Goal: Task Accomplishment & Management: Use online tool/utility

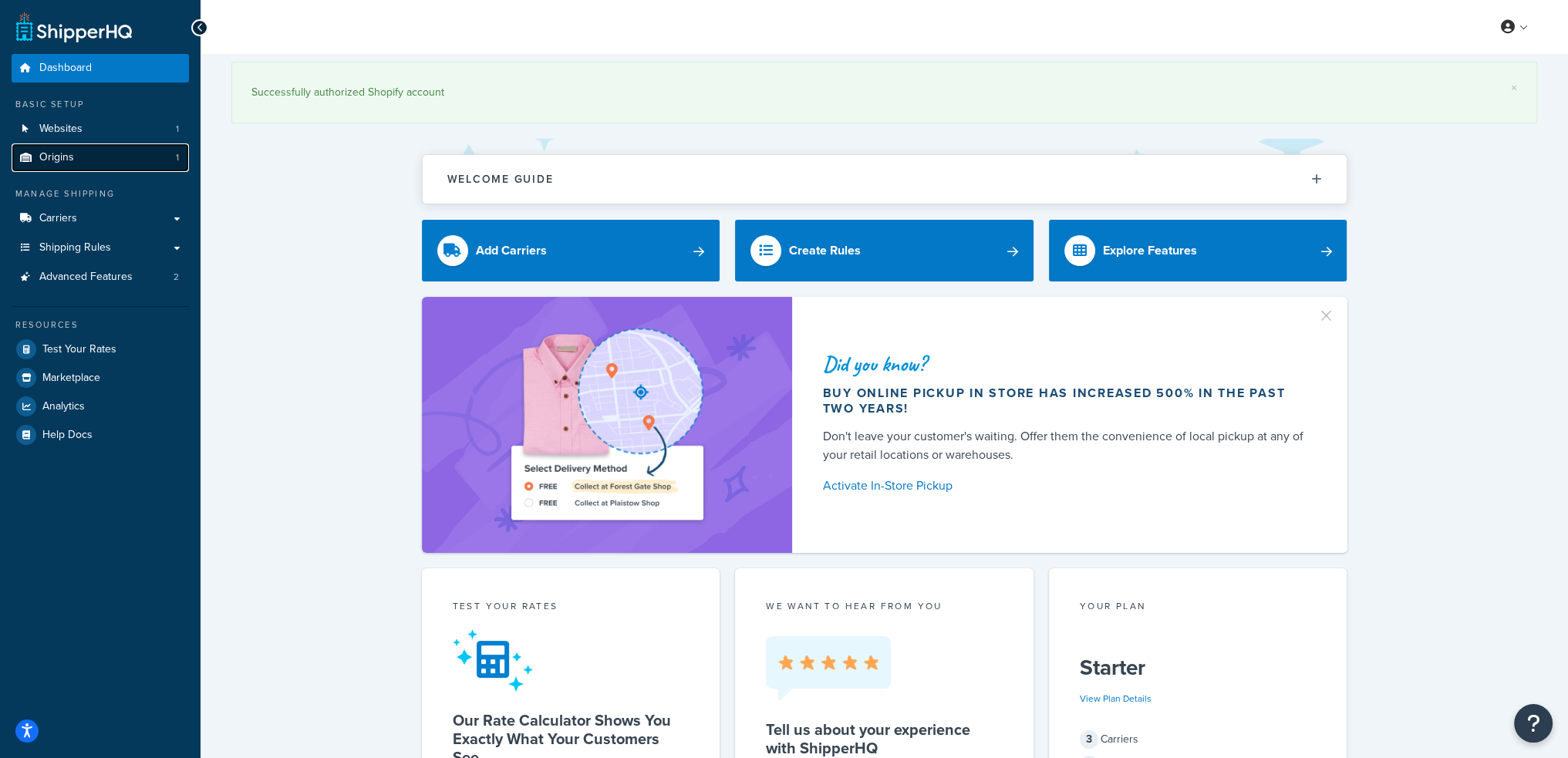
click at [93, 160] on link "Origins 1" at bounding box center [101, 157] width 178 height 29
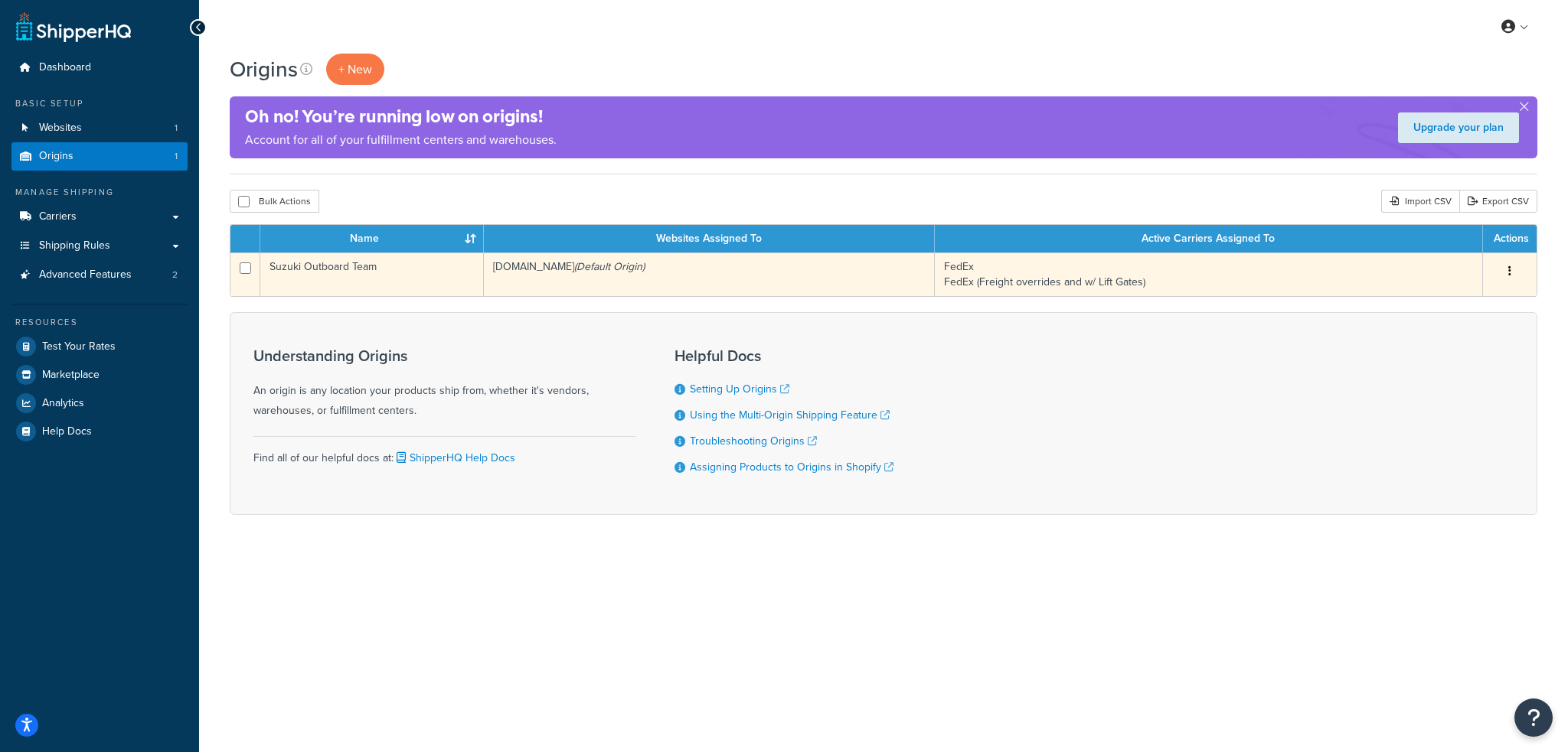
click at [312, 272] on td "Suzuki Outboard Team" at bounding box center [371, 275] width 223 height 44
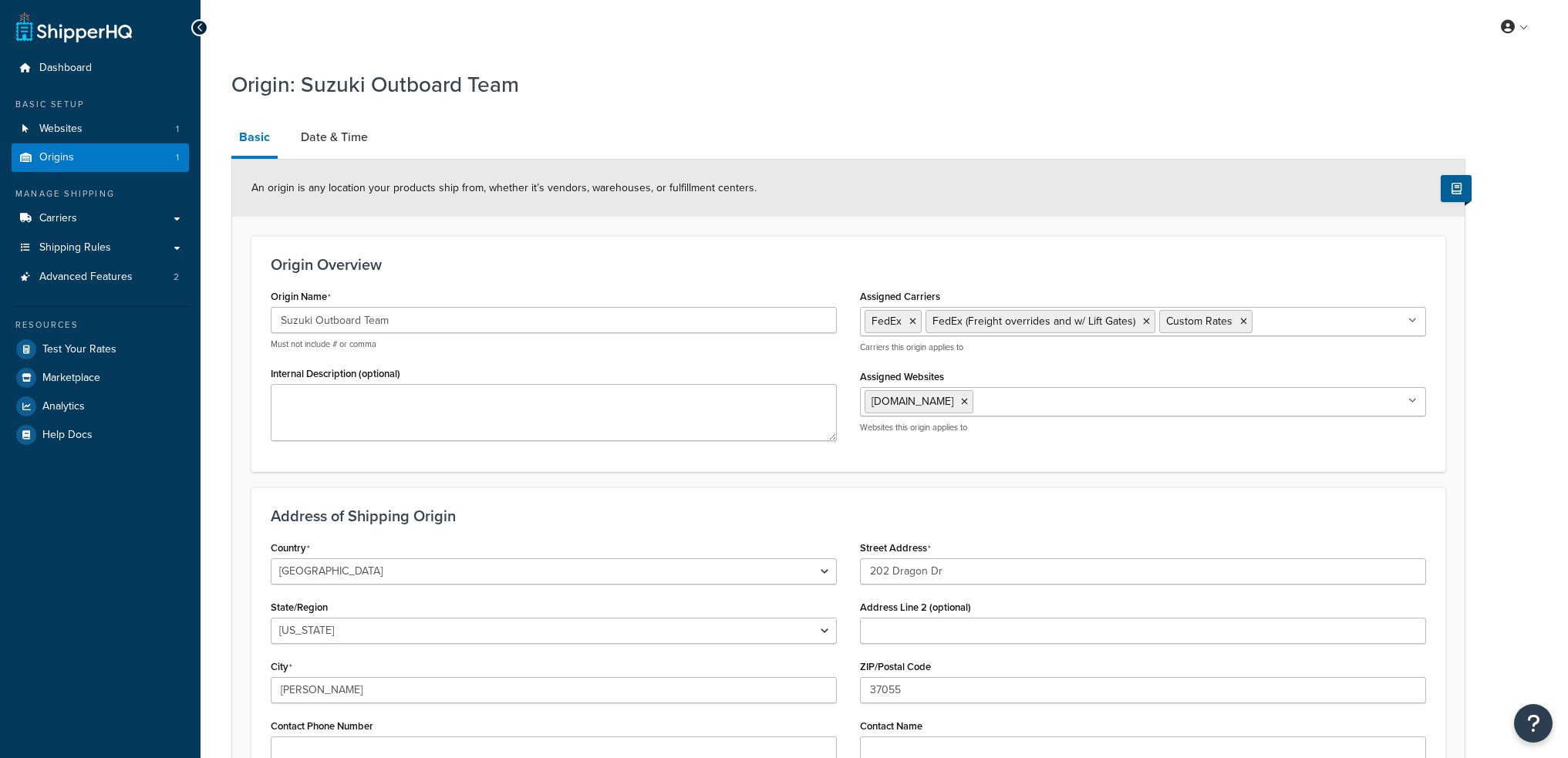
select select "42"
click at [345, 142] on link "Date & Time" at bounding box center [334, 137] width 82 height 37
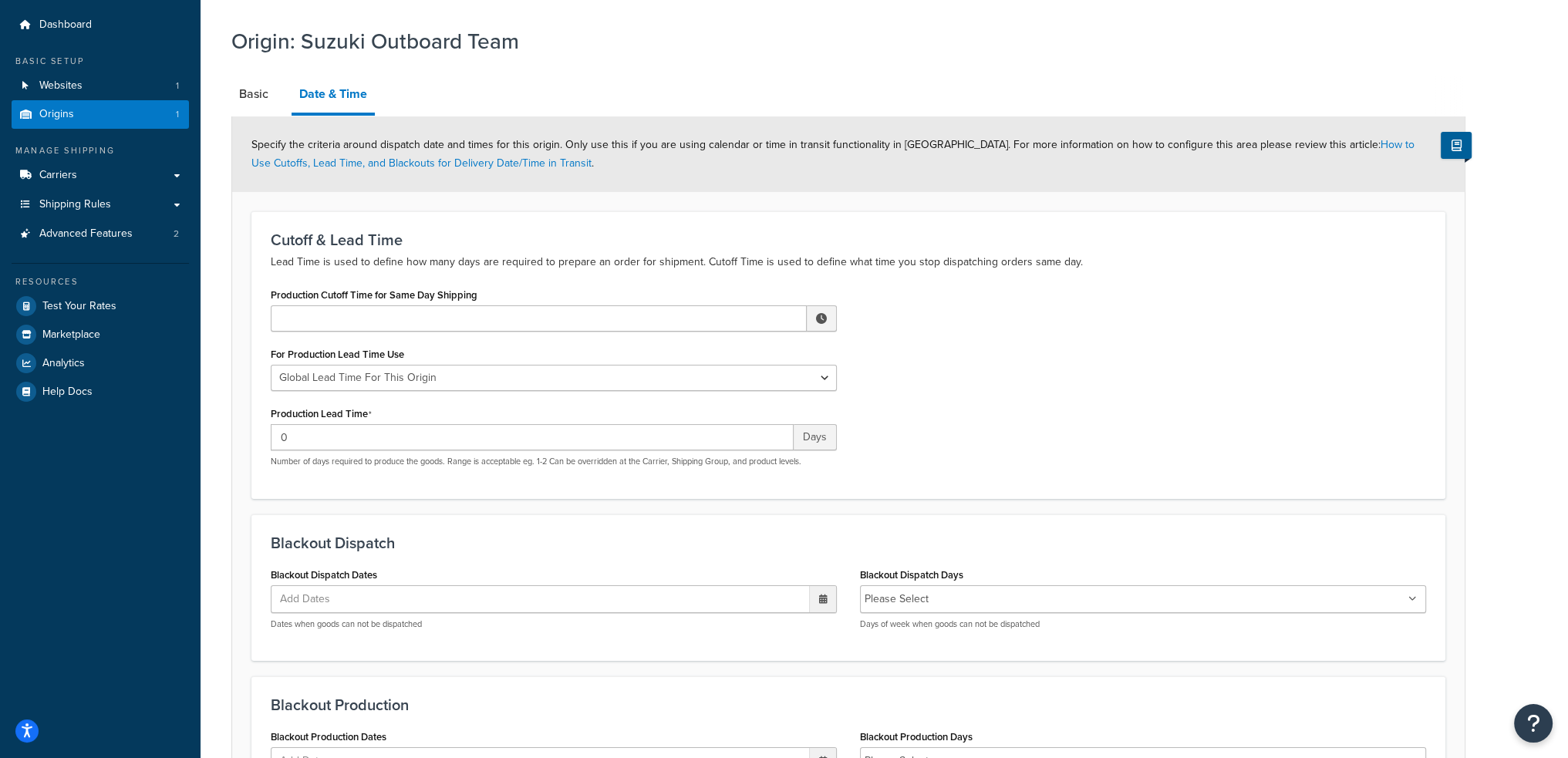
scroll to position [77, 0]
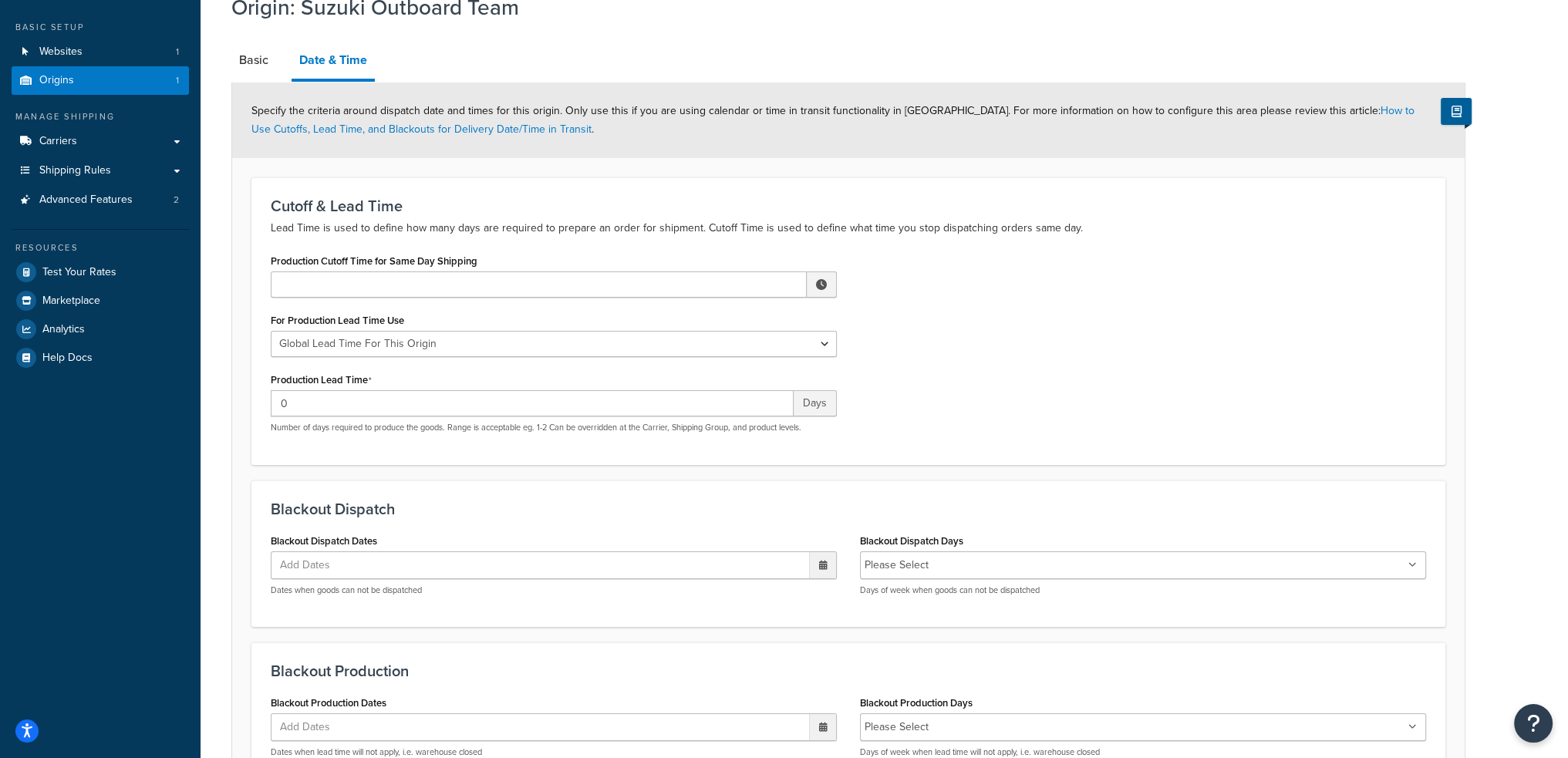
click at [819, 285] on span at bounding box center [821, 285] width 11 height 11
click at [709, 365] on span "▼" at bounding box center [708, 365] width 31 height 31
click at [706, 322] on span "▲" at bounding box center [708, 318] width 31 height 31
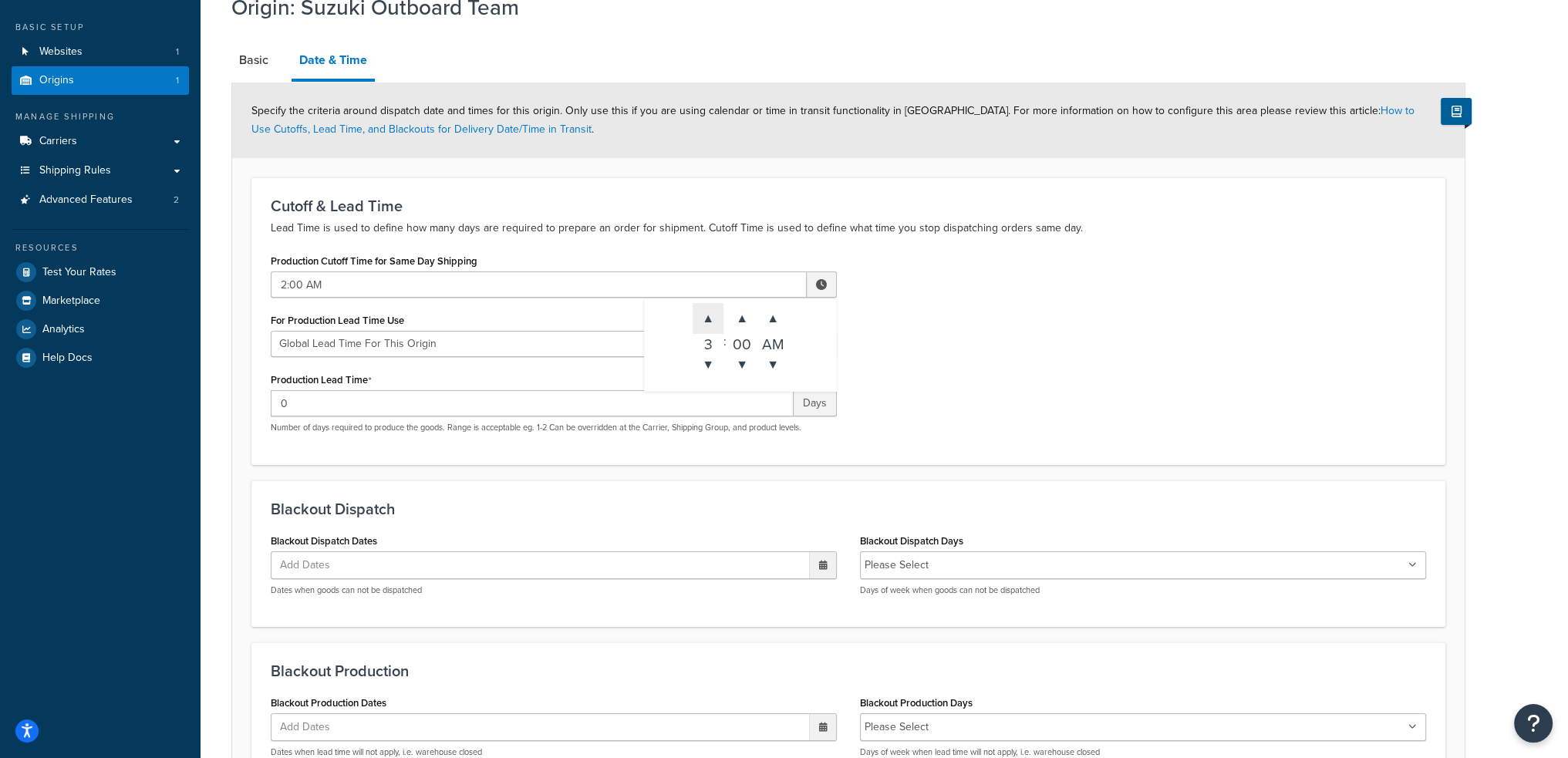
click at [706, 322] on span "▲" at bounding box center [708, 318] width 31 height 31
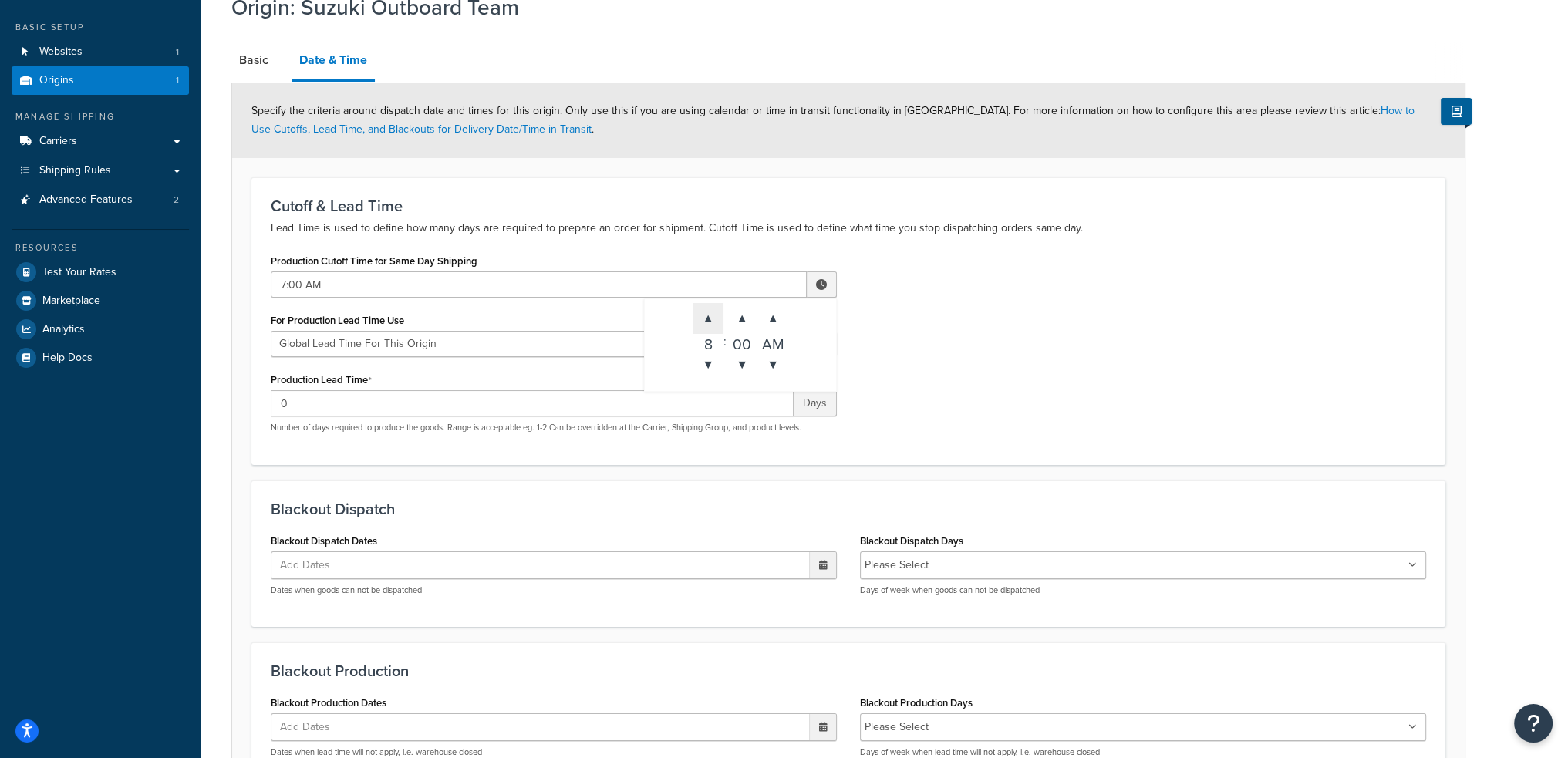
click at [706, 322] on span "▲" at bounding box center [708, 318] width 31 height 31
type input "8:00 AM"
click at [1027, 317] on div "Production Cutoff Time for Same Day Shipping 8:00 AM ▲ 8 ▼ : ▲ 00 ▼ ▲ AM ▼ For …" at bounding box center [848, 347] width 1179 height 195
click at [306, 408] on input "0" at bounding box center [532, 404] width 523 height 26
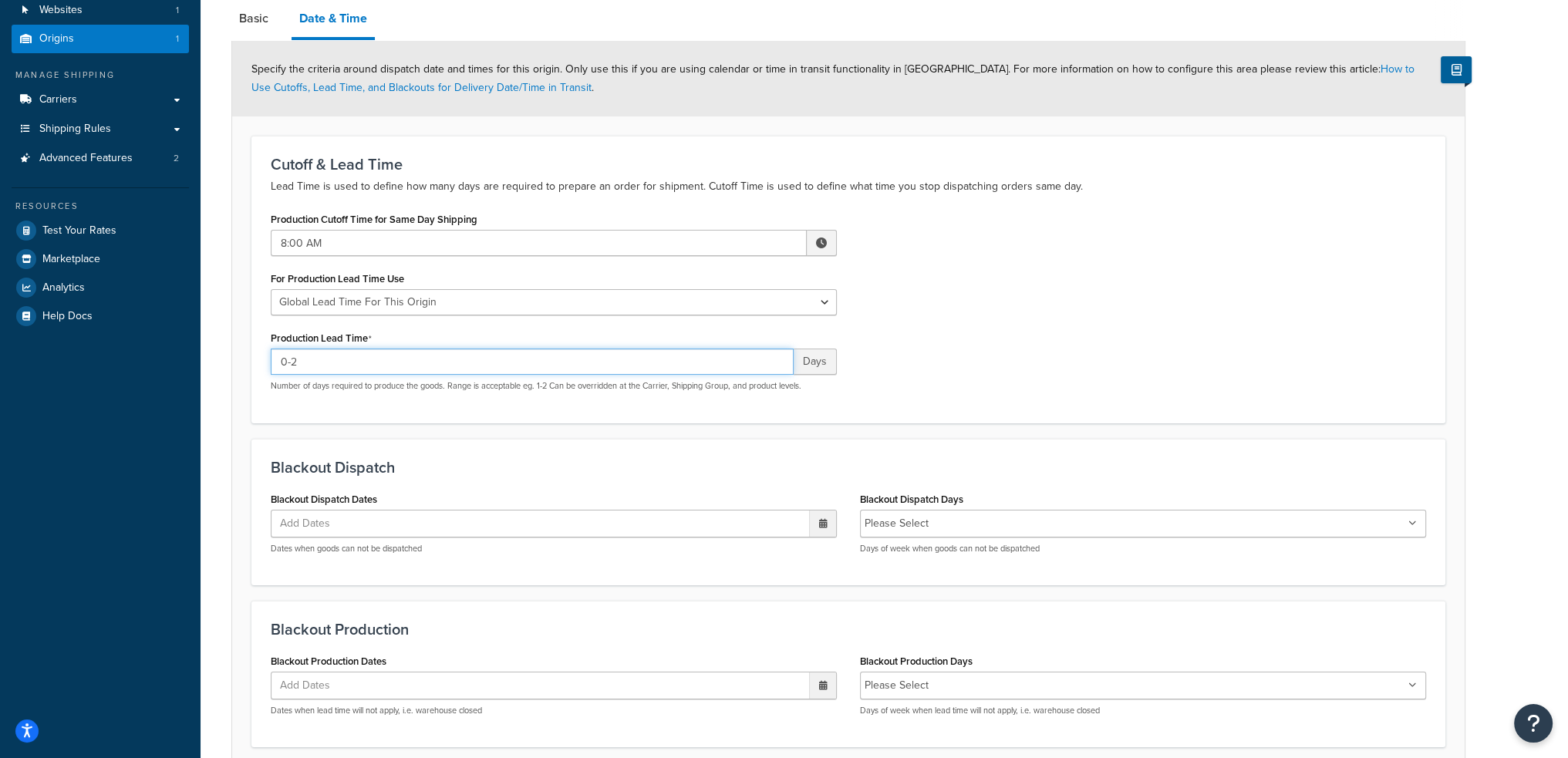
scroll to position [155, 0]
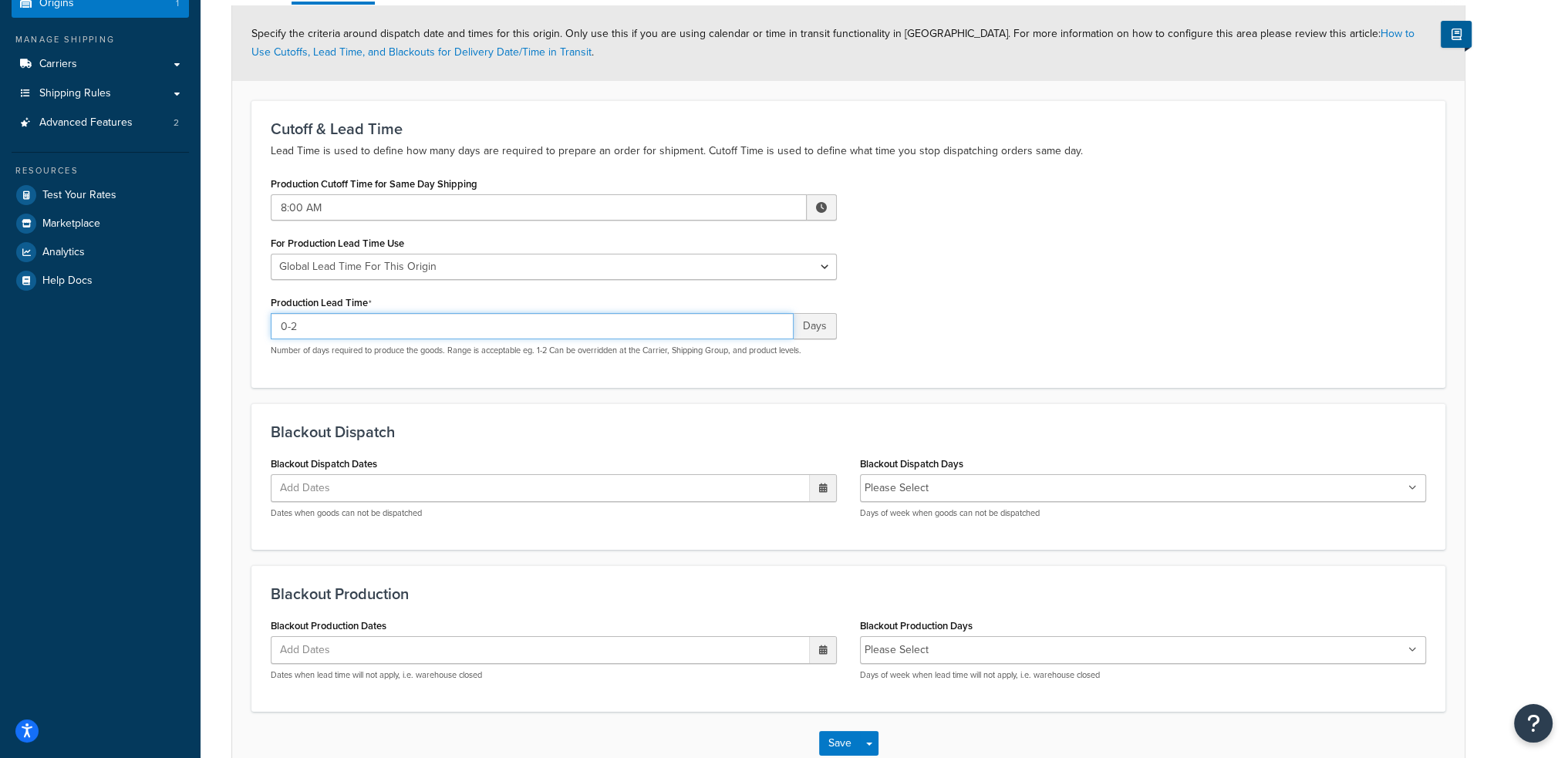
type input "0-2"
click at [953, 491] on input "Blackout Dispatch Days" at bounding box center [1002, 489] width 137 height 17
click at [1032, 429] on h3 "Blackout Dispatch" at bounding box center [848, 432] width 1155 height 17
click at [906, 650] on li "Please Select" at bounding box center [895, 652] width 64 height 21
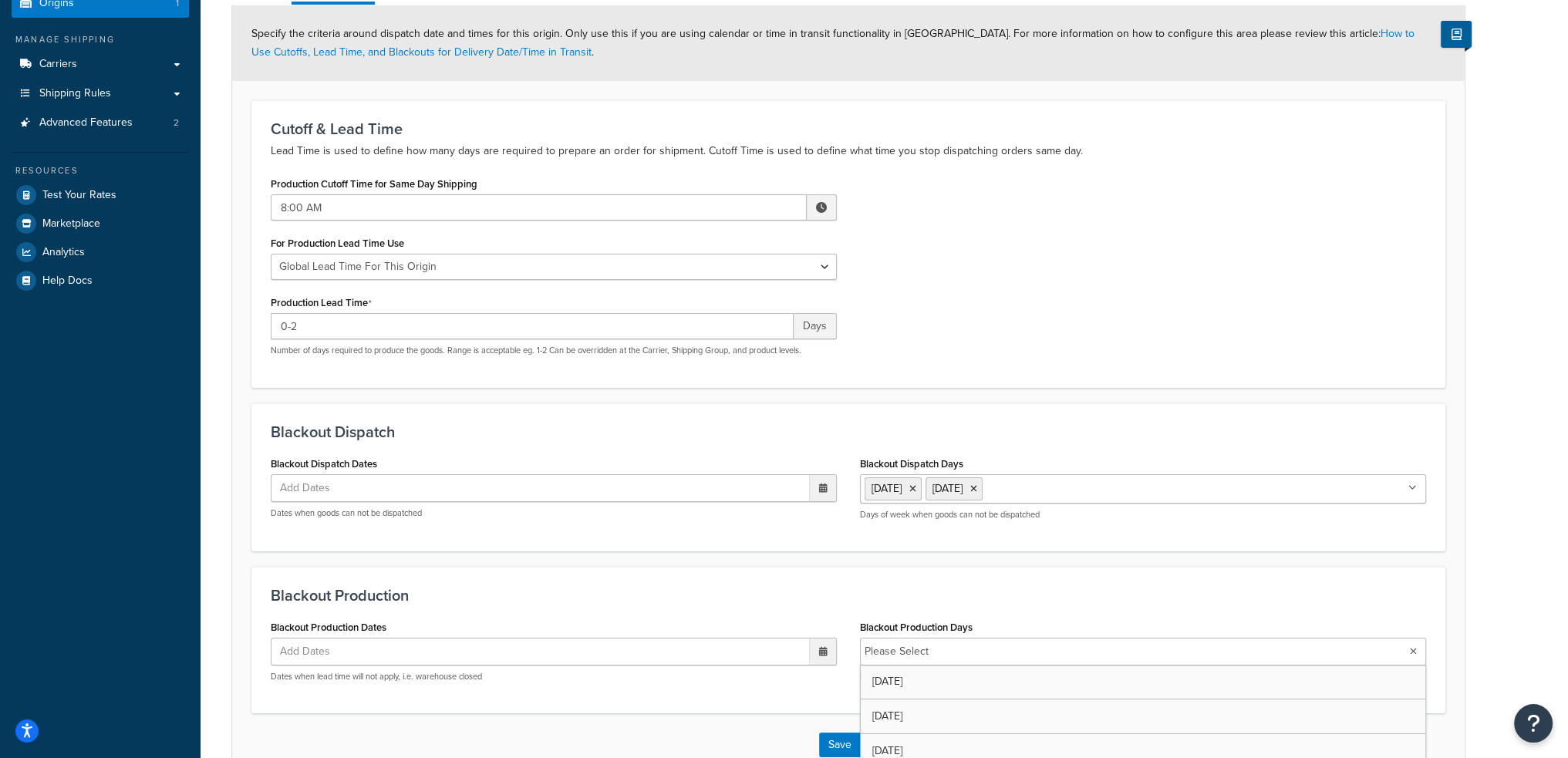
click at [1068, 652] on ul "Please Select" at bounding box center [1142, 652] width 566 height 28
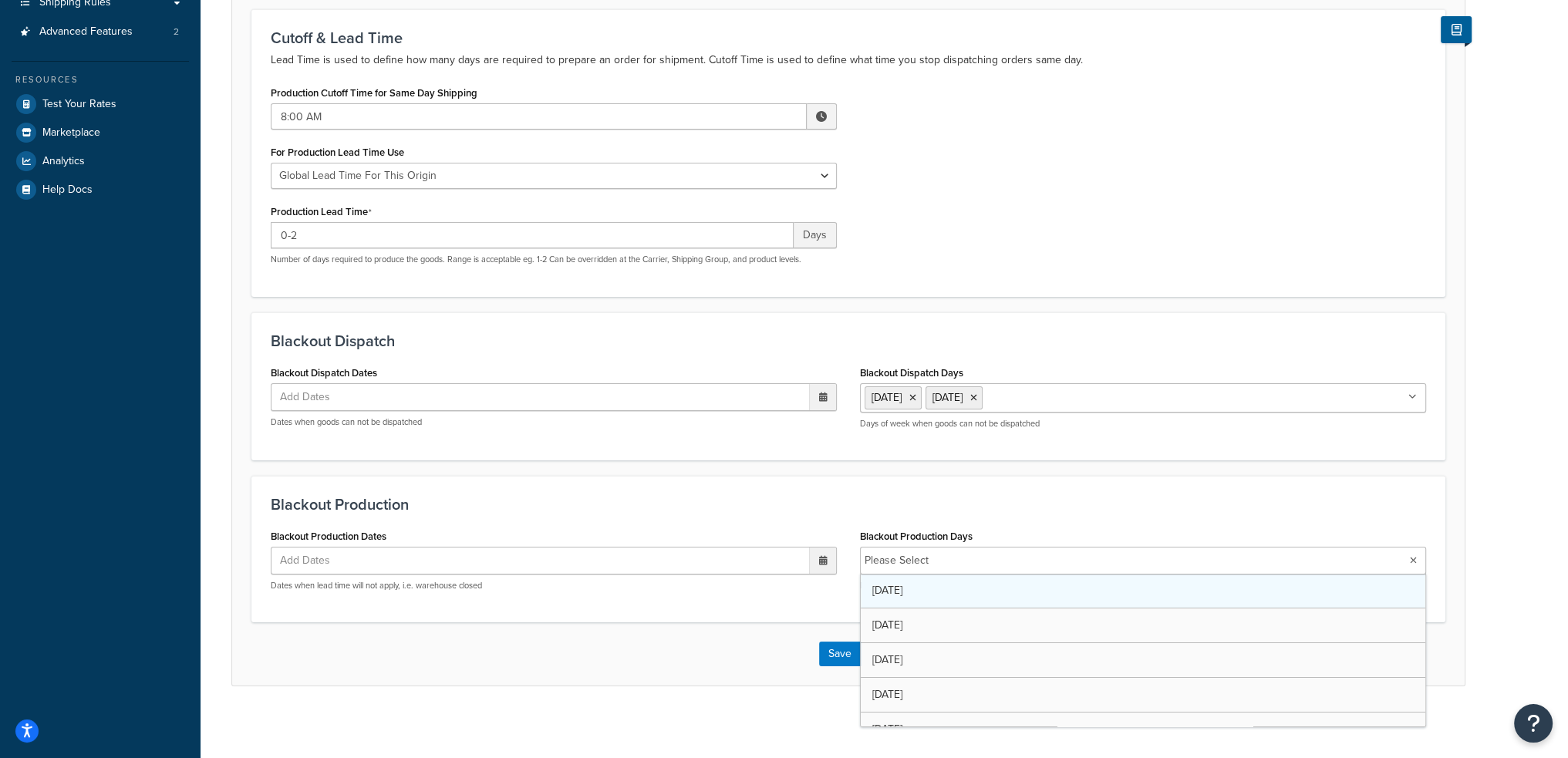
scroll to position [249, 0]
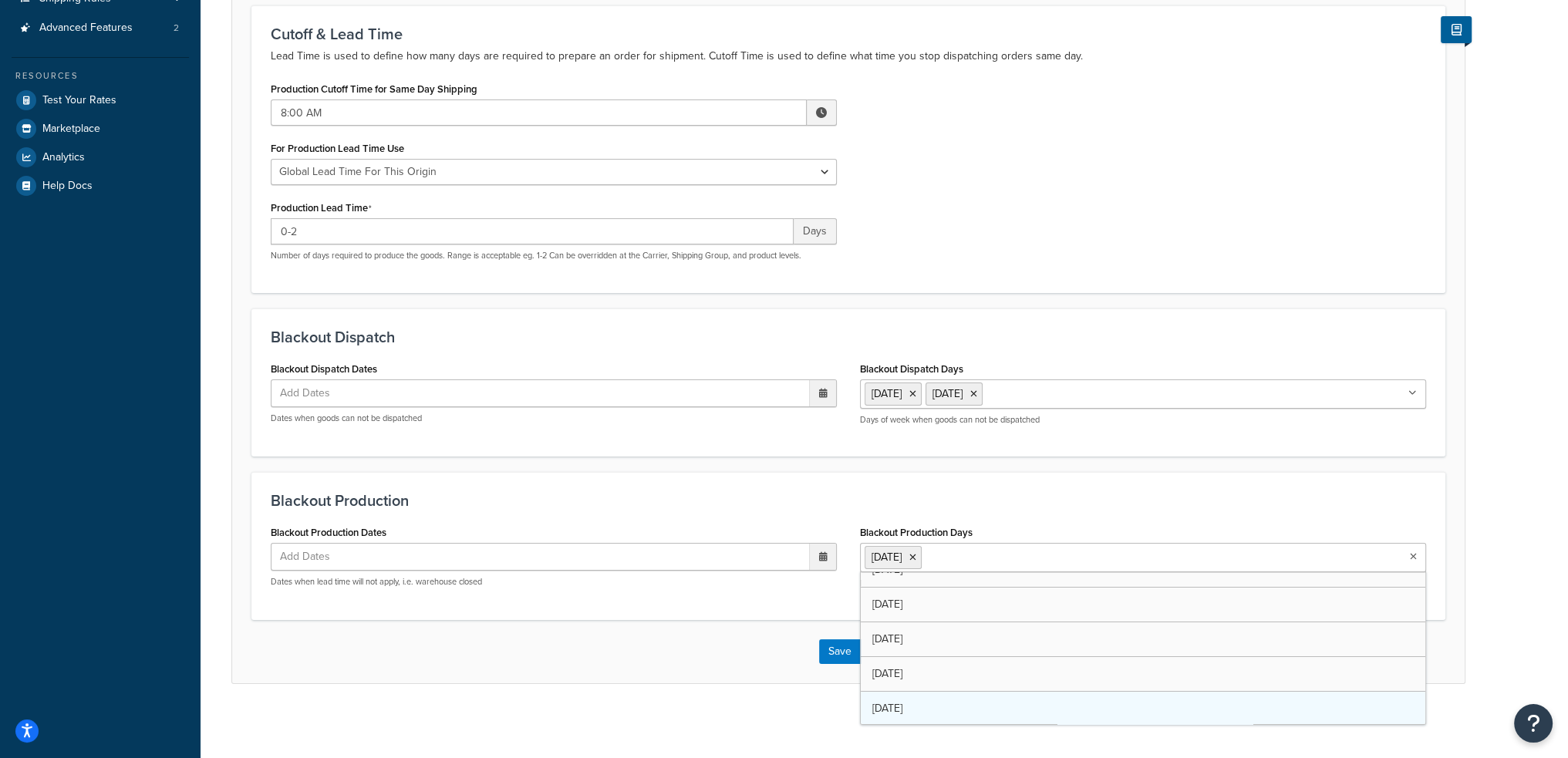
drag, startPoint x: 934, startPoint y: 703, endPoint x: 943, endPoint y: 713, distance: 13.5
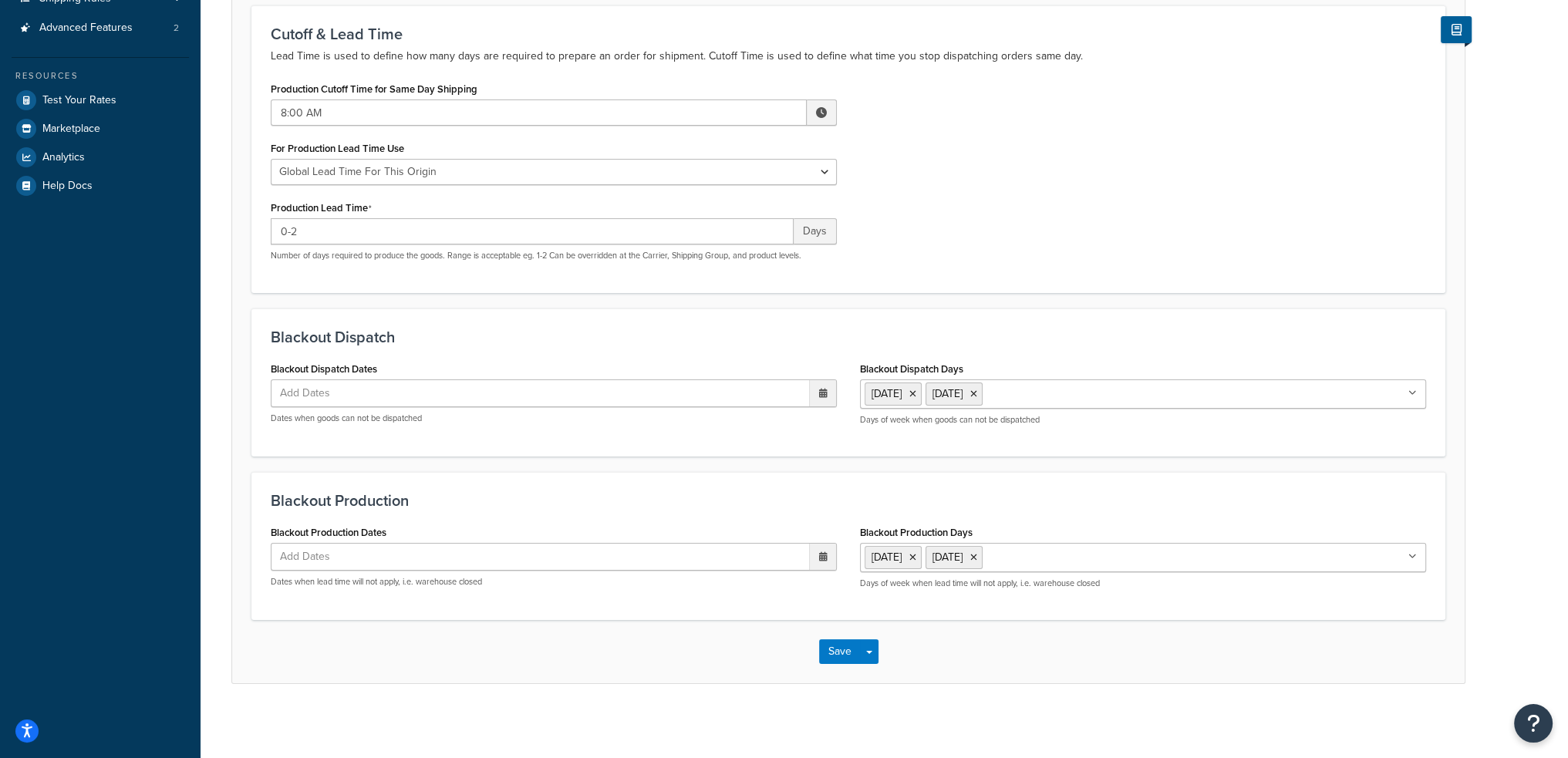
click at [664, 639] on div "Save Save Dropdown Save and Edit Save and Duplicate Save and Create New" at bounding box center [848, 652] width 1232 height 63
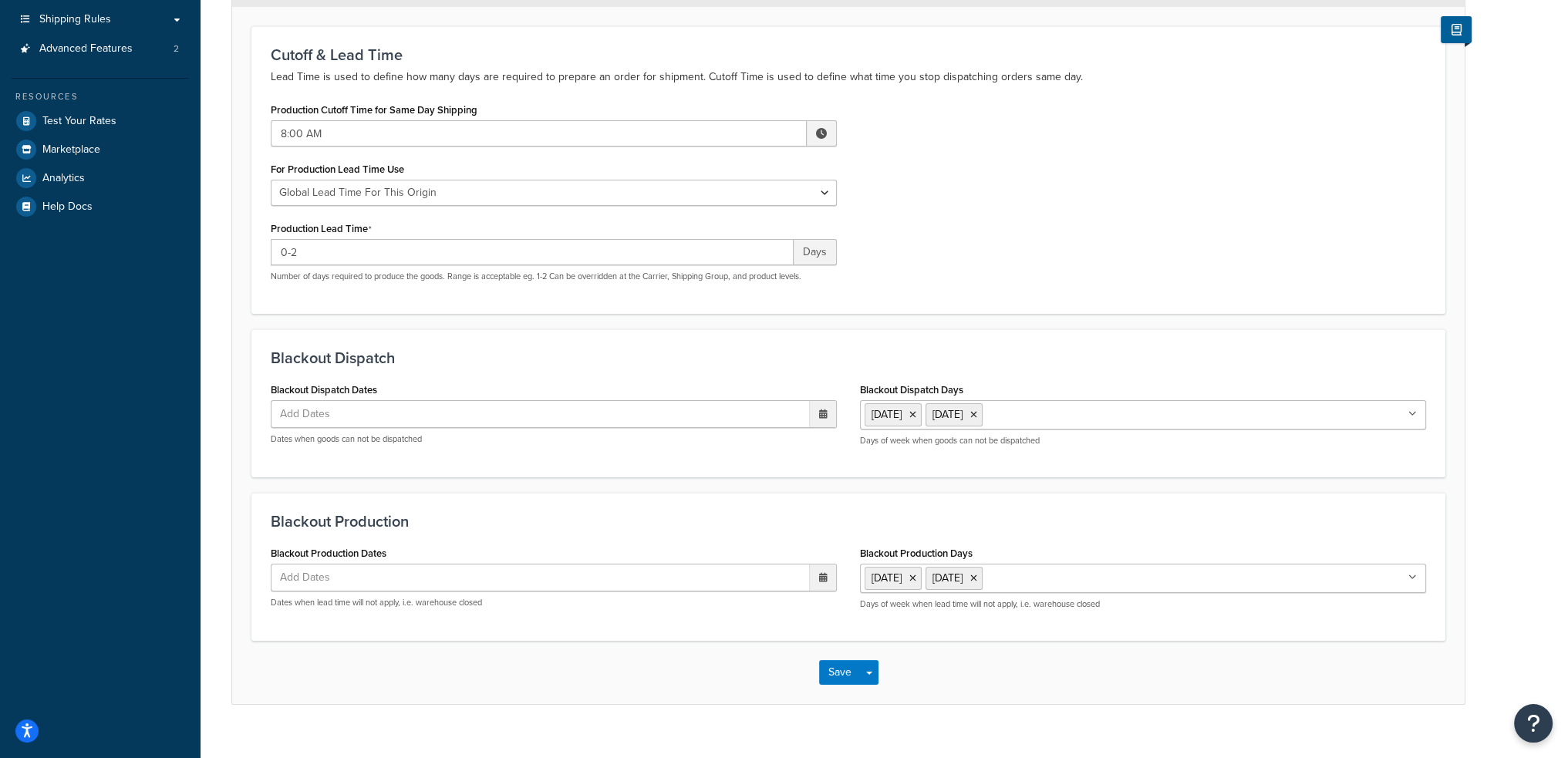
scroll to position [250, 0]
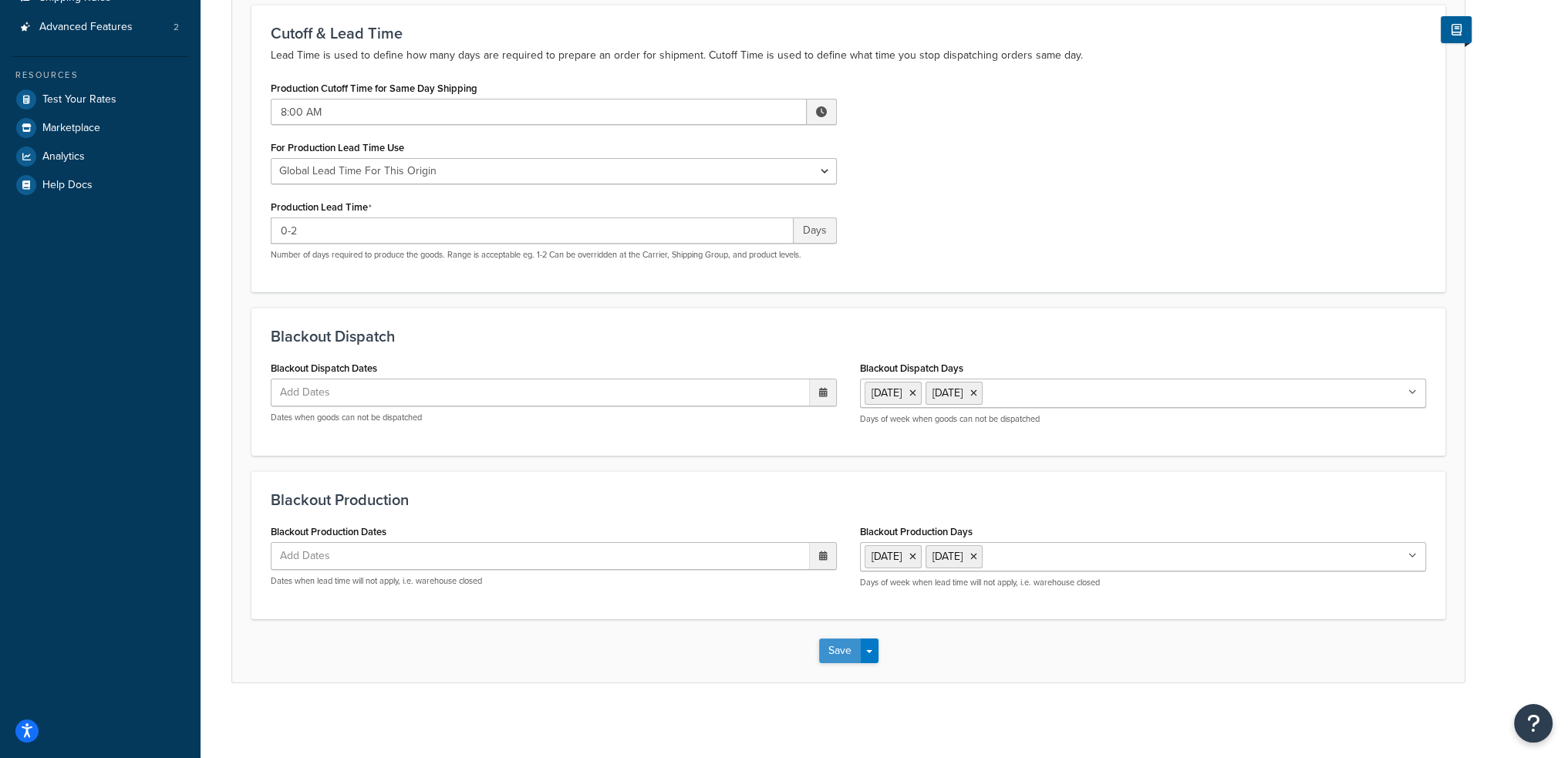
click at [832, 649] on button "Save" at bounding box center [839, 651] width 42 height 25
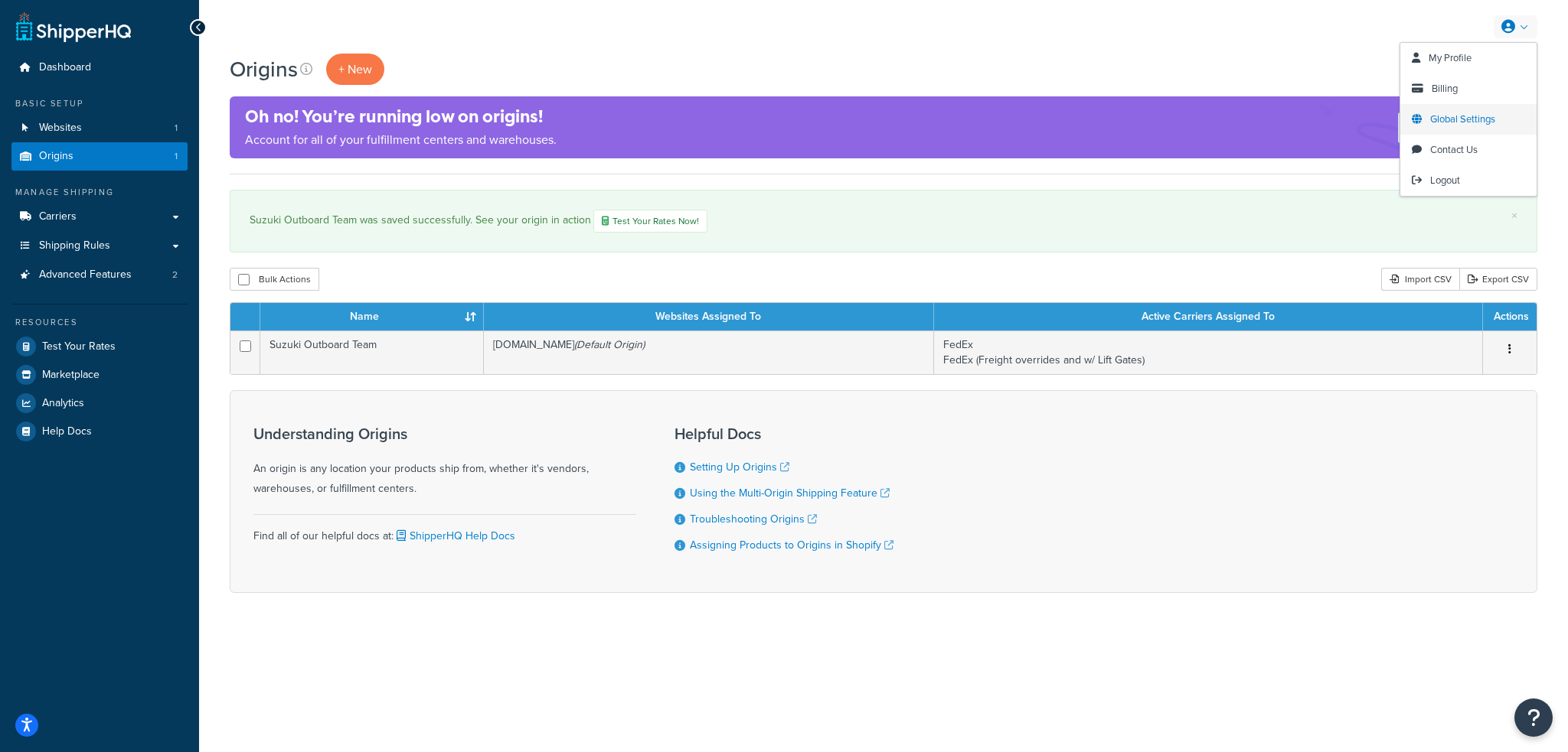
click at [1462, 113] on span "Global Settings" at bounding box center [1462, 119] width 65 height 15
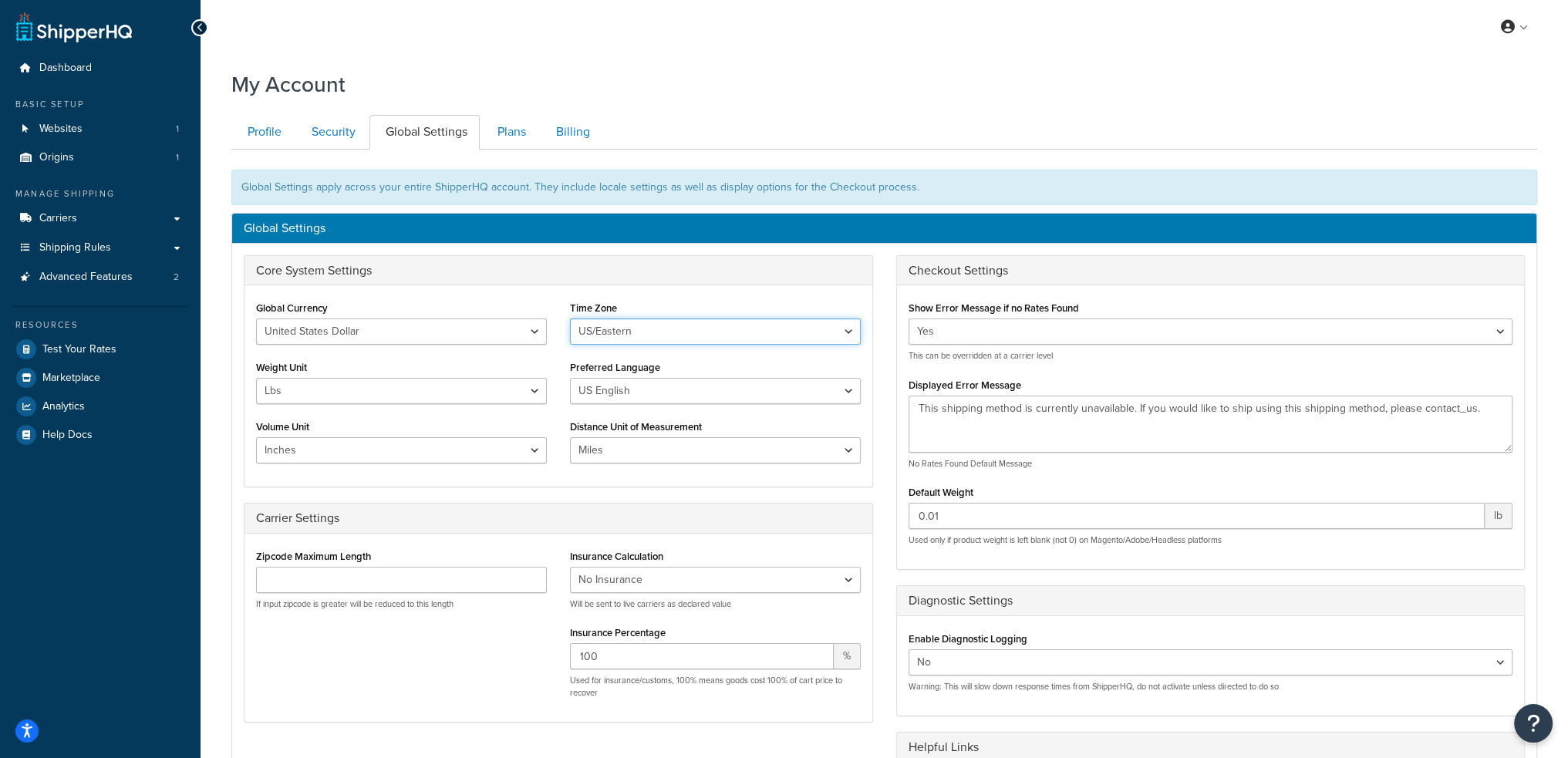
click at [854, 328] on select "US/Hawaii US/Alaska US/Pacific US/Central US/Mountain US/Eastern US/Arizona Afr…" at bounding box center [715, 331] width 290 height 26
select select "US/Central"
click at [570, 318] on select "US/Hawaii US/Alaska US/Pacific US/Central US/Mountain US/Eastern US/Arizona Afr…" at bounding box center [715, 331] width 290 height 26
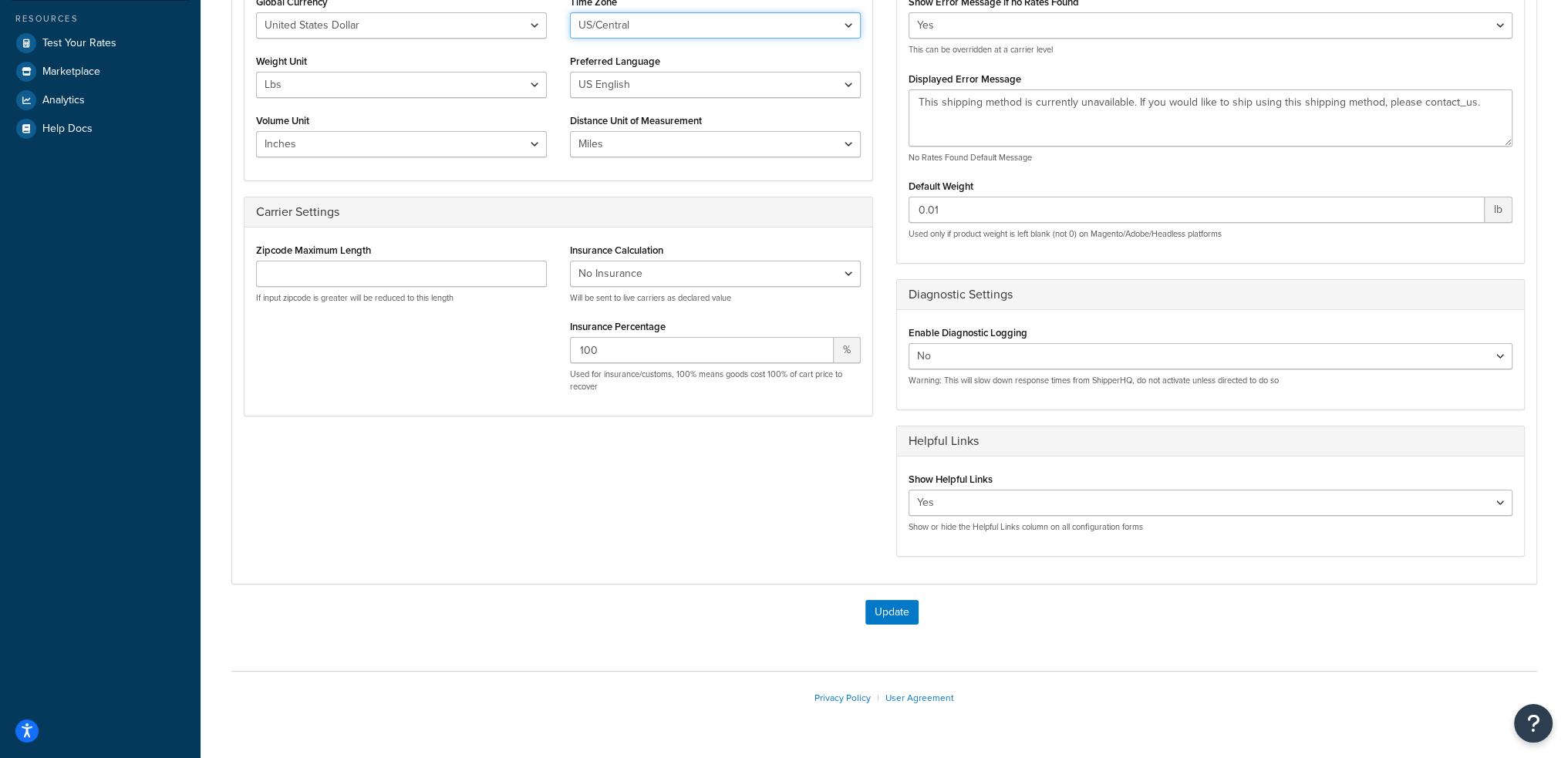
scroll to position [308, 0]
click at [900, 601] on button "Update" at bounding box center [892, 610] width 54 height 25
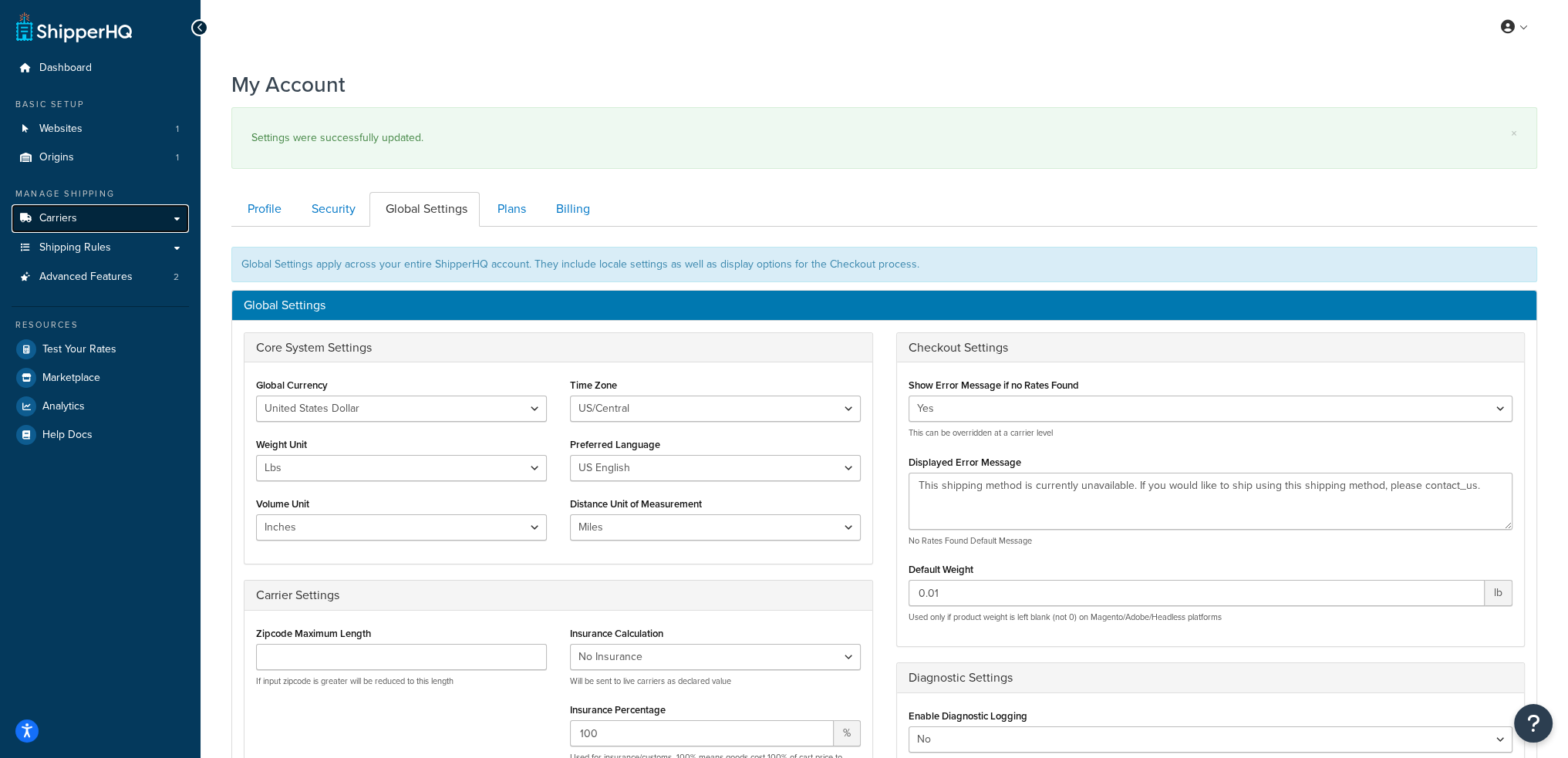
click at [93, 217] on link "Carriers" at bounding box center [101, 218] width 178 height 29
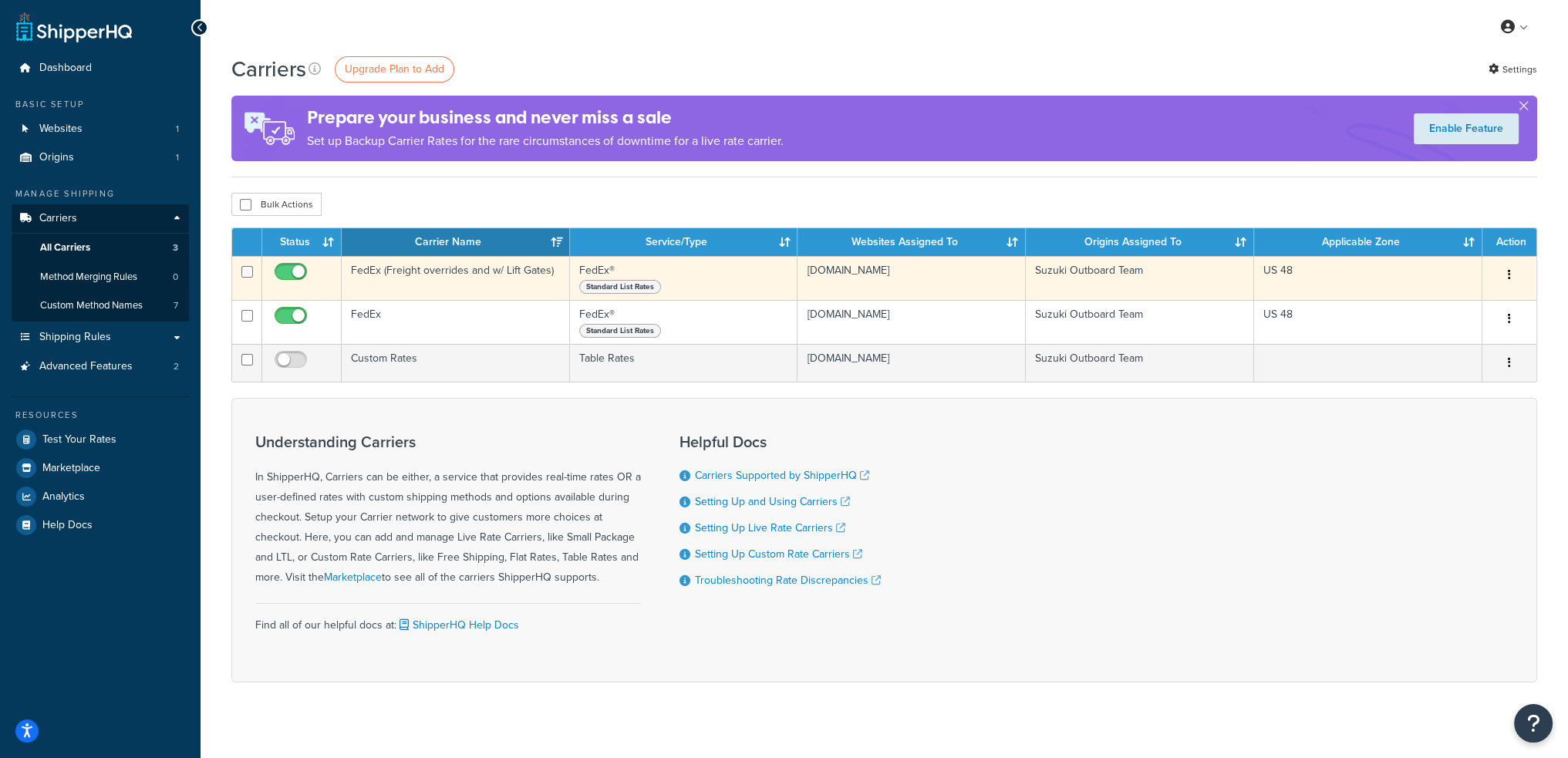
click at [438, 274] on td "FedEx (Freight overrides and w/ Lift Gates)" at bounding box center [455, 279] width 228 height 44
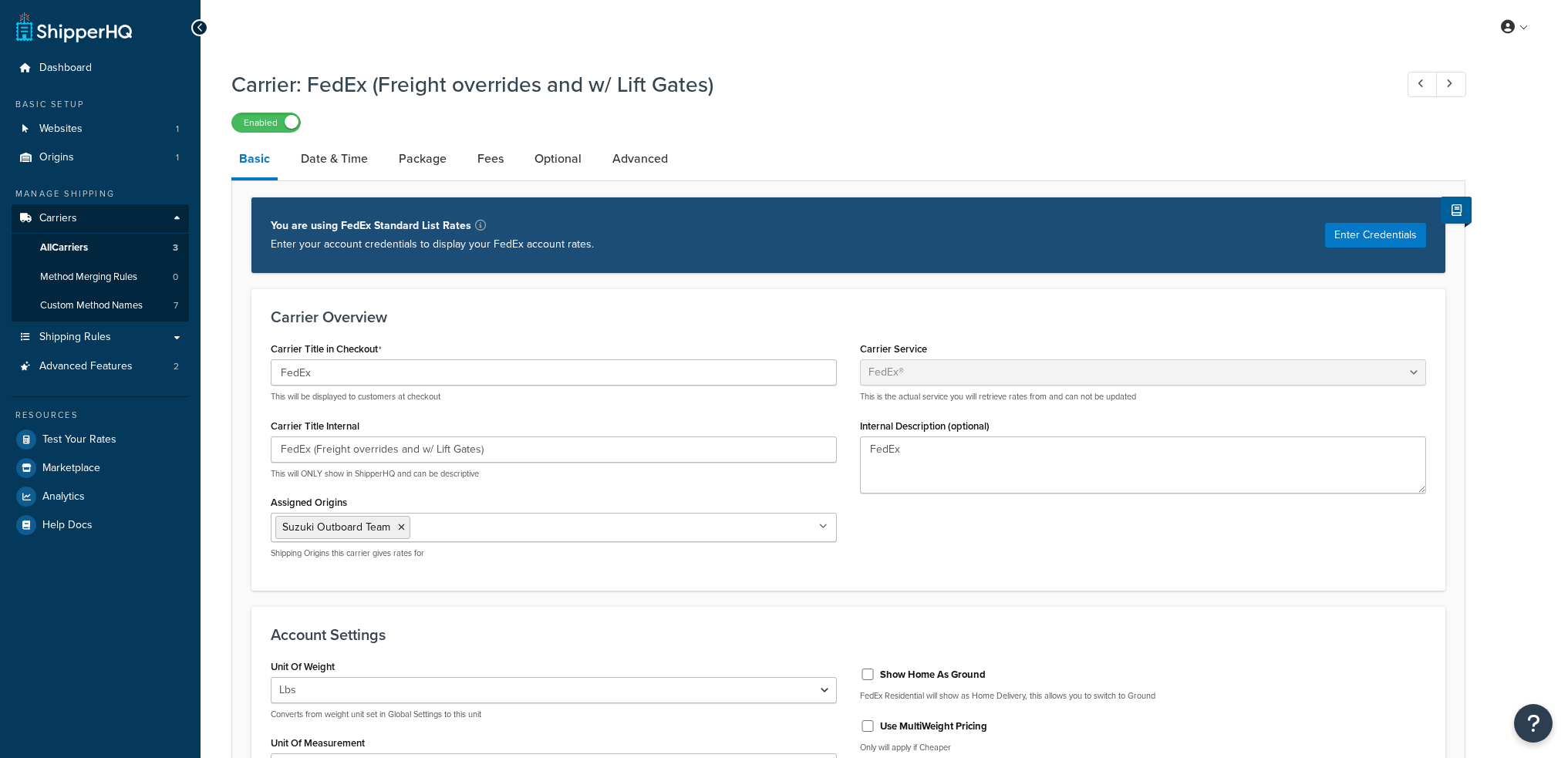
select select "fedEx"
select select "REGULAR_PICKUP"
select select "YOUR_PACKAGING"
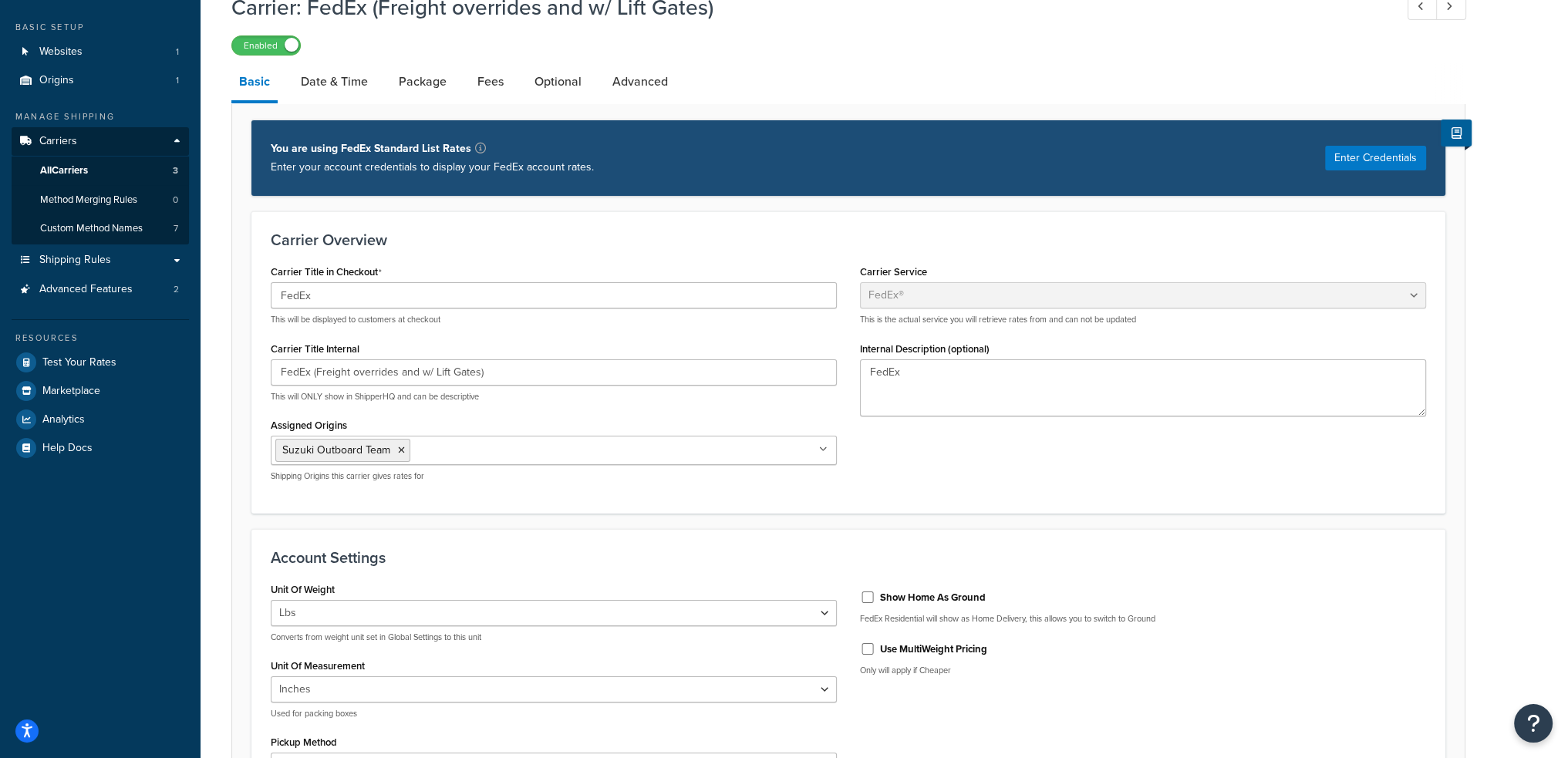
scroll to position [77, 0]
click at [354, 86] on link "Date & Time" at bounding box center [334, 82] width 82 height 37
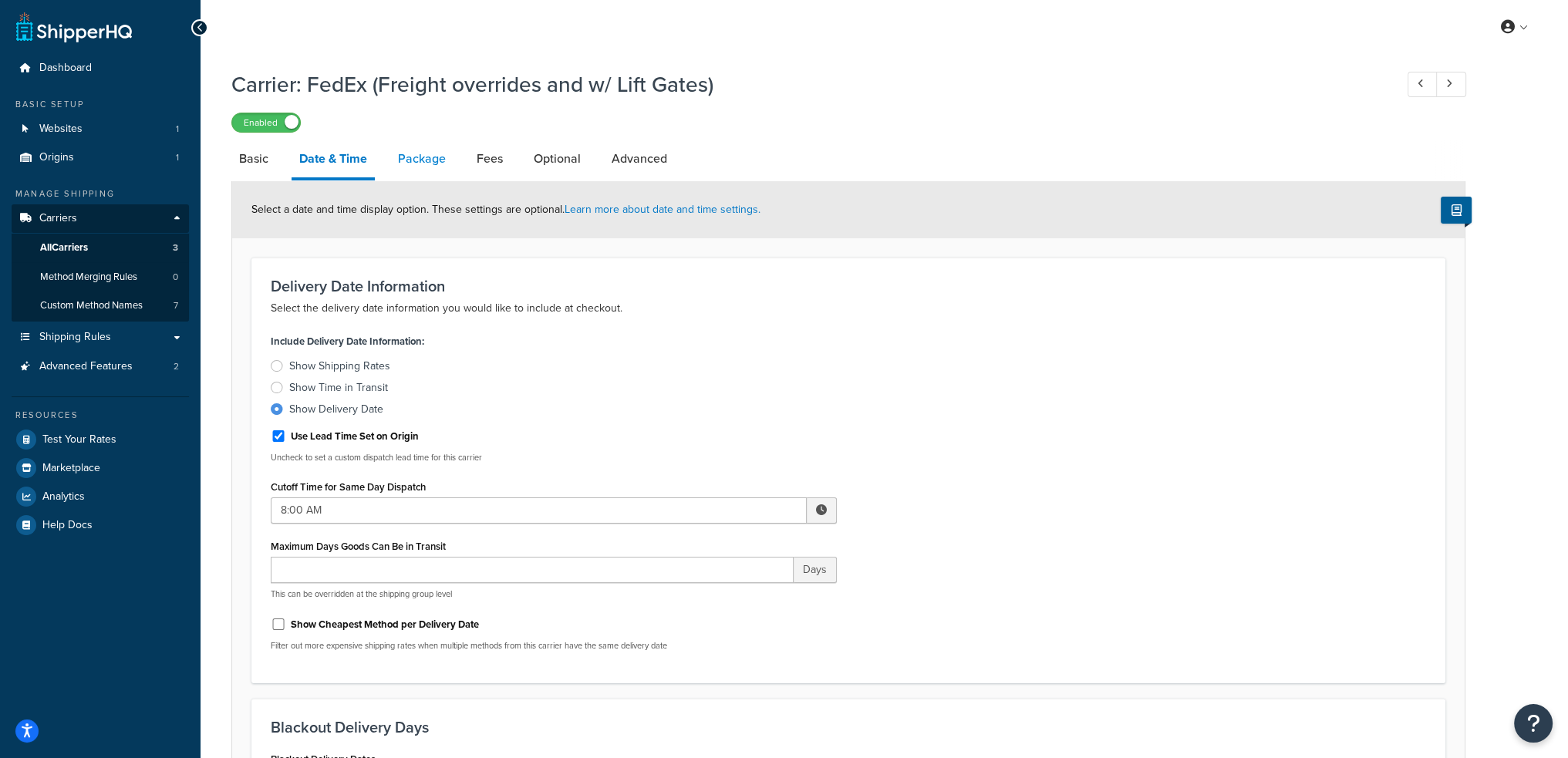
click at [426, 162] on link "Package" at bounding box center [422, 159] width 63 height 37
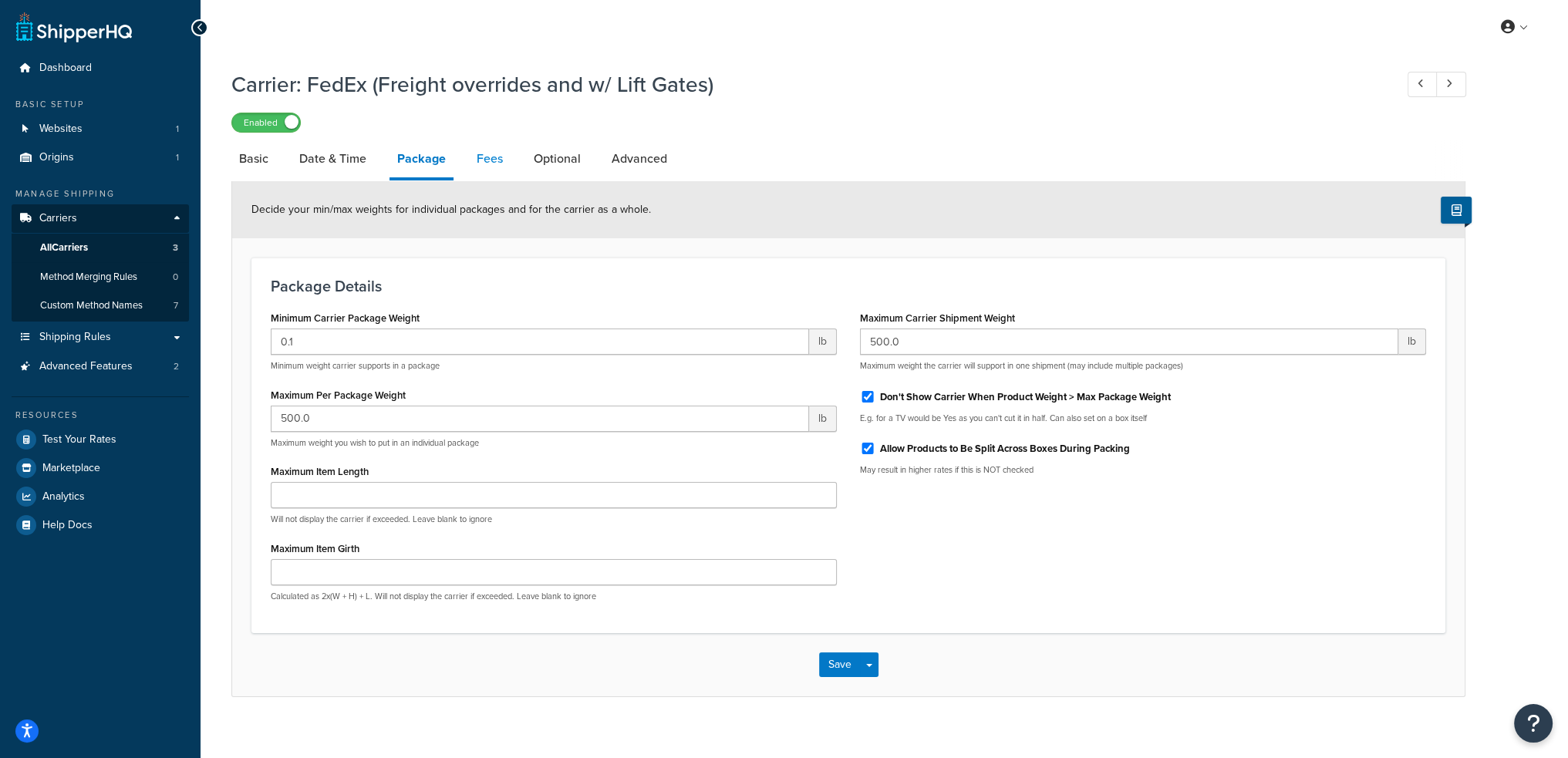
click at [490, 159] on link "Fees" at bounding box center [489, 159] width 42 height 37
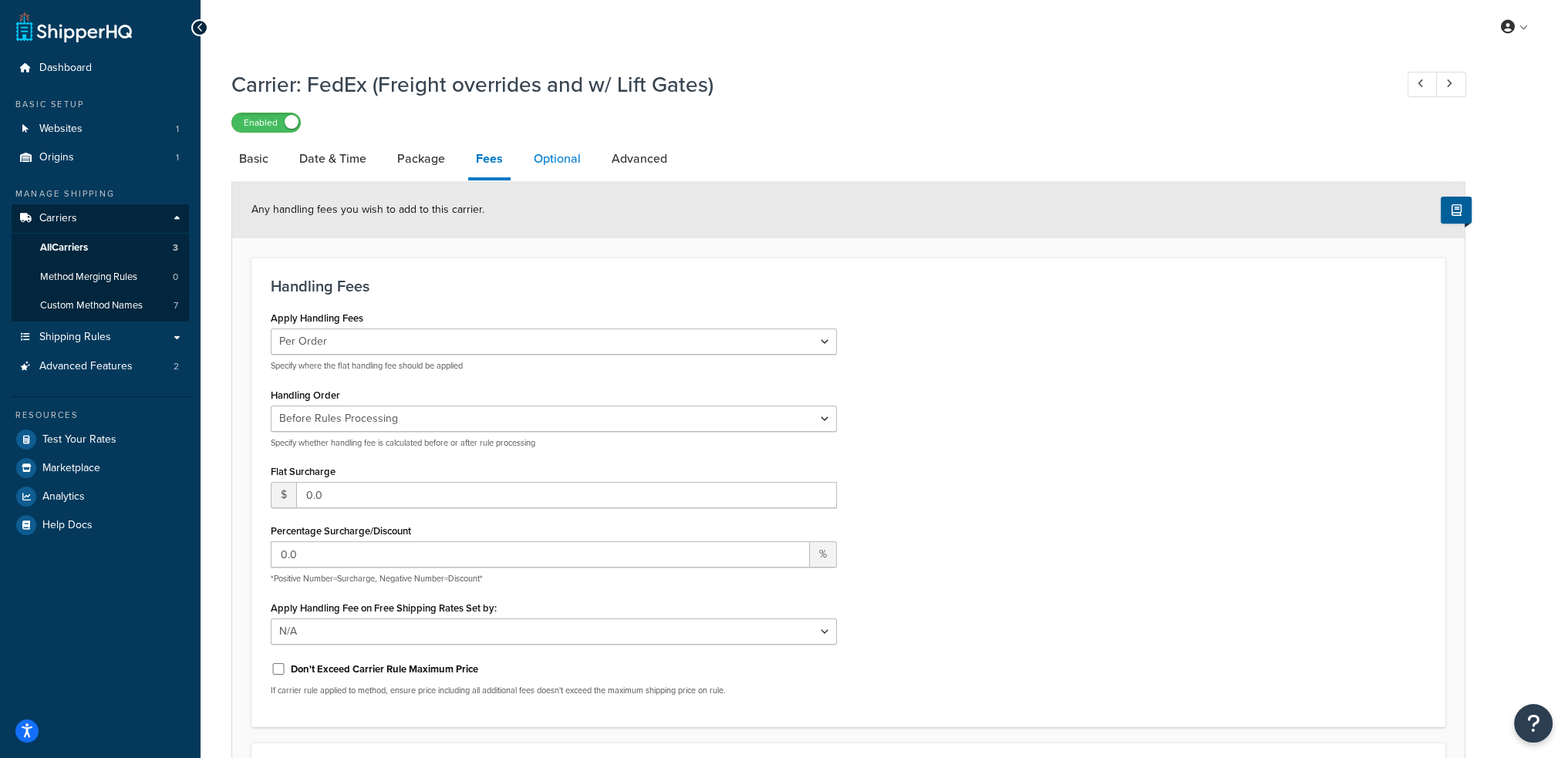
click at [573, 152] on link "Optional" at bounding box center [558, 159] width 63 height 37
select select "business"
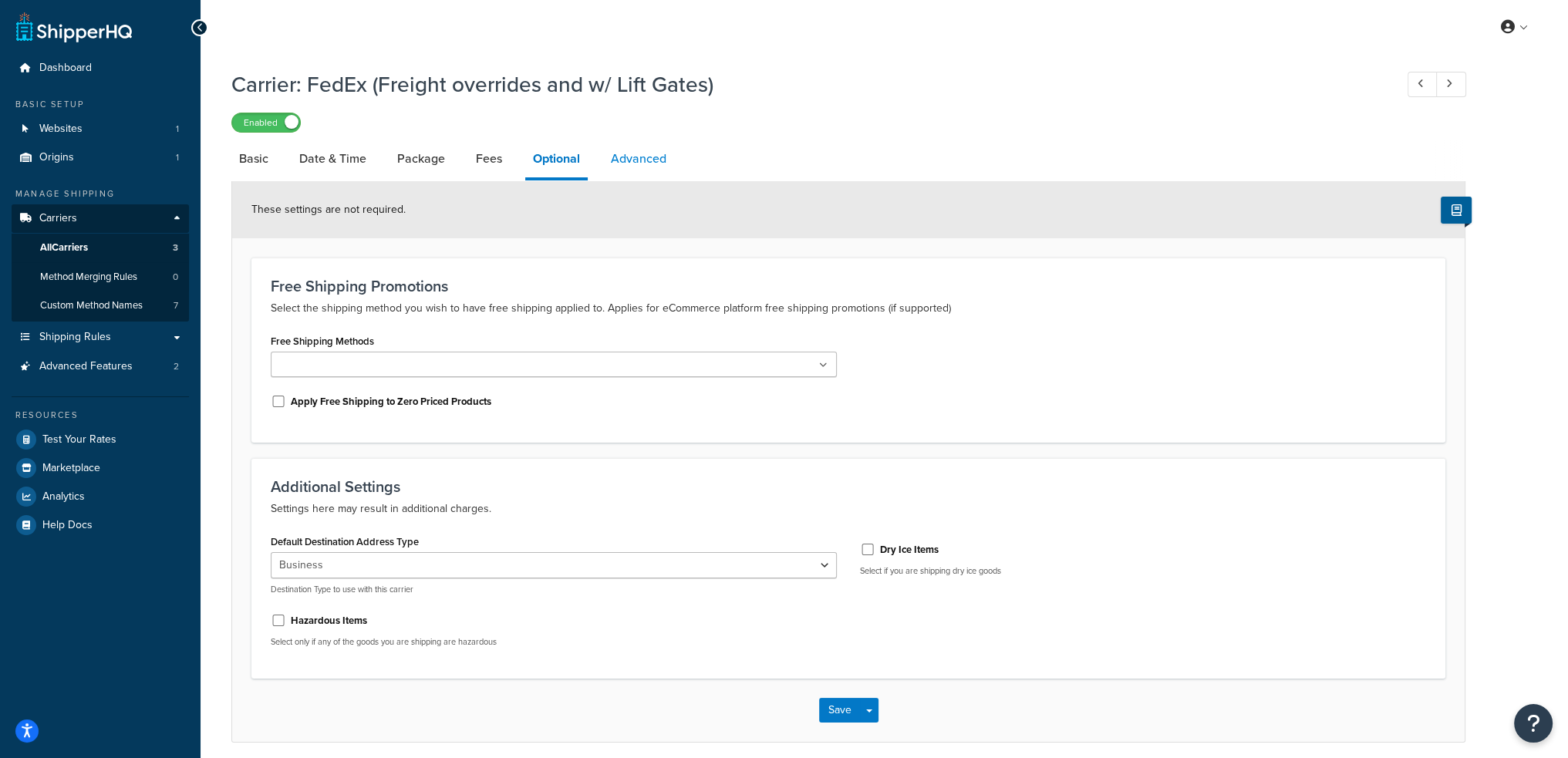
click at [636, 161] on link "Advanced" at bounding box center [638, 159] width 71 height 37
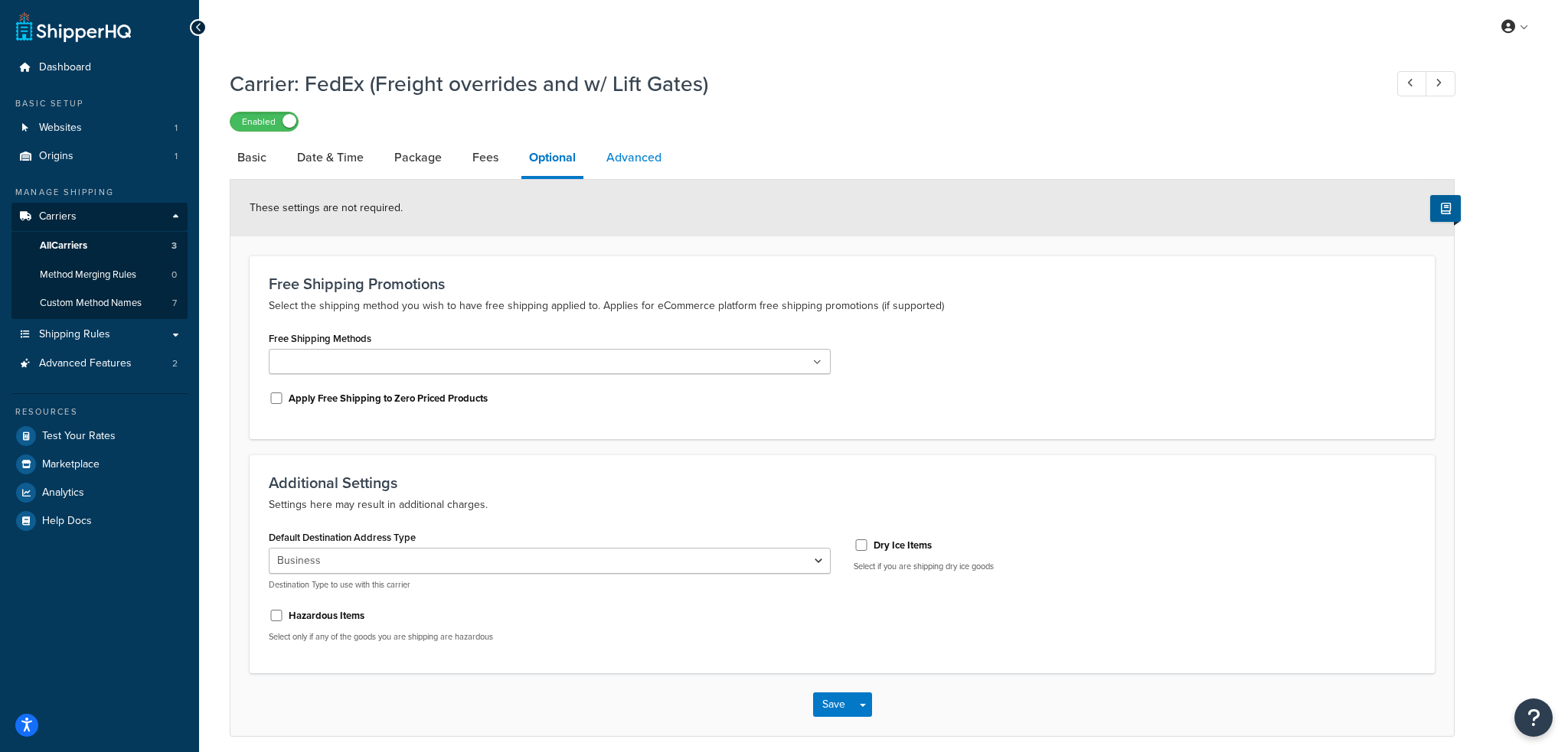
select select "false"
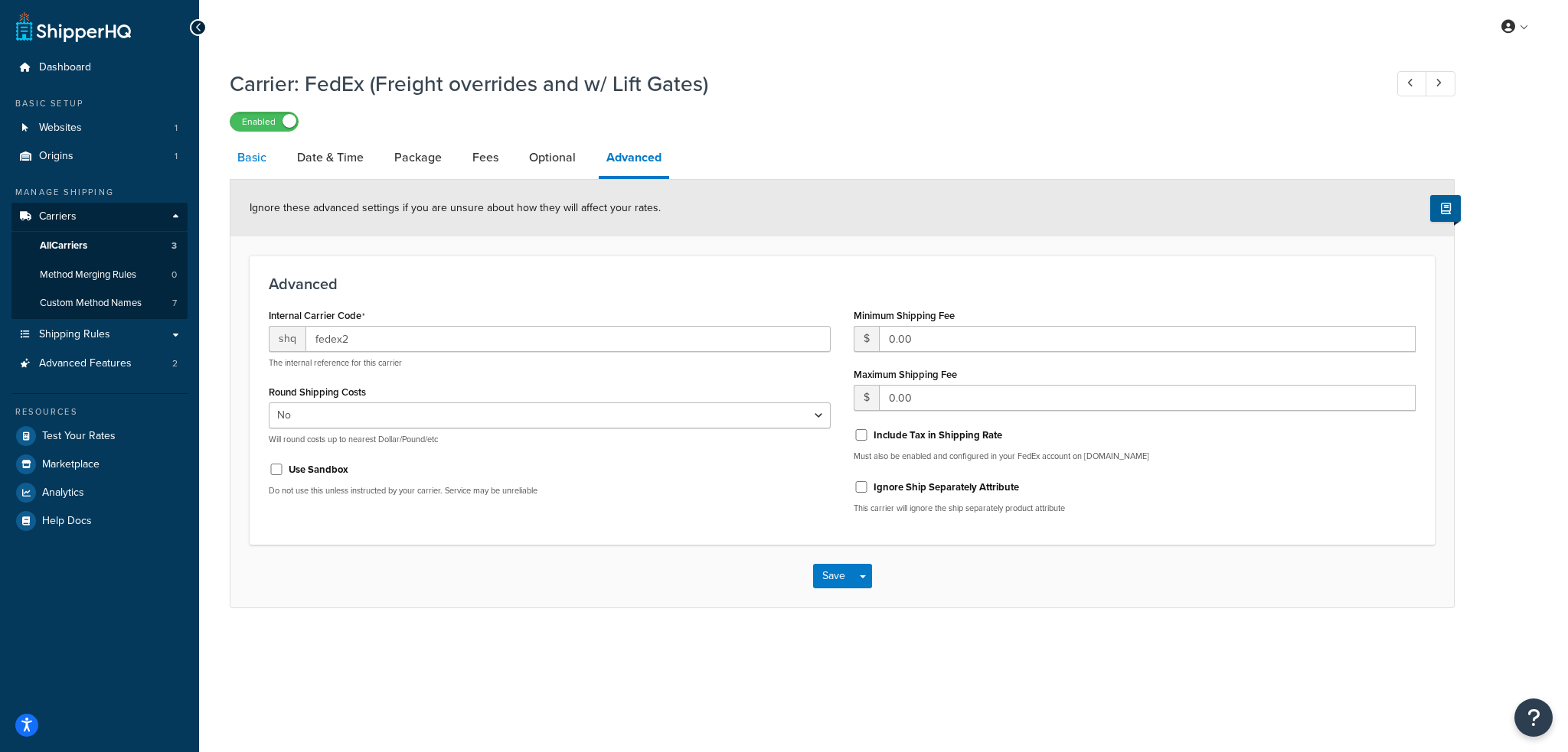
click at [255, 162] on link "Basic" at bounding box center [252, 158] width 44 height 37
select select "fedEx"
select select "REGULAR_PICKUP"
select select "YOUR_PACKAGING"
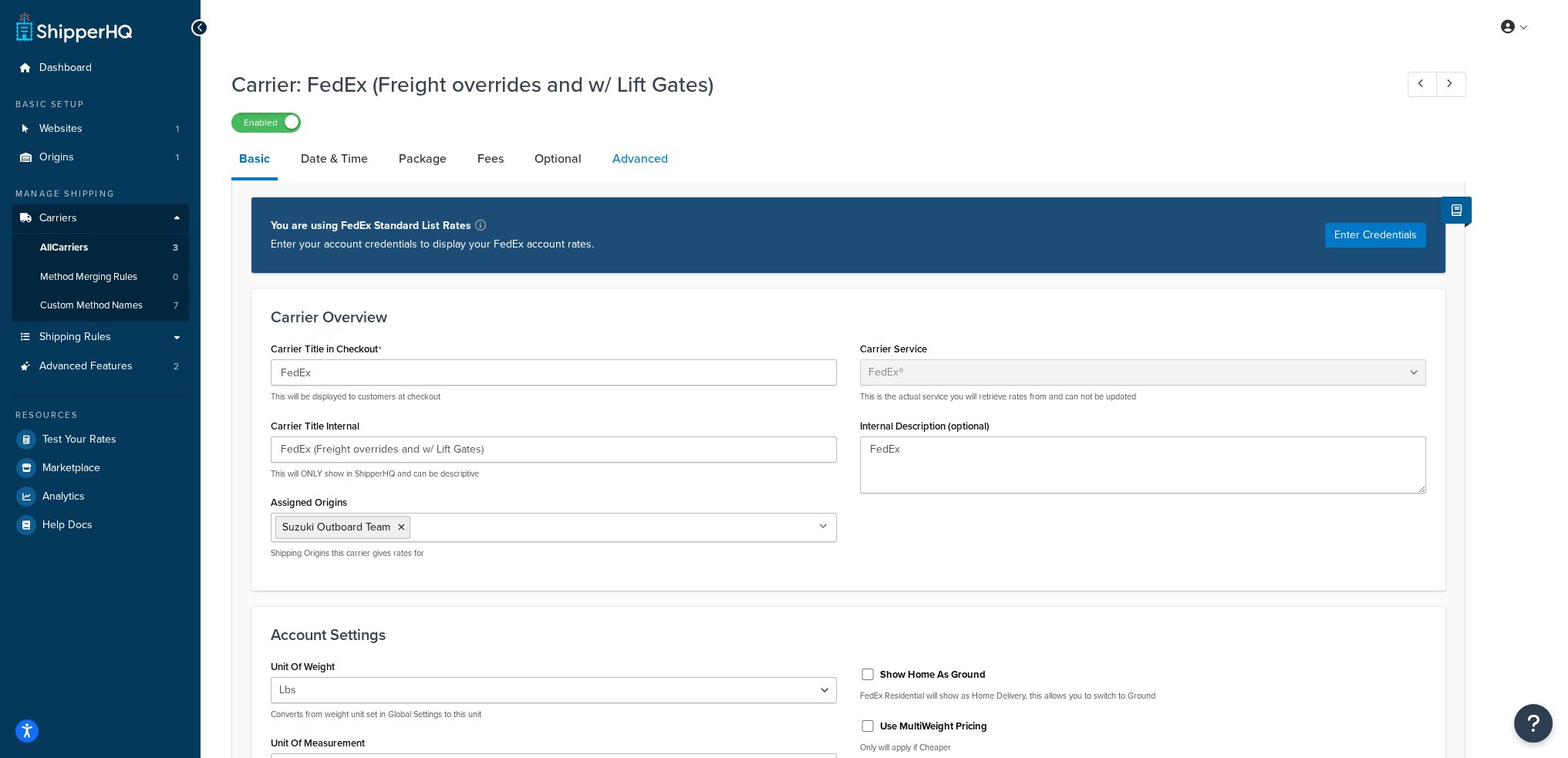
click at [648, 163] on link "Advanced" at bounding box center [640, 159] width 71 height 37
select select "false"
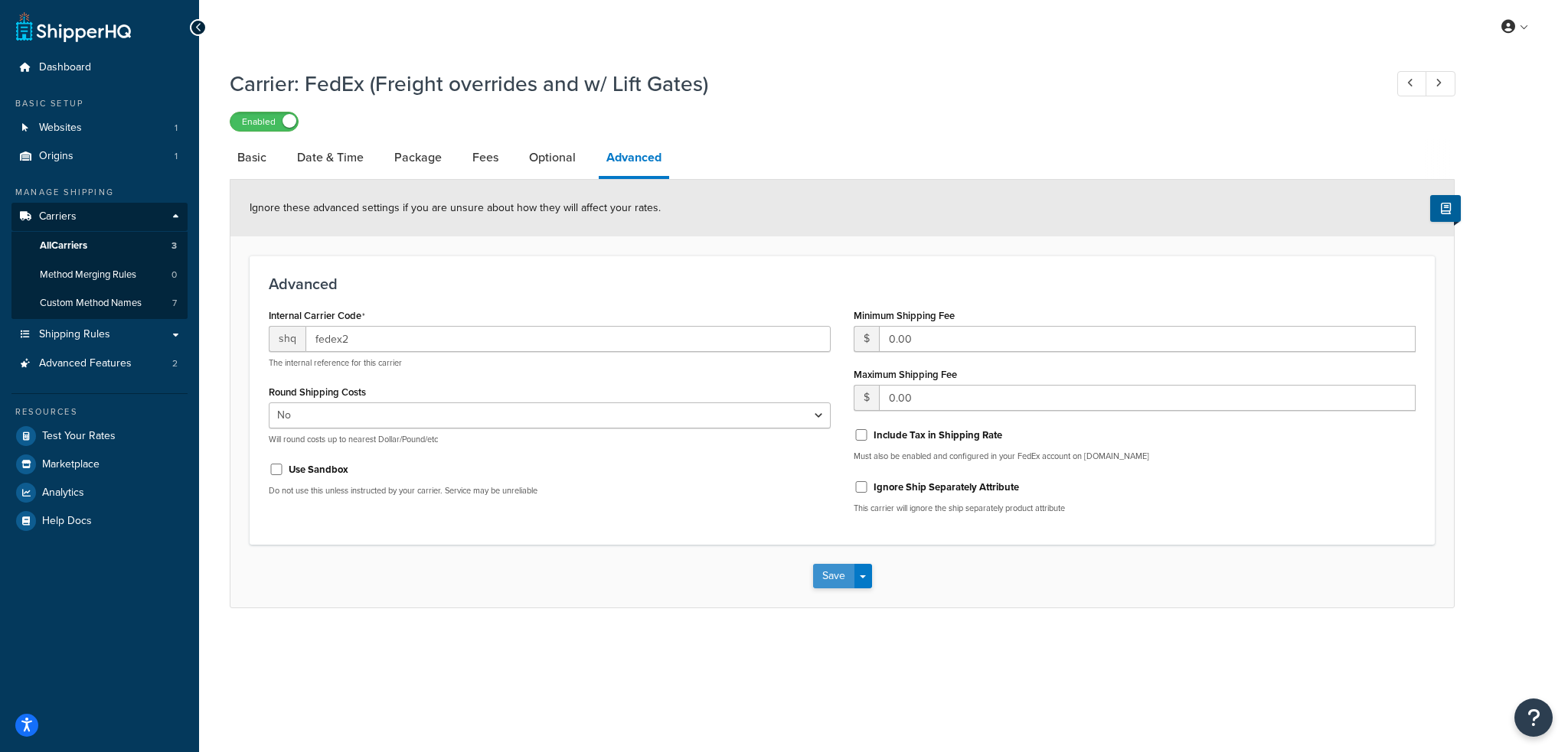
click at [830, 574] on button "Save" at bounding box center [833, 576] width 41 height 25
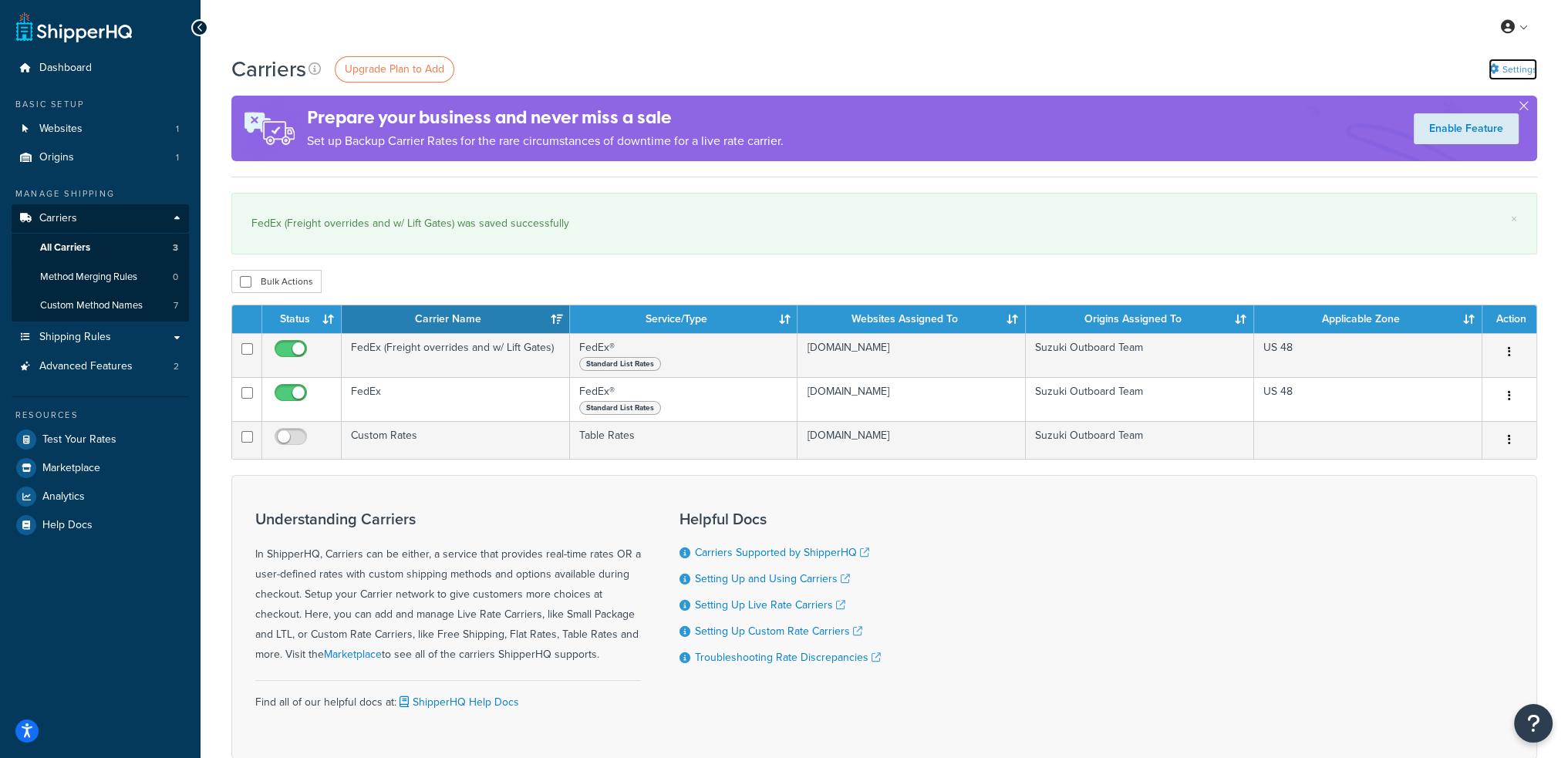
click at [1506, 68] on link "Settings" at bounding box center [1512, 68] width 49 height 21
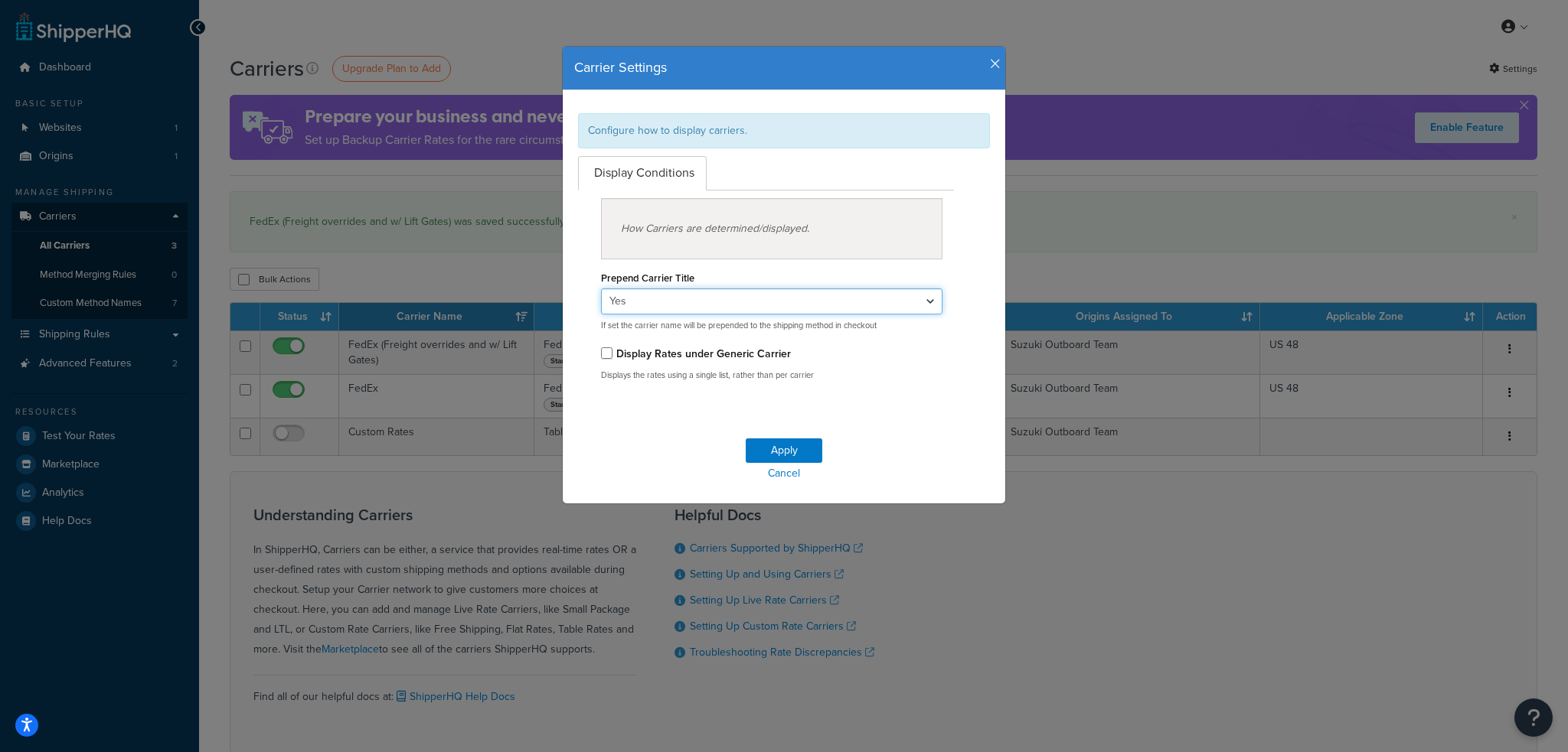
click at [927, 302] on select "Yes No" at bounding box center [772, 301] width 342 height 26
click at [961, 275] on div "Display Conditions How Carriers are determined/displayed. Prepend Carrier Title…" at bounding box center [784, 275] width 434 height 237
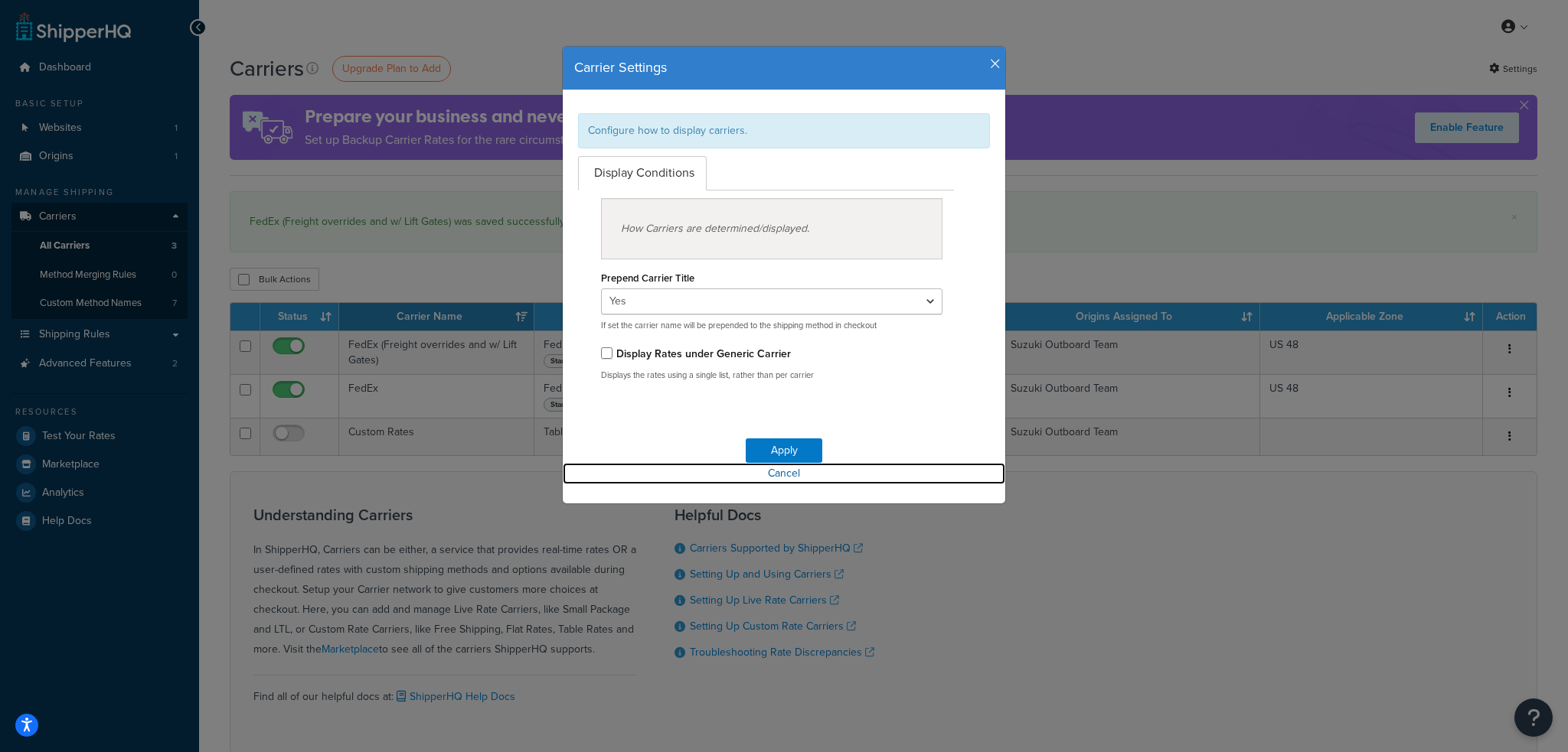
click at [786, 472] on link "Cancel" at bounding box center [784, 473] width 443 height 21
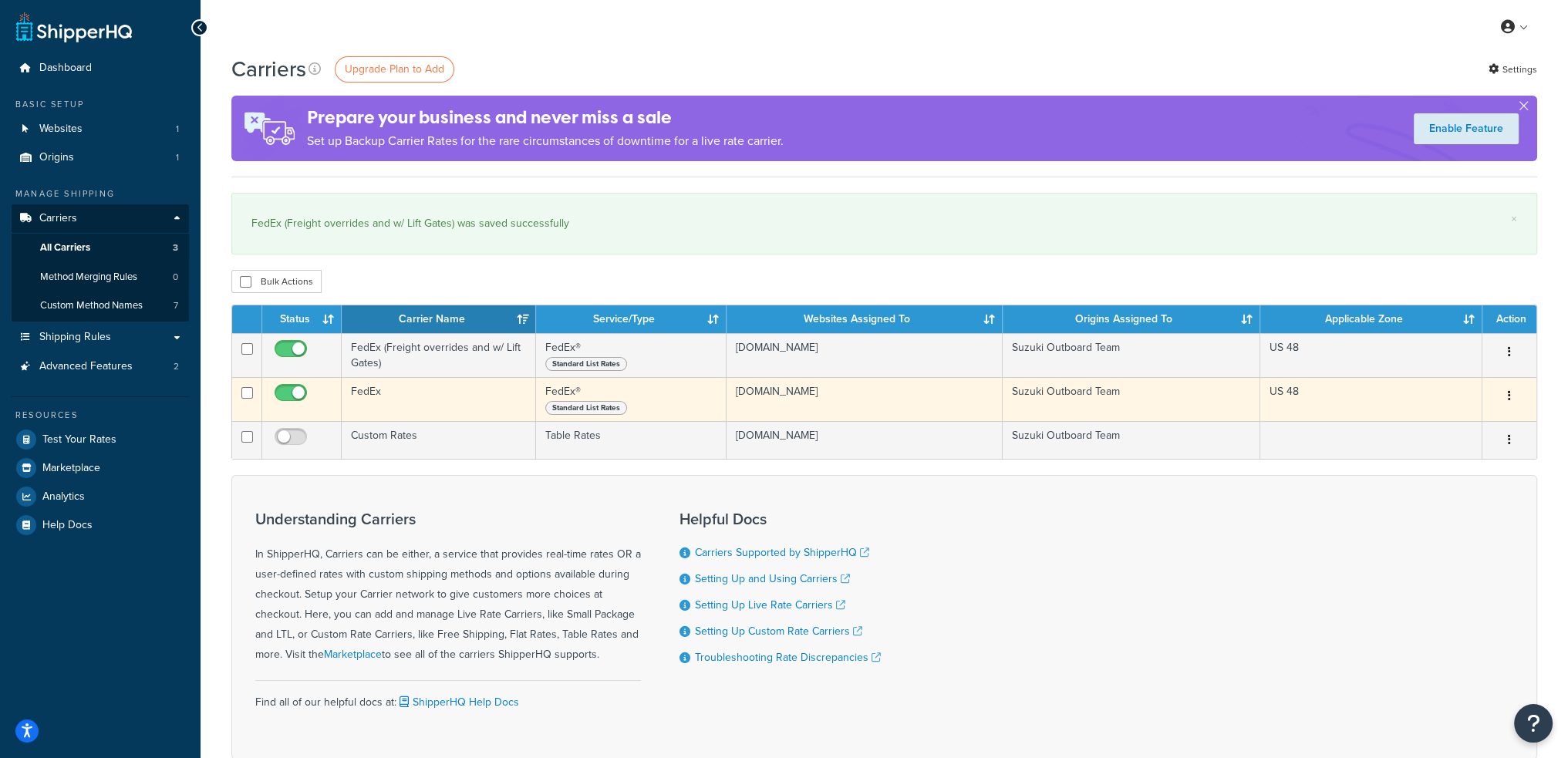
click at [403, 391] on td "FedEx" at bounding box center [438, 400] width 194 height 44
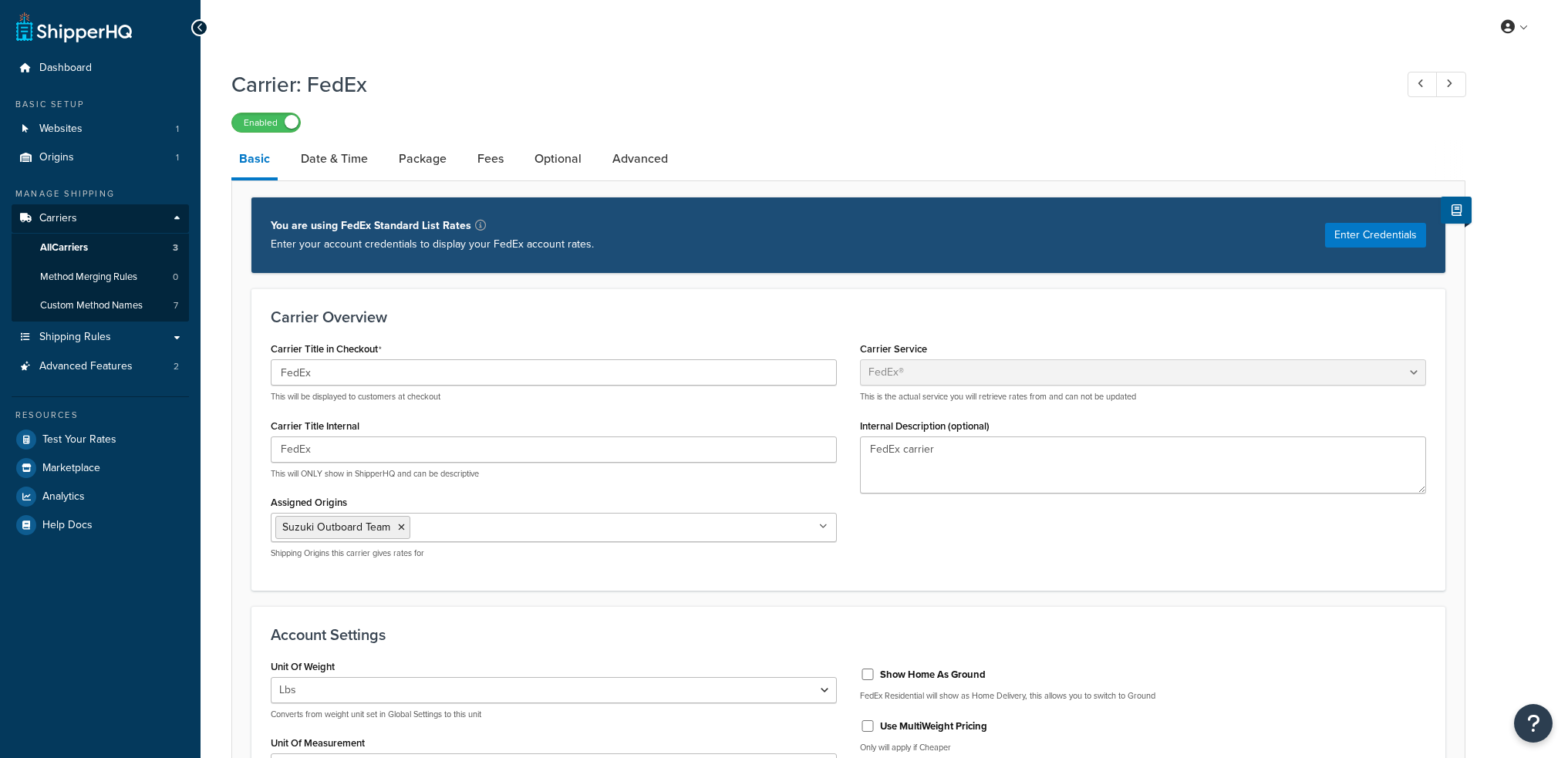
select select "fedEx"
select select "REGULAR_PICKUP"
select select "YOUR_PACKAGING"
click at [317, 157] on link "Date & Time" at bounding box center [334, 159] width 82 height 37
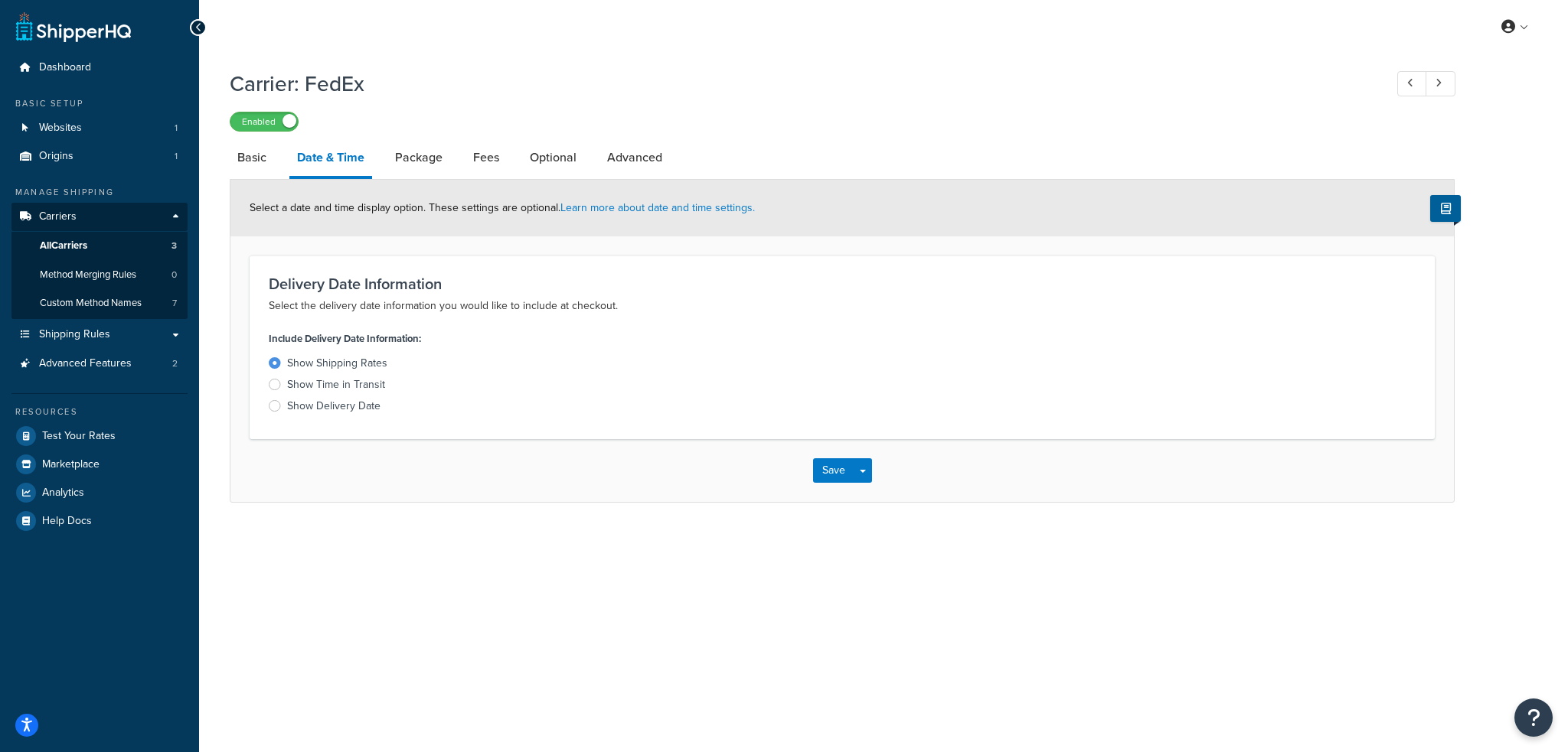
click at [275, 403] on div at bounding box center [275, 406] width 12 height 12
click at [0, 0] on input "Show Delivery Date" at bounding box center [0, 0] width 0 height 0
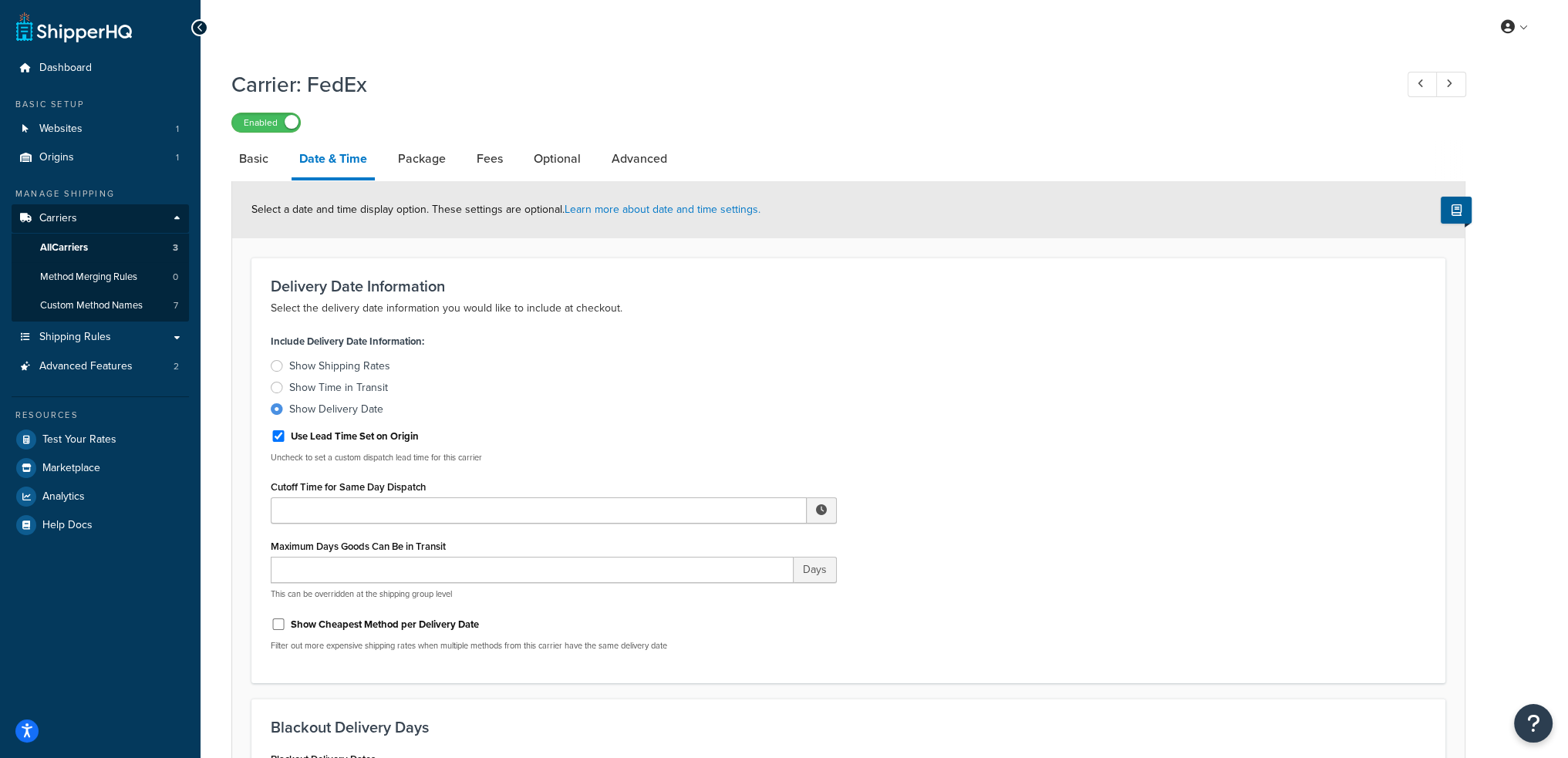
click at [824, 506] on span at bounding box center [821, 510] width 11 height 11
click at [708, 536] on span "▲" at bounding box center [708, 544] width 31 height 31
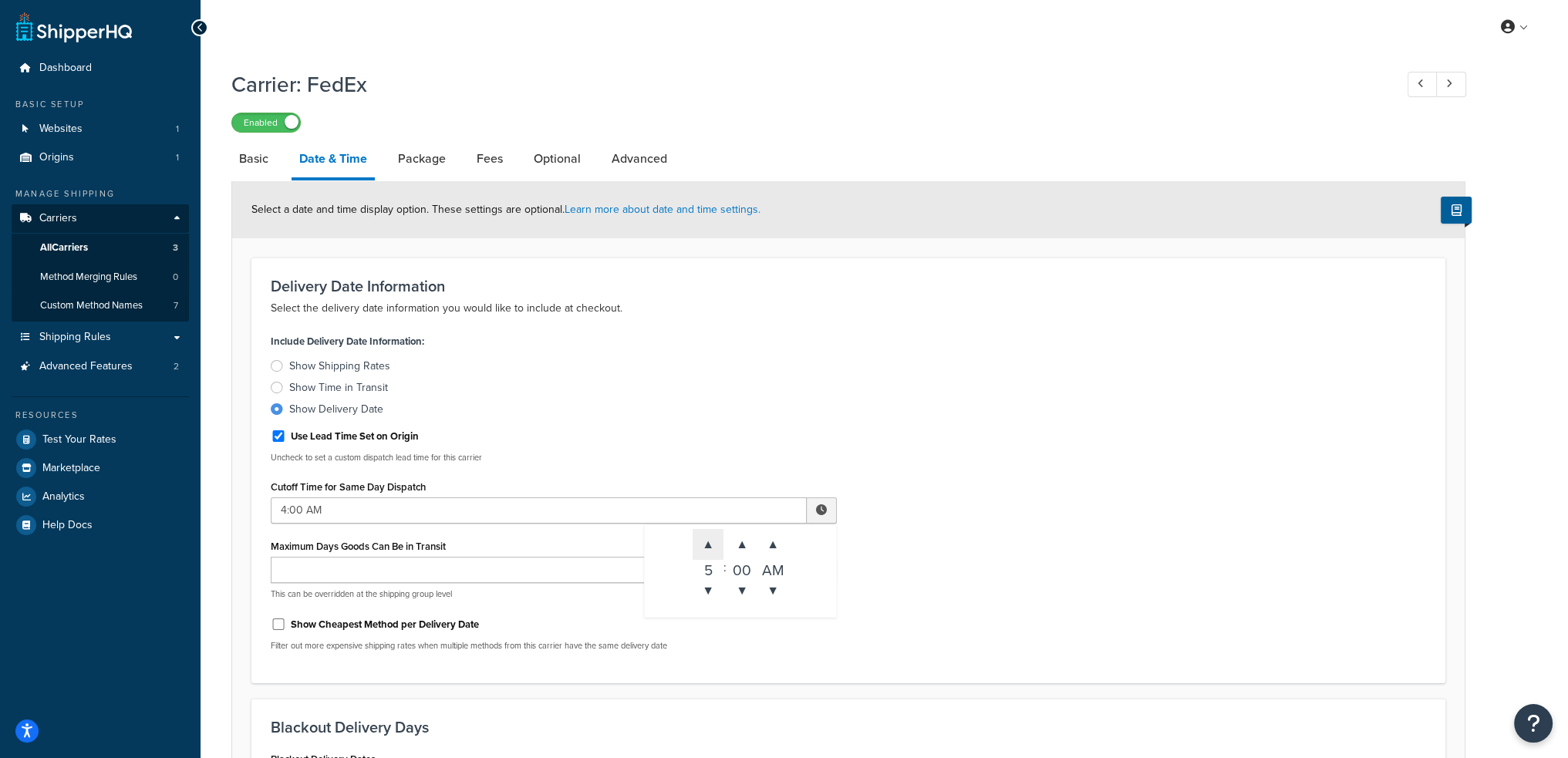
click at [708, 536] on span "▲" at bounding box center [708, 544] width 31 height 31
type input "8:00 AM"
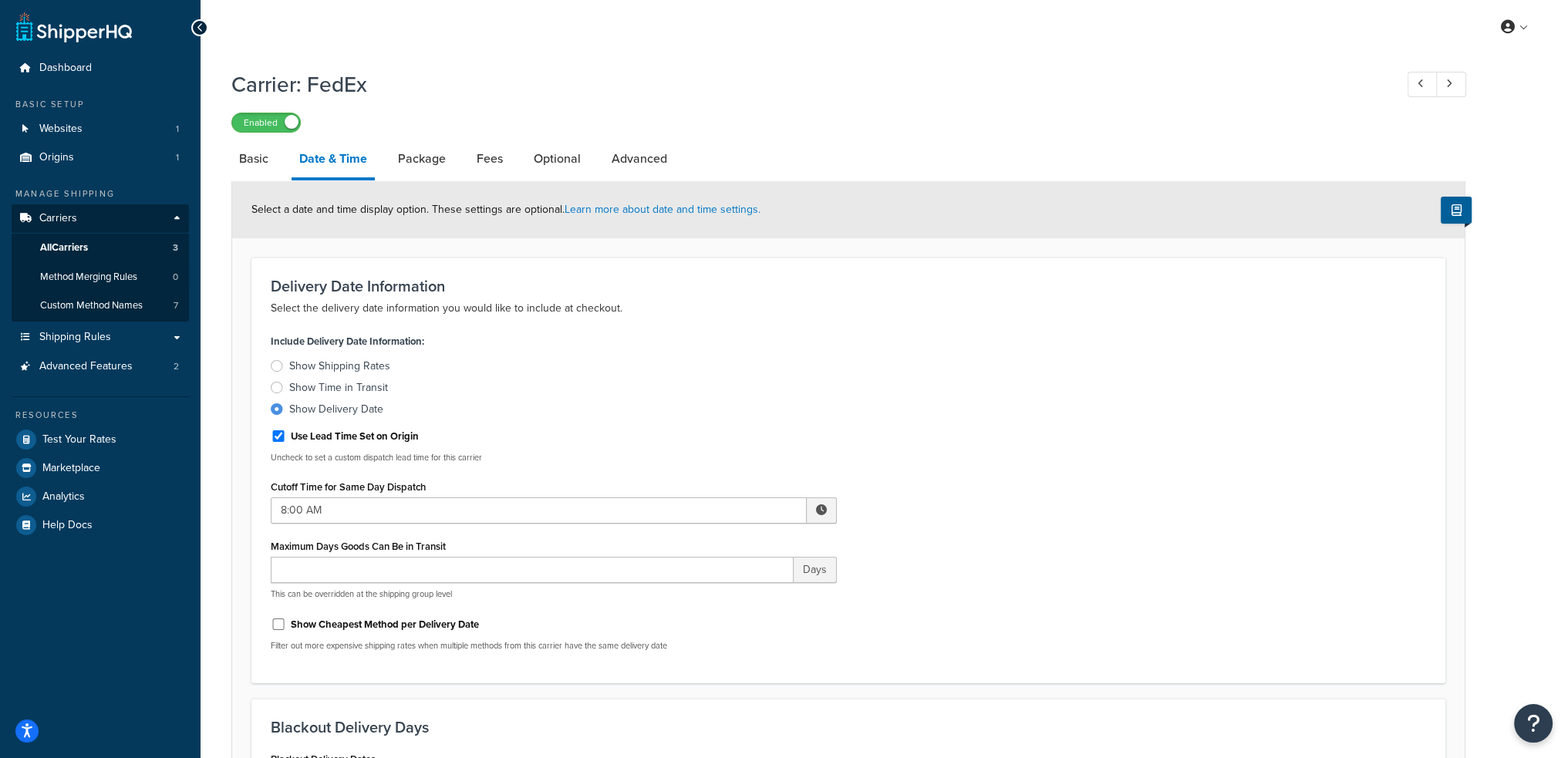
click at [1036, 392] on div "Include Delivery Date Information: Show Shipping Rates Show Time in Transit Sho…" at bounding box center [848, 497] width 1179 height 333
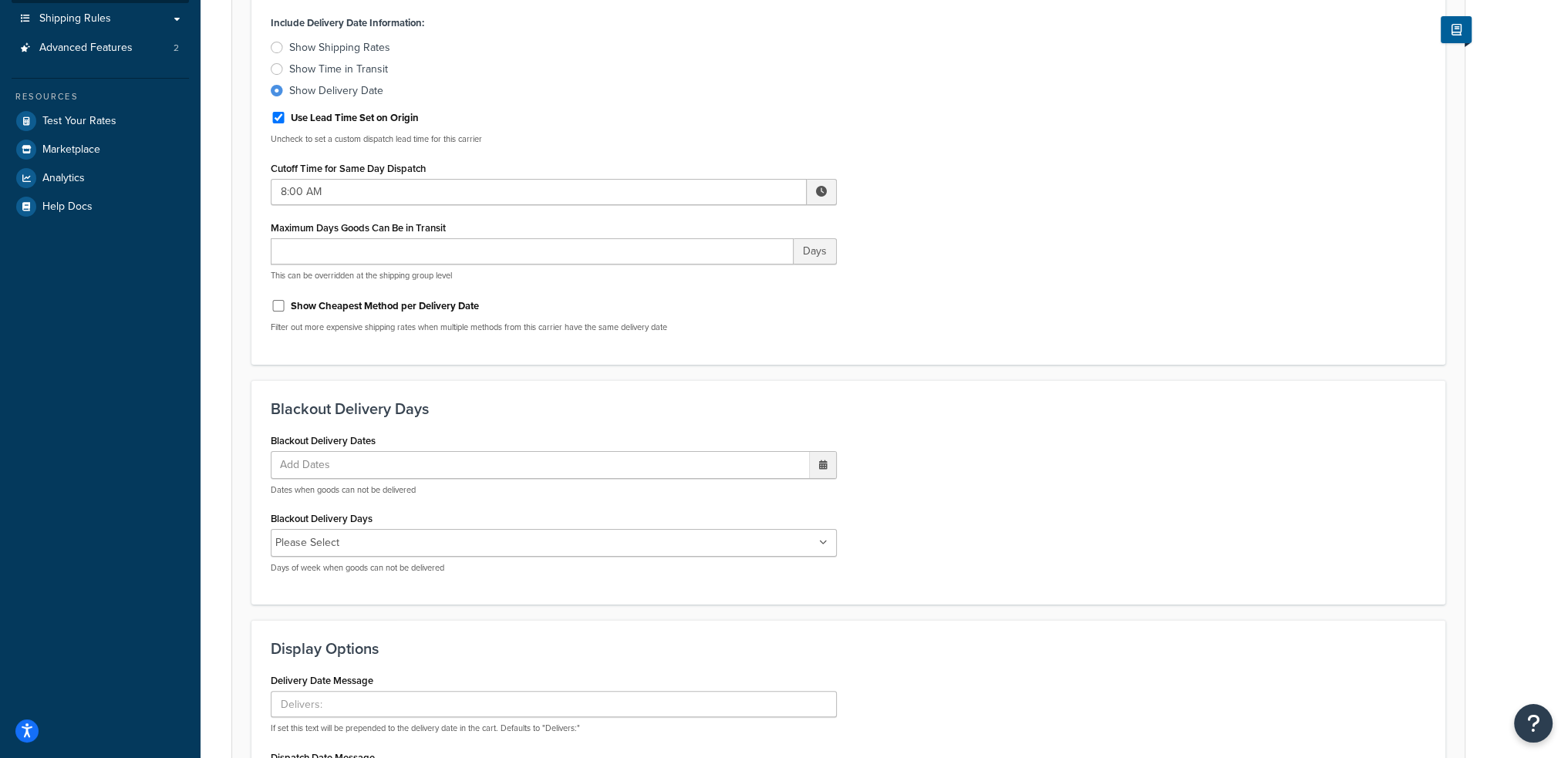
scroll to position [386, 0]
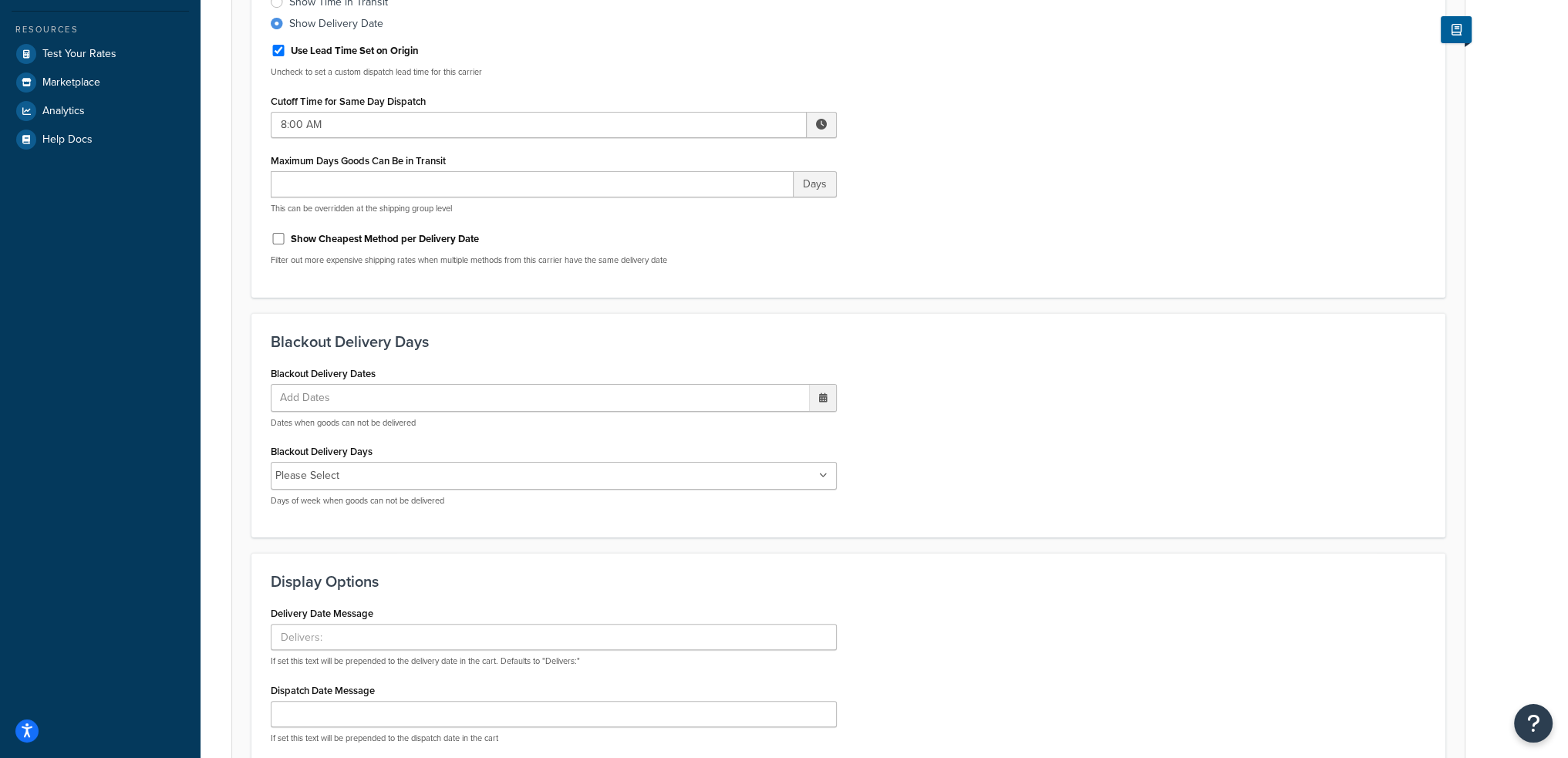
click at [401, 478] on input "Blackout Delivery Days" at bounding box center [413, 476] width 137 height 17
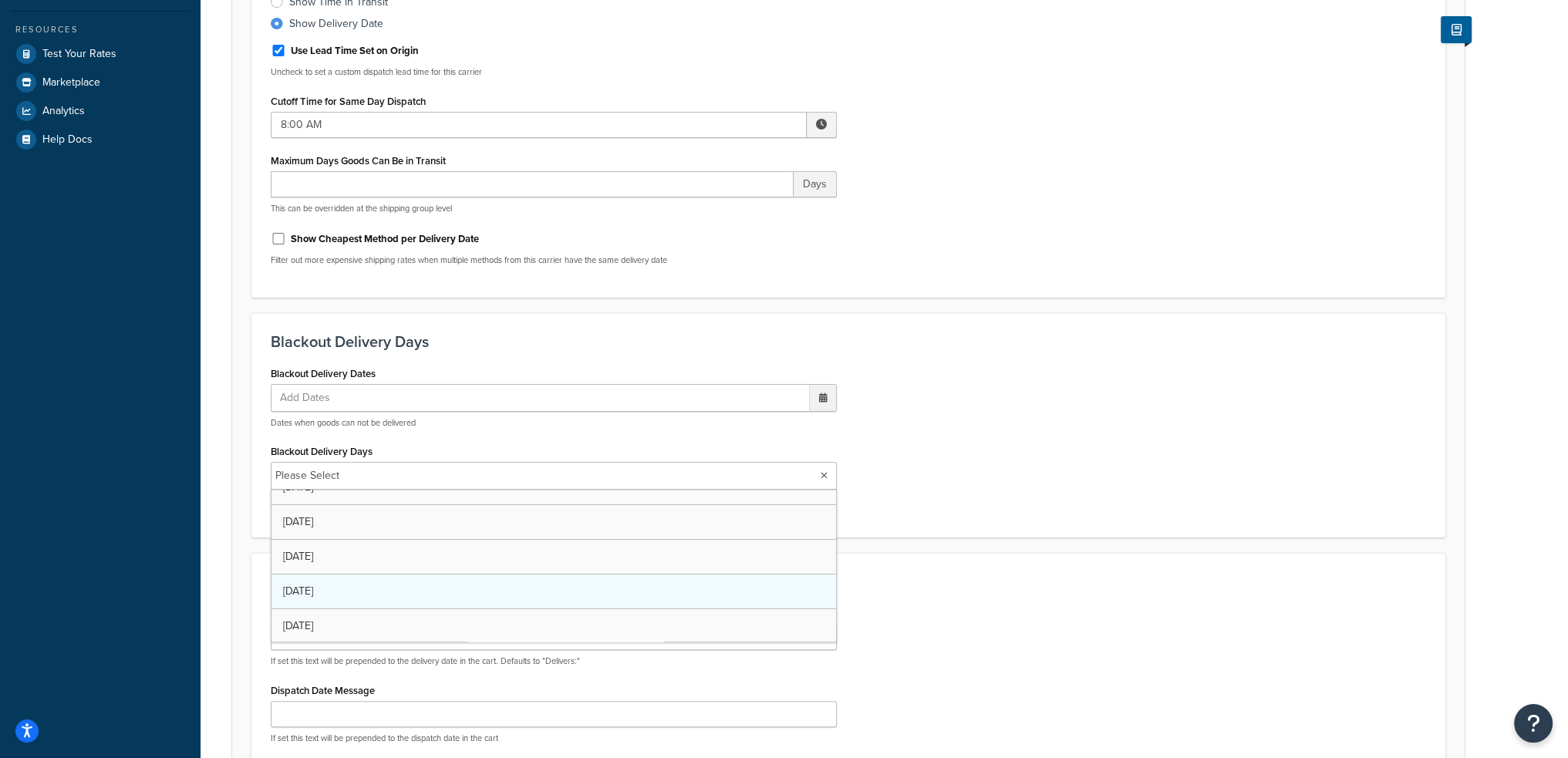
scroll to position [54, 0]
click at [1058, 505] on div "Blackout Delivery Dates Add Dates ‹ October 2025 › Su Mo Tu We Th Fr Sa 28 29 3…" at bounding box center [848, 441] width 1179 height 158
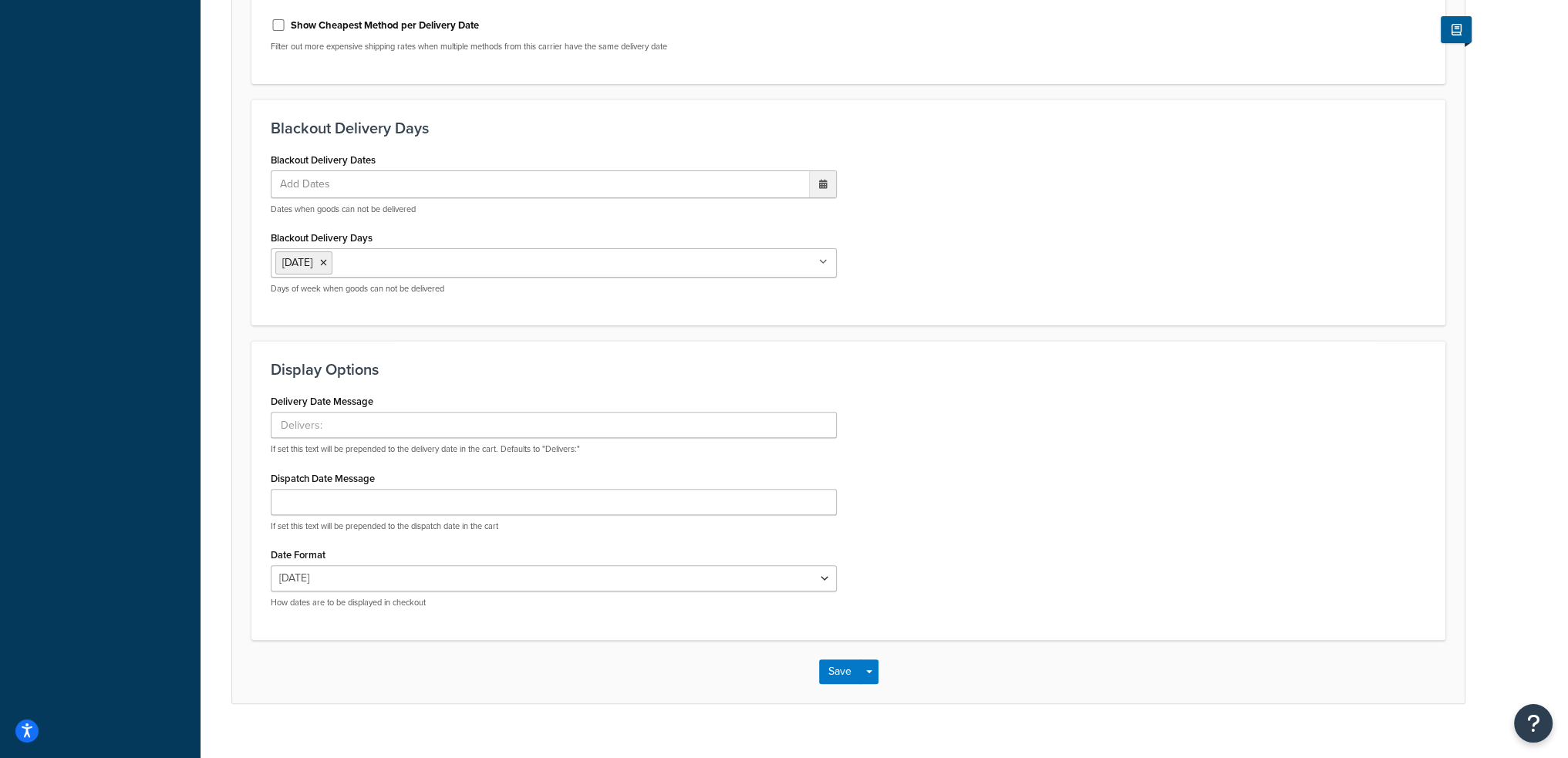
scroll to position [620, 0]
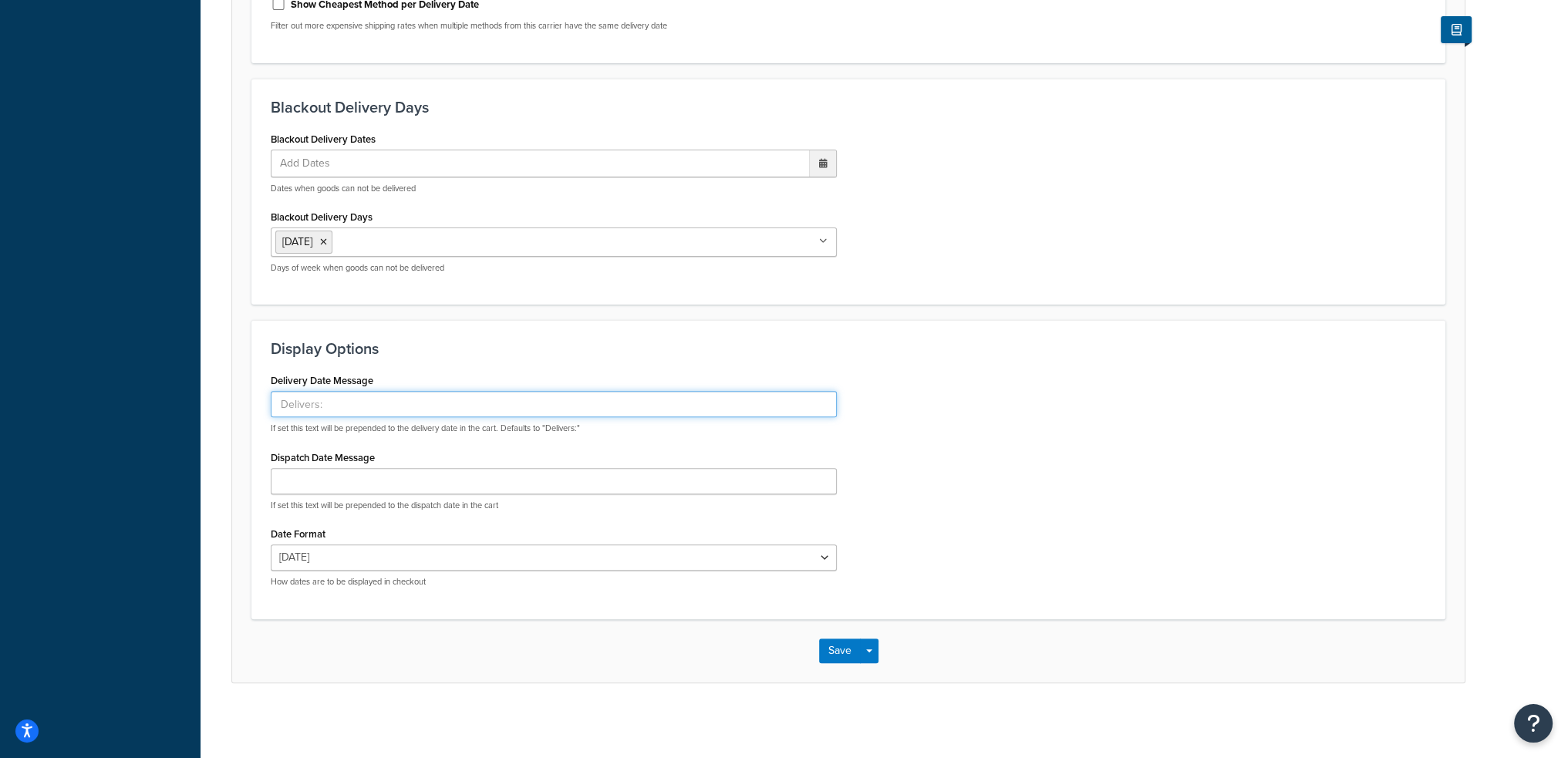
click at [294, 404] on input "Delivery Date Message" at bounding box center [554, 404] width 566 height 26
click at [312, 404] on input "estimaged" at bounding box center [554, 404] width 566 height 26
click at [363, 401] on input "estimated" at bounding box center [554, 404] width 566 height 26
type input "estimated"
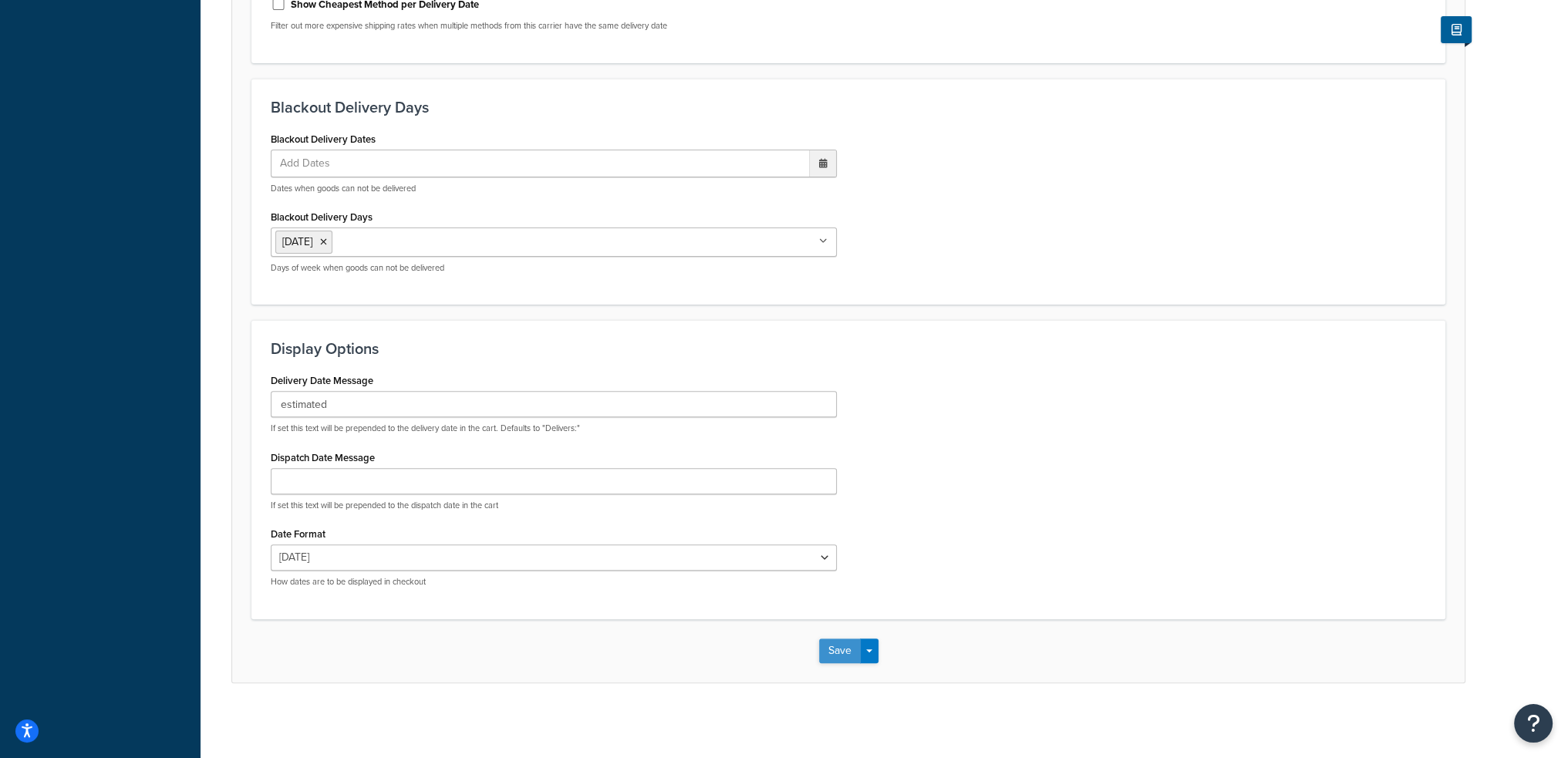
click at [830, 646] on button "Save" at bounding box center [839, 651] width 42 height 25
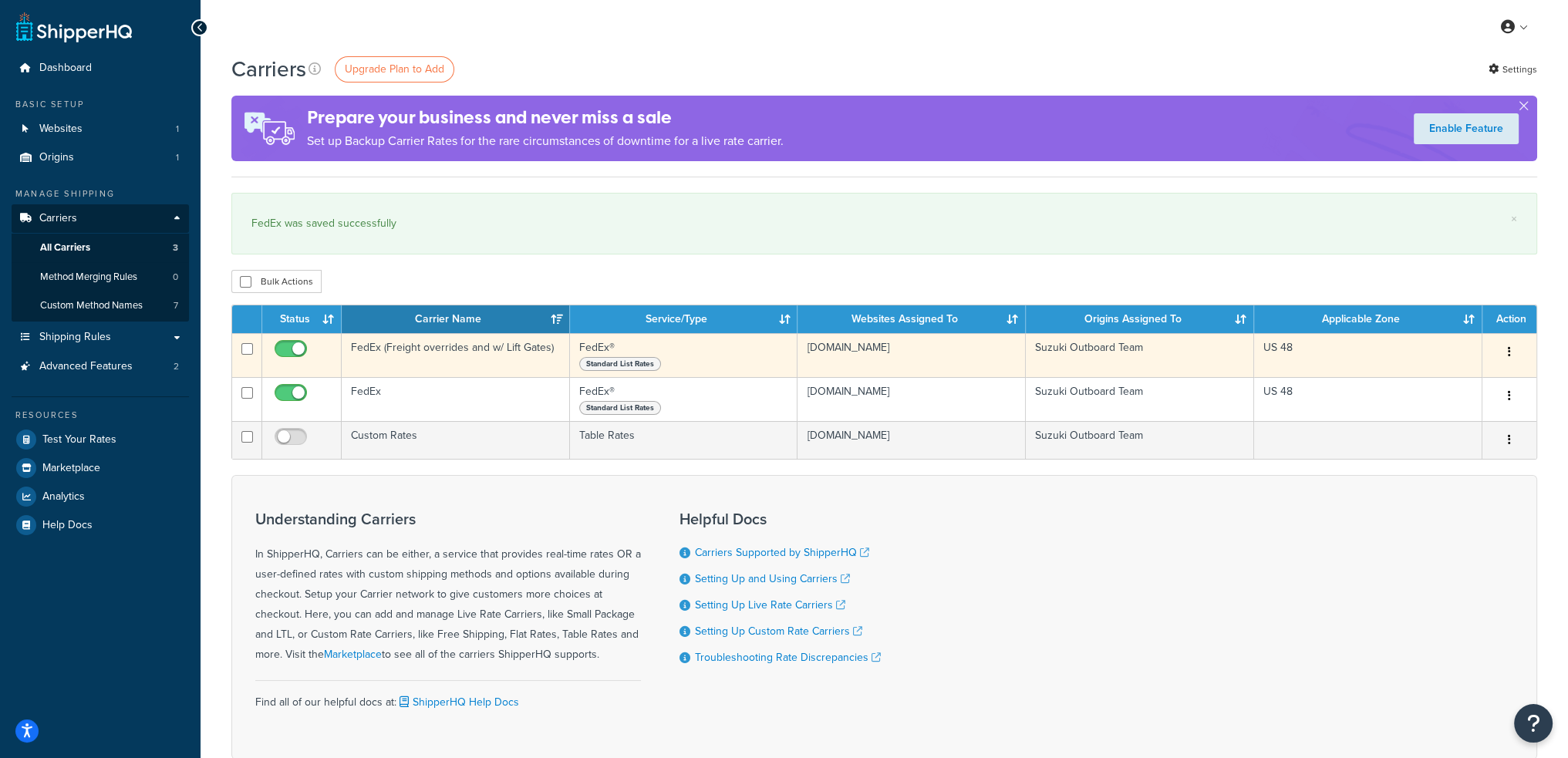
click at [401, 355] on td "FedEx (Freight overrides and w/ Lift Gates)" at bounding box center [455, 355] width 228 height 44
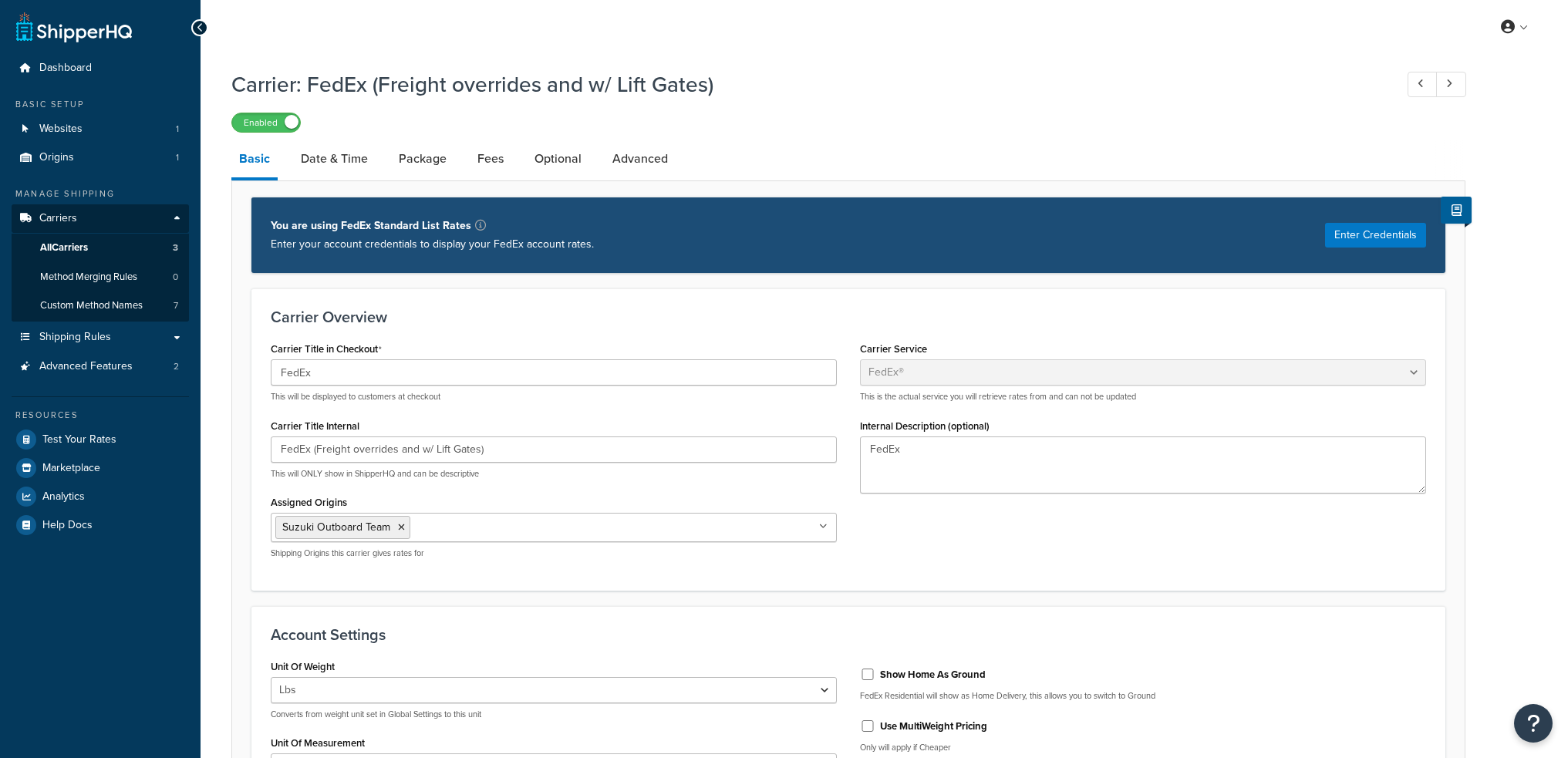
select select "fedEx"
select select "REGULAR_PICKUP"
select select "YOUR_PACKAGING"
click at [358, 155] on link "Date & Time" at bounding box center [334, 159] width 82 height 37
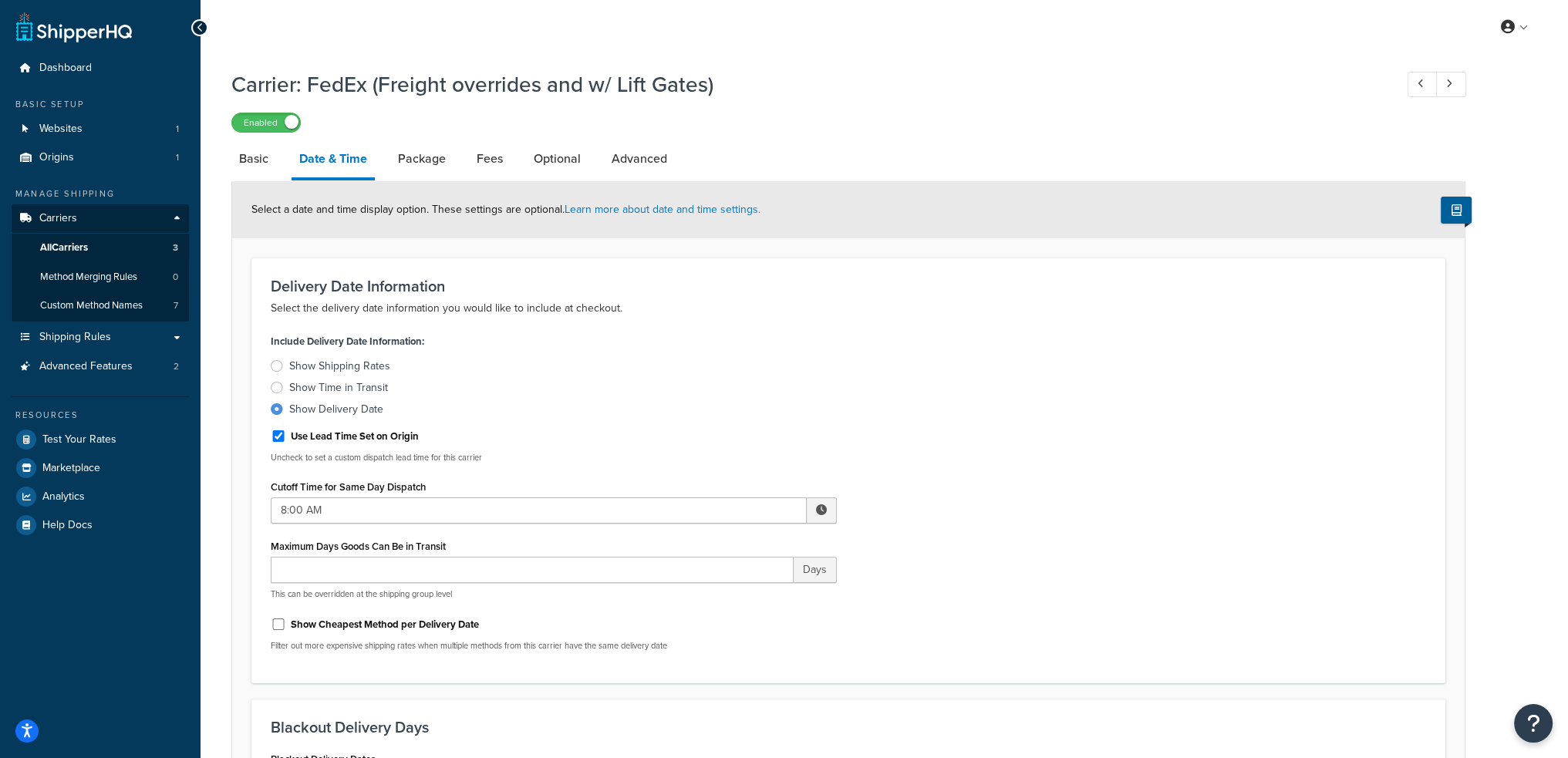
scroll to position [620, 0]
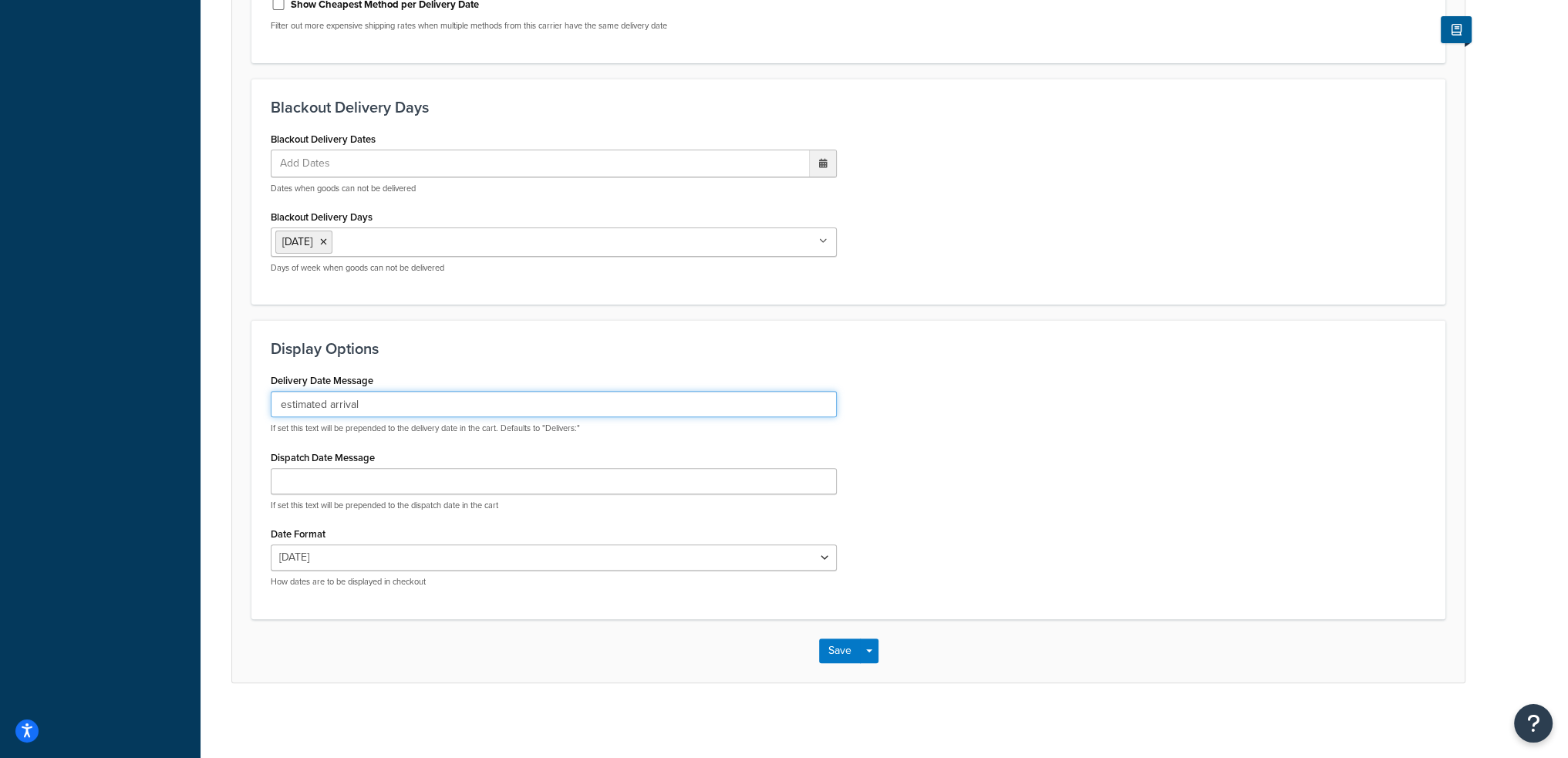
drag, startPoint x: 379, startPoint y: 401, endPoint x: 262, endPoint y: 396, distance: 117.1
click at [262, 396] on div "Delivery Date Message estimated arrival If set this text will be prepended to t…" at bounding box center [553, 484] width 589 height 230
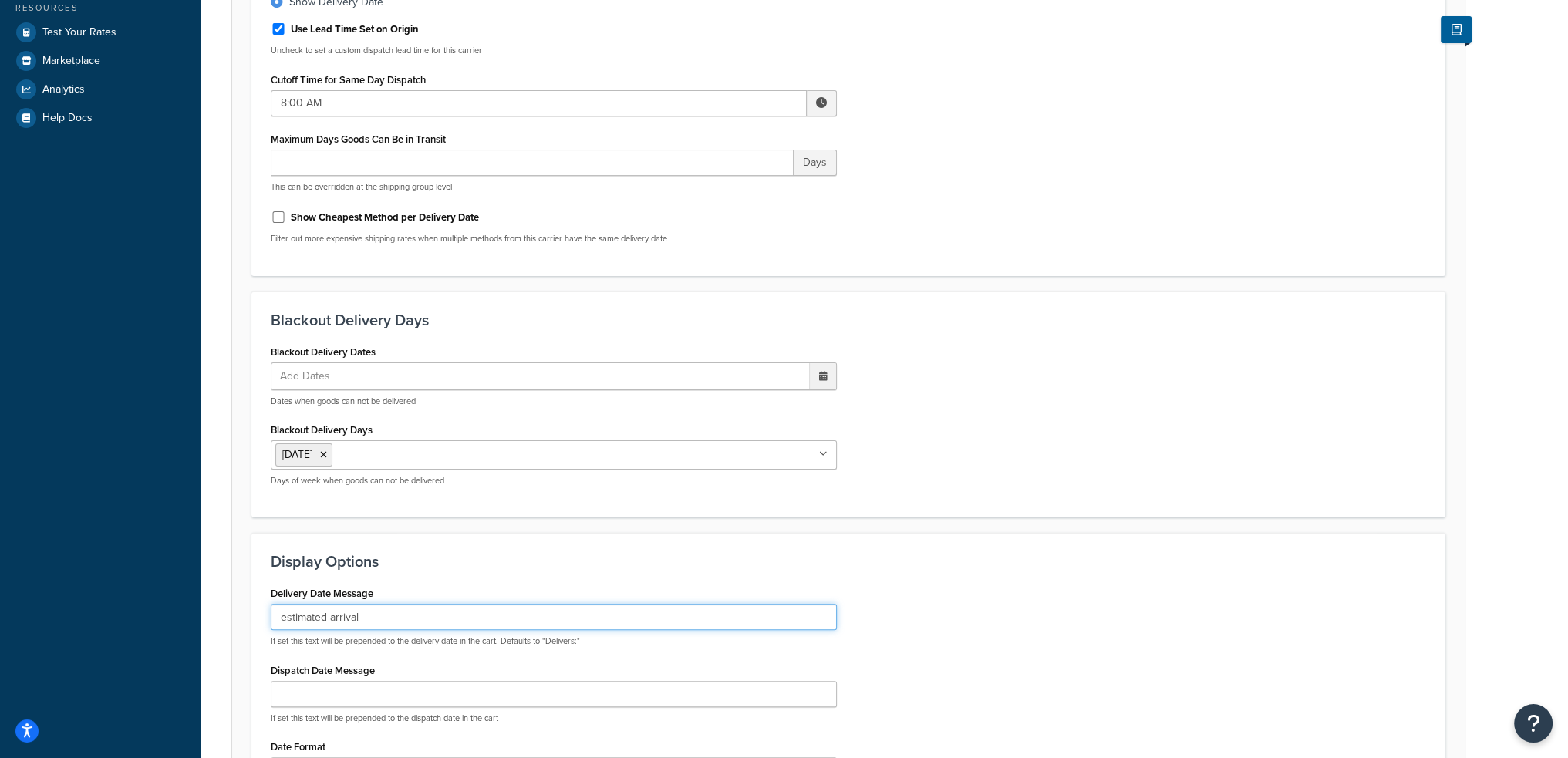
scroll to position [0, 0]
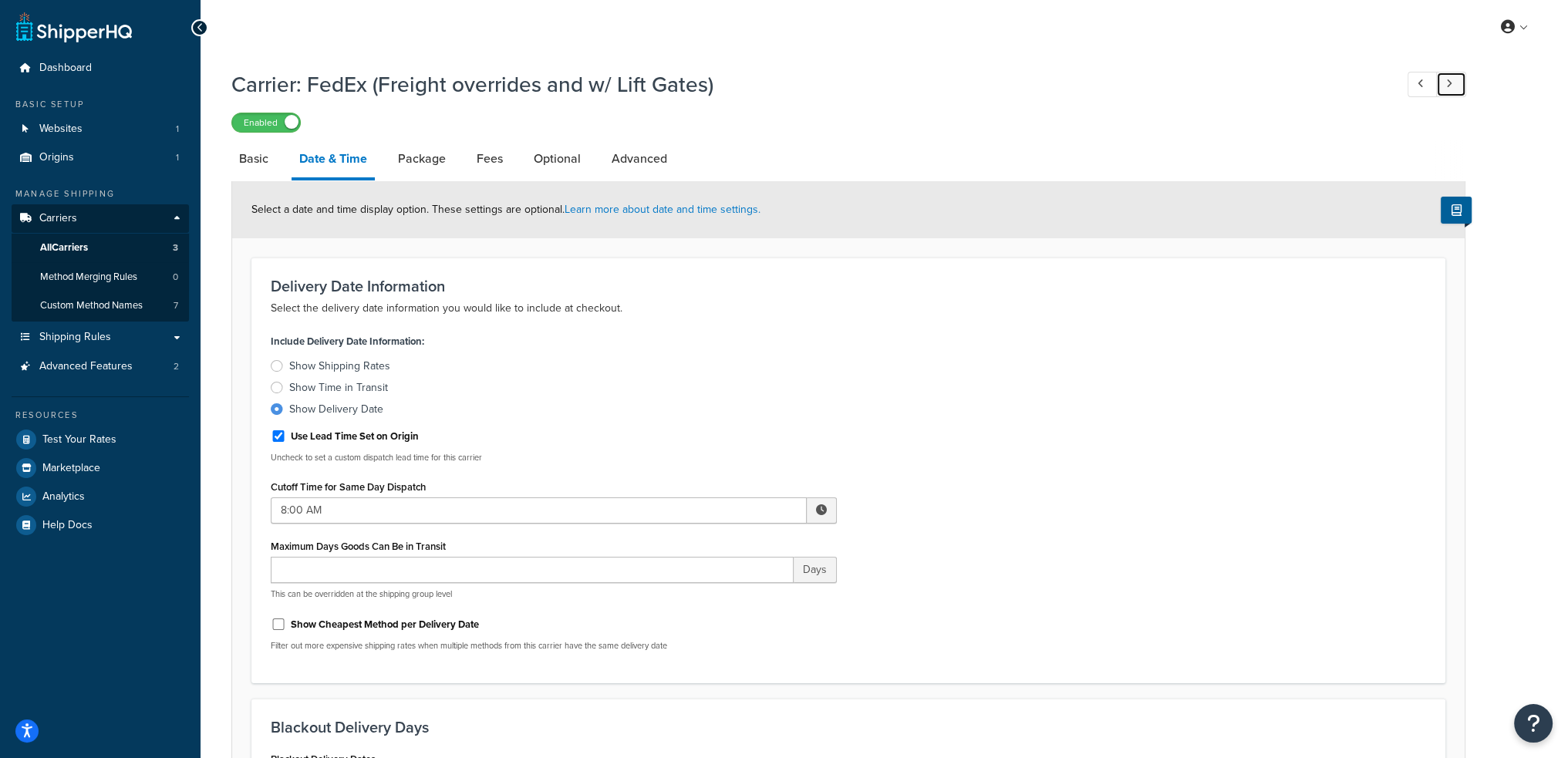
click at [1451, 82] on icon at bounding box center [1449, 83] width 6 height 10
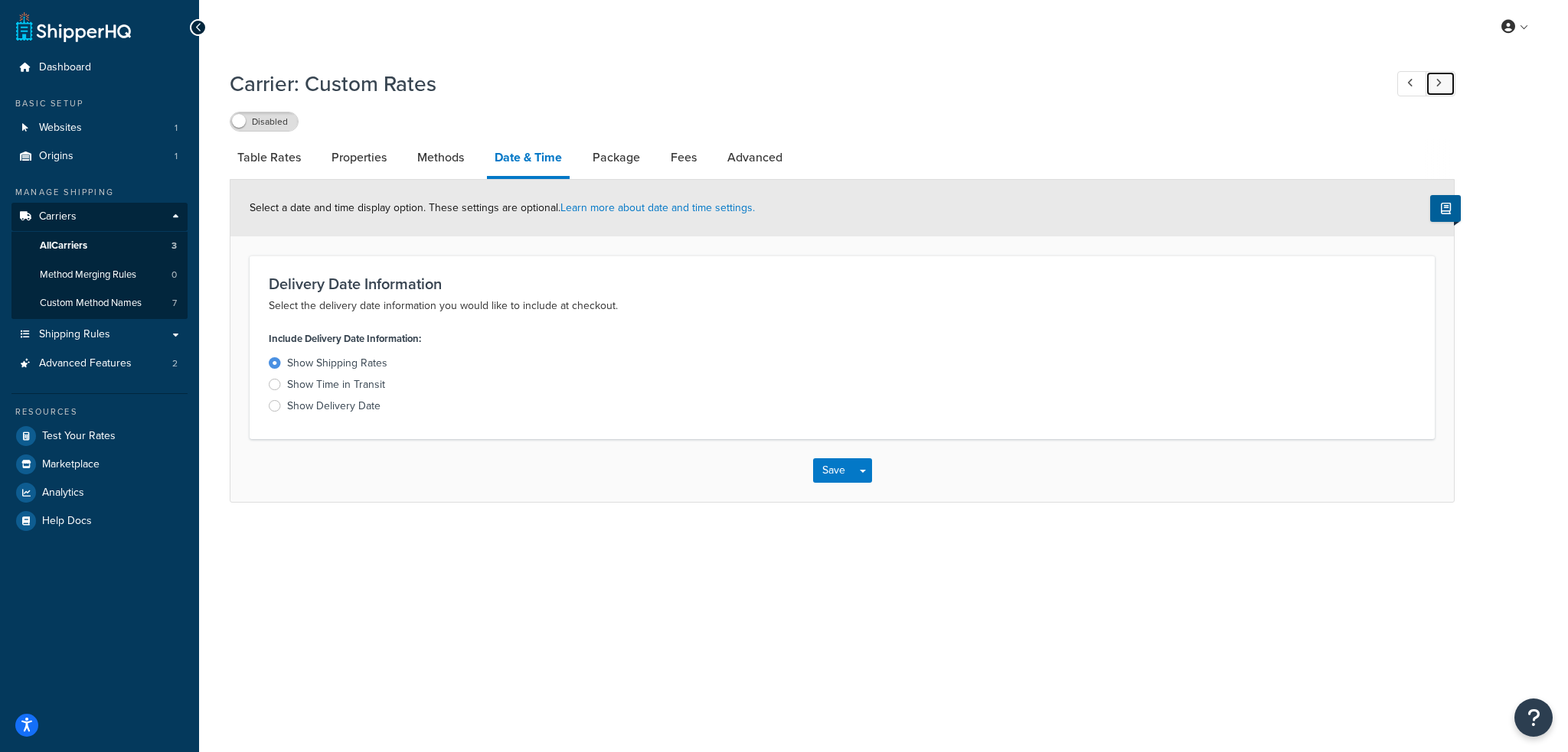
click at [1443, 82] on link at bounding box center [1440, 84] width 30 height 26
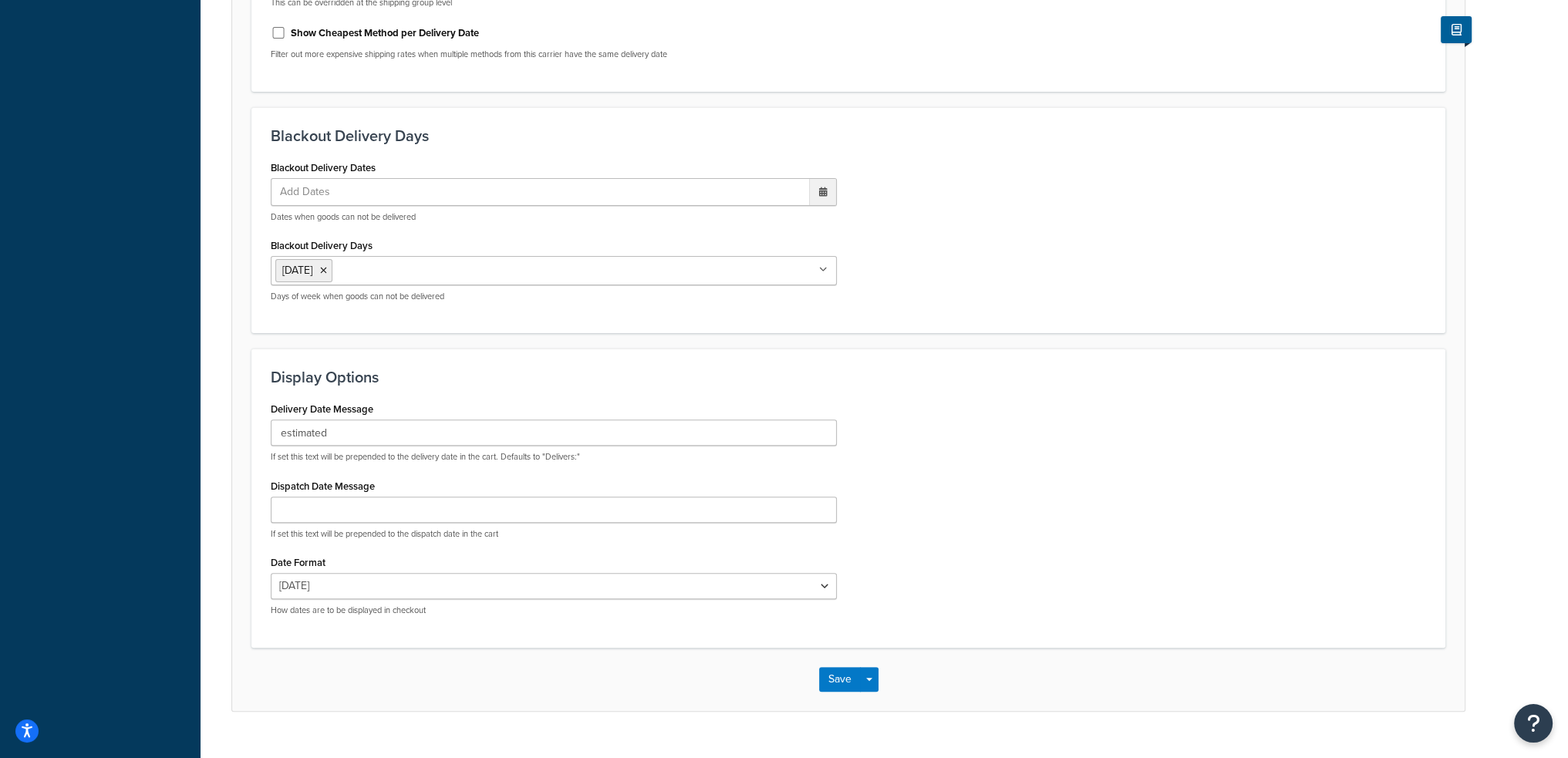
scroll to position [620, 0]
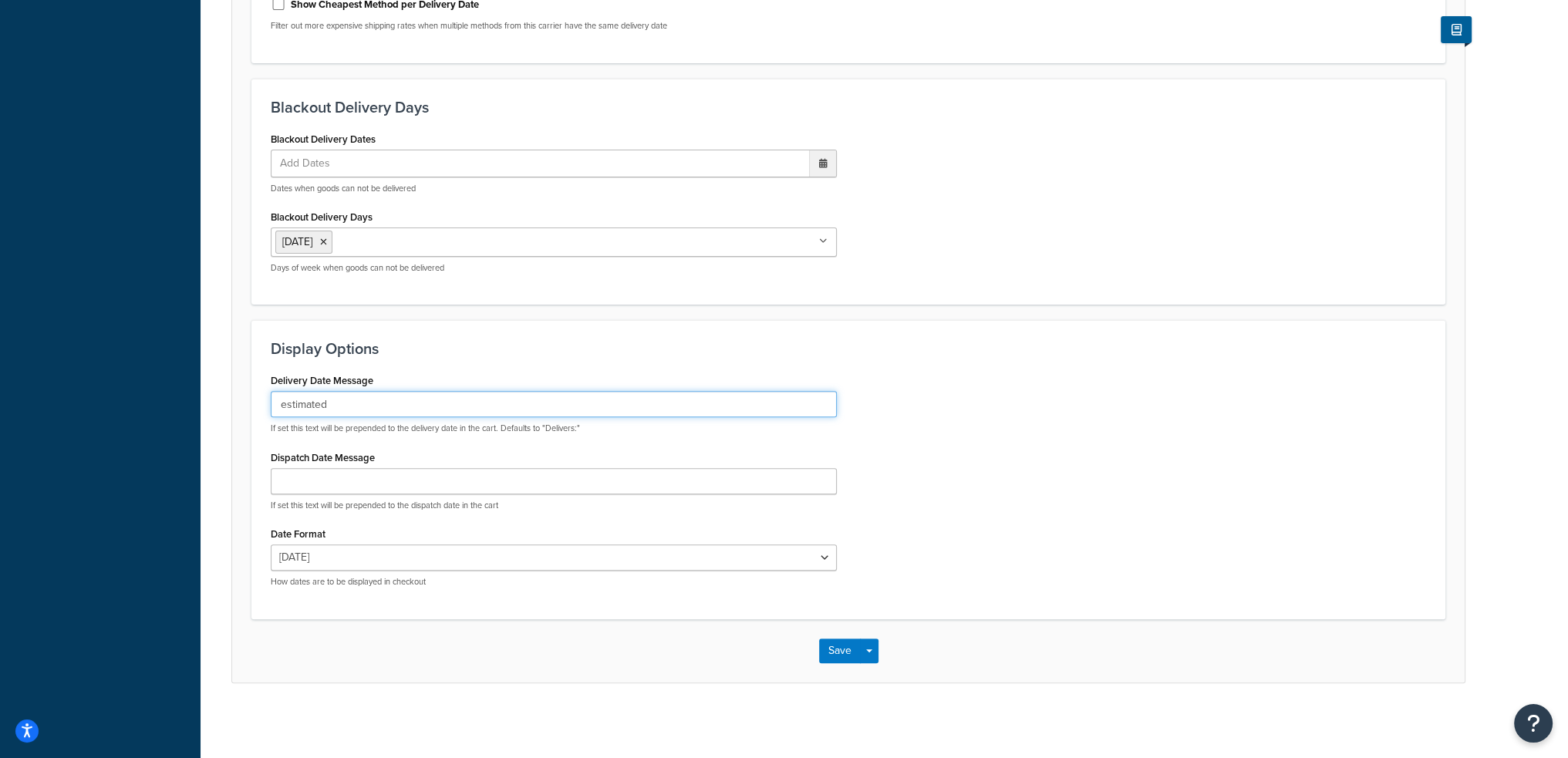
drag, startPoint x: 340, startPoint y: 406, endPoint x: 265, endPoint y: 396, distance: 75.7
click at [265, 396] on div "Delivery Date Message estimated If set this text will be prepended to the deliv…" at bounding box center [553, 484] width 589 height 230
paste input "arrival"
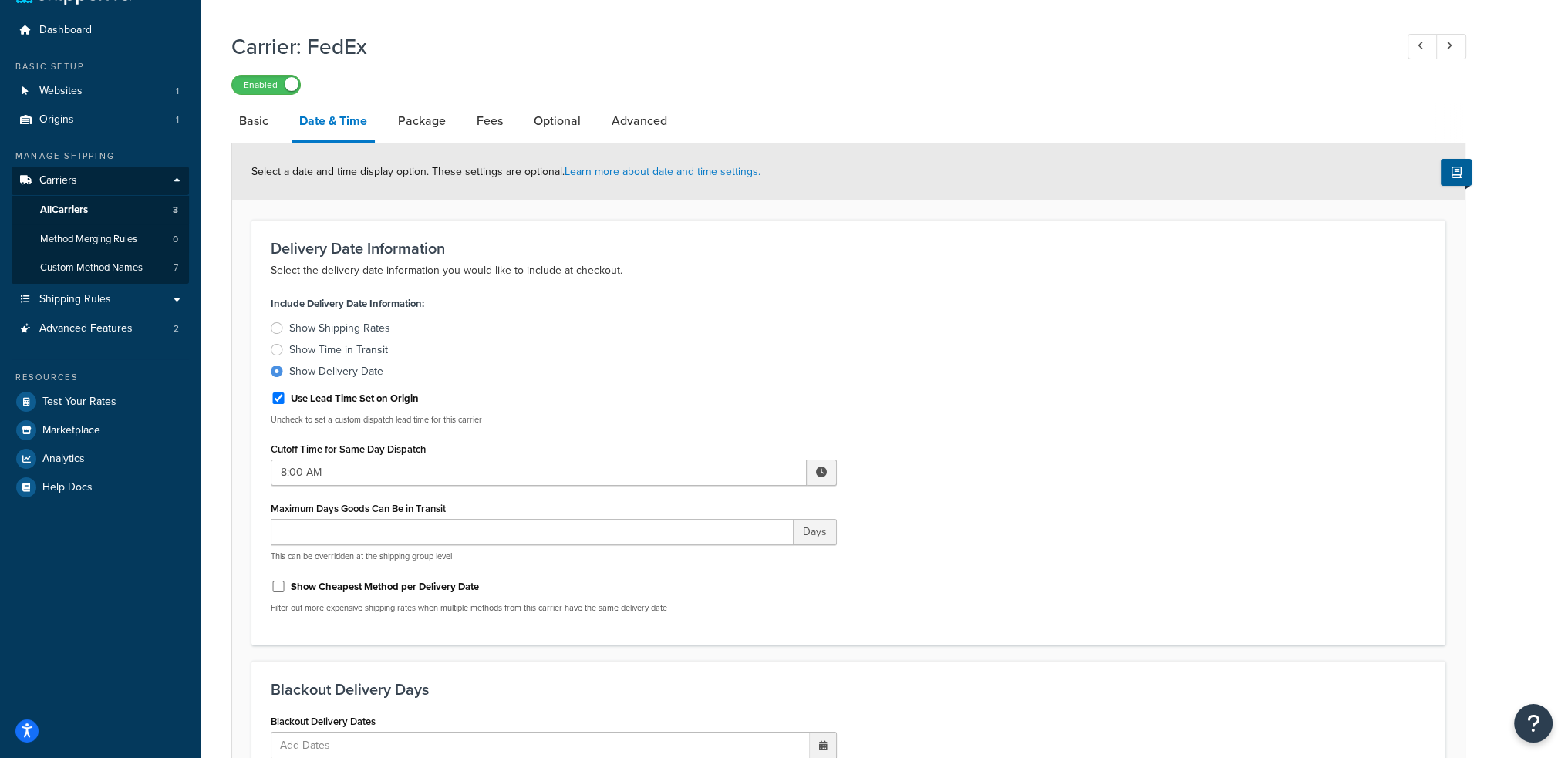
scroll to position [3, 0]
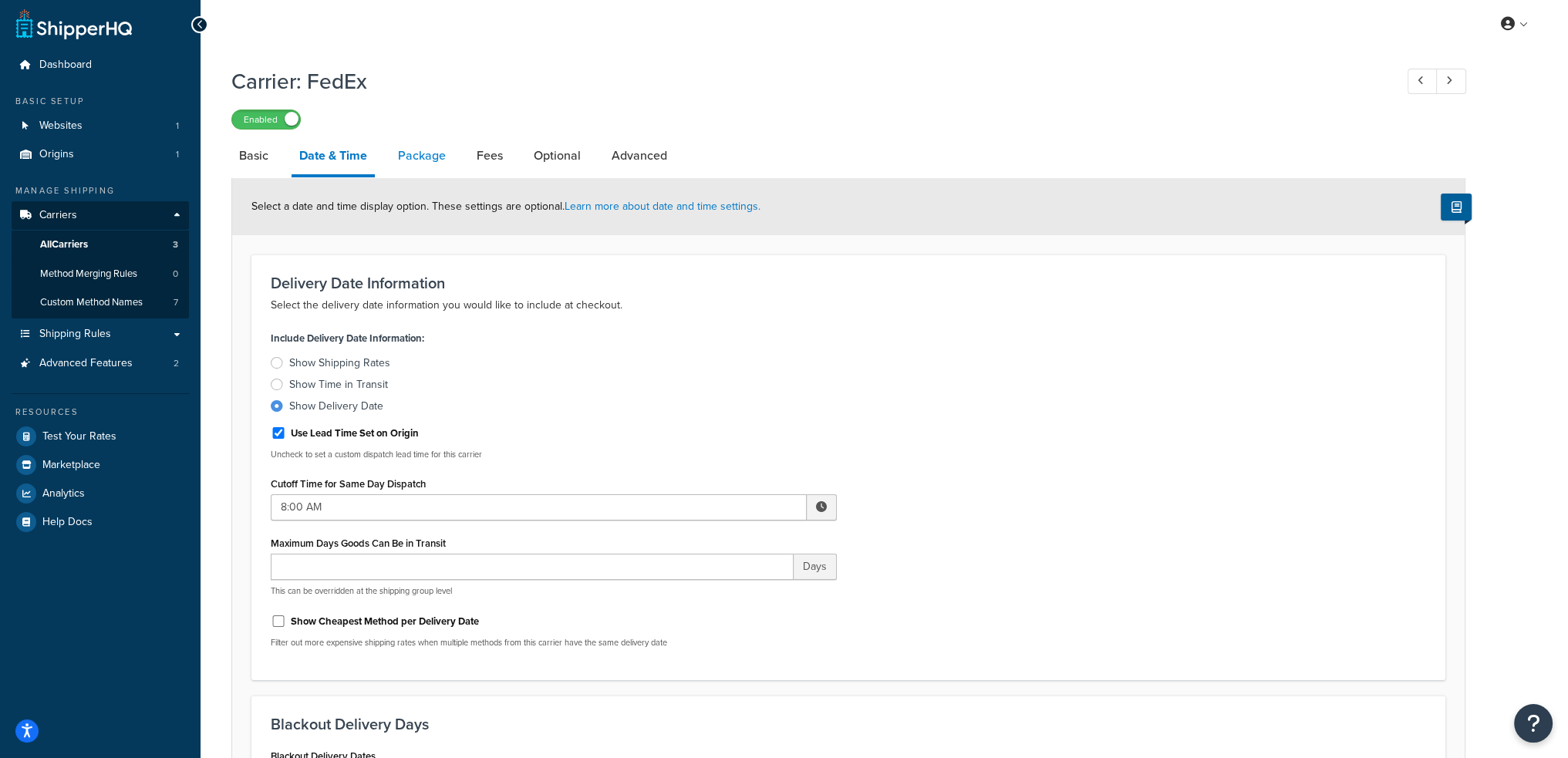
type input "estimated arrival"
click at [420, 156] on link "Package" at bounding box center [422, 155] width 63 height 37
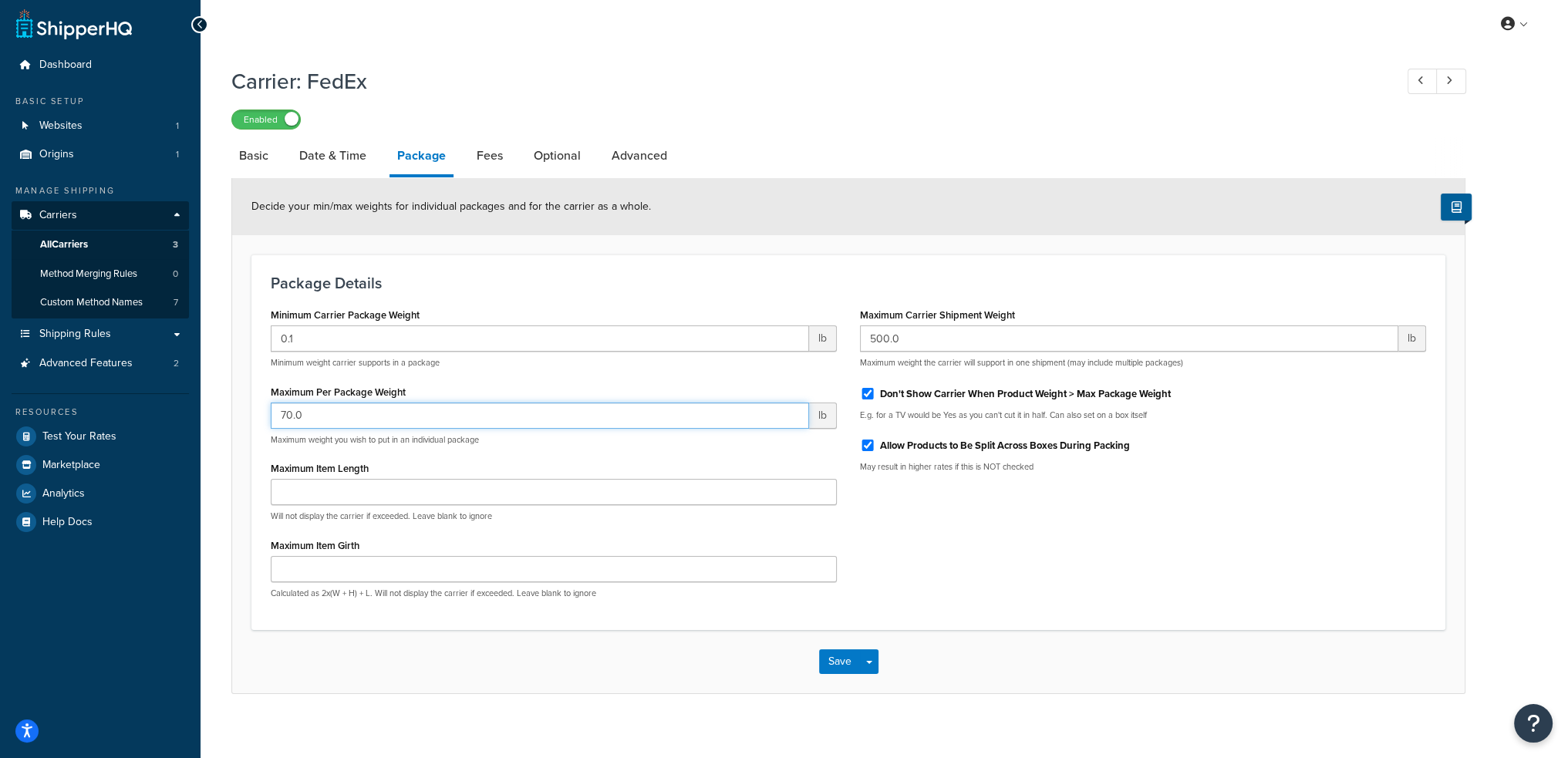
drag, startPoint x: 287, startPoint y: 414, endPoint x: 276, endPoint y: 411, distance: 11.4
click at [276, 411] on input "70.0" at bounding box center [540, 416] width 538 height 26
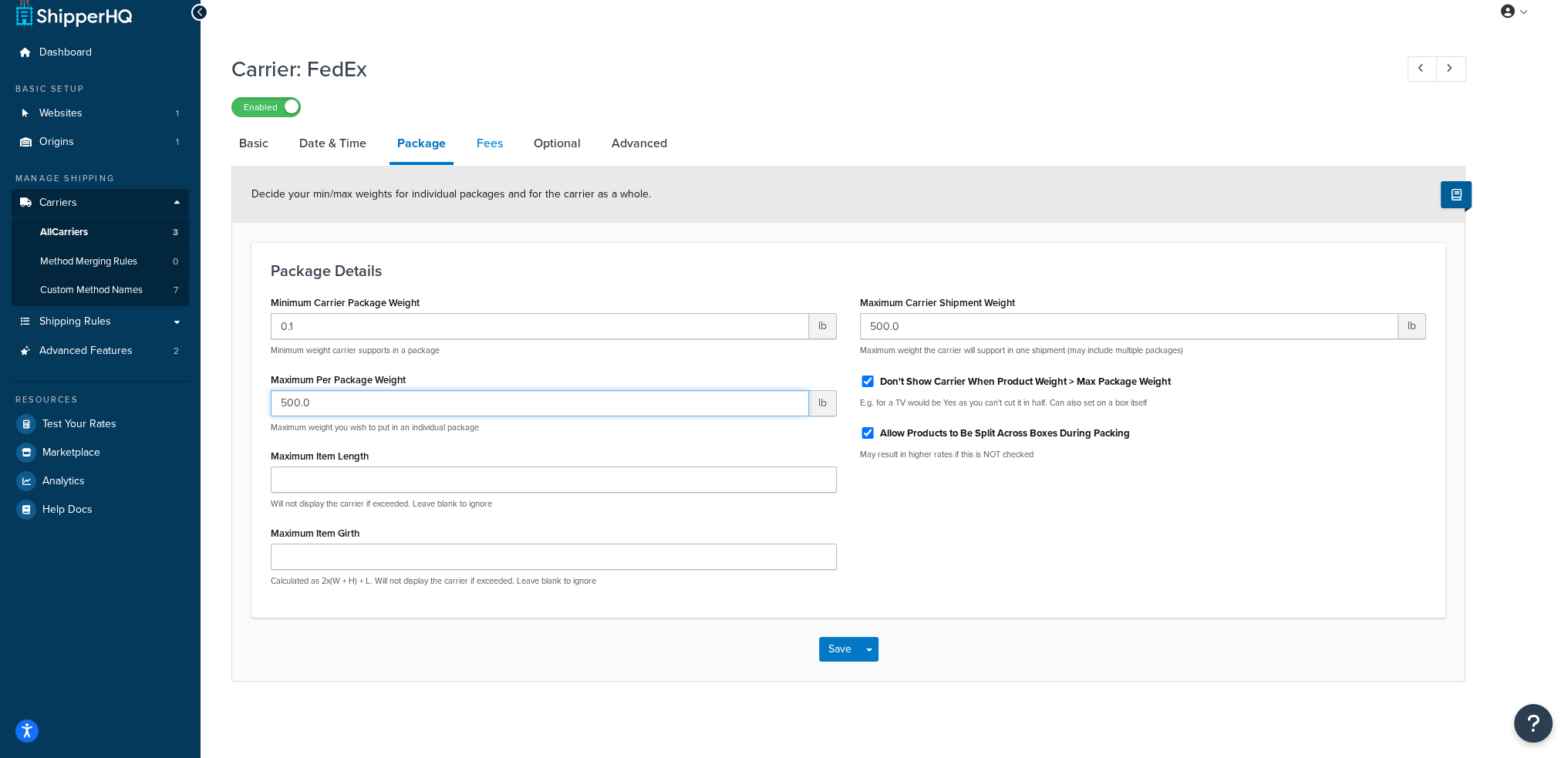
type input "500.0"
click at [487, 139] on link "Fees" at bounding box center [489, 143] width 42 height 37
select select "AFTER"
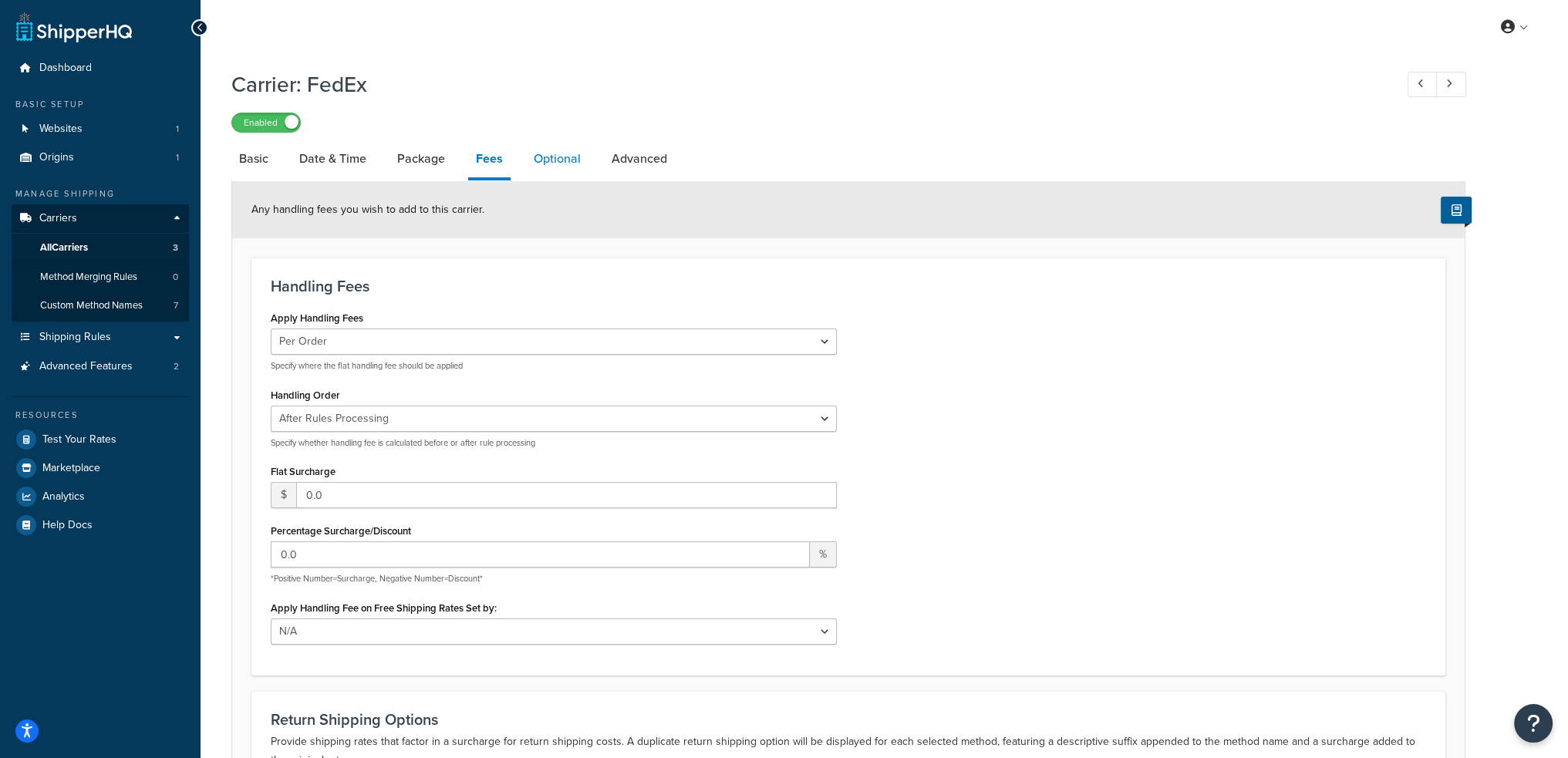
click at [559, 155] on link "Optional" at bounding box center [558, 159] width 63 height 37
select select "business"
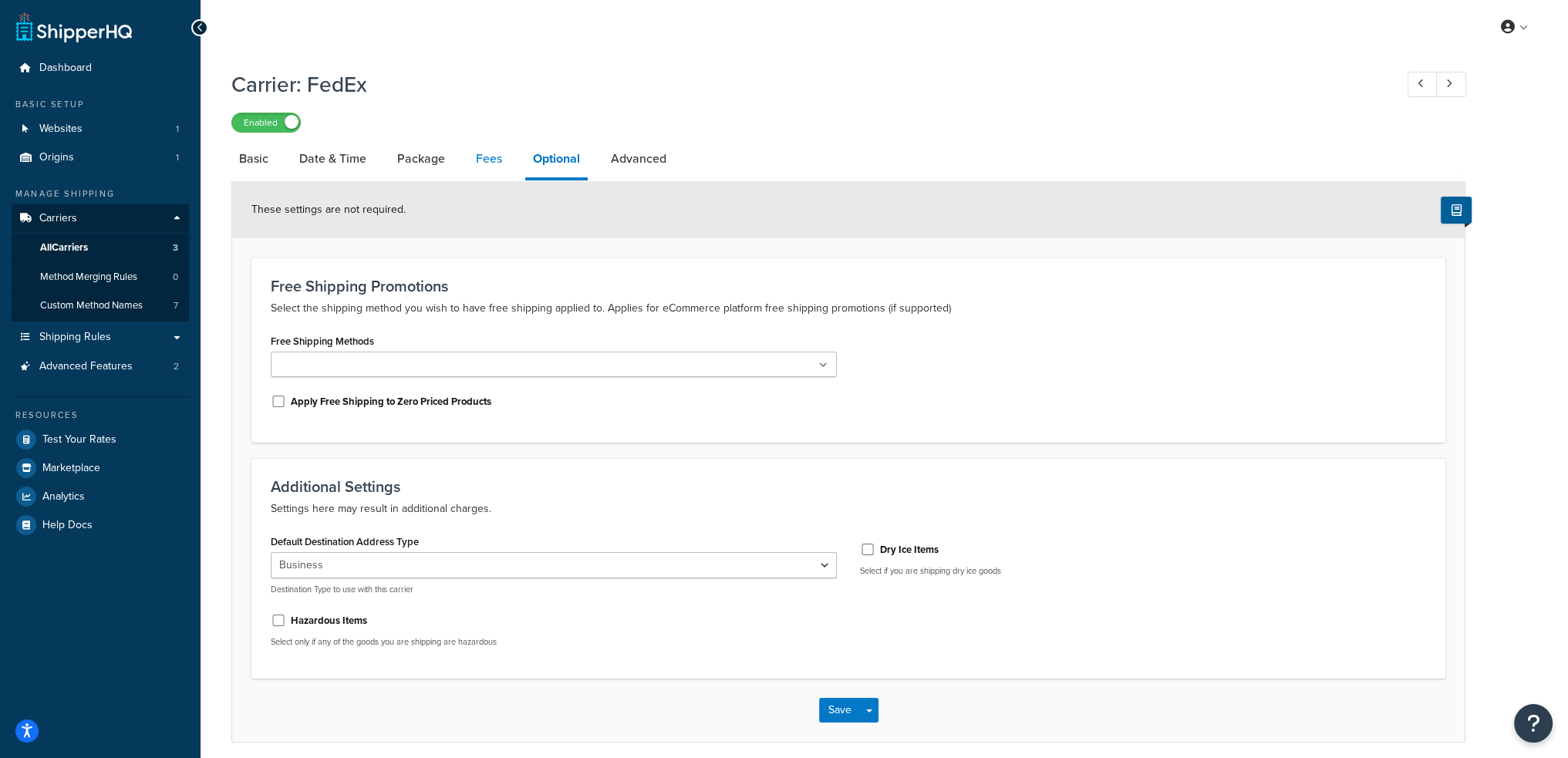
click at [475, 159] on link "Fees" at bounding box center [488, 159] width 42 height 37
select select "AFTER"
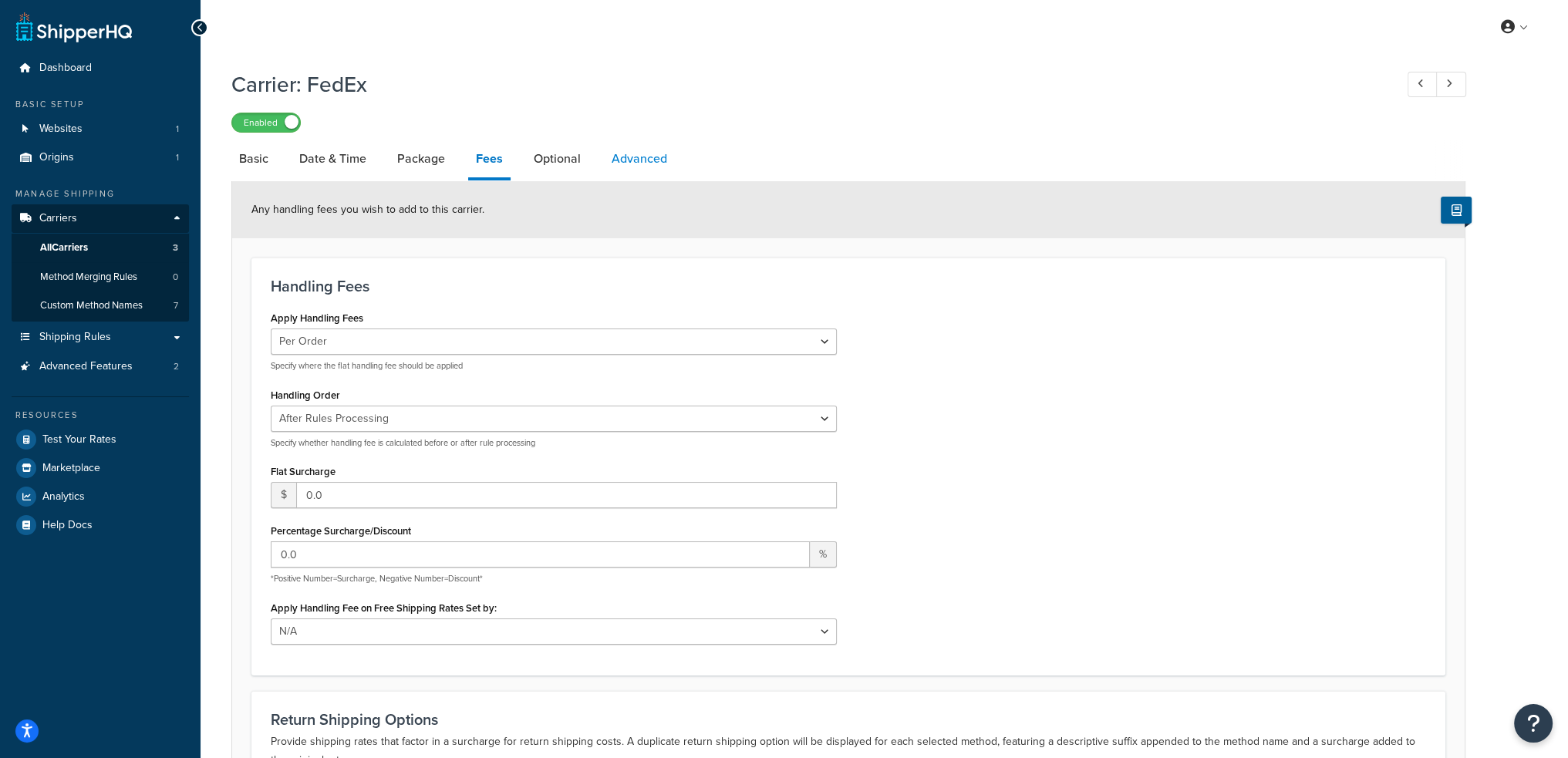
click at [647, 156] on link "Advanced" at bounding box center [639, 159] width 71 height 37
select select "false"
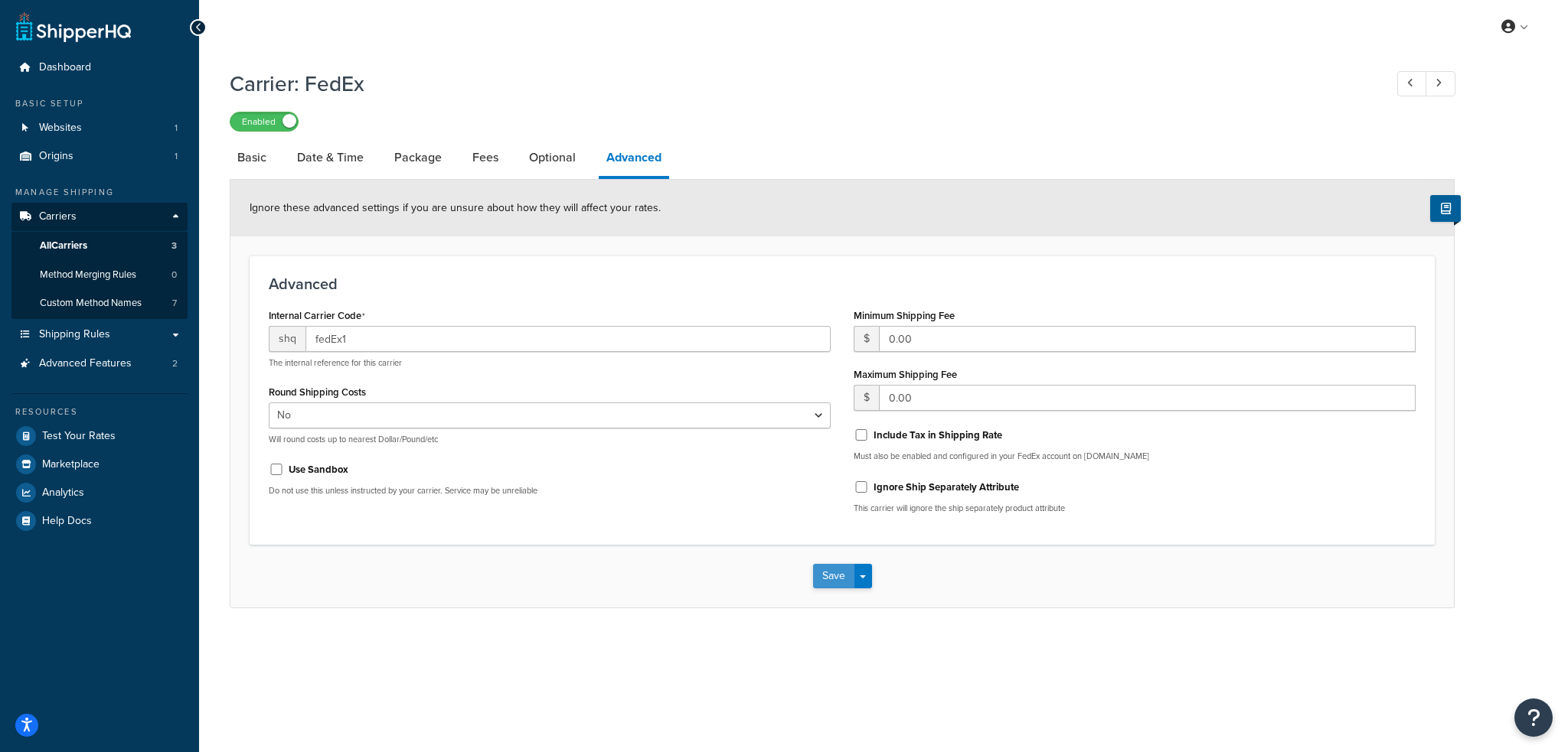
click at [821, 577] on button "Save" at bounding box center [833, 576] width 41 height 25
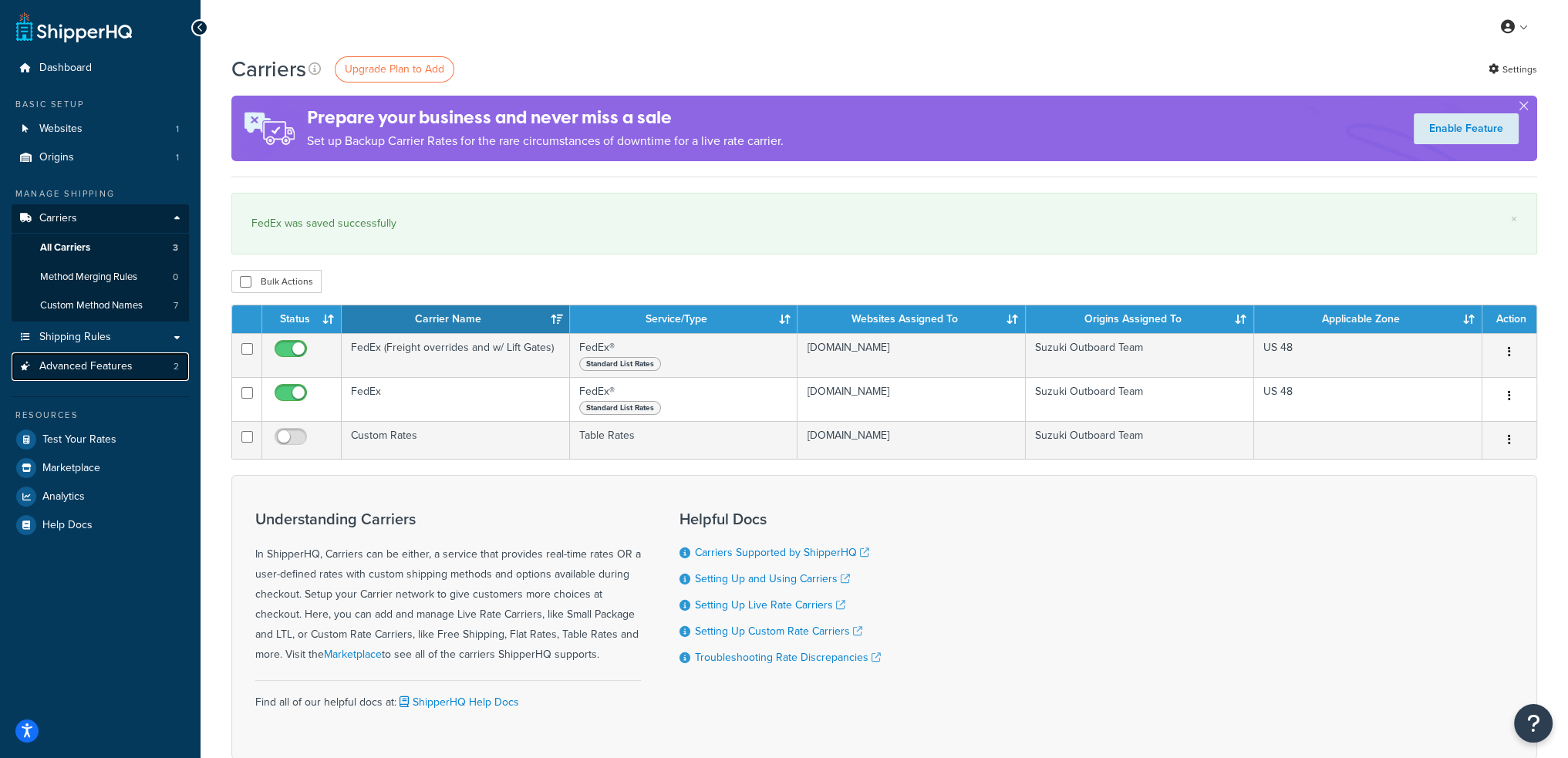
click at [82, 368] on span "Advanced Features" at bounding box center [86, 367] width 93 height 13
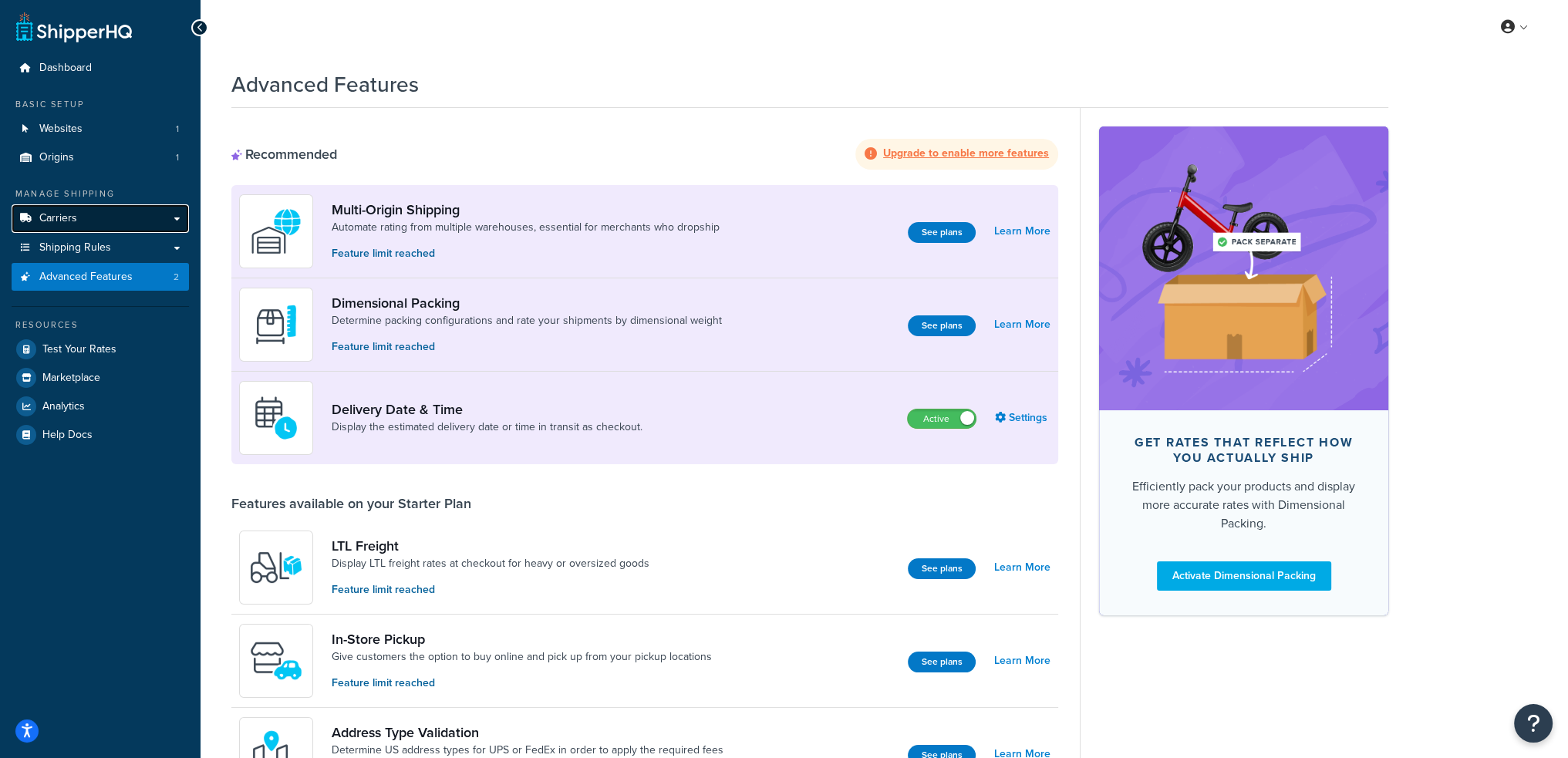
click at [83, 220] on link "Carriers" at bounding box center [101, 218] width 178 height 29
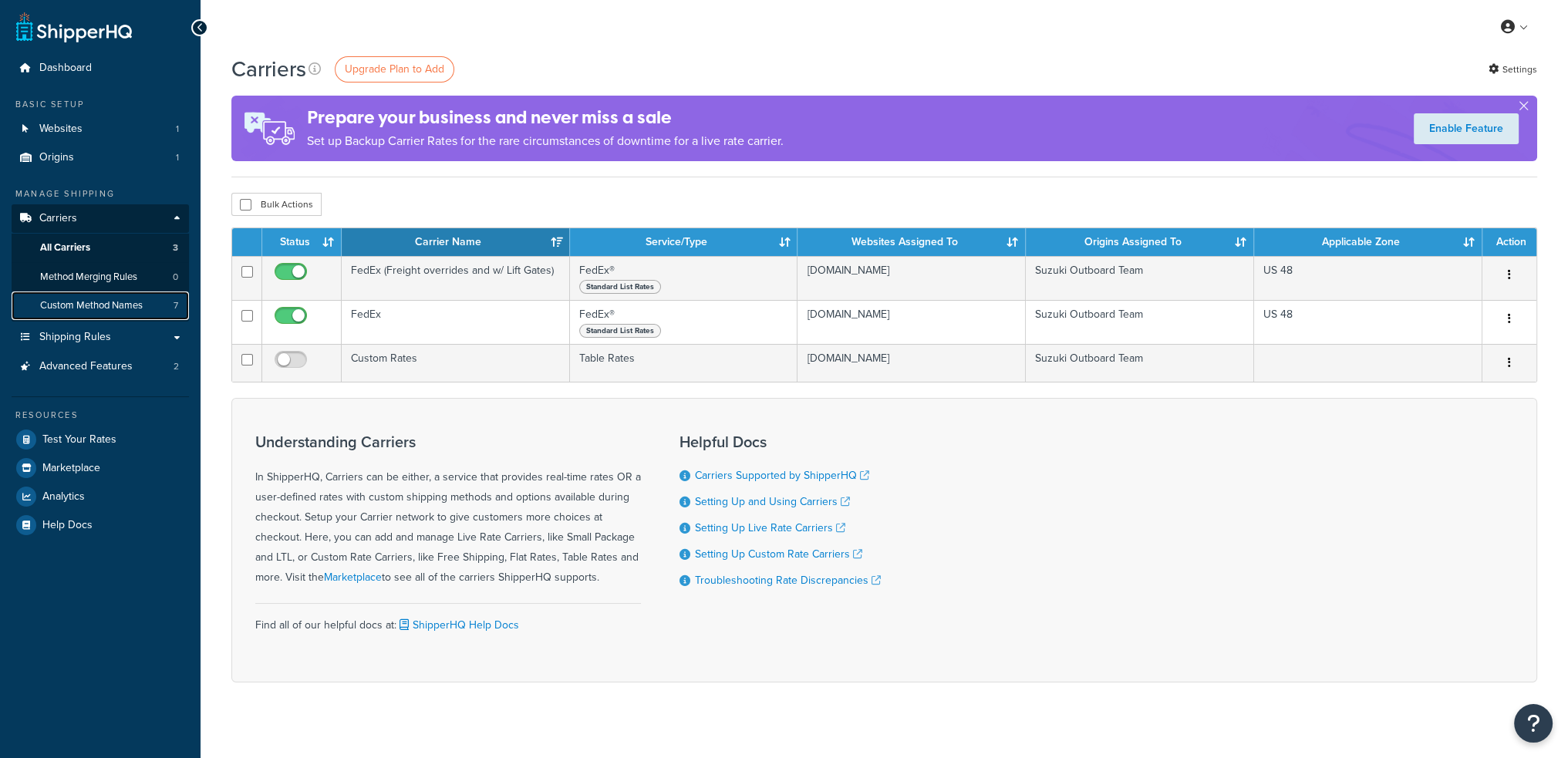
click at [152, 305] on link "Custom Method Names 7" at bounding box center [101, 305] width 178 height 29
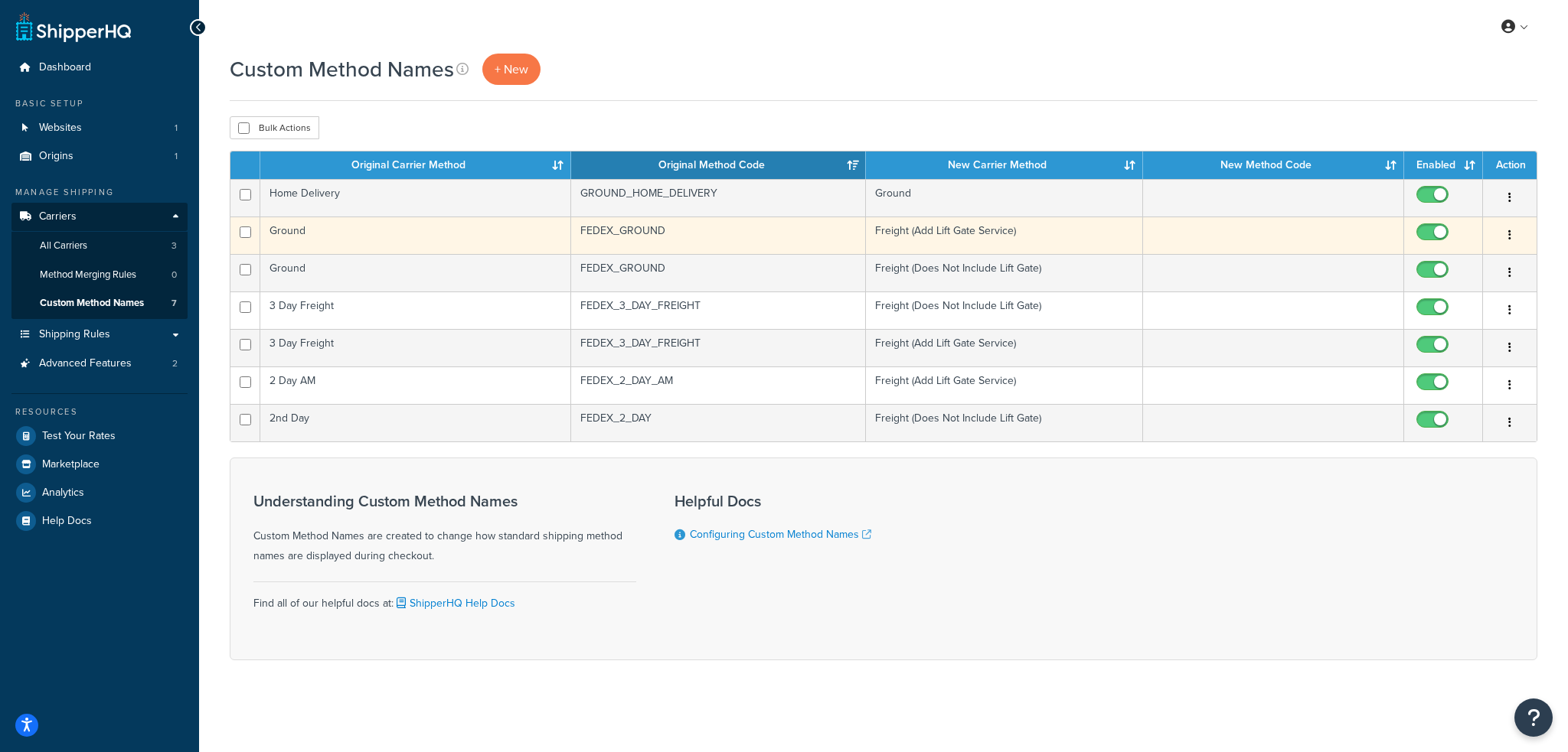
click at [344, 228] on td "Ground" at bounding box center [415, 235] width 310 height 38
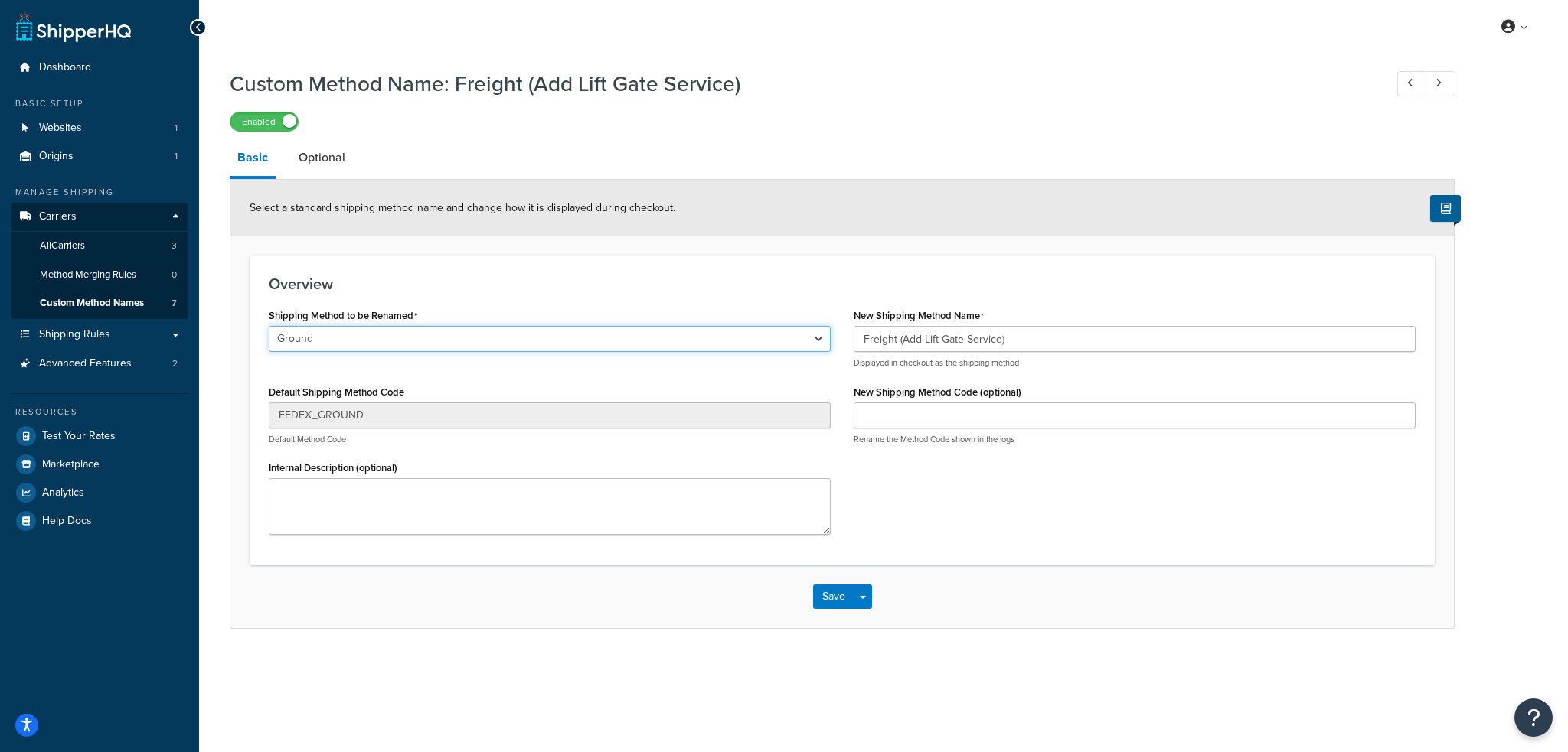
click at [453, 339] on select "Ground Home Delivery 3 Day Freight Ground 2nd Day 2 Day AM 3 Day Freight" at bounding box center [550, 339] width 562 height 26
click at [500, 276] on h3 "Overview" at bounding box center [842, 284] width 1147 height 17
click at [486, 334] on select "Ground Home Delivery 3 Day Freight Ground 2nd Day 2 Day AM 3 Day Freight" at bounding box center [550, 339] width 562 height 26
click at [504, 291] on h3 "Overview" at bounding box center [842, 284] width 1147 height 17
drag, startPoint x: 1442, startPoint y: 84, endPoint x: 862, endPoint y: 67, distance: 580.2
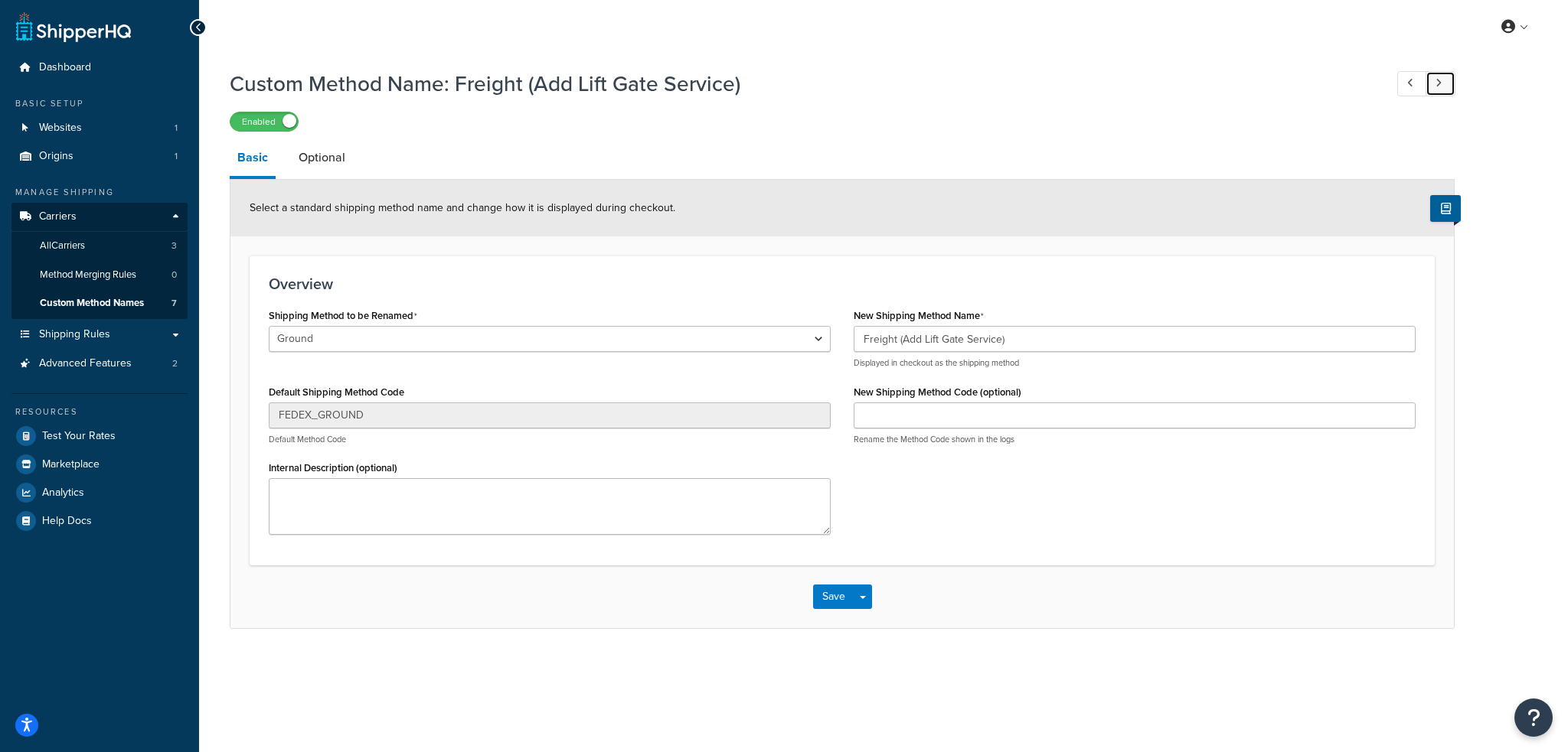
click at [1442, 84] on link at bounding box center [1440, 84] width 30 height 26
select select "699787"
type input "FEDEX_3_DAY_FREIGHT"
click at [85, 297] on span "Custom Method Names" at bounding box center [91, 303] width 104 height 13
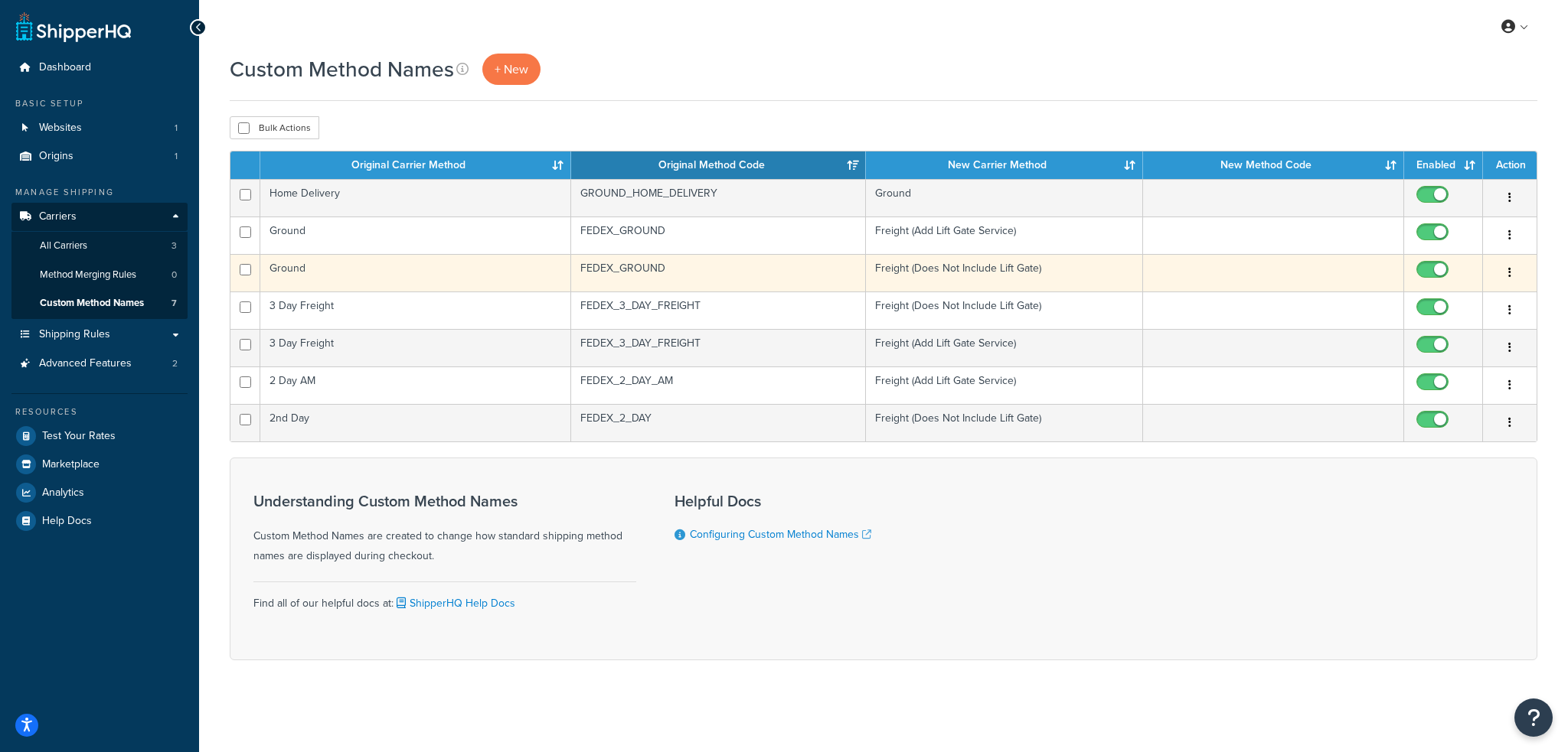
click at [419, 266] on td "Ground" at bounding box center [415, 273] width 310 height 38
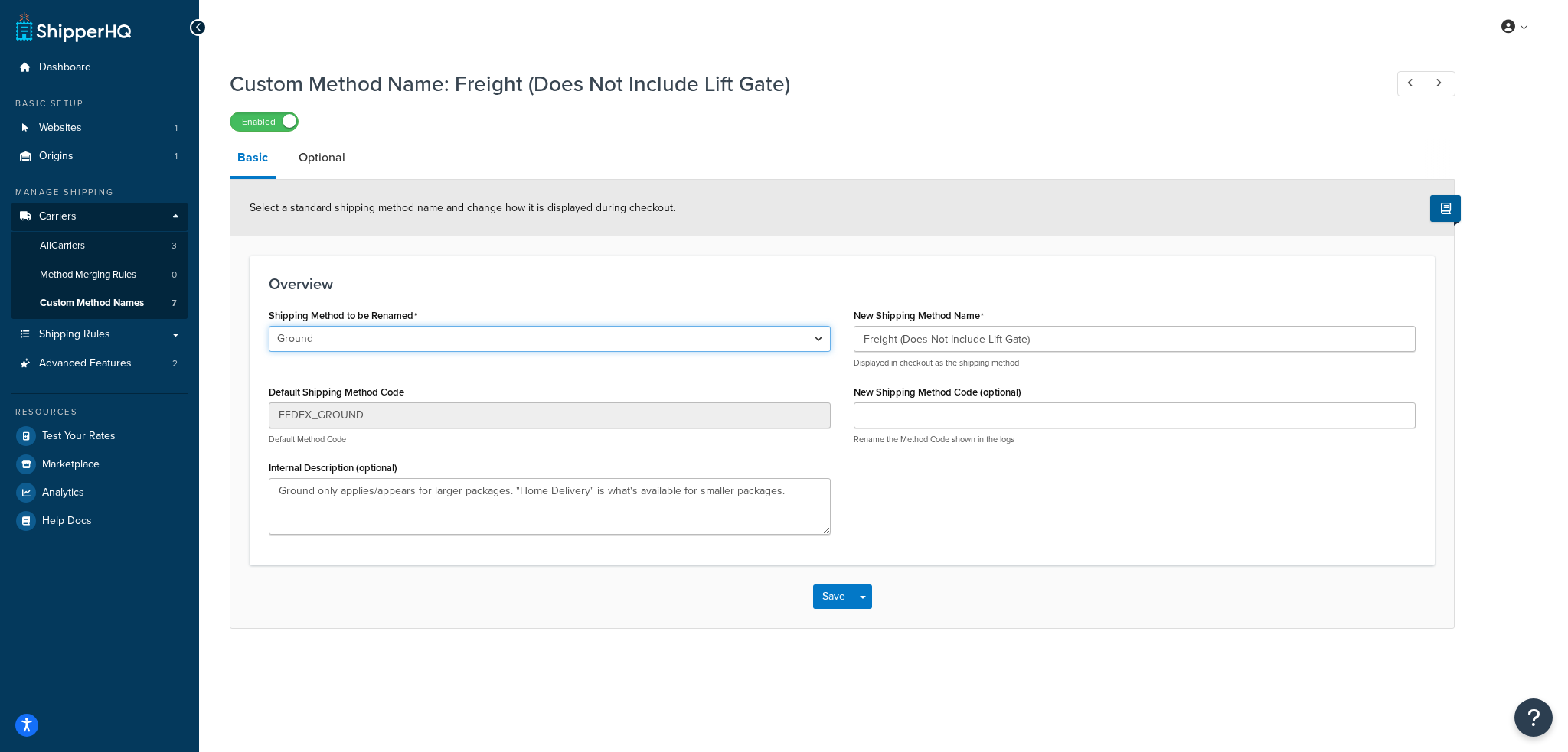
click at [463, 333] on select "Ground Home Delivery 3 Day Freight Ground 2nd Day 2 Day AM 3 Day Freight" at bounding box center [550, 339] width 562 height 26
click at [527, 287] on h3 "Overview" at bounding box center [842, 284] width 1147 height 17
click at [104, 246] on link "All Carriers 3" at bounding box center [100, 246] width 176 height 28
click at [117, 301] on span "Custom Method Names" at bounding box center [91, 303] width 104 height 13
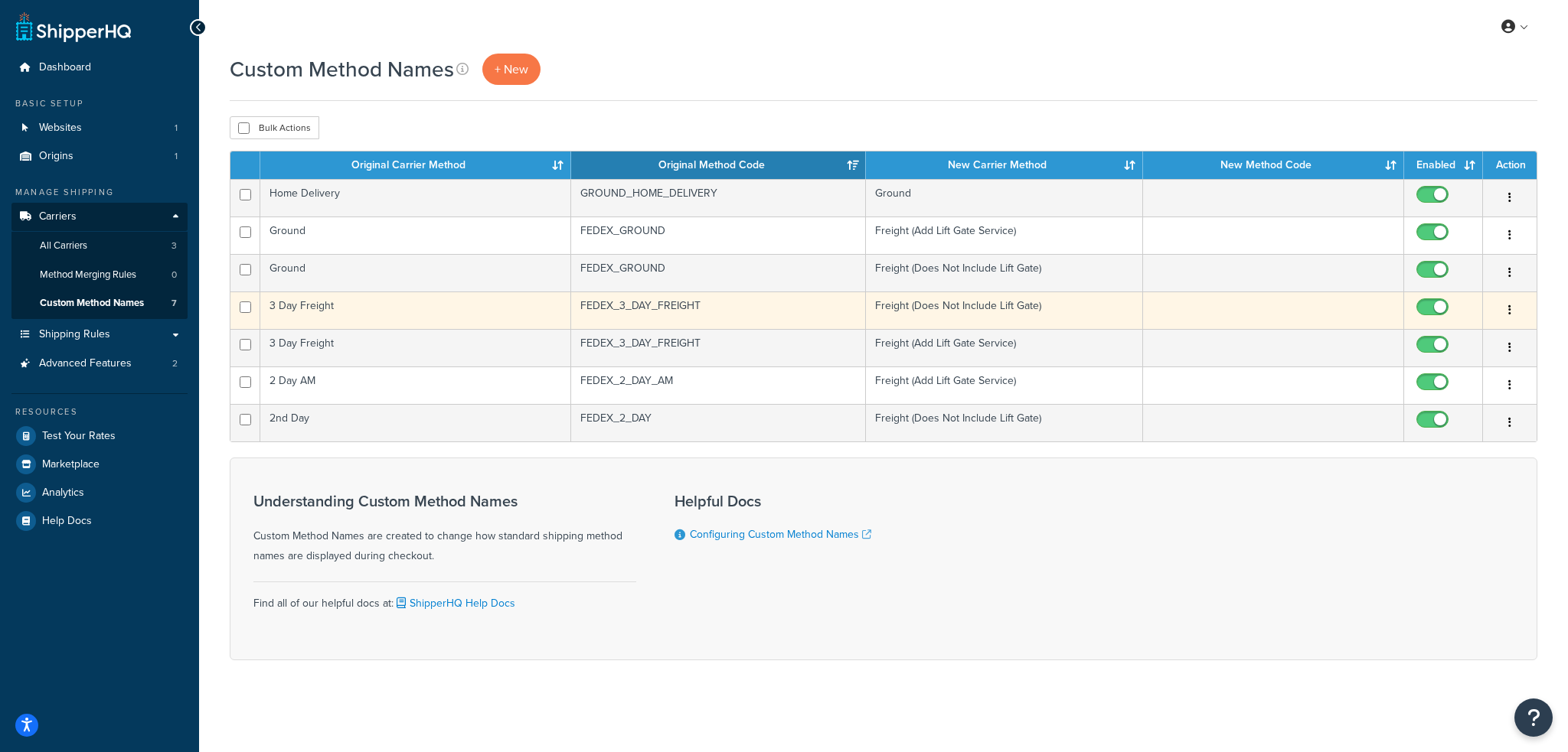
click at [480, 304] on td "3 Day Freight" at bounding box center [415, 310] width 310 height 38
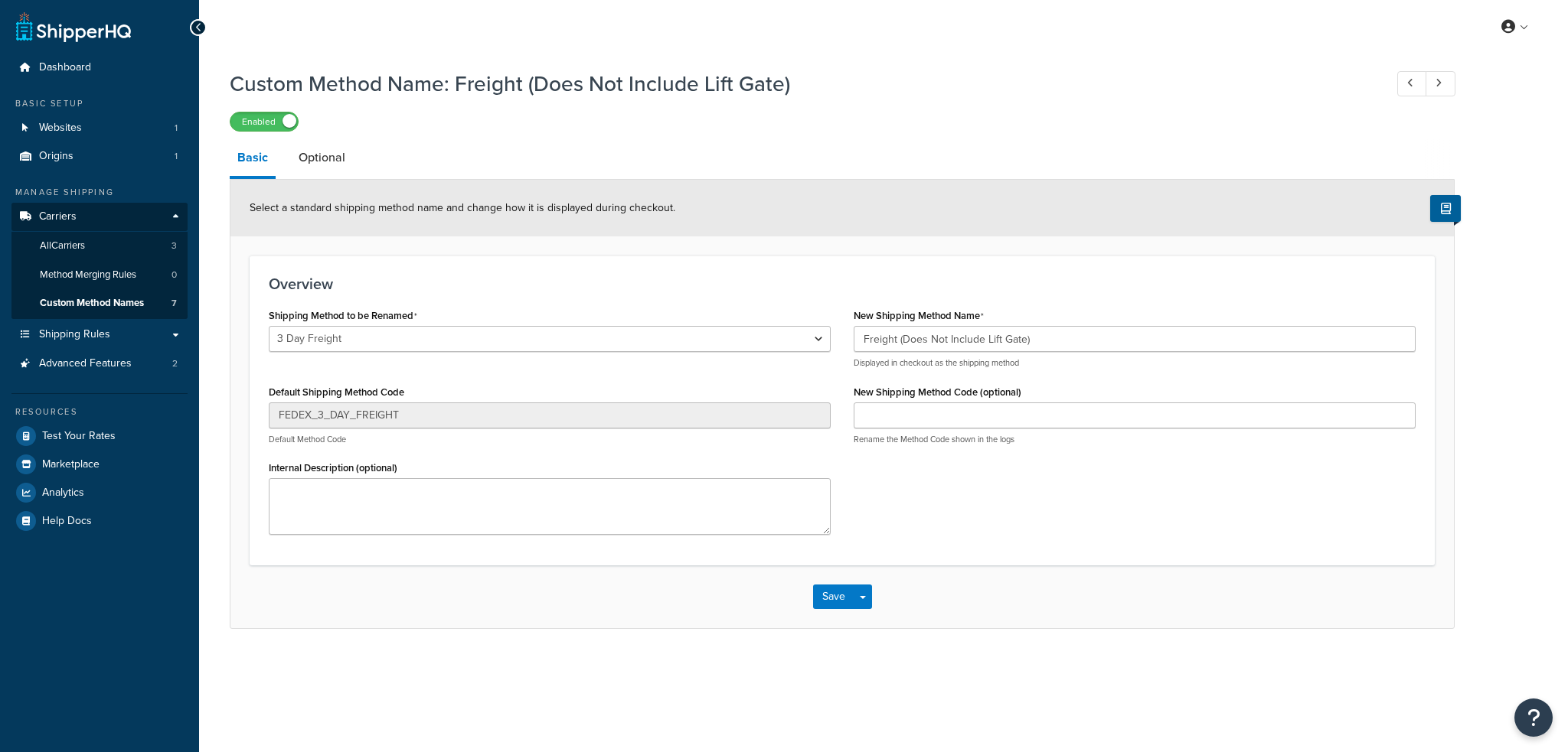
select select "699776"
click at [514, 332] on select "Ground Home Delivery 3 Day Freight Ground 2nd Day 2 Day AM 3 Day Freight" at bounding box center [550, 339] width 562 height 26
click at [667, 268] on div "Overview Shipping Method to be Renamed Ground Home Delivery 3 Day Freight Groun…" at bounding box center [842, 410] width 1185 height 310
click at [62, 306] on span "Custom Method Names" at bounding box center [91, 303] width 104 height 13
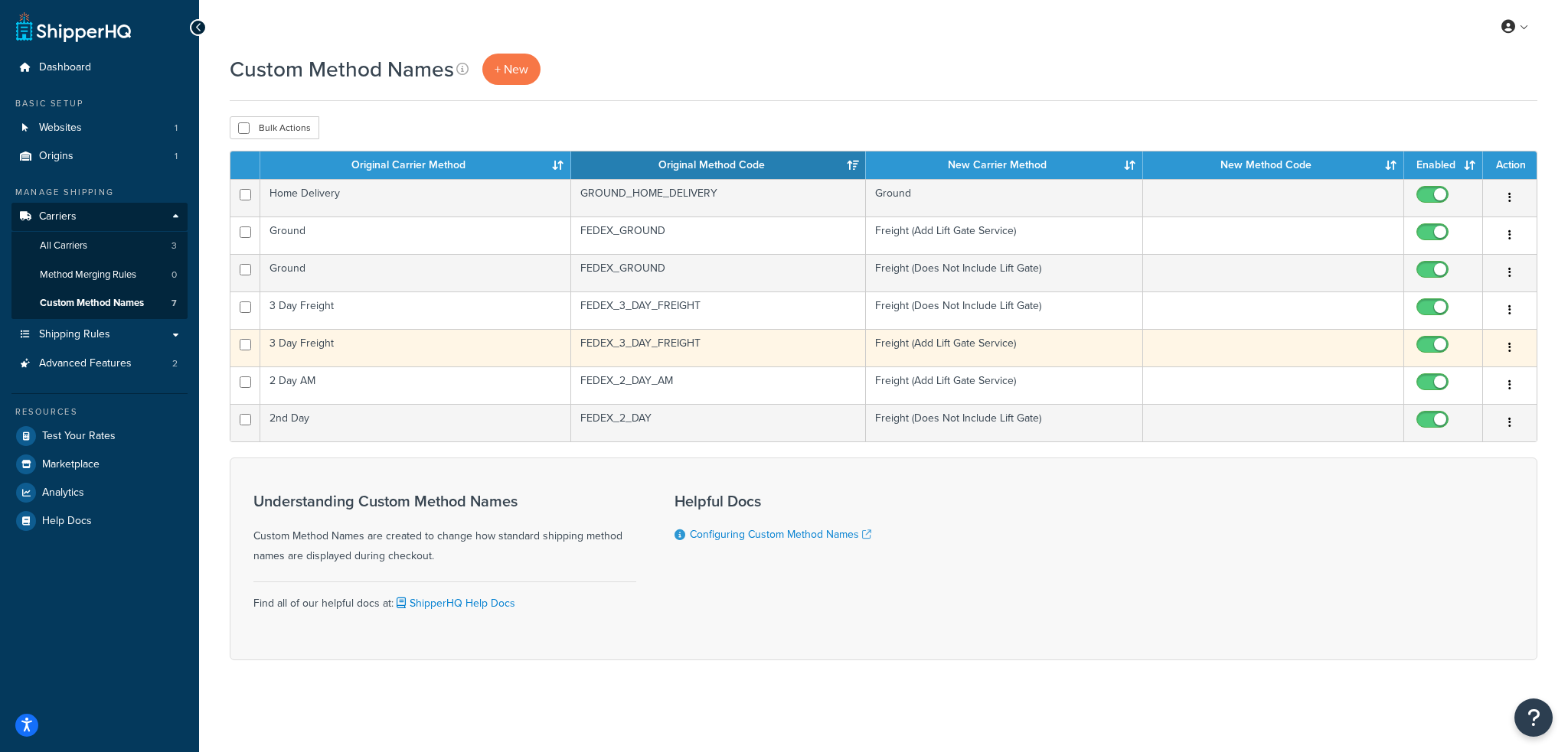
click at [387, 348] on td "3 Day Freight" at bounding box center [415, 347] width 310 height 38
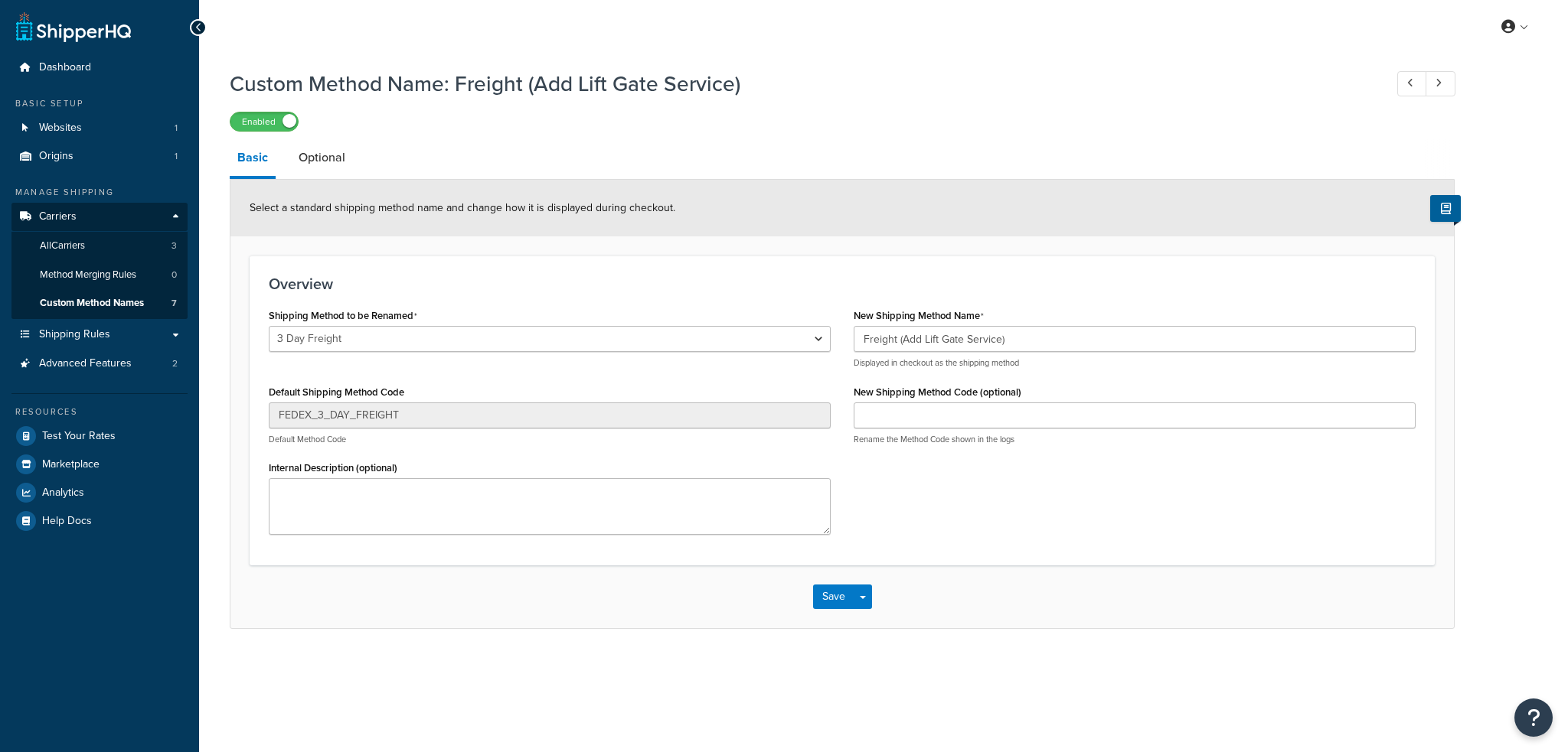
select select "699787"
click at [471, 333] on select "Ground Home Delivery 3 Day Freight Ground 2nd Day 2 Day AM 3 Day Freight" at bounding box center [550, 339] width 562 height 26
click at [637, 293] on div "Overview Shipping Method to be Renamed Ground Home Delivery 3 Day Freight Groun…" at bounding box center [842, 410] width 1185 height 310
click at [106, 306] on span "Custom Method Names" at bounding box center [91, 303] width 104 height 13
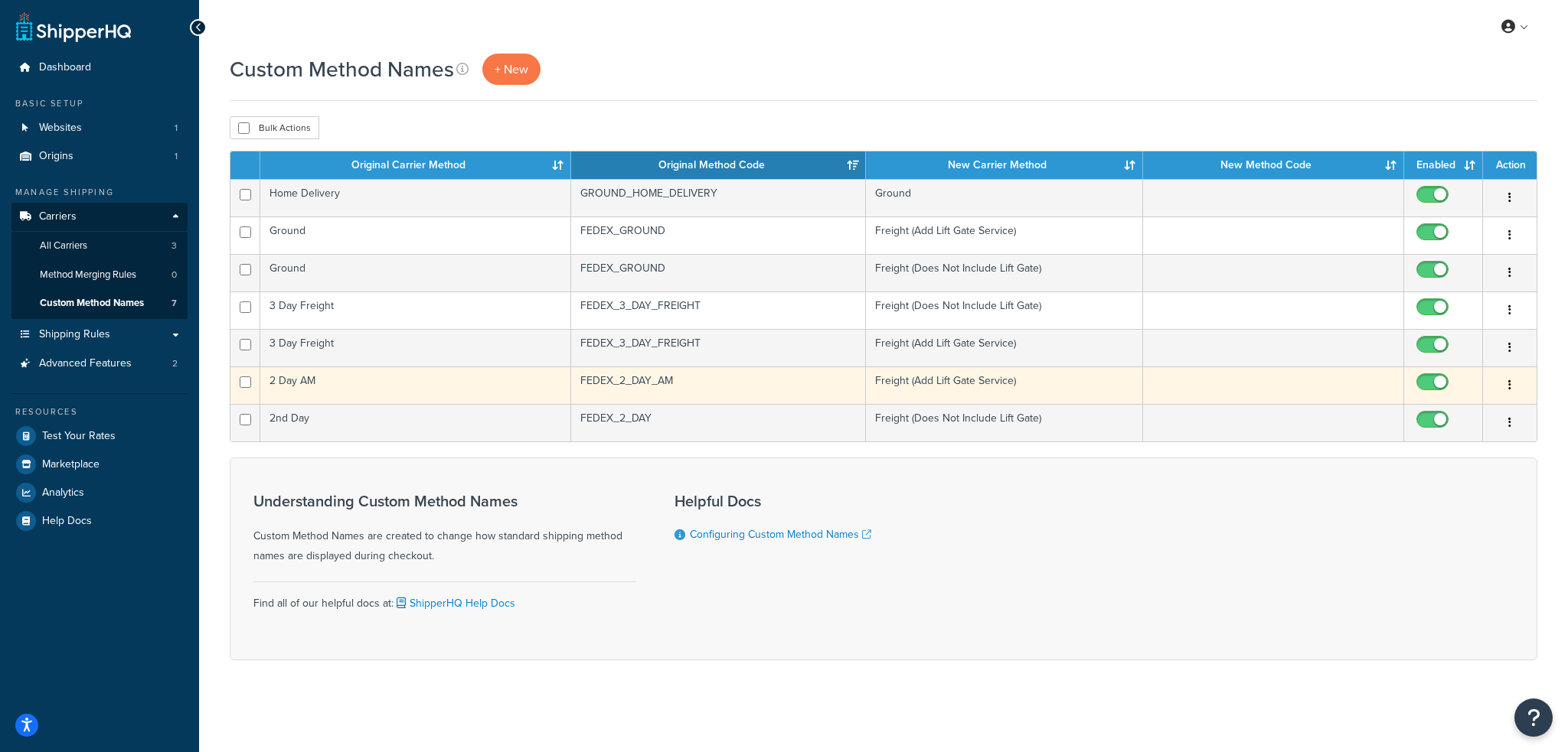
click at [443, 381] on td "2 Day AM" at bounding box center [415, 385] width 310 height 38
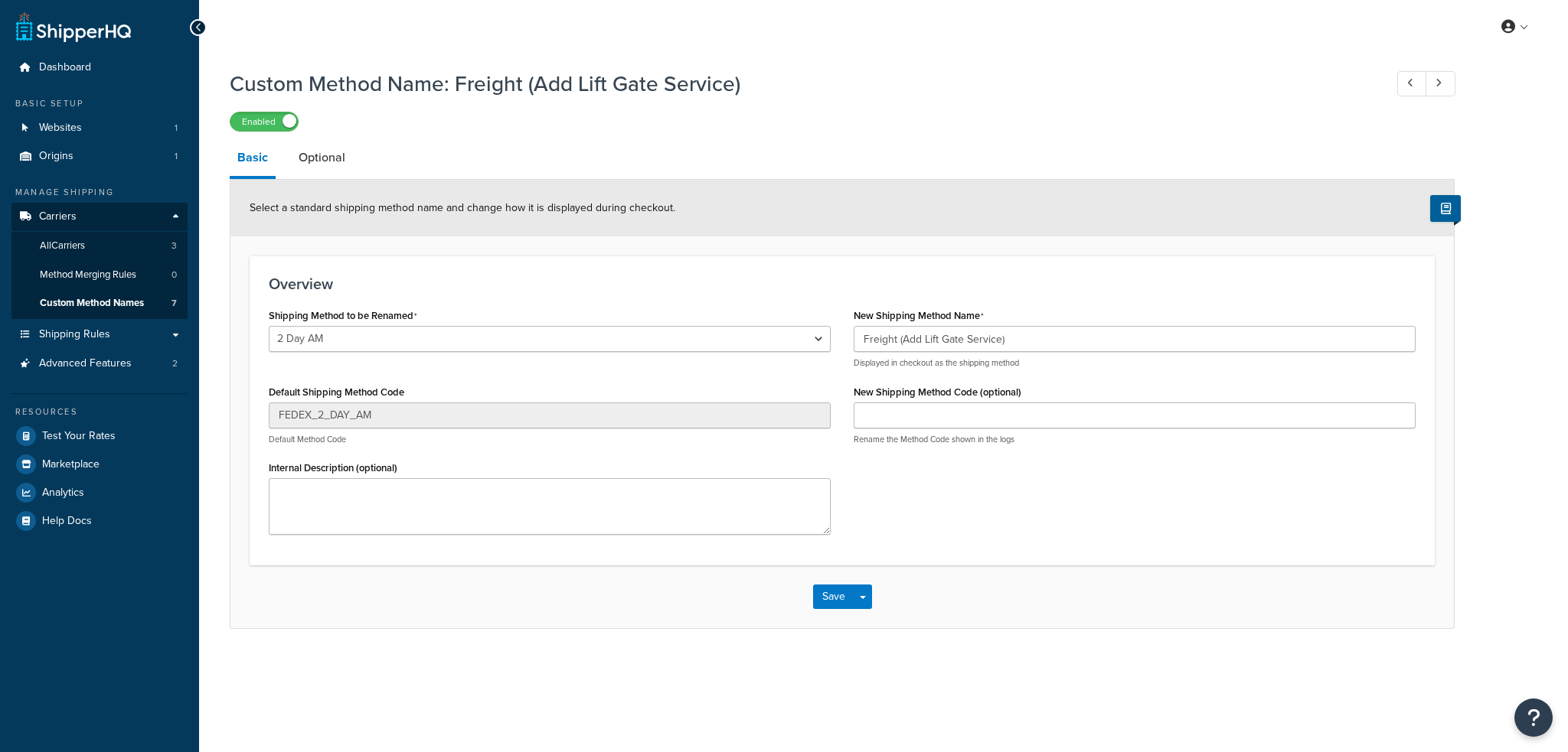
select select "699786"
click at [734, 337] on select "Ground Home Delivery 3 Day Freight Ground 2nd Day 2 Day AM 3 Day Freight" at bounding box center [550, 339] width 562 height 26
click at [764, 288] on h3 "Overview" at bounding box center [842, 284] width 1147 height 17
click at [107, 241] on link "All Carriers 3" at bounding box center [100, 246] width 176 height 28
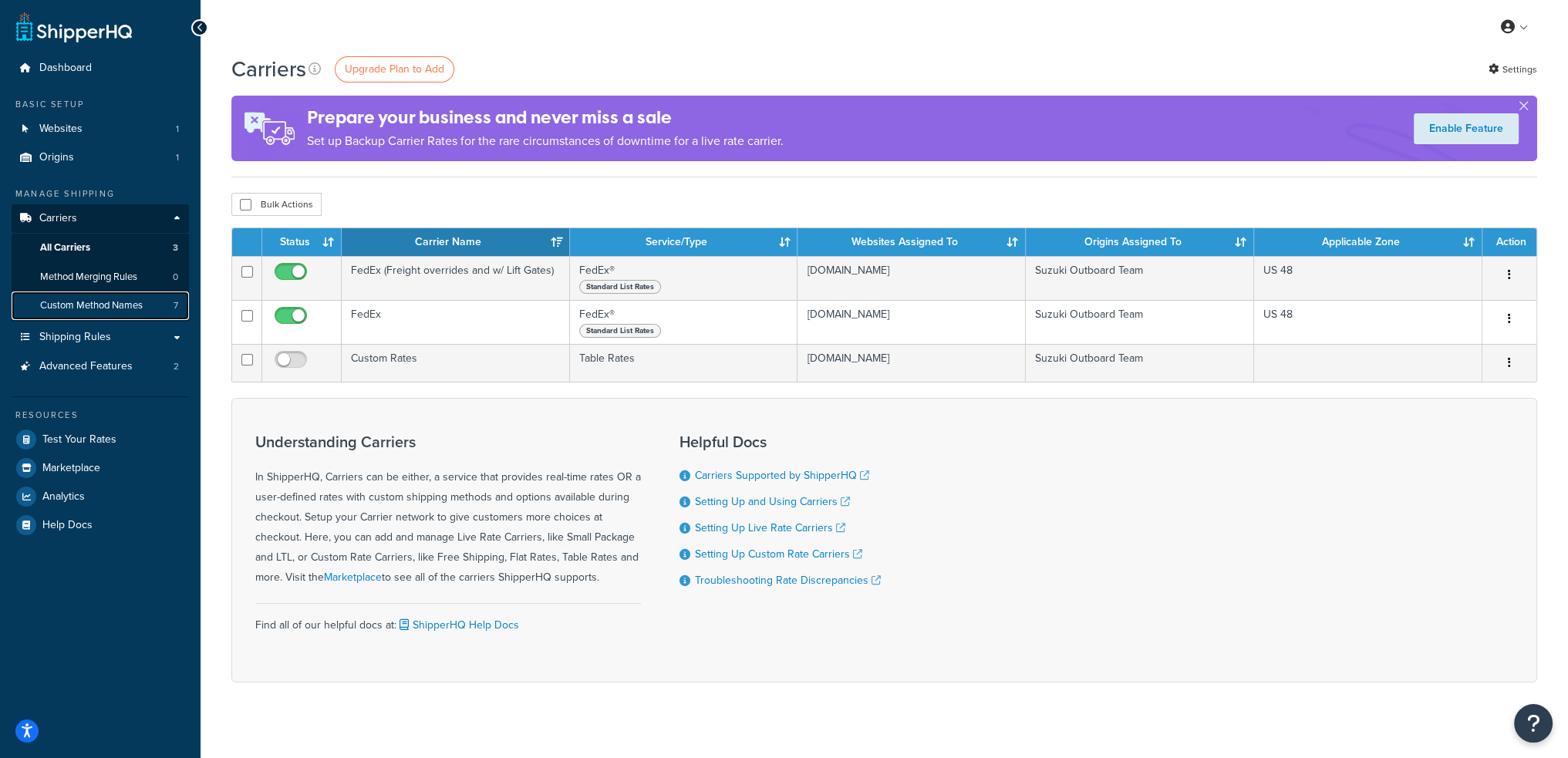
click at [96, 313] on span "Custom Method Names" at bounding box center [91, 305] width 103 height 13
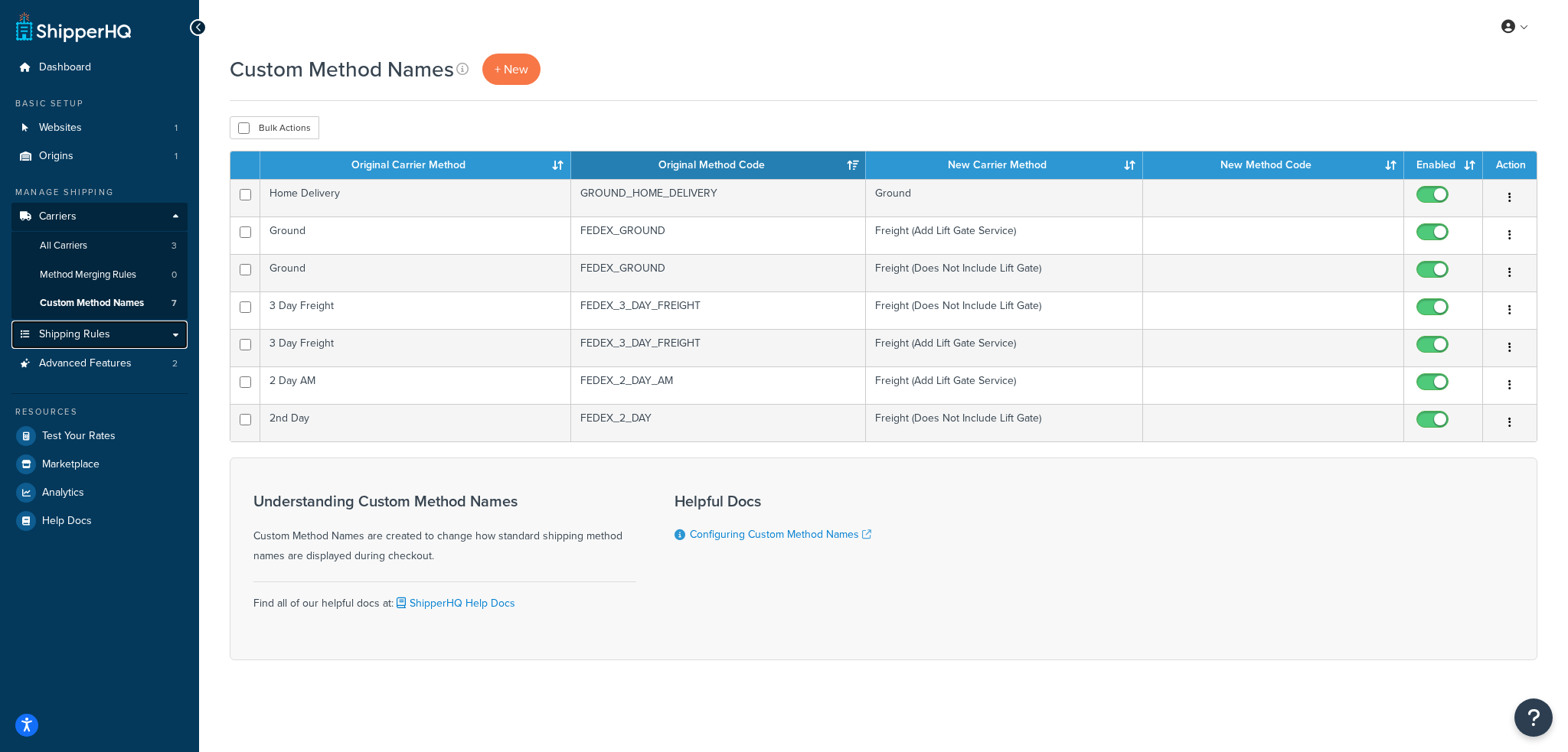
click at [88, 332] on span "Shipping Rules" at bounding box center [75, 335] width 72 height 13
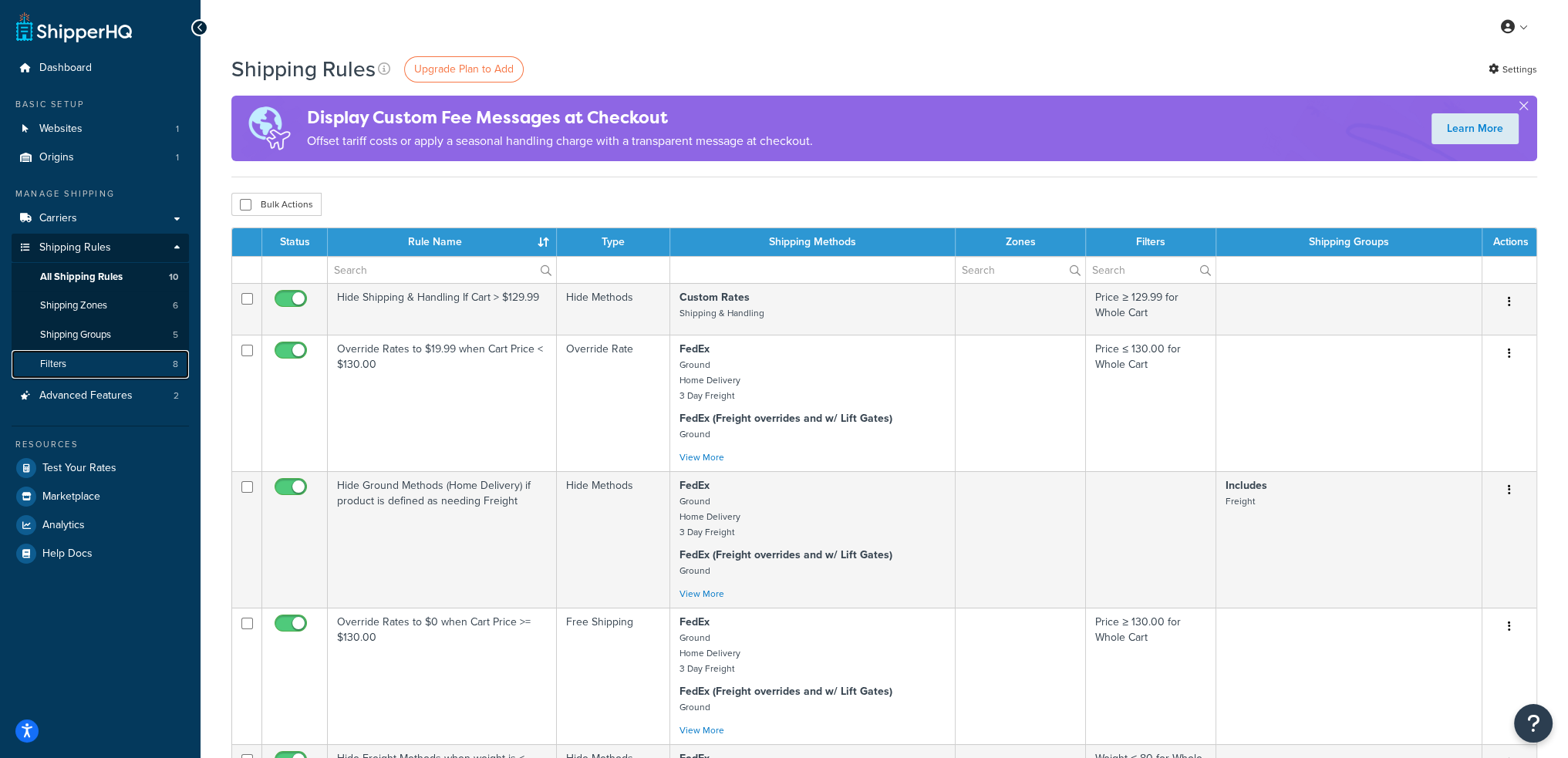
click at [129, 364] on link "Filters 8" at bounding box center [101, 364] width 178 height 29
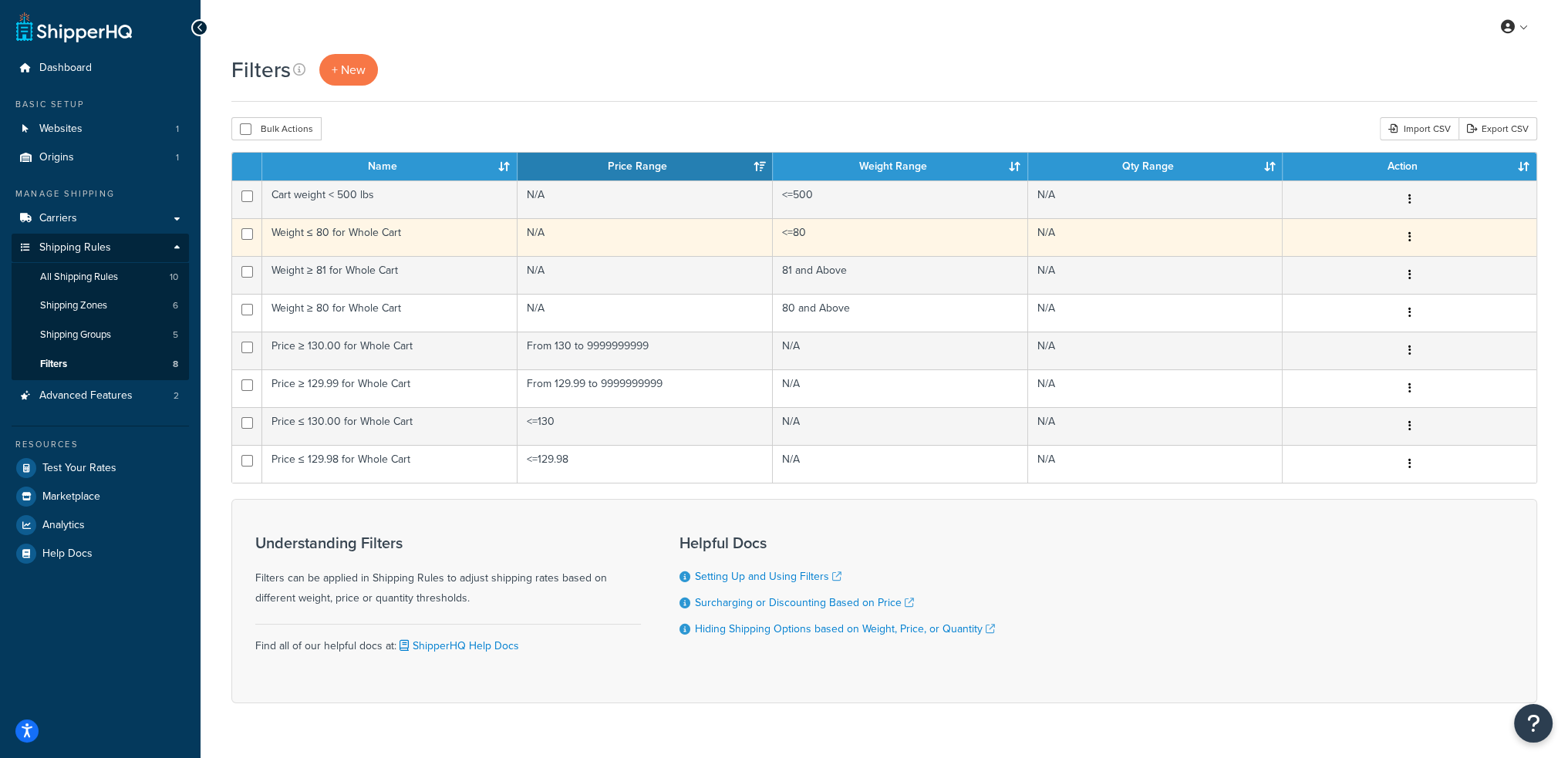
click at [817, 234] on td "<=80" at bounding box center [900, 237] width 255 height 38
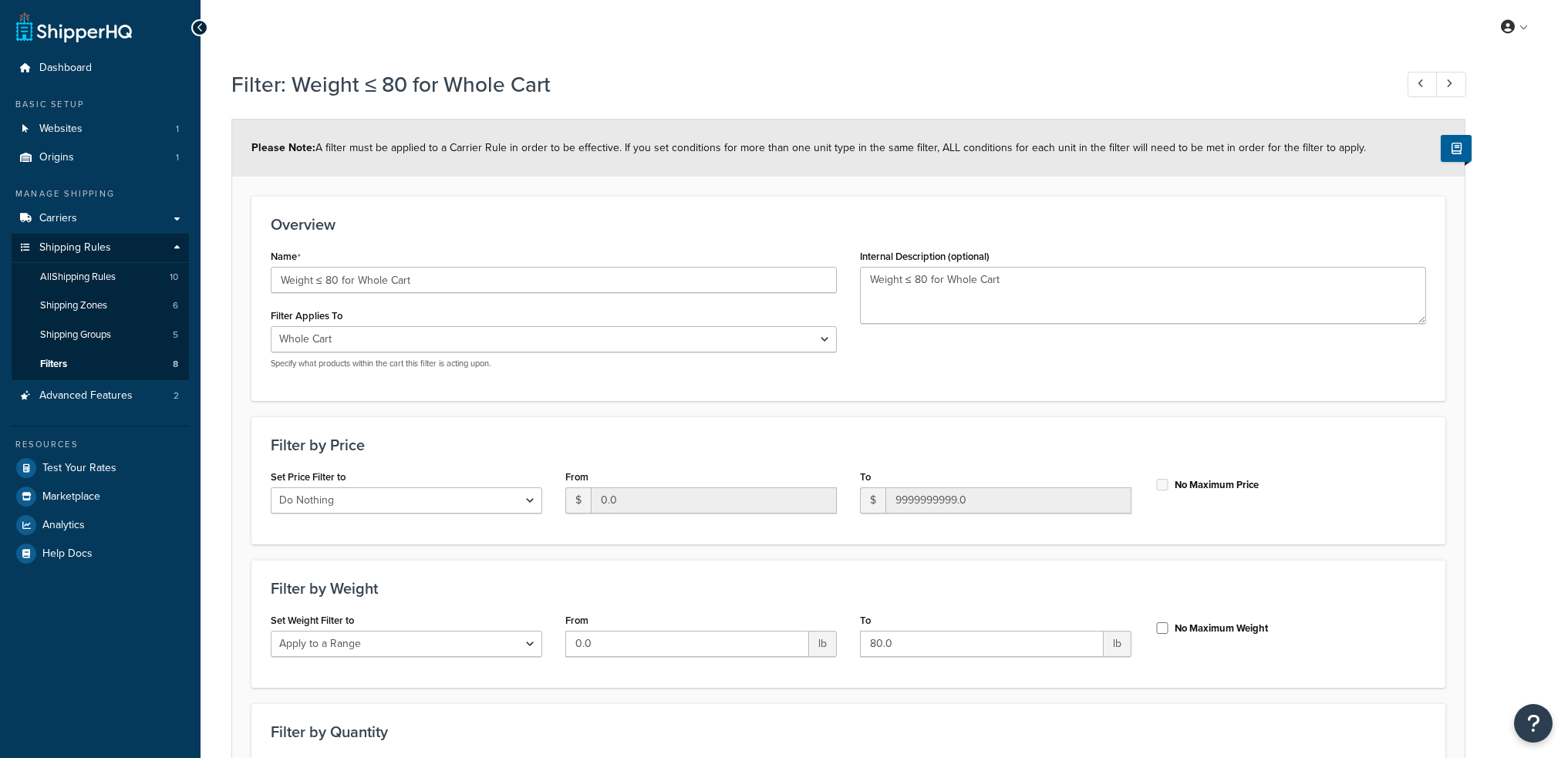
select select "range"
click at [1087, 647] on input "79" at bounding box center [981, 644] width 243 height 26
click at [916, 642] on input "79" at bounding box center [981, 644] width 243 height 26
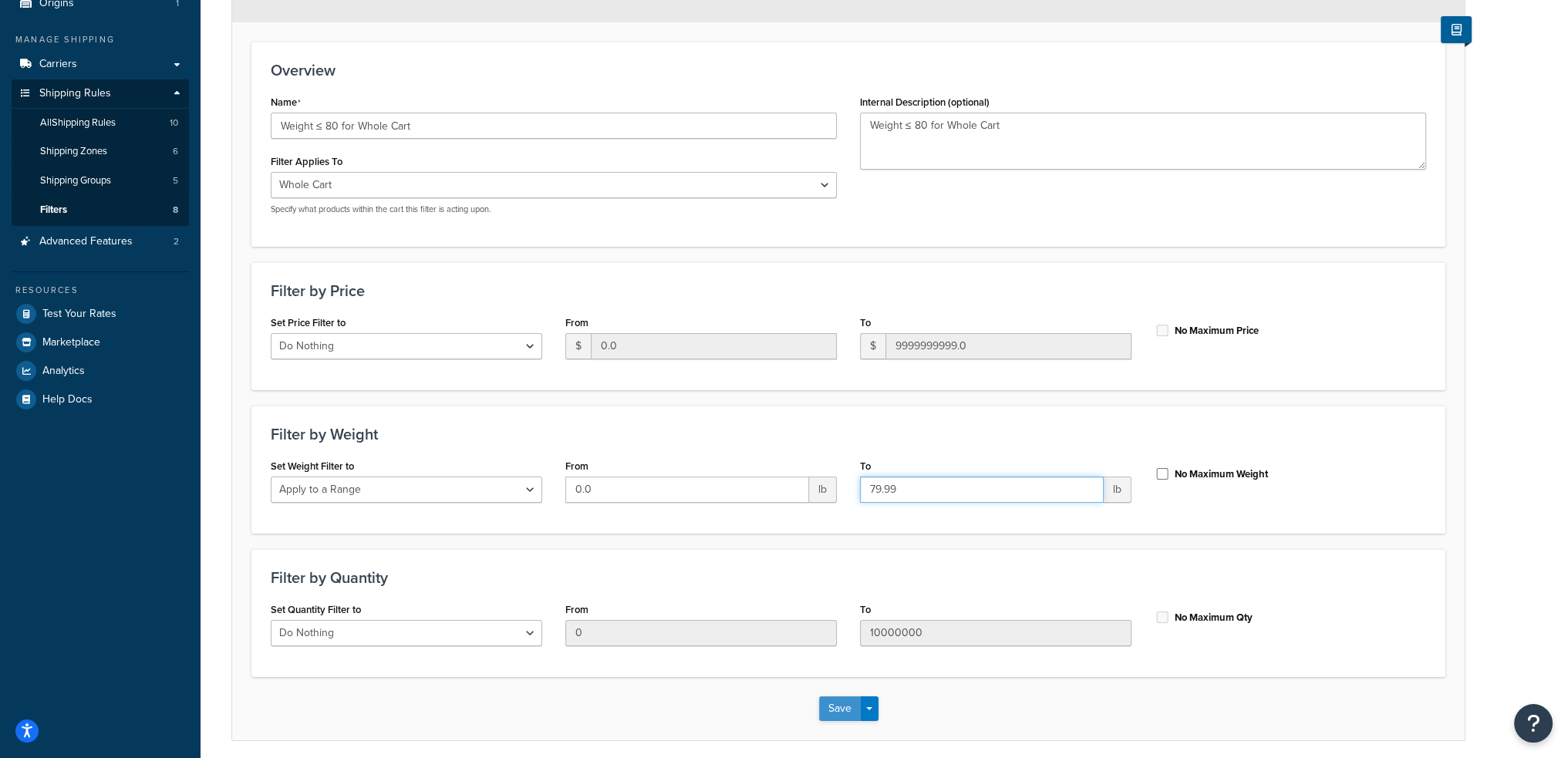
scroll to position [213, 0]
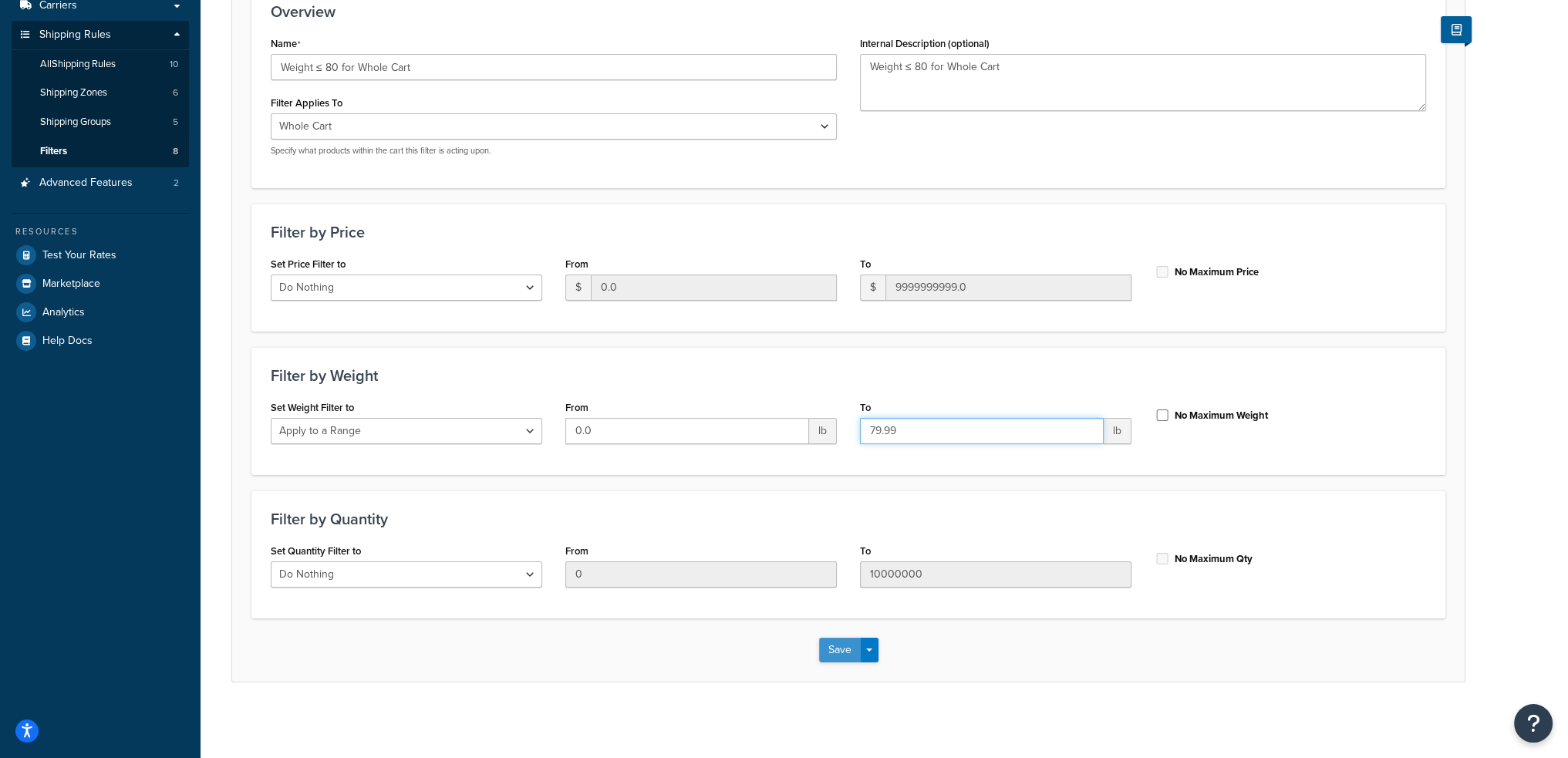
type input "79.99"
click at [834, 656] on button "Save" at bounding box center [839, 650] width 42 height 25
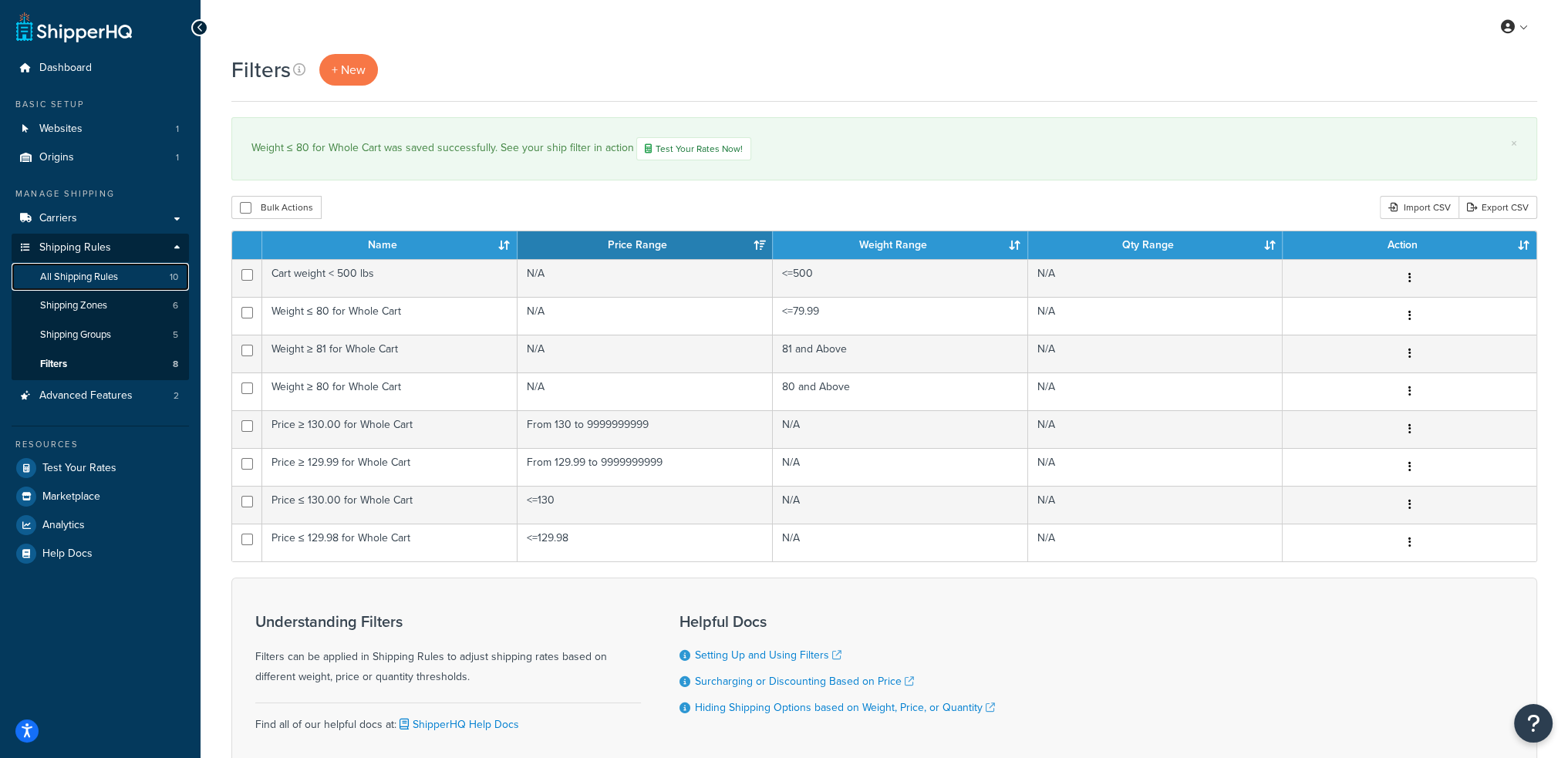
click at [87, 277] on span "All Shipping Rules" at bounding box center [79, 278] width 78 height 13
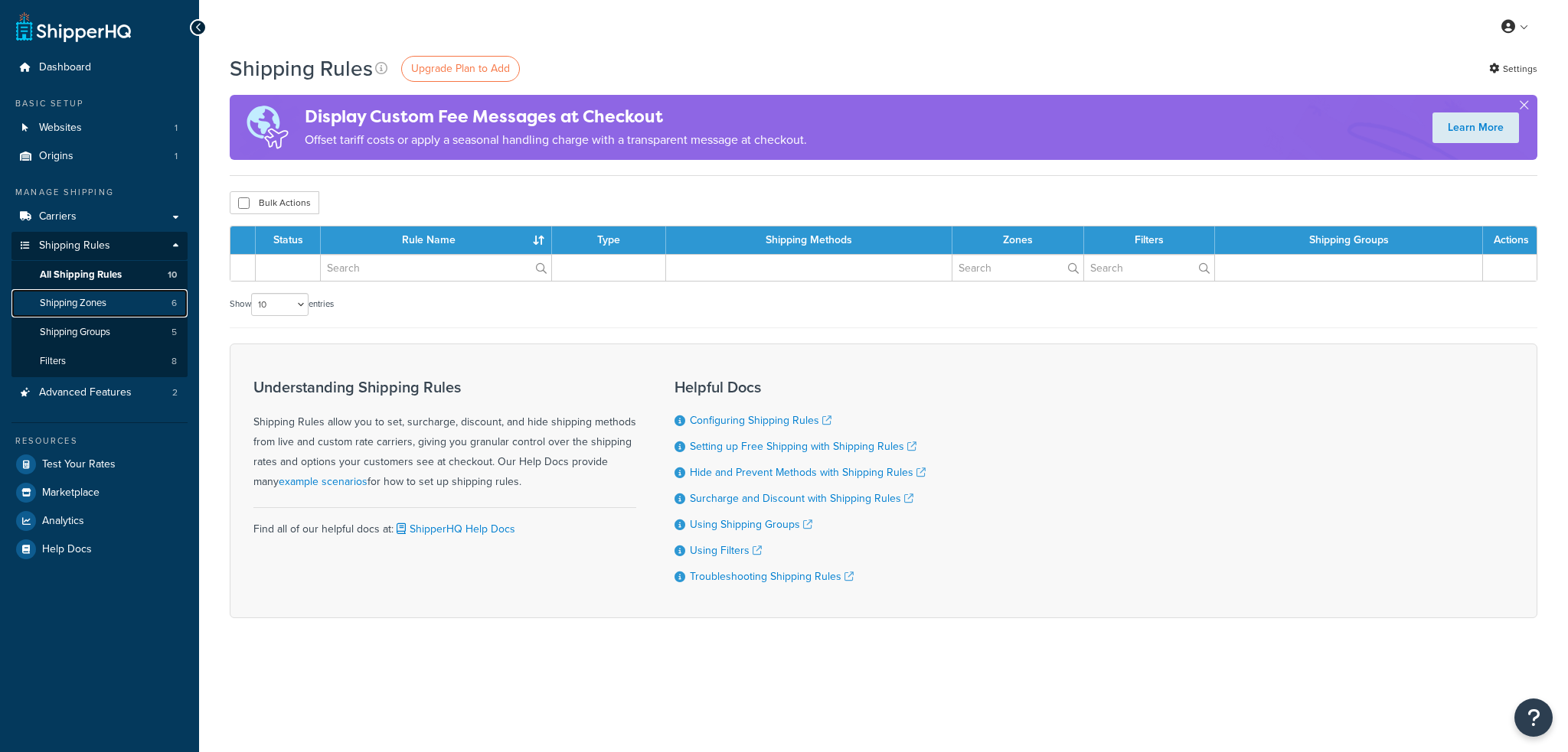
drag, startPoint x: 0, startPoint y: 0, endPoint x: 85, endPoint y: 306, distance: 317.6
click at [85, 306] on span "Shipping Zones" at bounding box center [73, 303] width 67 height 13
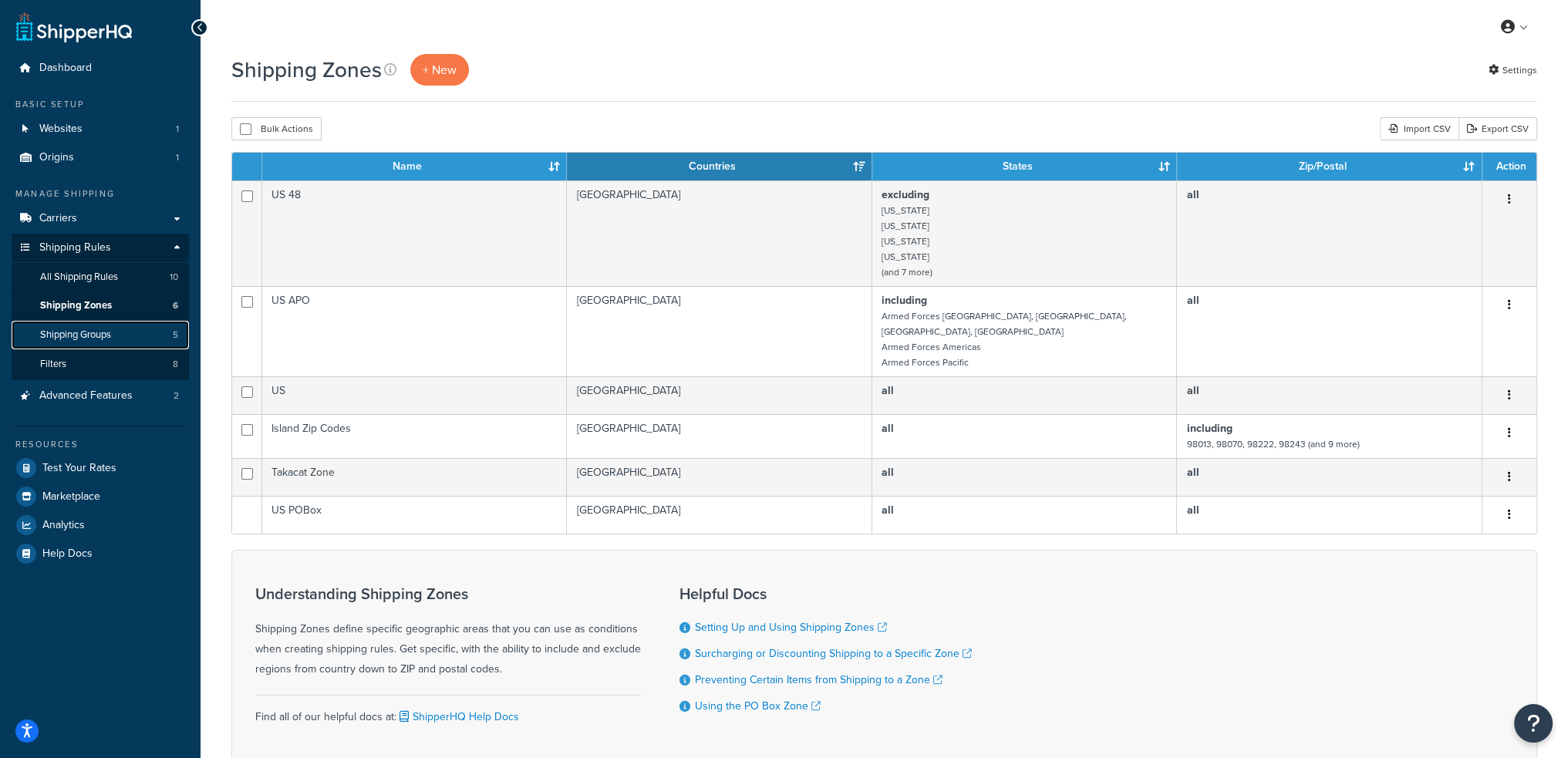
click at [87, 329] on span "Shipping Groups" at bounding box center [75, 335] width 71 height 13
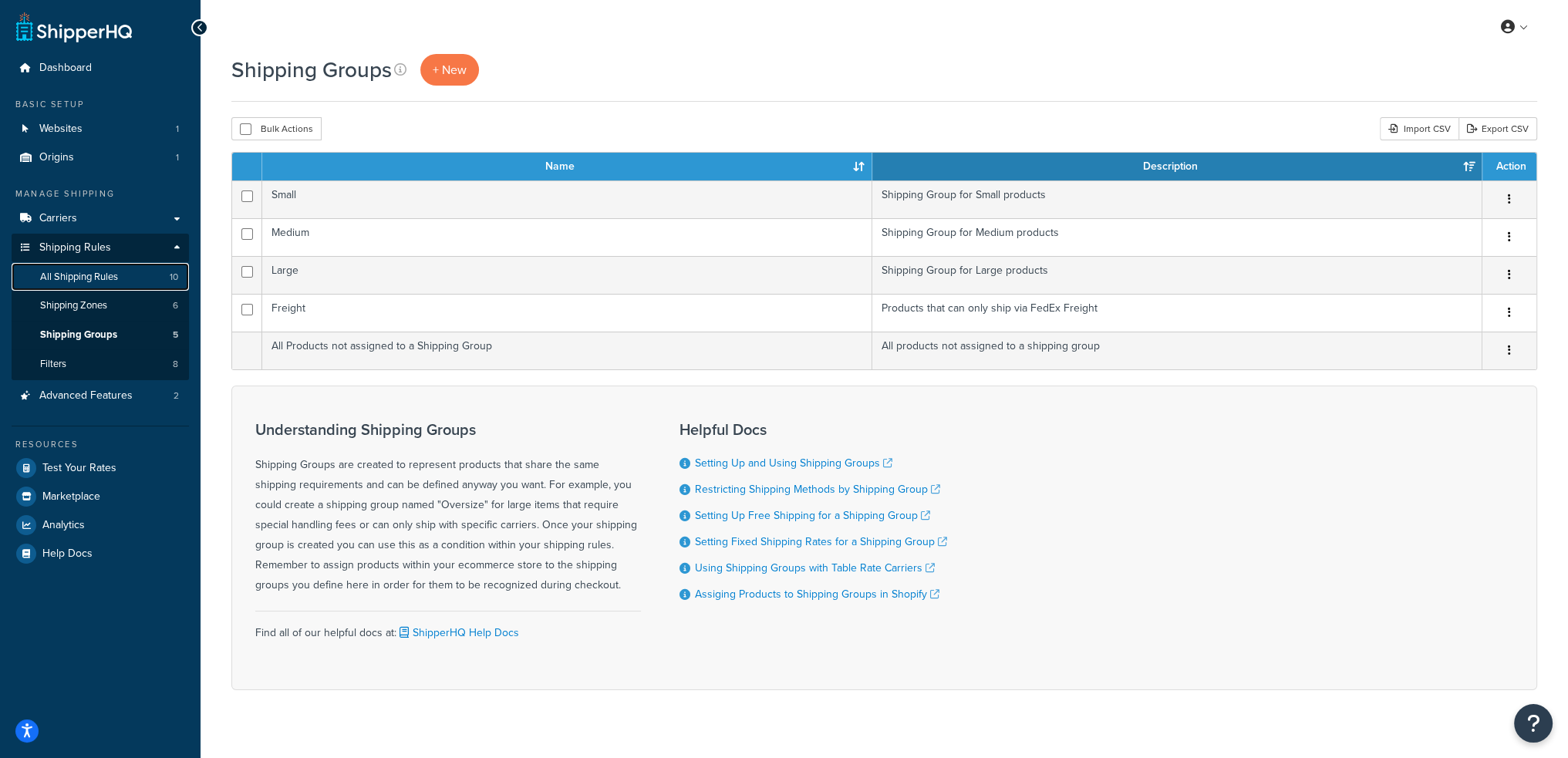
click at [111, 281] on span "All Shipping Rules" at bounding box center [79, 278] width 78 height 13
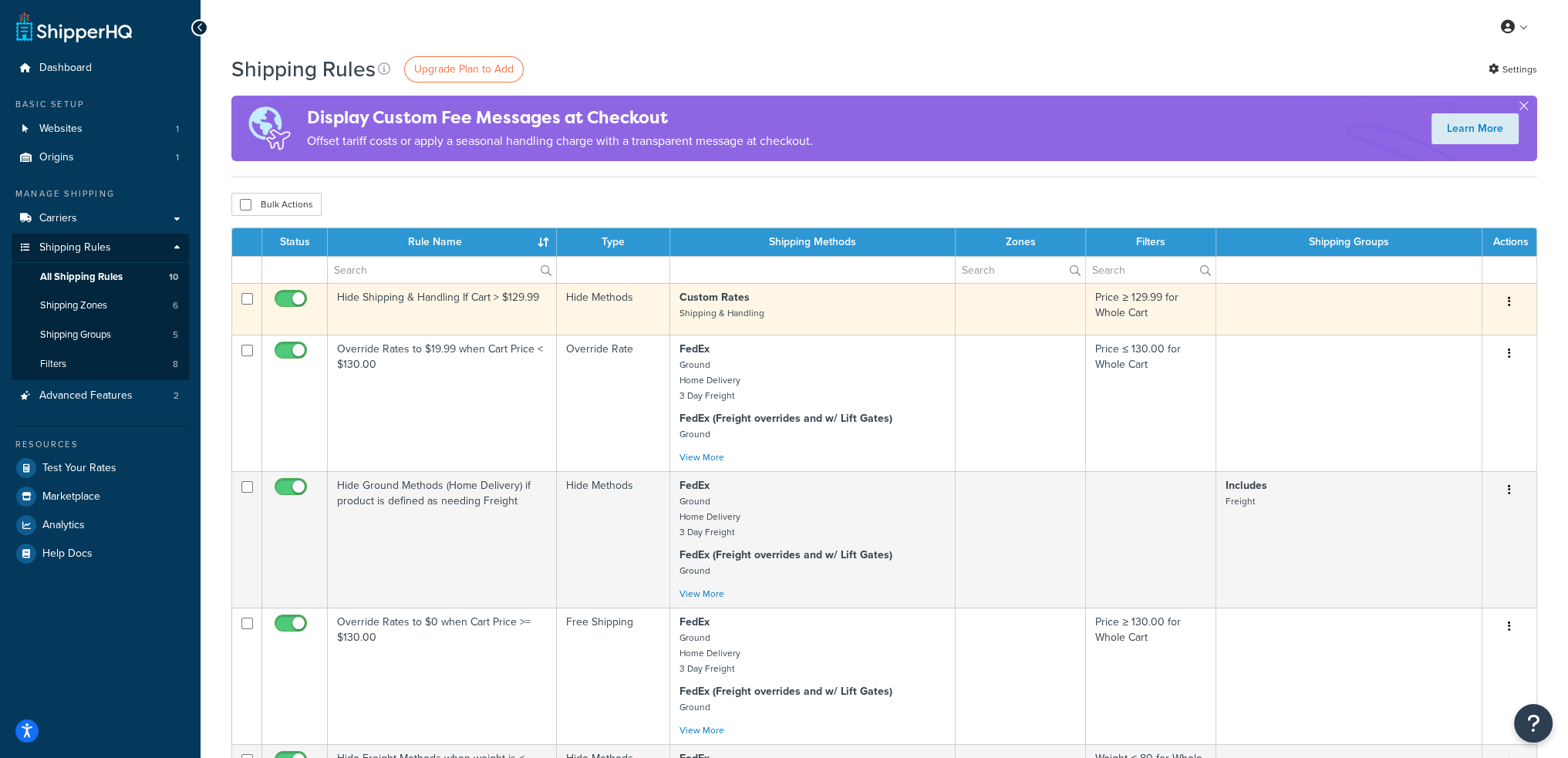
click at [423, 304] on td "Hide Shipping & Handling If Cart > $129.99" at bounding box center [442, 309] width 229 height 52
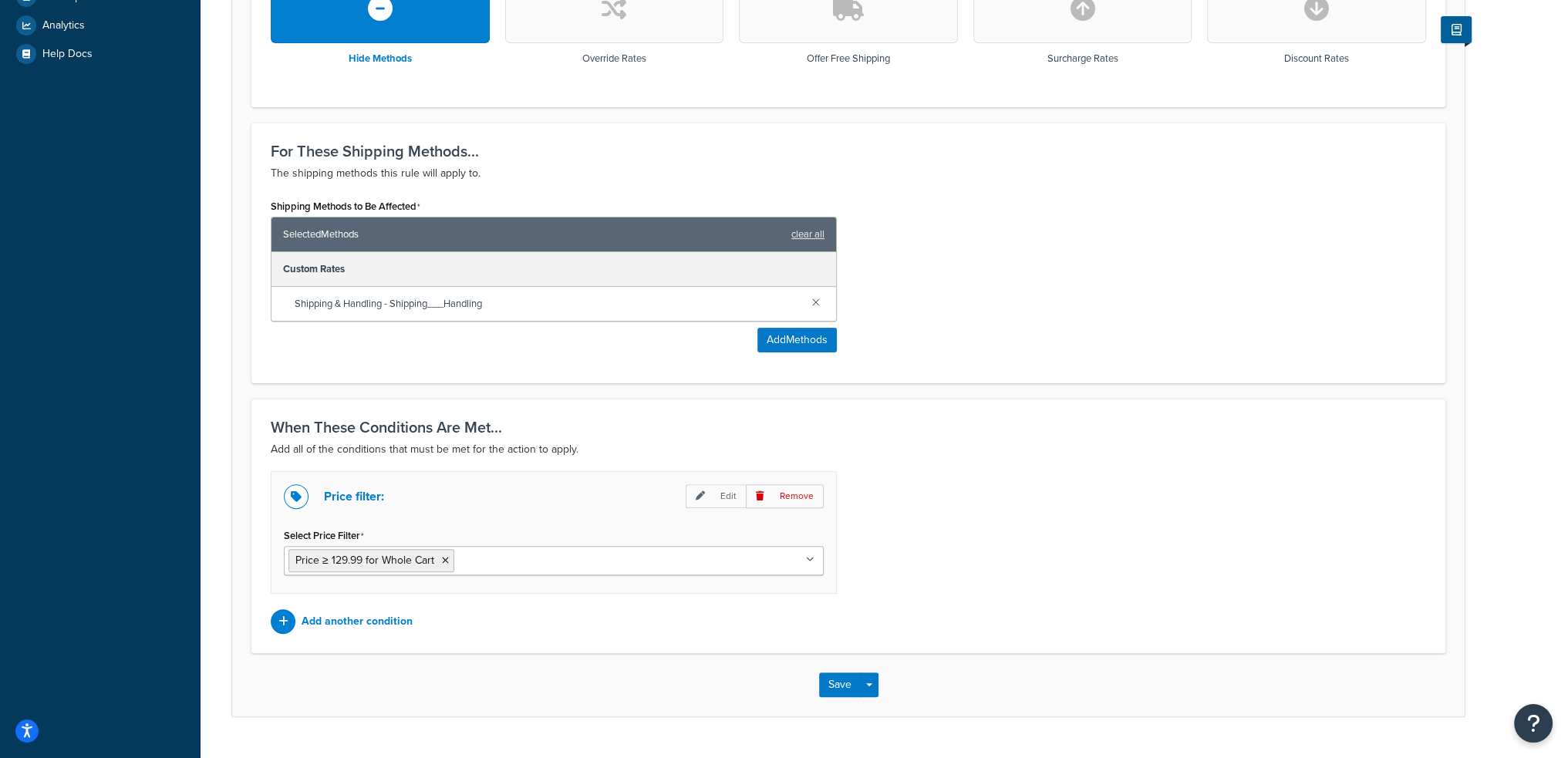
scroll to position [533, 0]
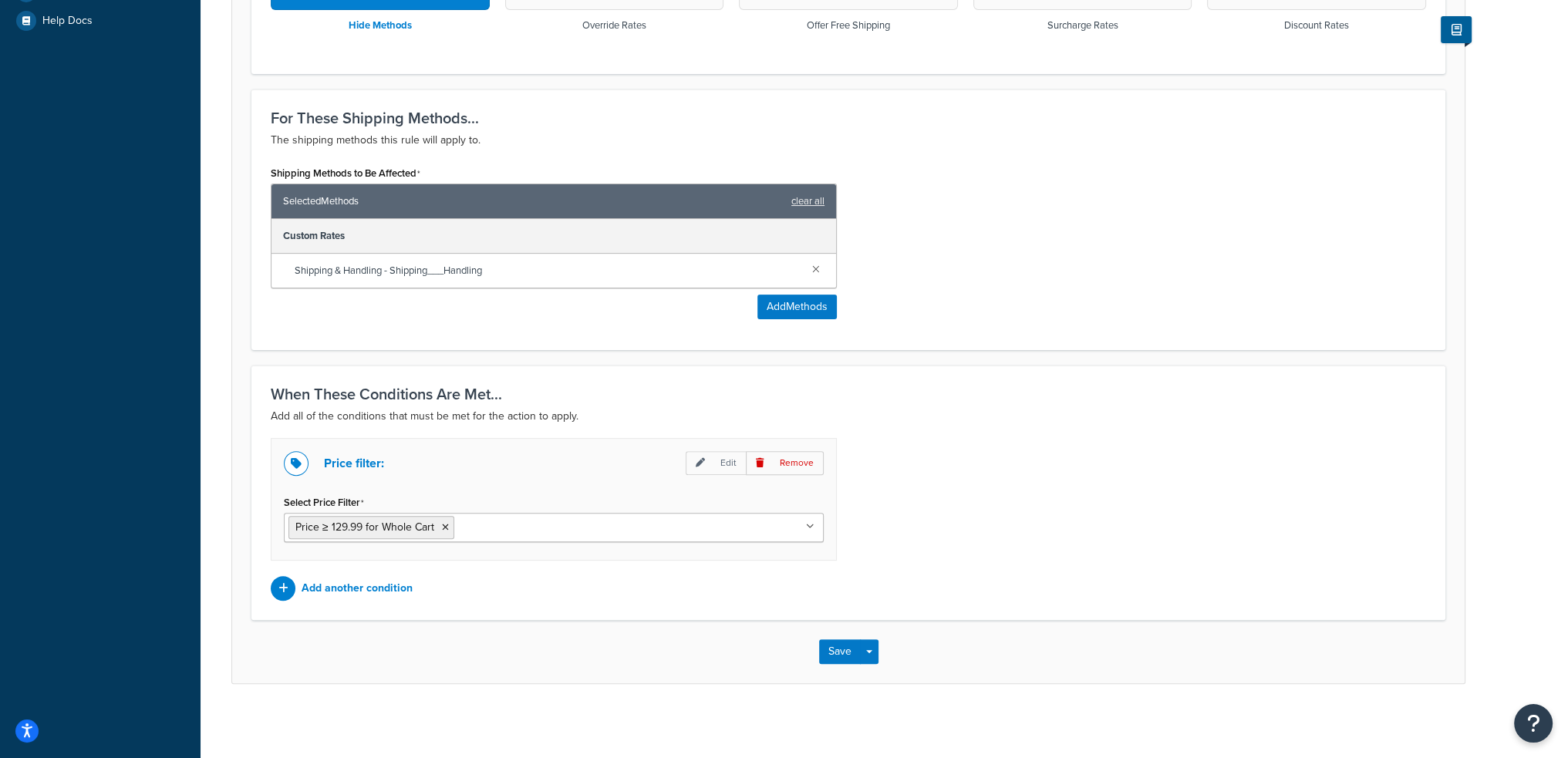
click at [472, 522] on input "Select Price Filter" at bounding box center [526, 527] width 137 height 17
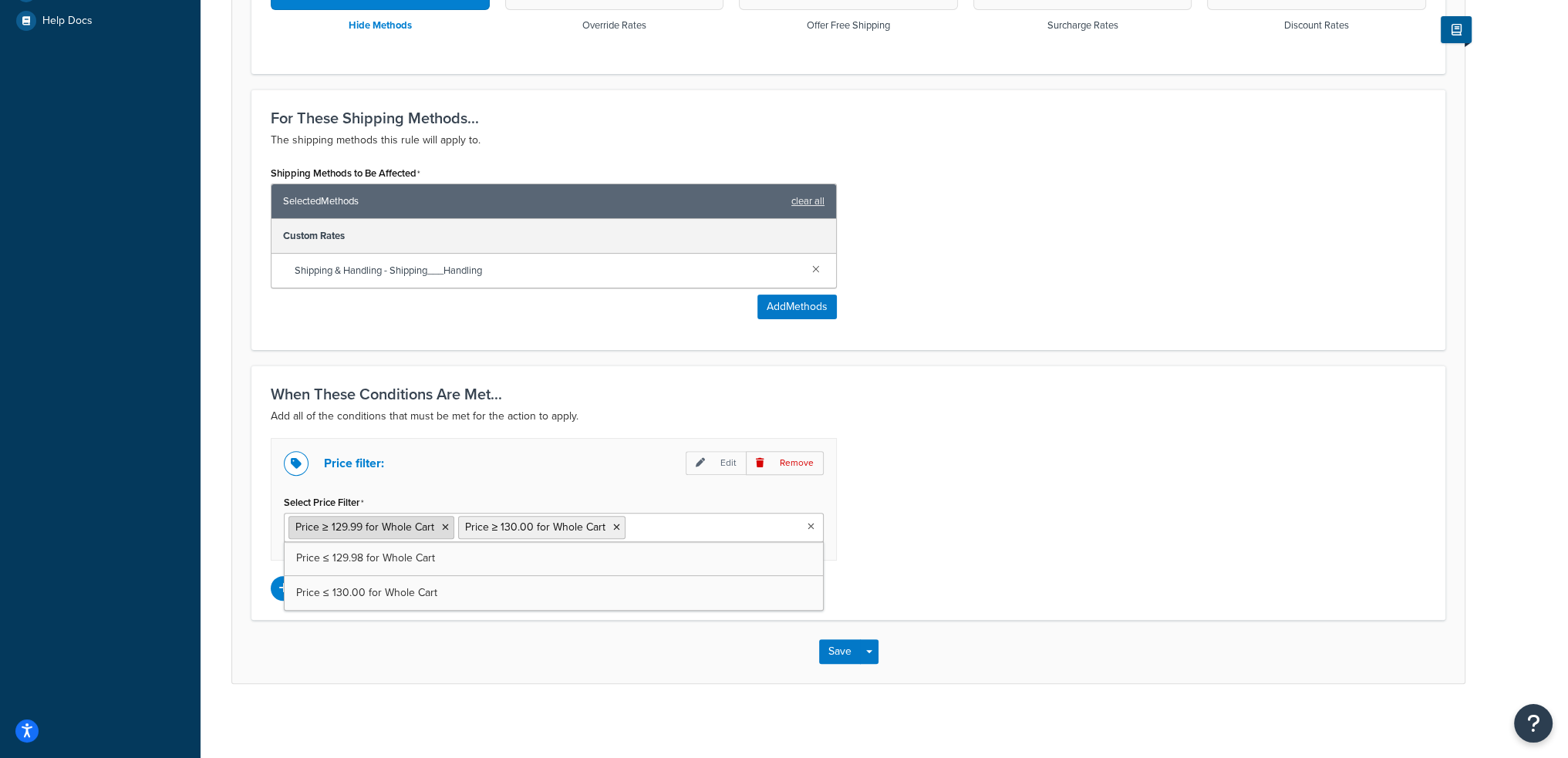
click at [442, 527] on icon at bounding box center [446, 528] width 7 height 9
click at [888, 552] on div "Price filter: Edit Remove Select Price Filter Price ≥ 130.00 for Whole Cart Pri…" at bounding box center [848, 519] width 1179 height 163
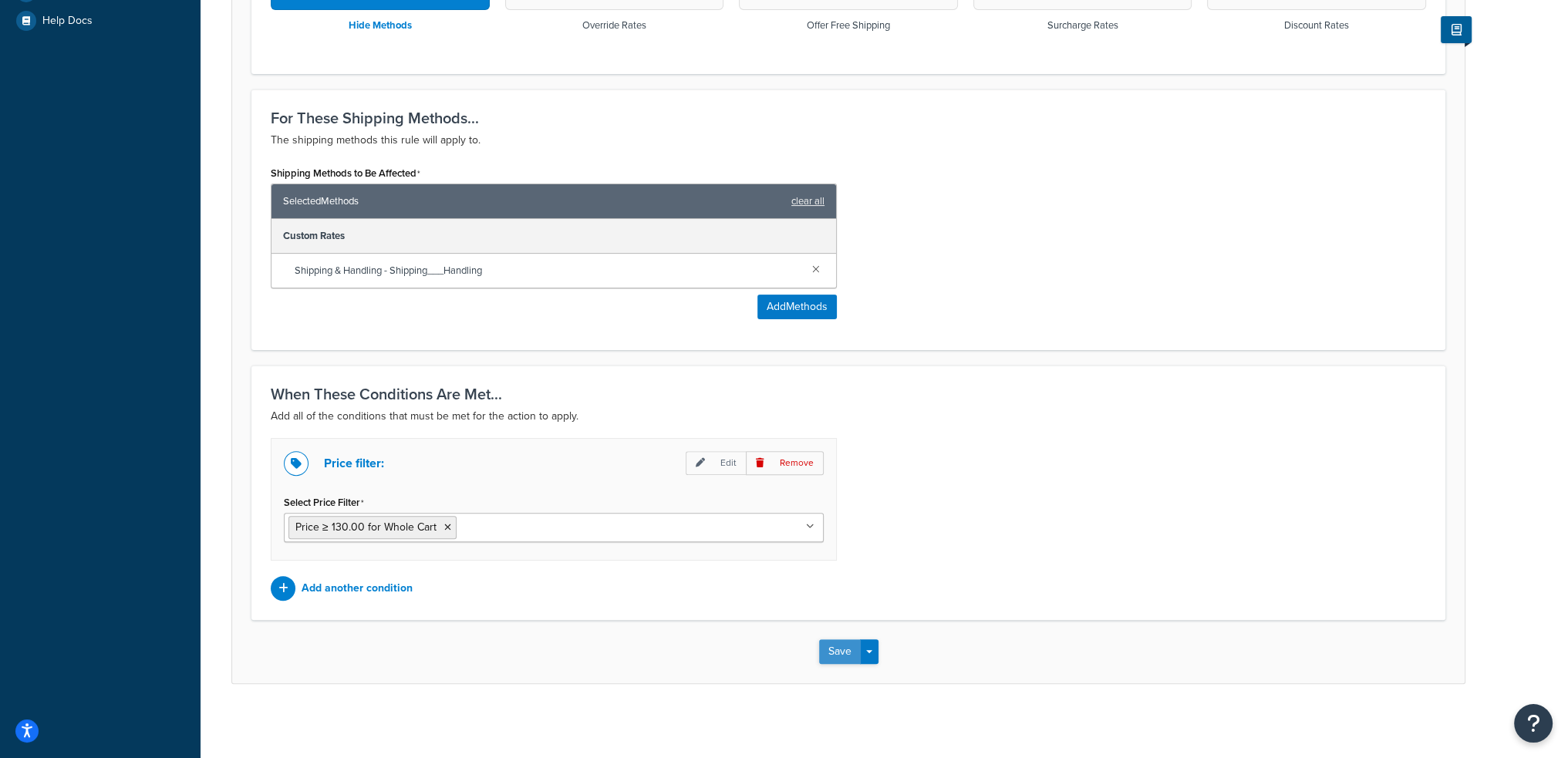
click at [830, 651] on button "Save" at bounding box center [839, 652] width 42 height 25
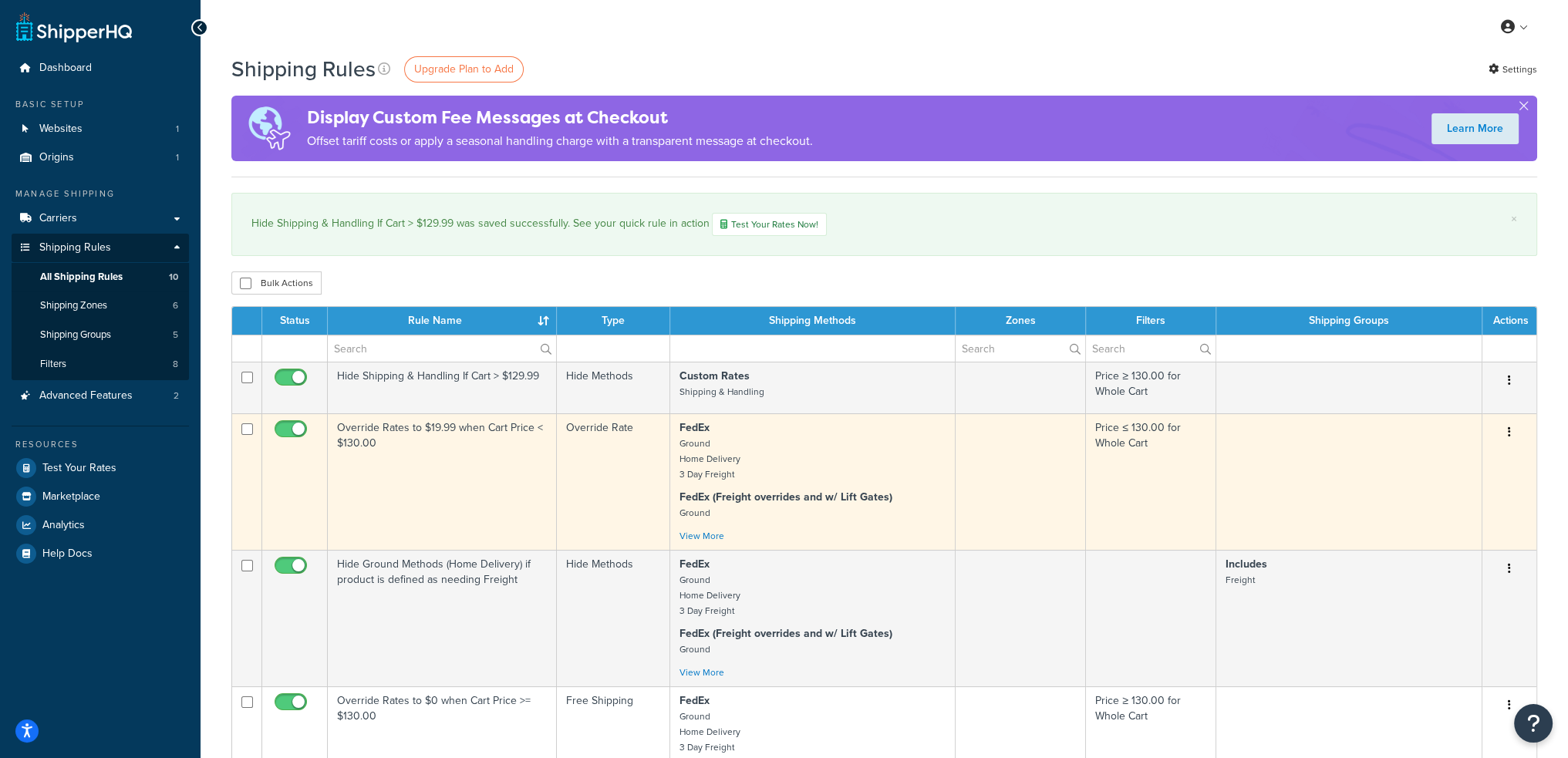
click at [465, 468] on td "Override Rates to $19.99 when Cart Price < $130.00" at bounding box center [442, 482] width 229 height 137
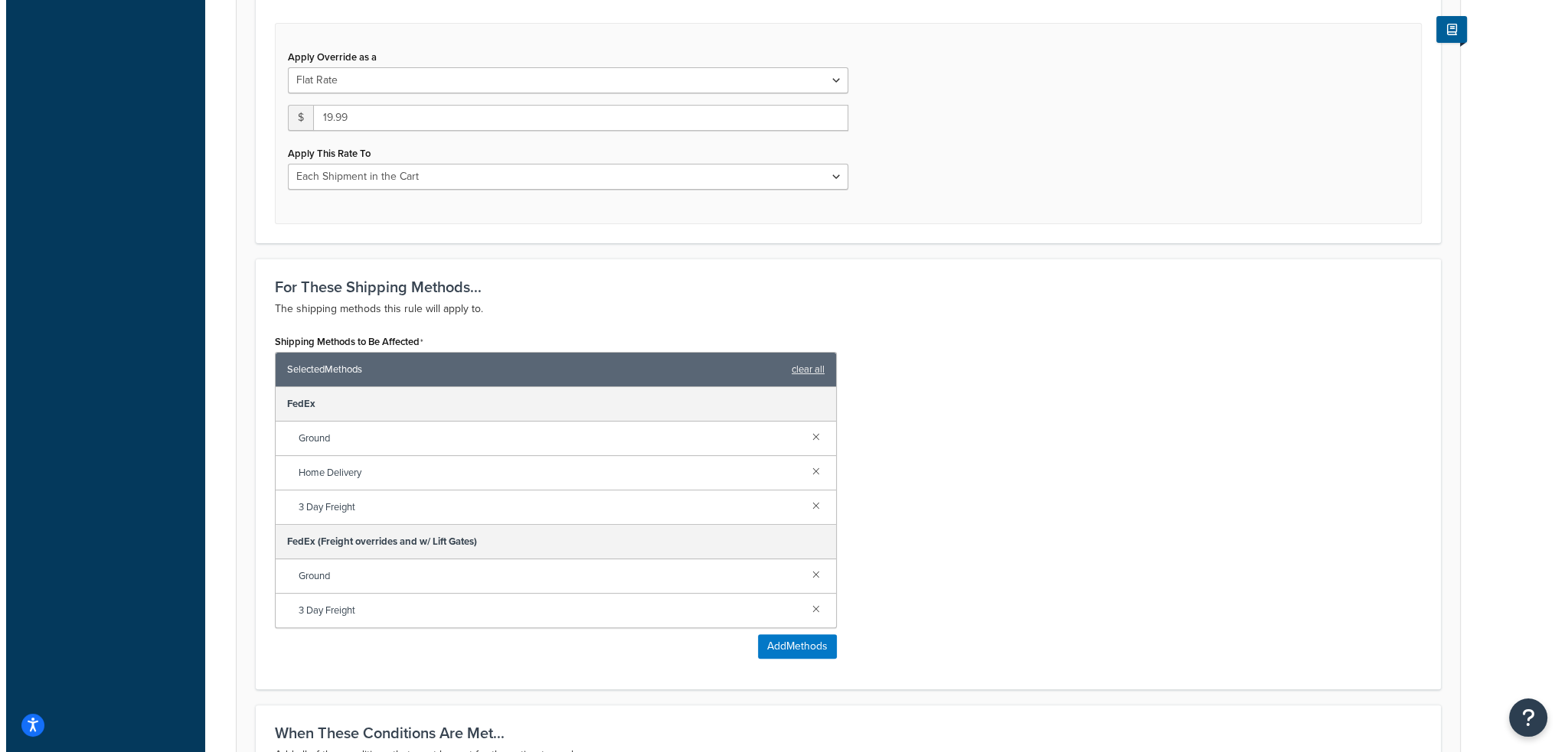
scroll to position [689, 0]
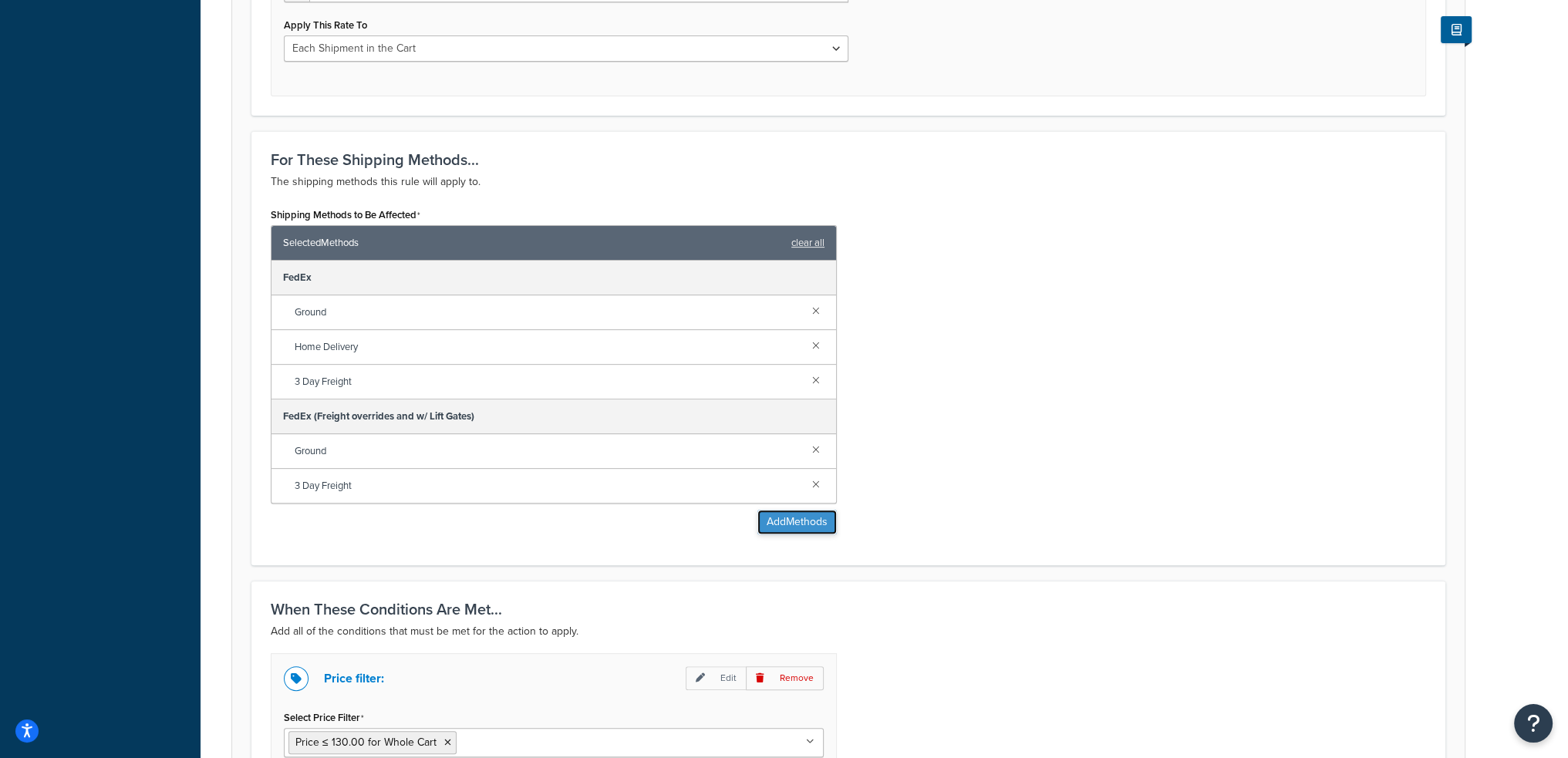
click at [775, 520] on button "Add Methods" at bounding box center [797, 522] width 80 height 25
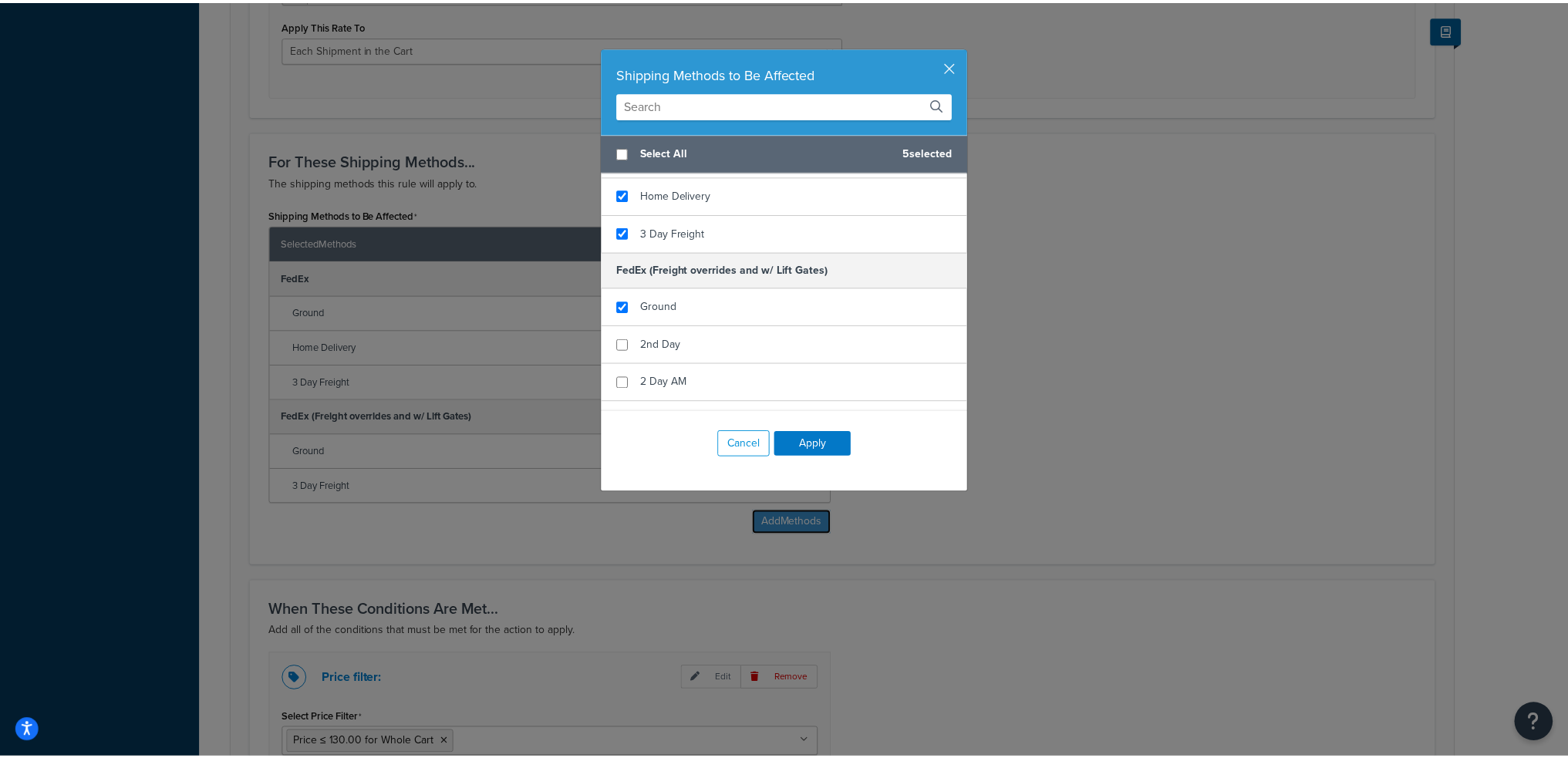
scroll to position [323, 0]
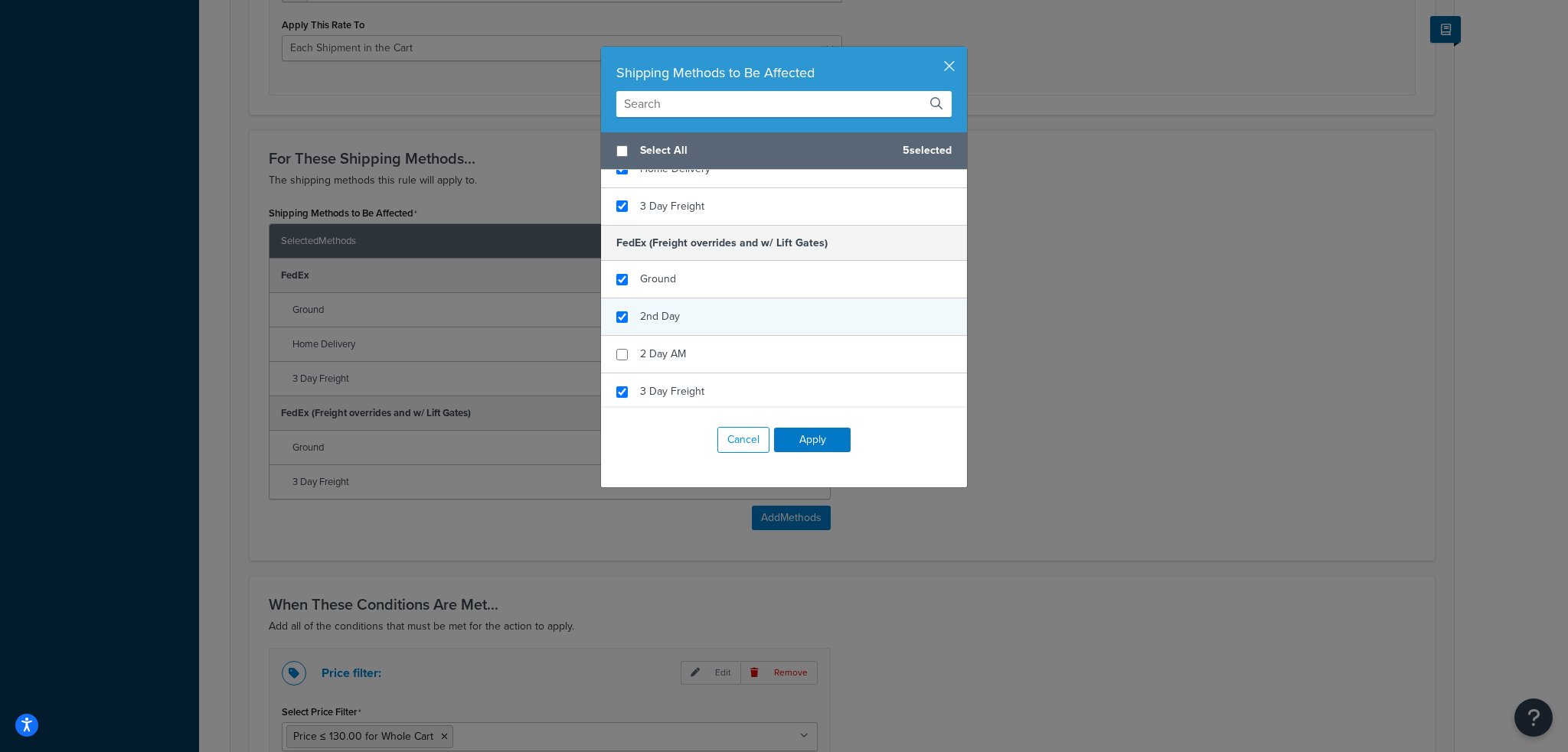
checkbox input "true"
click at [670, 311] on span "2nd Day" at bounding box center [660, 317] width 39 height 17
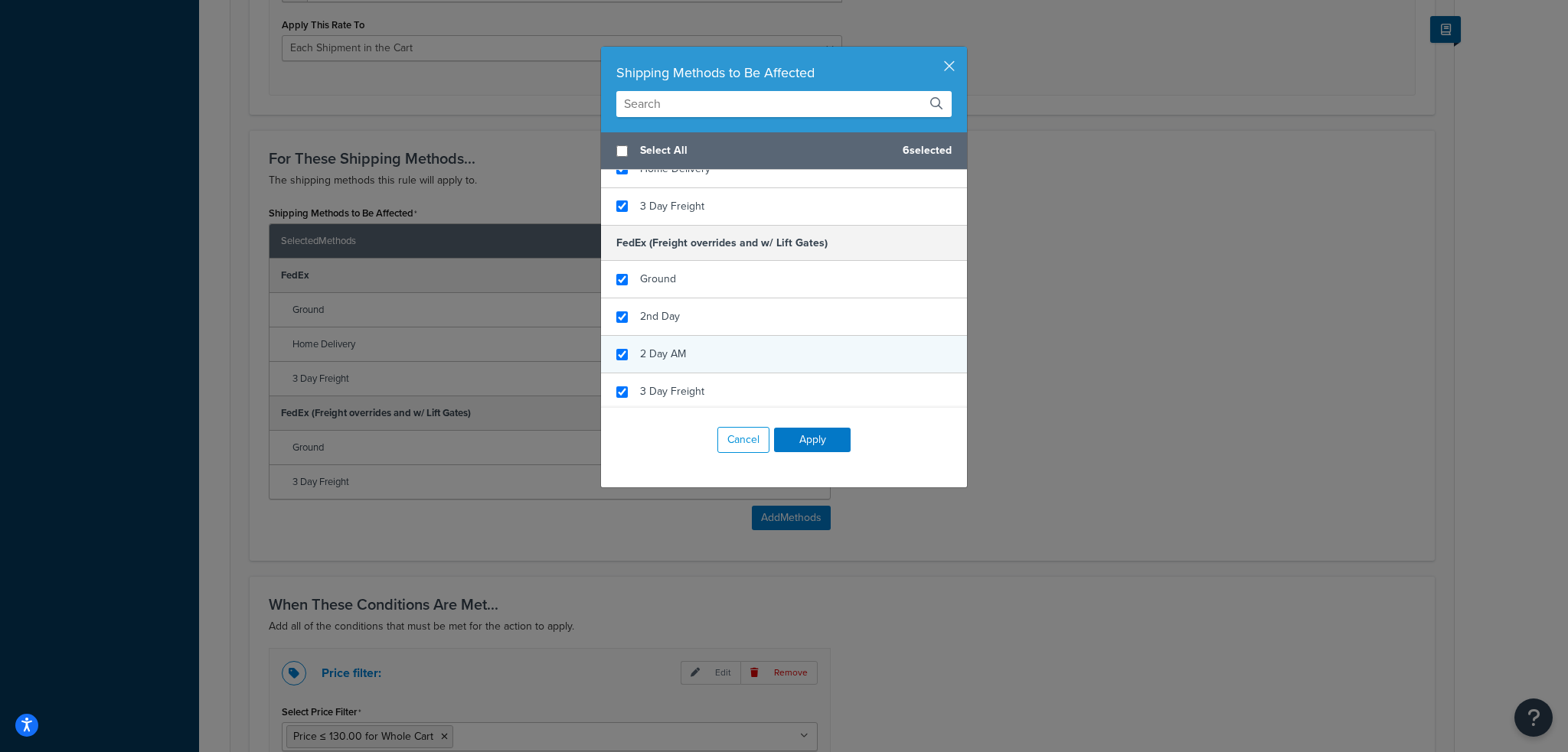
checkbox input "true"
click at [652, 348] on span "2 Day AM" at bounding box center [663, 354] width 46 height 17
click at [811, 443] on button "Apply" at bounding box center [812, 440] width 76 height 25
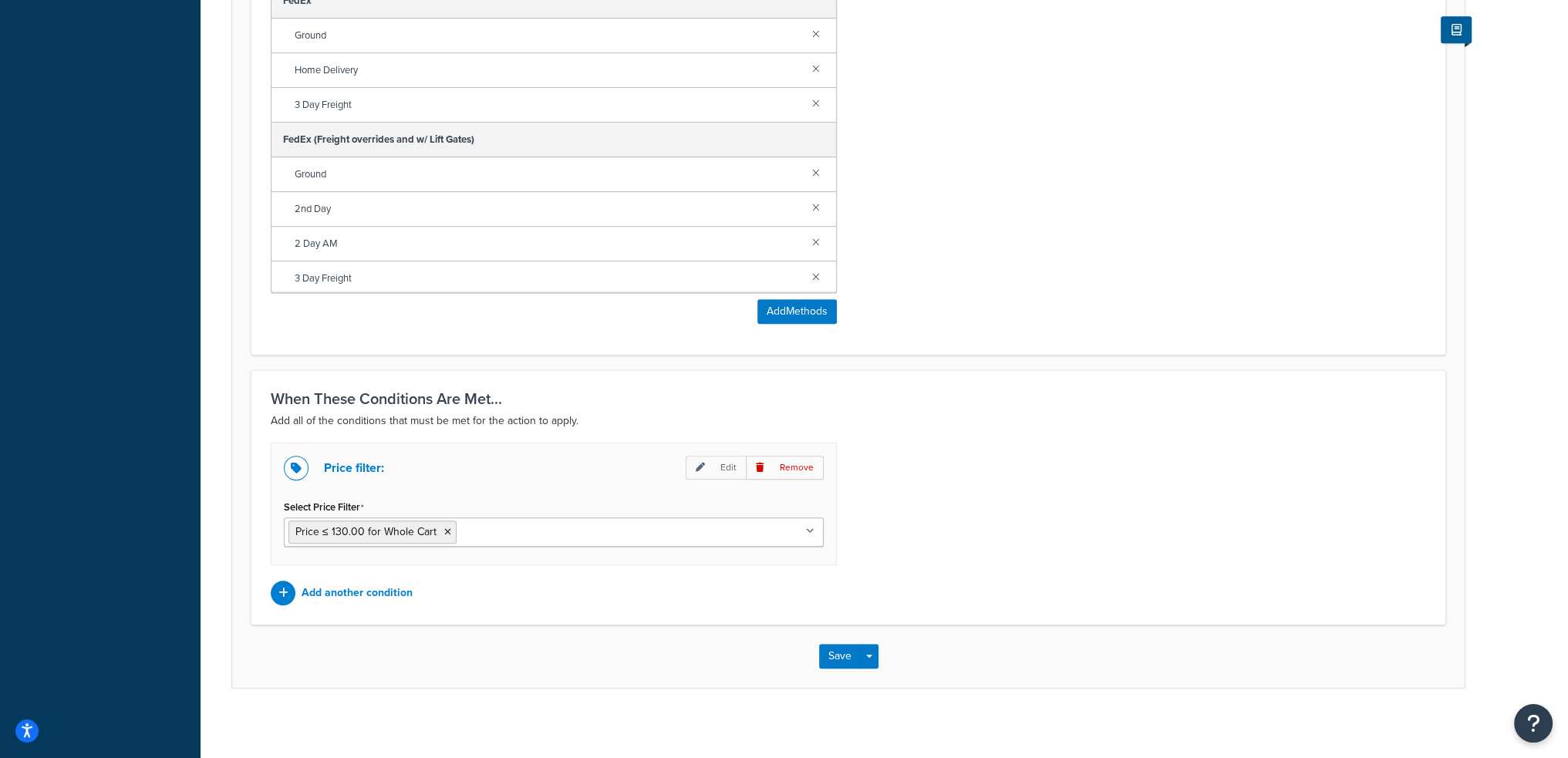
scroll to position [976, 0]
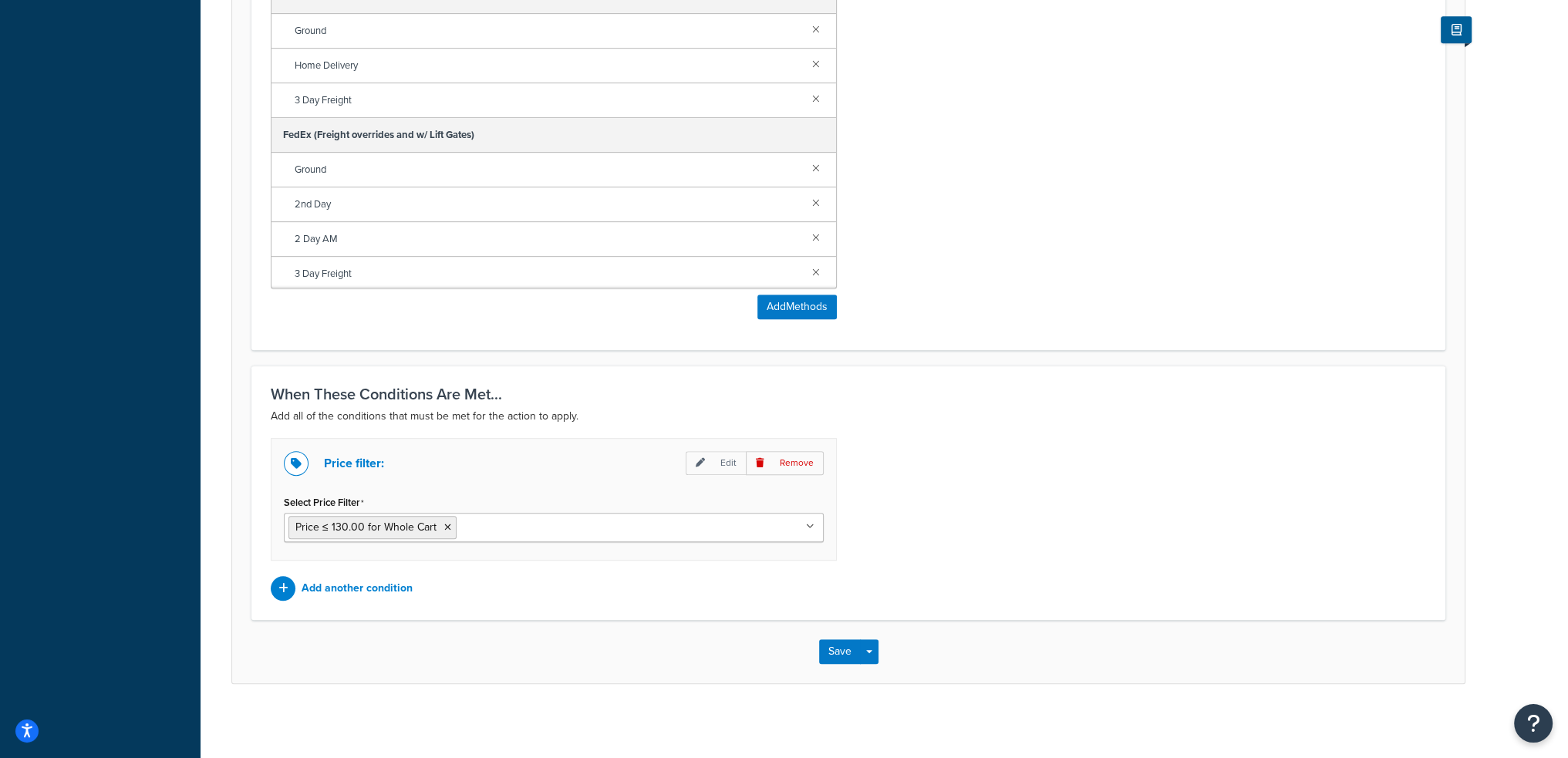
click at [485, 521] on input "Select Price Filter" at bounding box center [529, 527] width 137 height 17
click at [953, 512] on div "Price filter: Edit Remove Select Price Filter Price ≤ 130.00 for Whole Cart Pri…" at bounding box center [848, 519] width 1179 height 163
click at [829, 651] on button "Save" at bounding box center [839, 652] width 42 height 25
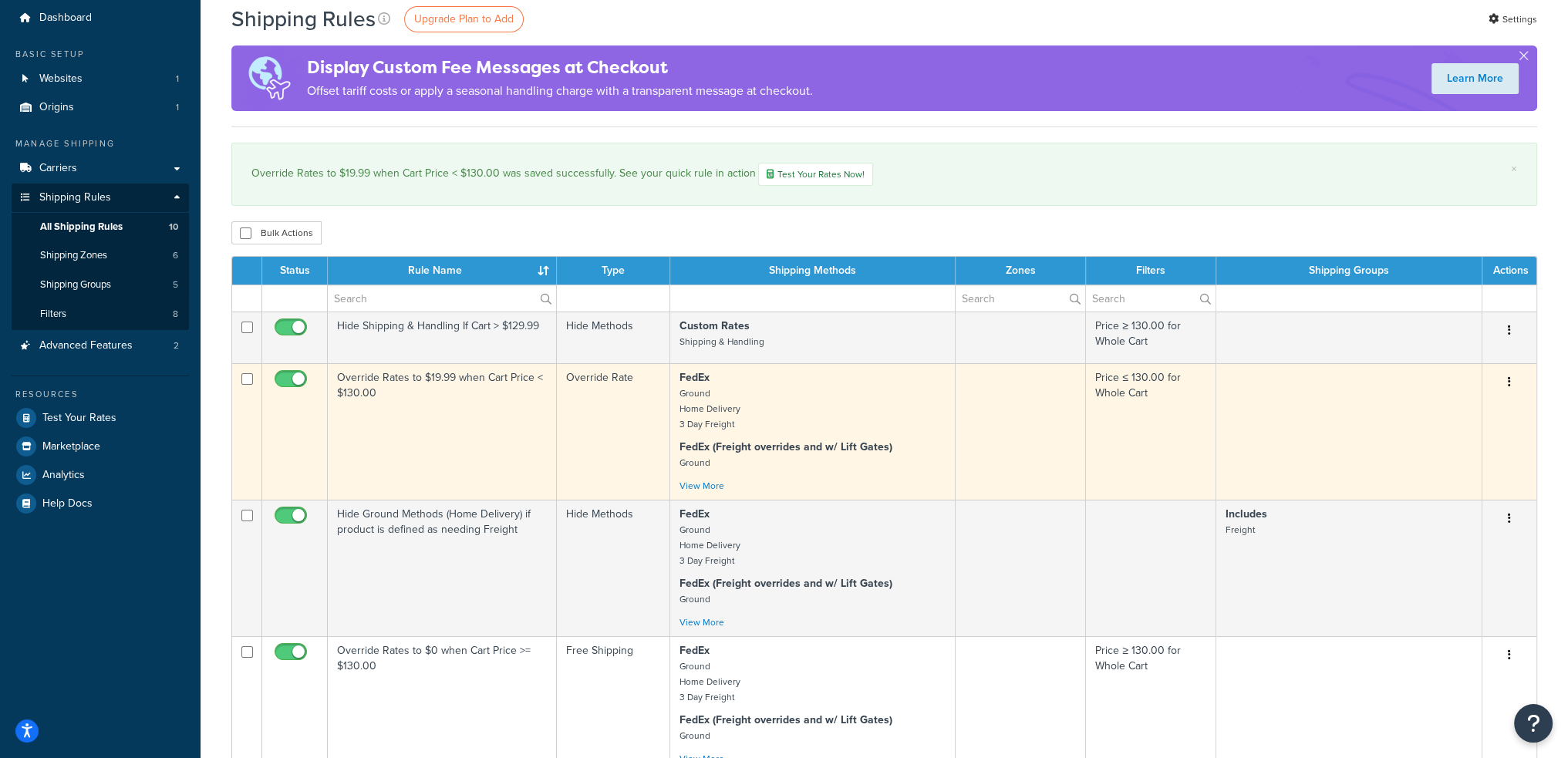
scroll to position [77, 0]
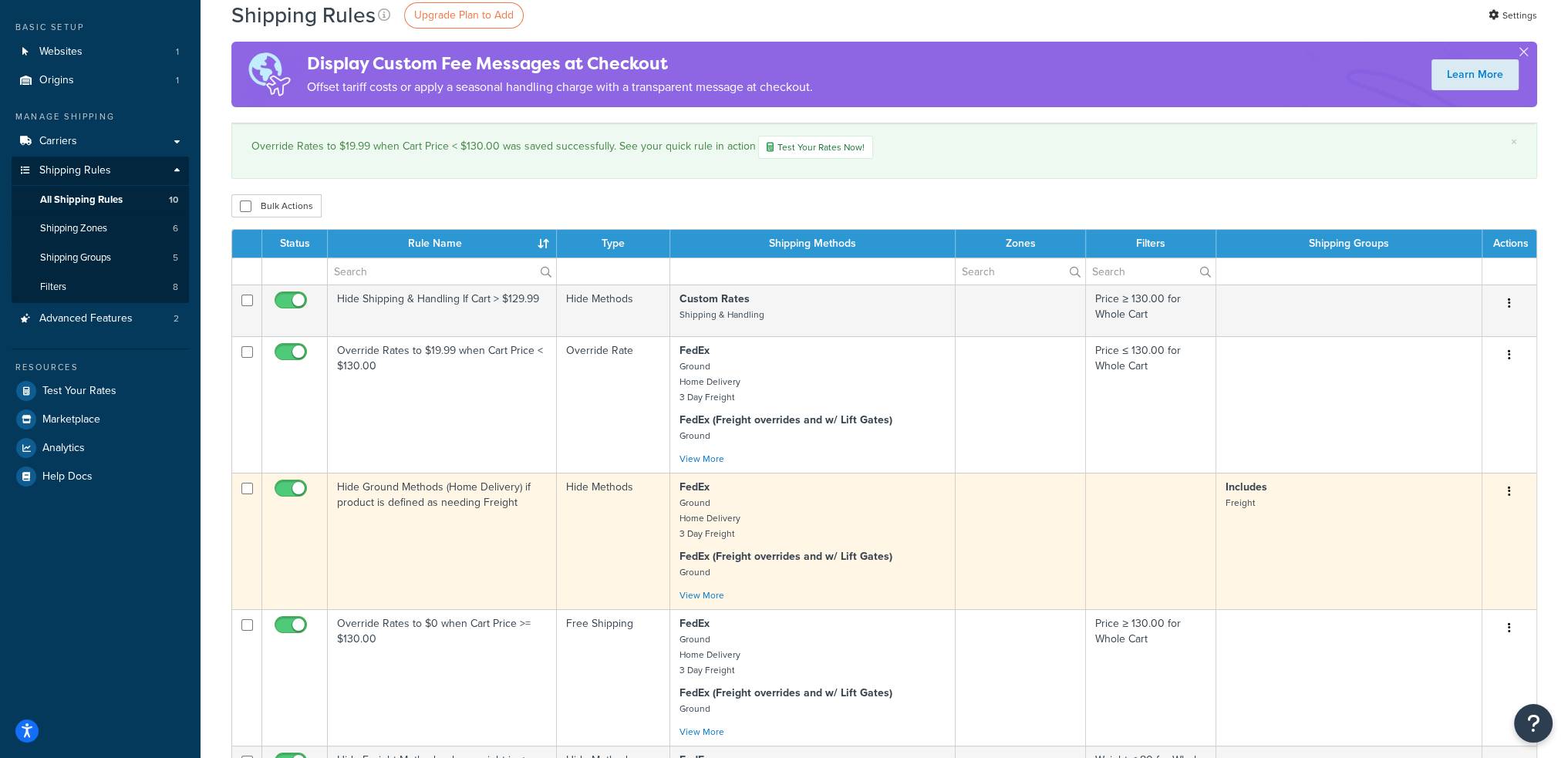
click at [463, 541] on td "Hide Ground Methods (Home Delivery) if product is defined as needing Freight" at bounding box center [442, 541] width 229 height 137
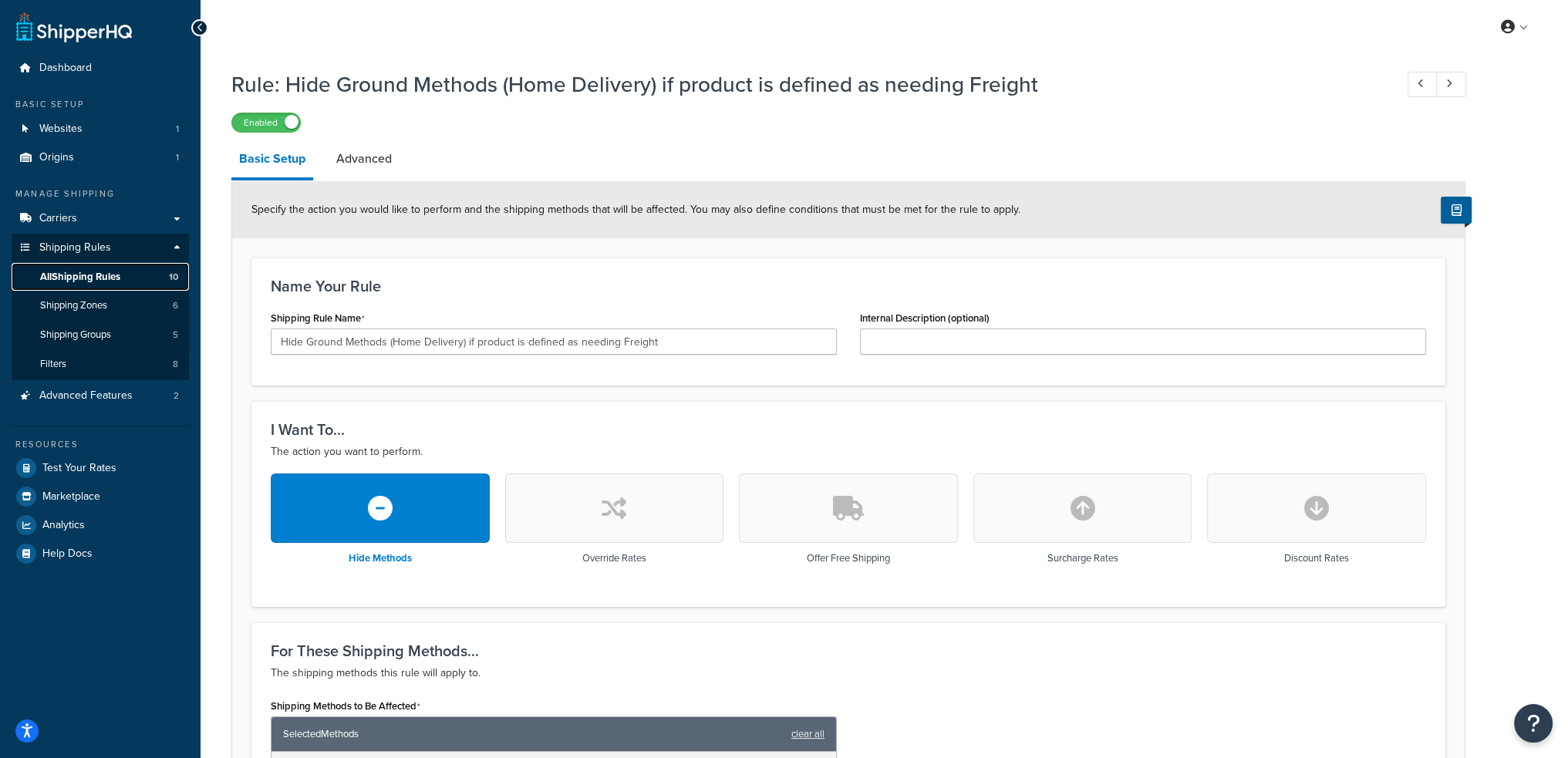
click at [92, 276] on span "All Shipping Rules" at bounding box center [80, 278] width 80 height 13
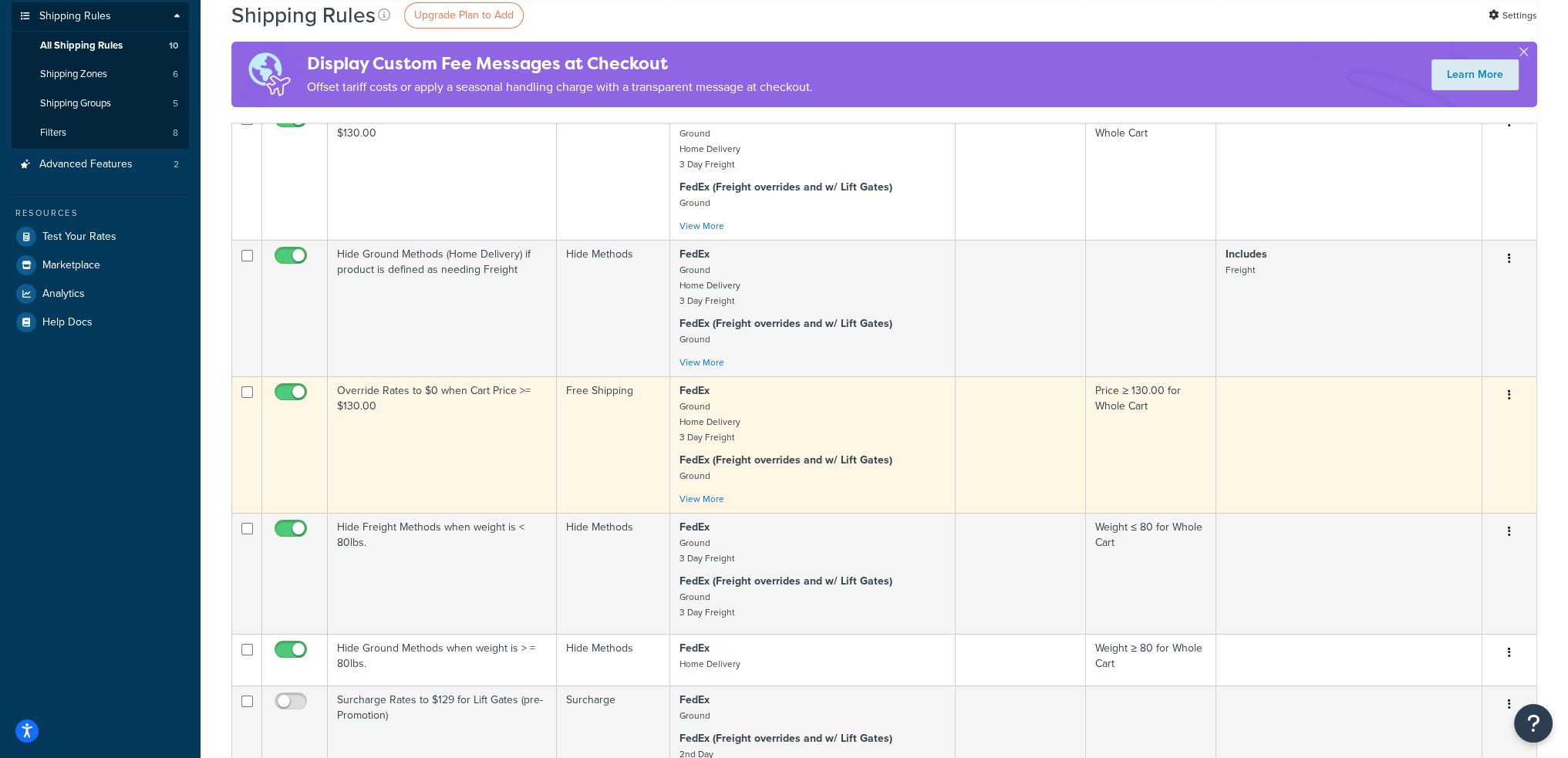
scroll to position [77, 0]
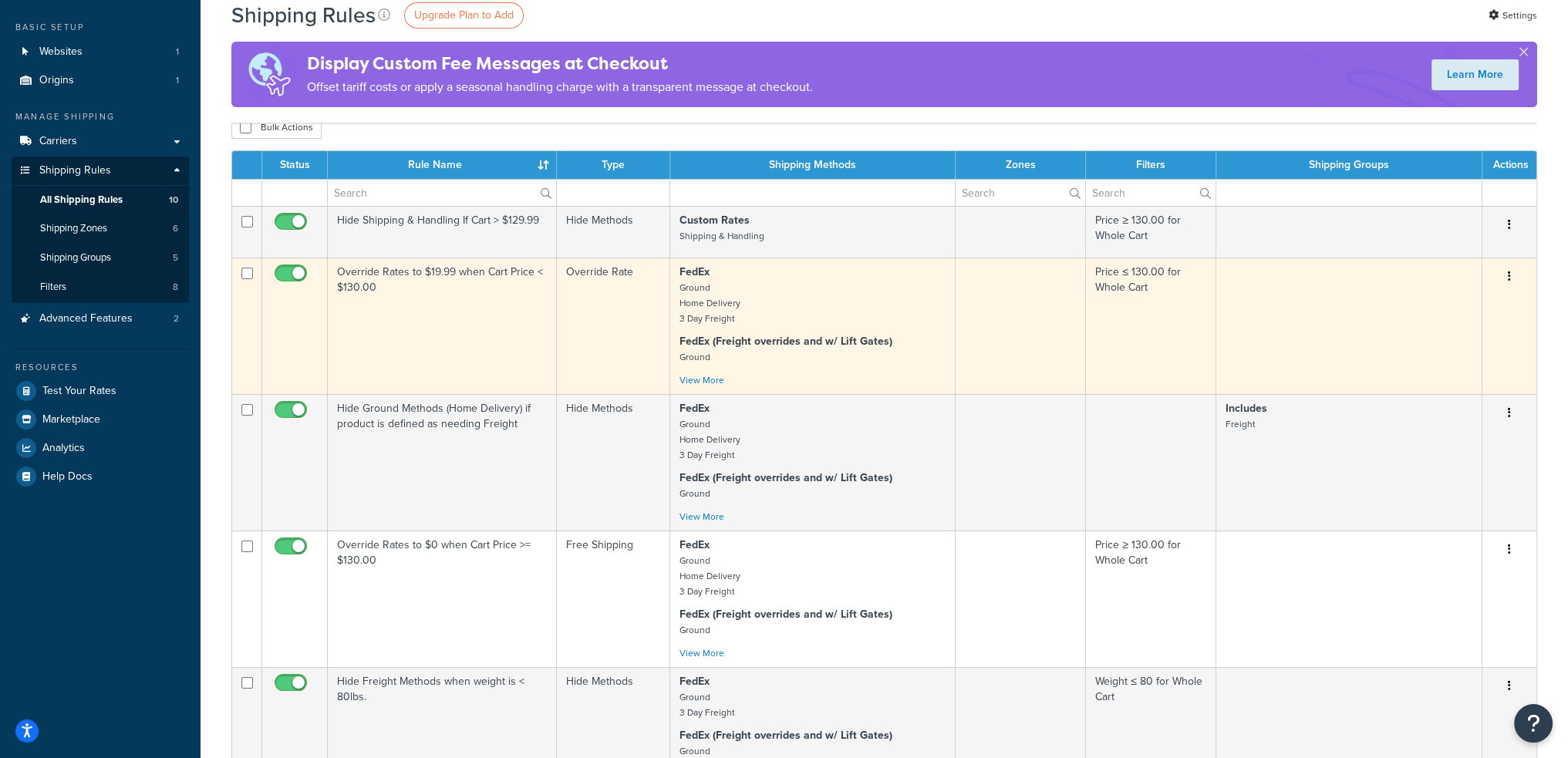
click at [488, 304] on td "Override Rates to $19.99 when Cart Price < $130.00" at bounding box center [442, 326] width 229 height 137
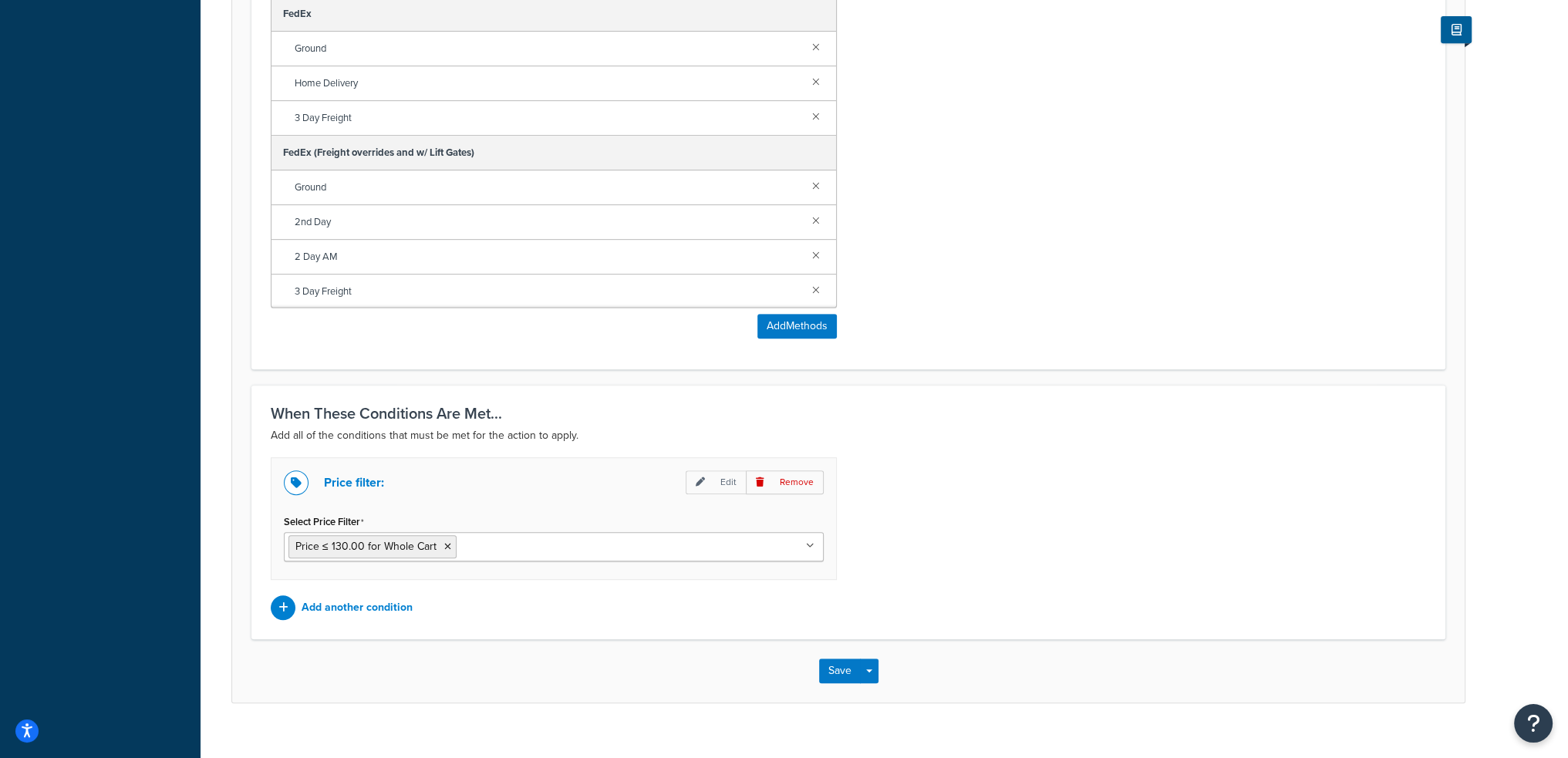
scroll to position [976, 0]
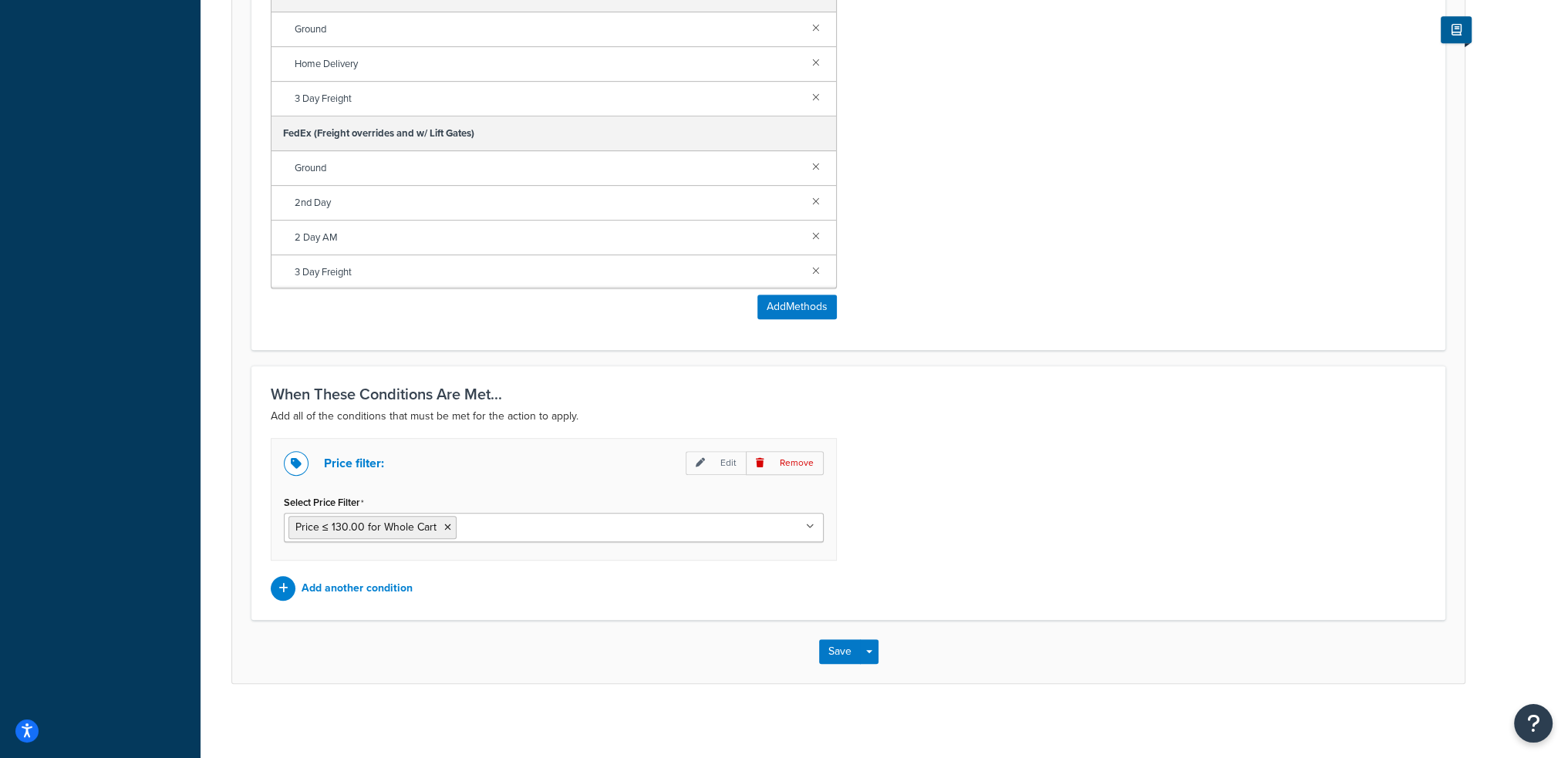
click at [563, 527] on input "Select Price Filter" at bounding box center [529, 527] width 137 height 17
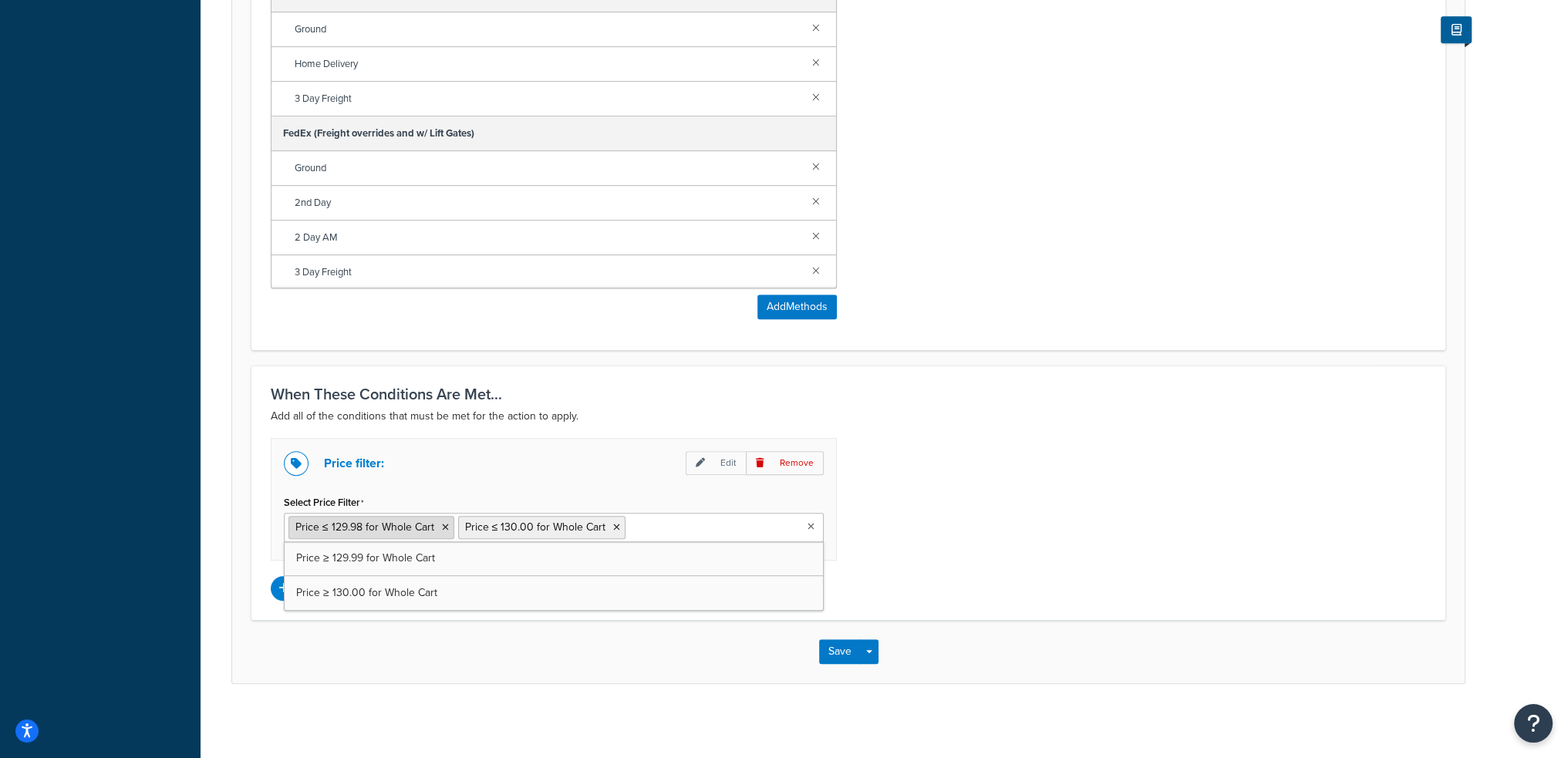
click at [442, 527] on icon at bounding box center [446, 528] width 7 height 9
click at [613, 523] on icon at bounding box center [617, 528] width 7 height 9
click at [912, 490] on div "Price filter: Edit Remove Select Price Filter Price ≤ 129.98 for Whole Cart Pri…" at bounding box center [848, 519] width 1179 height 163
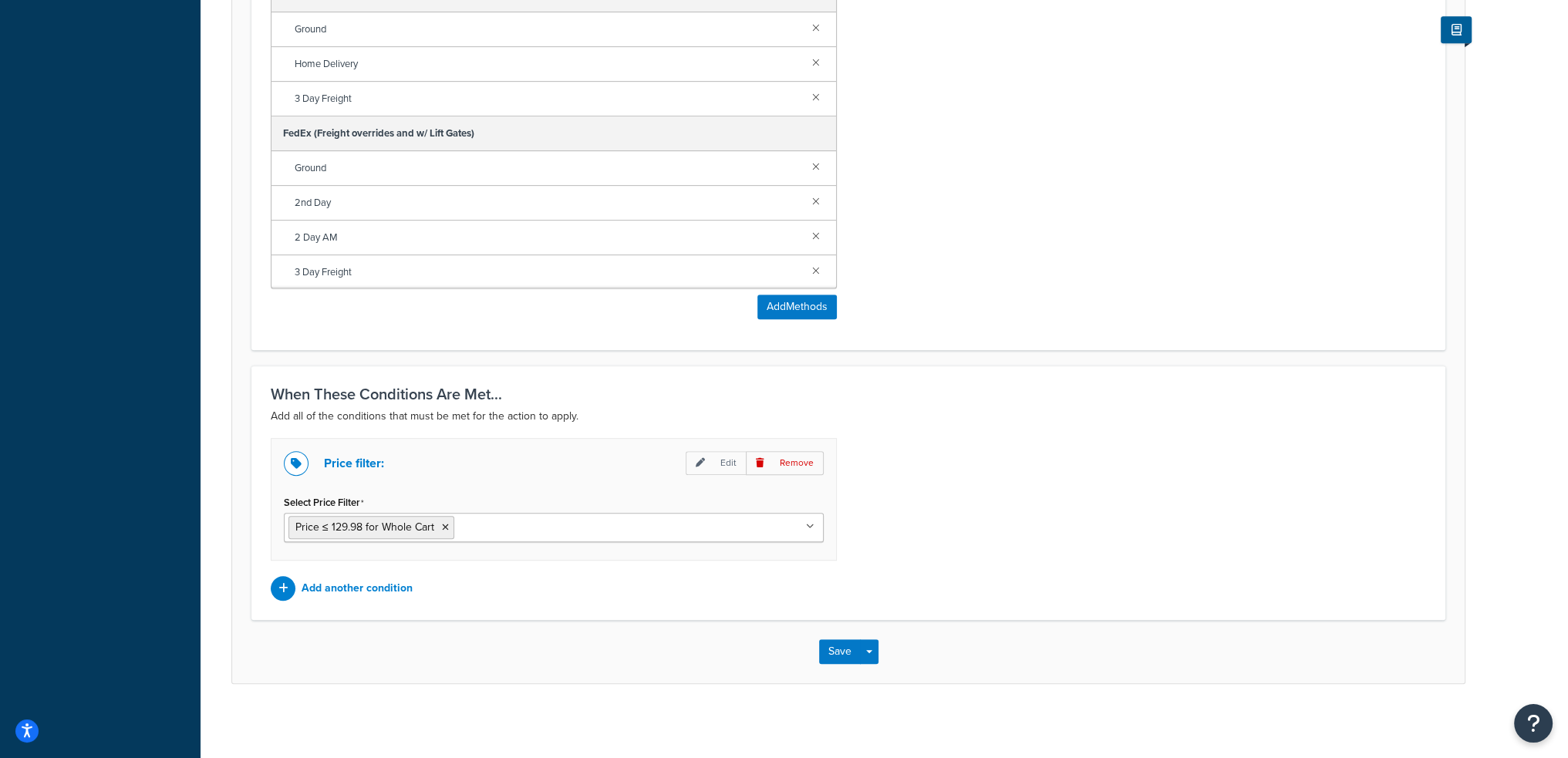
click at [472, 527] on input "Select Price Filter" at bounding box center [526, 527] width 137 height 17
click at [920, 501] on div "Price filter: Edit Remove Select Price Filter Price ≤ 129.98 for Whole Cart Pri…" at bounding box center [848, 519] width 1179 height 163
click at [830, 652] on button "Save" at bounding box center [839, 652] width 42 height 25
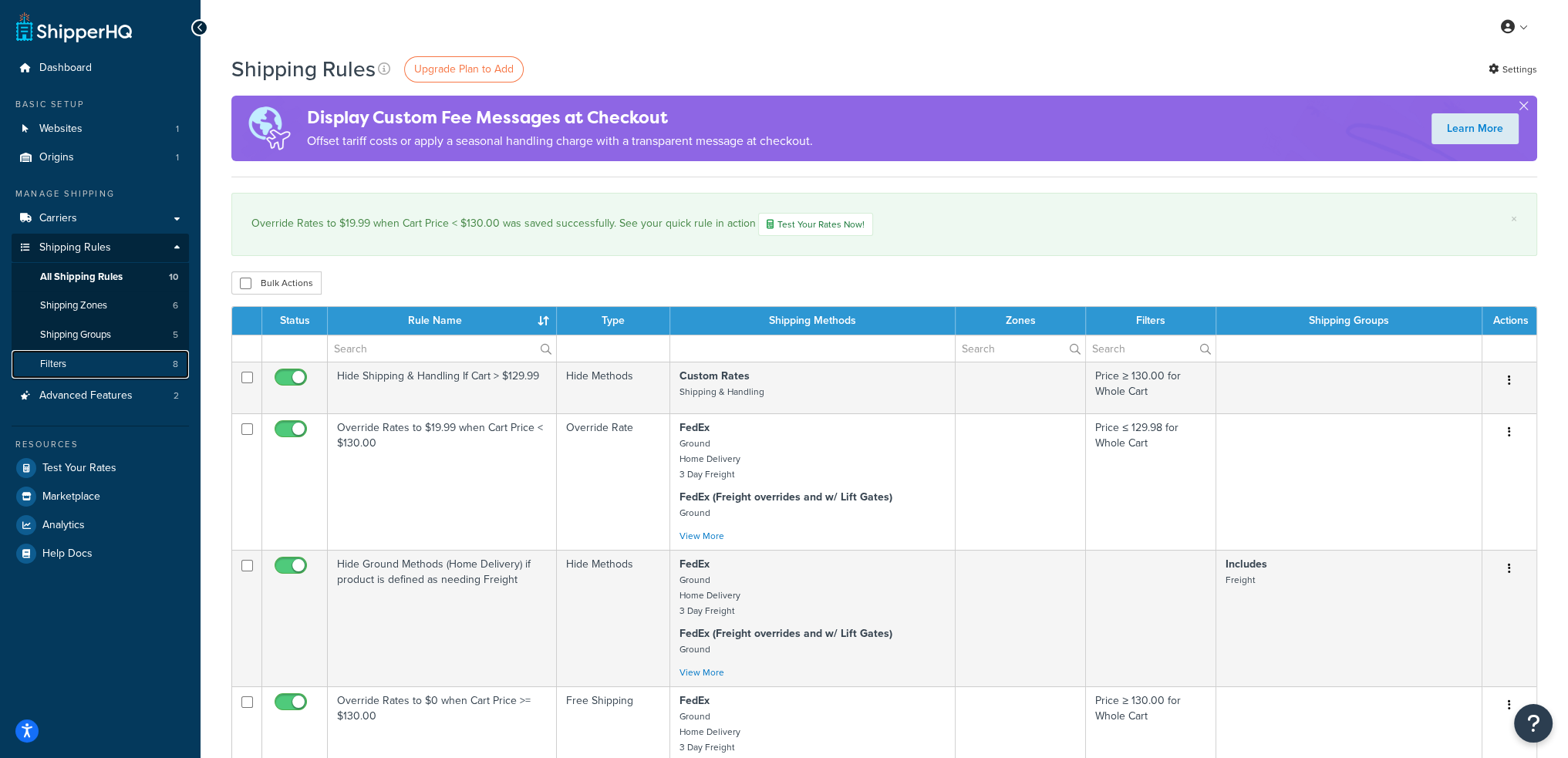
click at [71, 360] on link "Filters 8" at bounding box center [101, 364] width 178 height 29
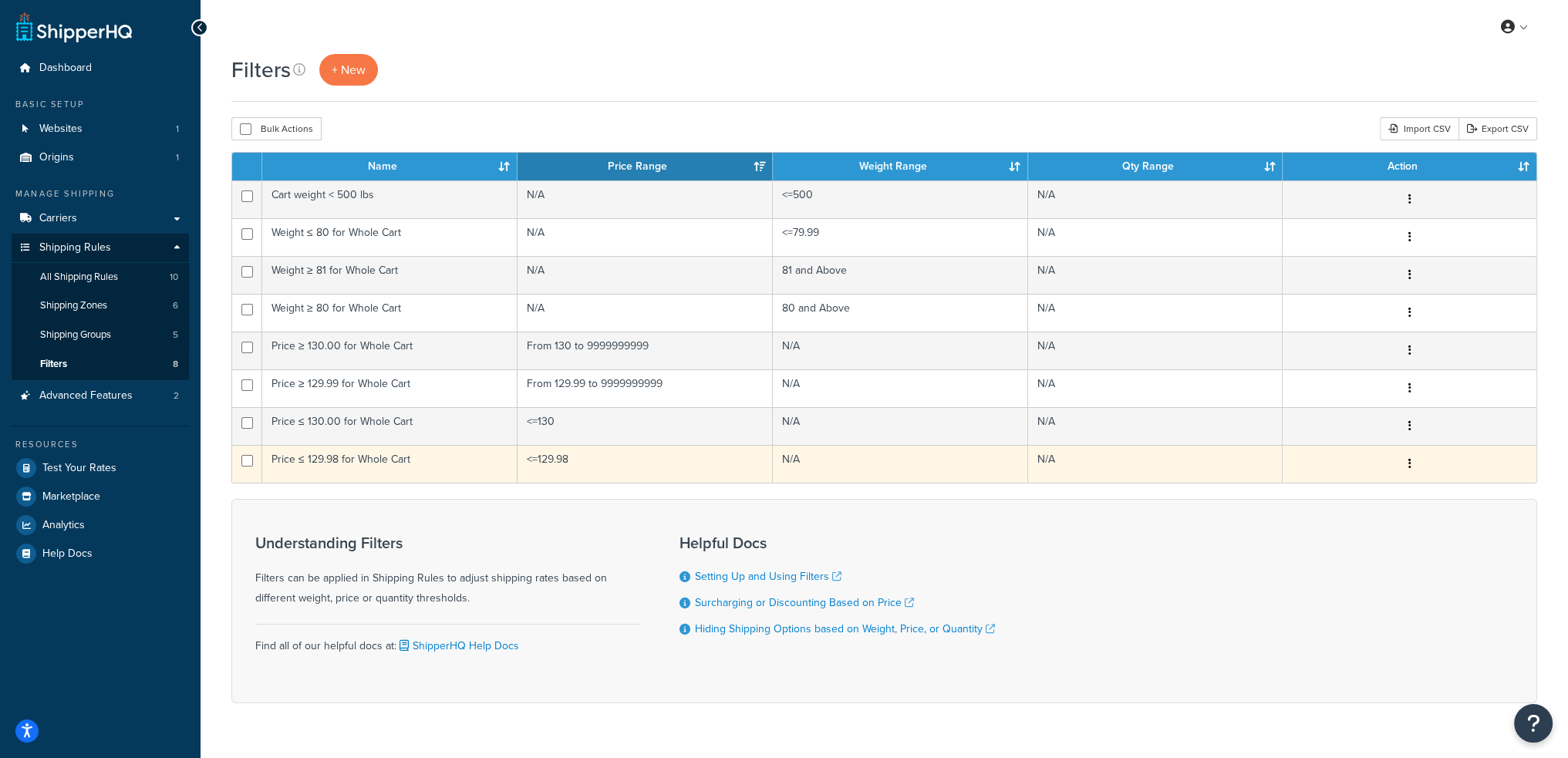
click at [432, 462] on td "Price ≤ 129.98 for Whole Cart" at bounding box center [389, 464] width 255 height 38
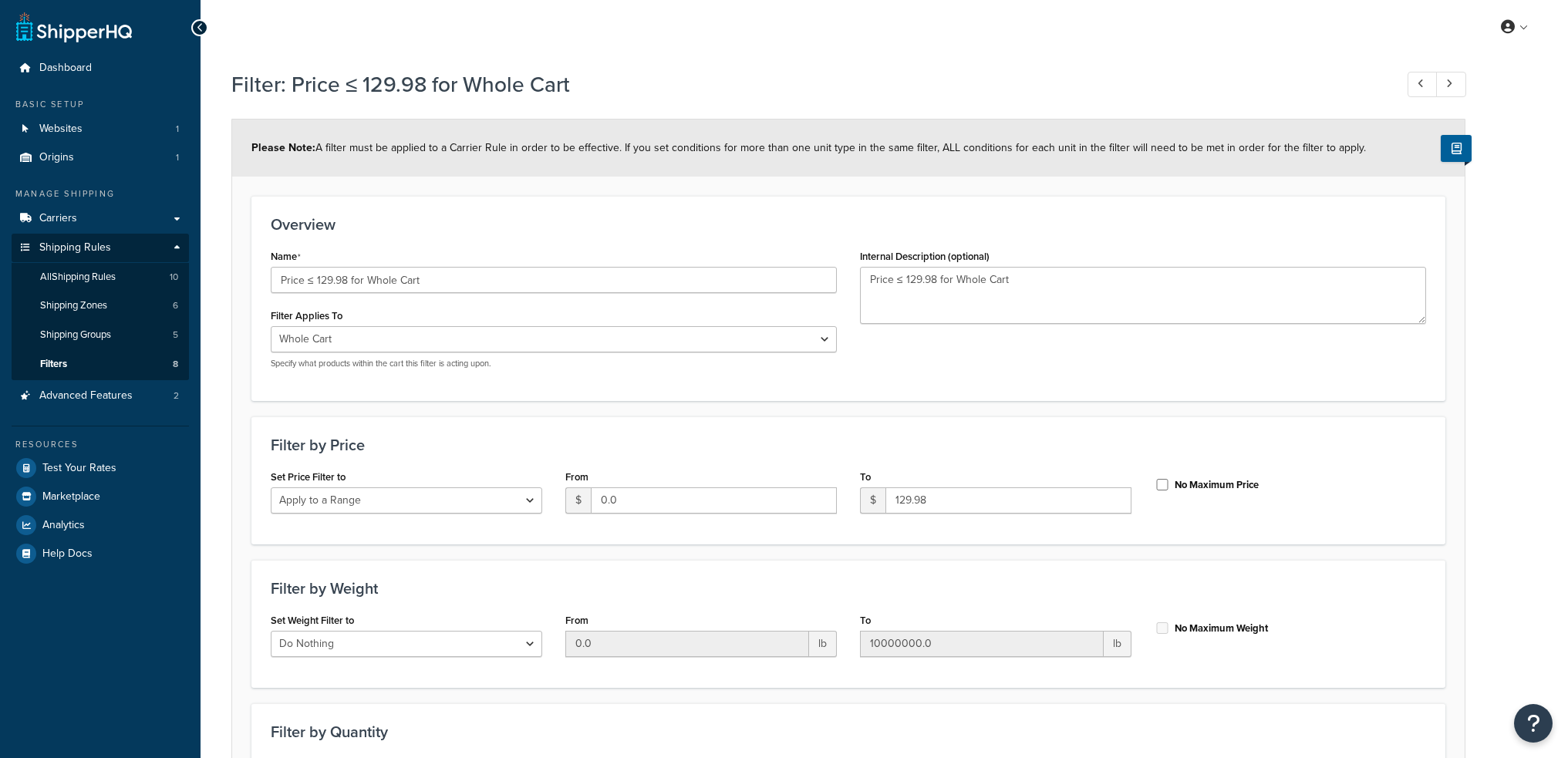
select select "range"
click at [939, 502] on input "129.98" at bounding box center [1008, 501] width 246 height 26
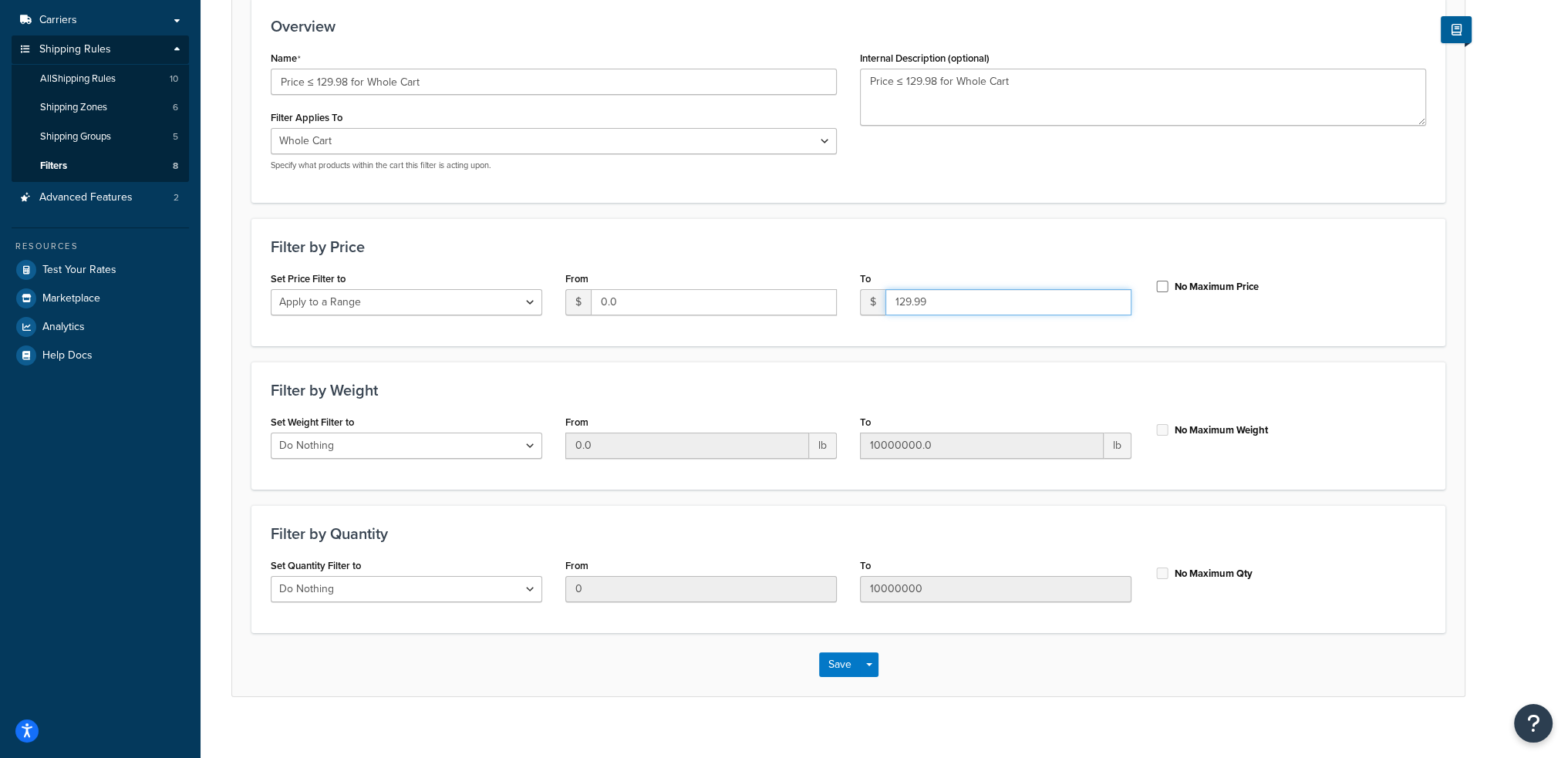
scroll to position [213, 0]
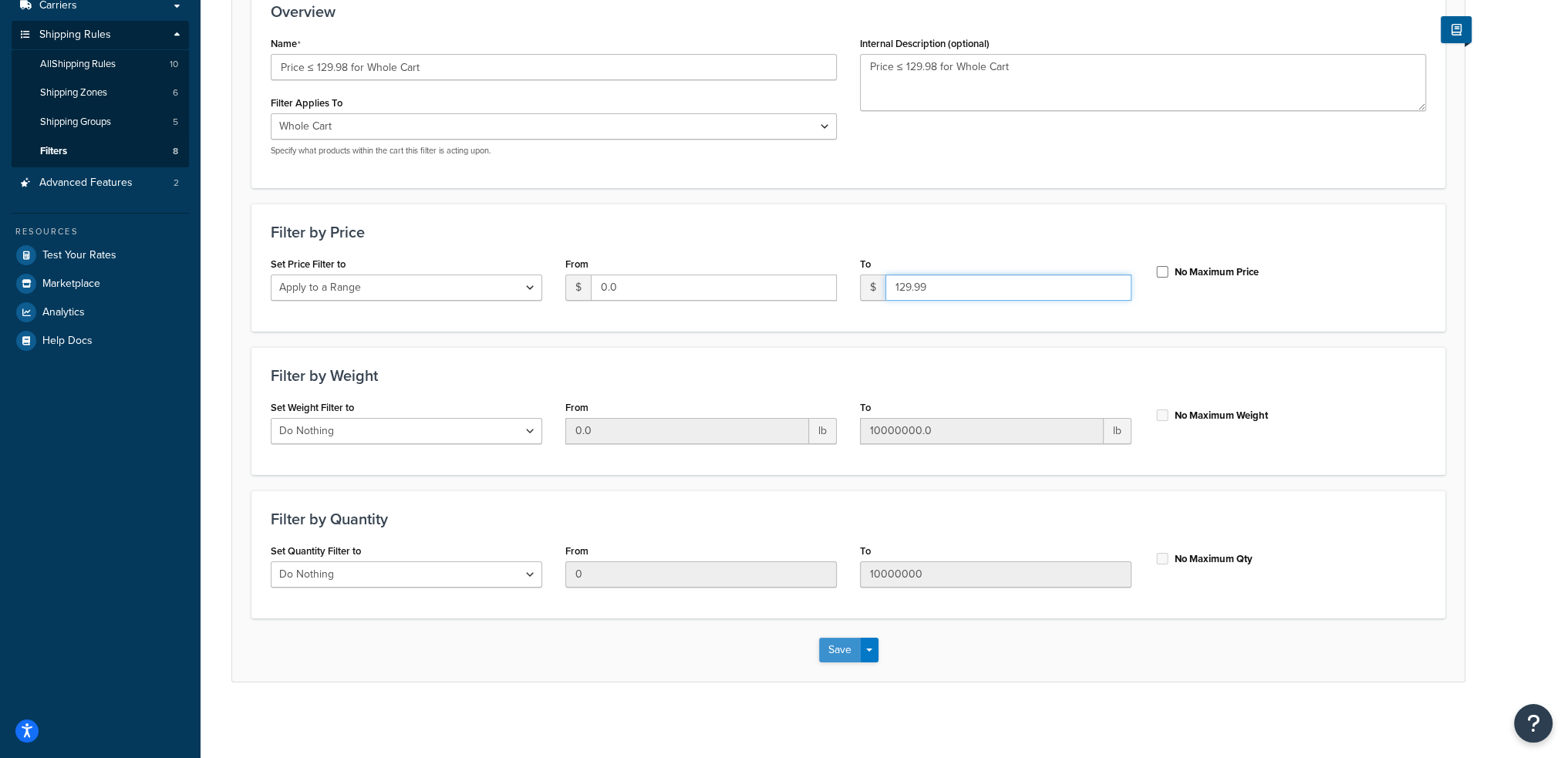
type input "129.99"
click at [833, 646] on button "Save" at bounding box center [839, 650] width 42 height 25
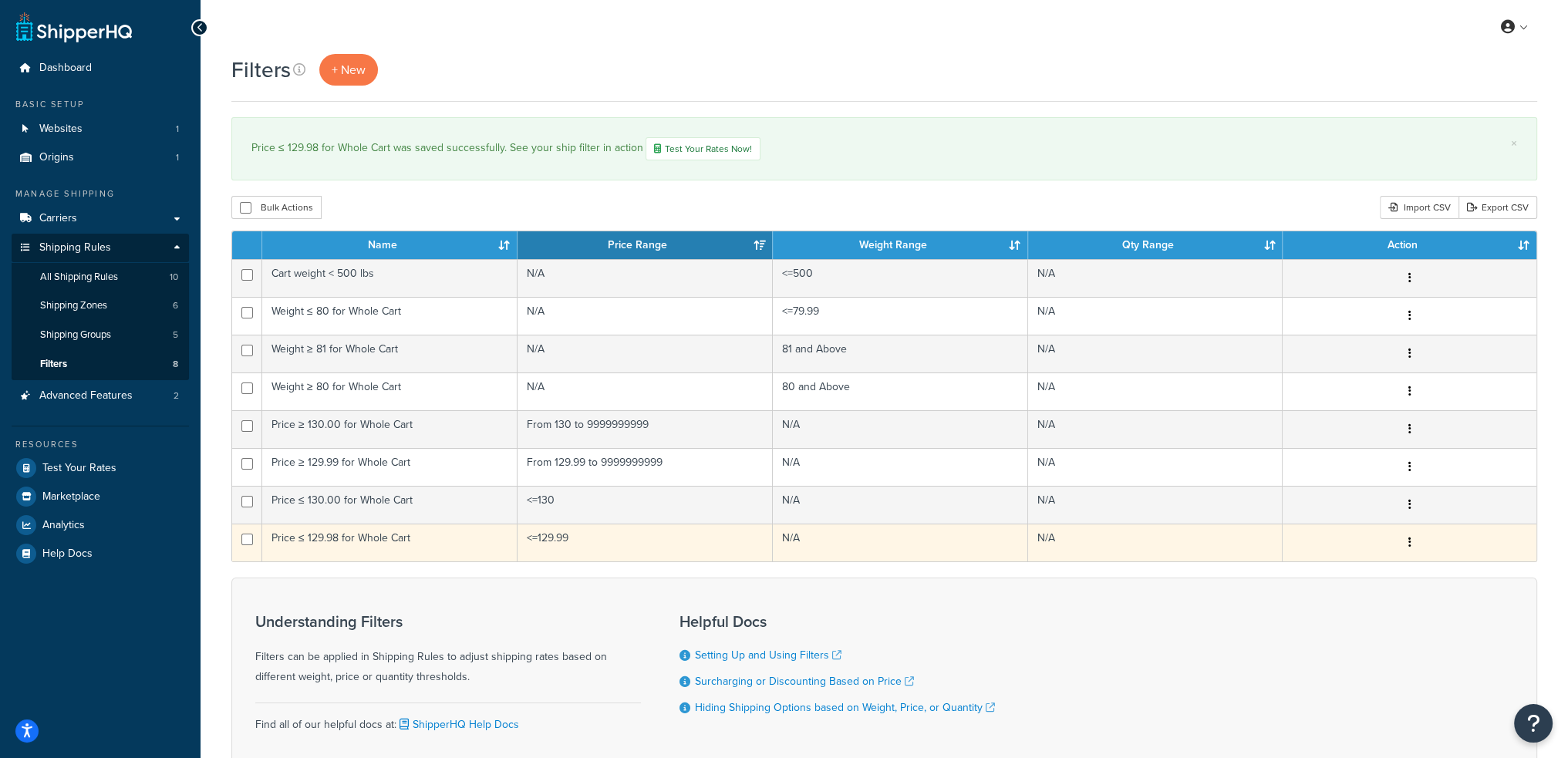
click at [428, 539] on td "Price ≤ 129.98 for Whole Cart" at bounding box center [389, 542] width 255 height 38
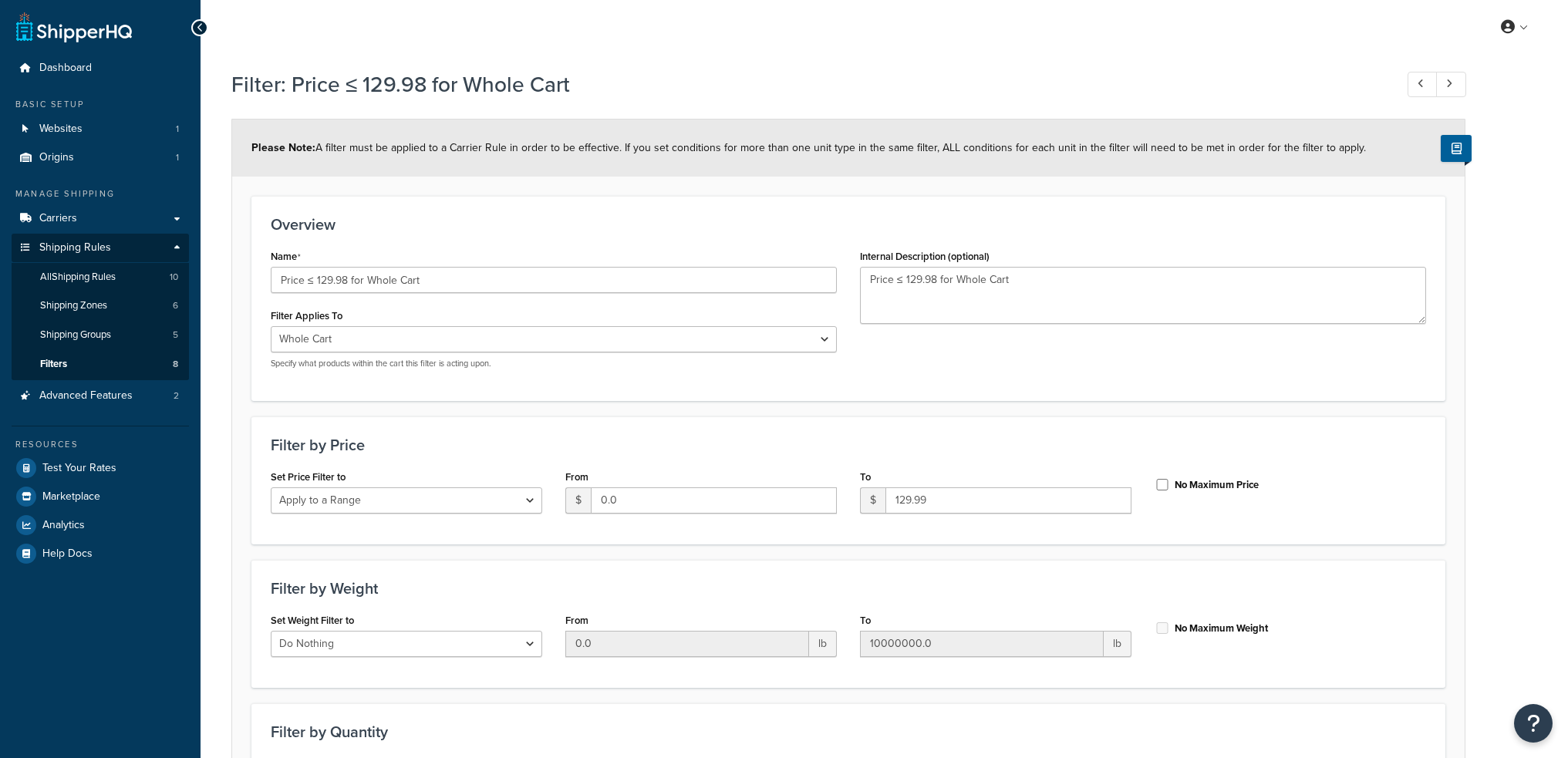
select select "range"
click at [342, 279] on input "Price ≤ 129.98 for Whole Cart" at bounding box center [554, 280] width 566 height 26
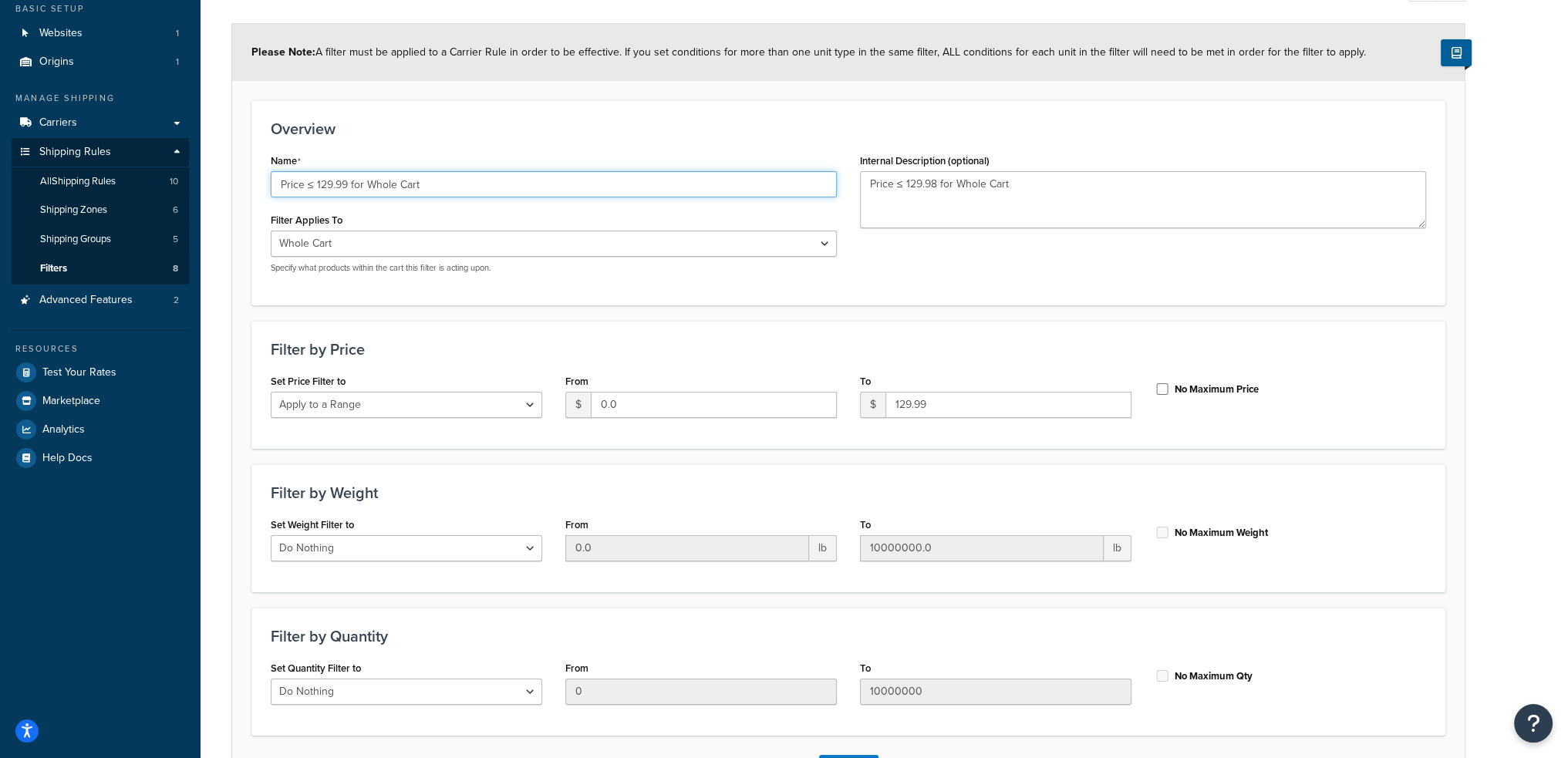
scroll to position [213, 0]
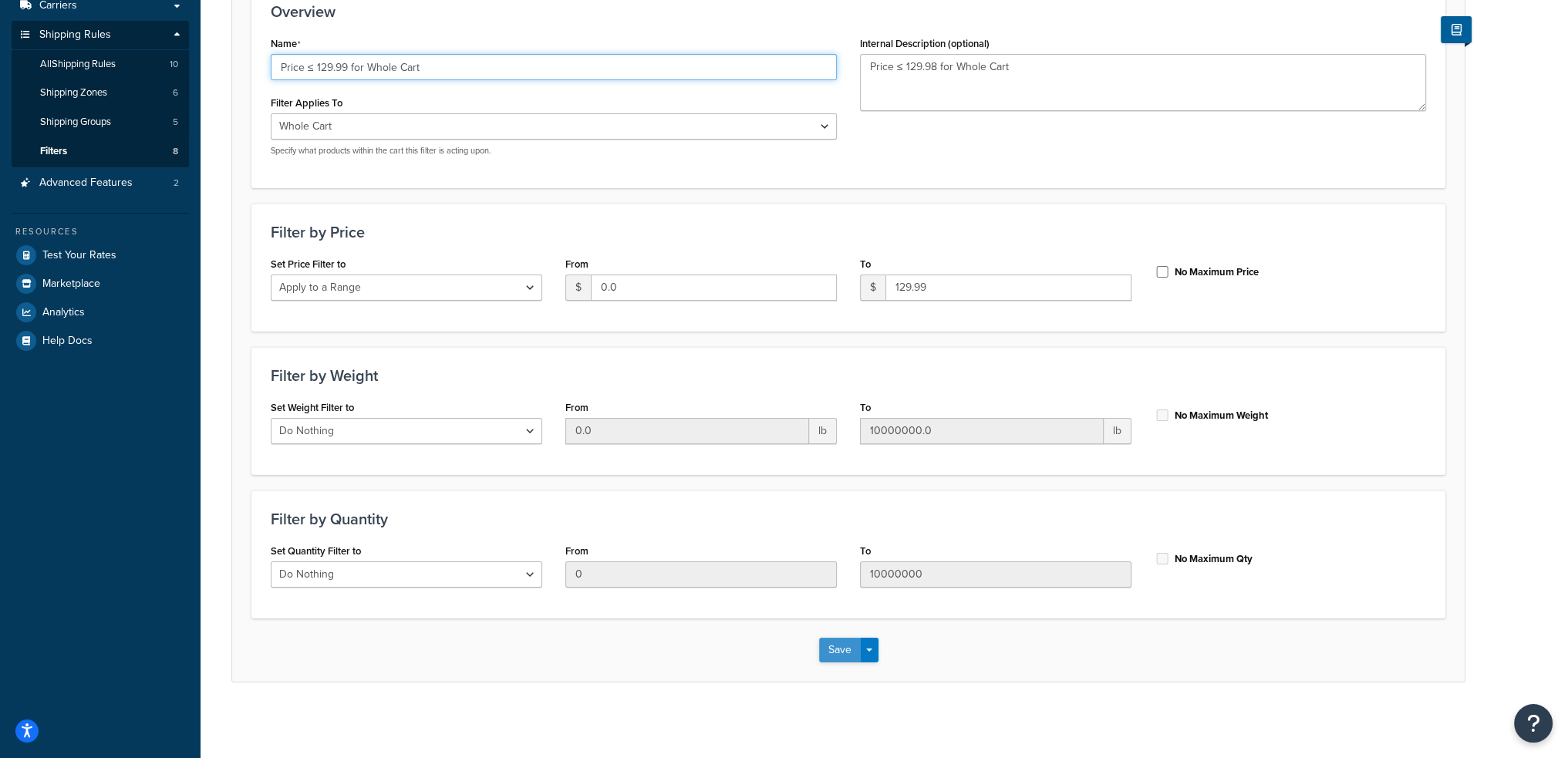
type input "Price ≤ 129.99 for Whole Cart"
click at [825, 652] on button "Save" at bounding box center [839, 650] width 42 height 25
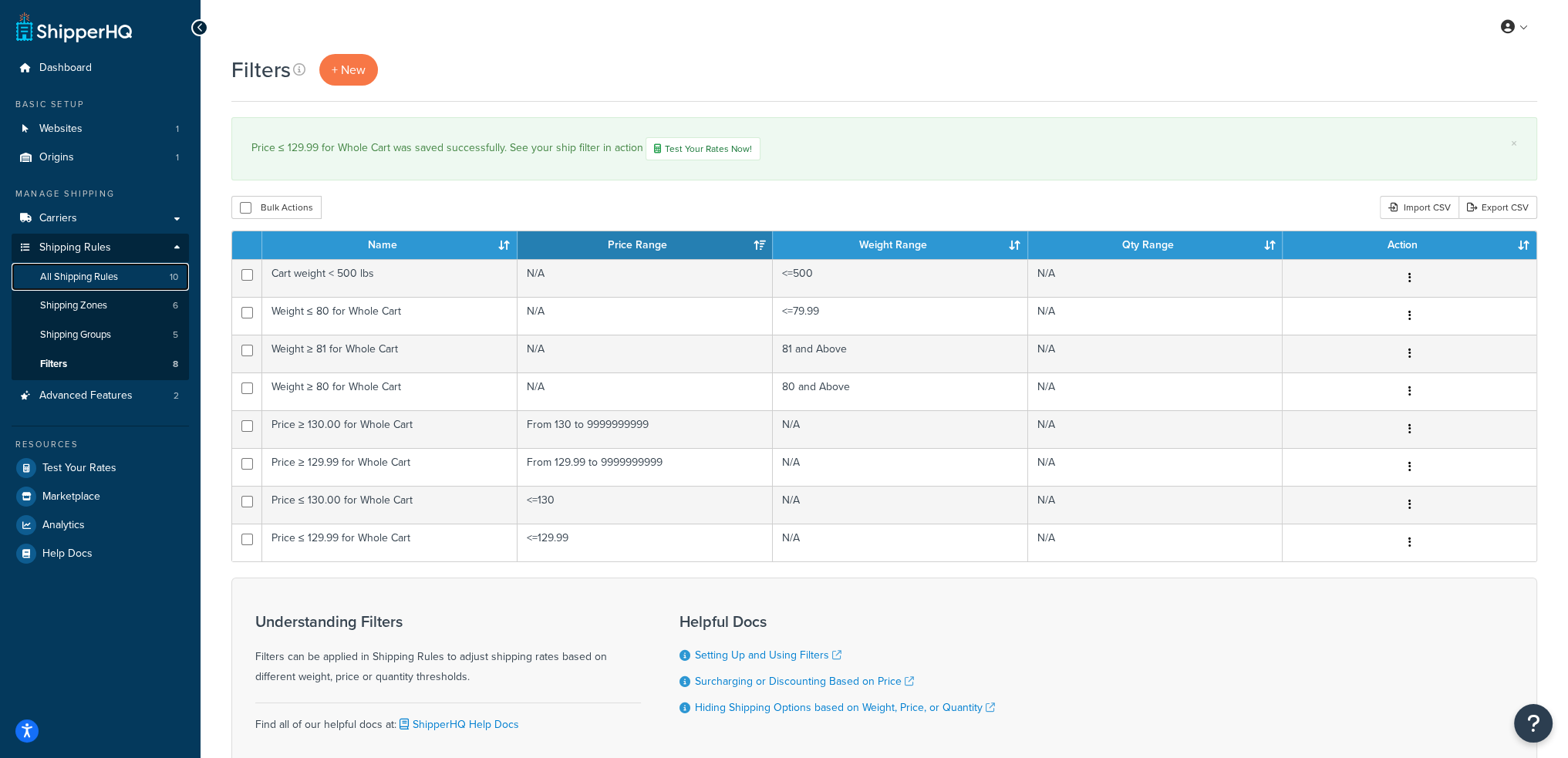
click at [74, 277] on span "All Shipping Rules" at bounding box center [79, 278] width 78 height 13
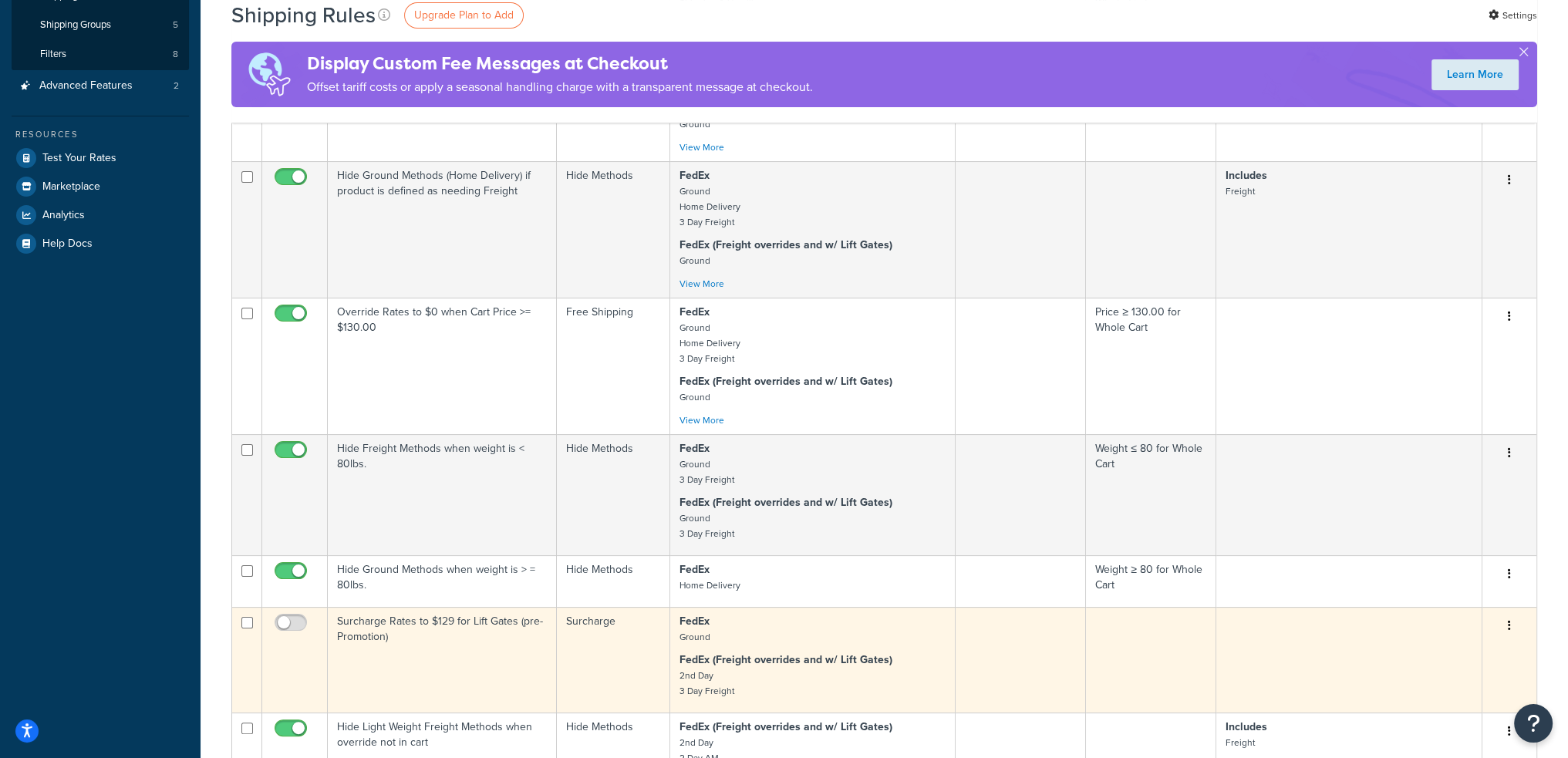
scroll to position [308, 0]
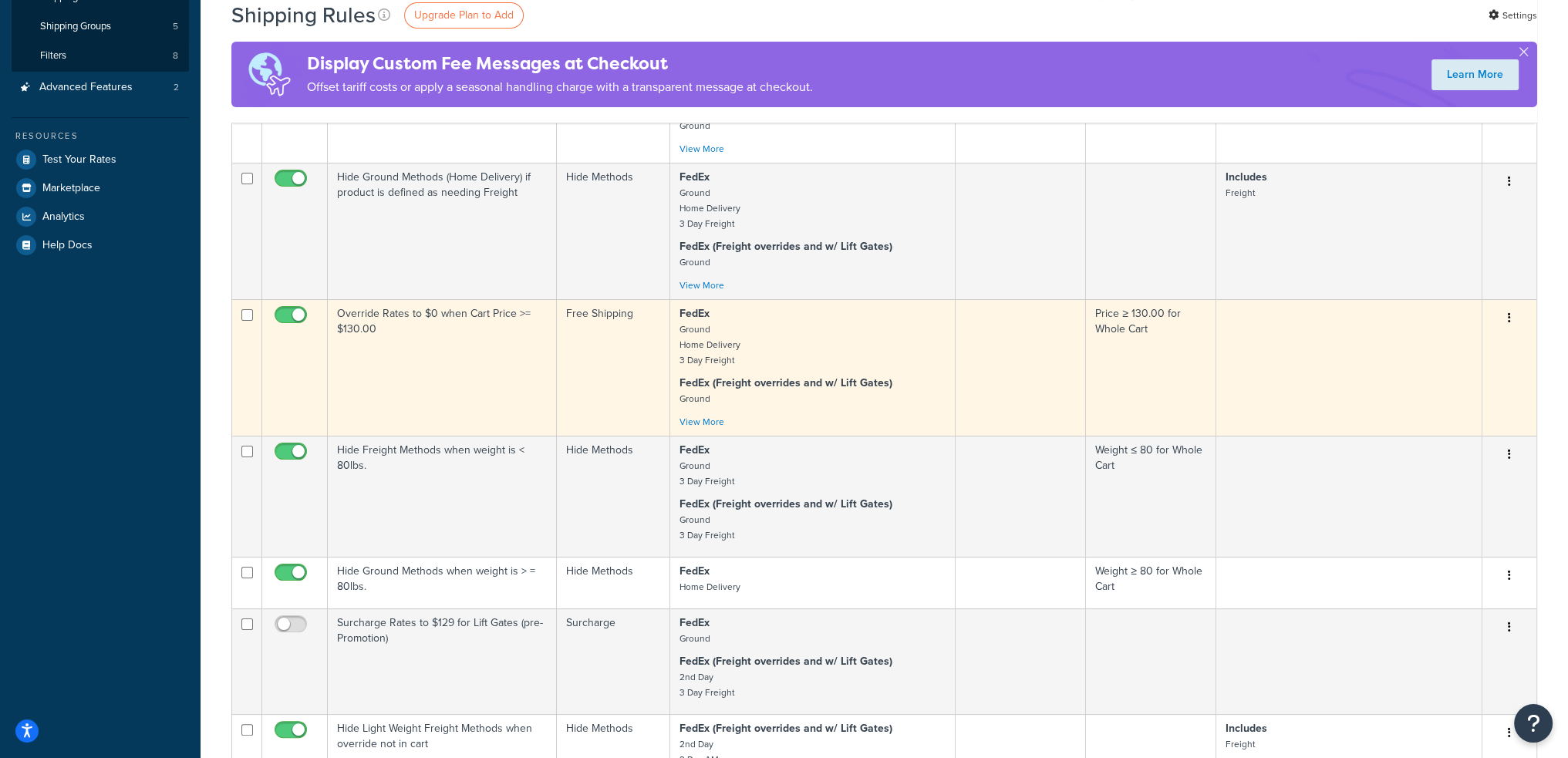
click at [463, 354] on td "Override Rates to $0 when Cart Price >= $130.00" at bounding box center [442, 367] width 229 height 137
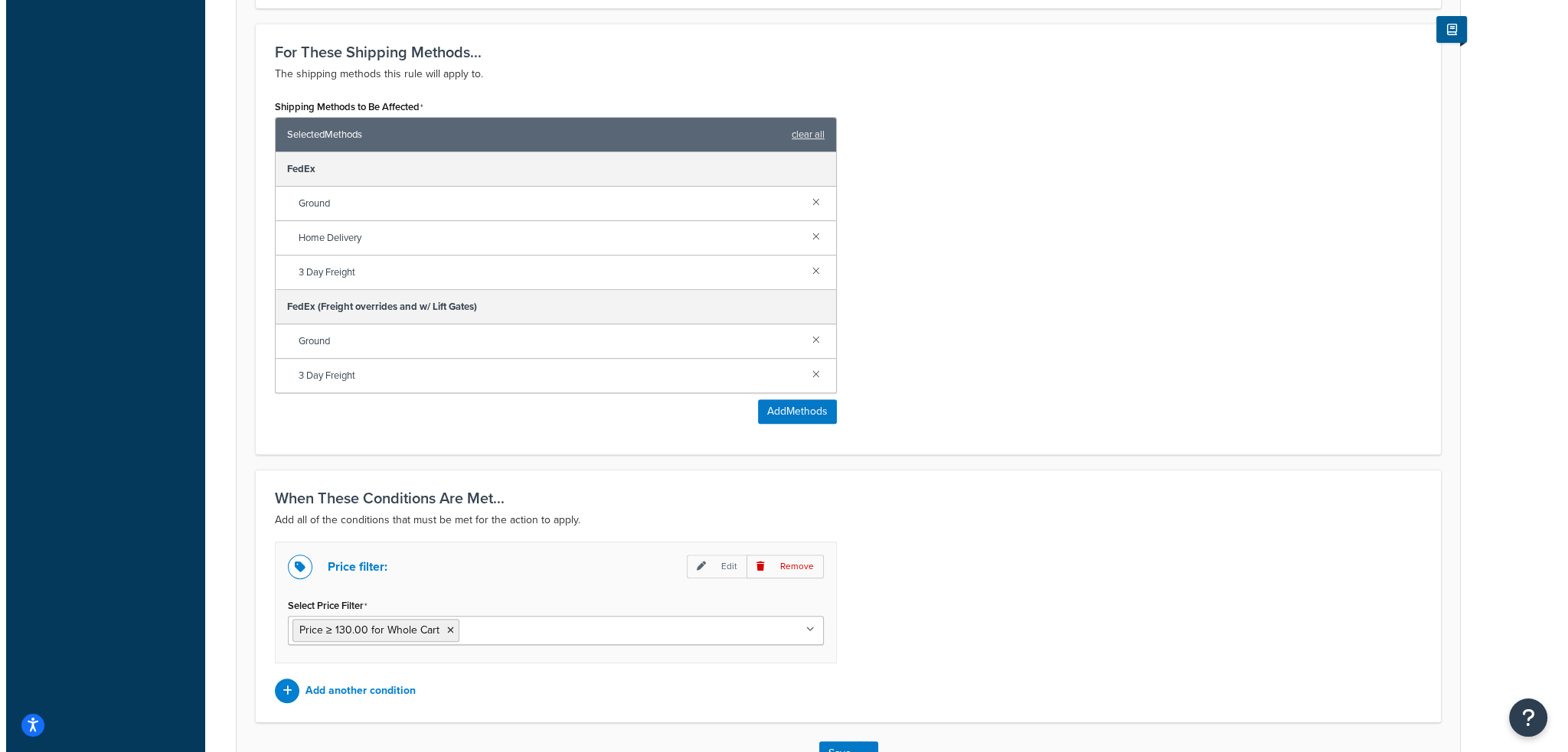
scroll to position [842, 0]
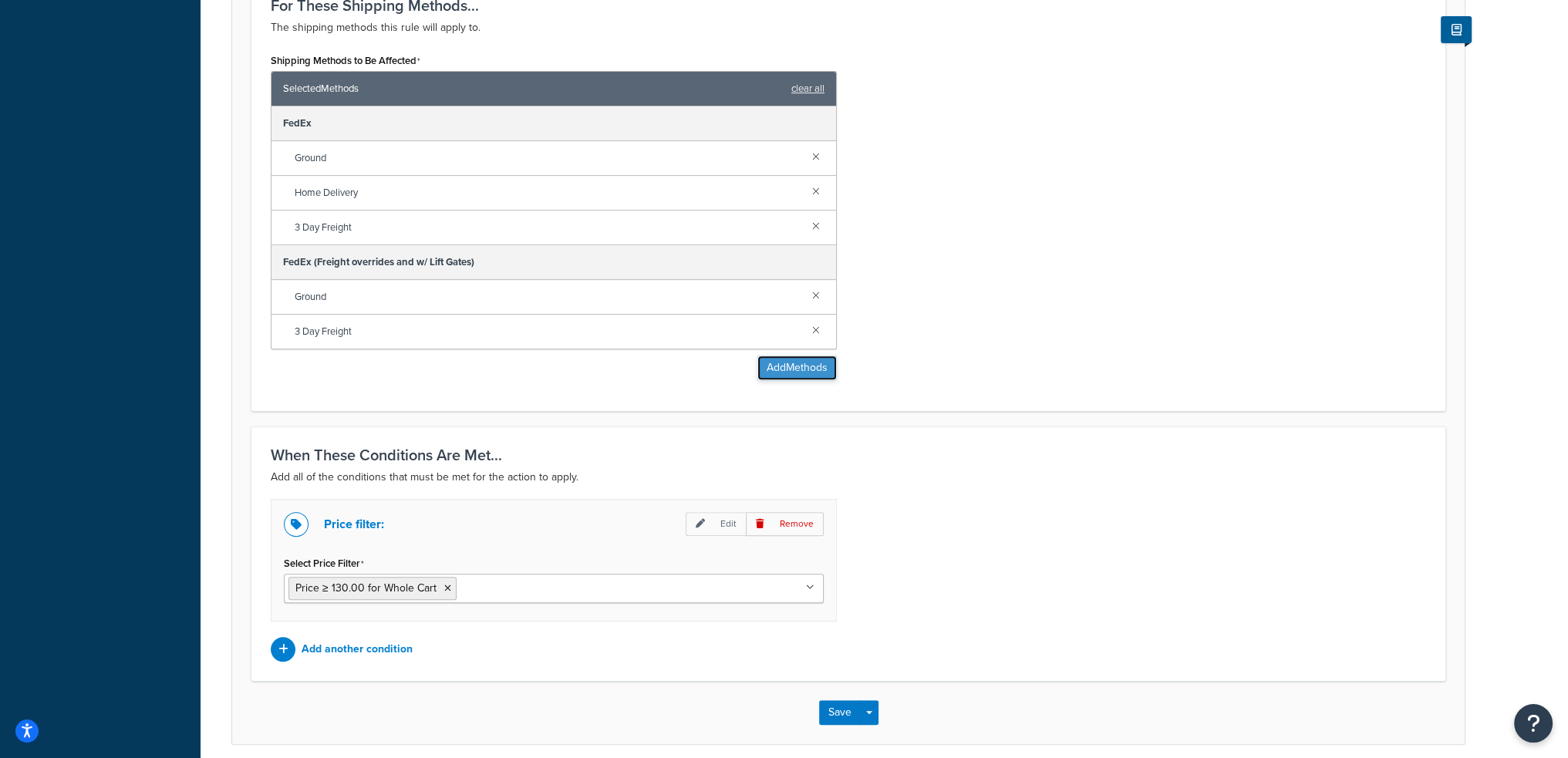
click at [800, 364] on button "Add Methods" at bounding box center [797, 367] width 80 height 25
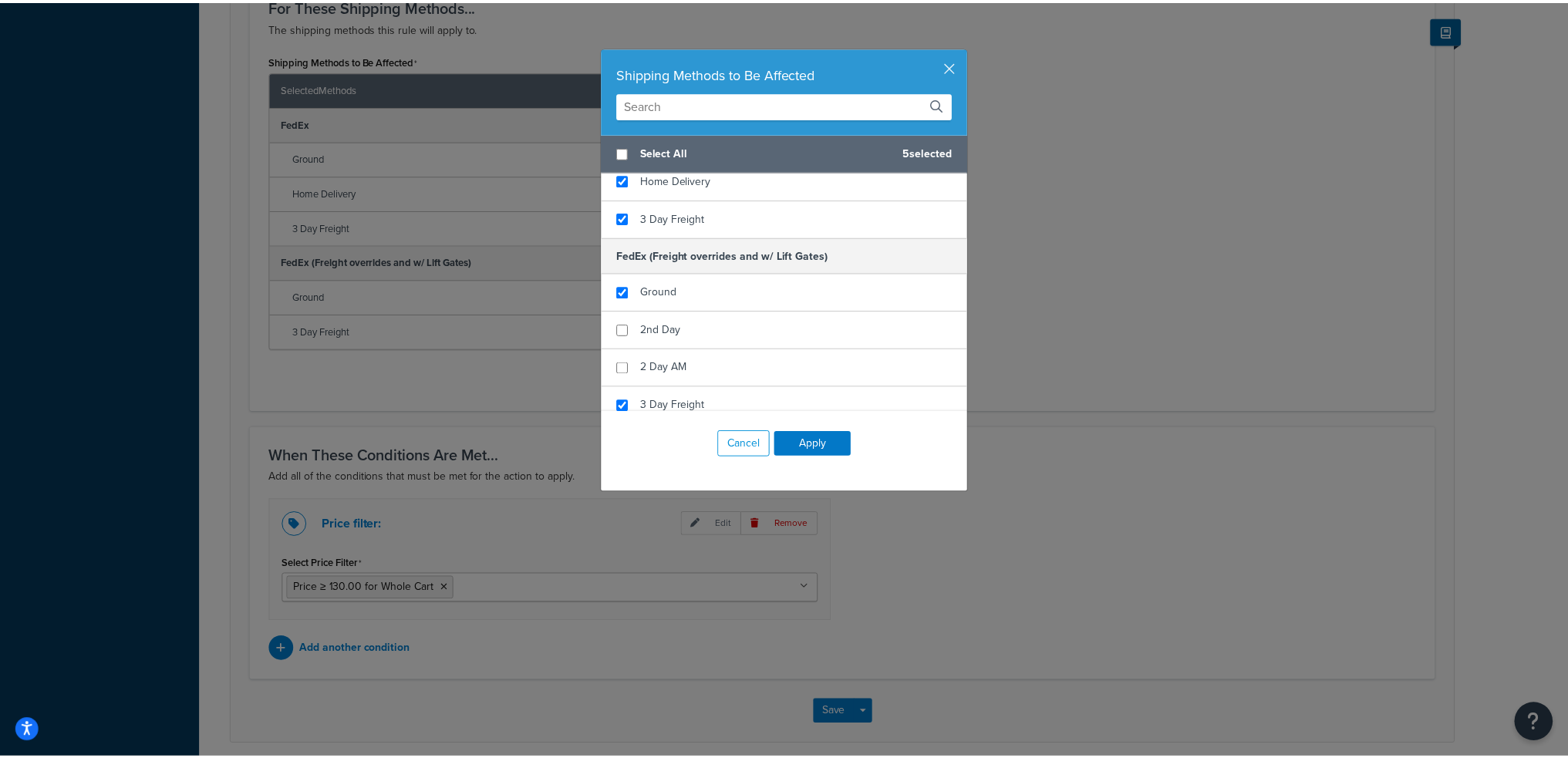
scroll to position [323, 0]
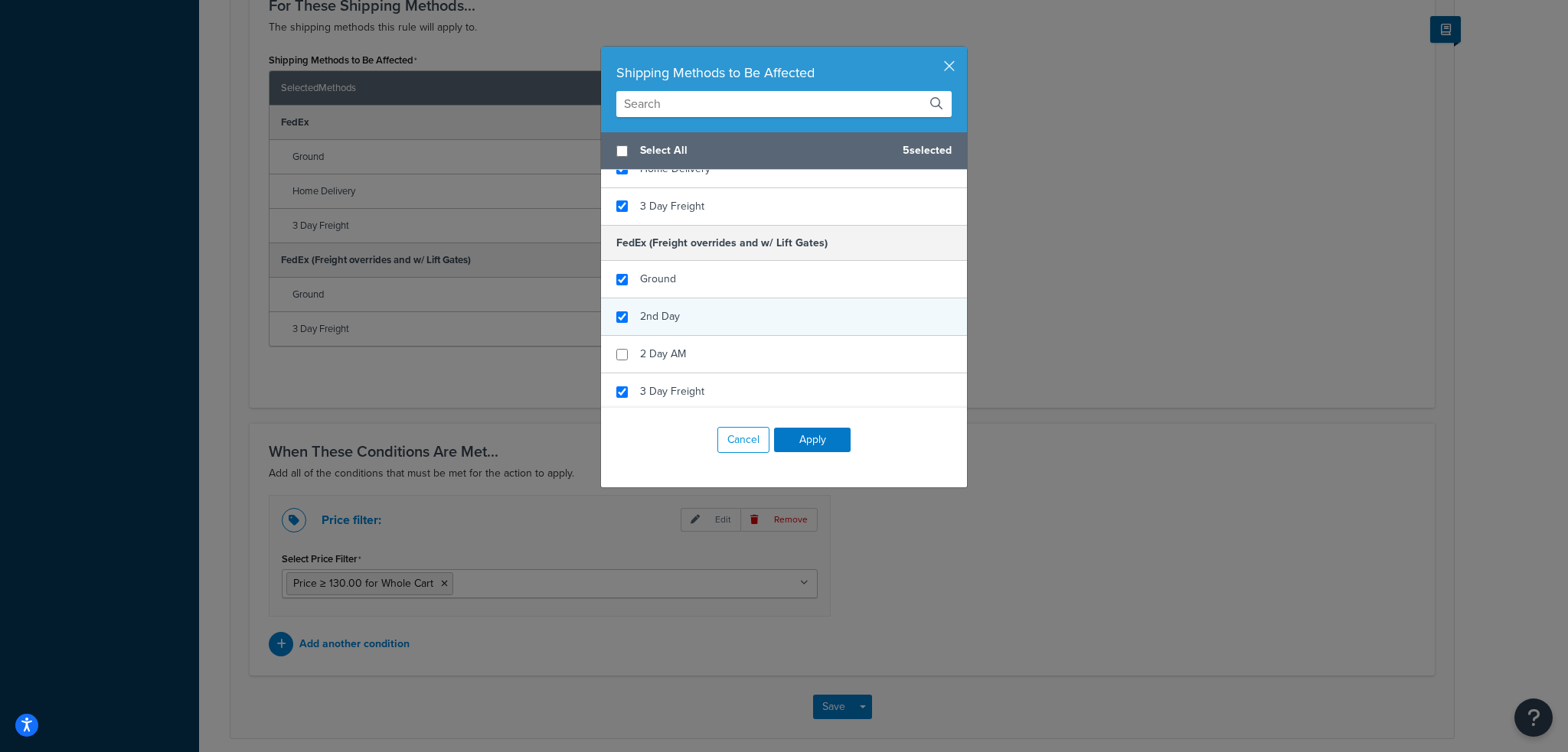
checkbox input "true"
click at [640, 313] on span "2nd Day" at bounding box center [660, 317] width 39 height 17
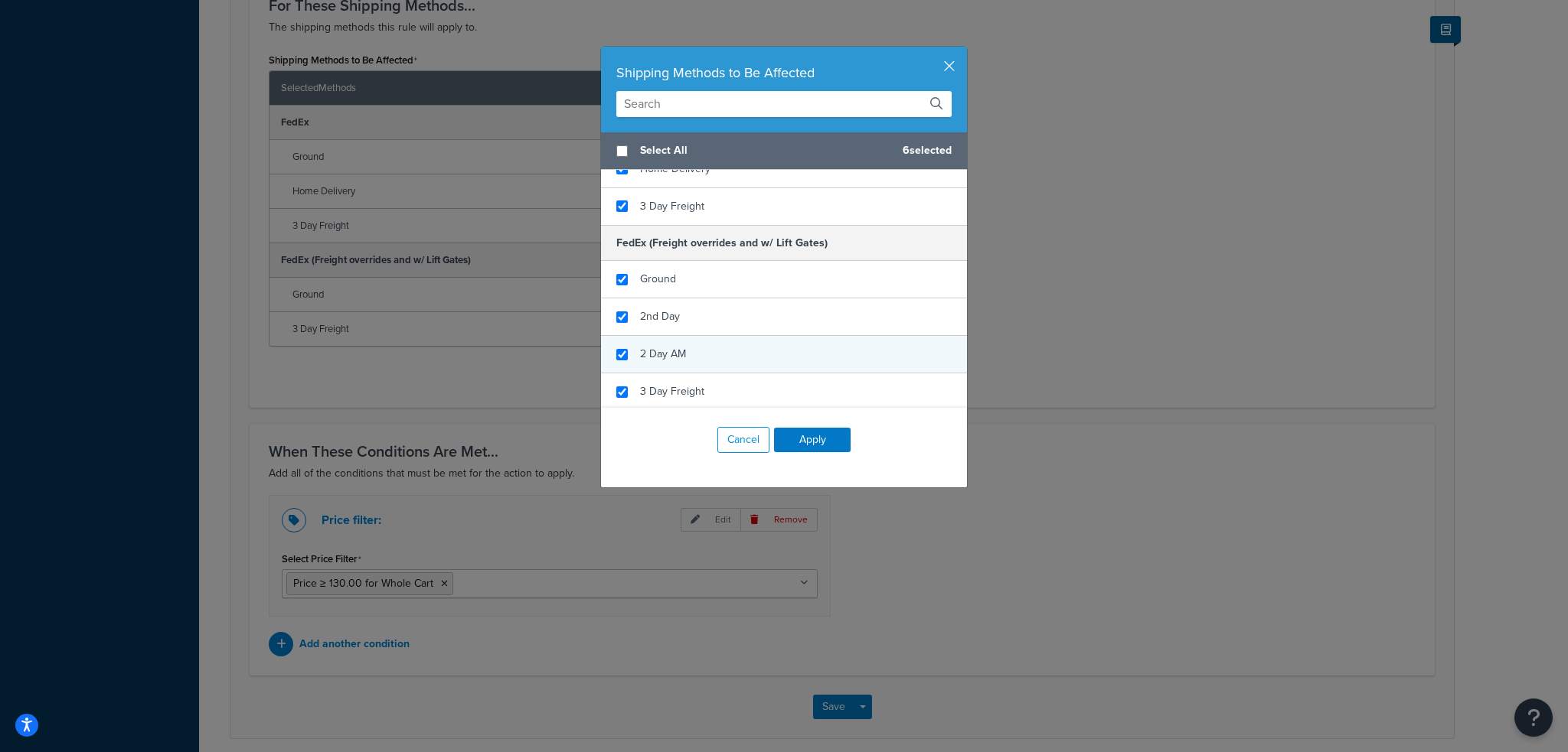
checkbox input "true"
click at [640, 354] on span "2 Day AM" at bounding box center [663, 354] width 46 height 17
click at [815, 439] on button "Apply" at bounding box center [812, 440] width 76 height 25
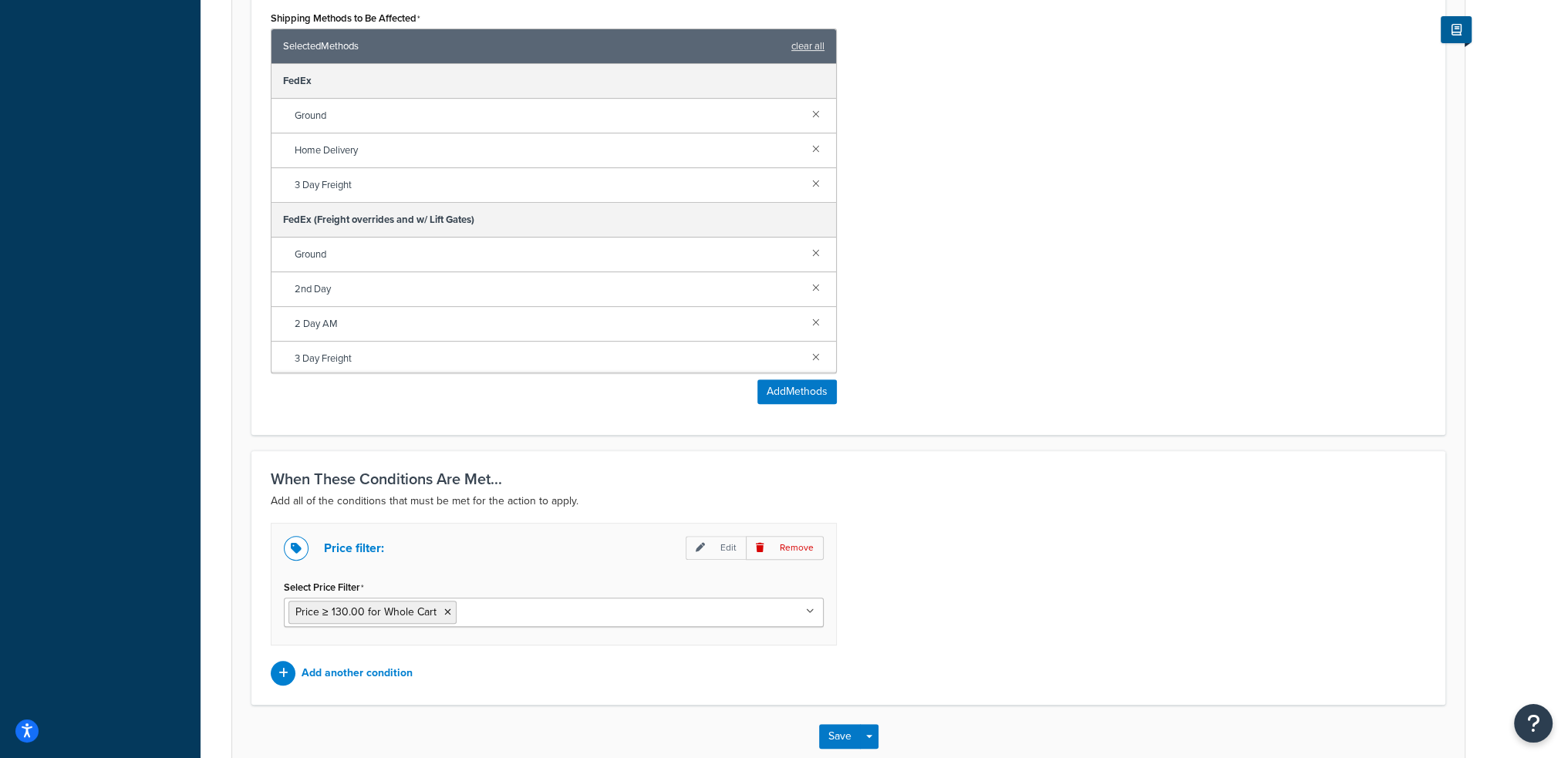
scroll to position [976, 0]
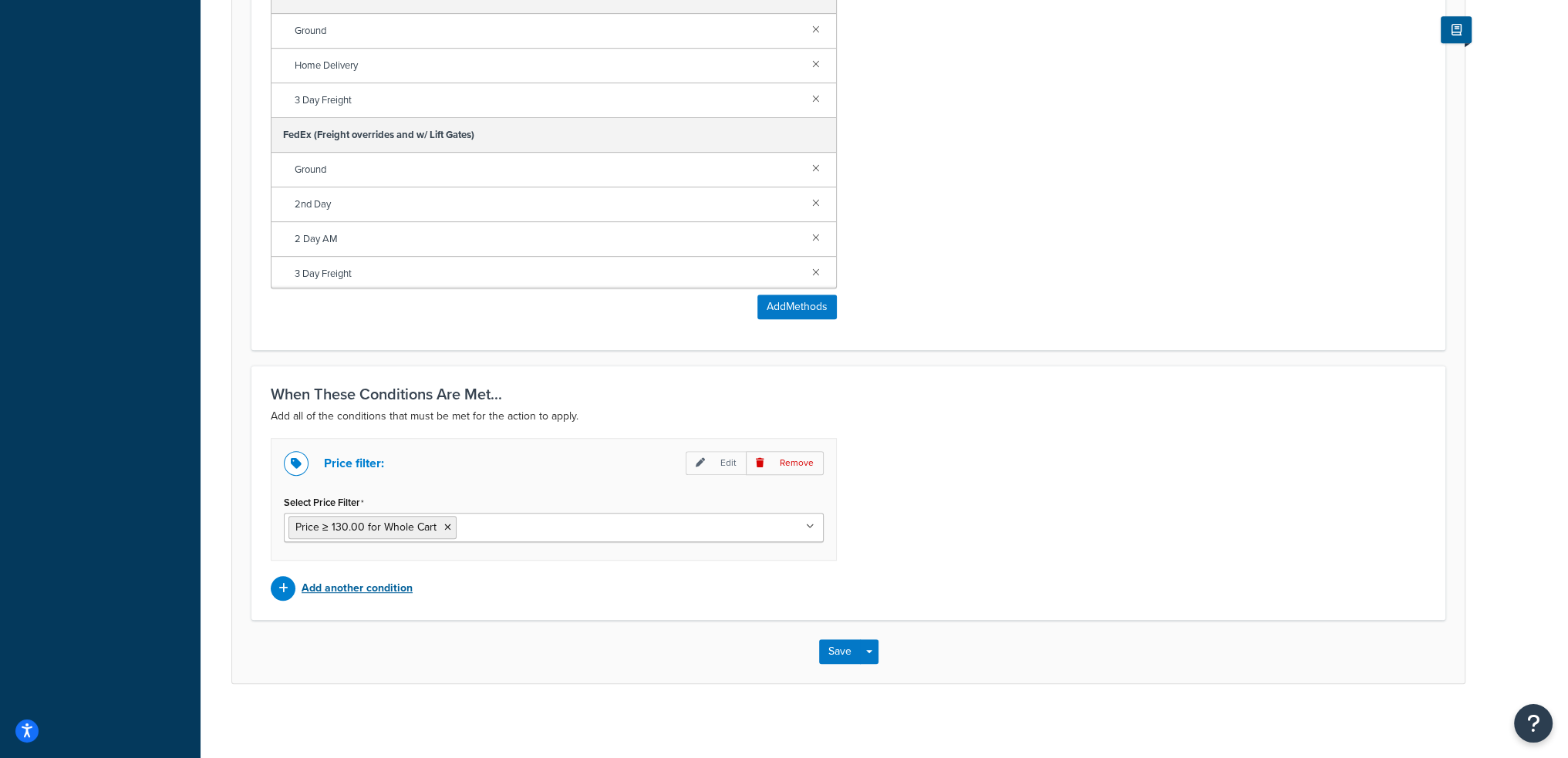
click at [379, 582] on p "Add another condition" at bounding box center [357, 588] width 111 height 21
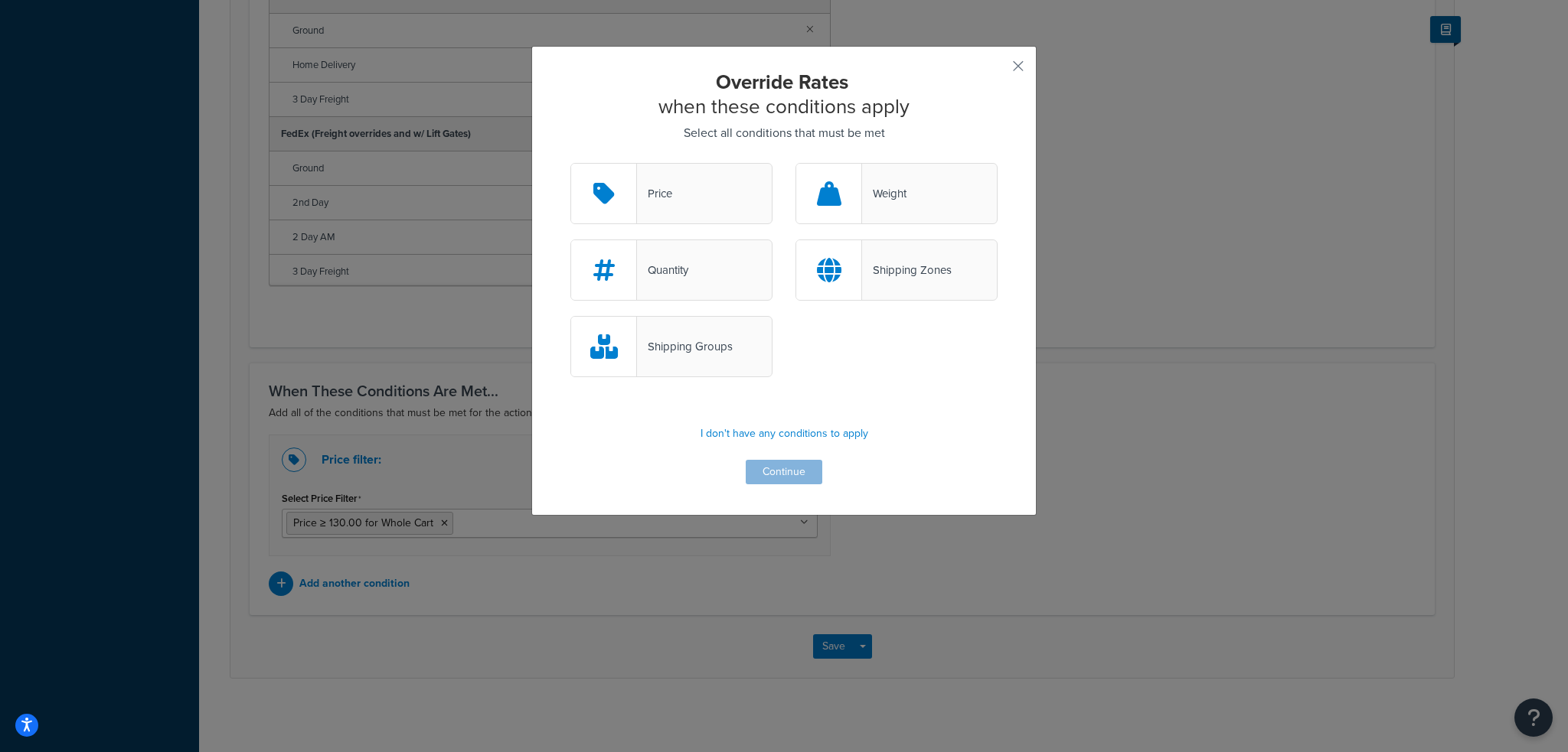
click at [855, 269] on div at bounding box center [829, 270] width 66 height 60
click at [0, 0] on input "Shipping Zones" at bounding box center [0, 0] width 0 height 0
click at [794, 472] on button "Continue" at bounding box center [784, 472] width 76 height 25
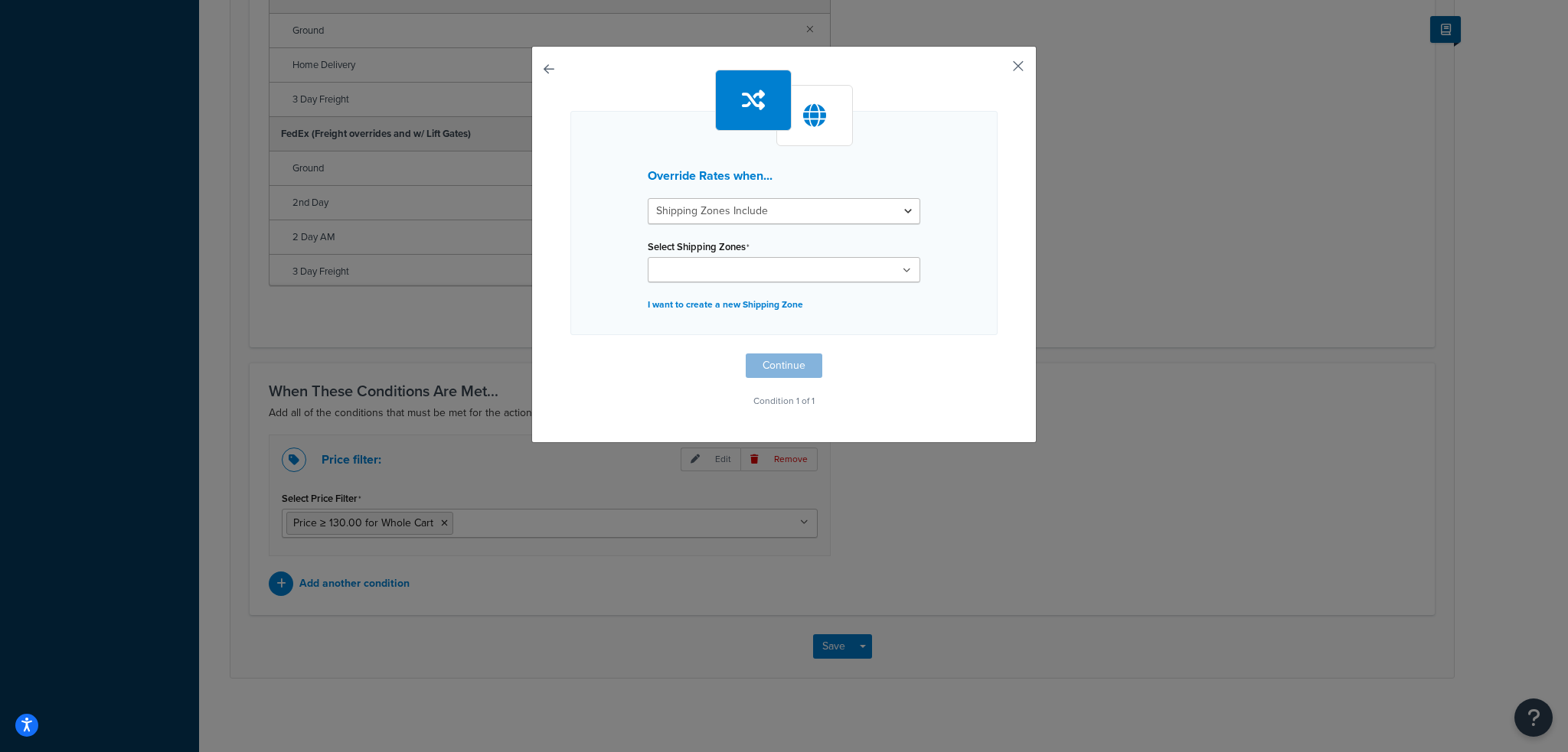
click at [998, 70] on button "button" at bounding box center [996, 72] width 4 height 4
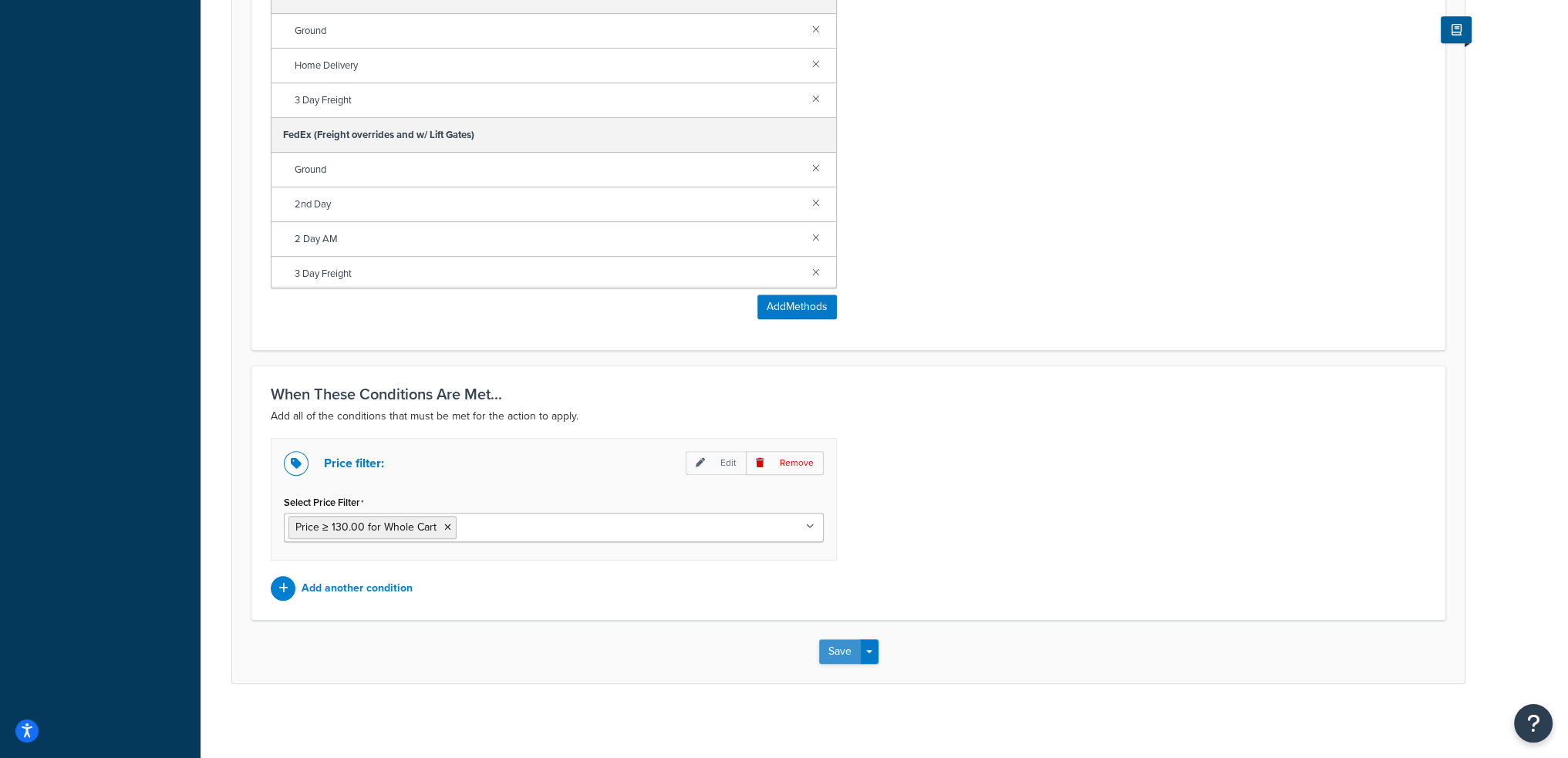
click at [827, 650] on button "Save" at bounding box center [839, 652] width 42 height 25
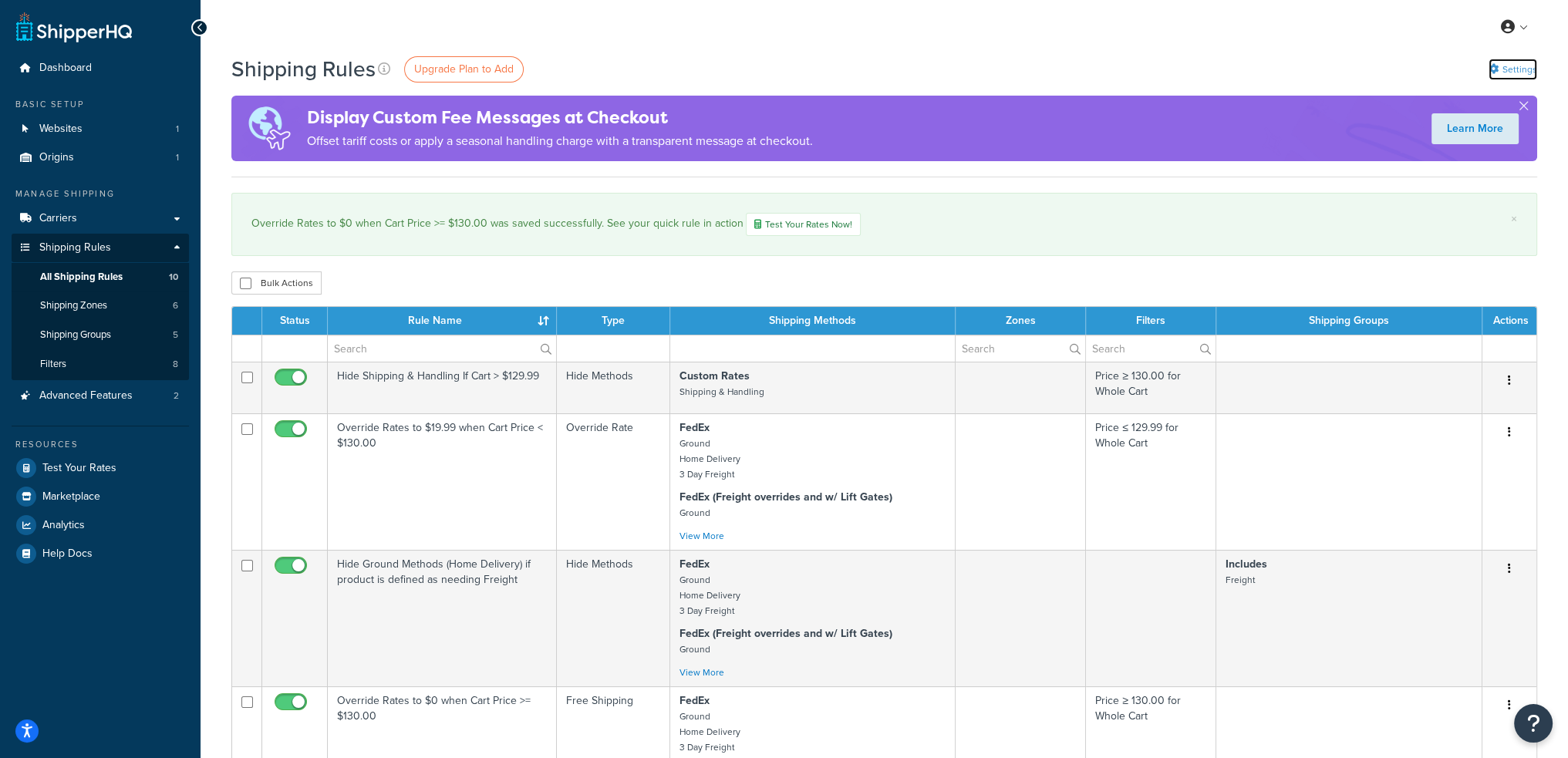
click at [1516, 64] on link "Settings" at bounding box center [1512, 68] width 49 height 21
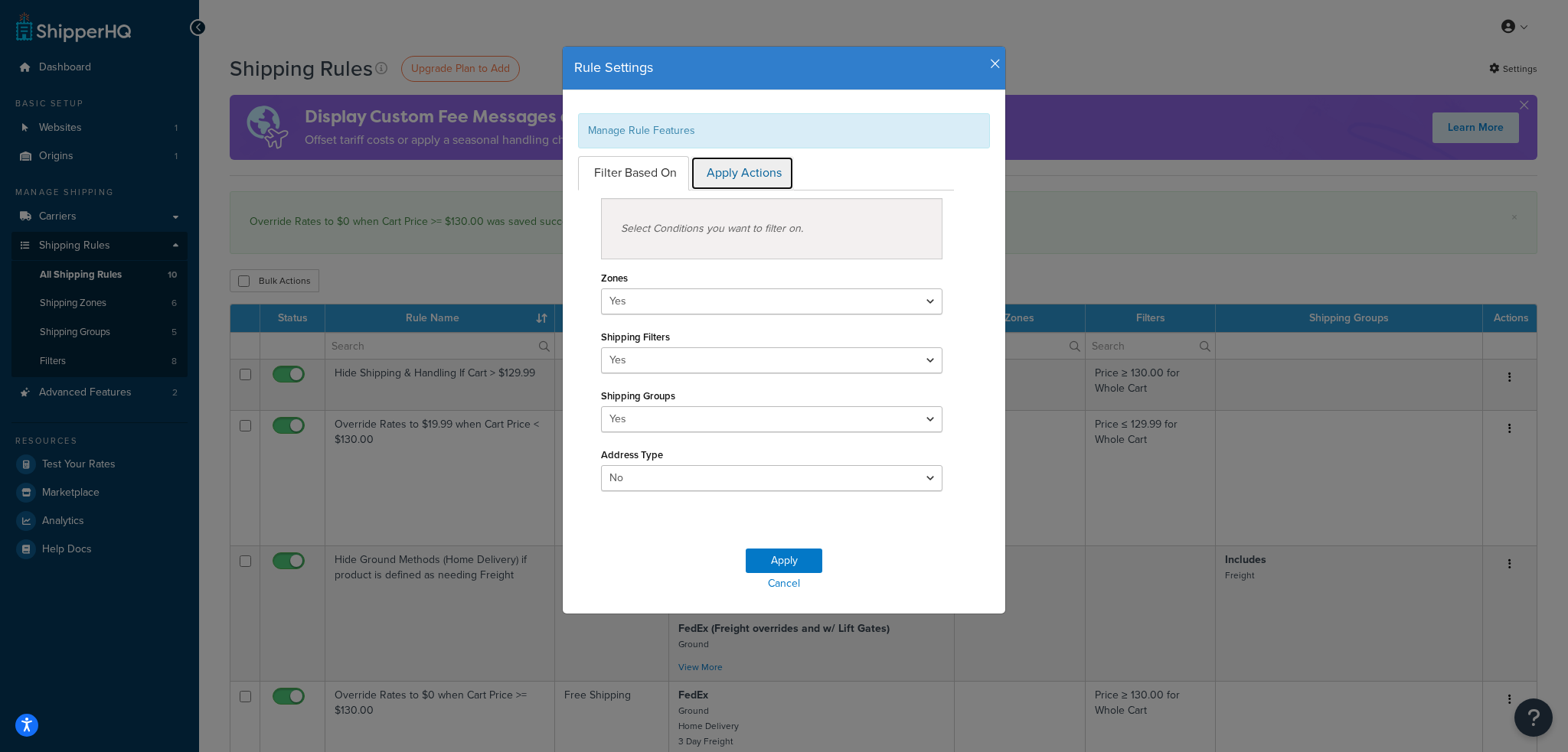
click at [723, 174] on link "Apply Actions" at bounding box center [742, 174] width 104 height 35
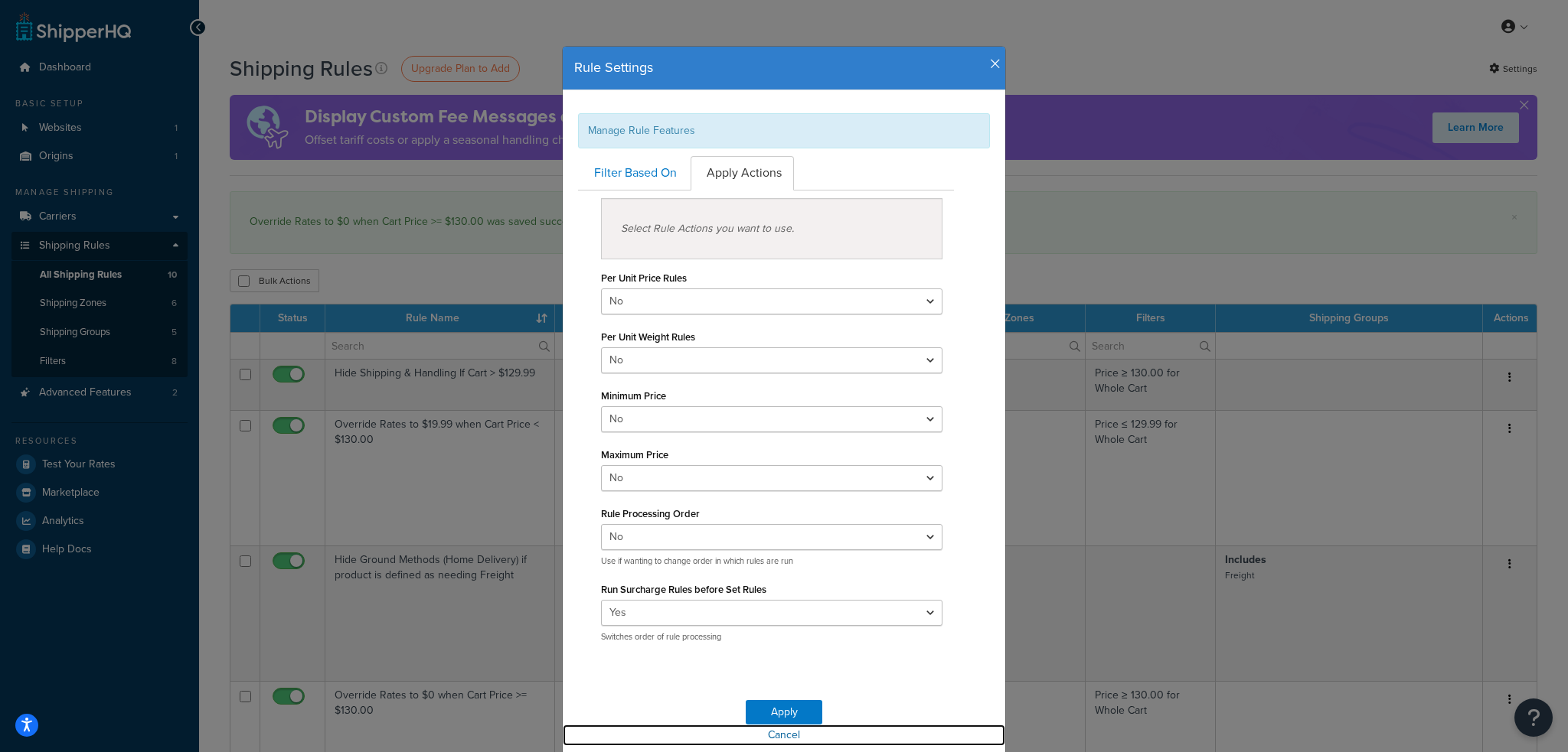
click at [787, 737] on link "Cancel" at bounding box center [784, 735] width 443 height 21
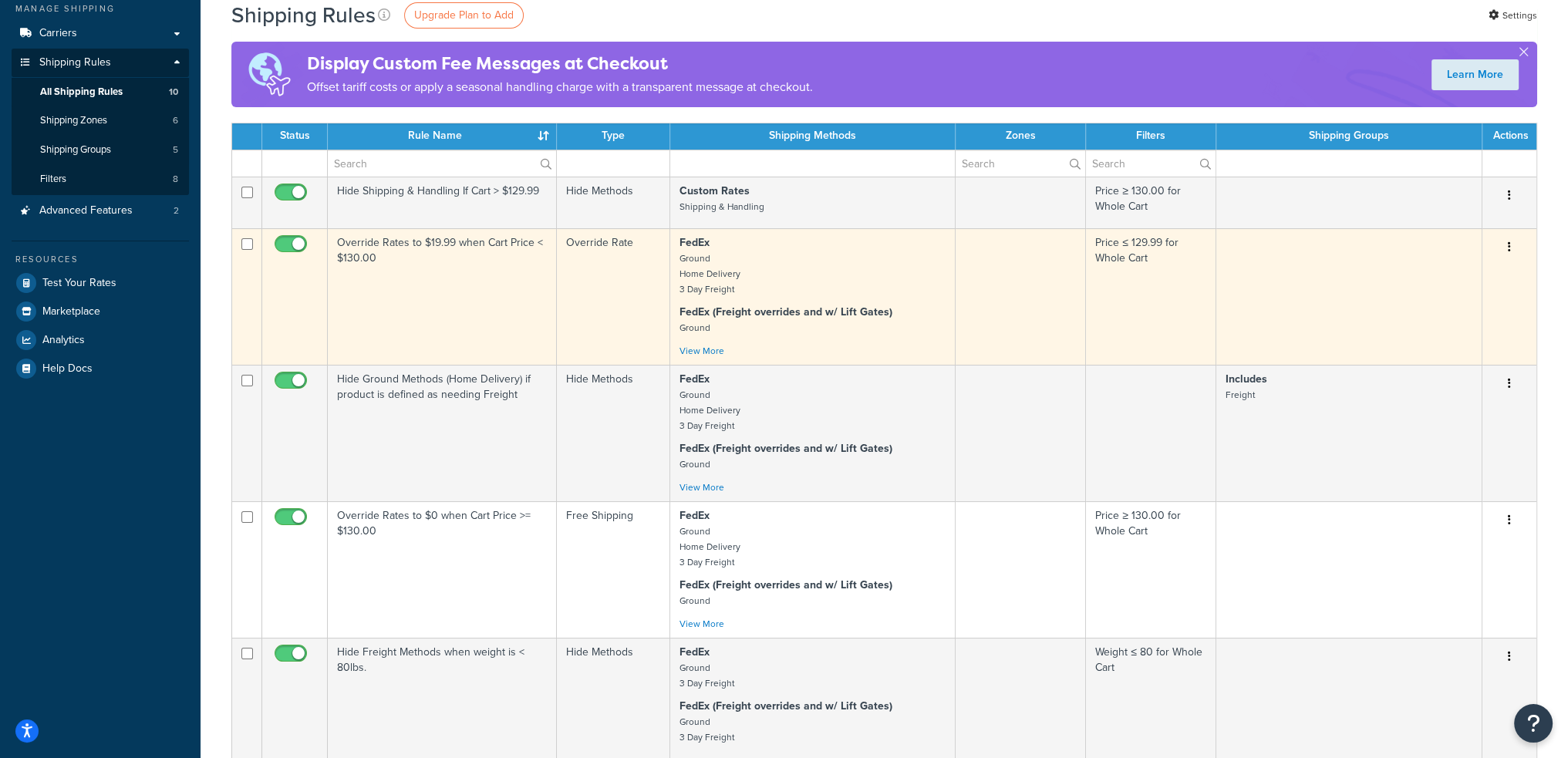
scroll to position [231, 0]
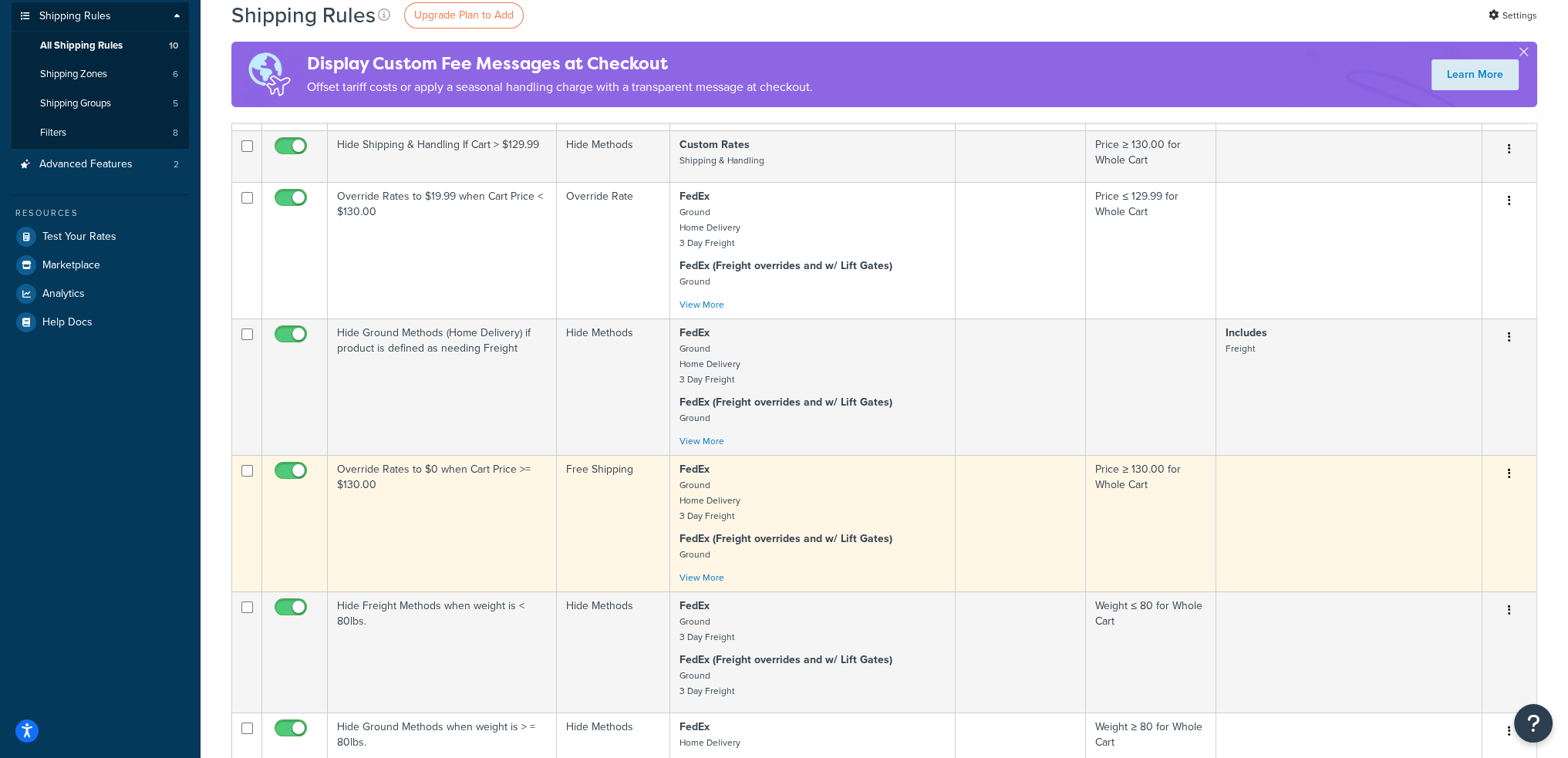
click at [488, 508] on td "Override Rates to $0 when Cart Price >= $130.00" at bounding box center [442, 524] width 229 height 137
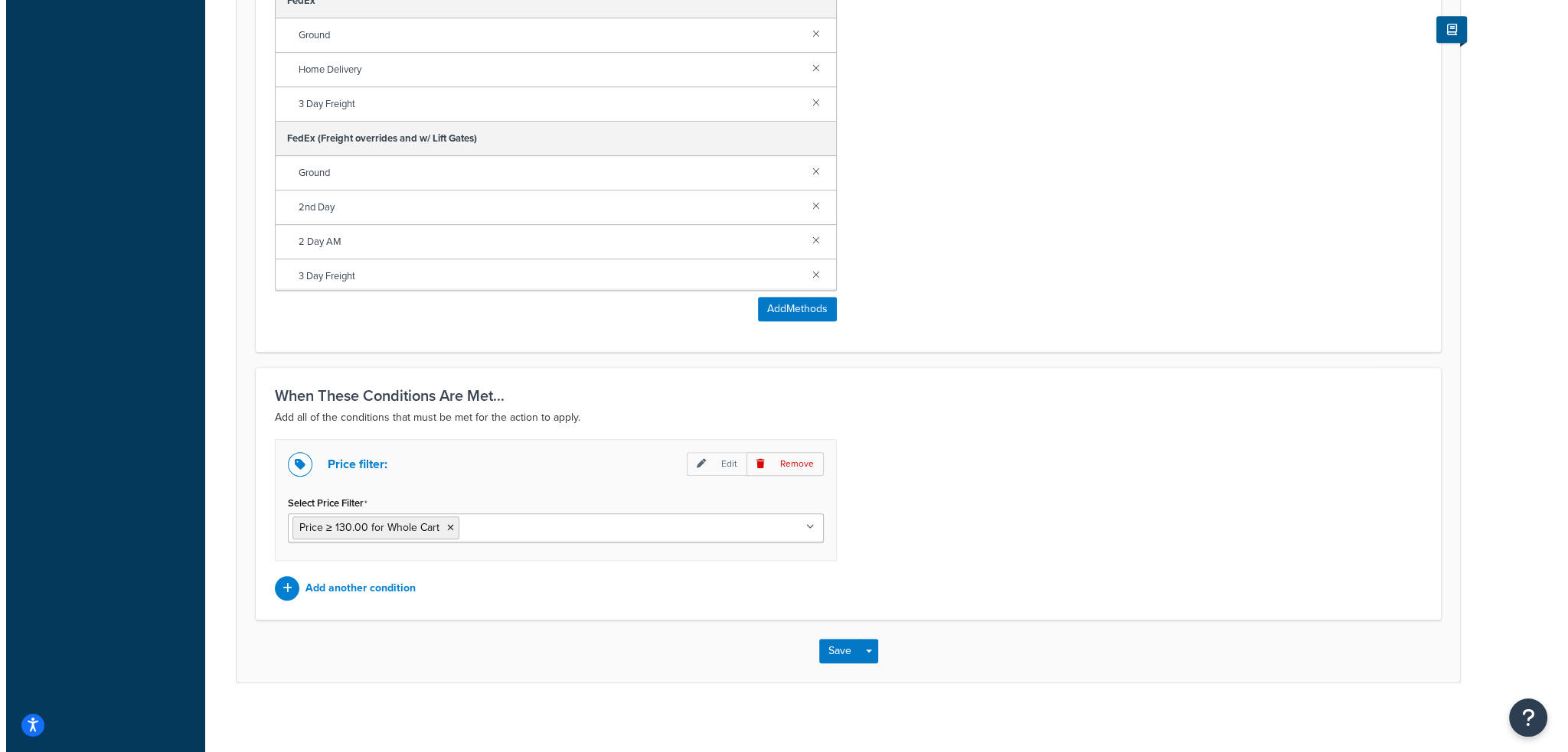
scroll to position [969, 0]
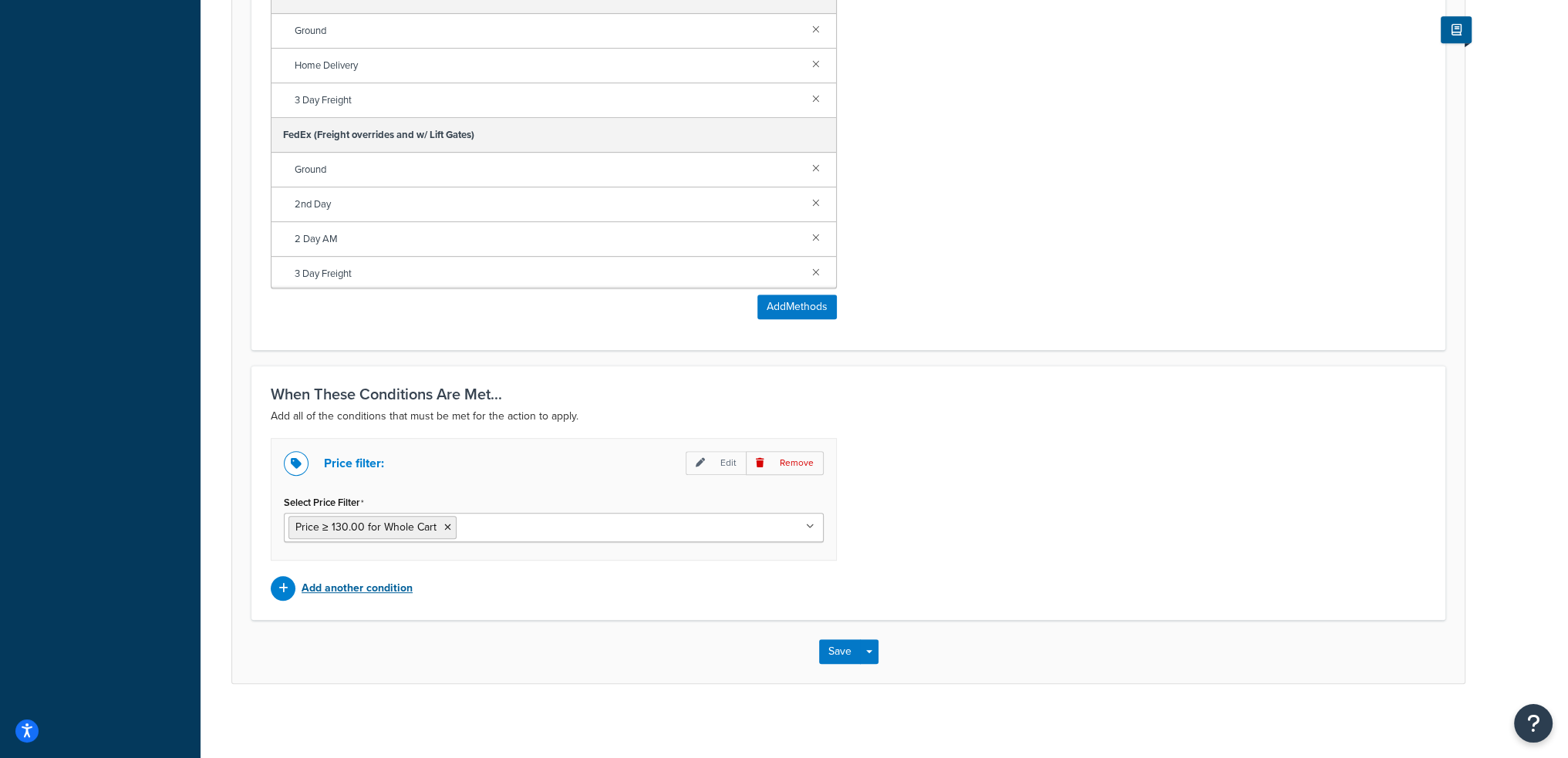
click at [359, 584] on p "Add another condition" at bounding box center [357, 588] width 111 height 21
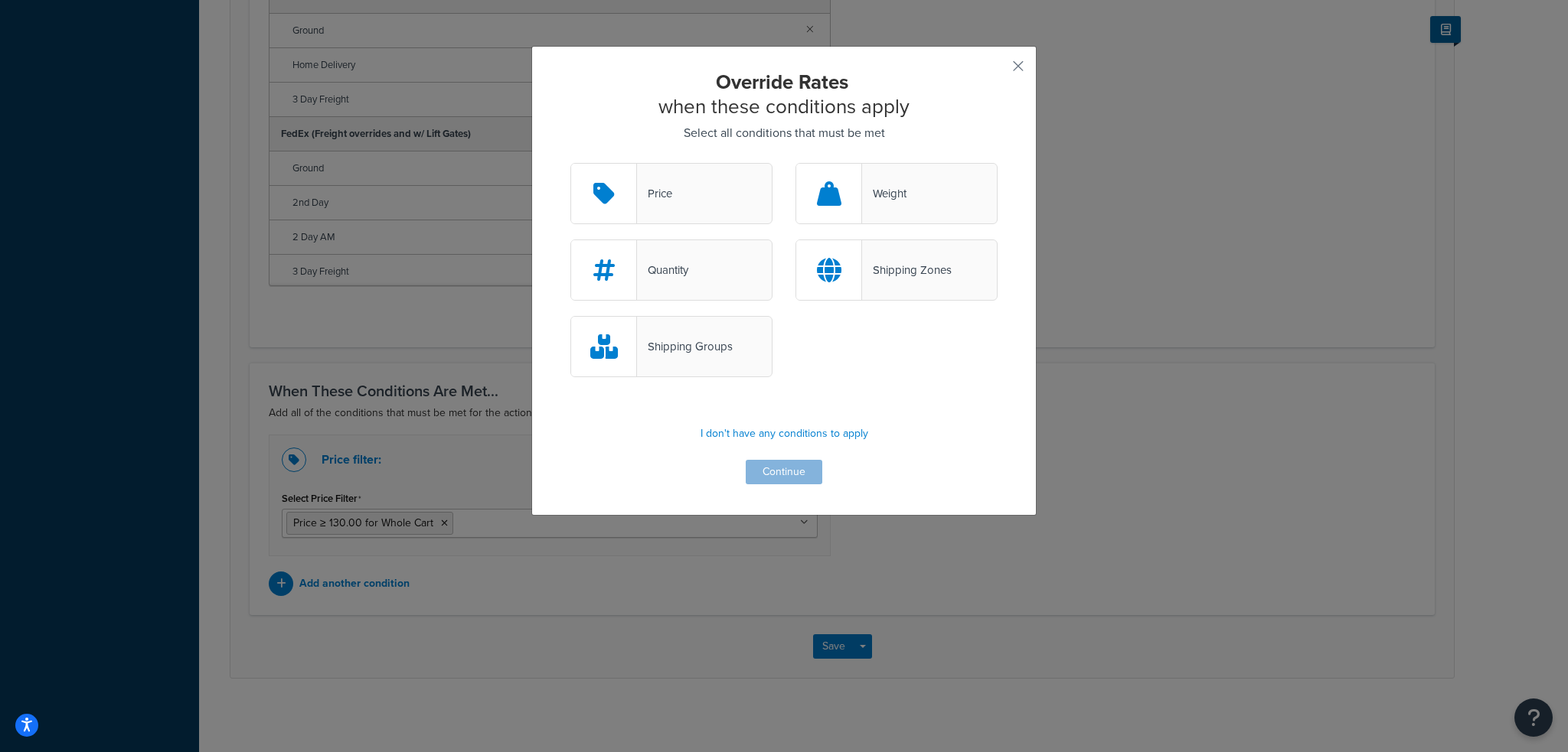
click at [847, 269] on div at bounding box center [829, 270] width 66 height 60
click at [0, 0] on input "Shipping Zones" at bounding box center [0, 0] width 0 height 0
click at [790, 474] on button "Continue" at bounding box center [784, 472] width 76 height 25
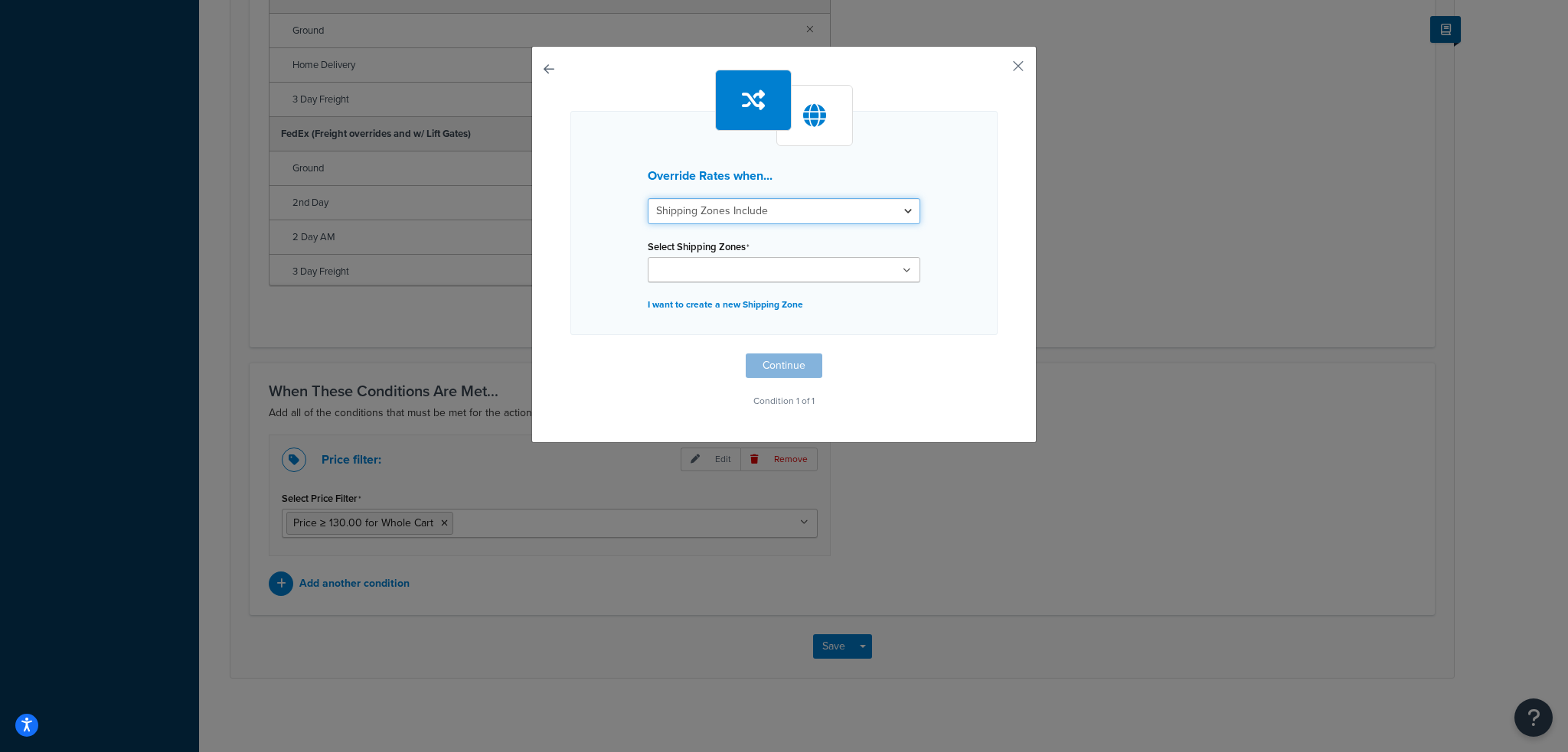
click at [836, 208] on select "Shipping Zones Include Shipping Zones Do Not Include" at bounding box center [784, 211] width 273 height 26
select select "exclude"
click at [648, 198] on select "Shipping Zones Include Shipping Zones Do Not Include" at bounding box center [784, 211] width 273 height 26
click at [748, 270] on input "Select Shipping Zones" at bounding box center [720, 271] width 136 height 17
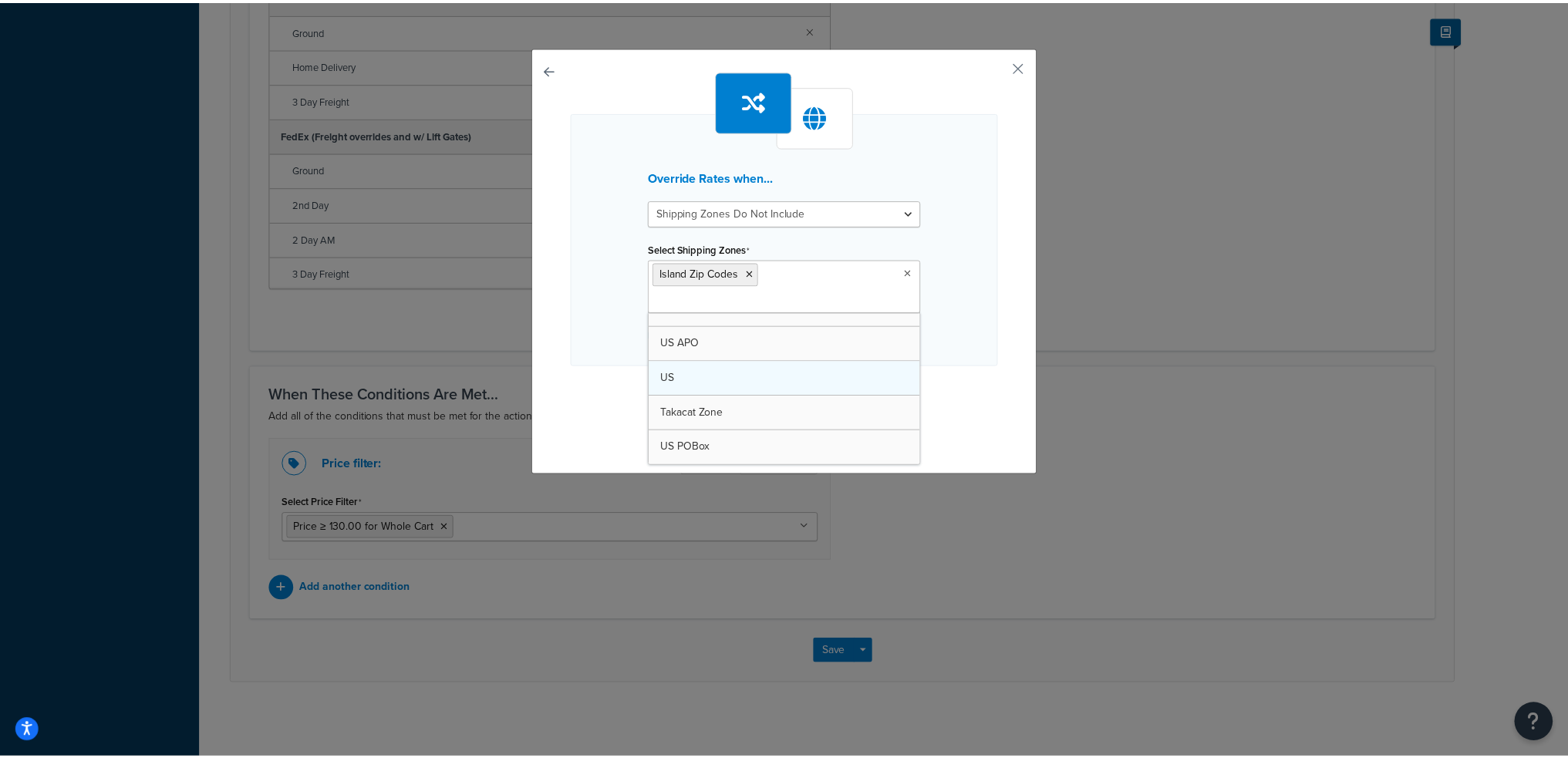
scroll to position [19, 0]
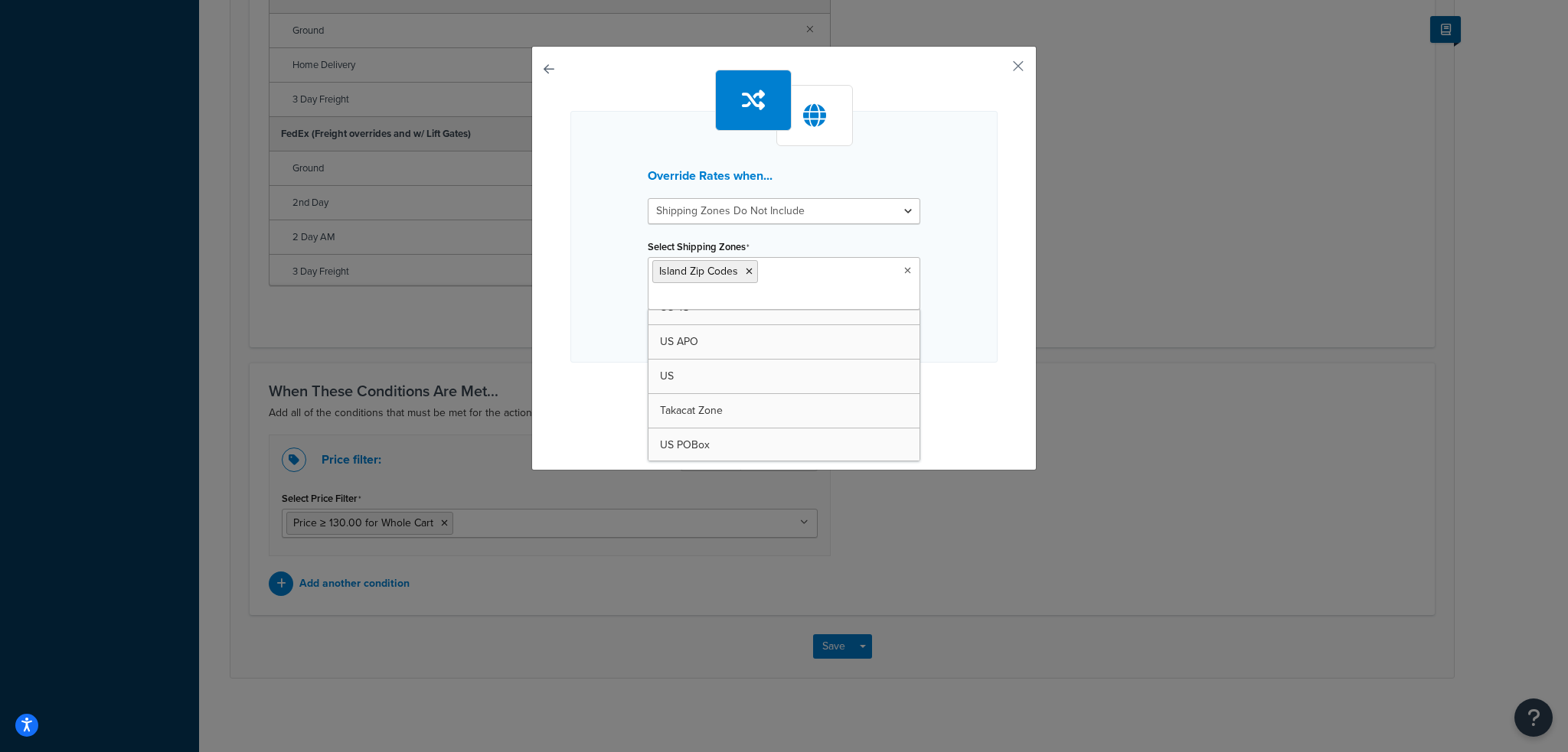
drag, startPoint x: 978, startPoint y: 373, endPoint x: 971, endPoint y: 376, distance: 7.6
click at [979, 373] on div "Override Rates when... Shipping Zones Include Shipping Zones Do Not Include Sel…" at bounding box center [784, 254] width 427 height 370
click at [783, 381] on button "Continue" at bounding box center [784, 393] width 76 height 25
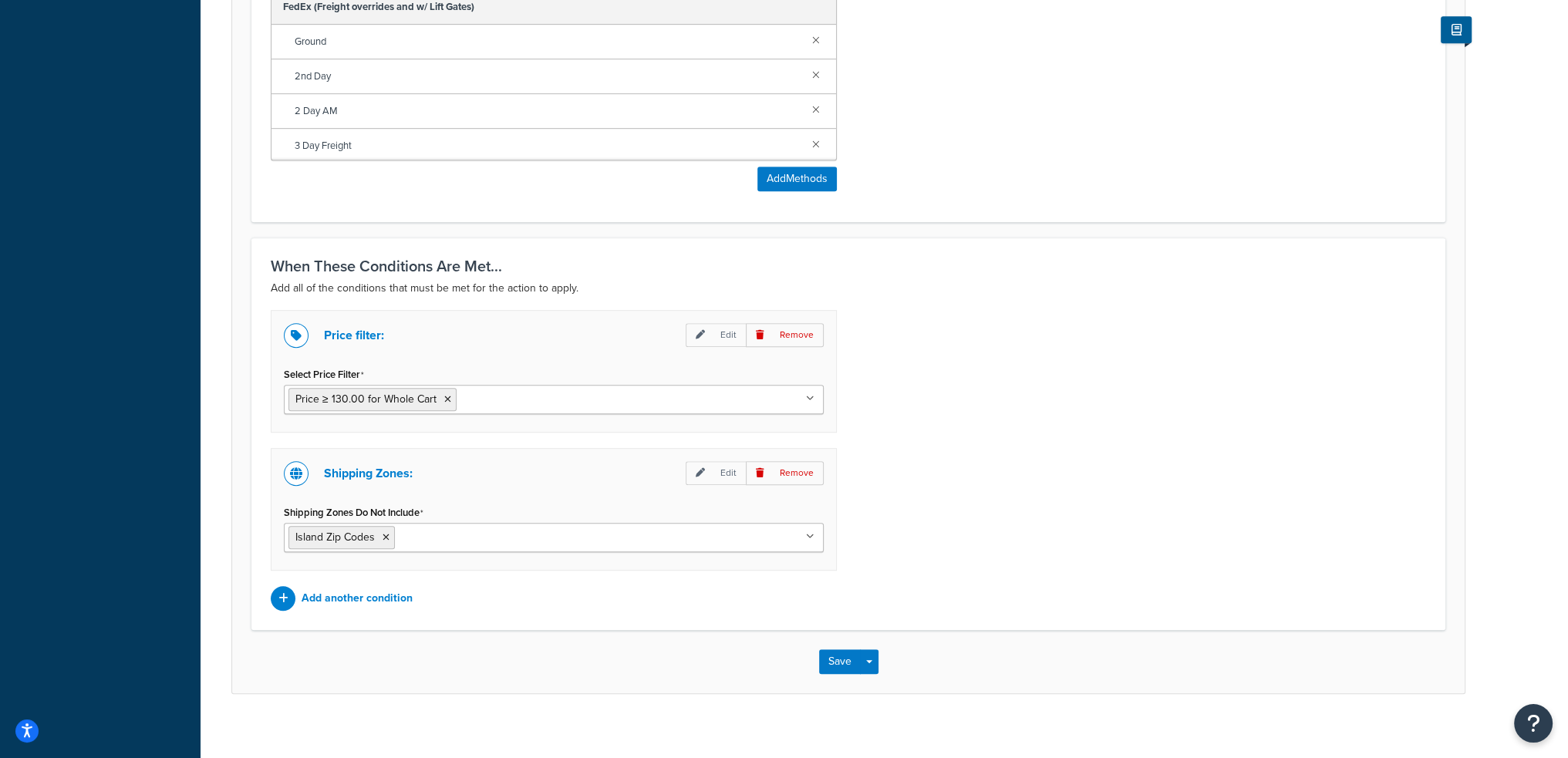
scroll to position [1113, 0]
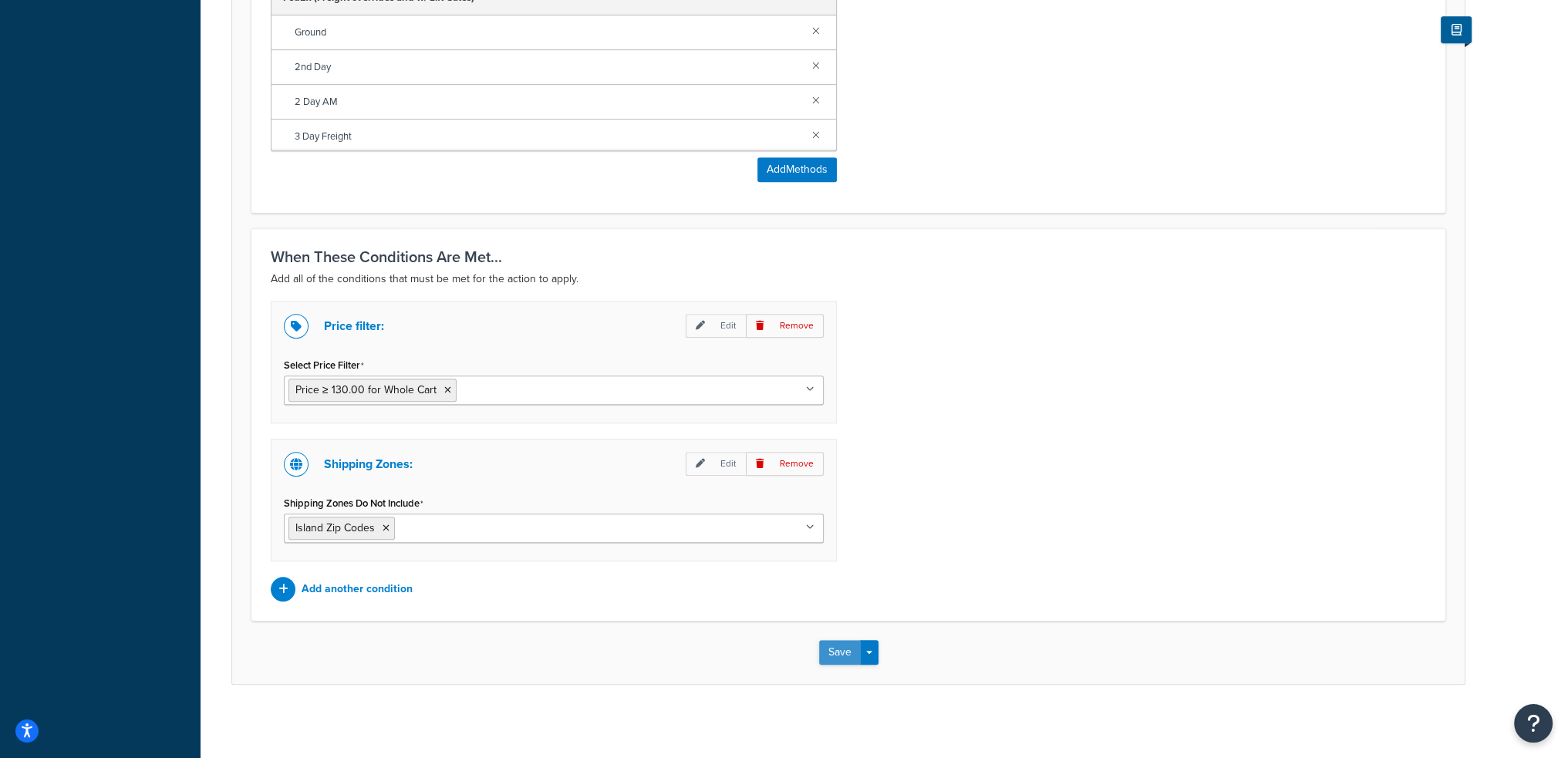
click at [838, 640] on button "Save" at bounding box center [839, 652] width 42 height 25
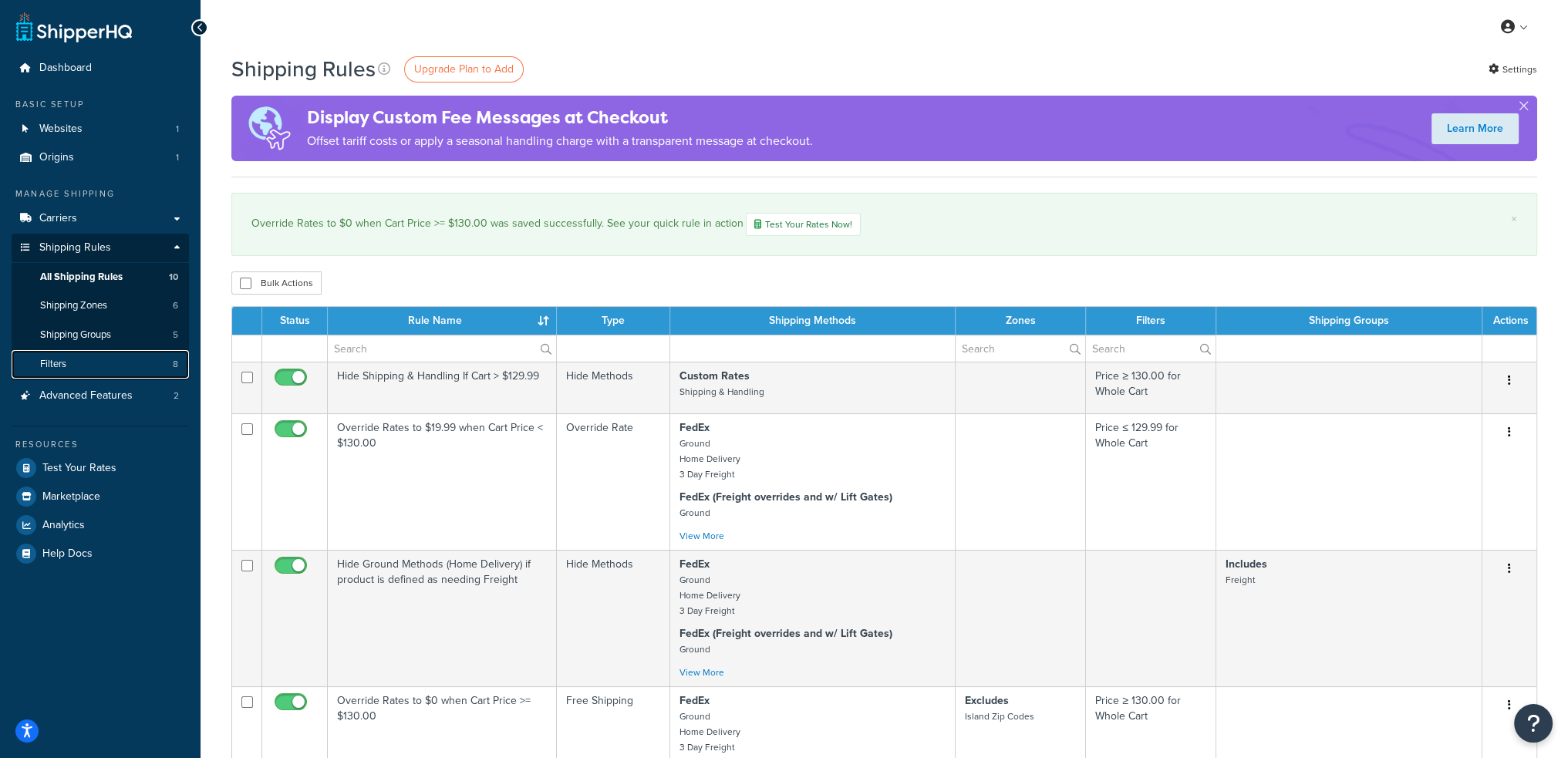
click at [102, 361] on link "Filters 8" at bounding box center [101, 364] width 178 height 29
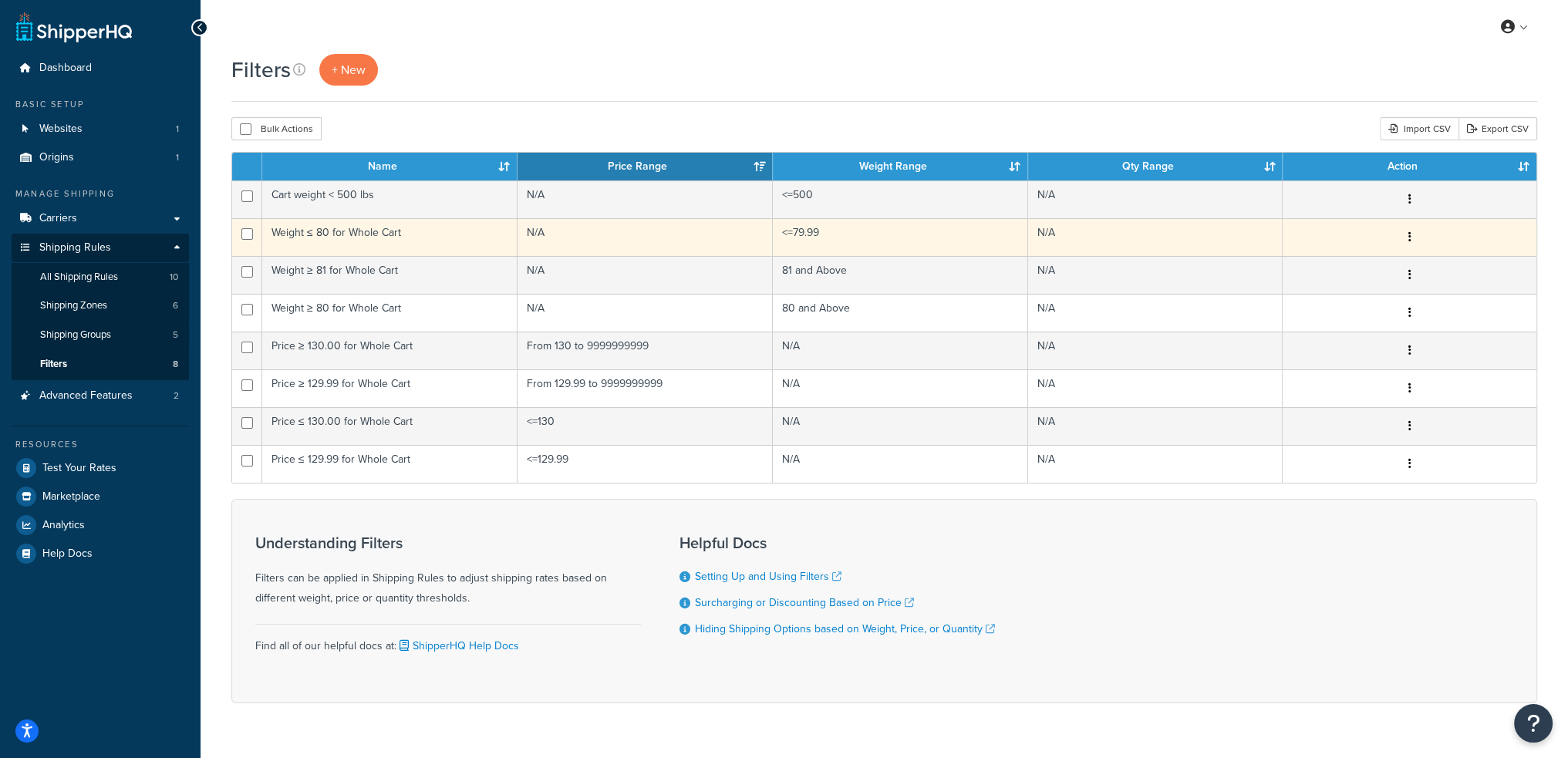
click at [375, 234] on td "Weight ≤ 80 for Whole Cart" at bounding box center [389, 237] width 255 height 38
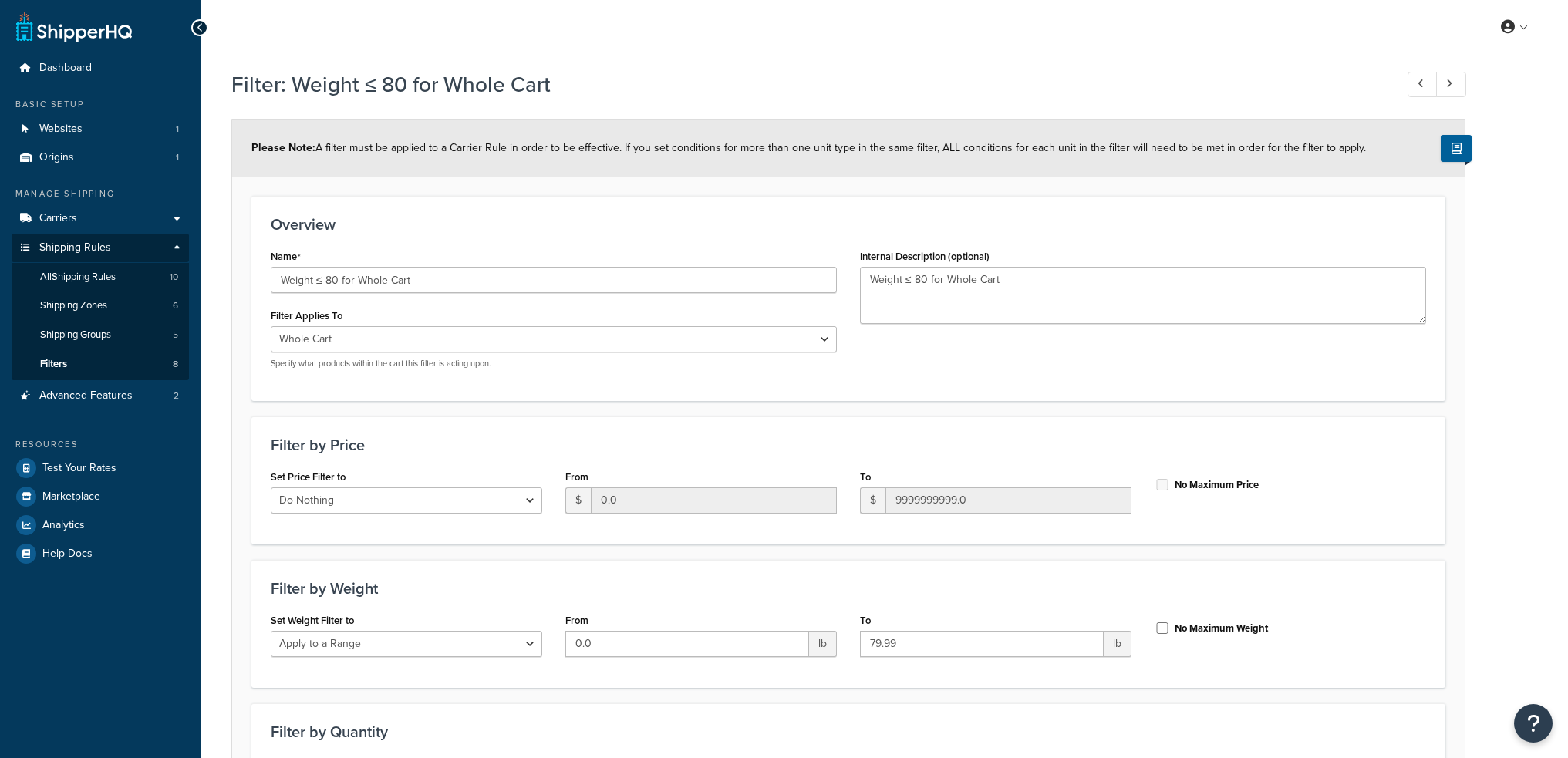
select select "range"
click at [317, 280] on input "Weight ≤ 80 for Whole Cart" at bounding box center [554, 280] width 566 height 26
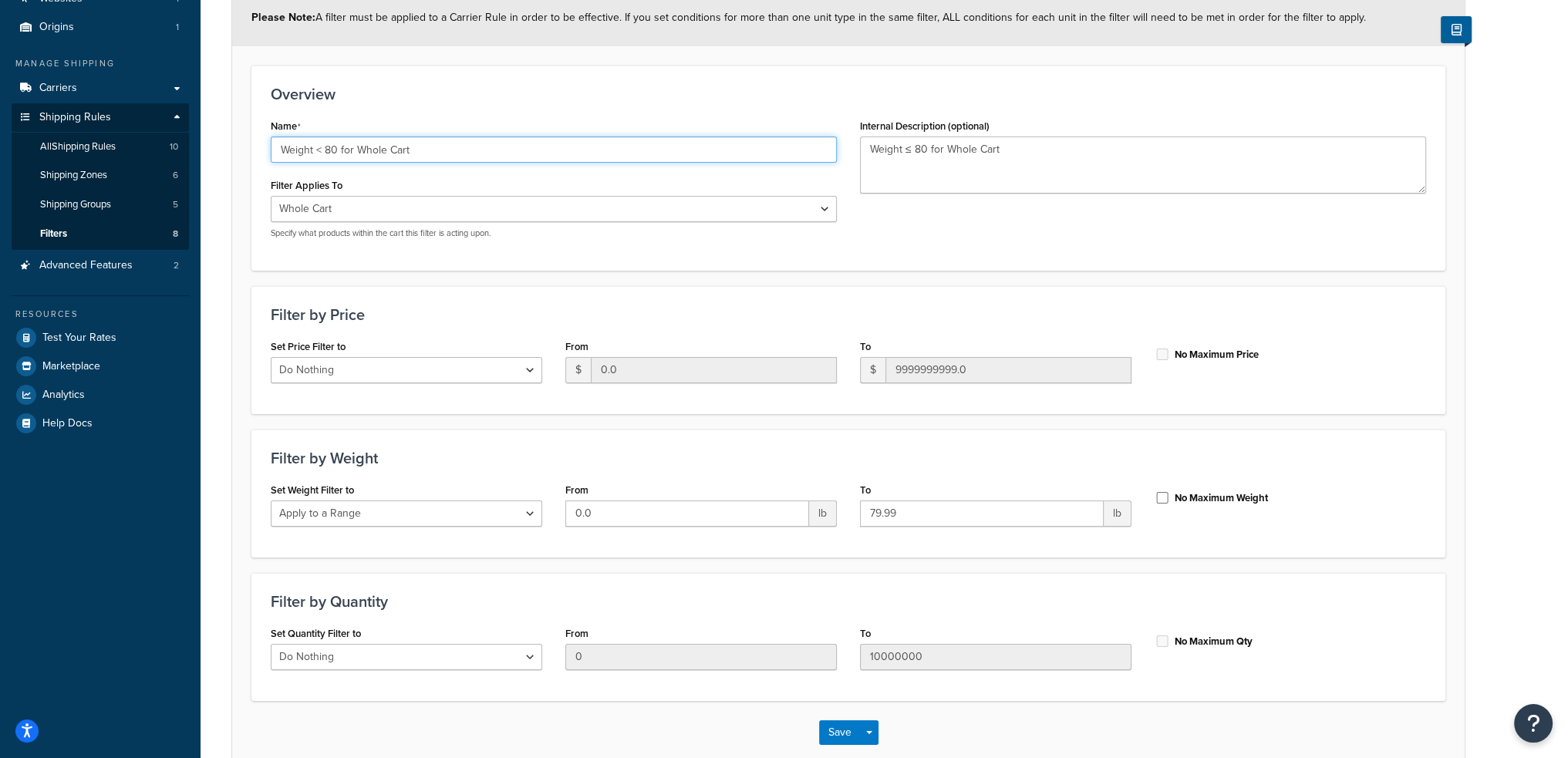
scroll to position [213, 0]
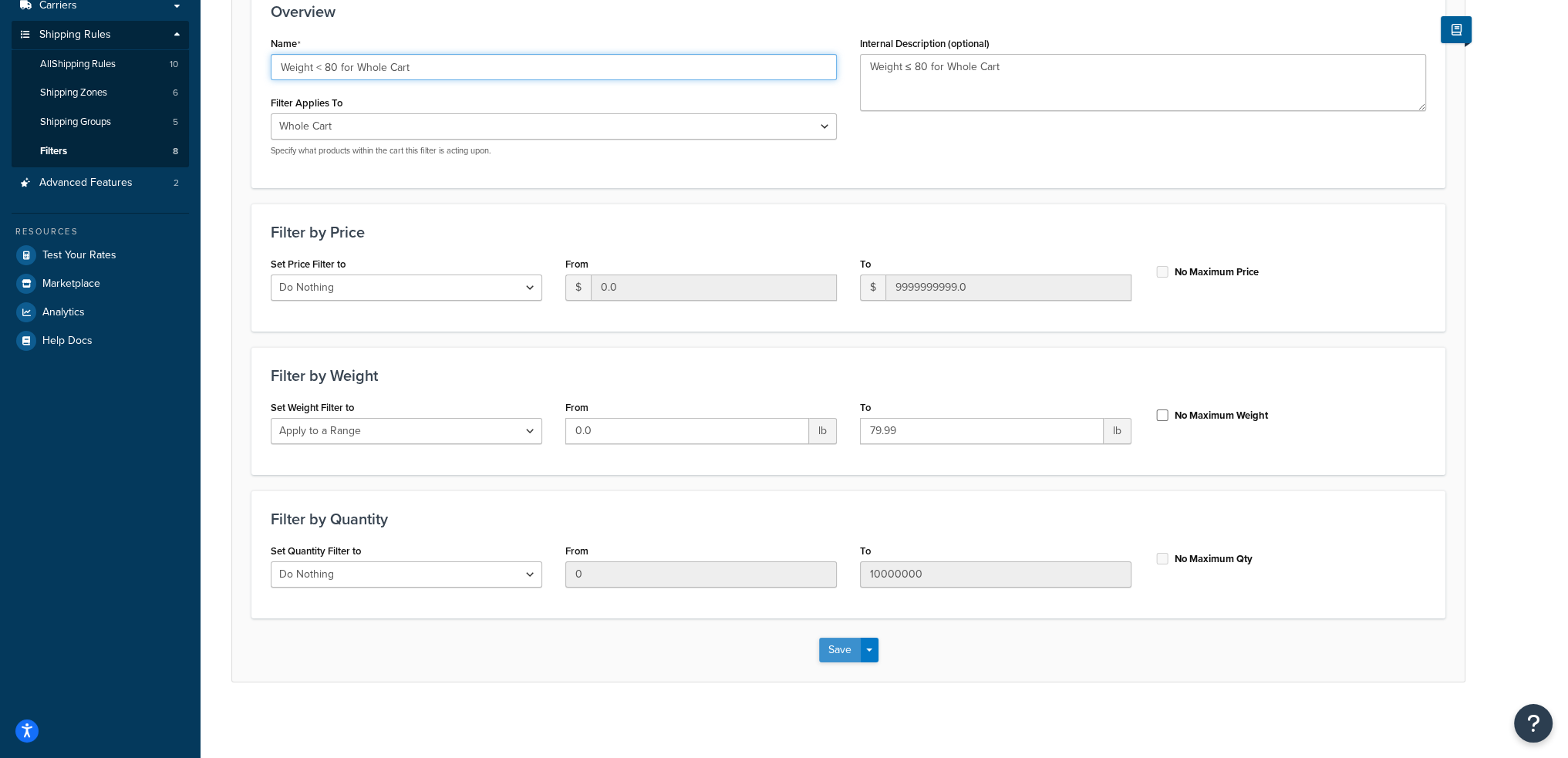
type input "Weight < 80 for Whole Cart"
click at [830, 648] on button "Save" at bounding box center [839, 650] width 42 height 25
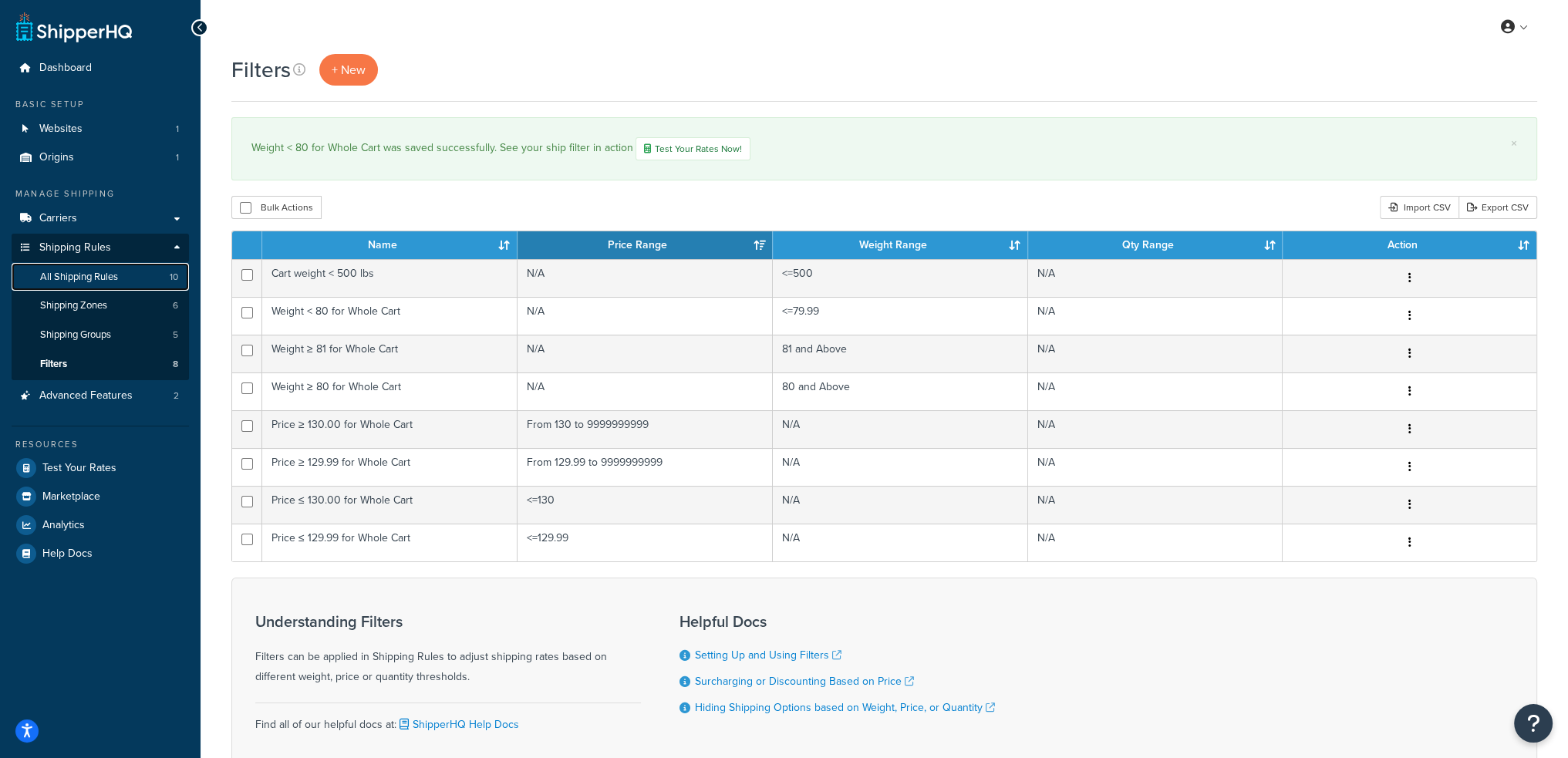
click at [81, 277] on span "All Shipping Rules" at bounding box center [79, 278] width 78 height 13
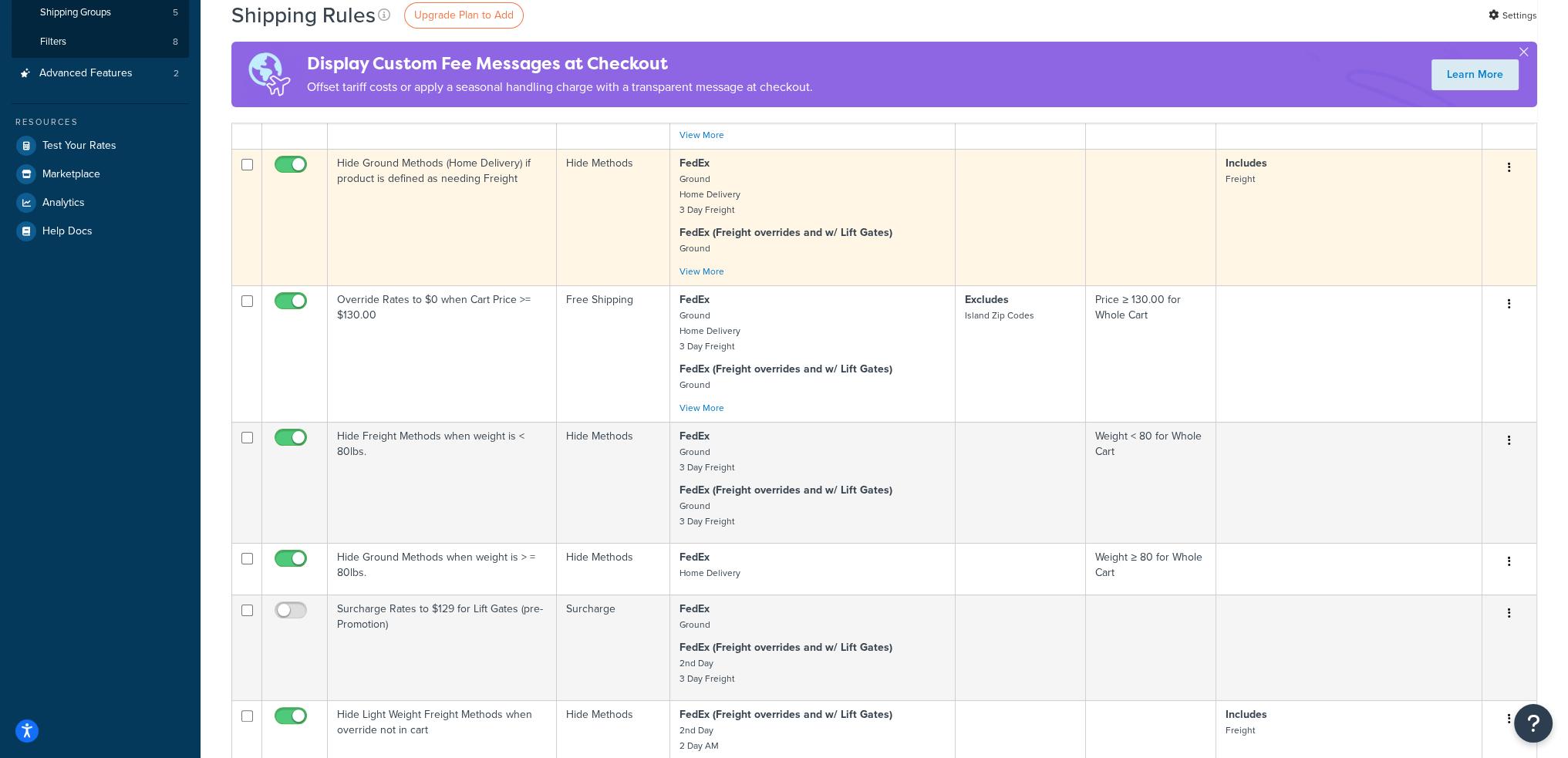
scroll to position [463, 0]
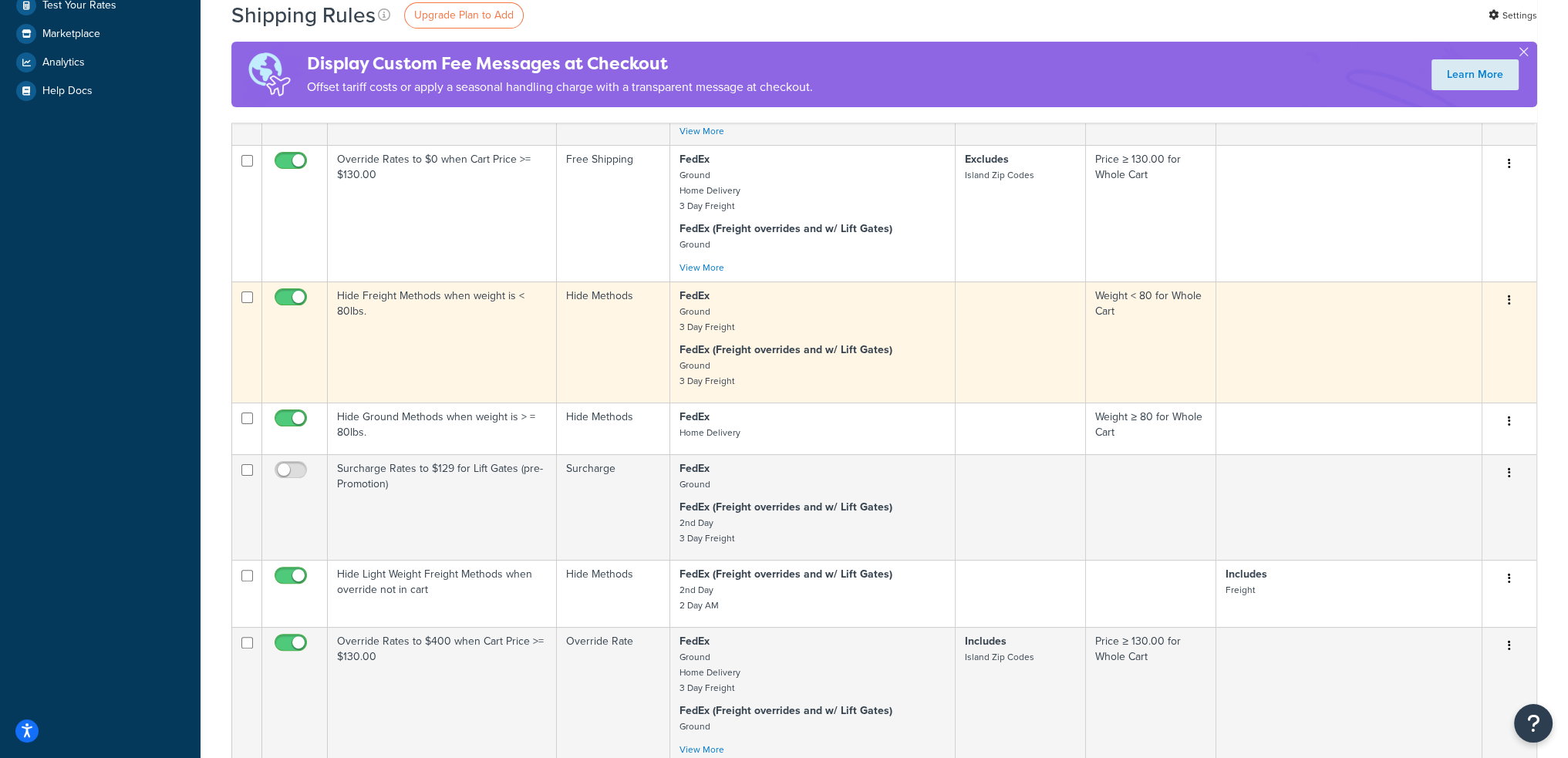
click at [447, 342] on td "Hide Freight Methods when weight is < 80lbs." at bounding box center [442, 342] width 229 height 121
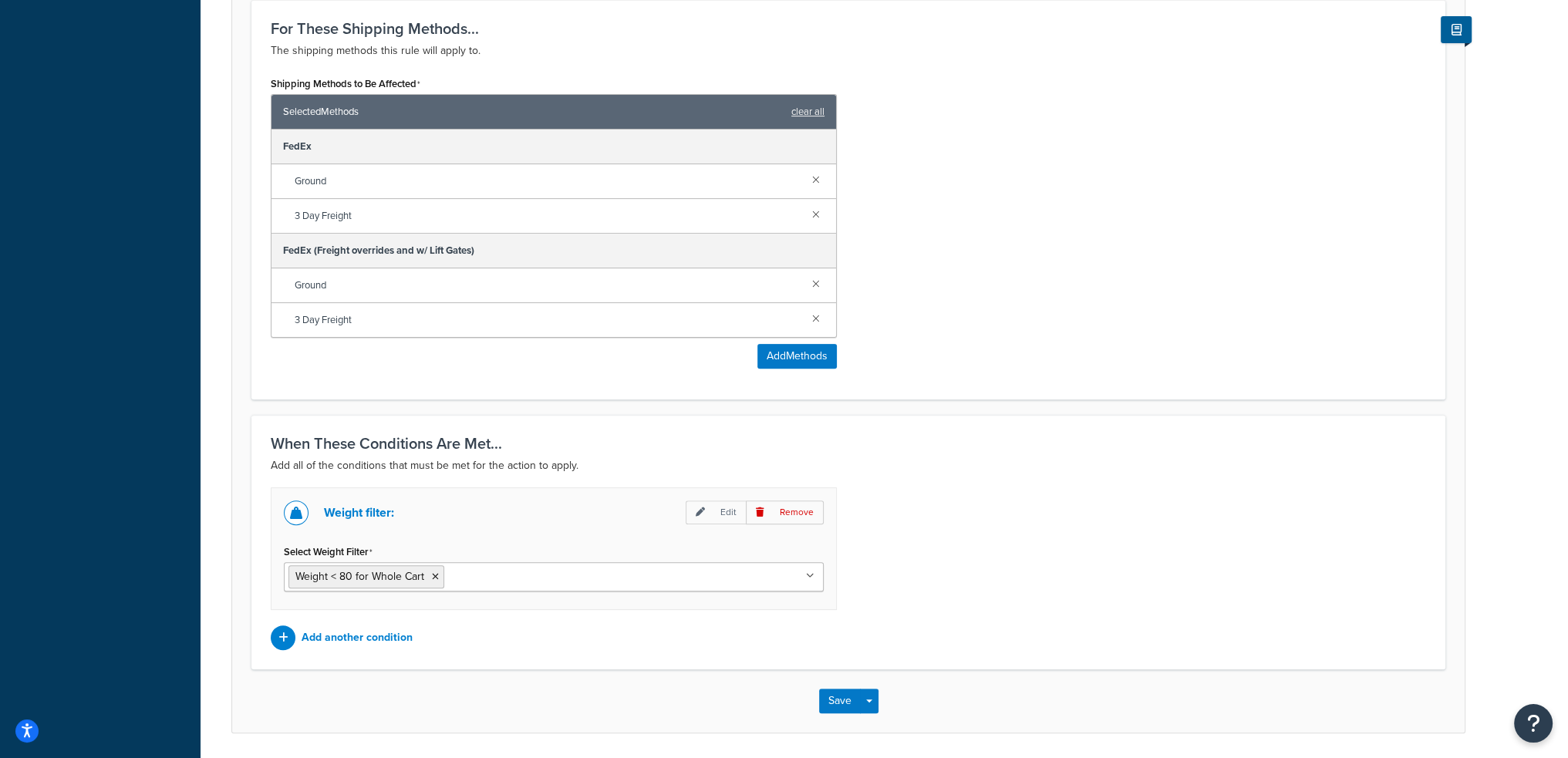
scroll to position [671, 0]
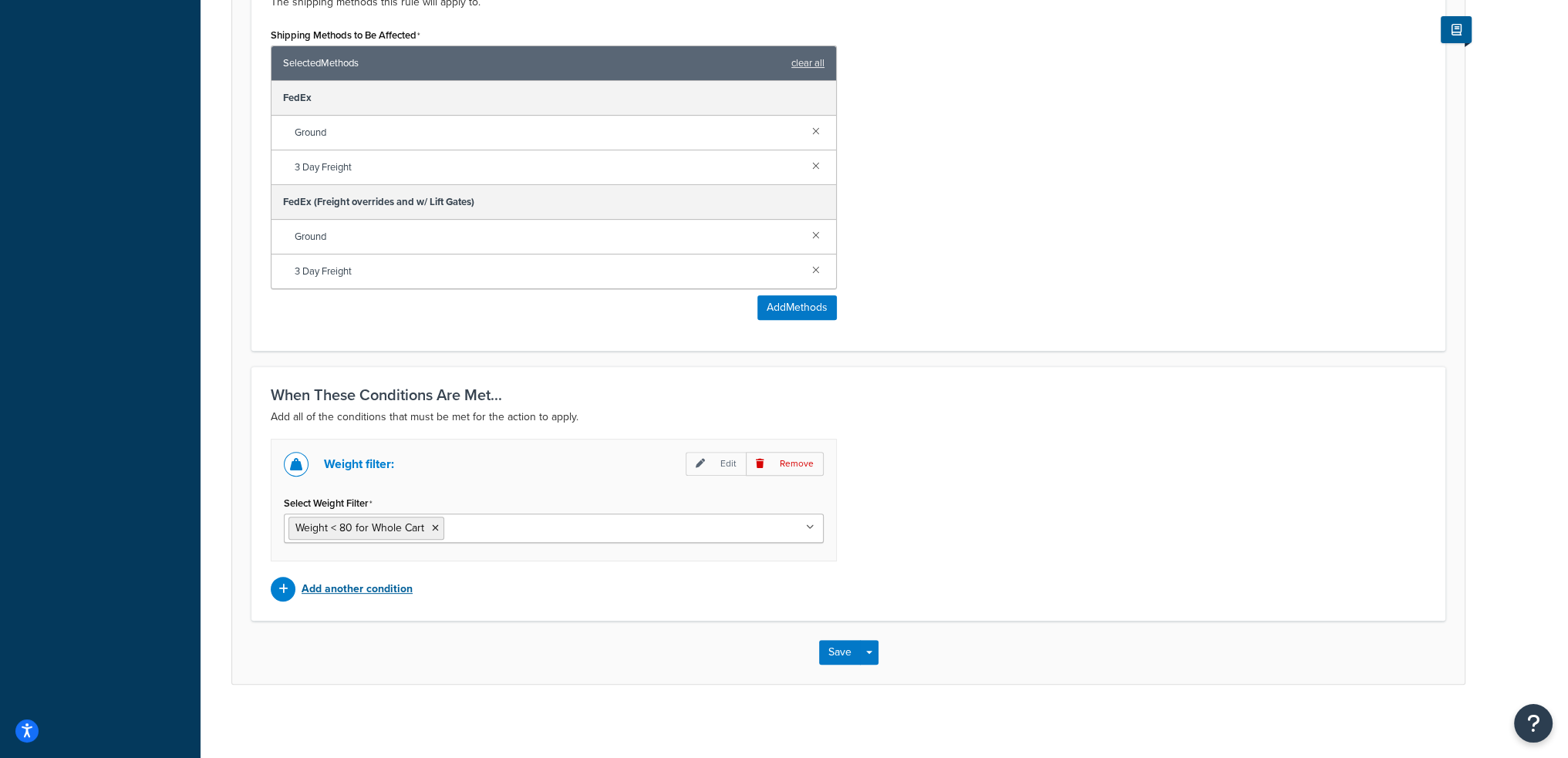
click at [370, 581] on p "Add another condition" at bounding box center [357, 589] width 111 height 21
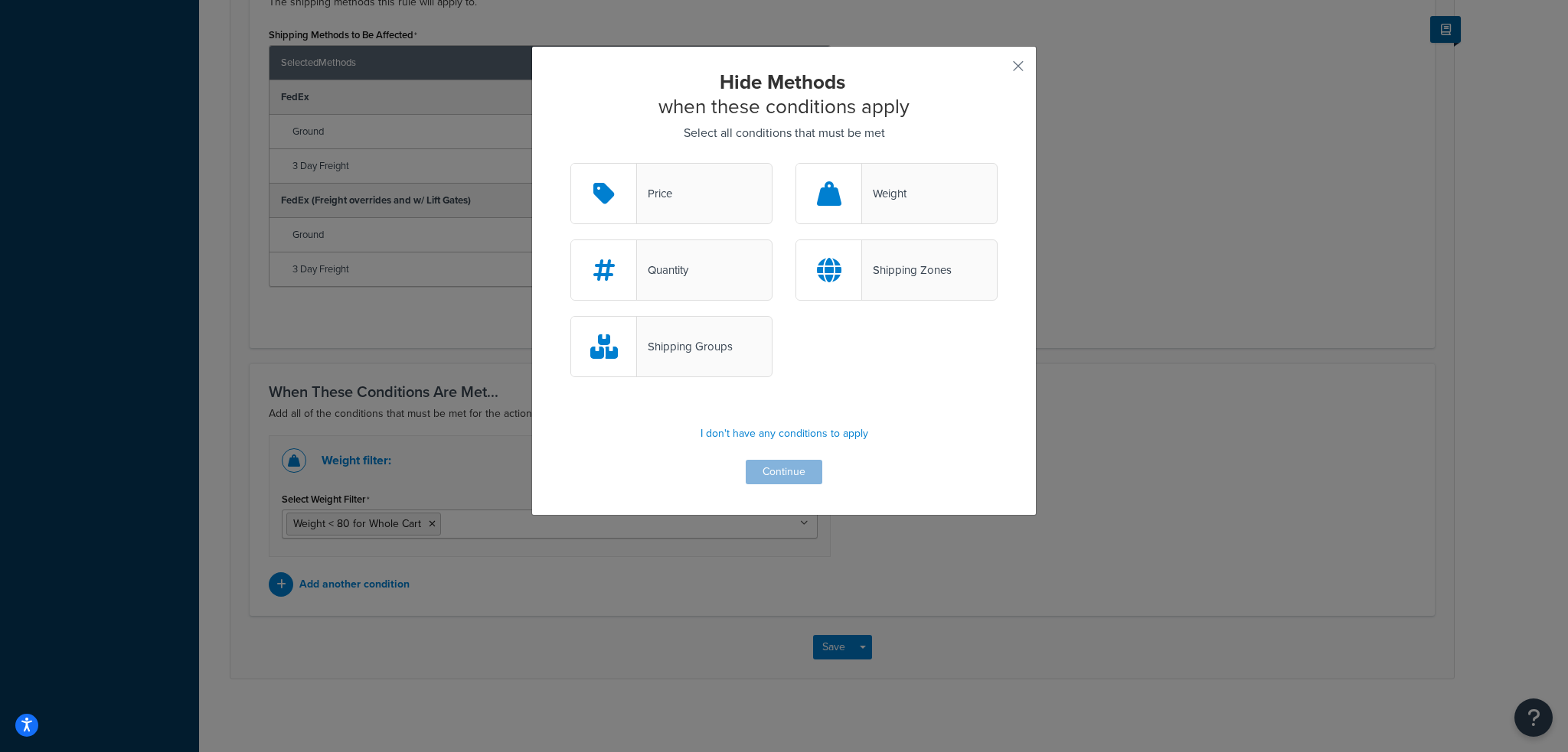
click at [700, 336] on div "Shipping Groups" at bounding box center [685, 346] width 96 height 21
click at [0, 0] on input "Shipping Groups" at bounding box center [0, 0] width 0 height 0
click at [773, 474] on button "Continue" at bounding box center [784, 472] width 76 height 25
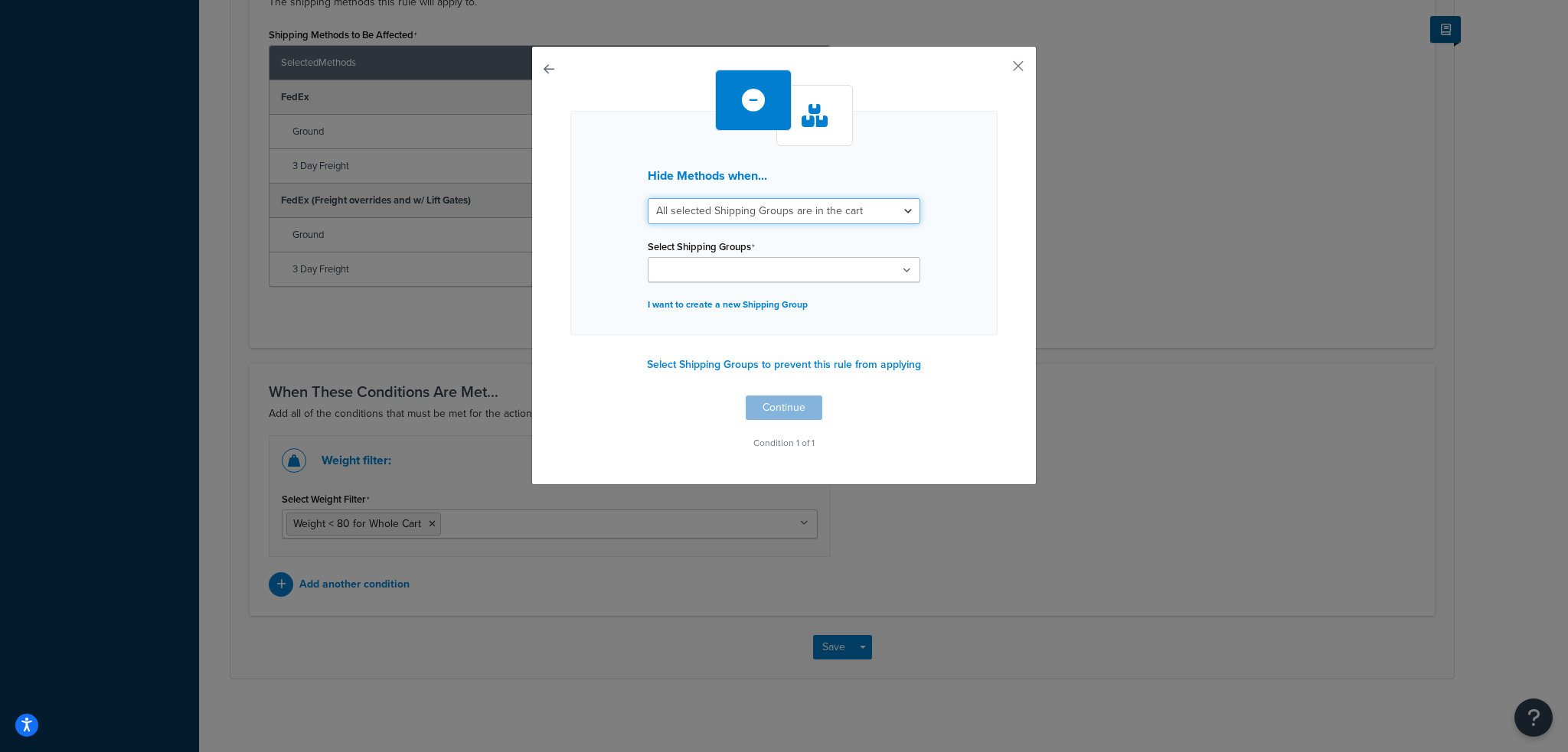
click at [829, 211] on select "All selected Shipping Groups are in the cart Any selected Shipping Groups are i…" at bounding box center [784, 211] width 273 height 26
click at [946, 198] on div "Hide Methods when... All selected Shipping Groups are in the cart Any selected …" at bounding box center [784, 223] width 427 height 224
click at [759, 364] on button "Select Shipping Groups to prevent this rule from applying" at bounding box center [784, 365] width 283 height 23
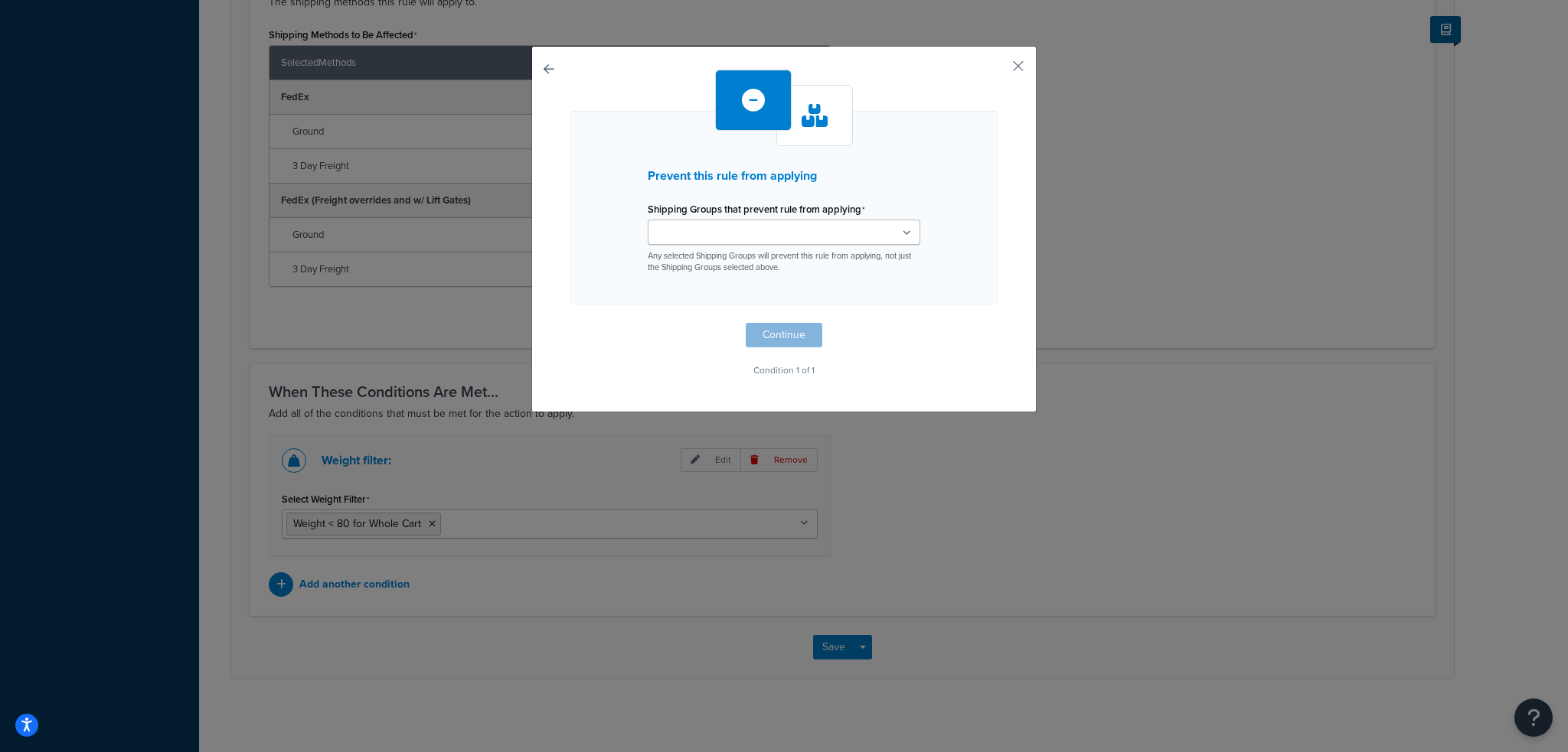
click at [753, 232] on input "Shipping Groups that prevent rule from applying" at bounding box center [720, 233] width 136 height 17
click at [967, 302] on div "Prevent this rule from applying Shipping Groups that prevent rule from applying…" at bounding box center [784, 209] width 427 height 197
click at [781, 338] on button "Continue" at bounding box center [784, 339] width 76 height 25
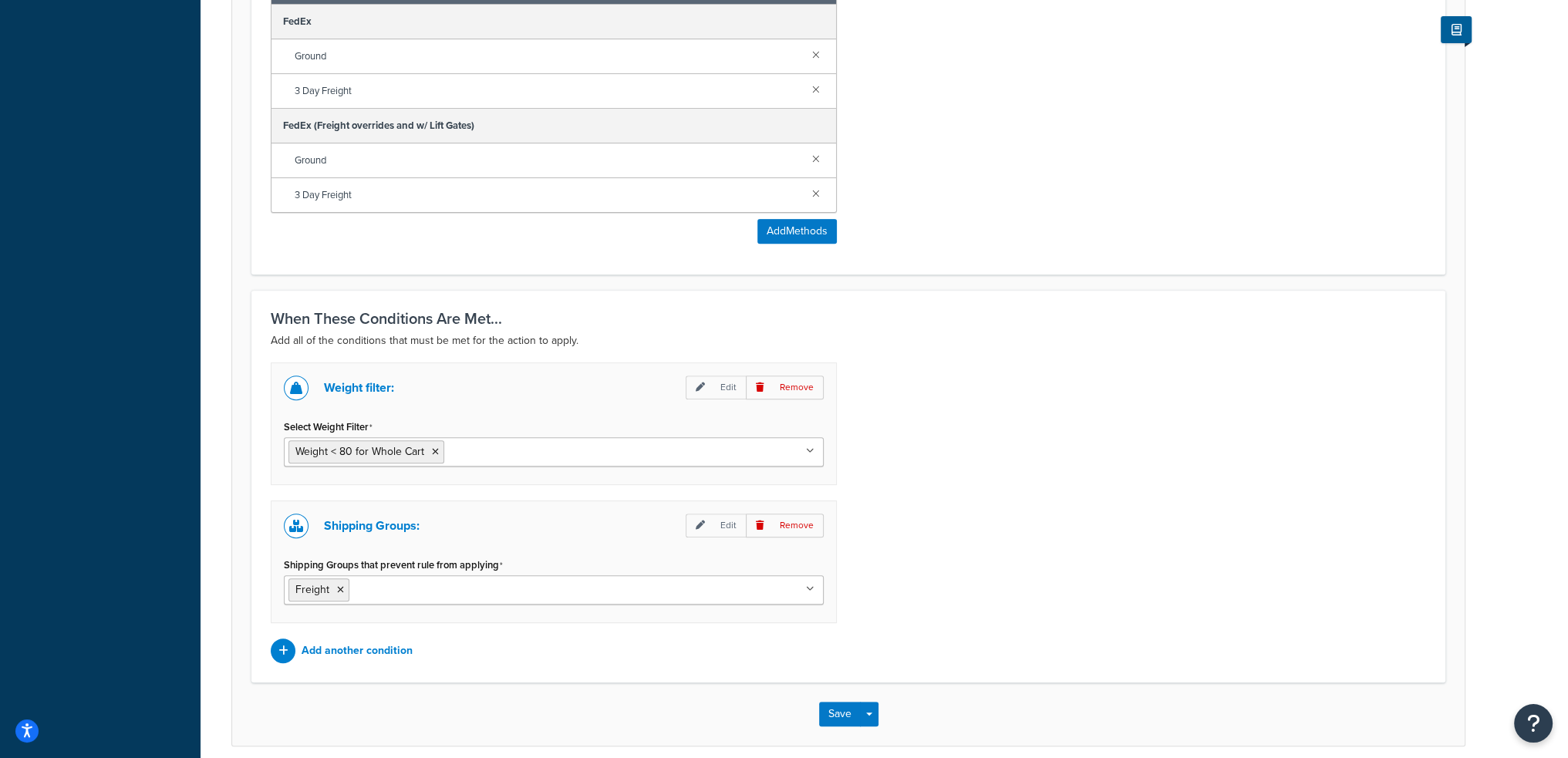
scroll to position [809, 0]
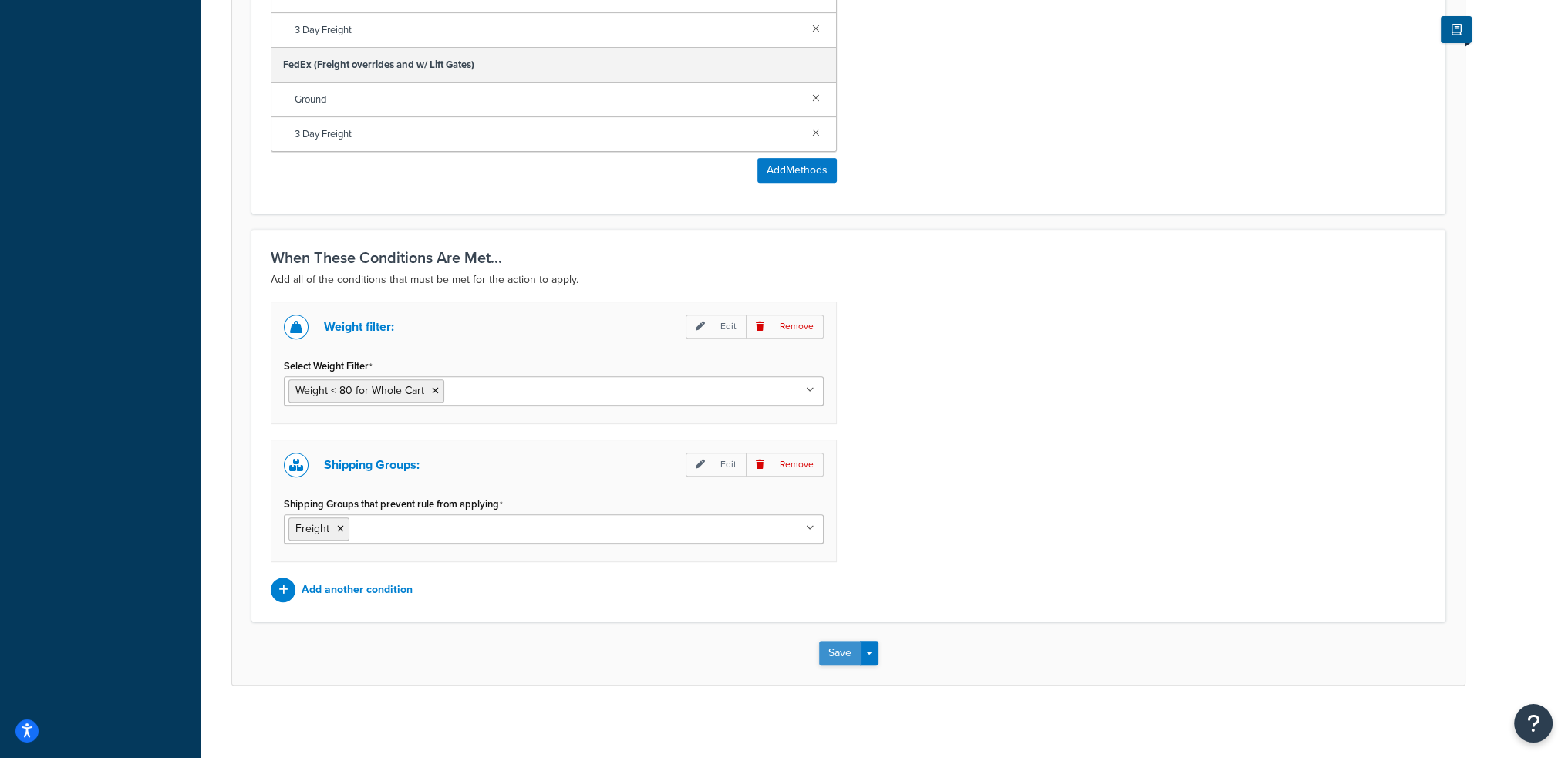
click at [836, 644] on button "Save" at bounding box center [839, 653] width 42 height 25
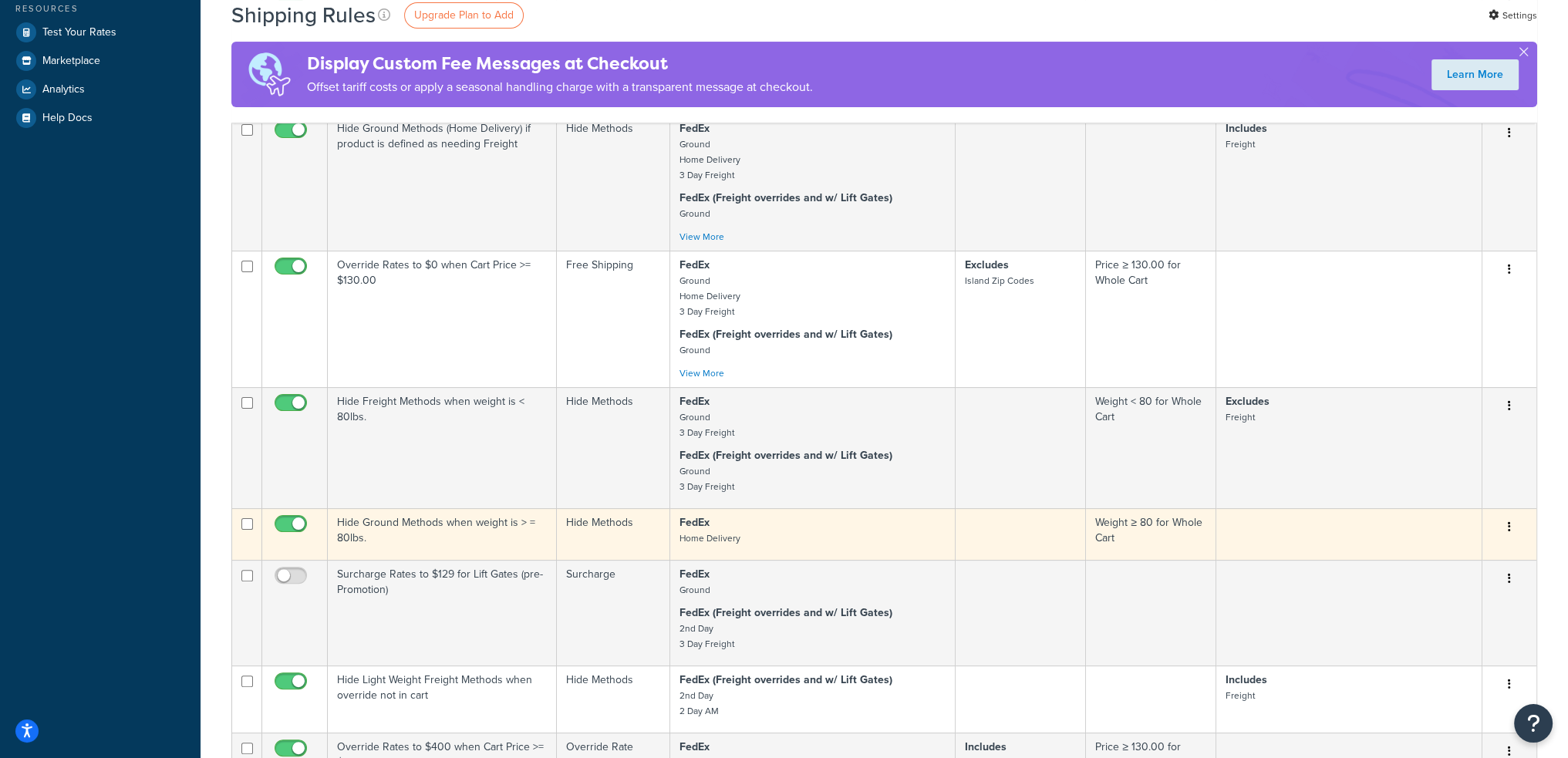
scroll to position [463, 0]
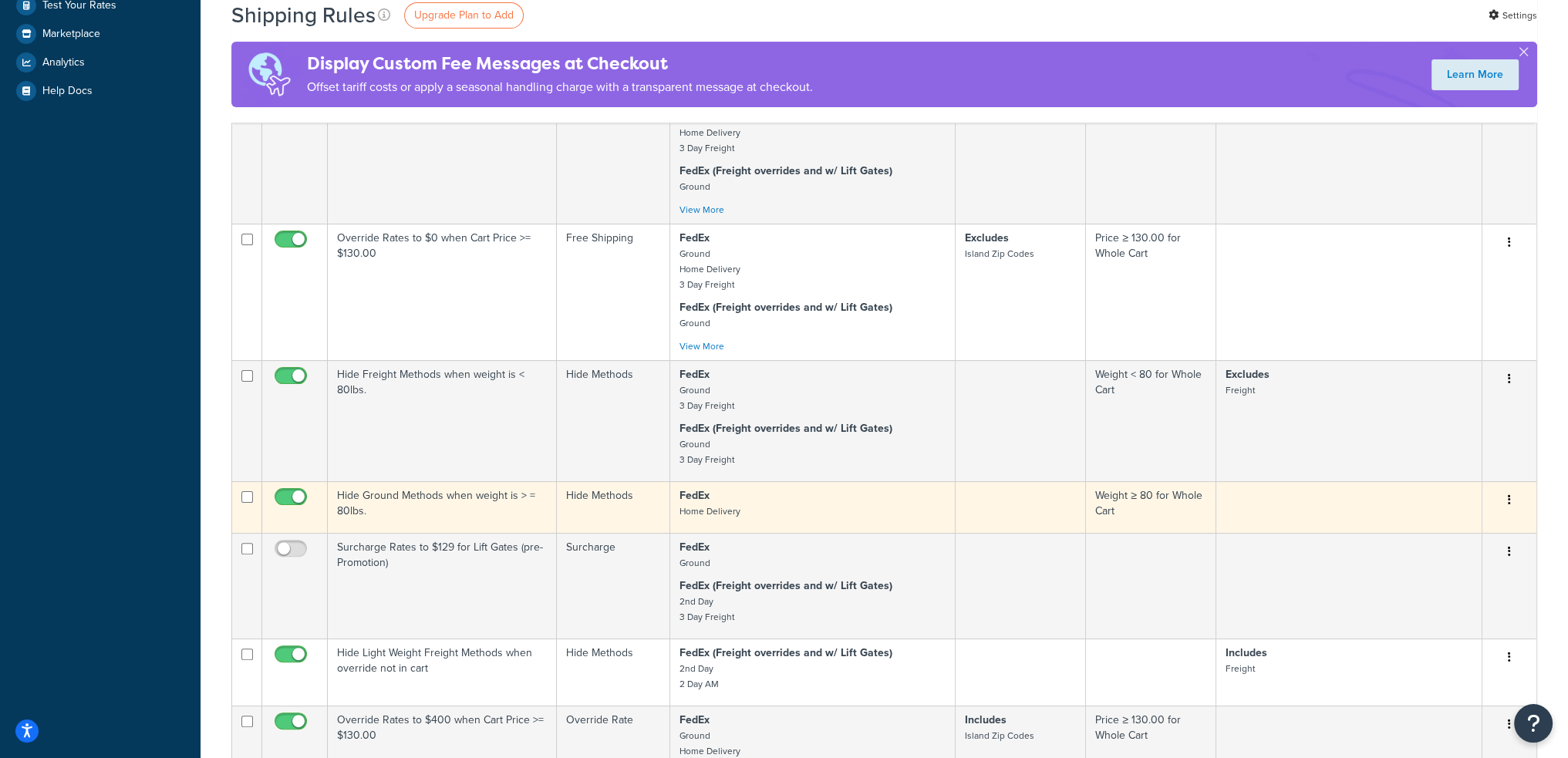
click at [244, 496] on input "checkbox" at bounding box center [247, 497] width 12 height 12
checkbox input "true"
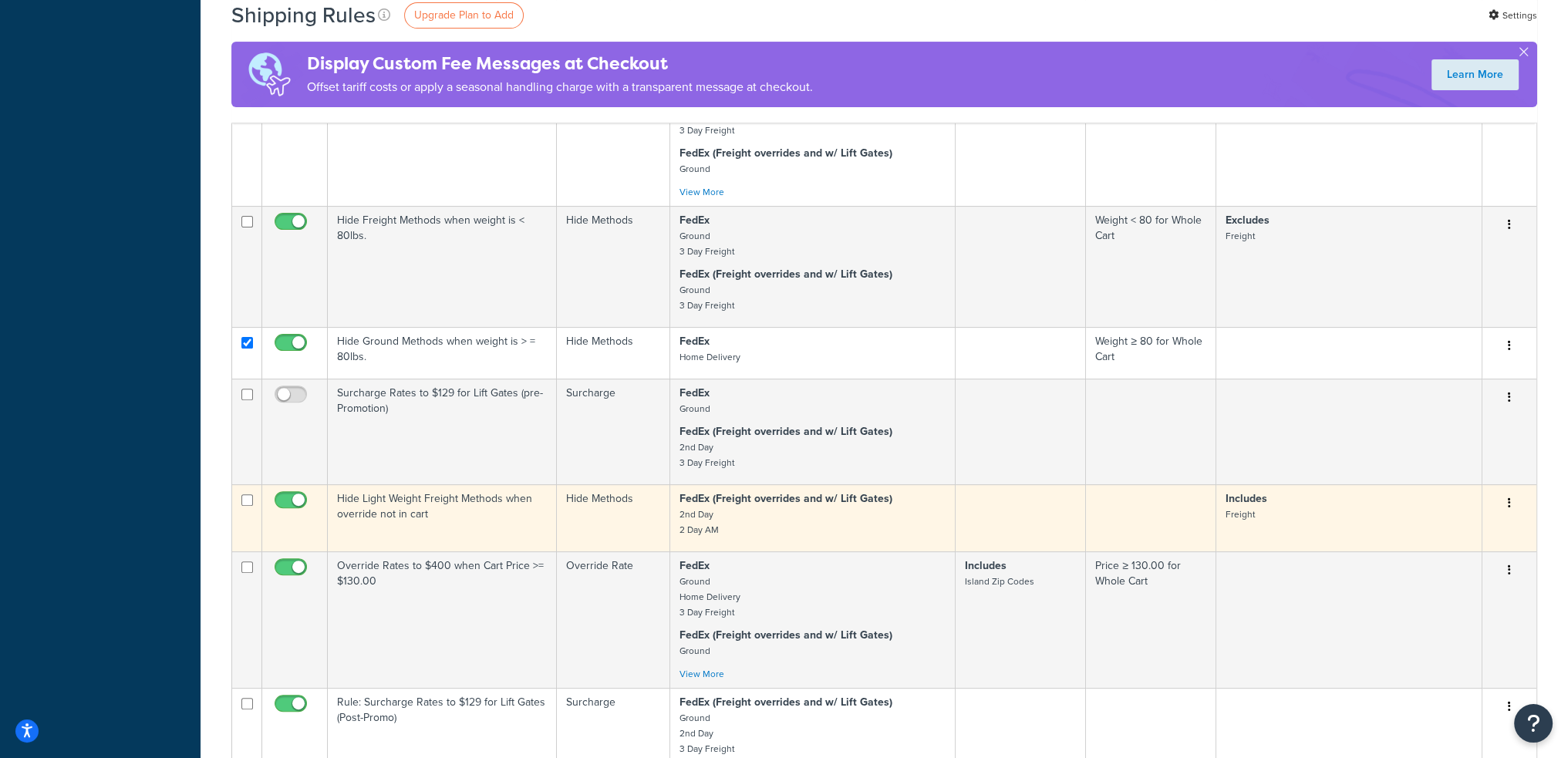
scroll to position [694, 0]
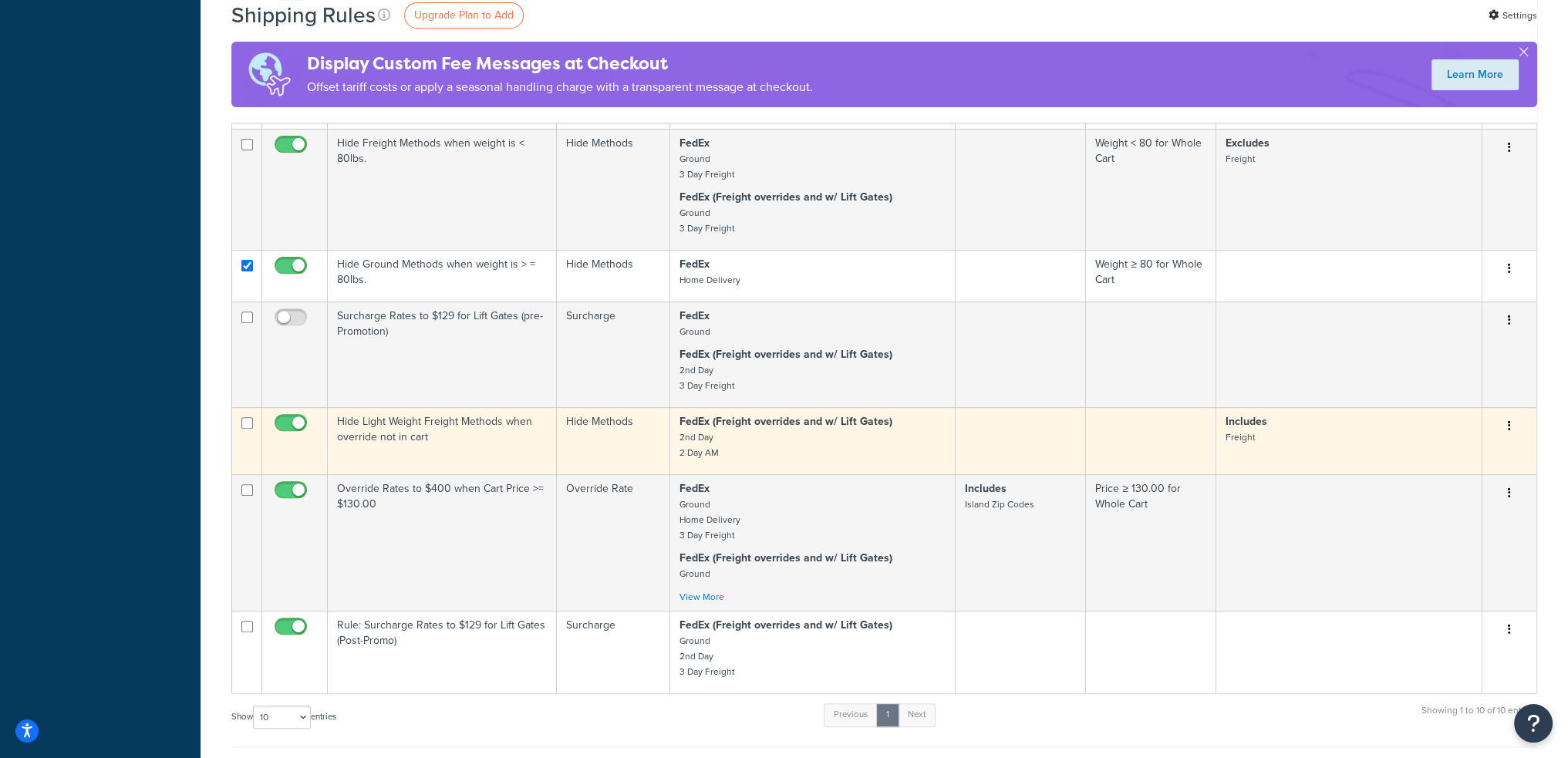
click at [451, 434] on td "Hide Light Weight Freight Methods when override not in cart" at bounding box center [442, 441] width 229 height 68
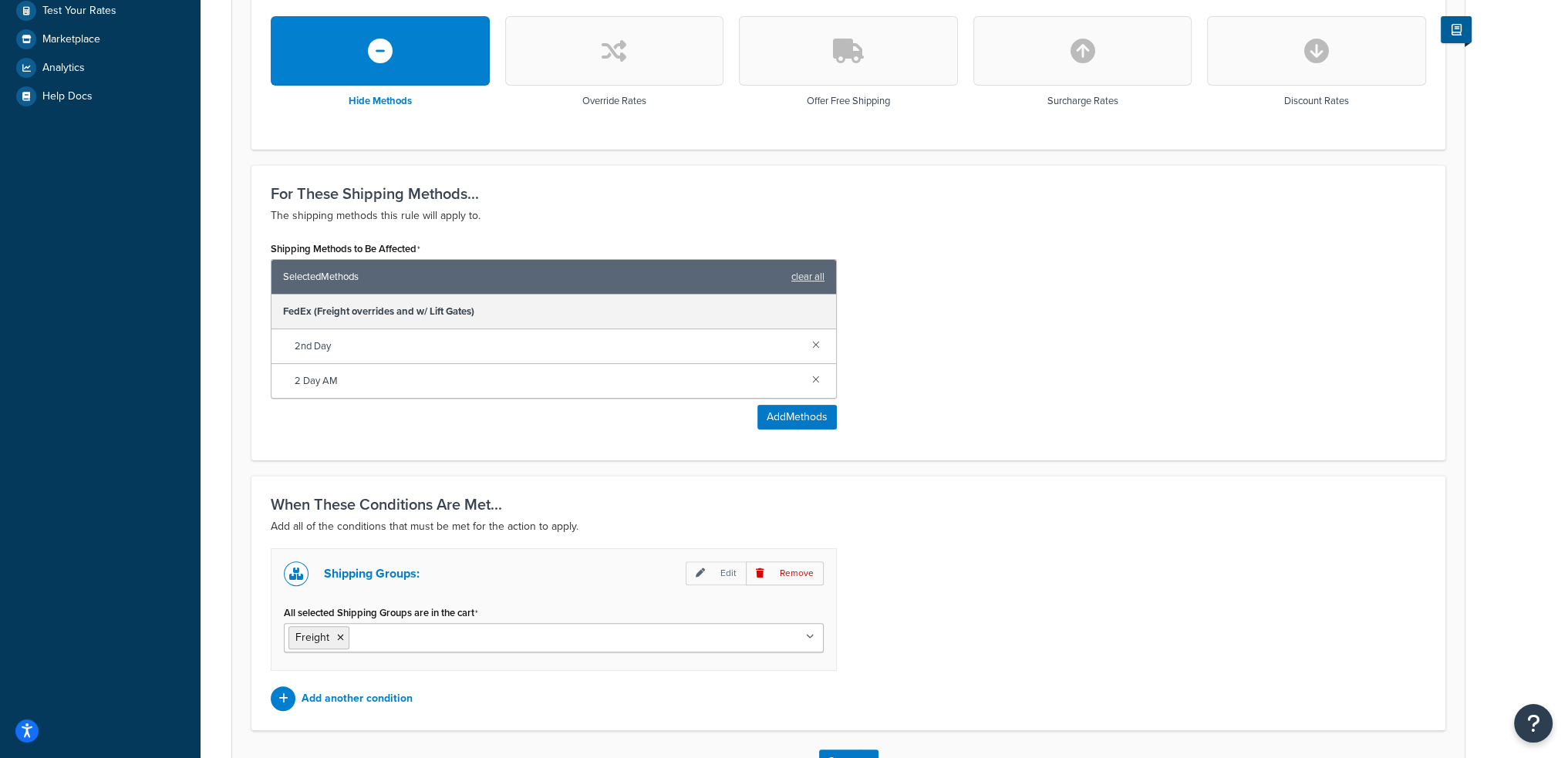
scroll to position [568, 0]
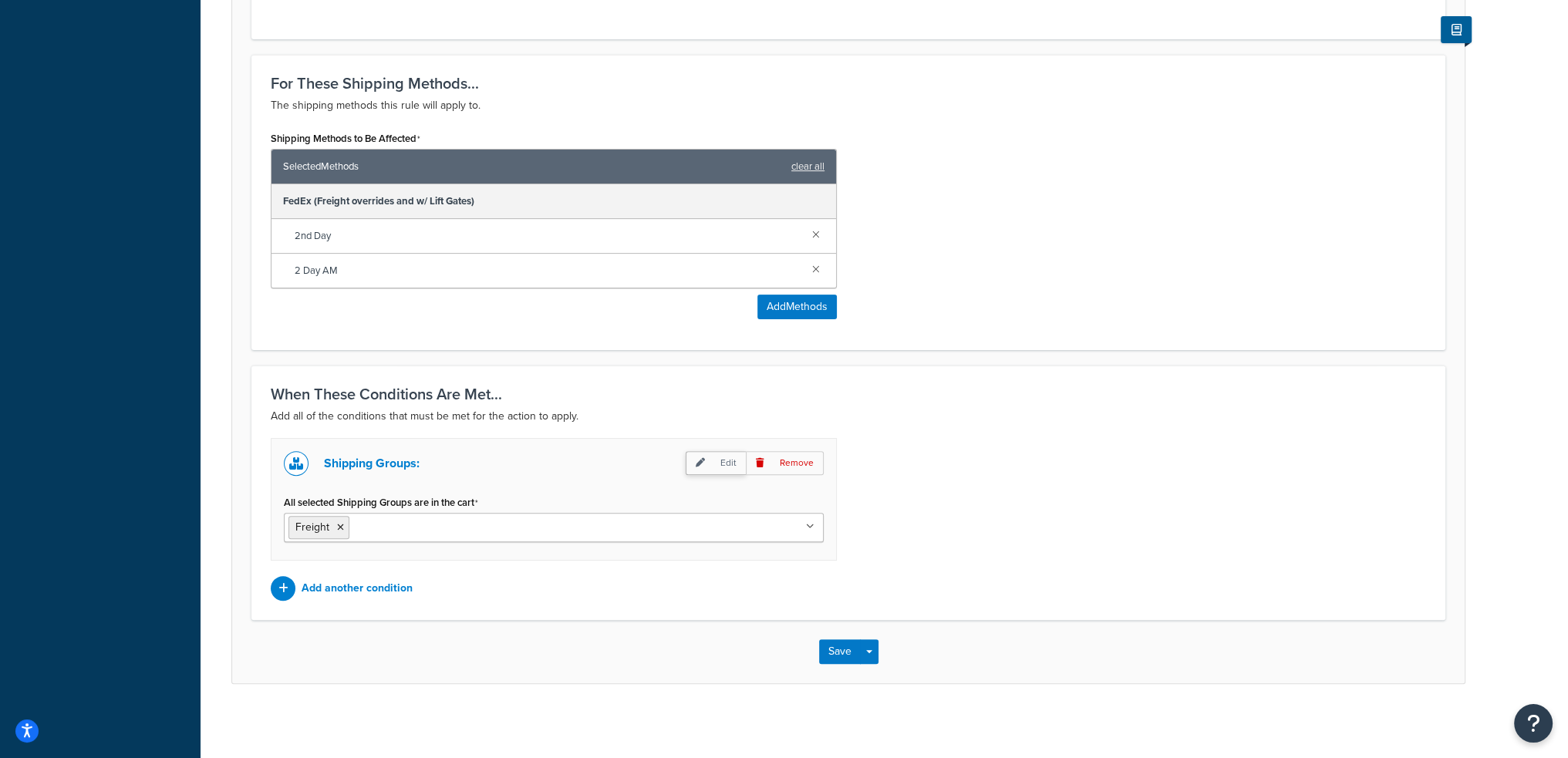
click at [716, 461] on p "Edit" at bounding box center [715, 464] width 60 height 24
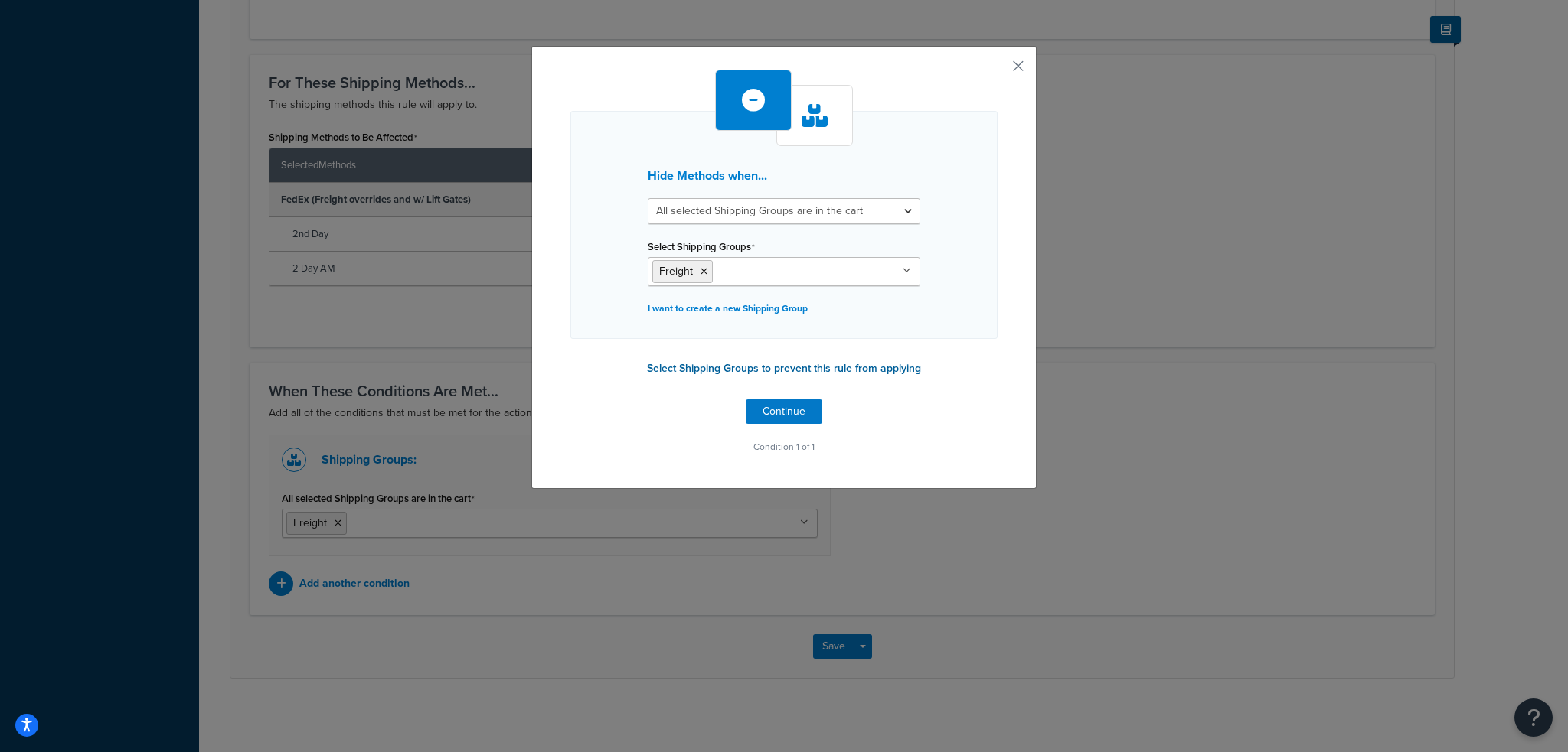
click at [693, 368] on button "Select Shipping Groups to prevent this rule from applying" at bounding box center [784, 368] width 283 height 23
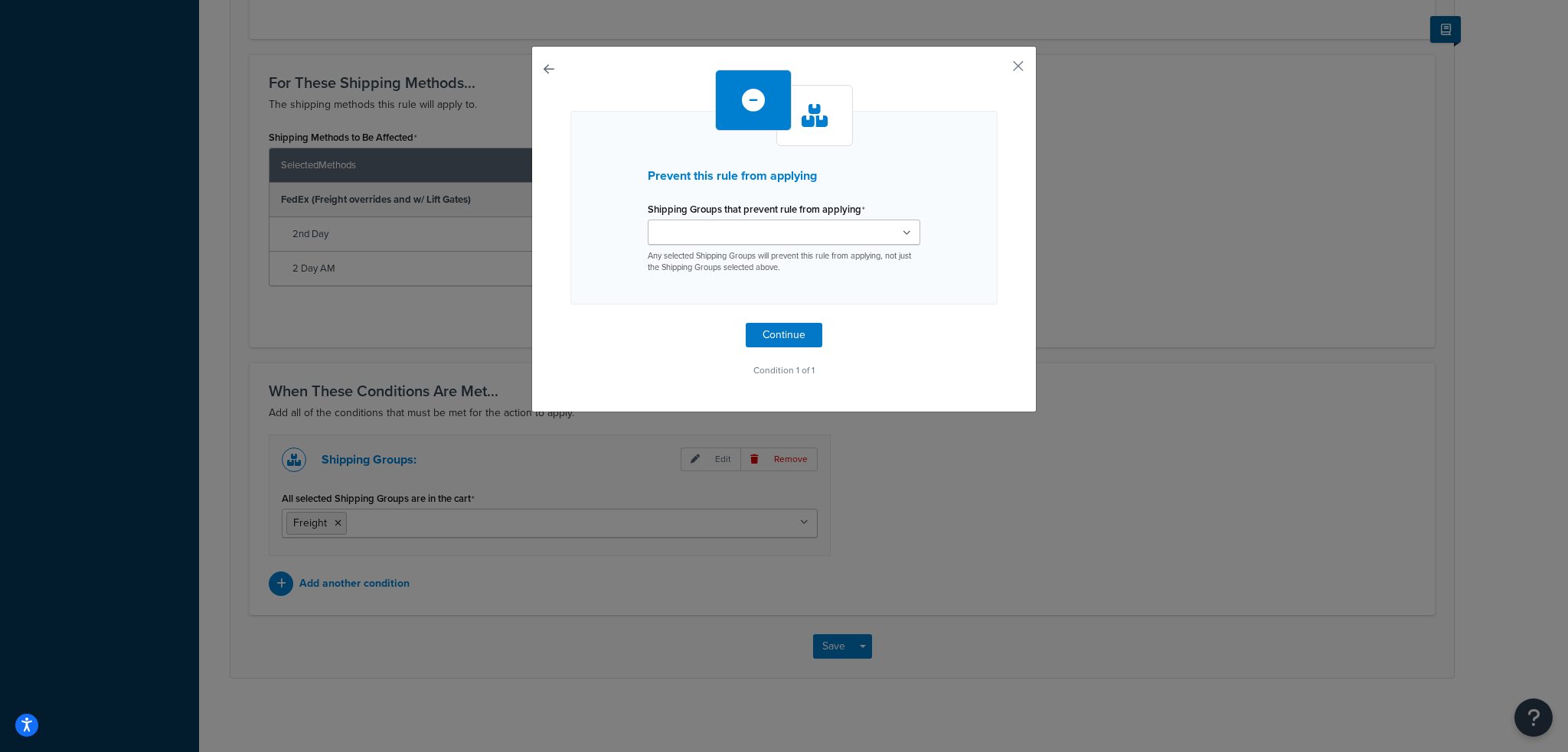
click at [683, 229] on input "Shipping Groups that prevent rule from applying" at bounding box center [720, 233] width 136 height 17
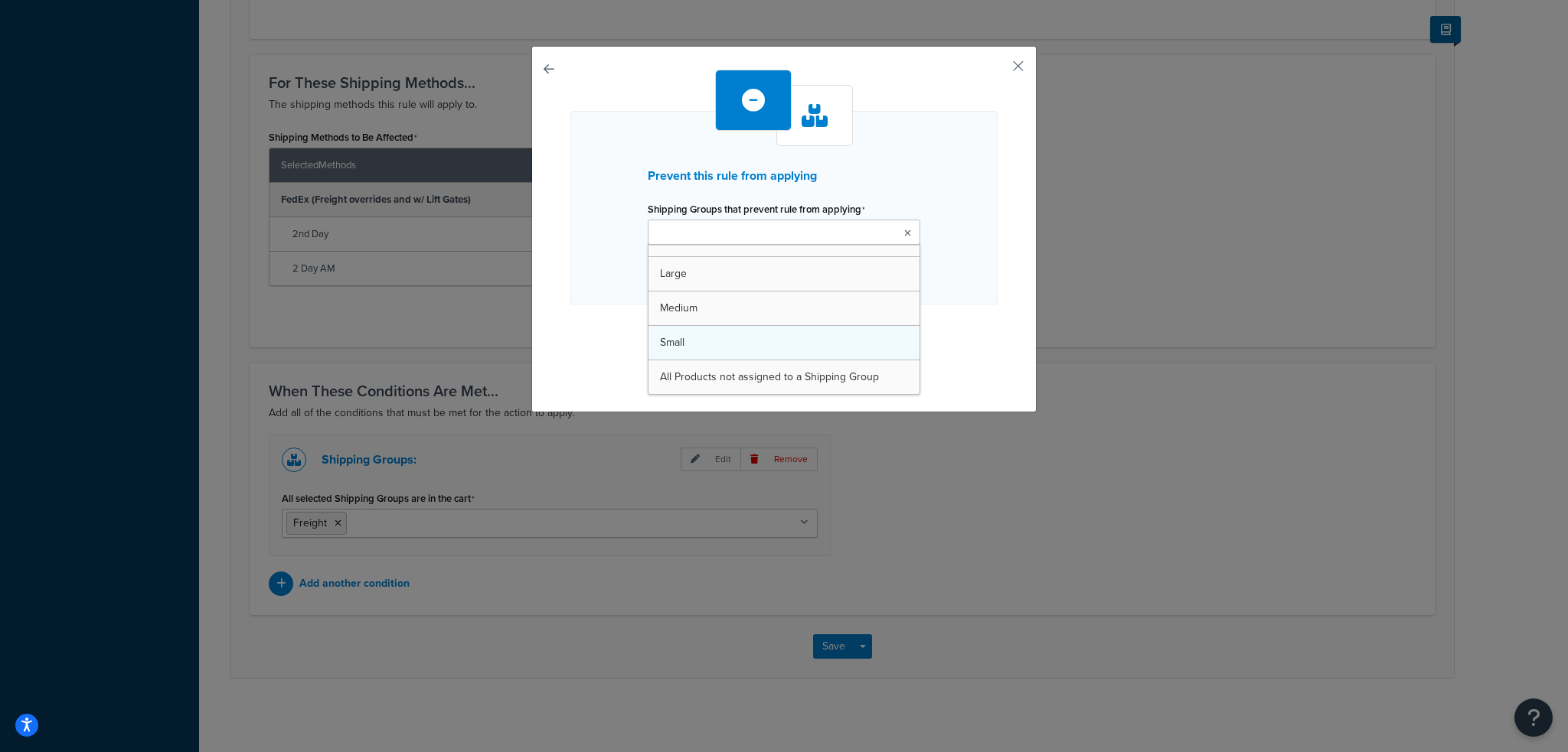
type input "f"
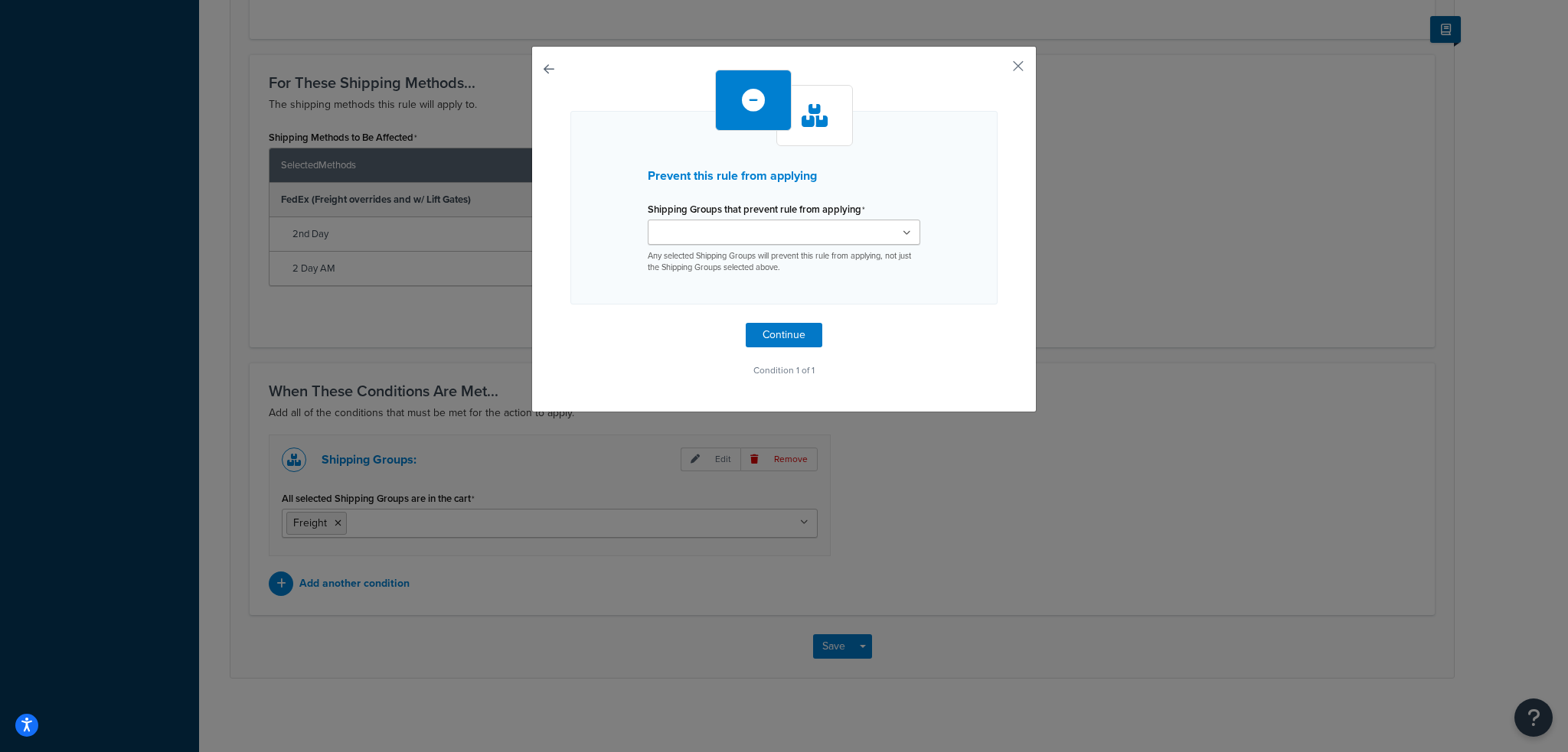
click at [643, 300] on div "Prevent this rule from applying Shipping Groups that prevent rule from applying…" at bounding box center [784, 208] width 427 height 194
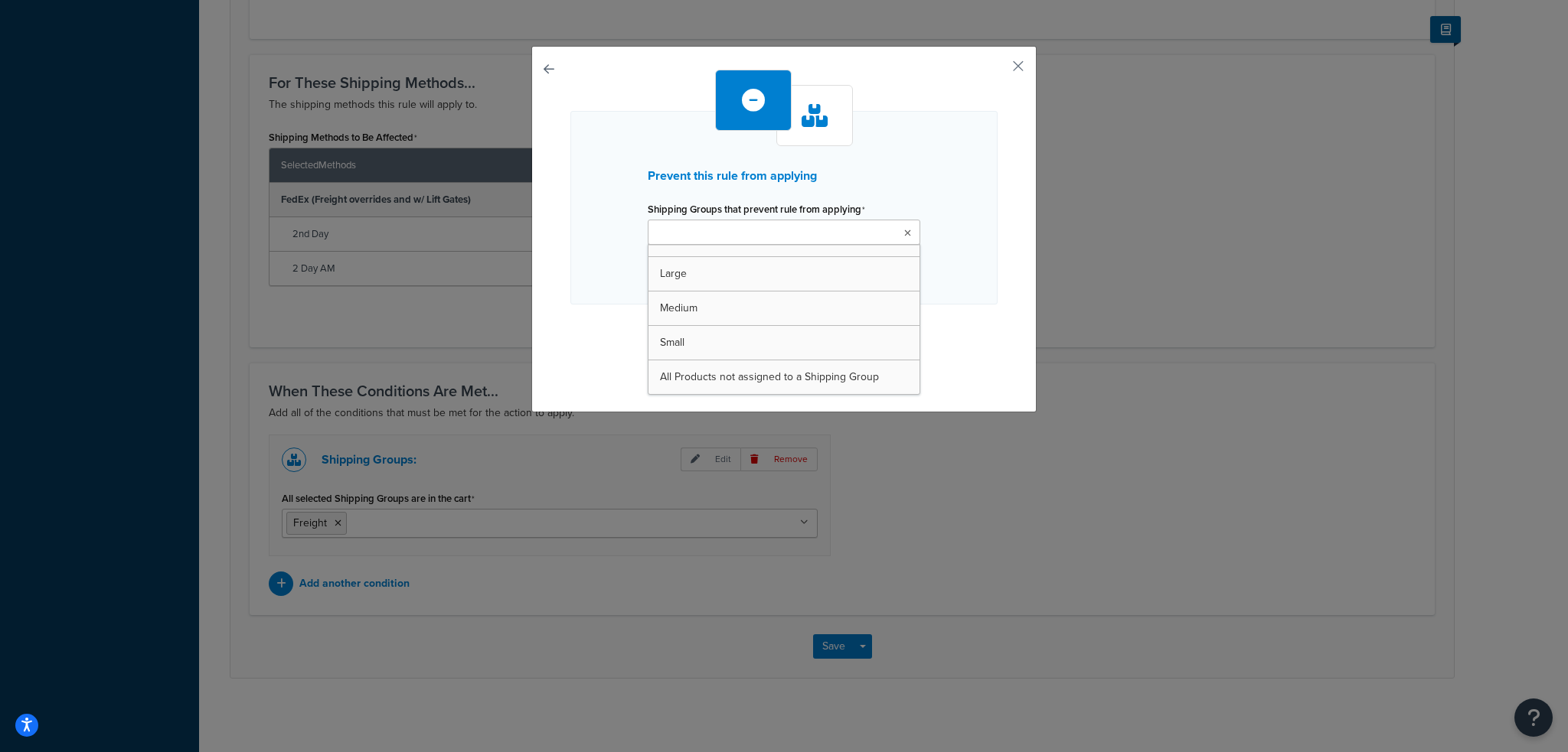
click at [757, 230] on input "Shipping Groups that prevent rule from applying" at bounding box center [720, 233] width 136 height 17
click at [604, 295] on div "Prevent this rule from applying Shipping Groups that prevent rule from applying…" at bounding box center [784, 208] width 427 height 194
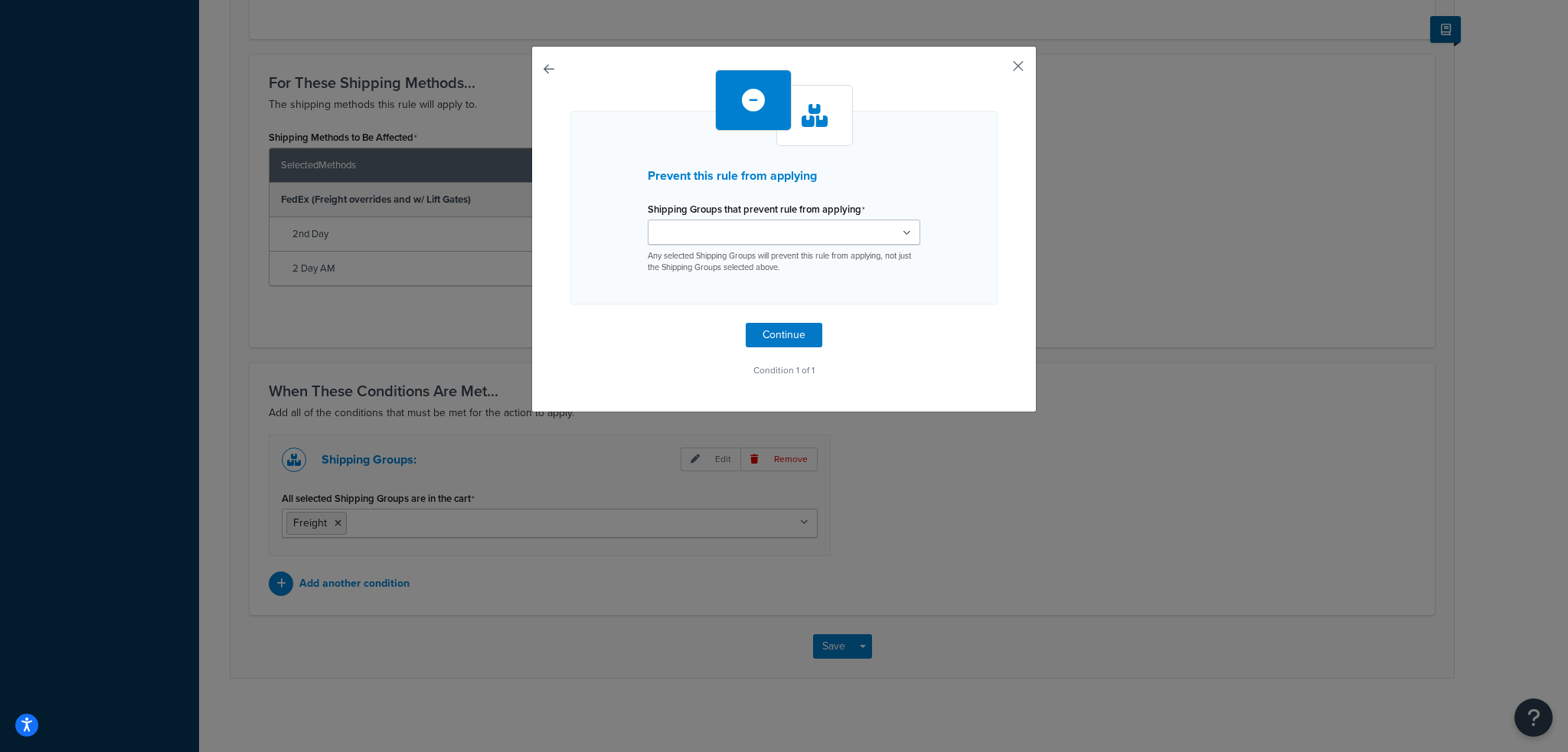
click at [998, 70] on button "button" at bounding box center [996, 72] width 4 height 4
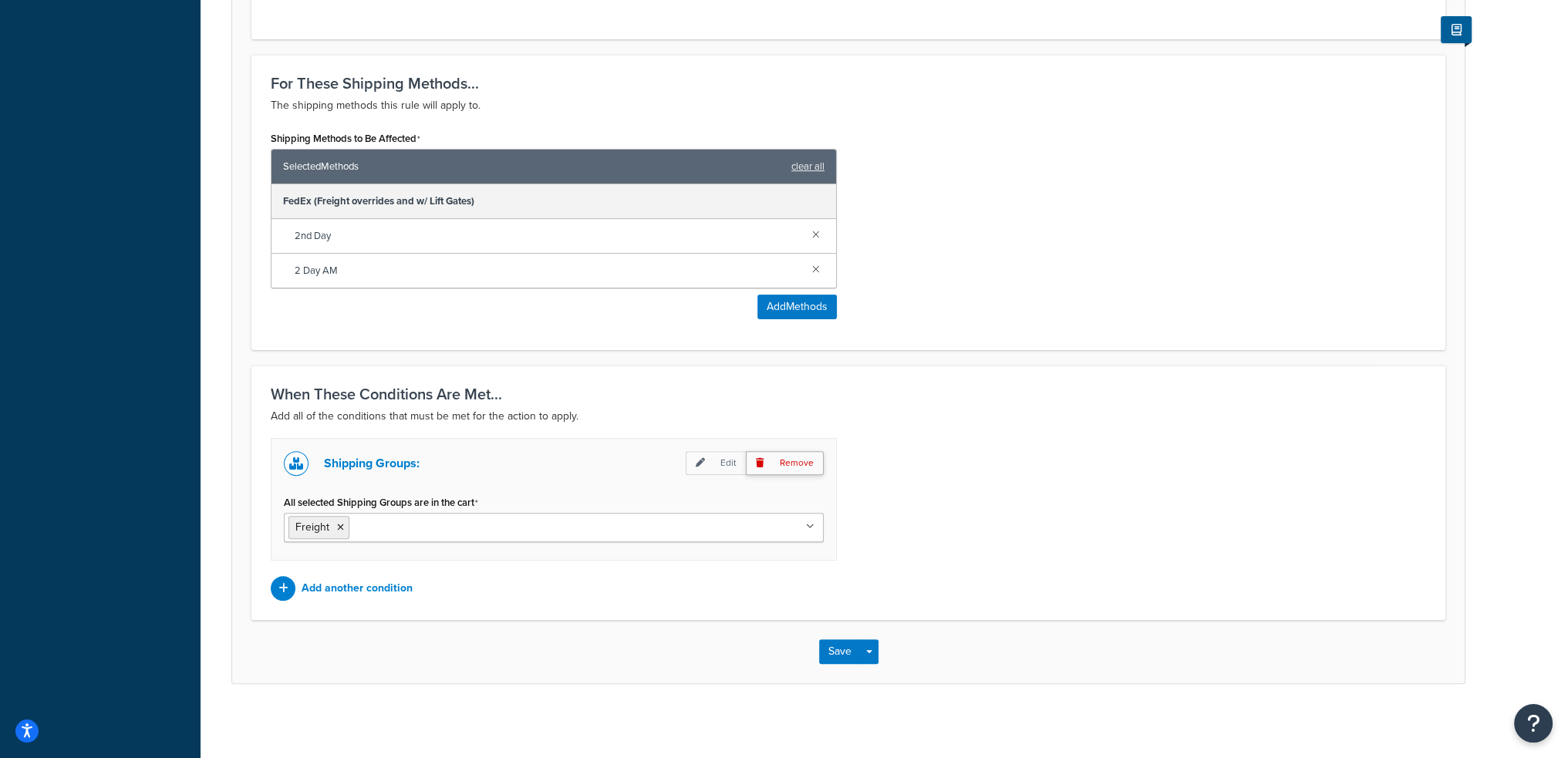
click at [793, 462] on p "Remove" at bounding box center [784, 464] width 78 height 24
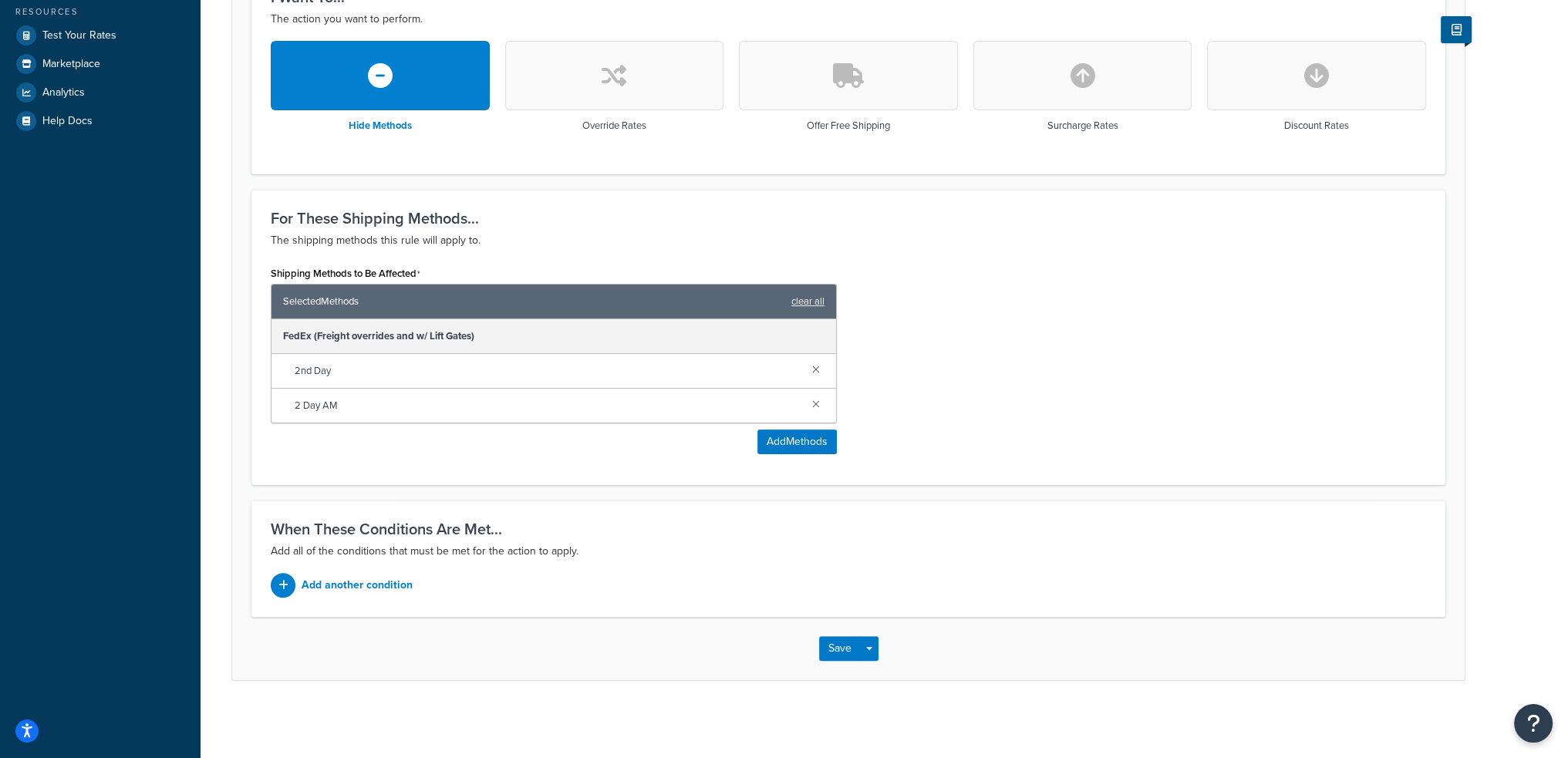
scroll to position [430, 0]
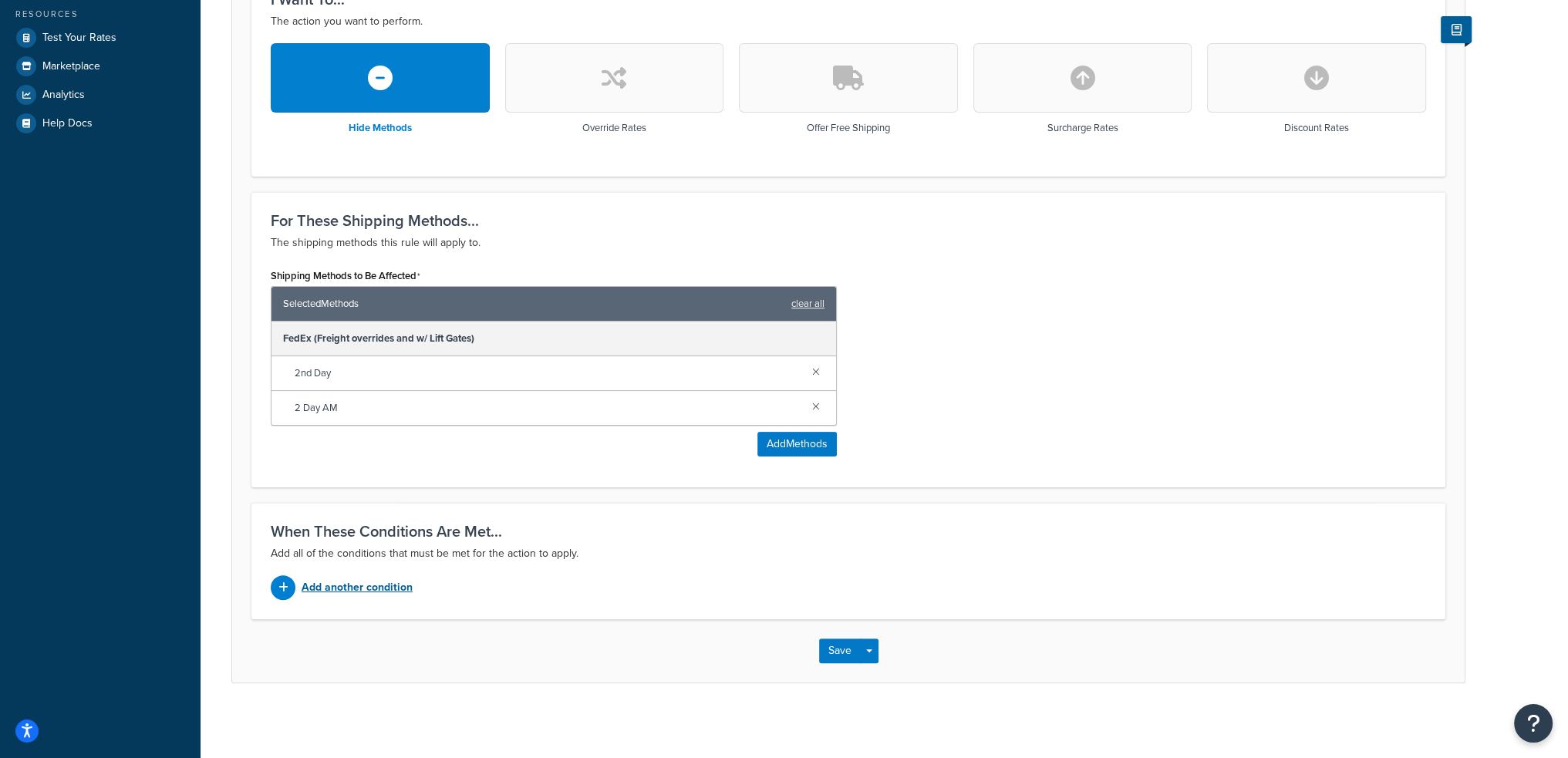
click at [377, 578] on p "Add another condition" at bounding box center [357, 588] width 111 height 21
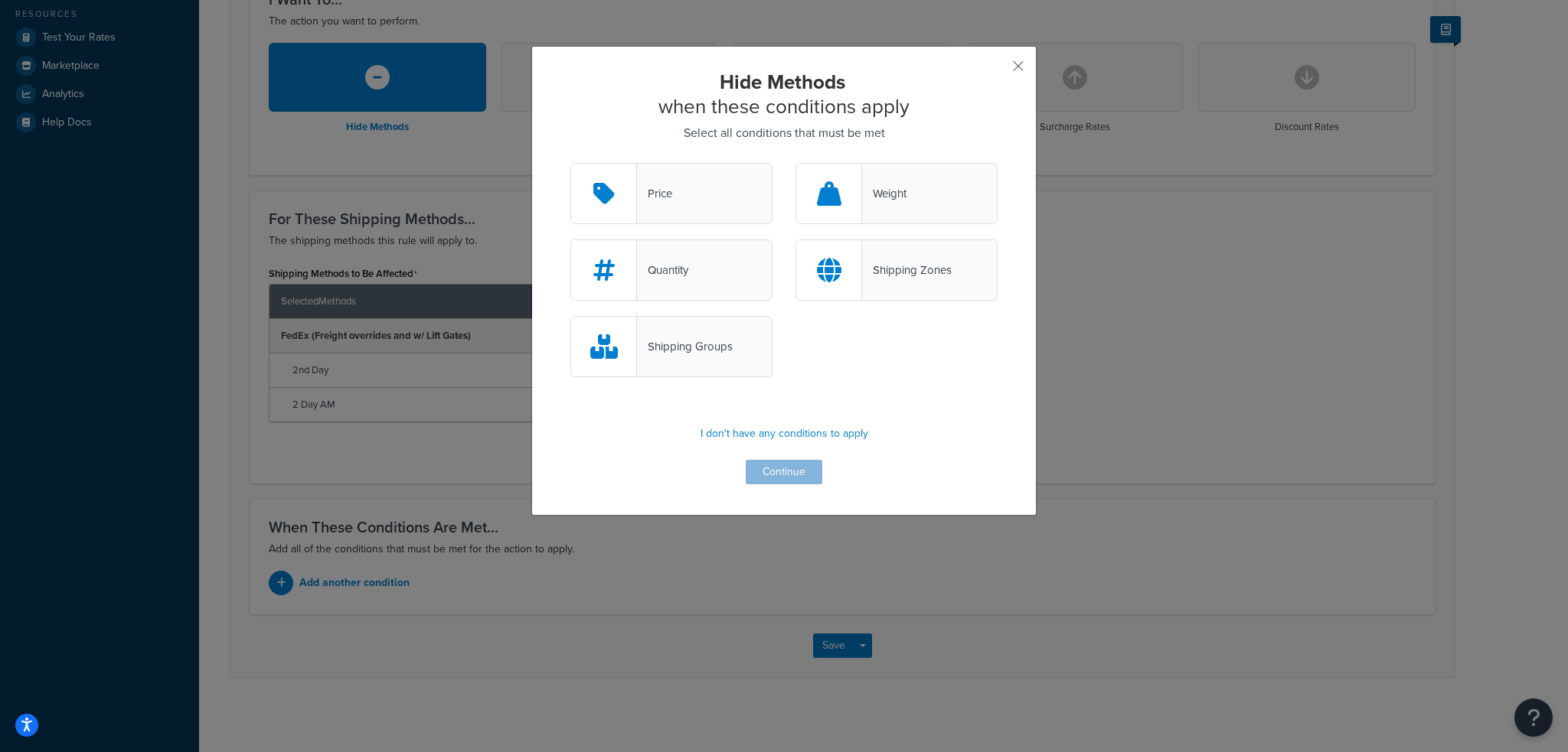
click at [653, 346] on div "Shipping Groups" at bounding box center [685, 346] width 96 height 21
click at [0, 0] on input "Shipping Groups" at bounding box center [0, 0] width 0 height 0
click at [787, 481] on button "Continue" at bounding box center [784, 472] width 76 height 25
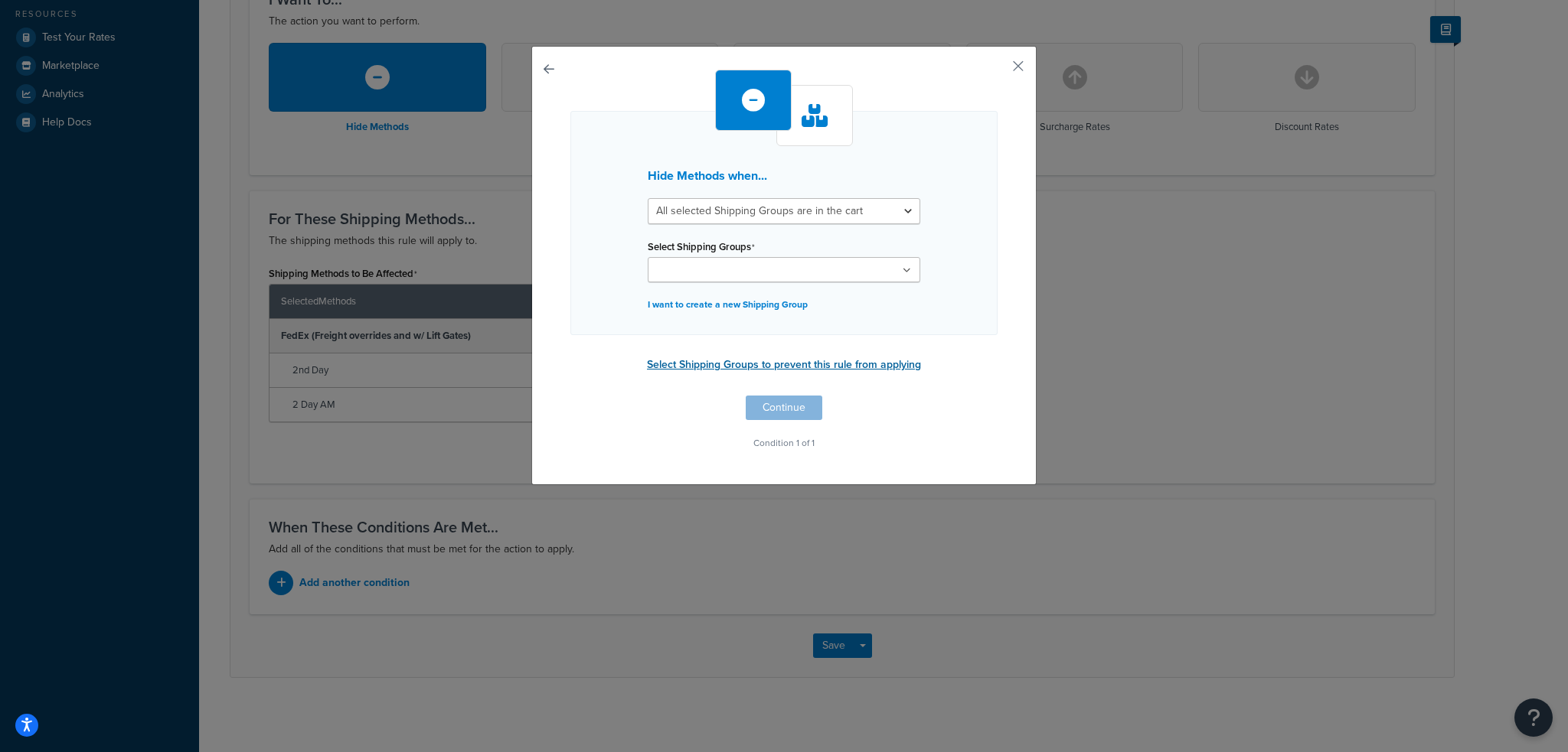
click at [746, 364] on button "Select Shipping Groups to prevent this rule from applying" at bounding box center [784, 365] width 283 height 23
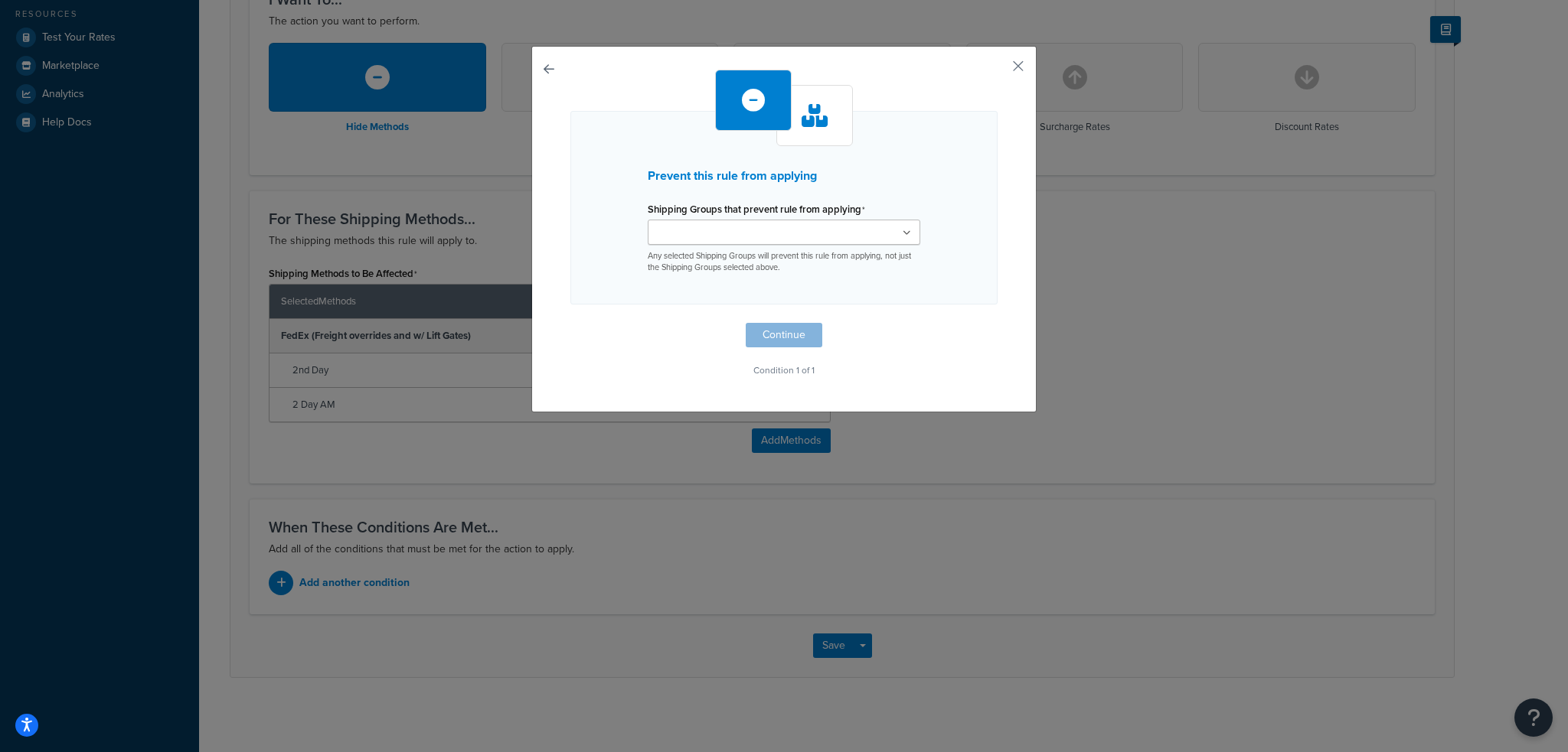
click at [733, 237] on input "Shipping Groups that prevent rule from applying" at bounding box center [720, 233] width 136 height 17
type input "f"
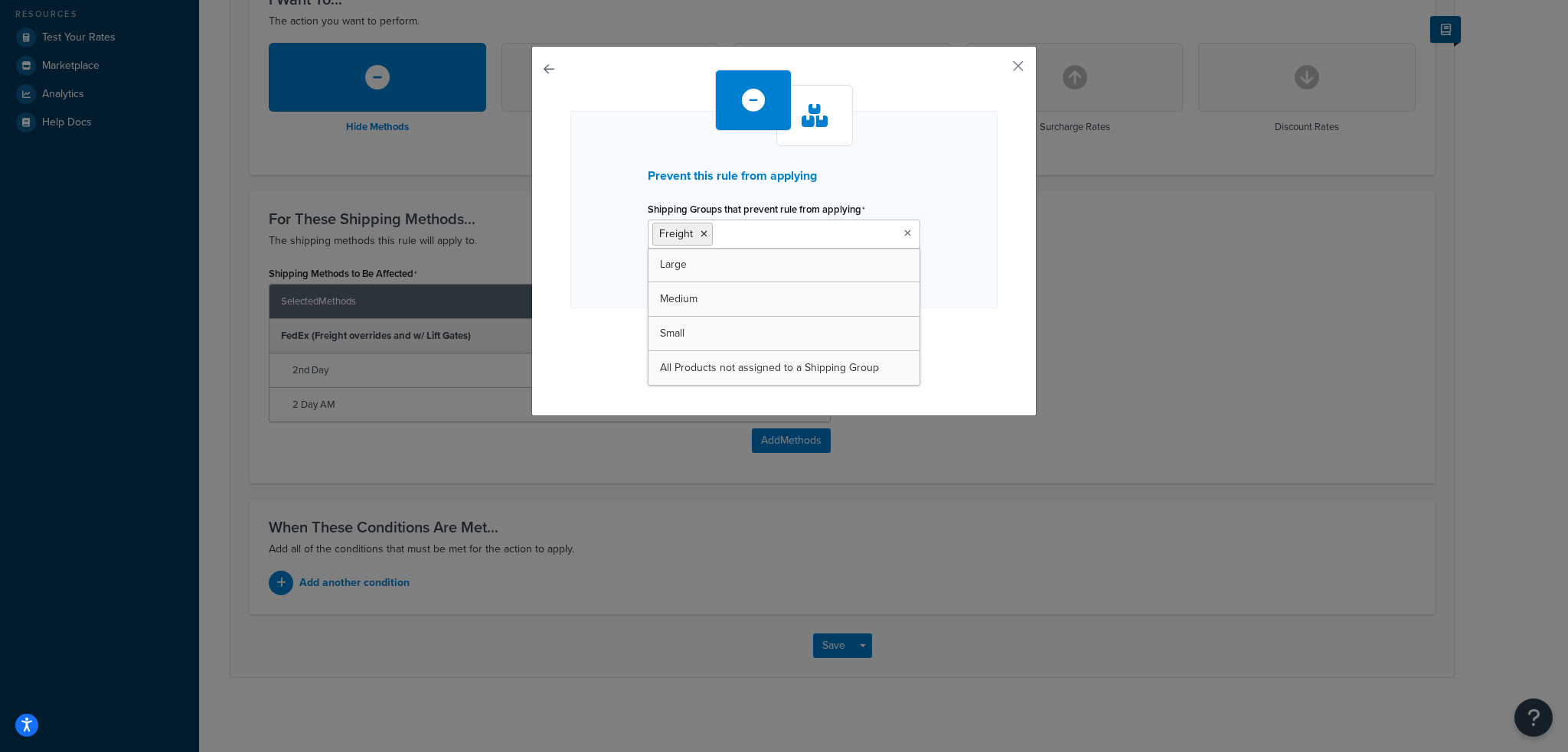
click at [581, 310] on div "Prevent this rule from applying Shipping Groups that prevent rule from applying…" at bounding box center [784, 227] width 427 height 315
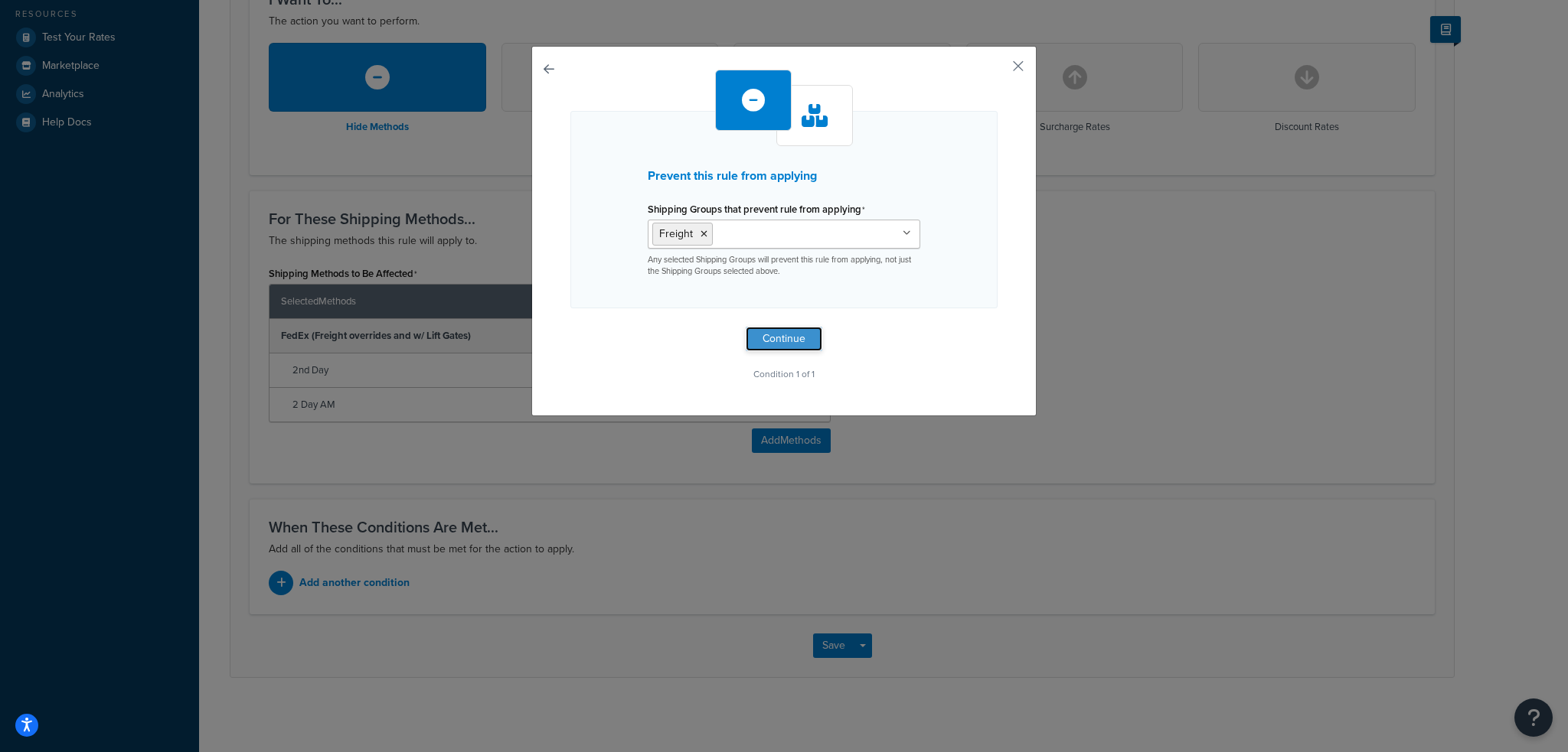
click at [756, 342] on button "Continue" at bounding box center [784, 339] width 76 height 25
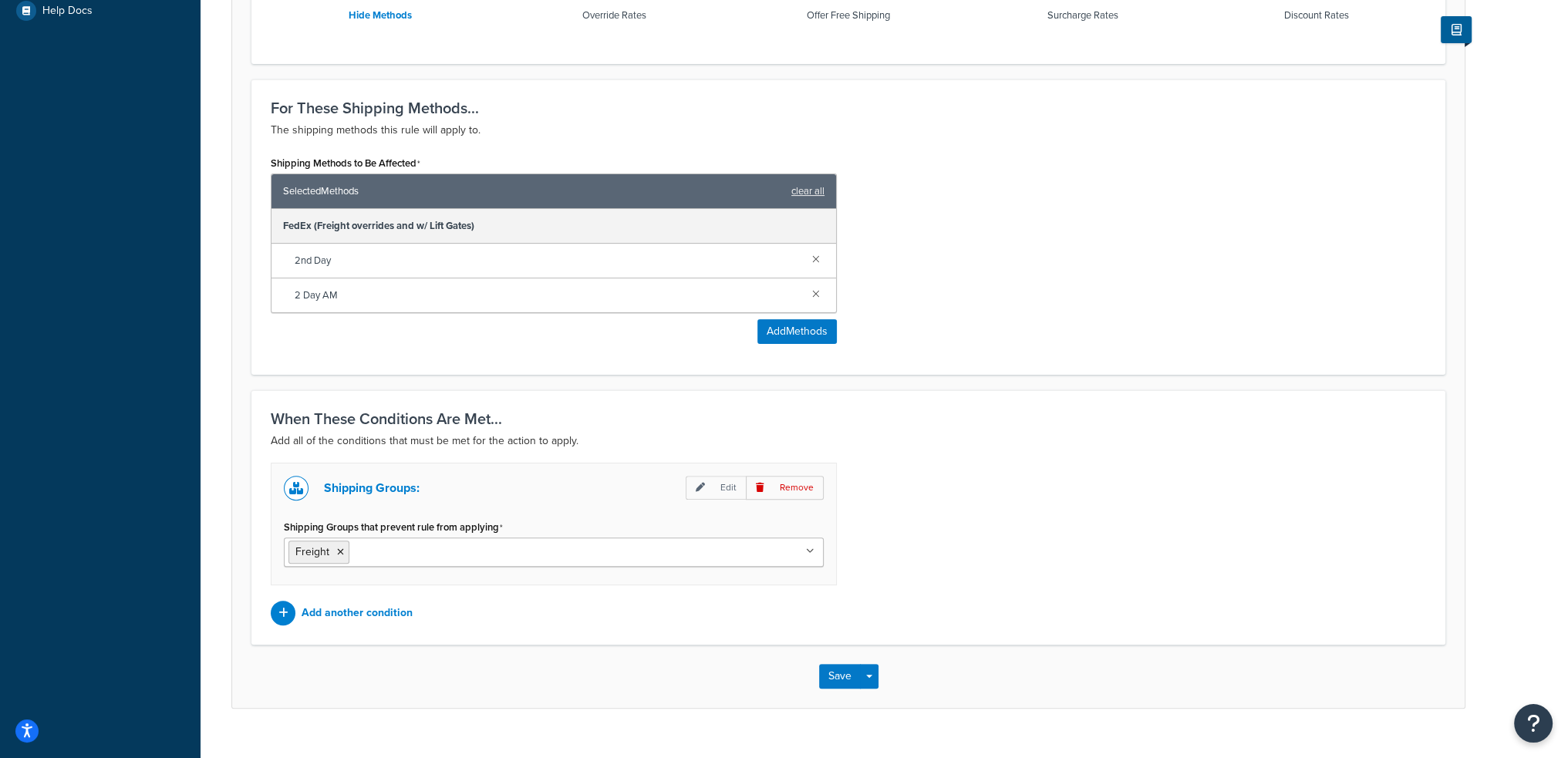
scroll to position [568, 0]
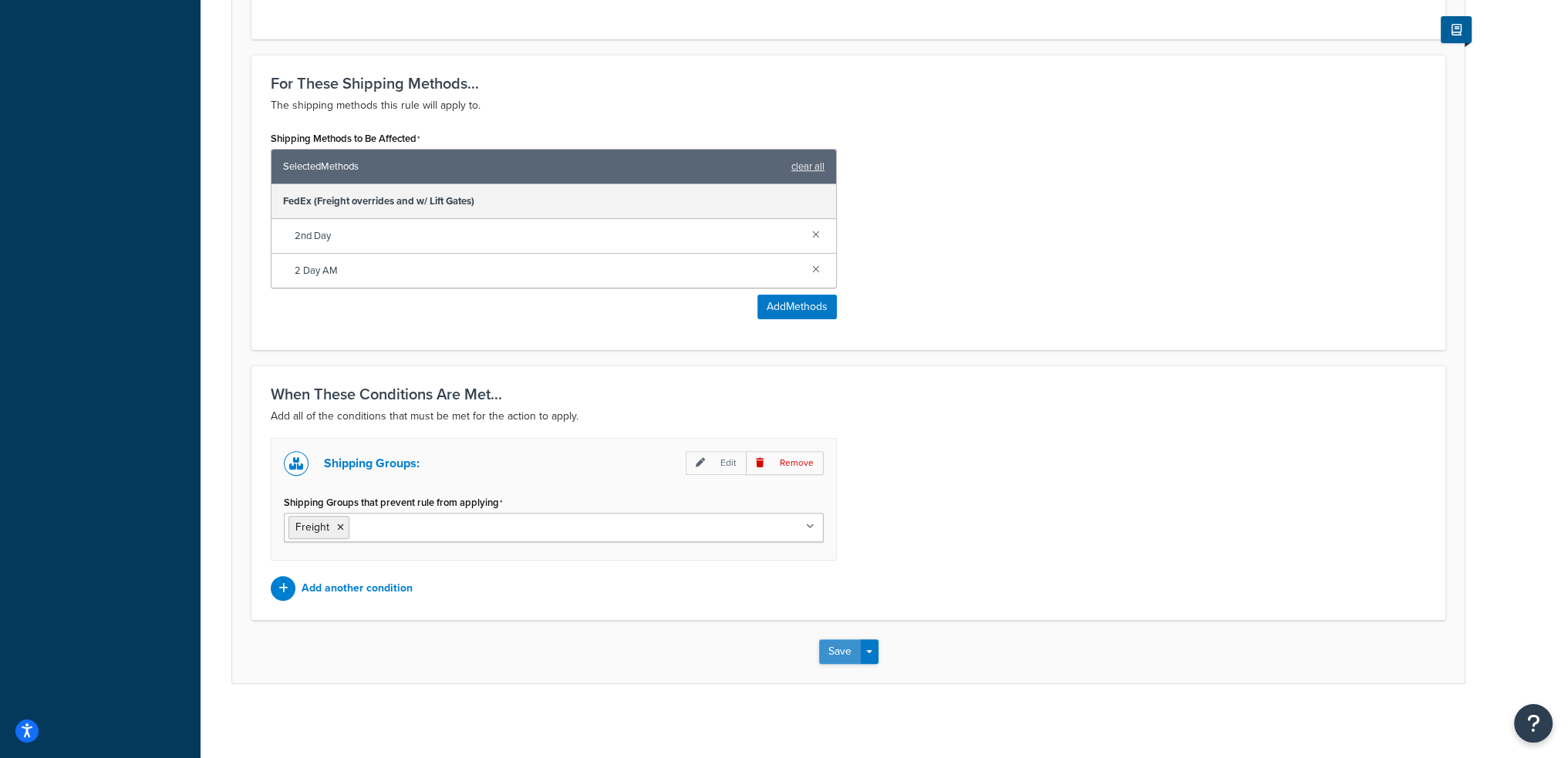
click at [827, 643] on button "Save" at bounding box center [839, 652] width 42 height 25
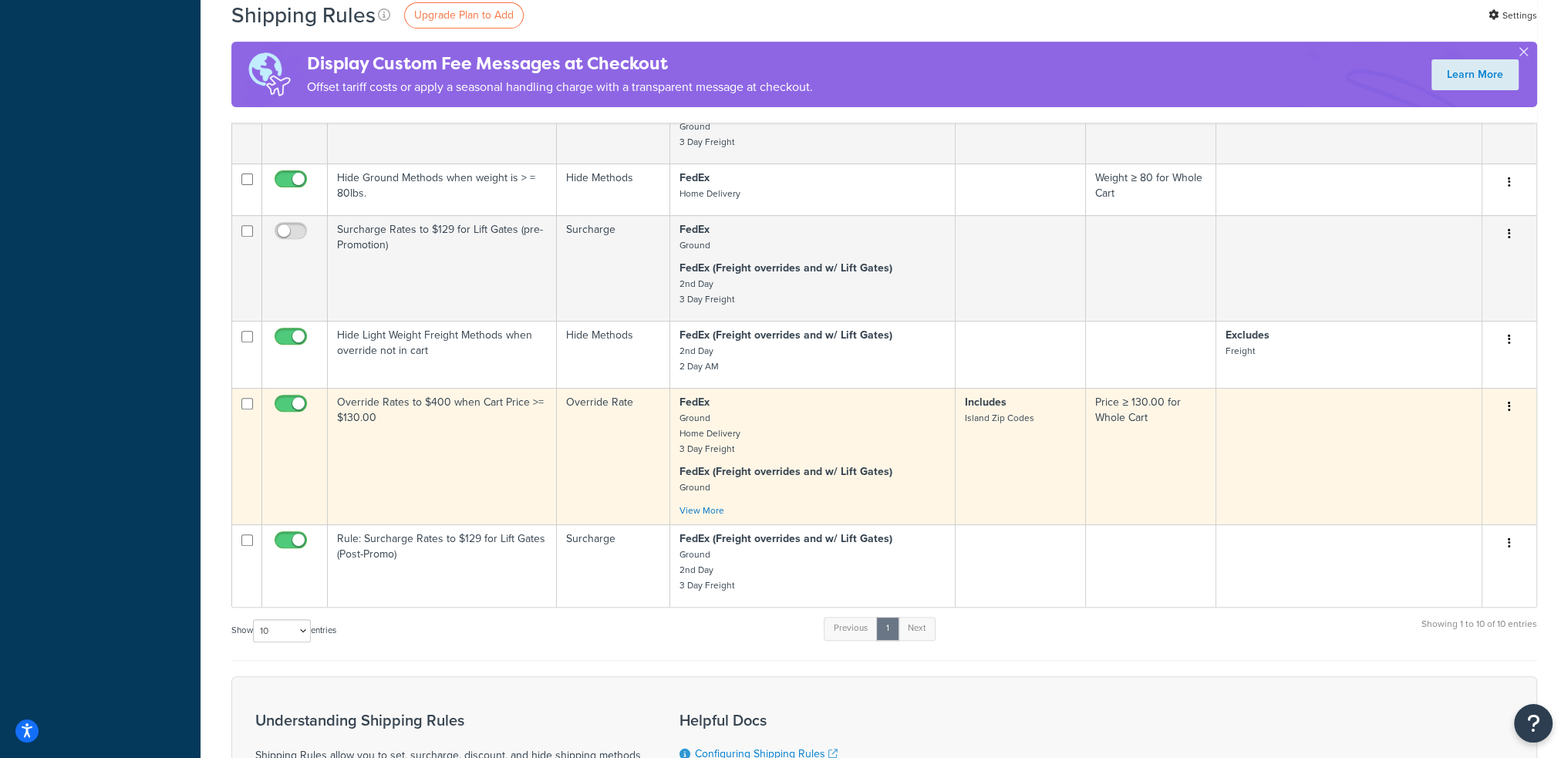
scroll to position [772, 0]
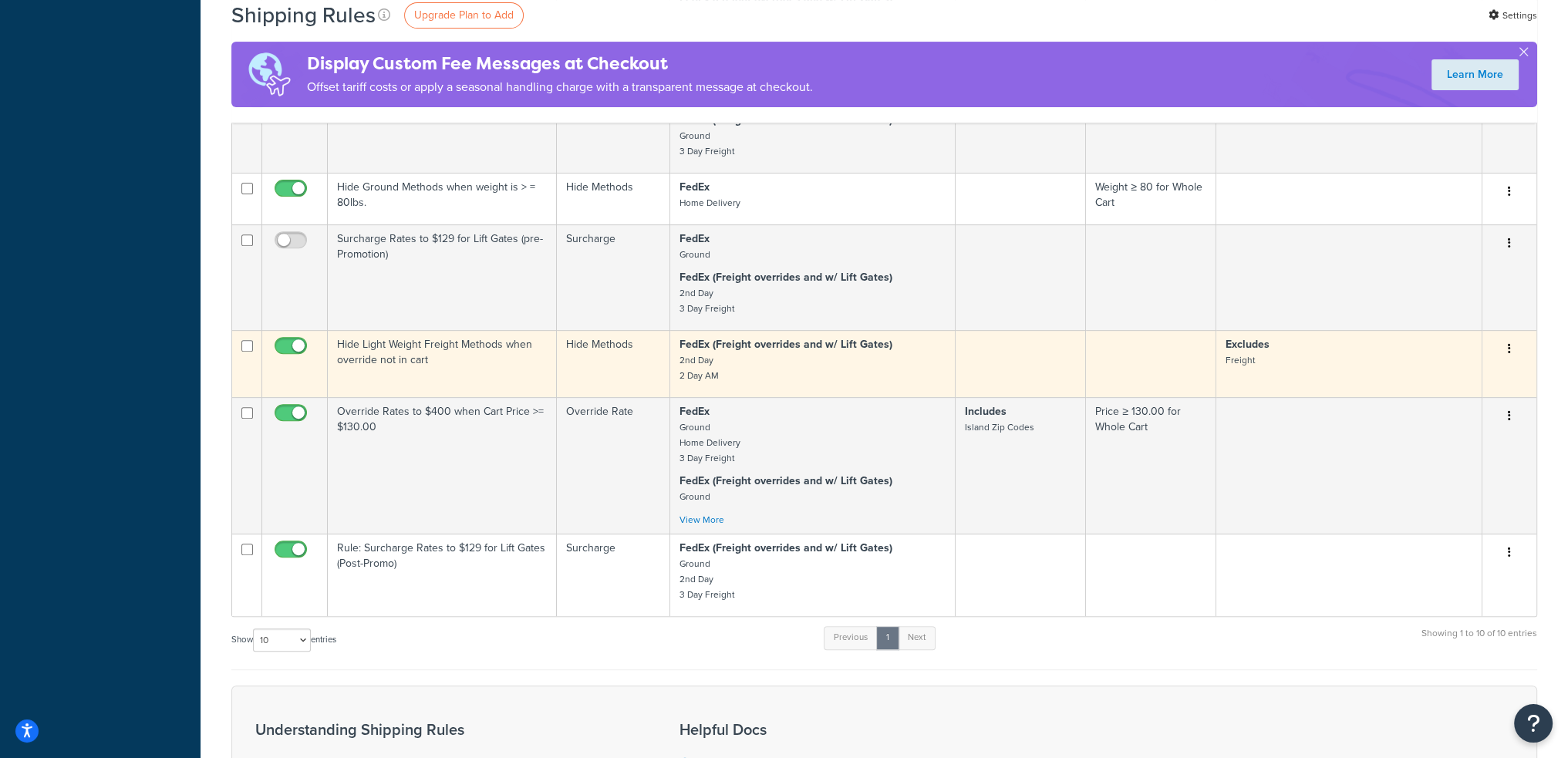
click at [245, 342] on input "checkbox" at bounding box center [247, 346] width 12 height 12
checkbox input "true"
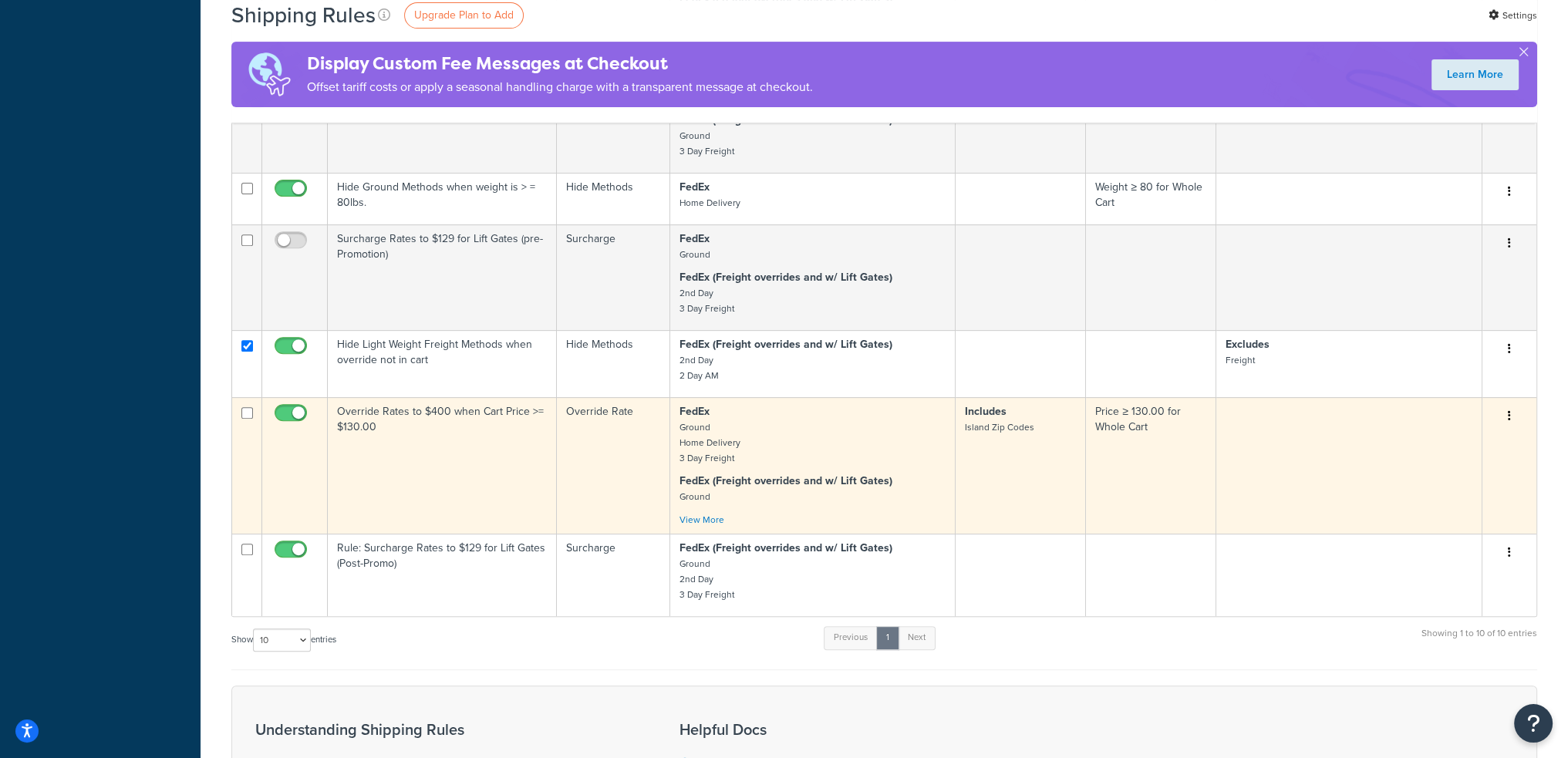
click at [426, 462] on td "Override Rates to $400 when Cart Price >= $130.00" at bounding box center [442, 466] width 229 height 137
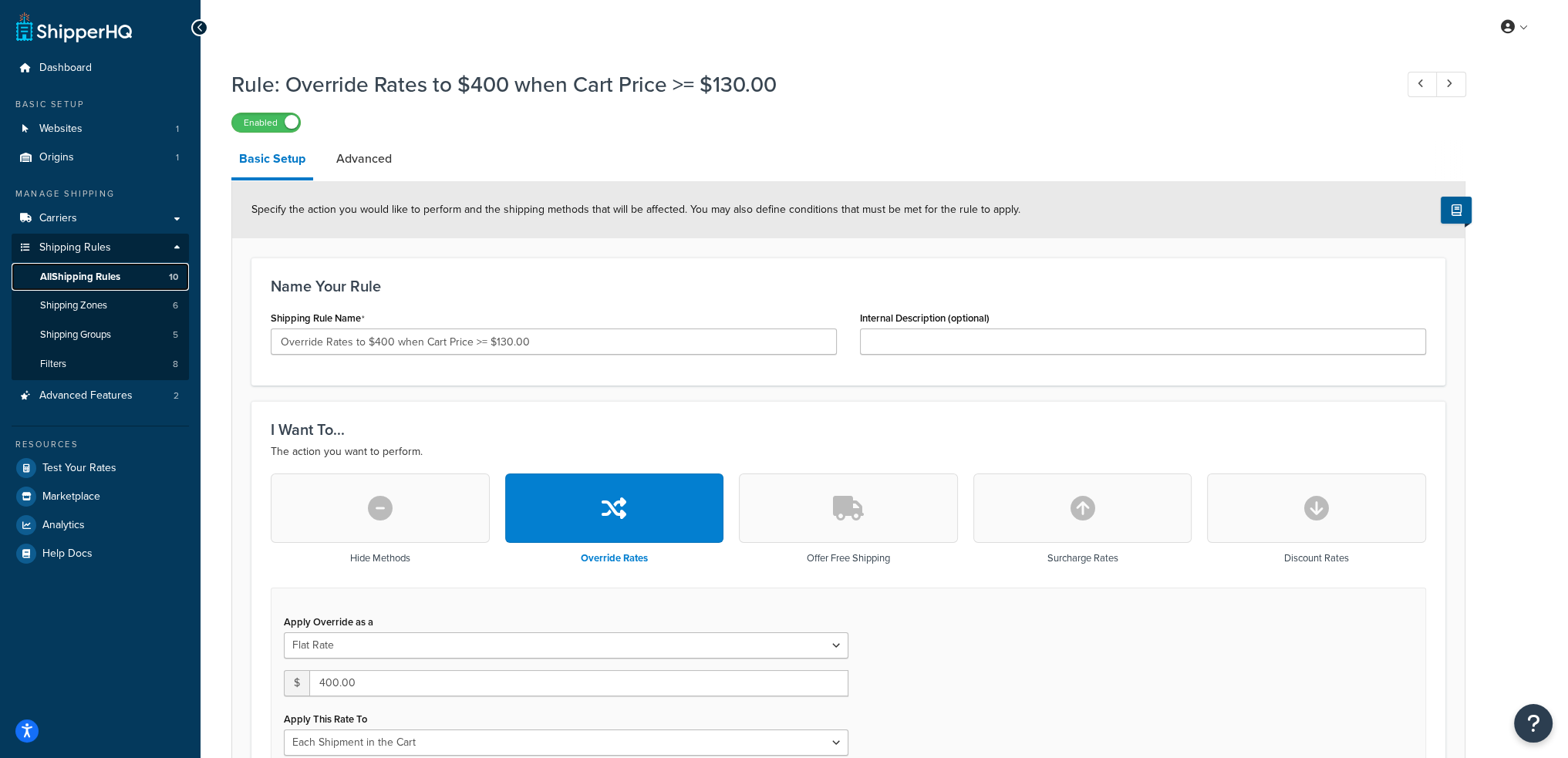
click at [95, 272] on span "All Shipping Rules" at bounding box center [80, 278] width 80 height 13
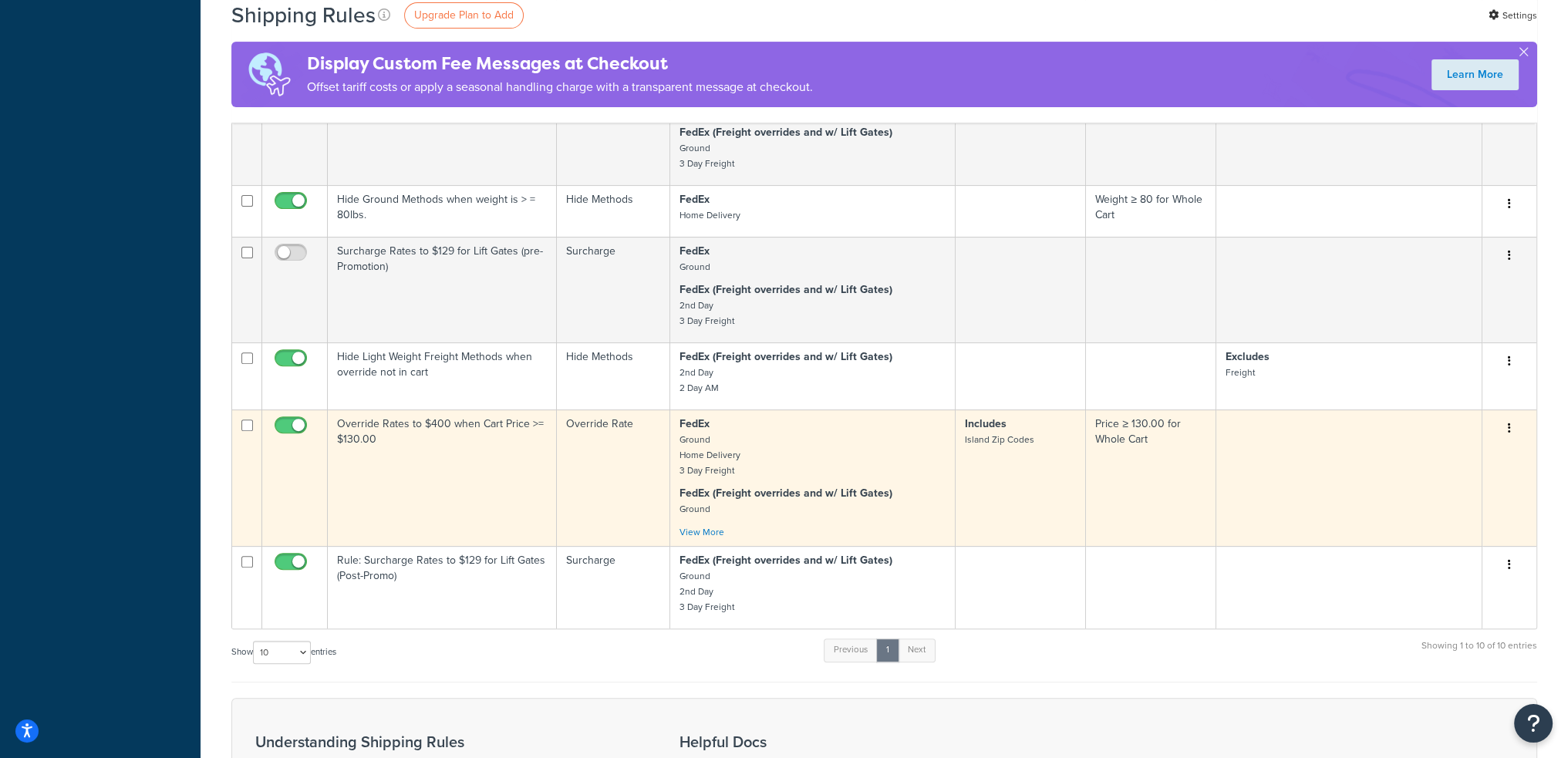
scroll to position [926, 0]
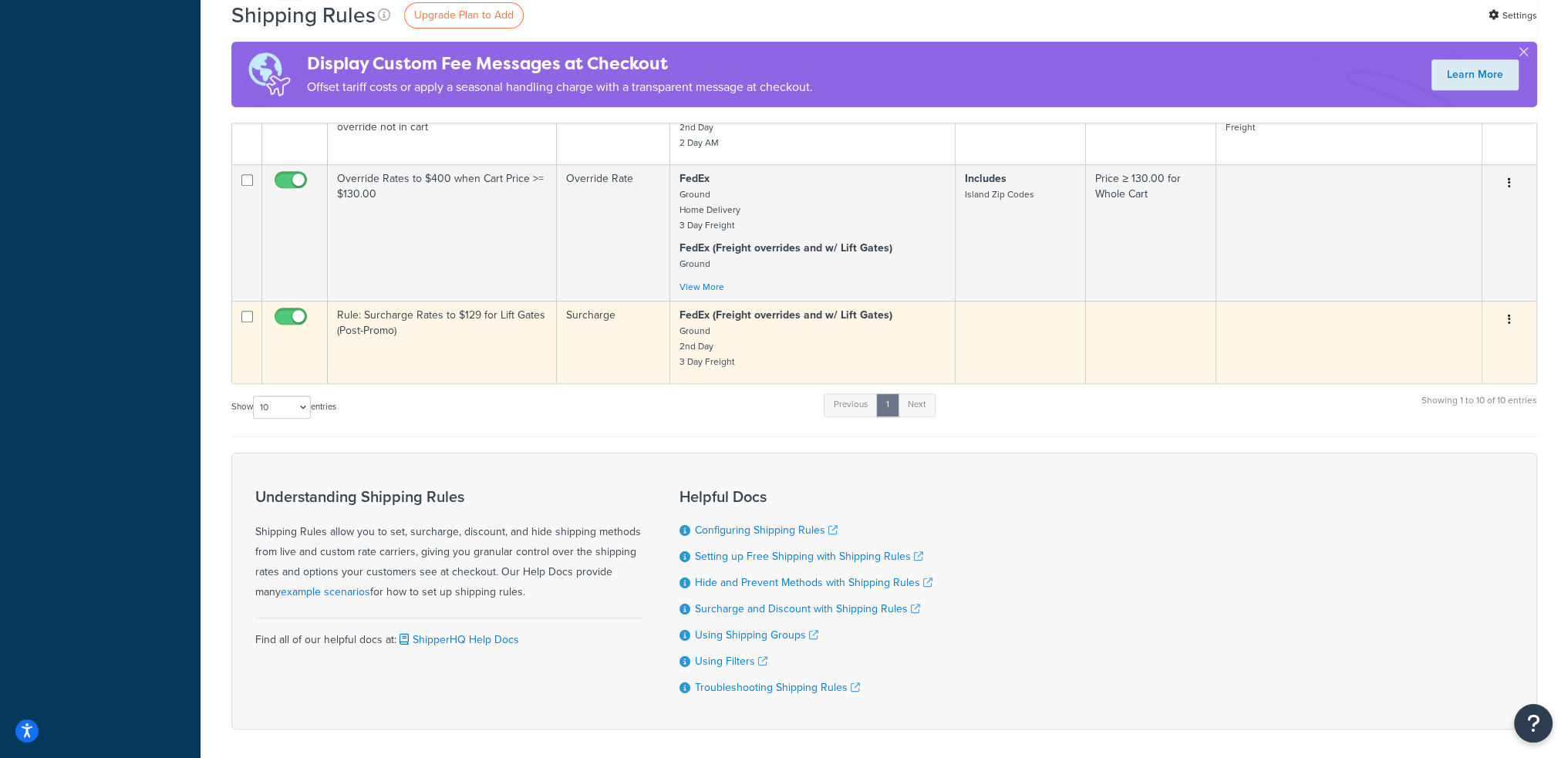
click at [485, 345] on td "Rule: Surcharge Rates to $129 for Lift Gates (Post-Promo)" at bounding box center [442, 342] width 229 height 82
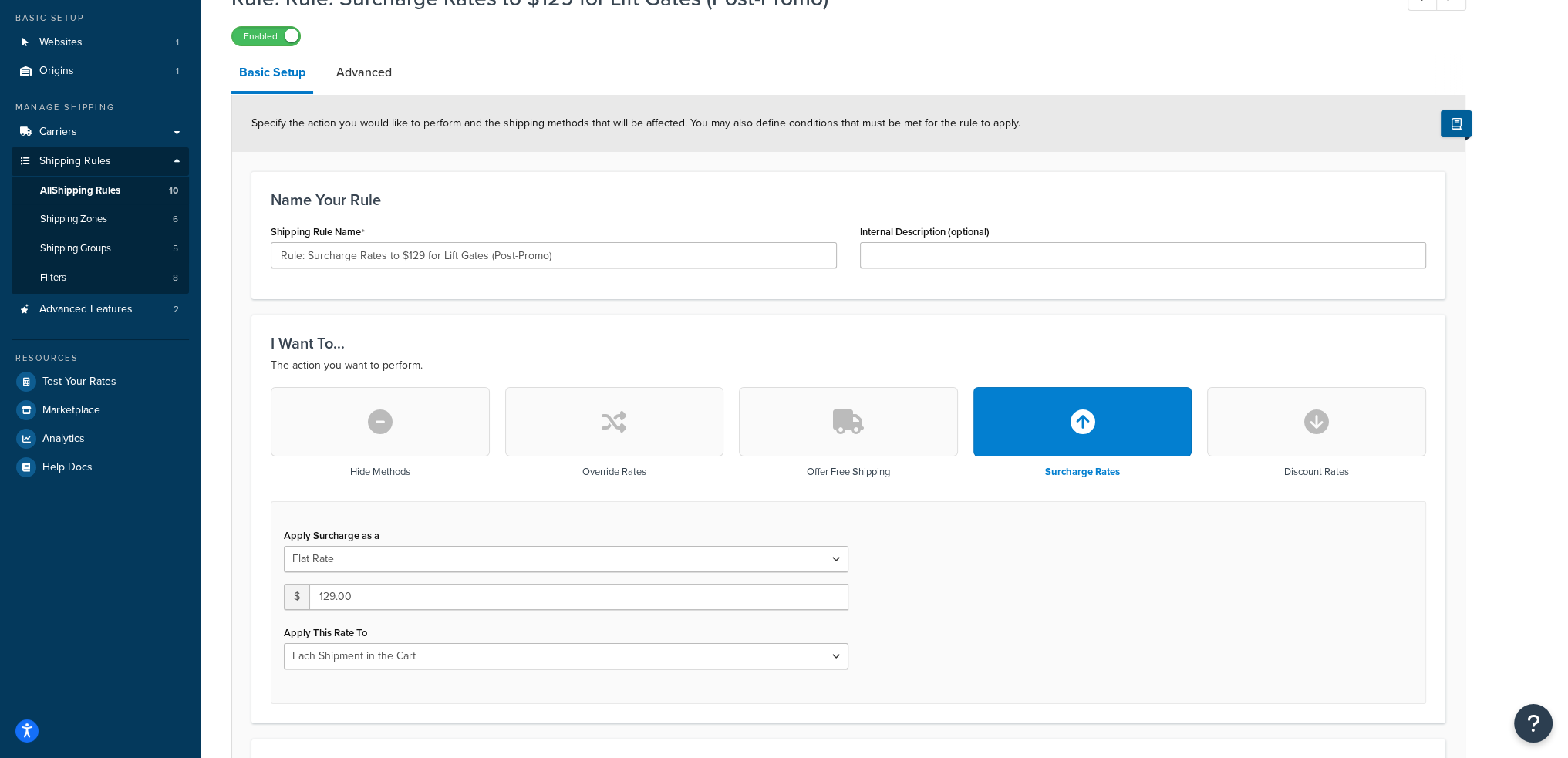
scroll to position [77, 0]
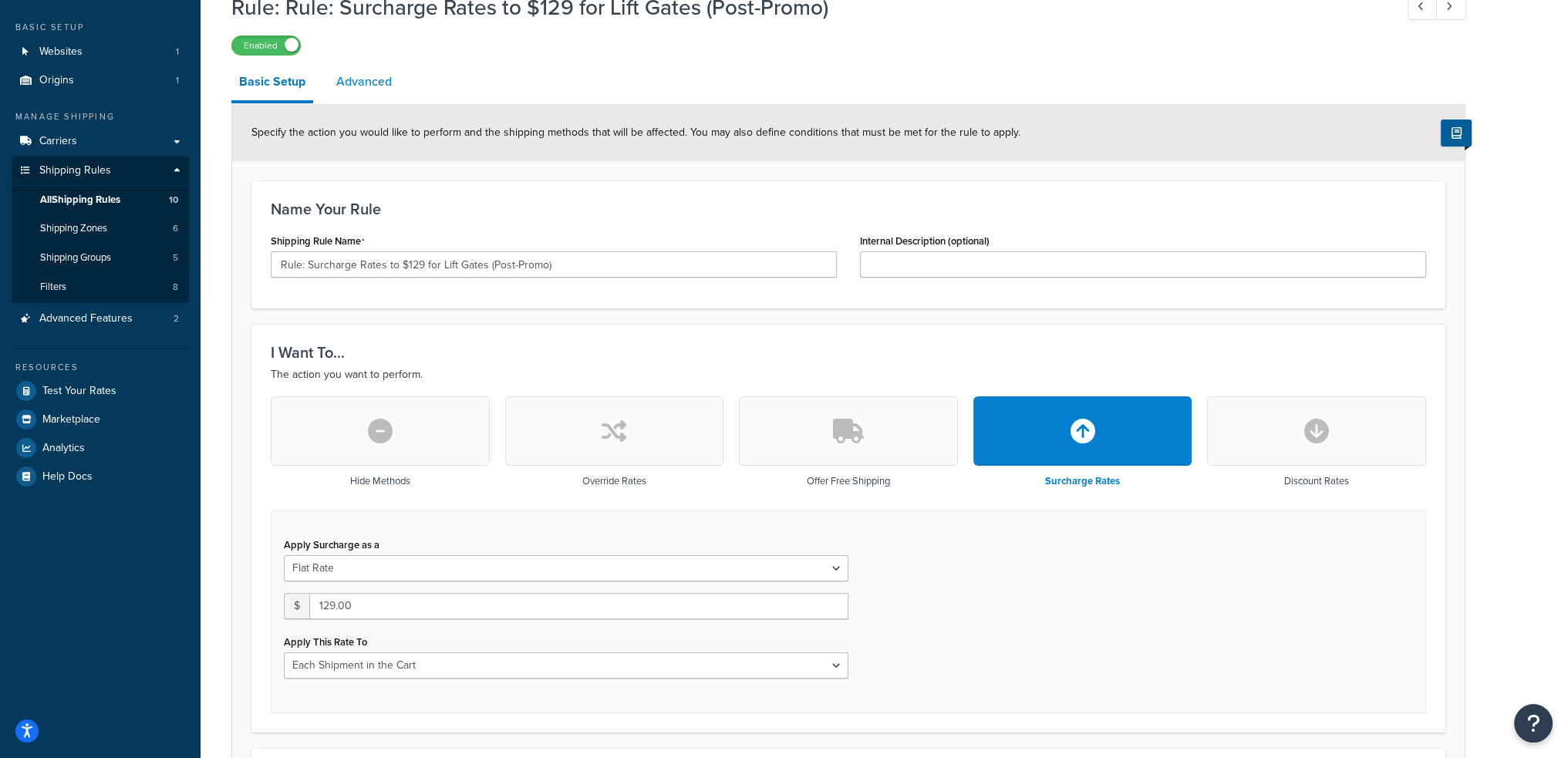
click at [369, 82] on link "Advanced" at bounding box center [364, 81] width 71 height 37
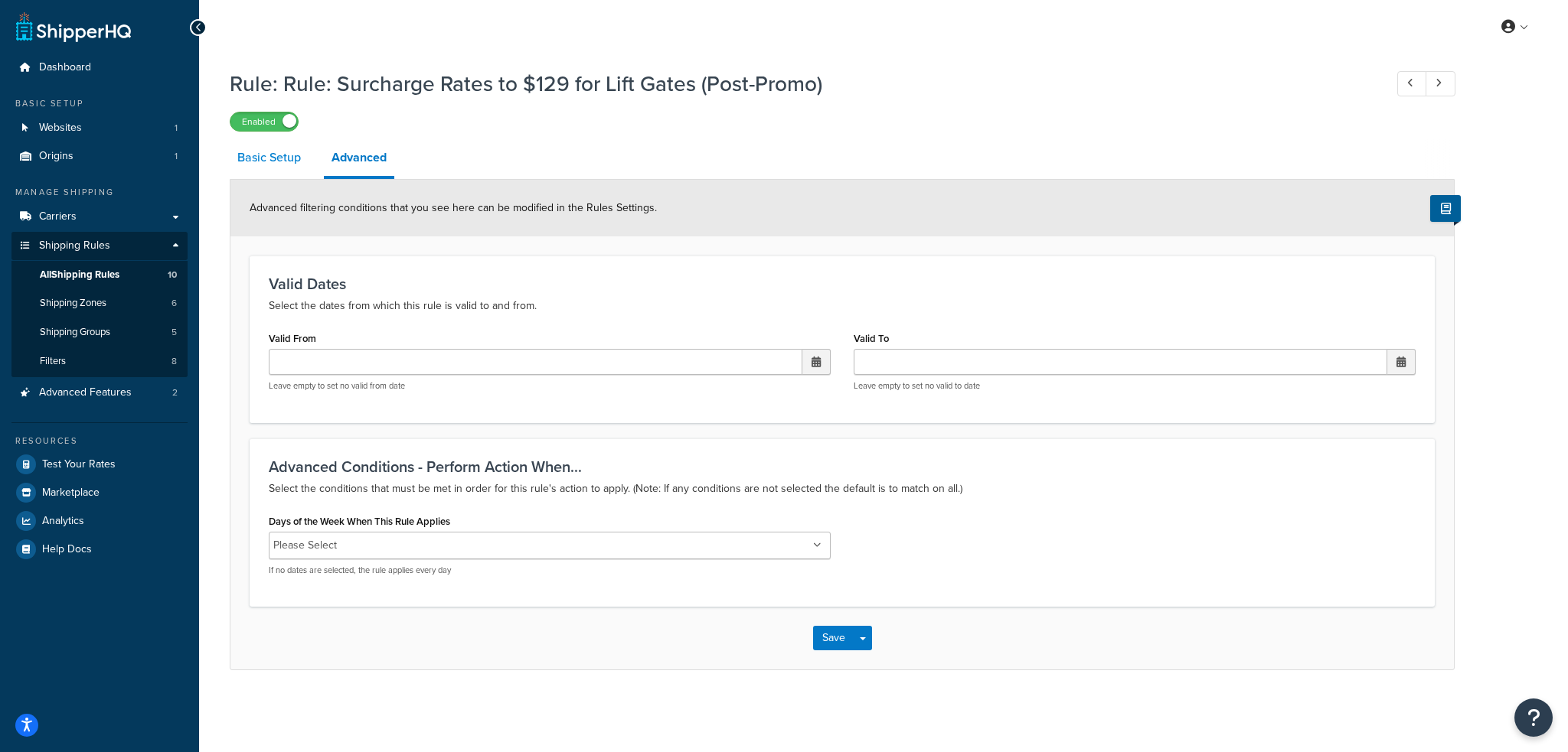
click at [281, 162] on link "Basic Setup" at bounding box center [269, 158] width 79 height 37
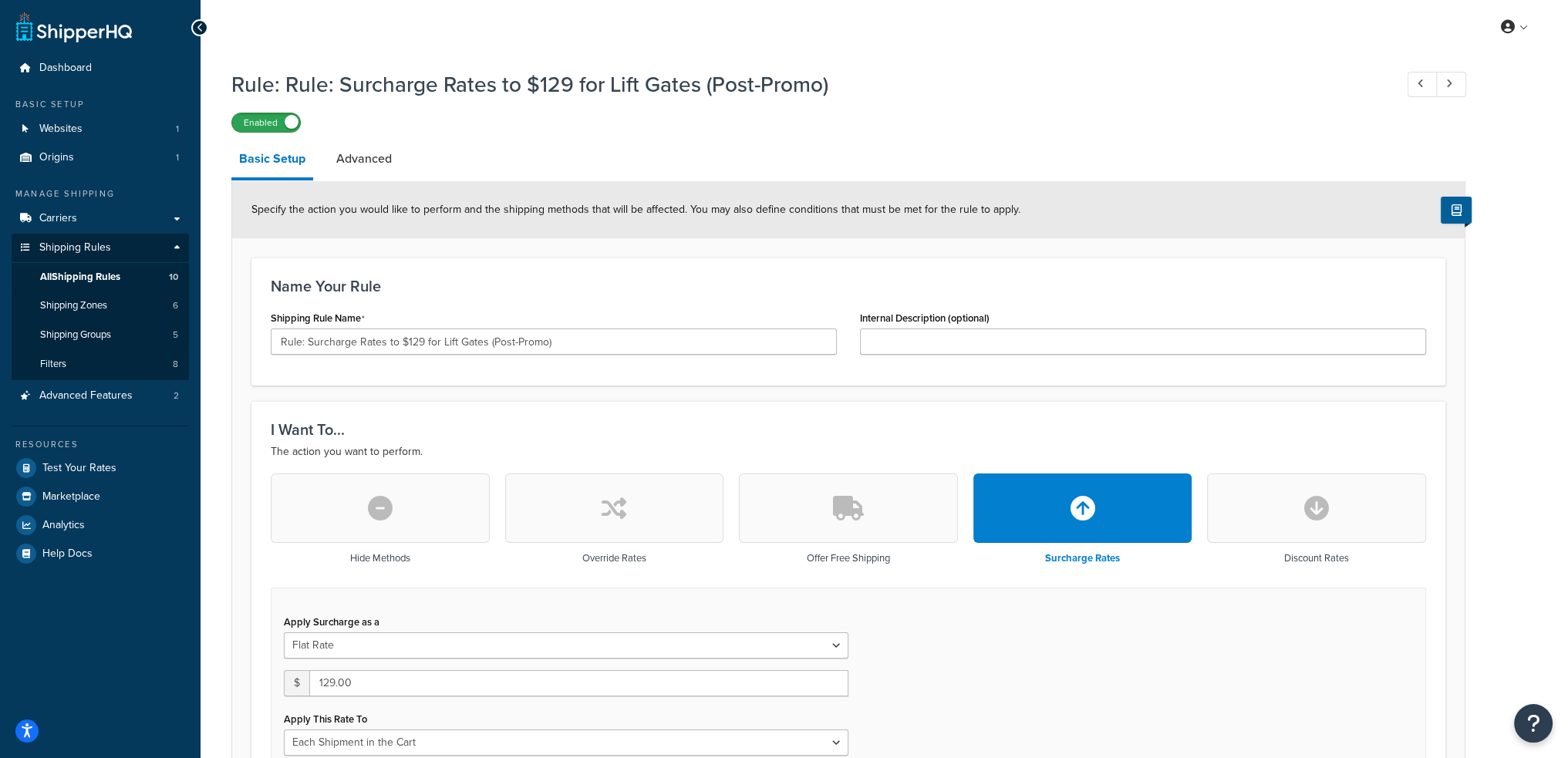
click at [250, 119] on label "Enabled" at bounding box center [265, 123] width 68 height 19
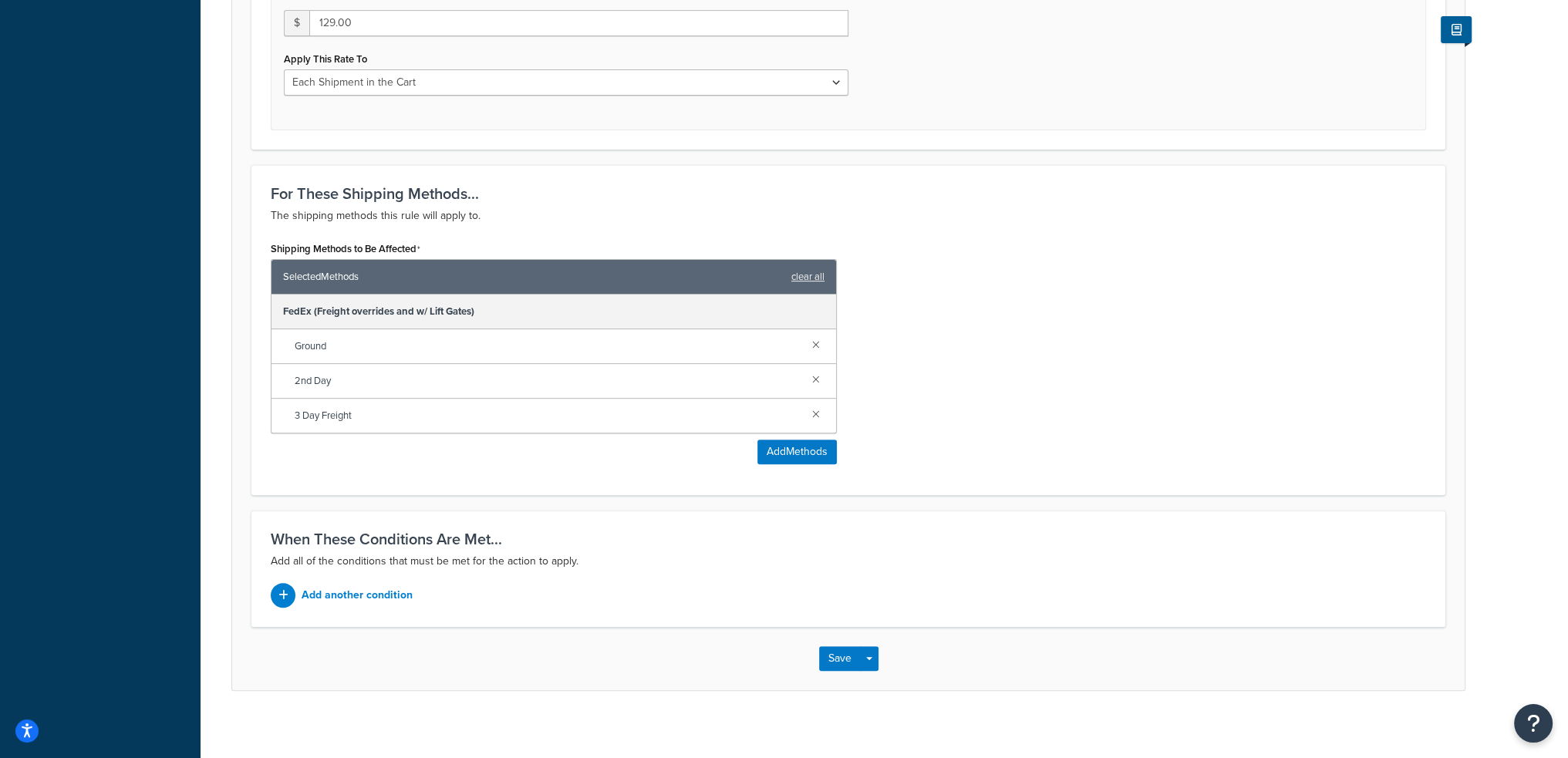
scroll to position [667, 0]
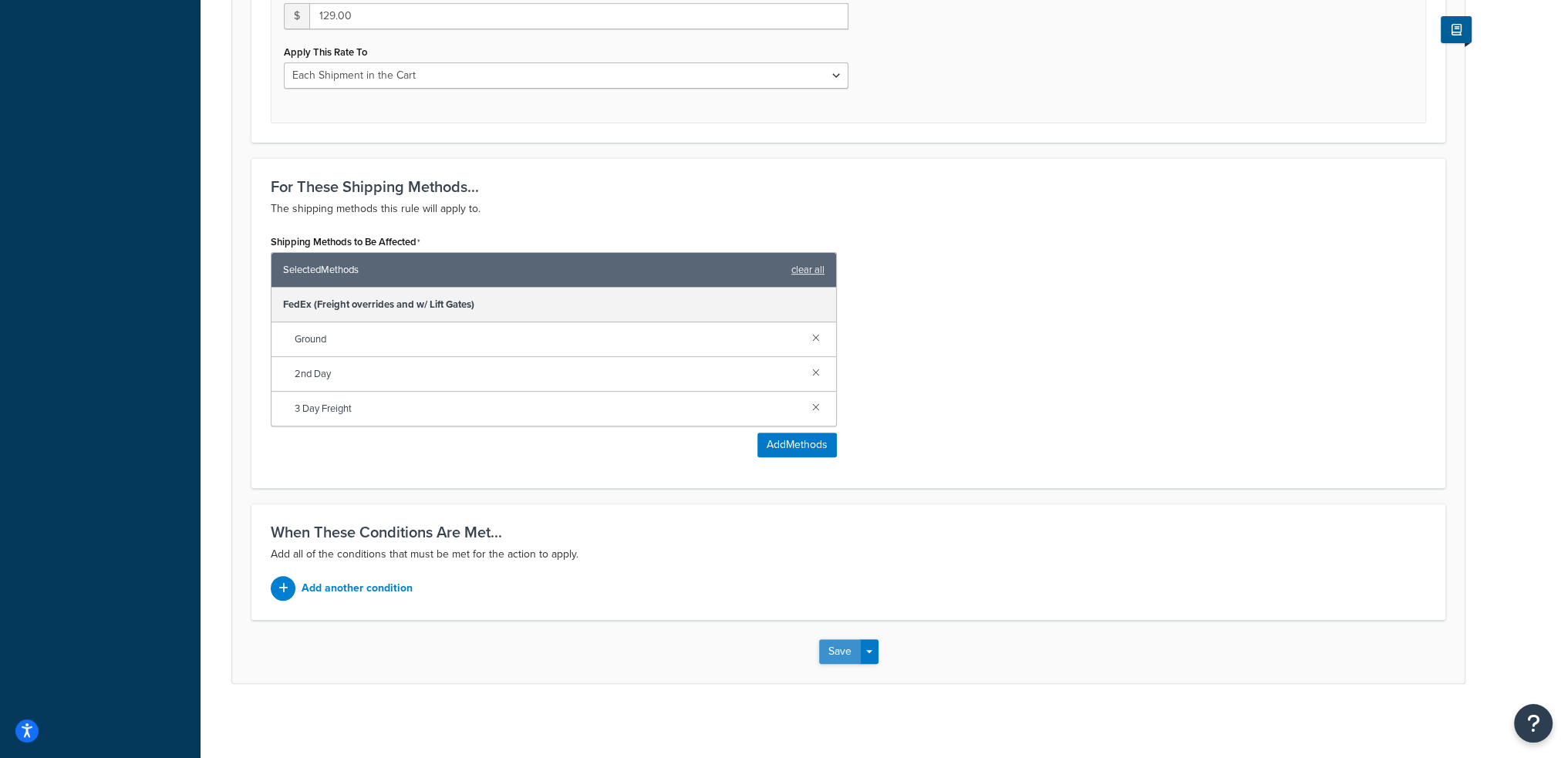
click at [826, 652] on button "Save" at bounding box center [839, 652] width 42 height 25
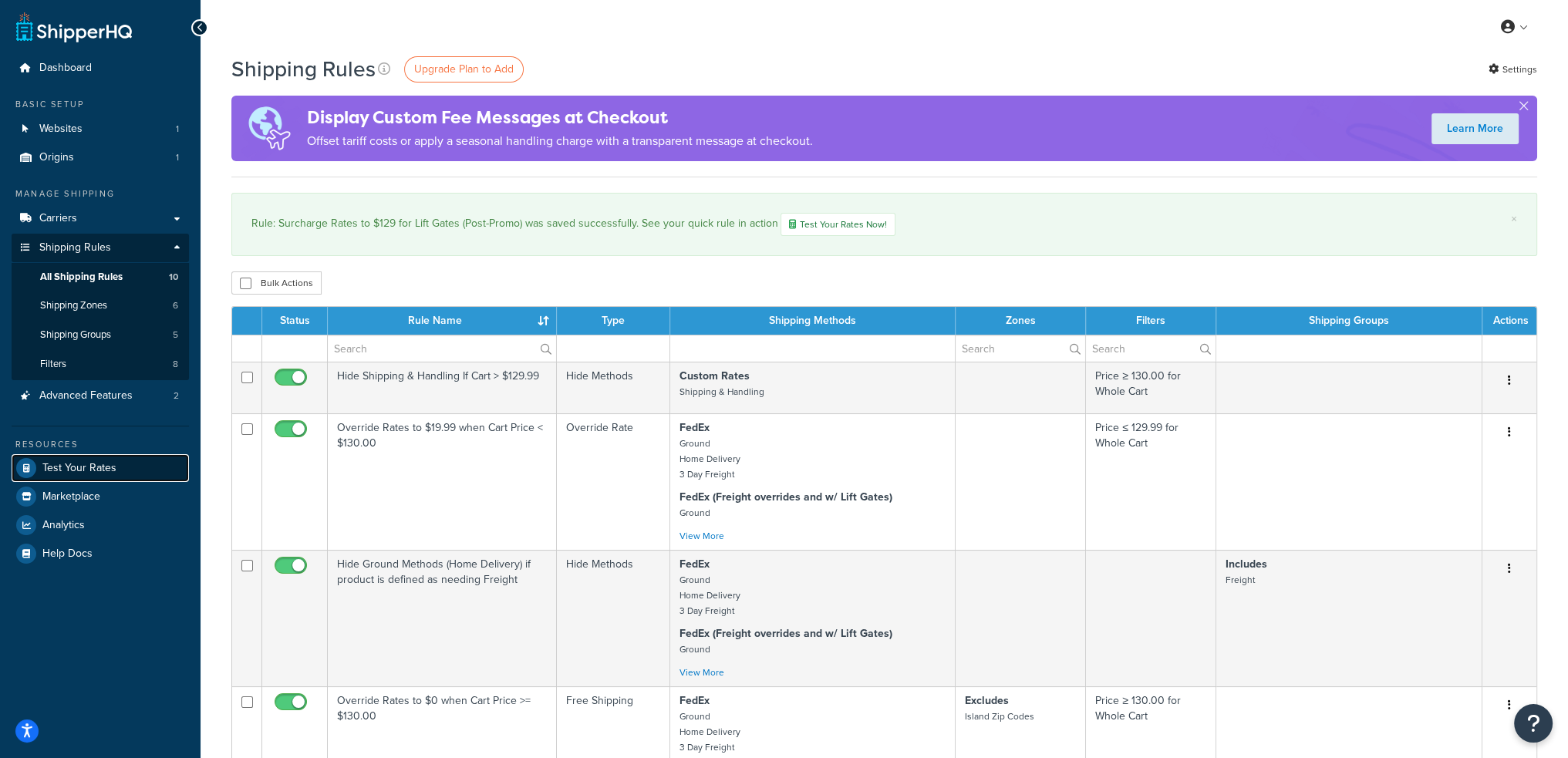
click at [114, 459] on link "Test Your Rates" at bounding box center [101, 468] width 178 height 28
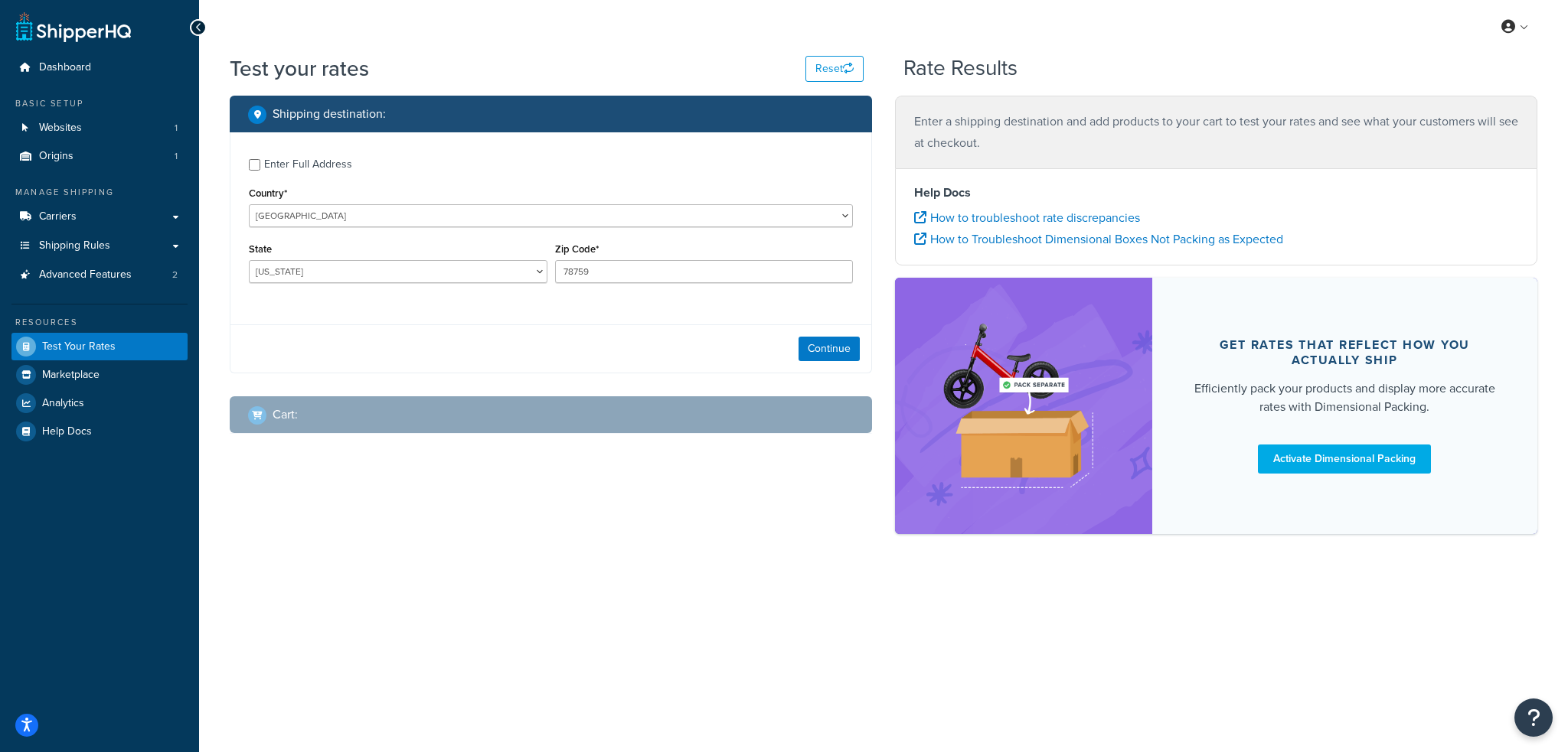
click at [555, 283] on div at bounding box center [555, 283] width 0 height 0
select select "PA"
type input "17777"
click at [823, 347] on button "Continue" at bounding box center [829, 349] width 62 height 25
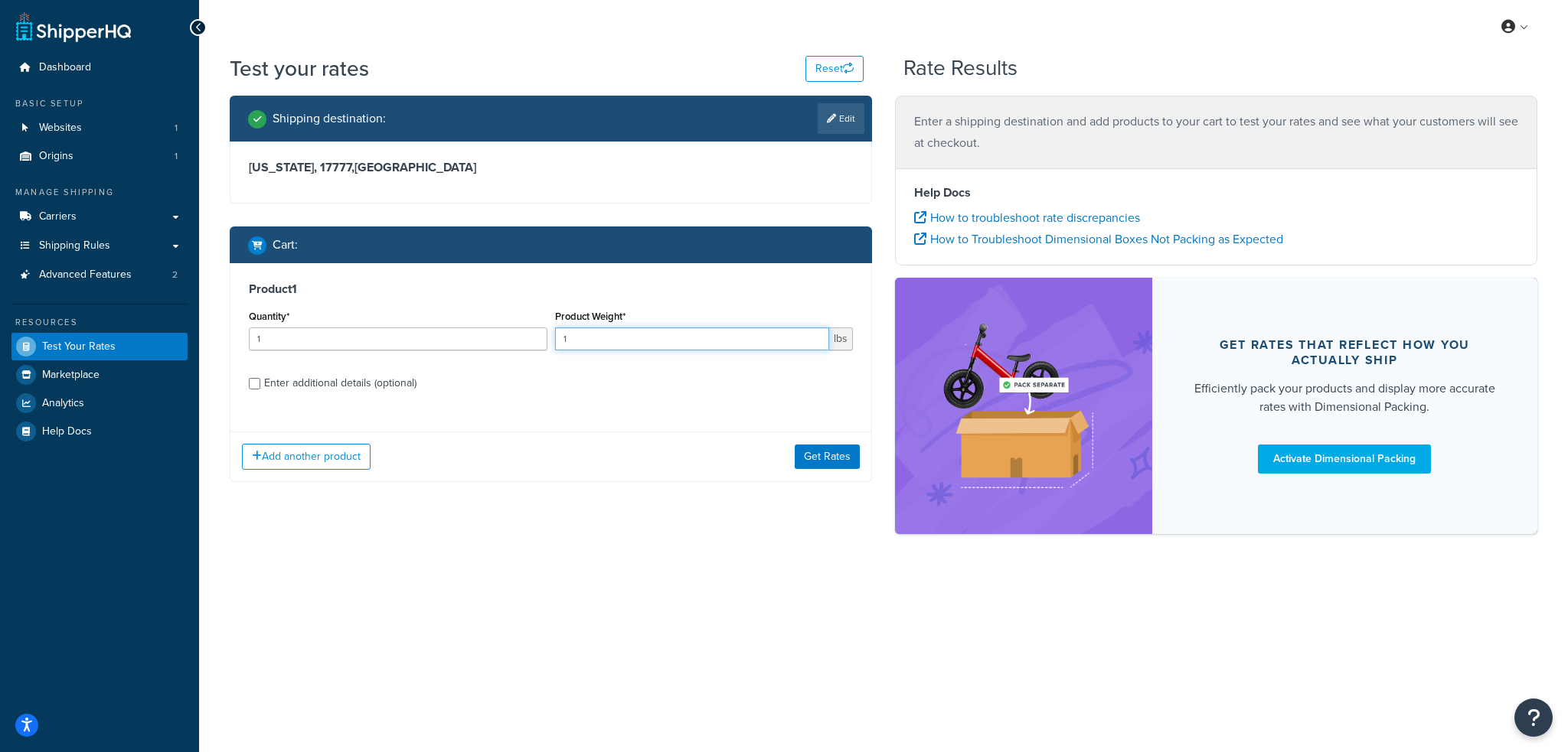
drag, startPoint x: 573, startPoint y: 339, endPoint x: 560, endPoint y: 338, distance: 13.0
click at [560, 338] on input "1" at bounding box center [692, 339] width 275 height 23
click at [610, 340] on input "1" at bounding box center [692, 339] width 275 height 23
drag, startPoint x: 573, startPoint y: 341, endPoint x: 546, endPoint y: 333, distance: 28.2
click at [546, 333] on div "Quantity* 1 Product Weight* 1 lbs" at bounding box center [551, 333] width 612 height 56
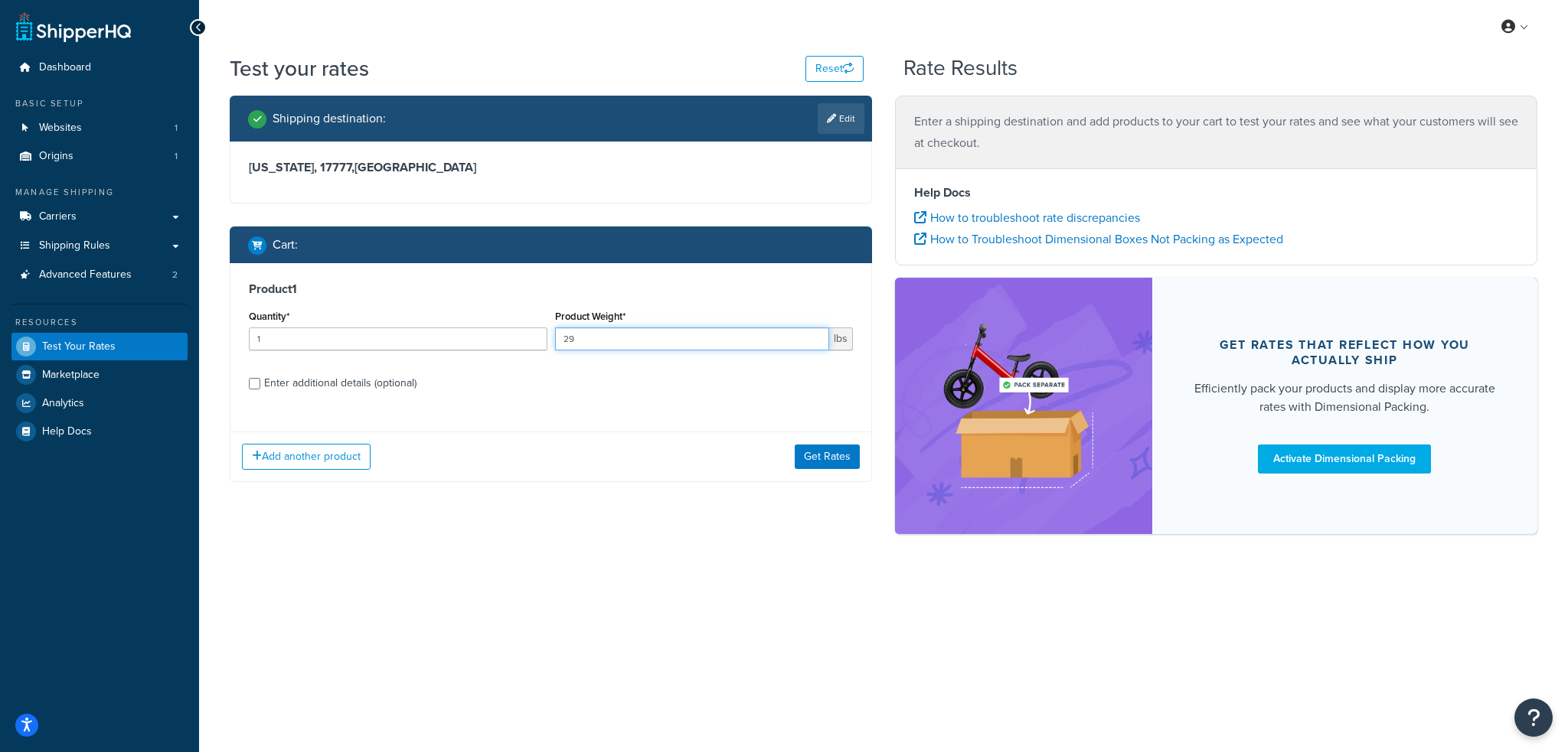
type input "29"
click at [388, 380] on div "Enter additional details (optional)" at bounding box center [341, 383] width 152 height 21
click at [260, 380] on input "Enter additional details (optional)" at bounding box center [254, 384] width 12 height 12
checkbox input "true"
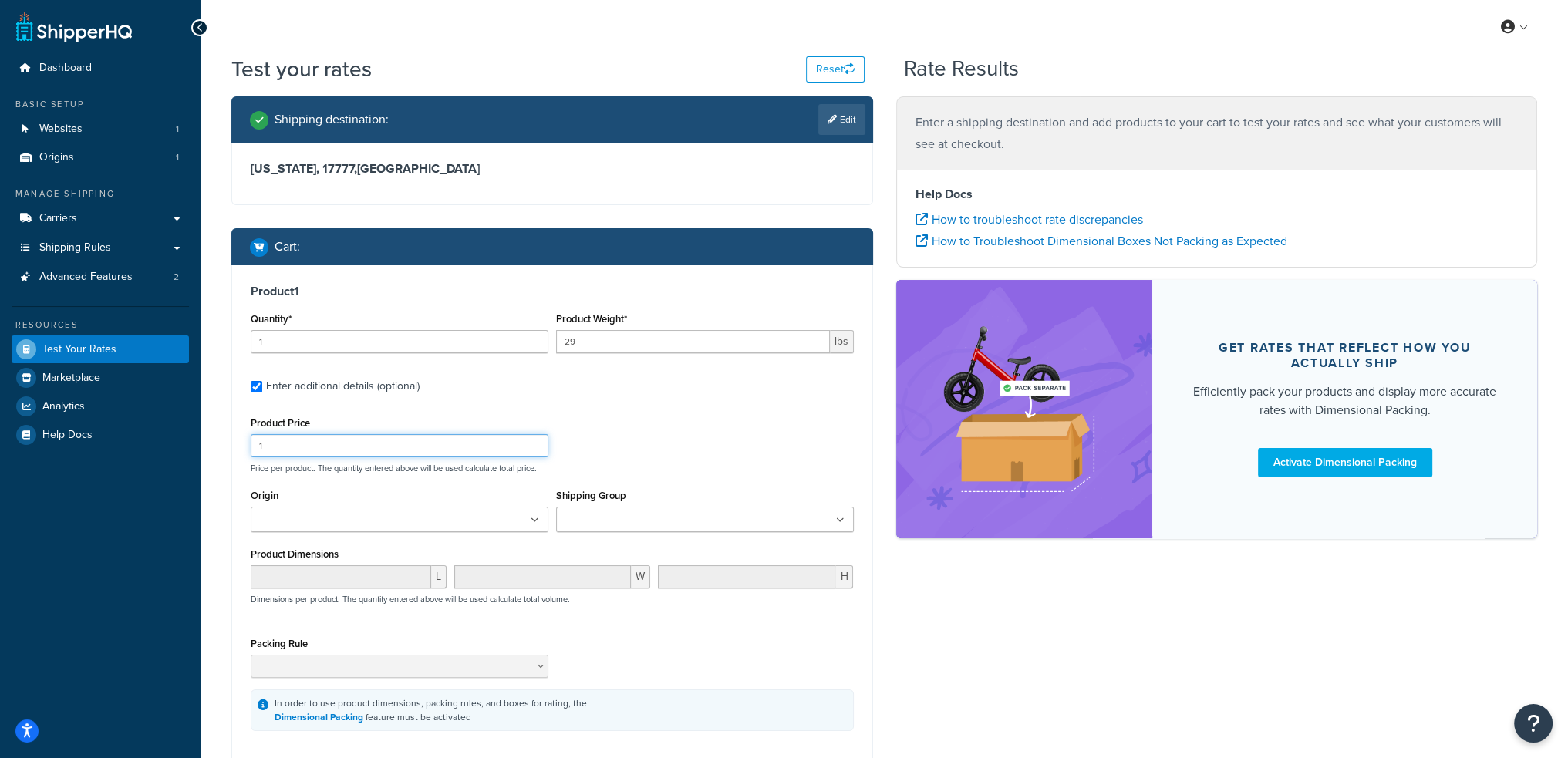
drag, startPoint x: 279, startPoint y: 447, endPoint x: 249, endPoint y: 443, distance: 30.3
click at [249, 443] on div "Product Price 1" at bounding box center [400, 435] width 305 height 44
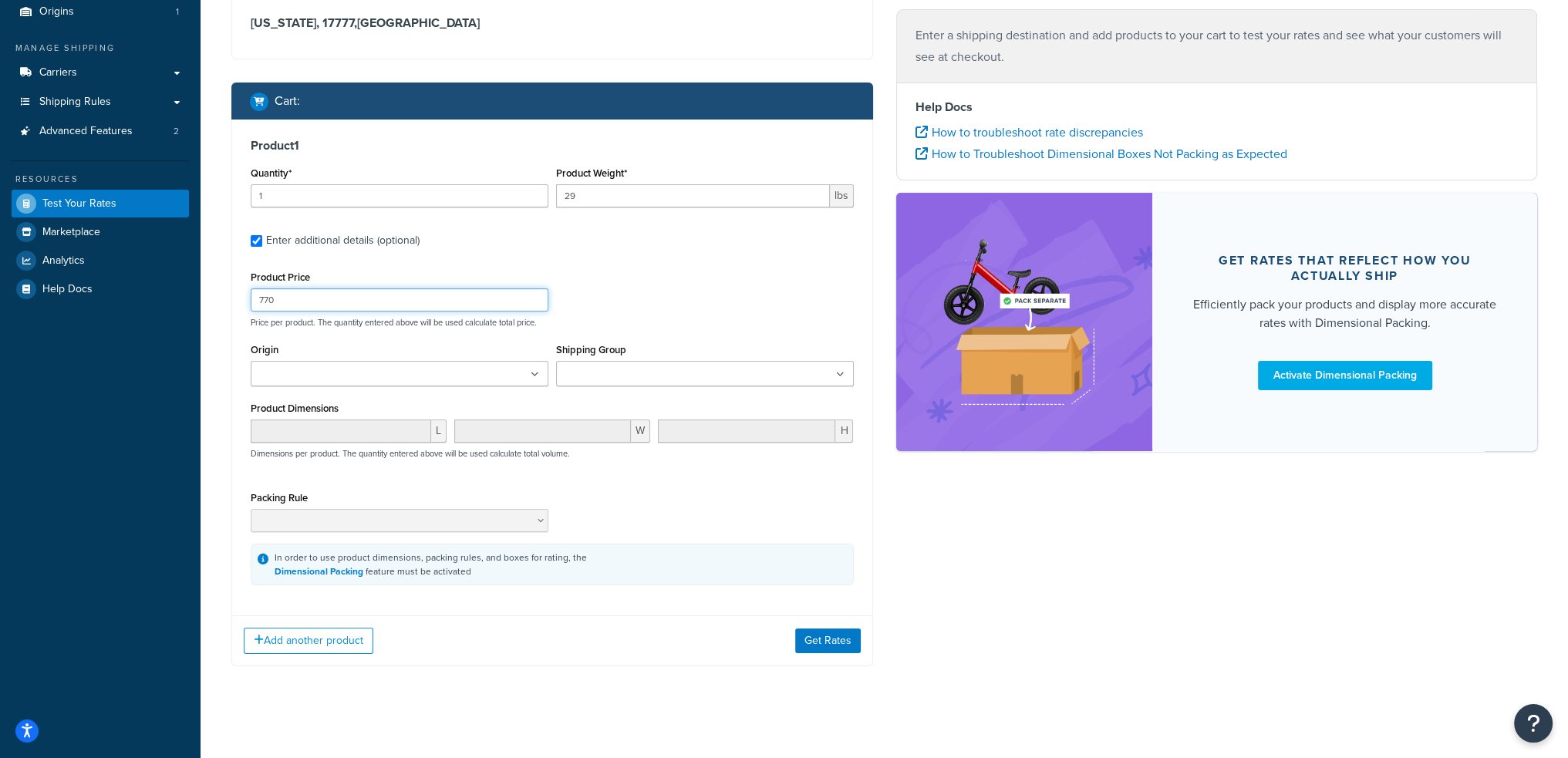
scroll to position [153, 0]
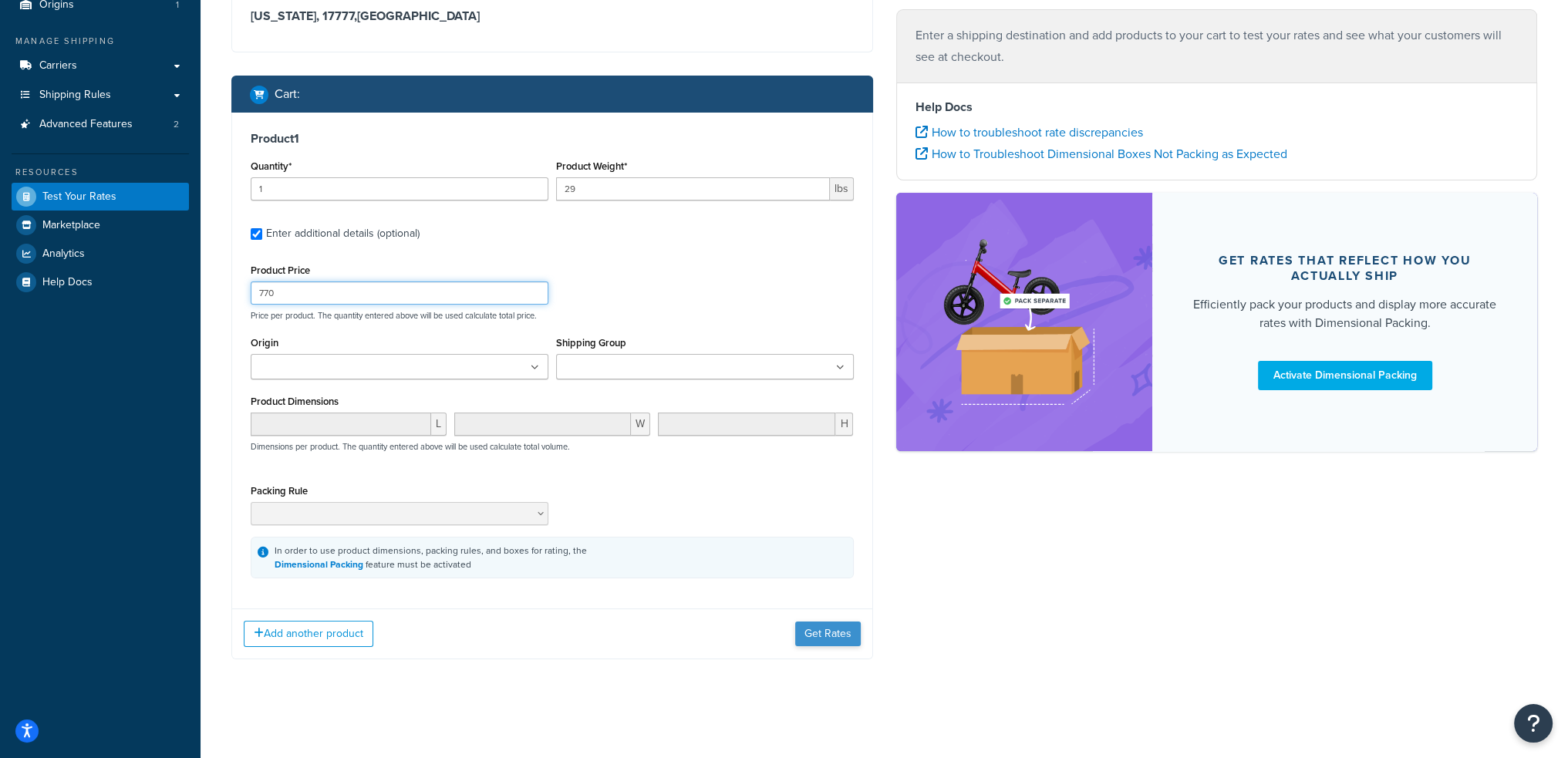
type input "770"
click at [818, 637] on button "Get Rates" at bounding box center [827, 634] width 66 height 25
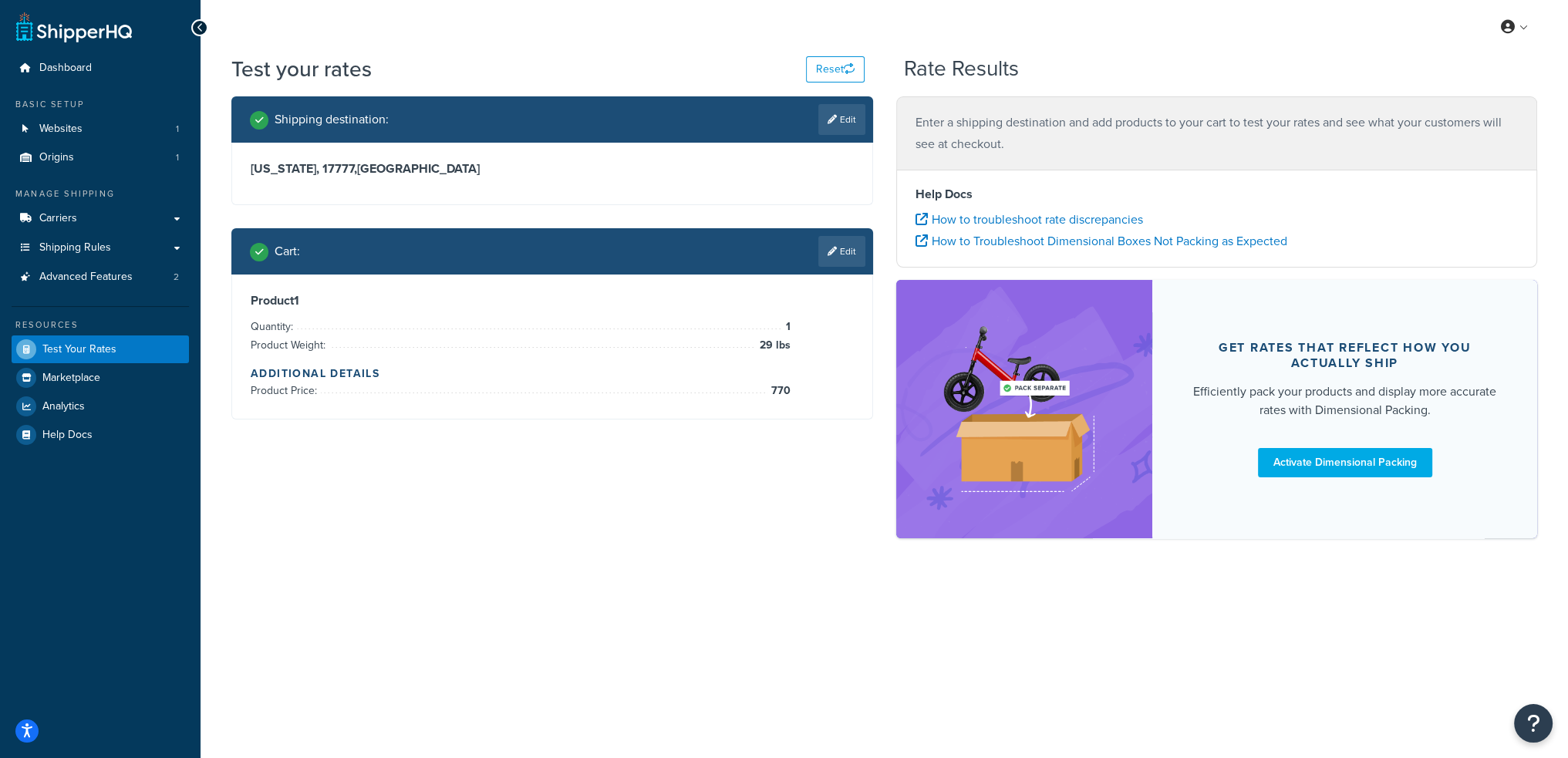
scroll to position [0, 0]
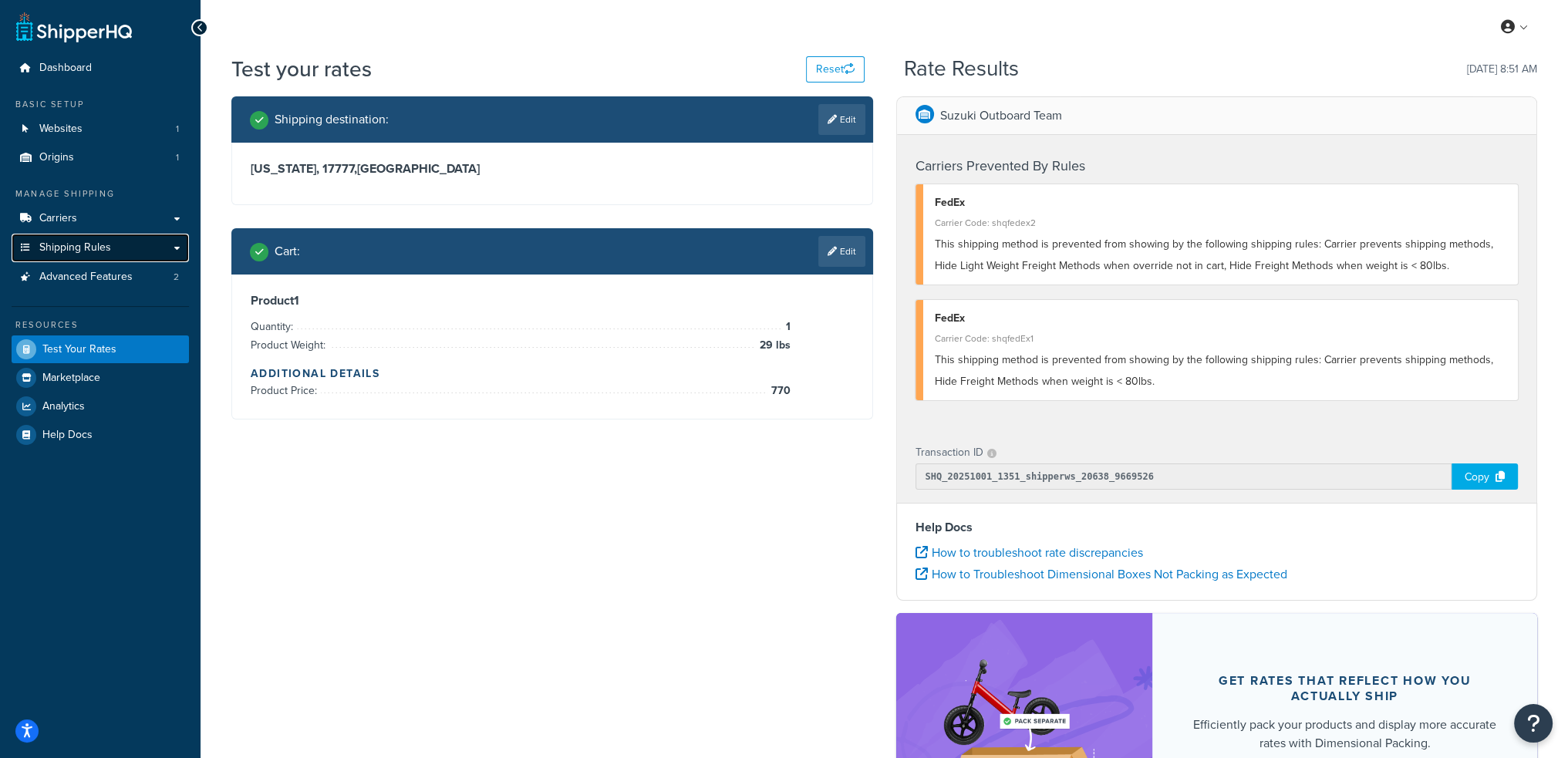
click at [113, 247] on link "Shipping Rules" at bounding box center [101, 248] width 178 height 29
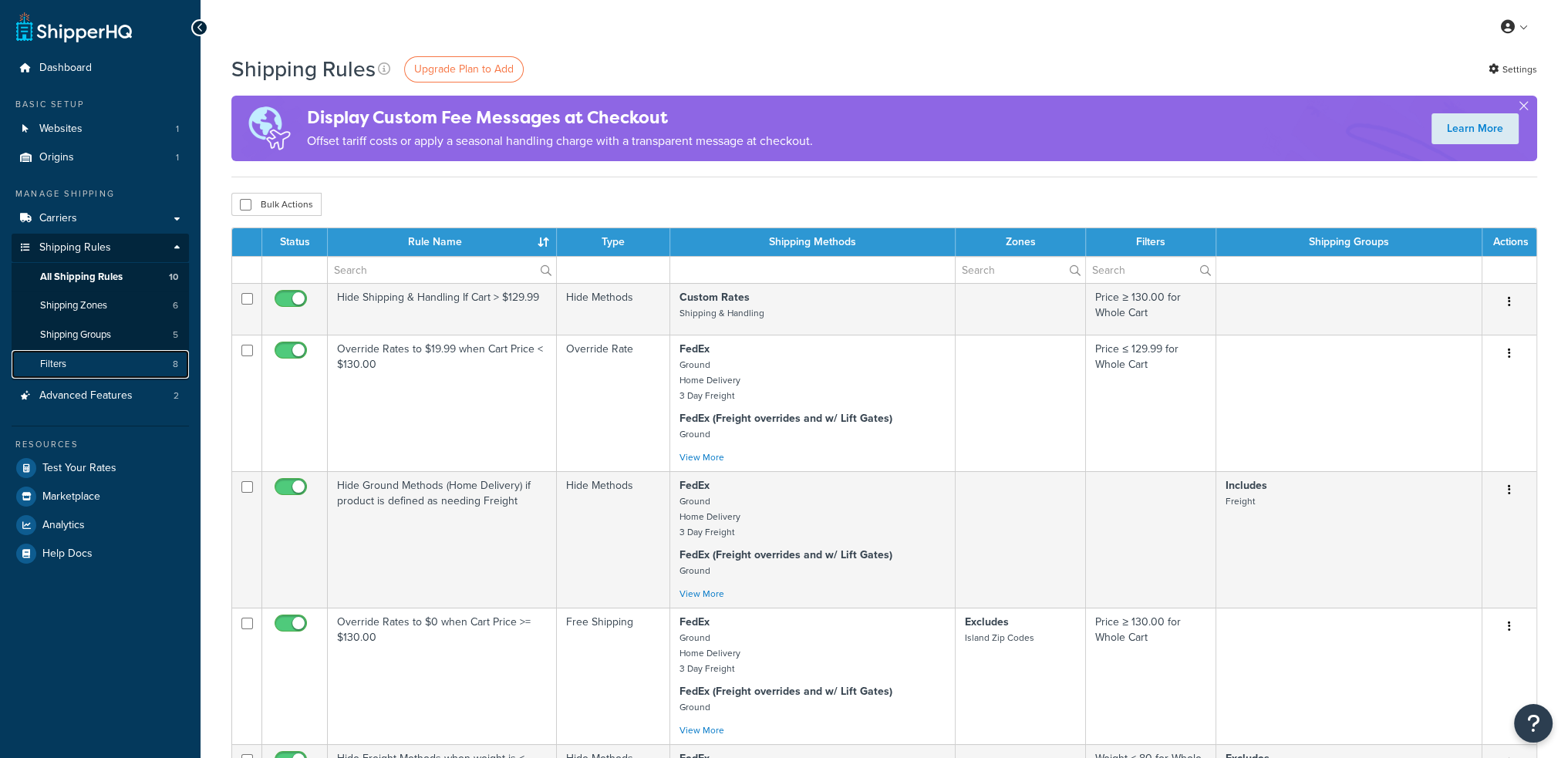
click at [116, 367] on link "Filters 8" at bounding box center [101, 364] width 178 height 29
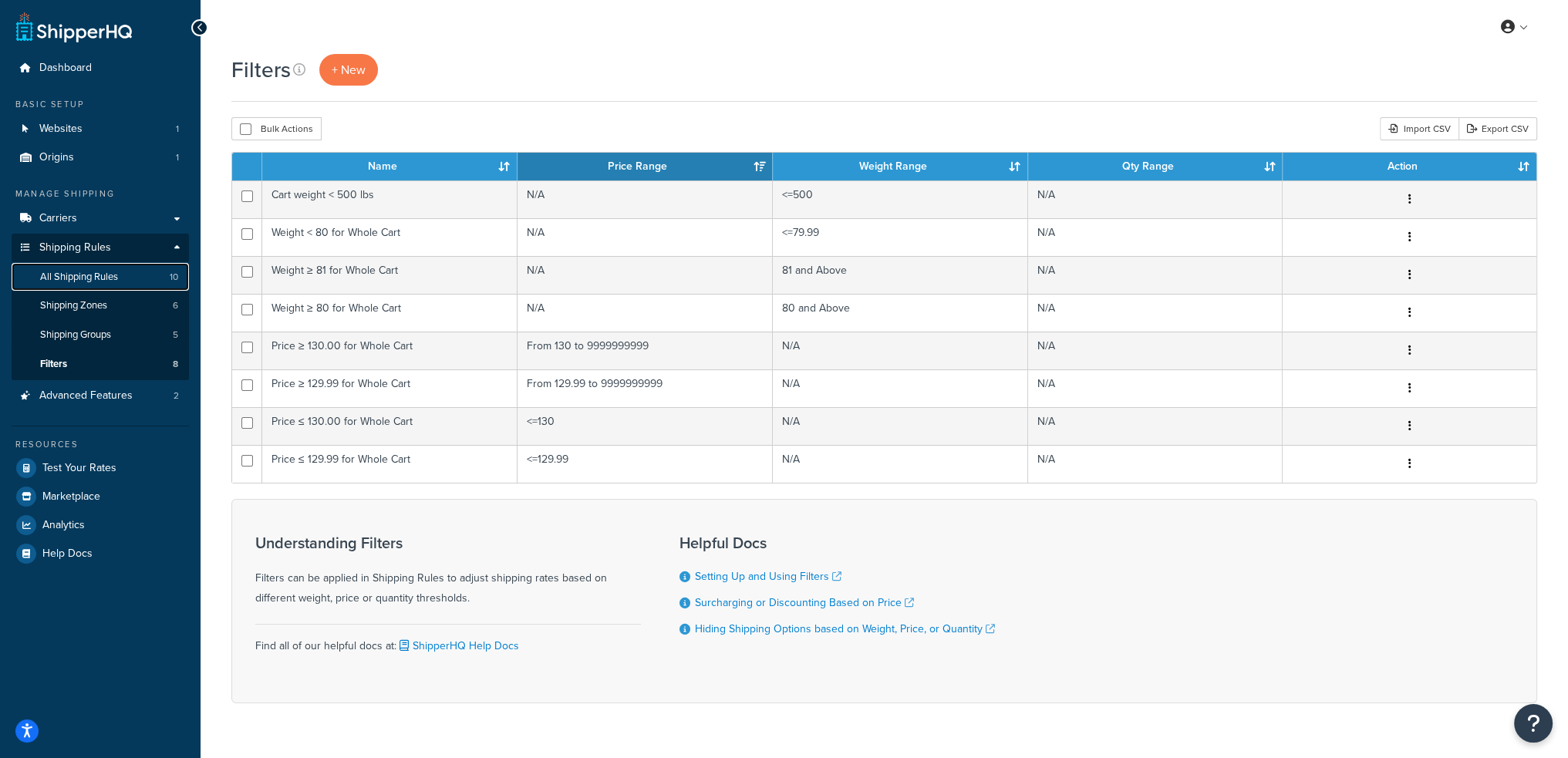
click at [111, 271] on span "All Shipping Rules" at bounding box center [79, 278] width 78 height 13
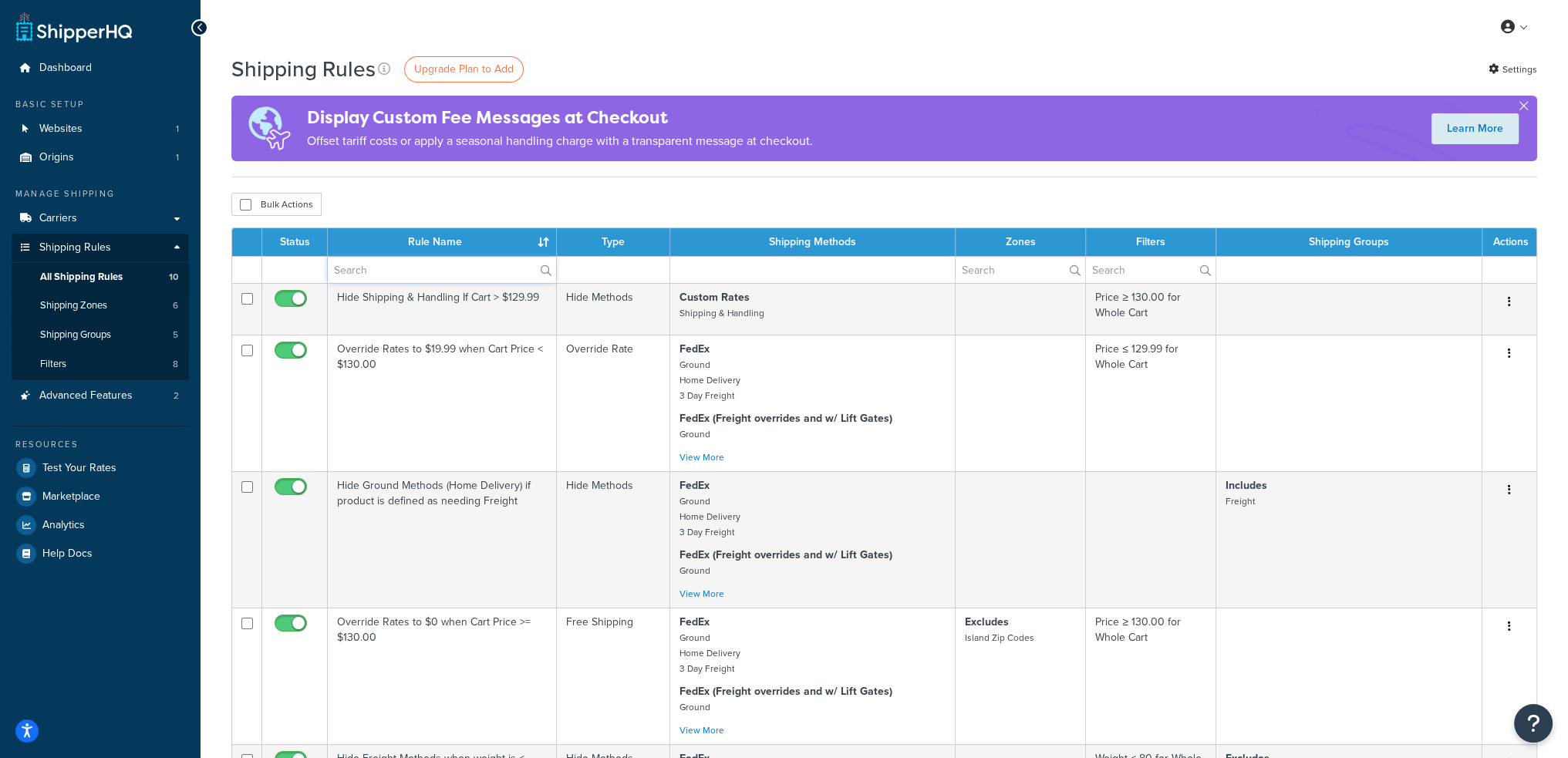
click at [451, 264] on input "text" at bounding box center [441, 270] width 228 height 26
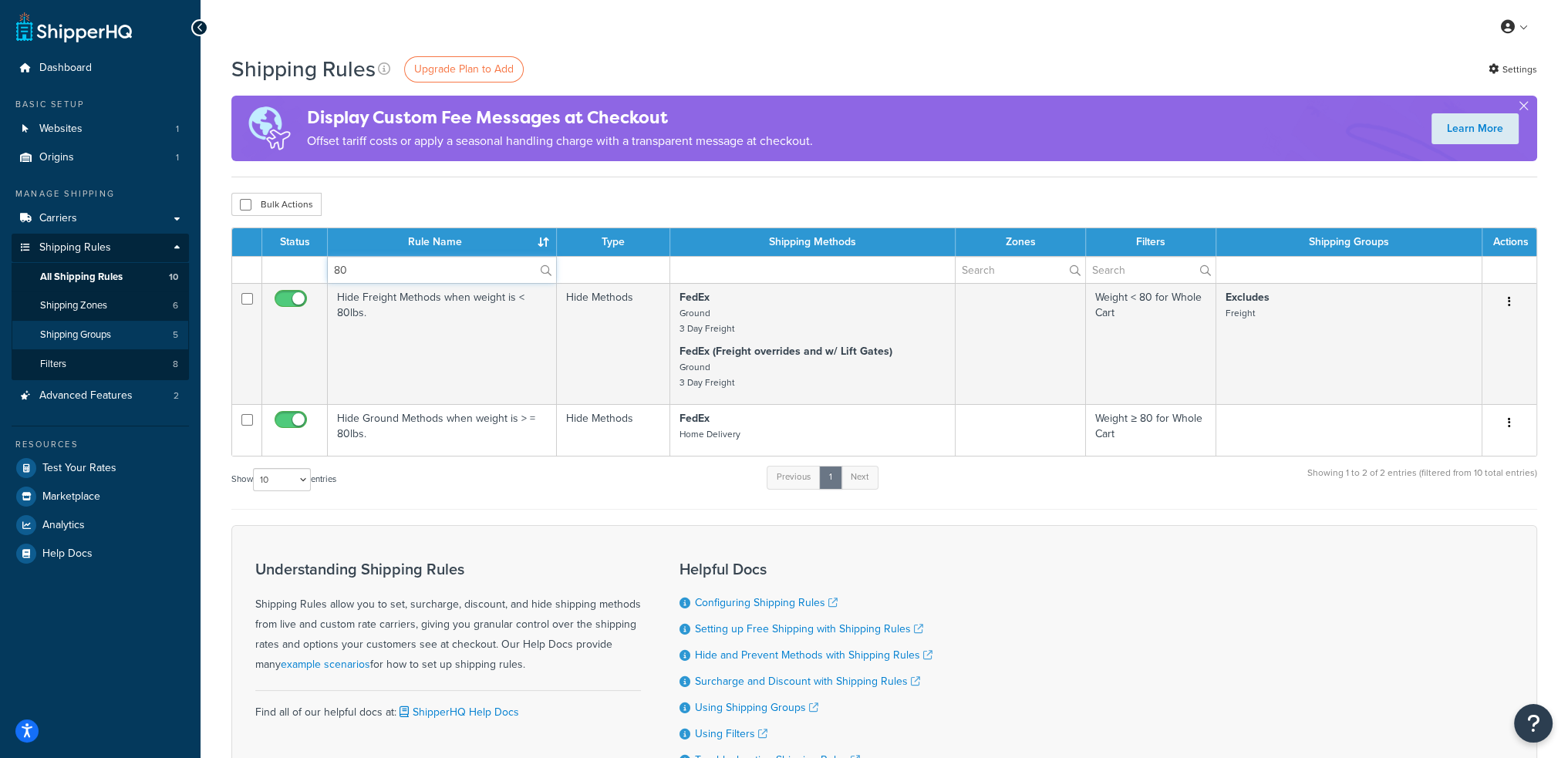
type input "80"
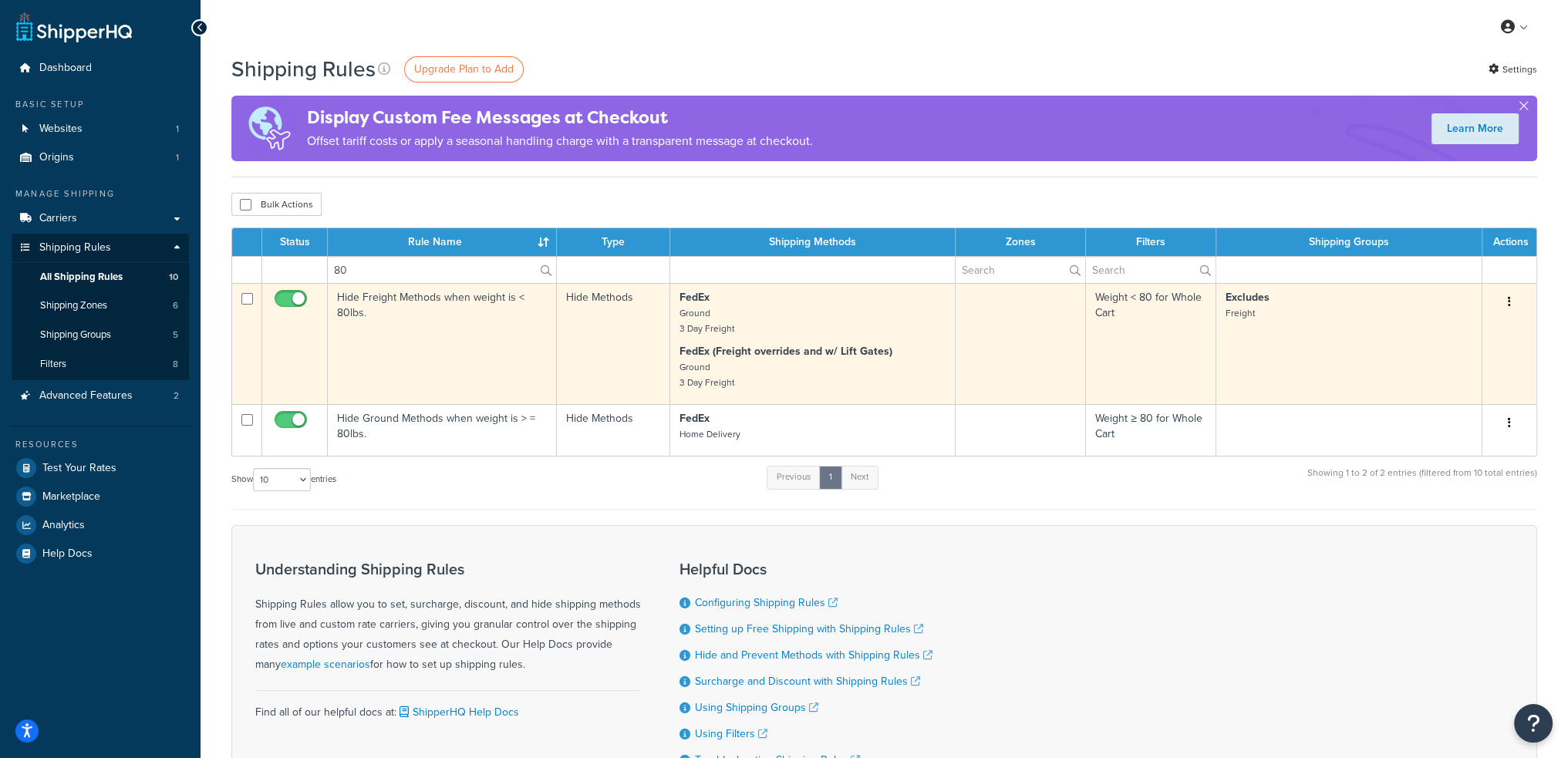
click at [387, 339] on td "Hide Freight Methods when weight is < 80lbs." at bounding box center [442, 343] width 229 height 121
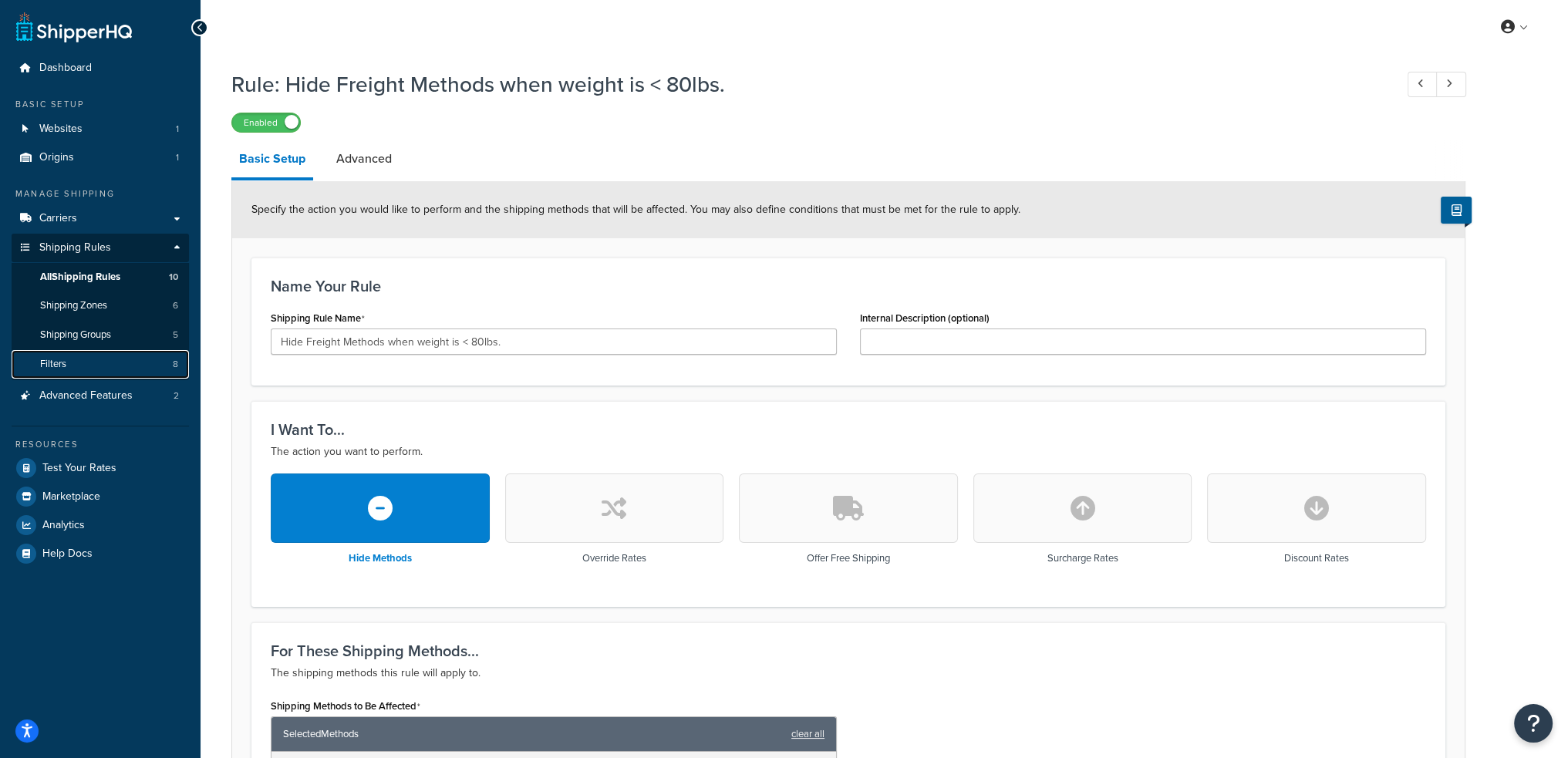
click at [99, 368] on link "Filters 8" at bounding box center [101, 364] width 178 height 29
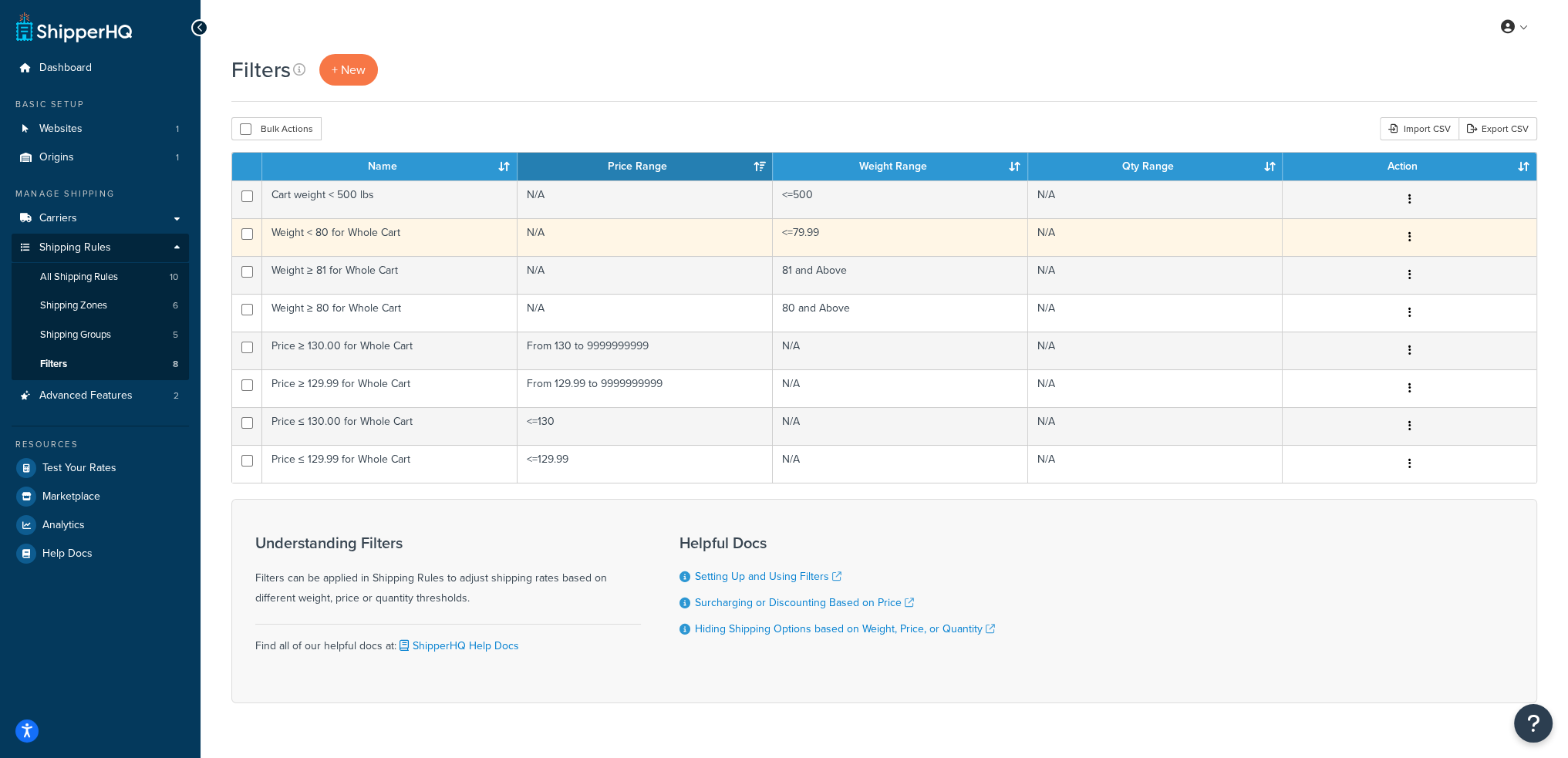
click at [355, 232] on td "Weight < 80 for Whole Cart" at bounding box center [389, 237] width 255 height 38
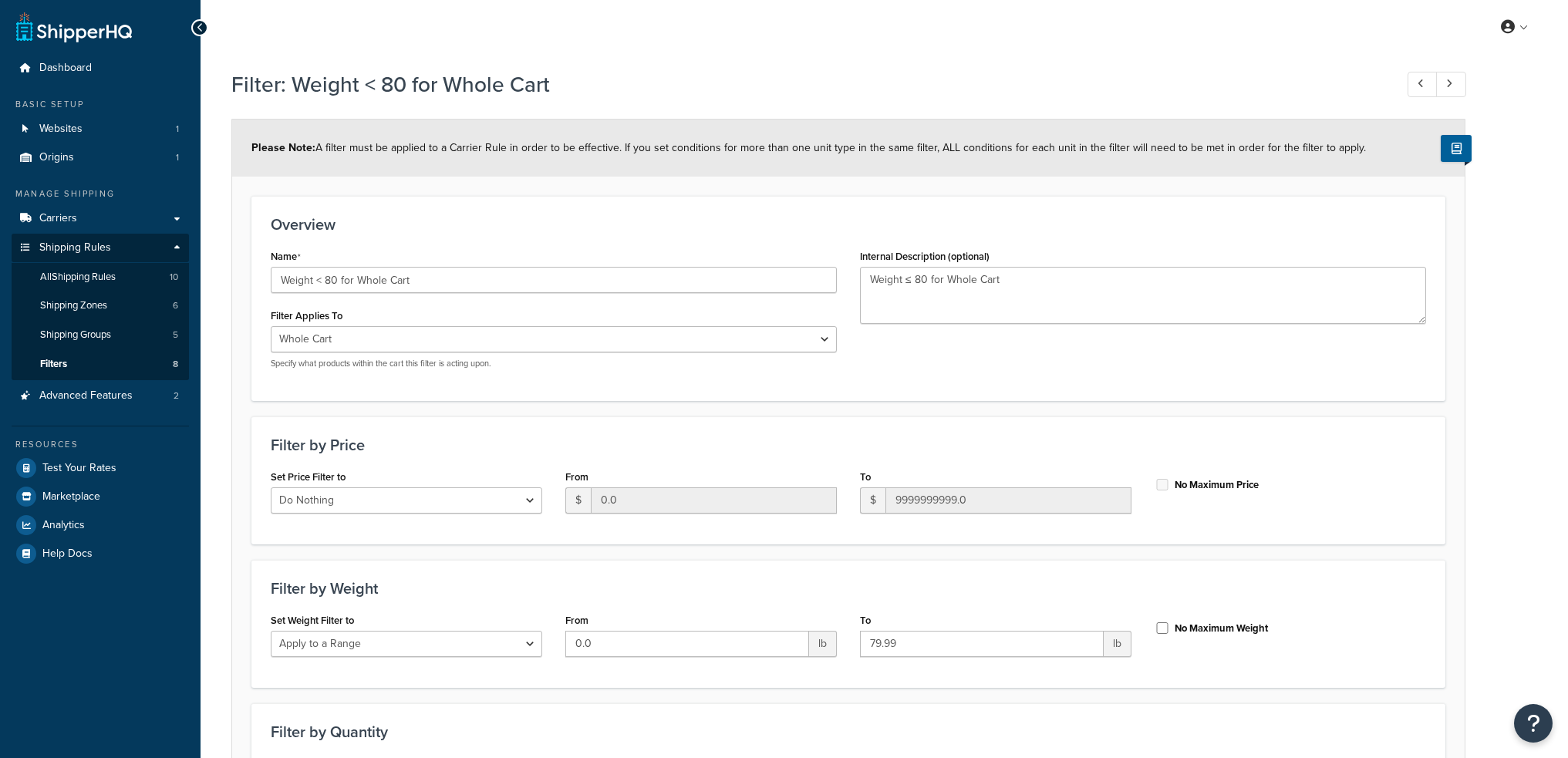
select select "range"
click at [123, 275] on link "All Shipping Rules 10" at bounding box center [101, 277] width 178 height 29
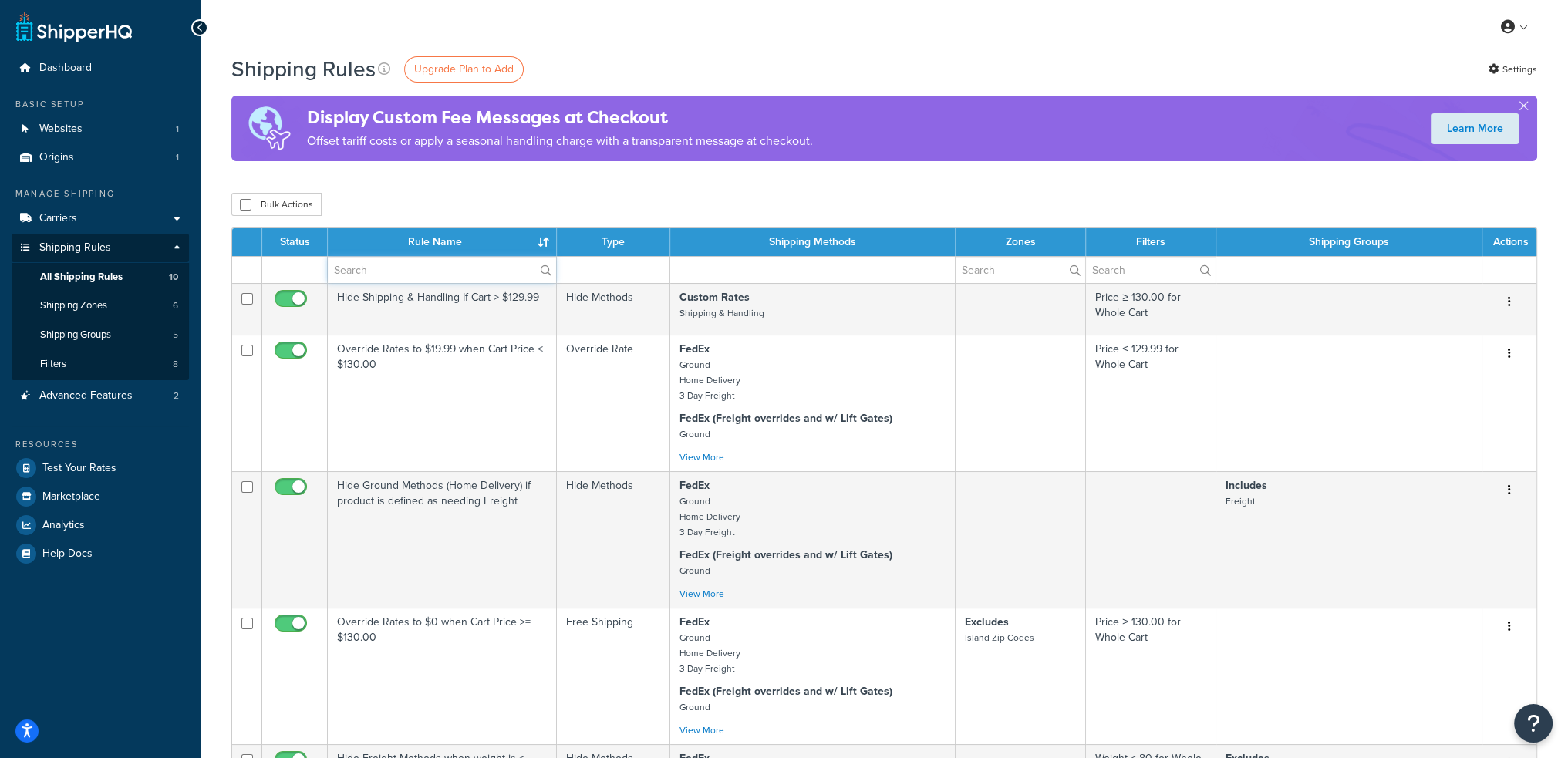
click at [433, 269] on input "text" at bounding box center [441, 270] width 228 height 26
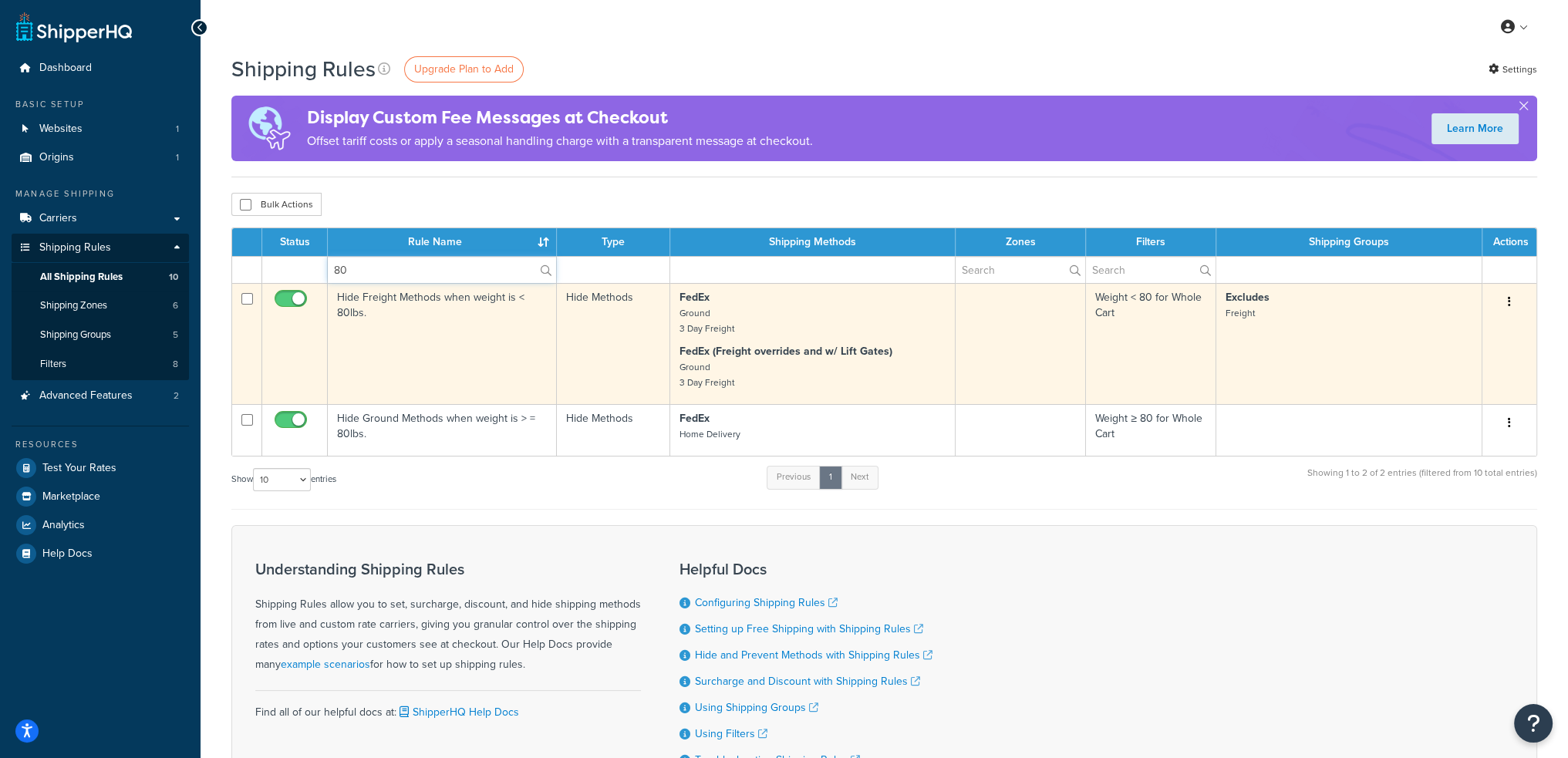
type input "80"
click at [447, 315] on td "Hide Freight Methods when weight is < 80lbs." at bounding box center [442, 343] width 229 height 121
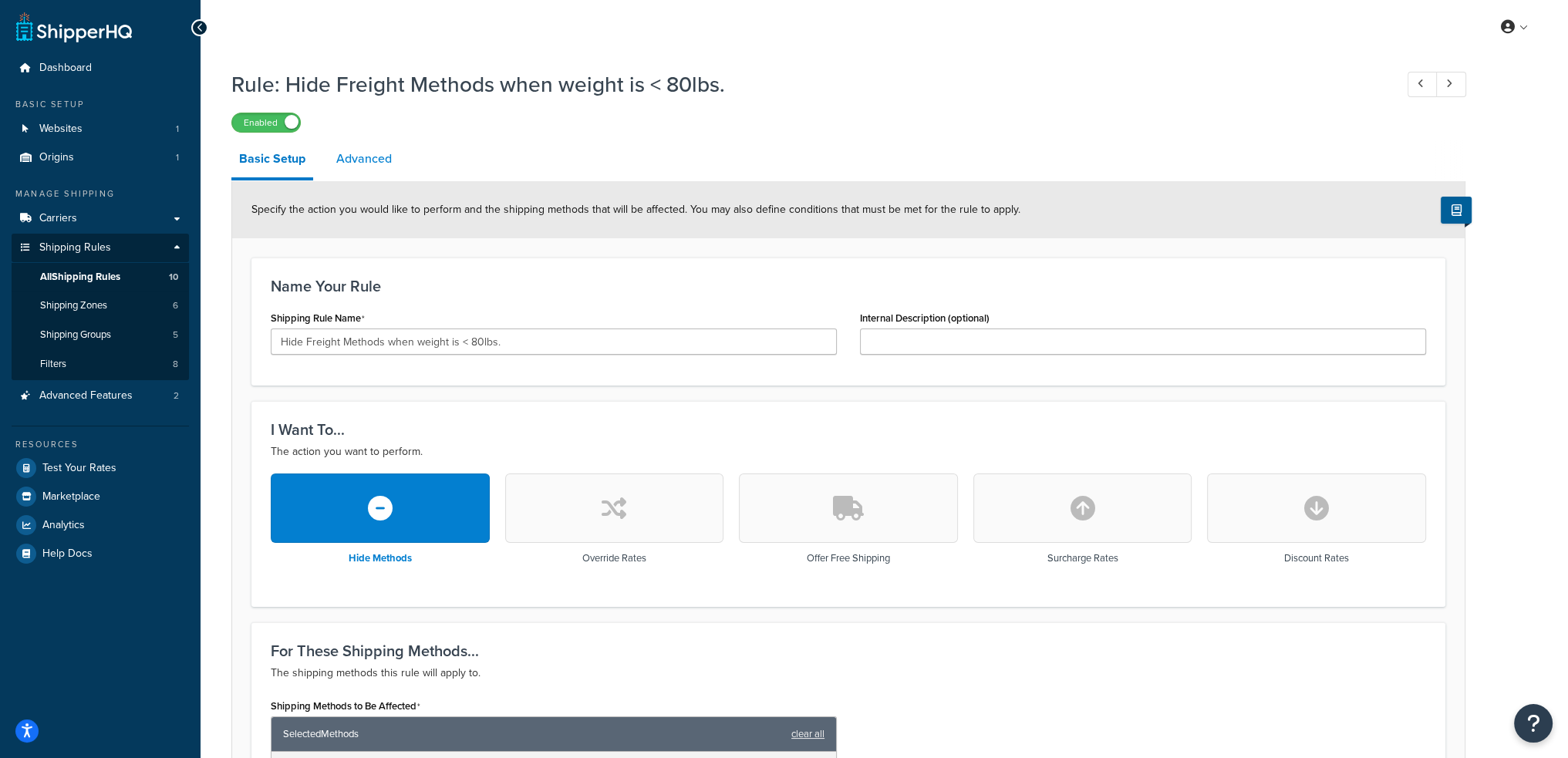
click at [367, 155] on link "Advanced" at bounding box center [364, 159] width 71 height 37
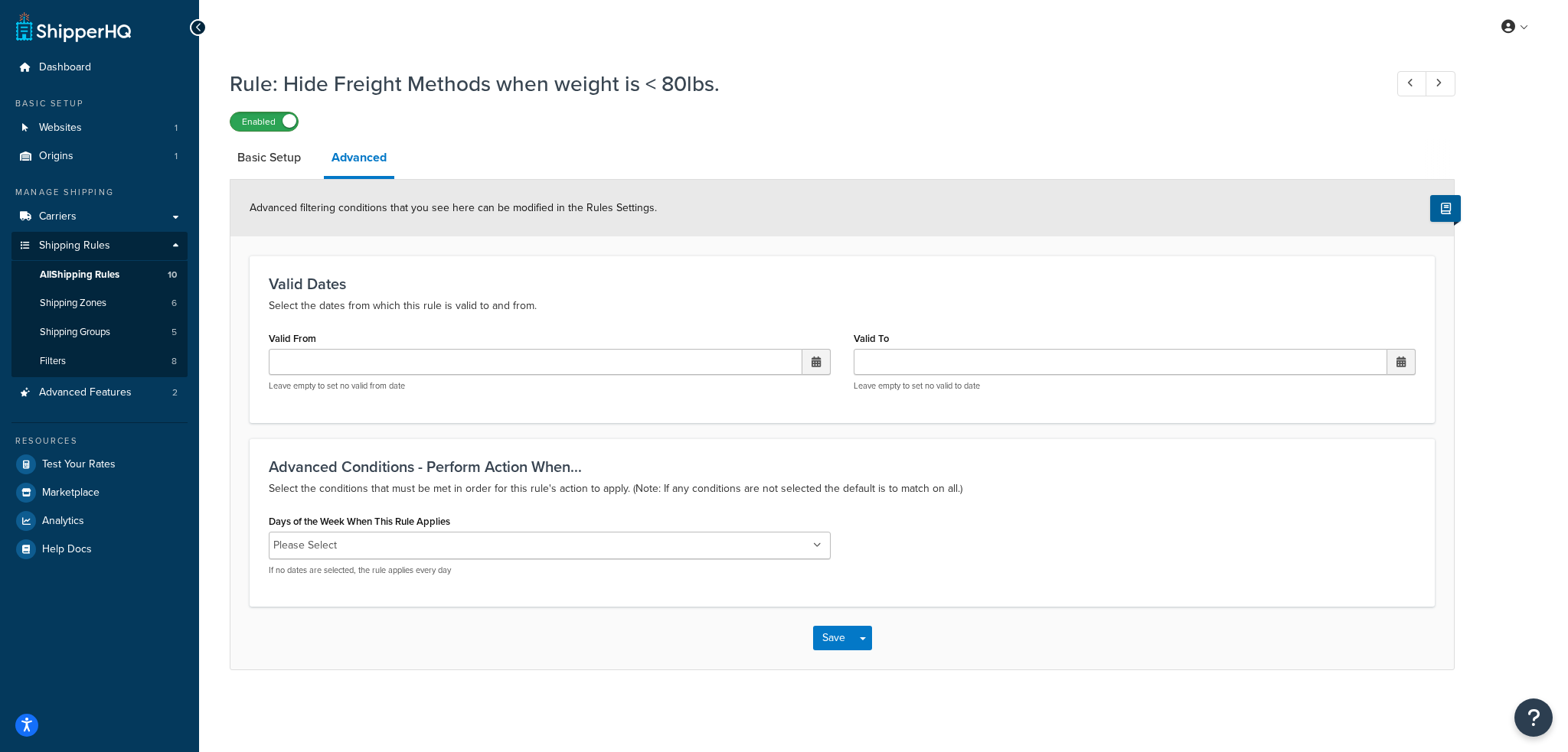
click at [255, 122] on label "Enabled" at bounding box center [264, 122] width 67 height 18
click at [278, 126] on label "Disabled" at bounding box center [264, 122] width 67 height 18
click at [352, 356] on input "Valid From" at bounding box center [536, 362] width 534 height 26
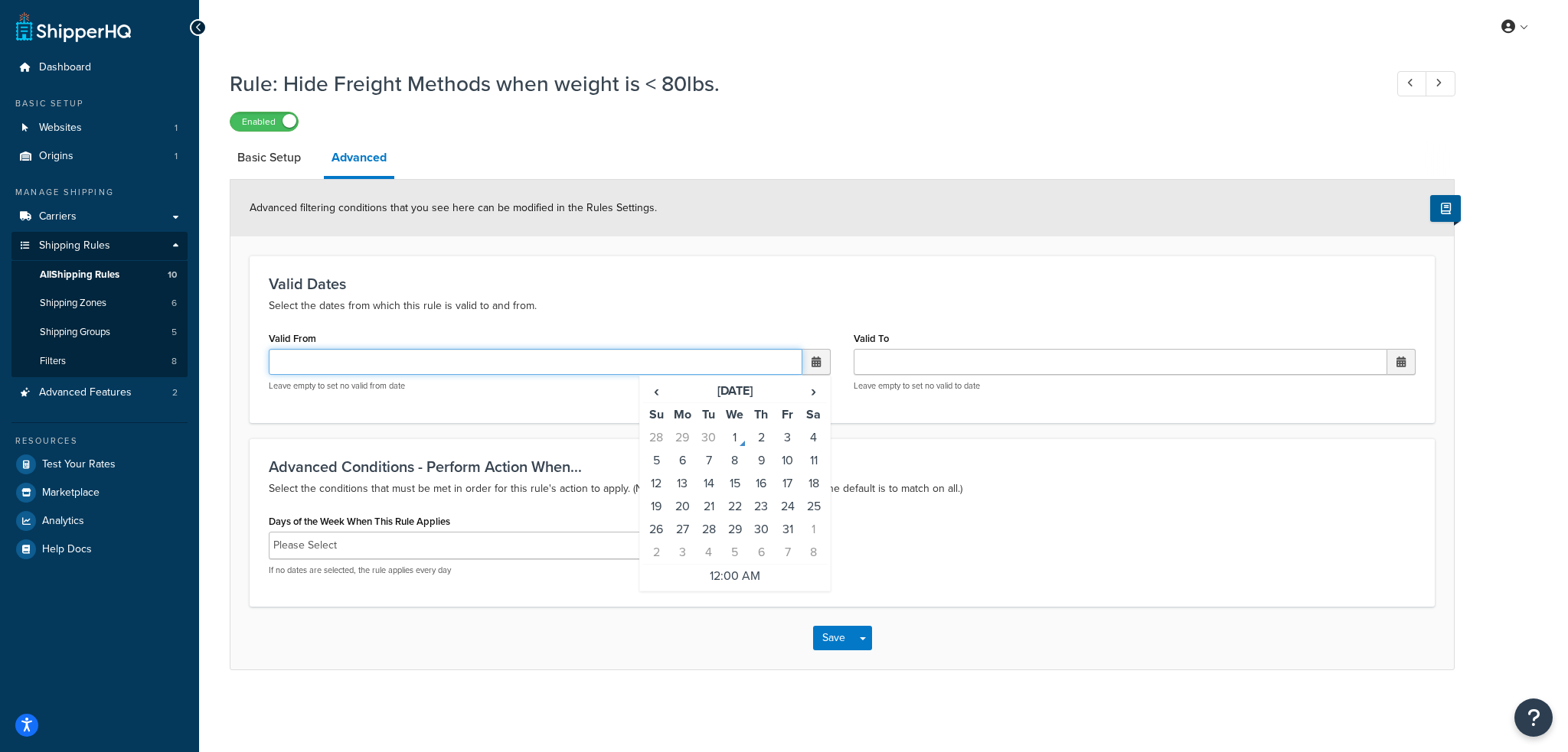
paste input "[DATE] 12:00 AM"
type input "[DATE] 12:00 AM"
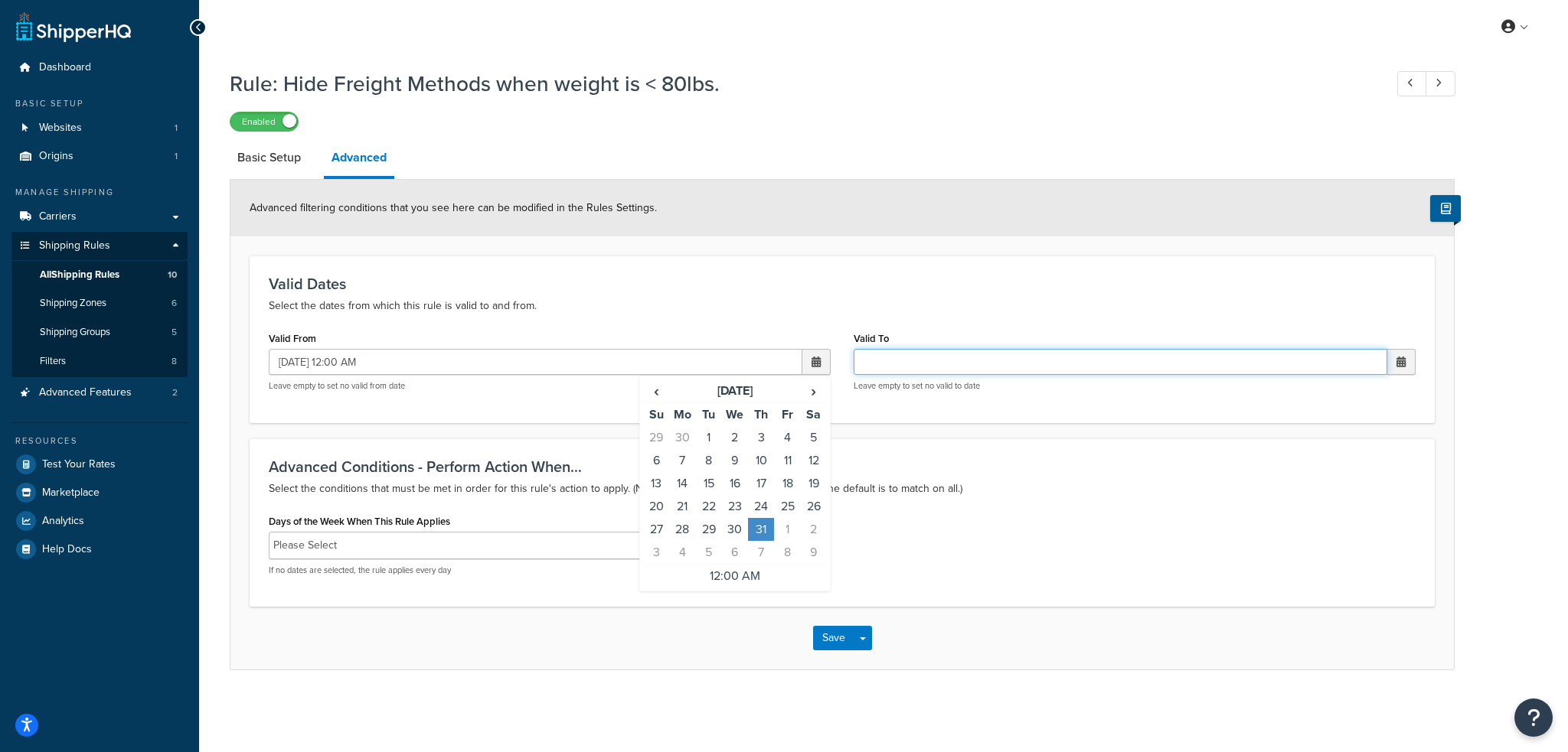
click at [891, 361] on input "Valid To" at bounding box center [1120, 362] width 534 height 26
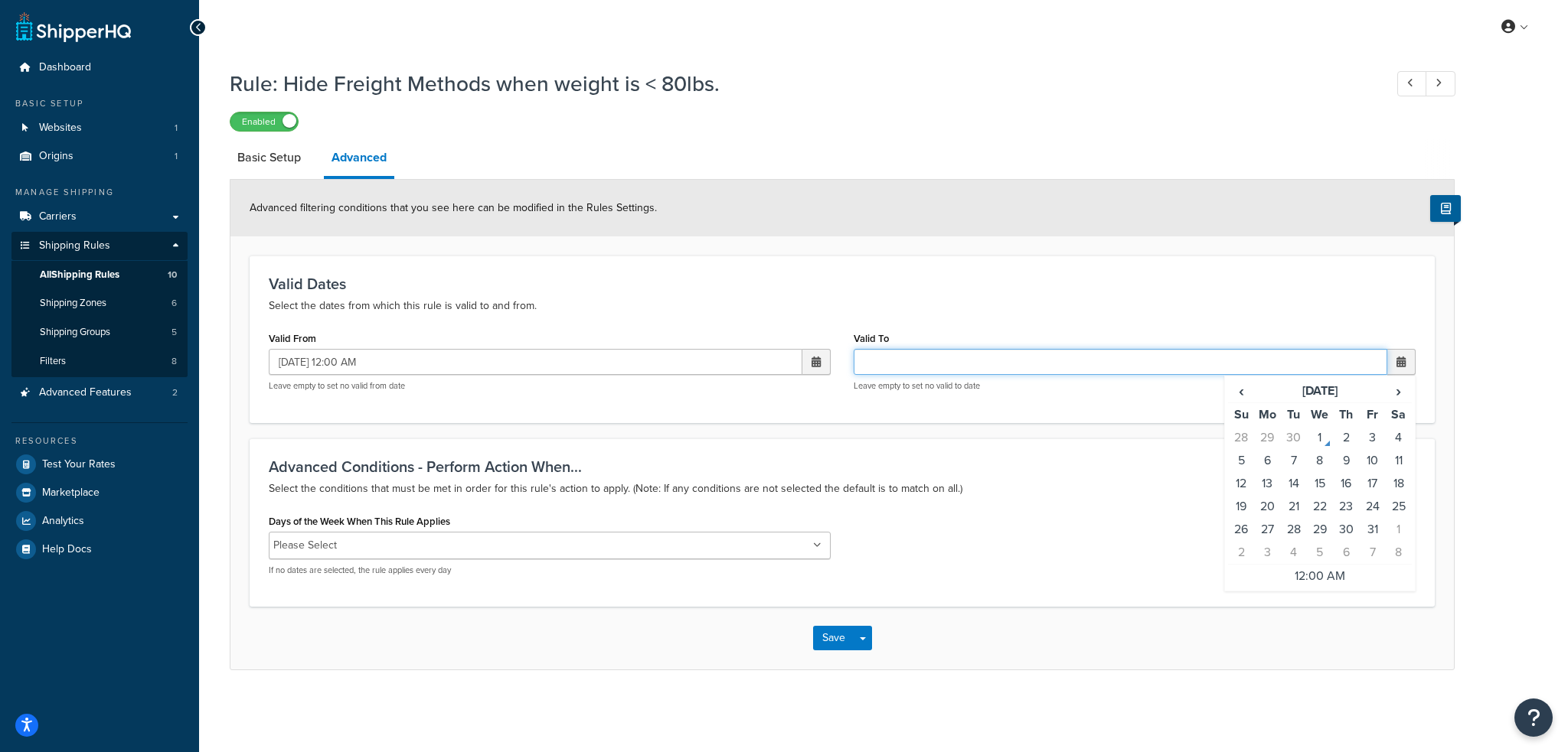
paste input "[DATE] 12:00 AM"
type input "[DATE] 12:00 AM"
click at [980, 290] on h3 "Valid Dates" at bounding box center [842, 284] width 1147 height 17
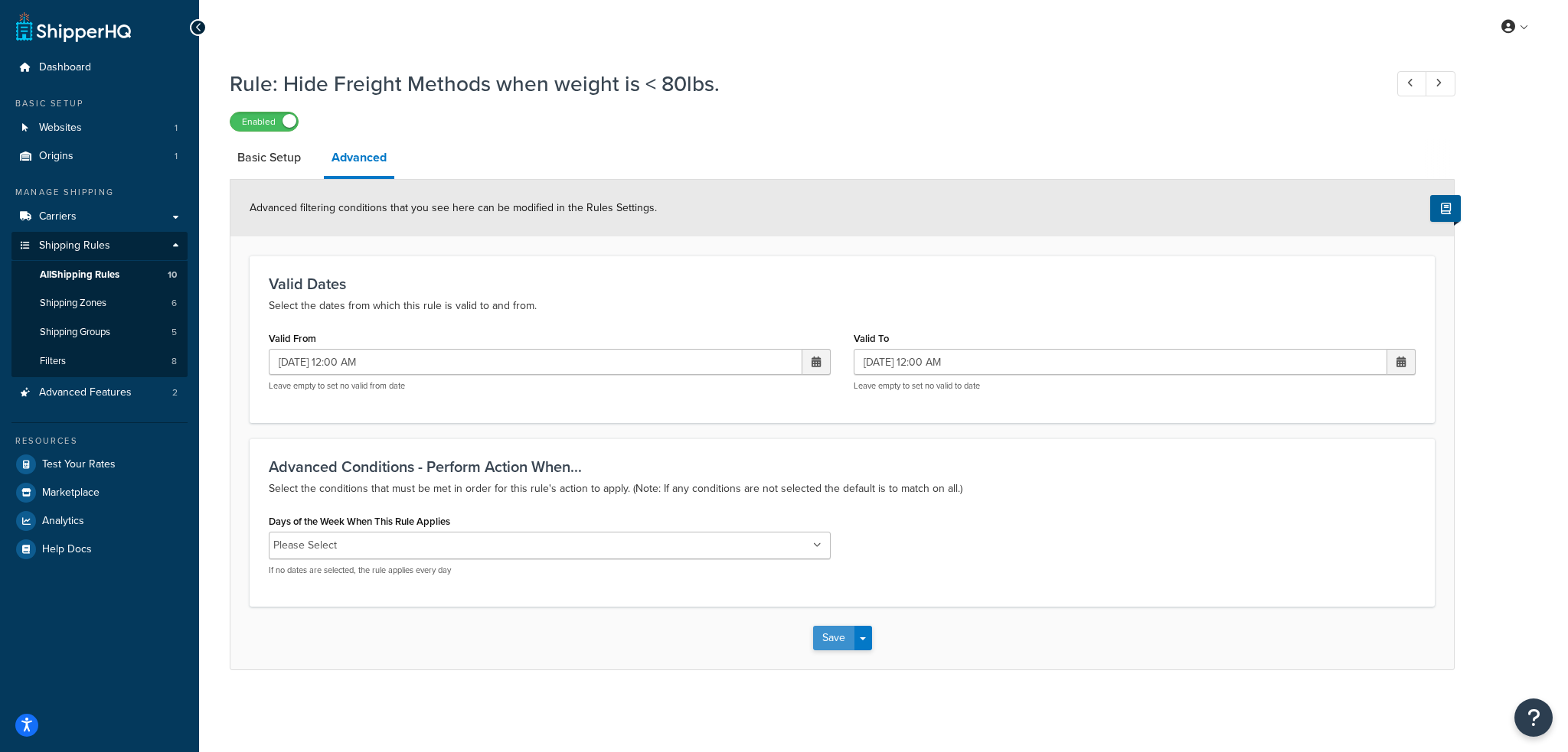
click at [825, 639] on button "Save" at bounding box center [833, 638] width 41 height 25
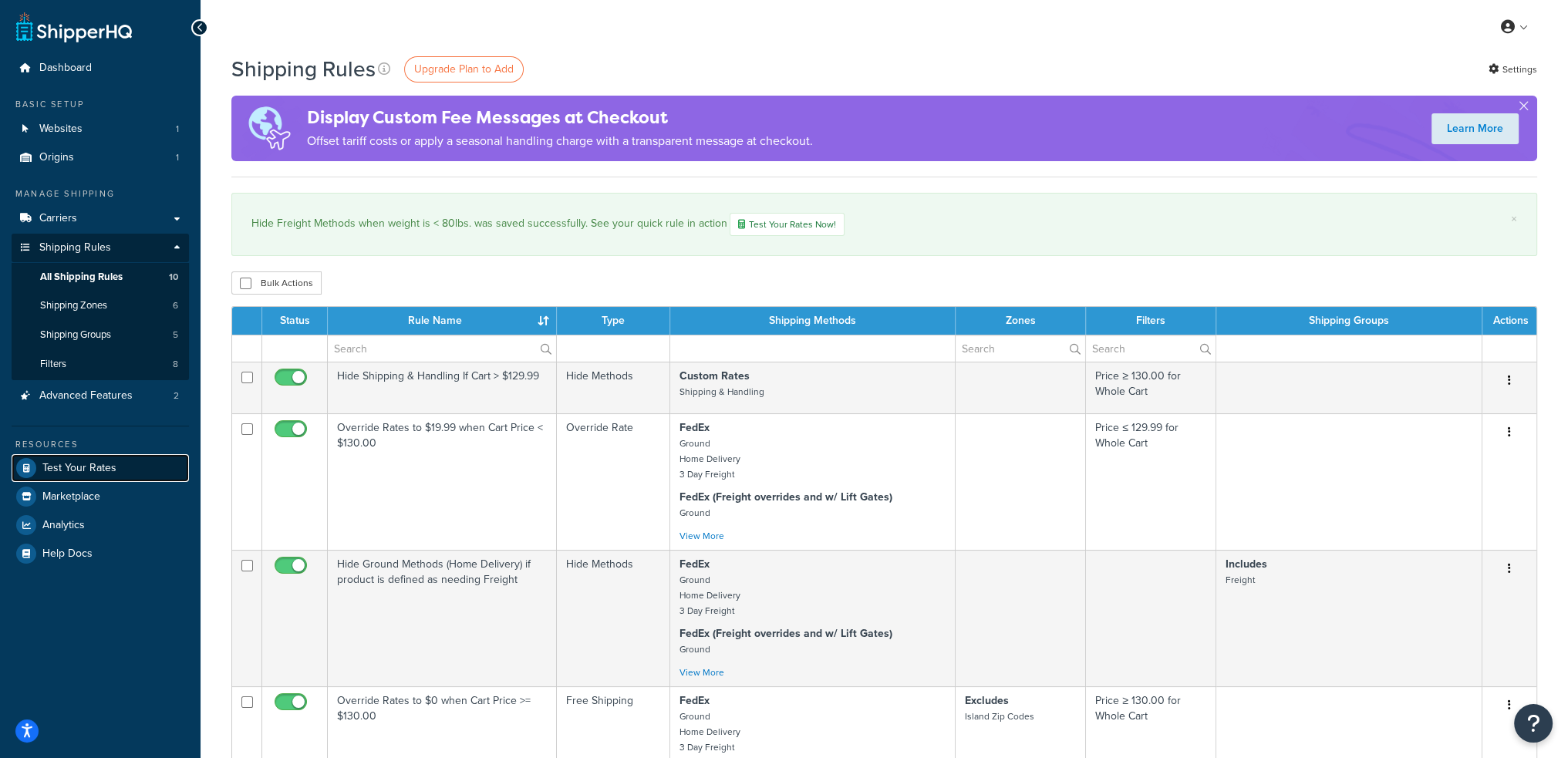
click at [104, 469] on span "Test Your Rates" at bounding box center [80, 468] width 74 height 13
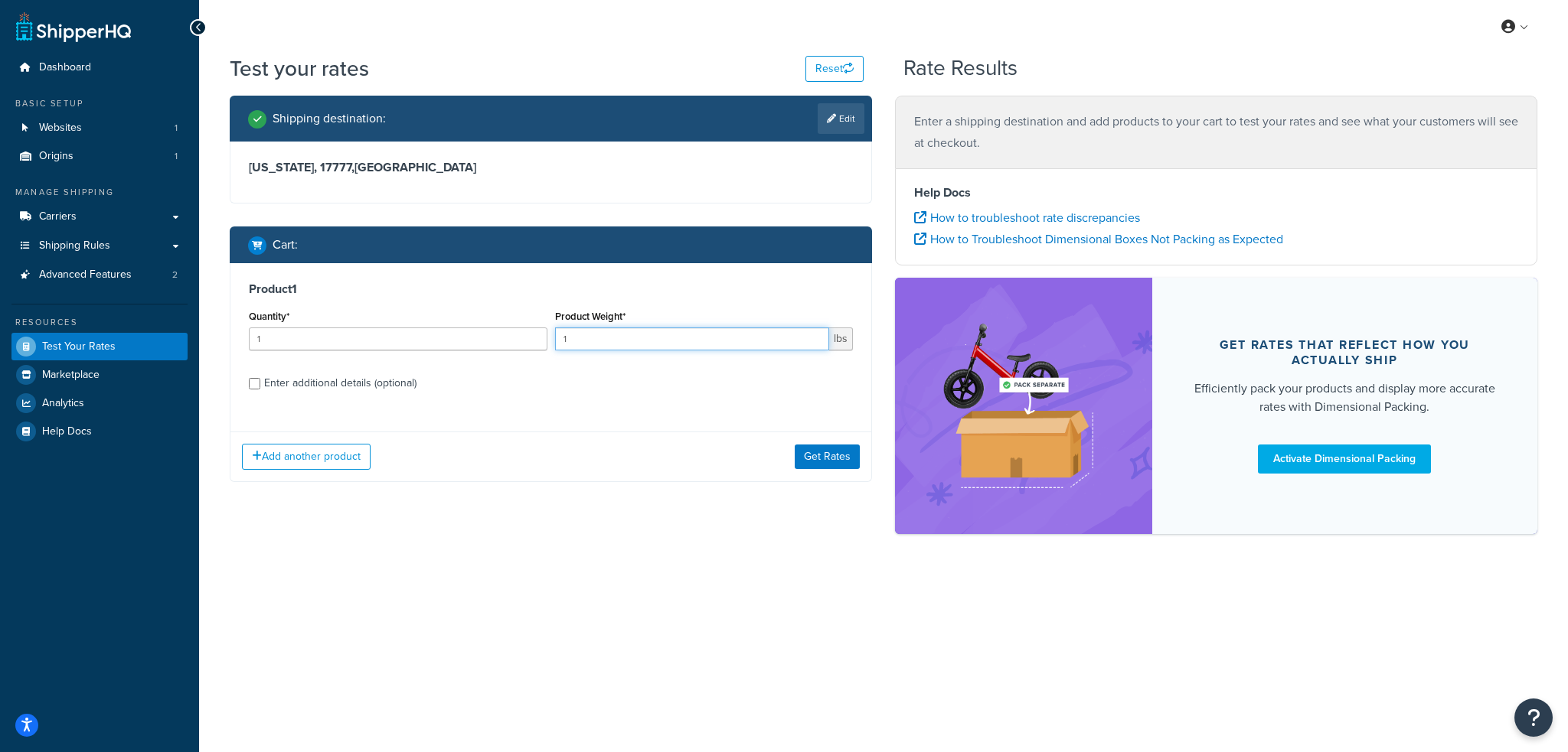
drag, startPoint x: 580, startPoint y: 342, endPoint x: 552, endPoint y: 340, distance: 28.1
click at [552, 340] on div "Product Weight* 1 lbs" at bounding box center [704, 333] width 306 height 56
type input "29"
click at [345, 388] on div "Enter additional details (optional)" at bounding box center [341, 383] width 152 height 21
click at [260, 388] on input "Enter additional details (optional)" at bounding box center [254, 384] width 12 height 12
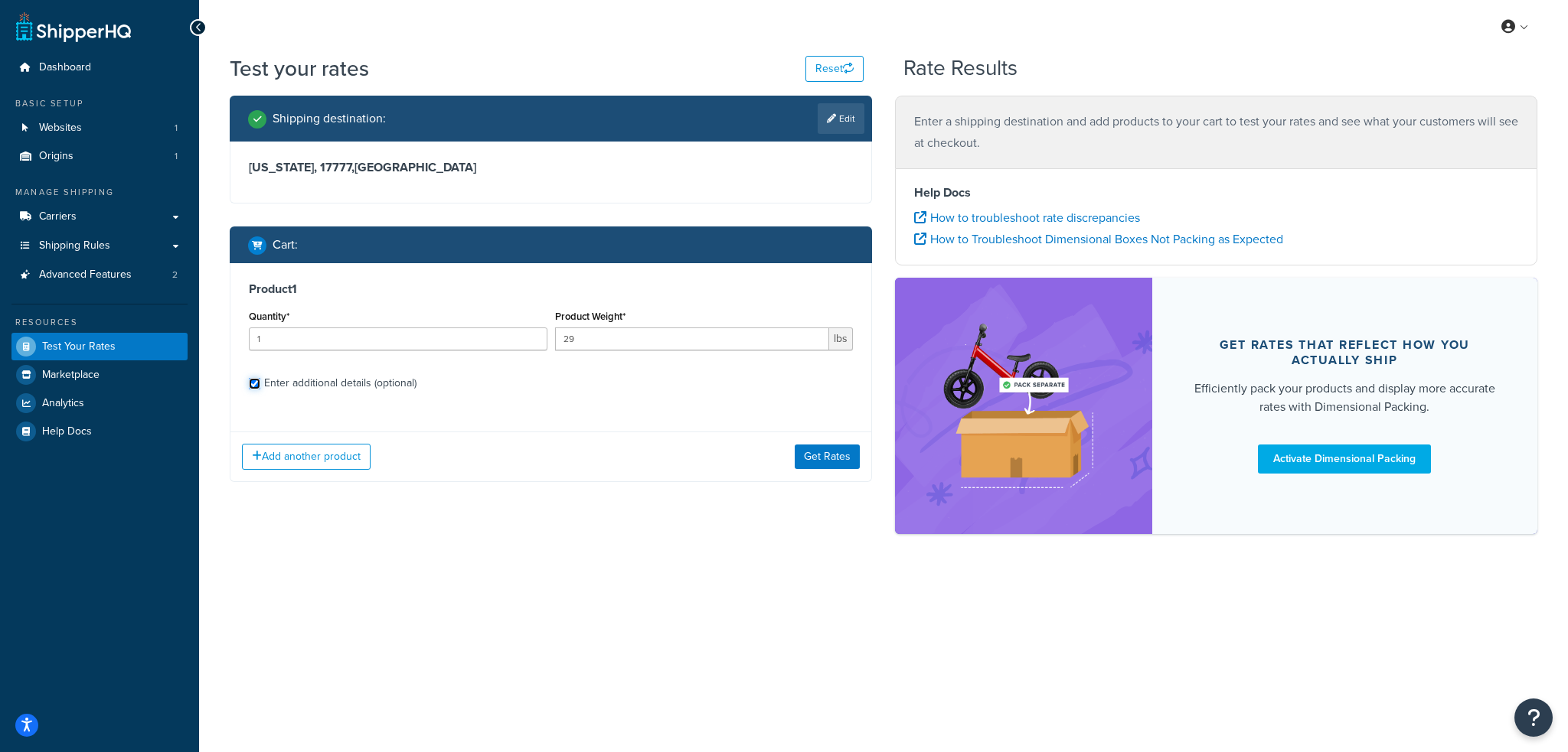
checkbox input "true"
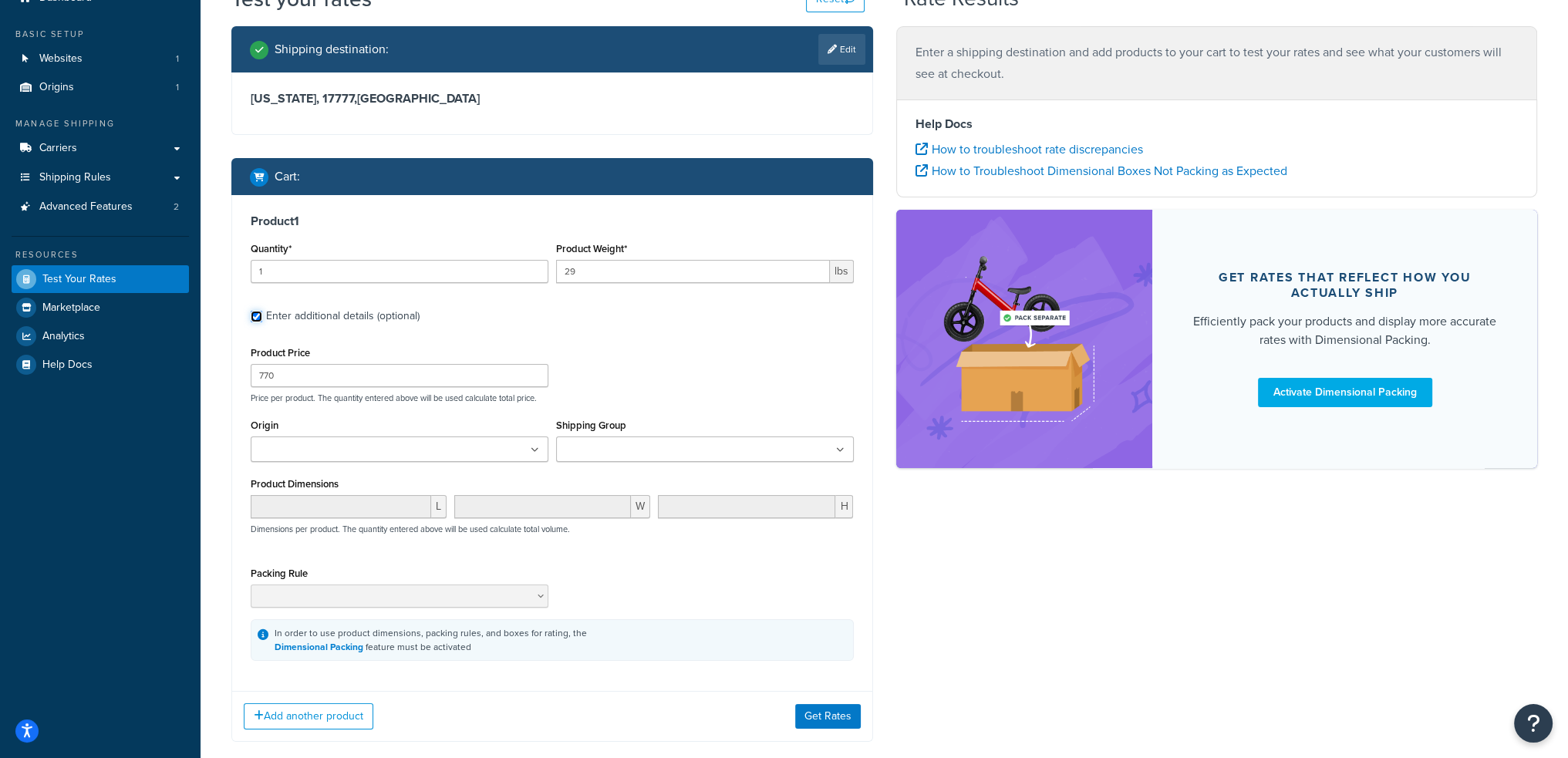
scroll to position [153, 0]
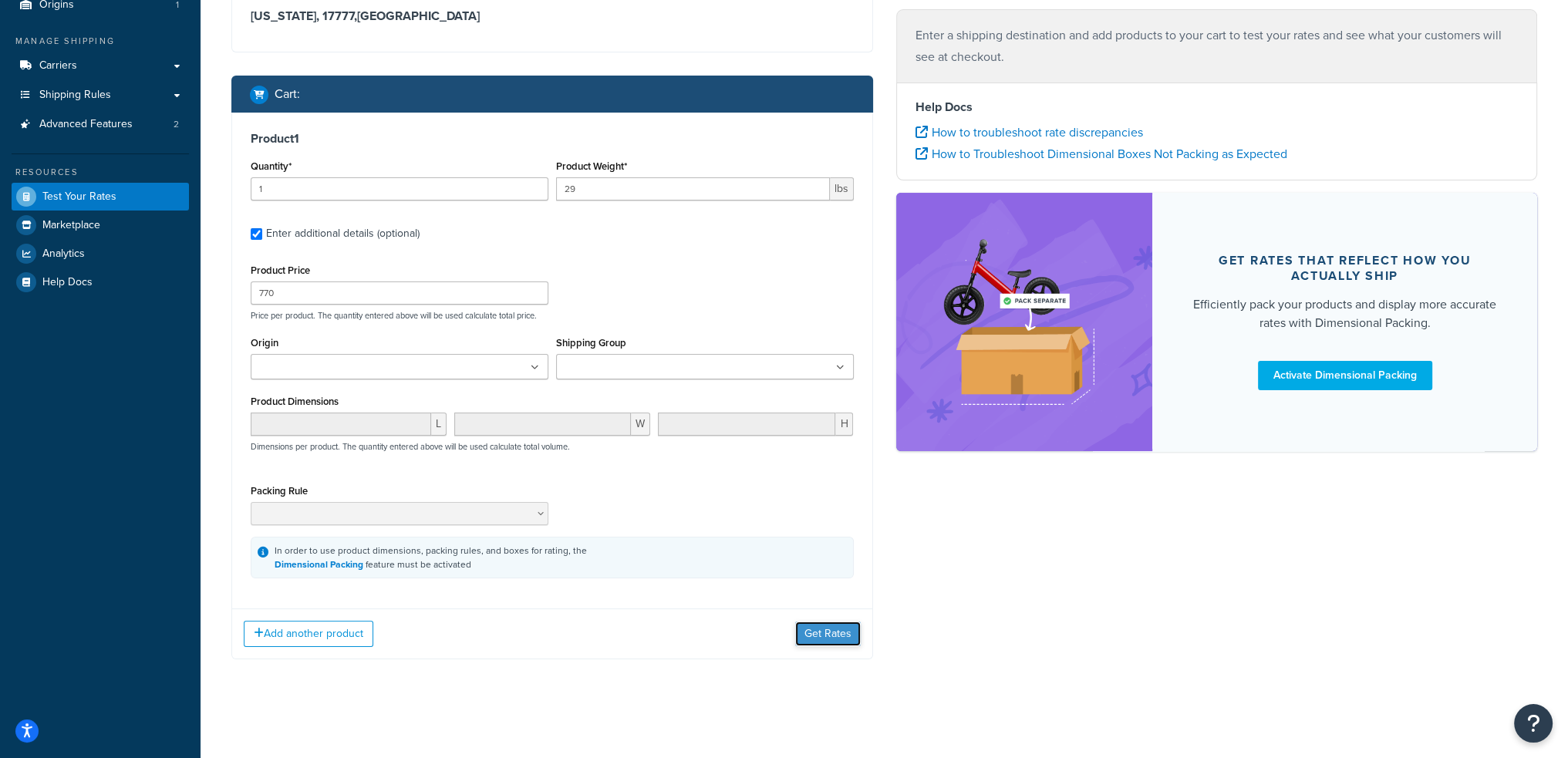
click at [818, 635] on button "Get Rates" at bounding box center [827, 634] width 66 height 25
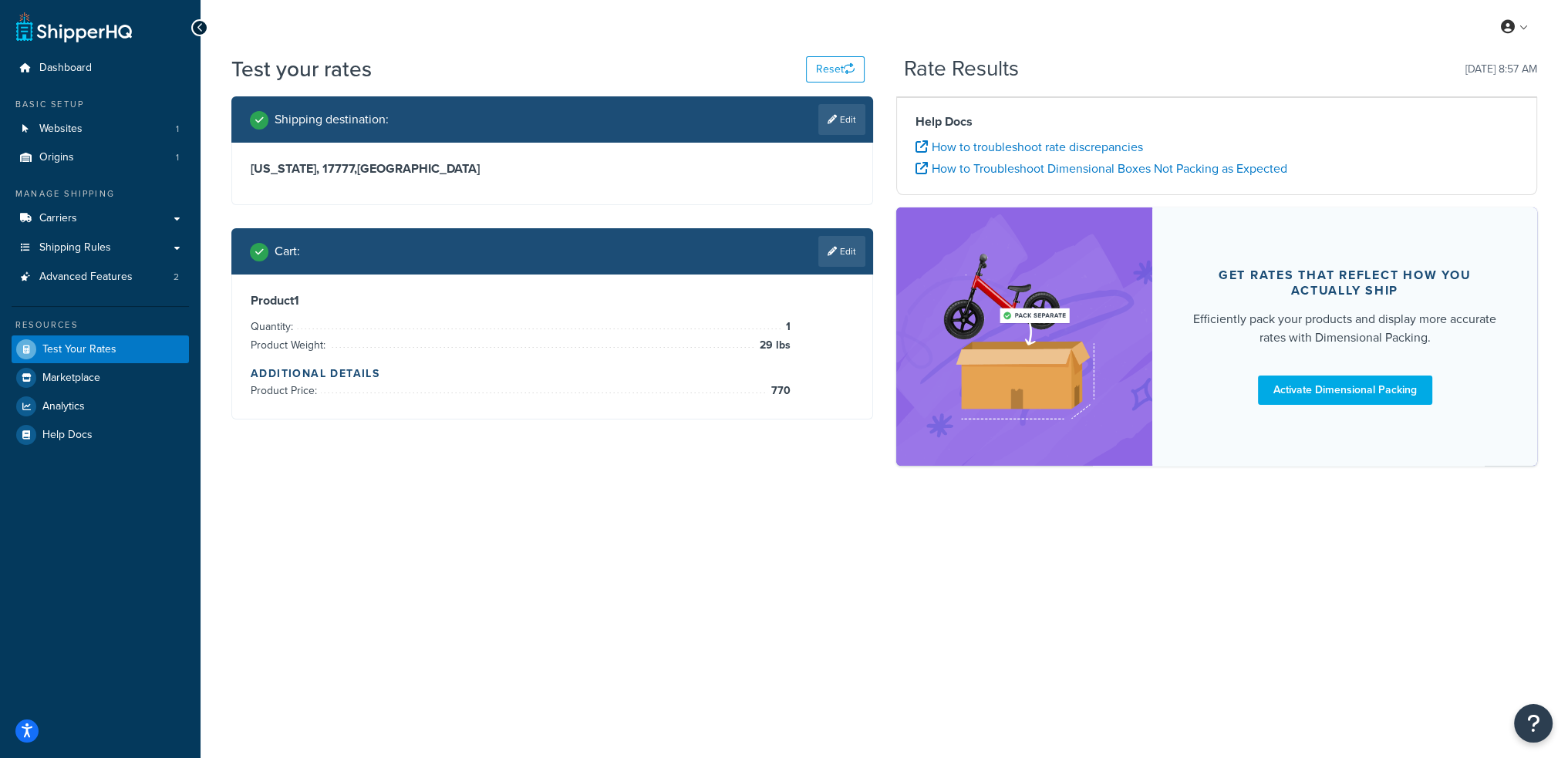
scroll to position [0, 0]
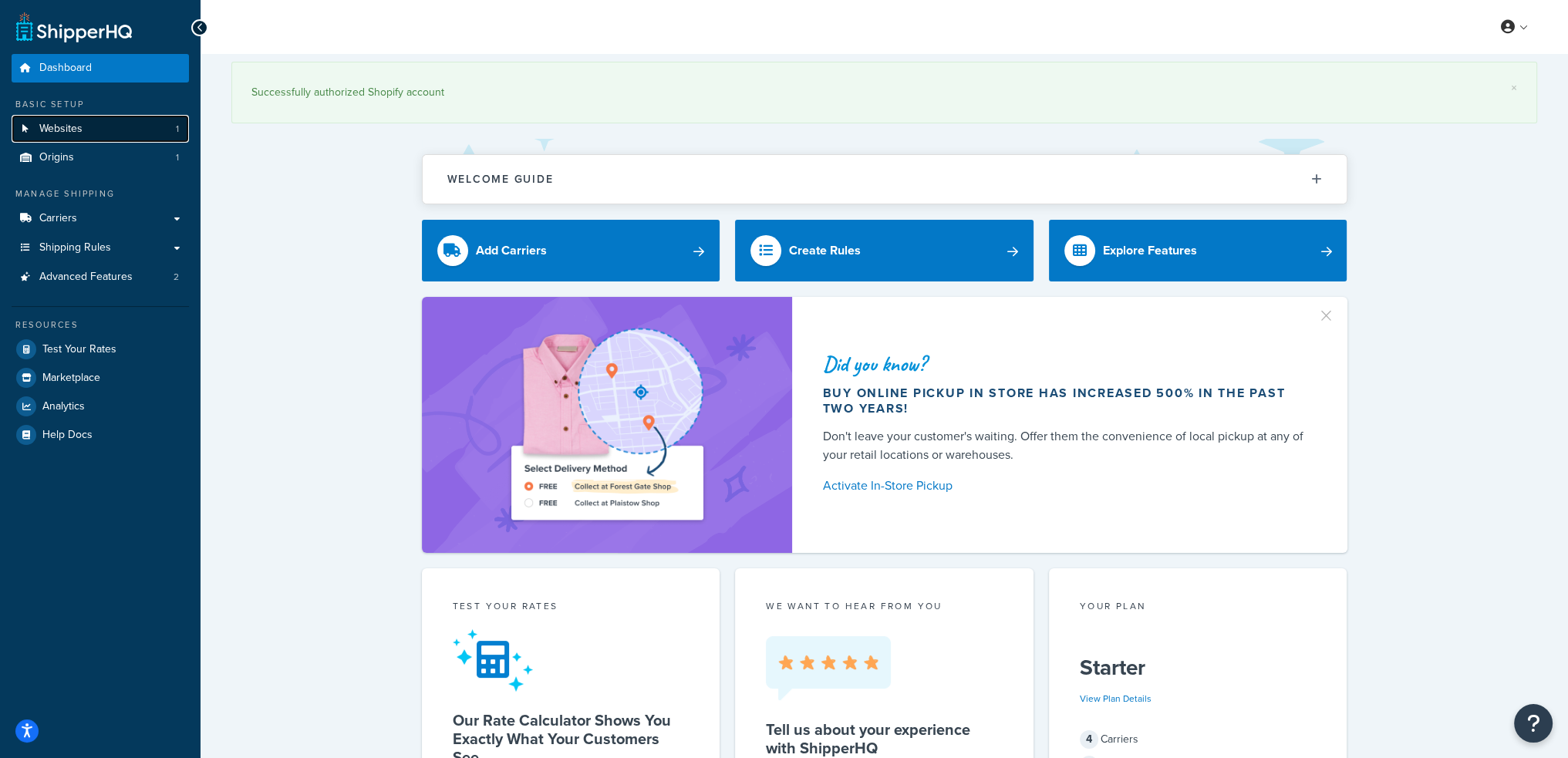
click at [129, 131] on link "Websites 1" at bounding box center [101, 129] width 178 height 29
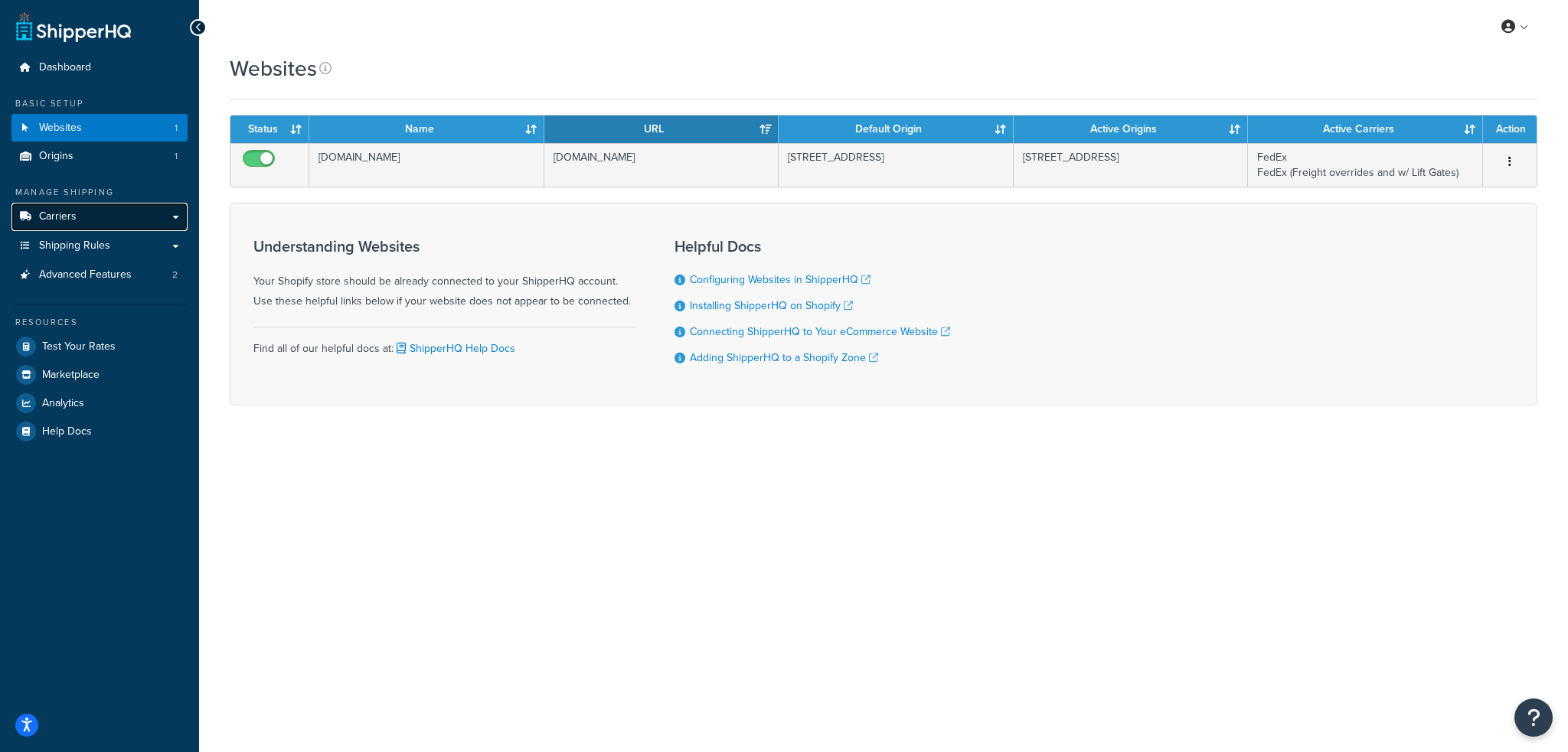
click at [95, 219] on link "Carriers" at bounding box center [100, 217] width 176 height 28
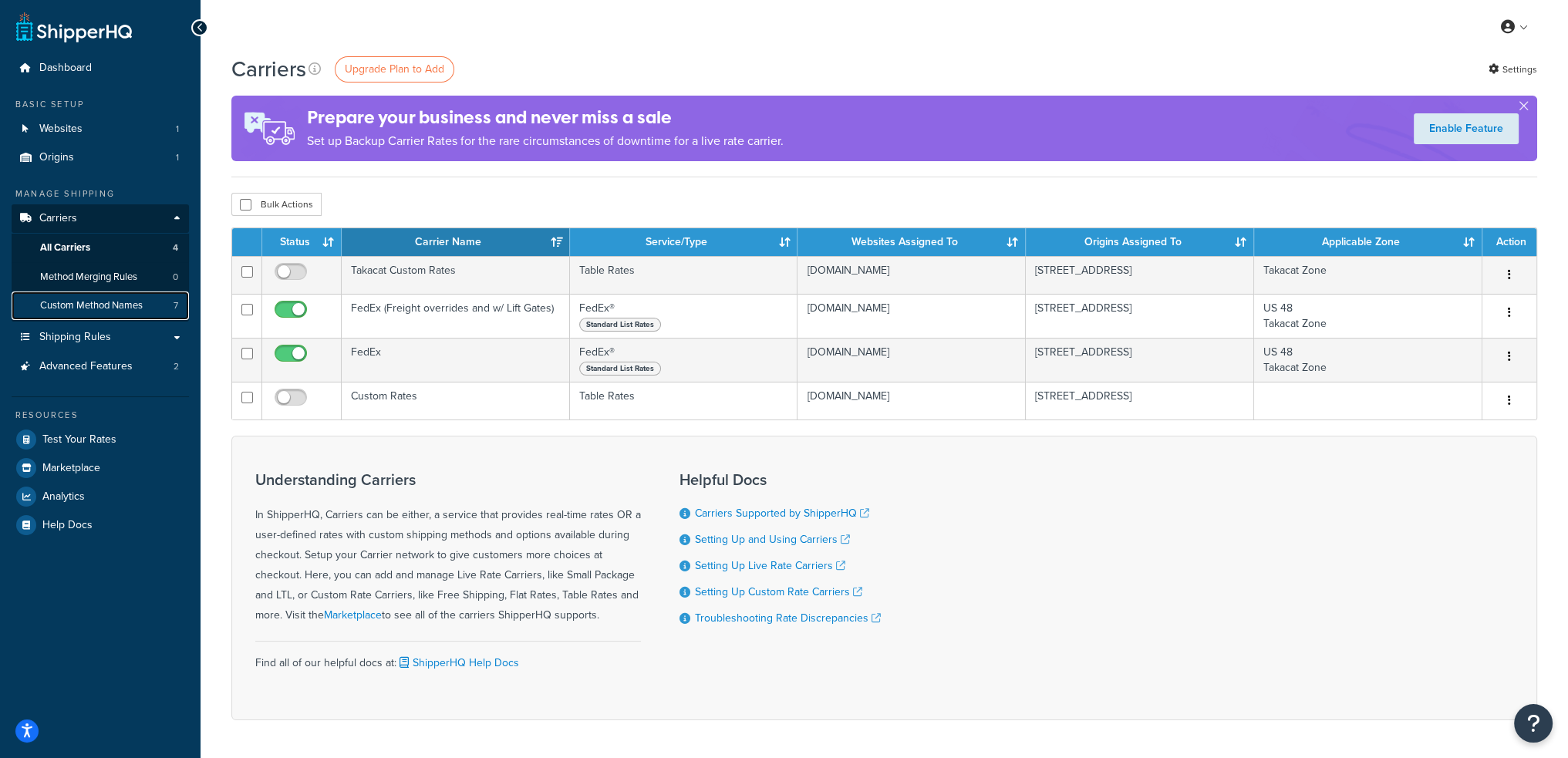
click at [105, 308] on span "Custom Method Names" at bounding box center [91, 305] width 103 height 13
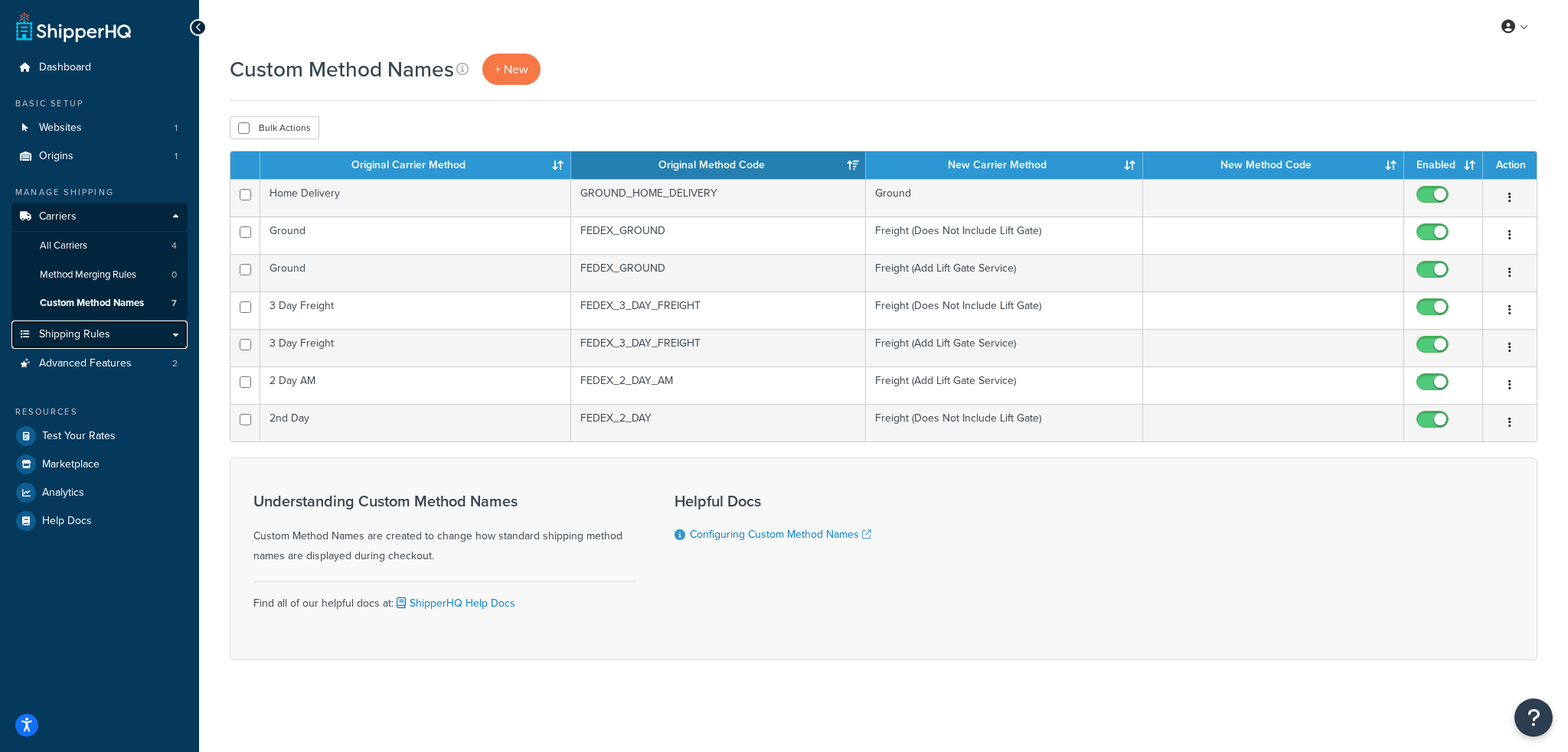
click at [87, 338] on span "Shipping Rules" at bounding box center [75, 335] width 72 height 13
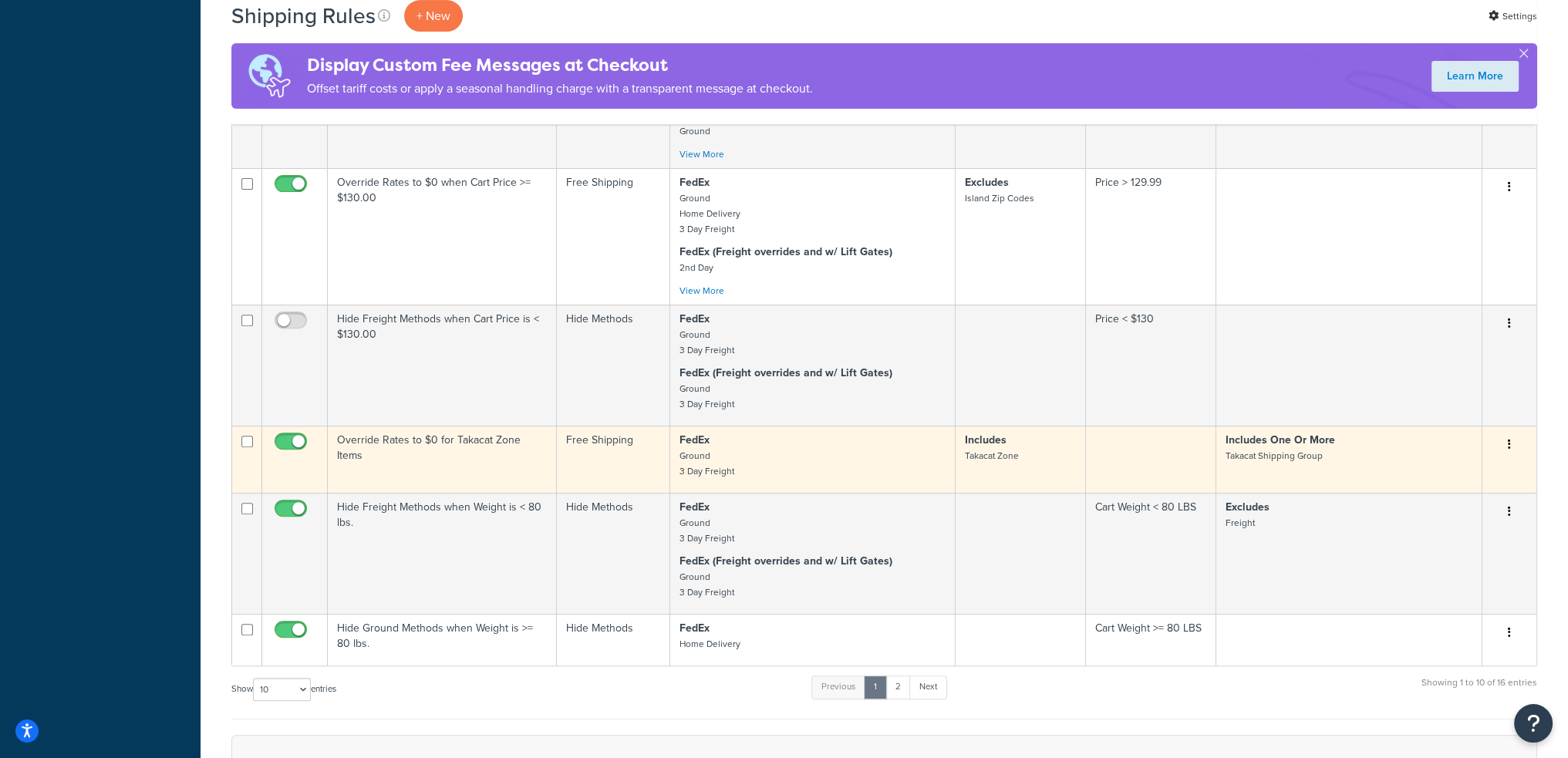
scroll to position [694, 0]
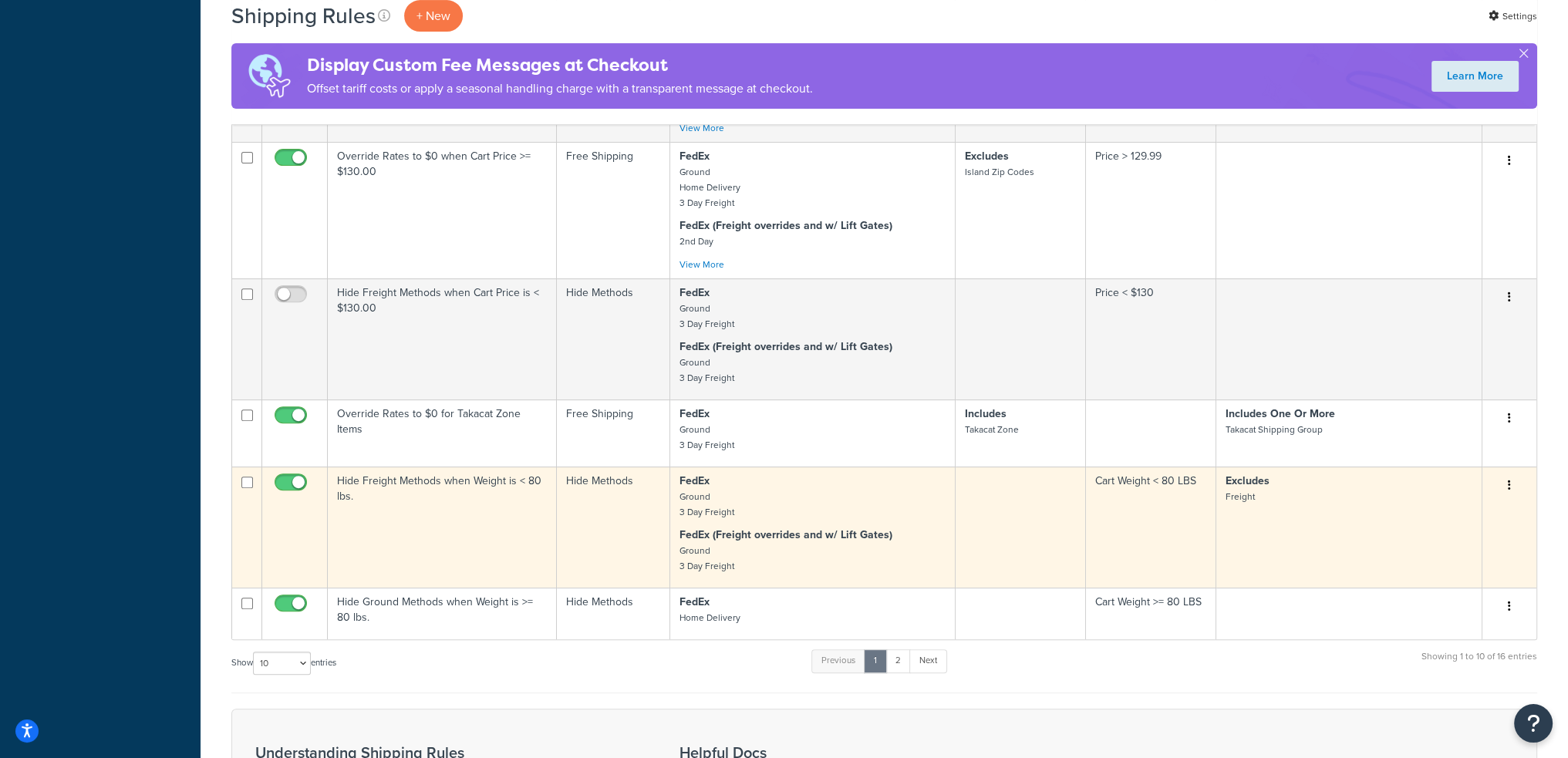
click at [453, 487] on td "Hide Freight Methods when Weight is < 80 lbs." at bounding box center [442, 527] width 229 height 121
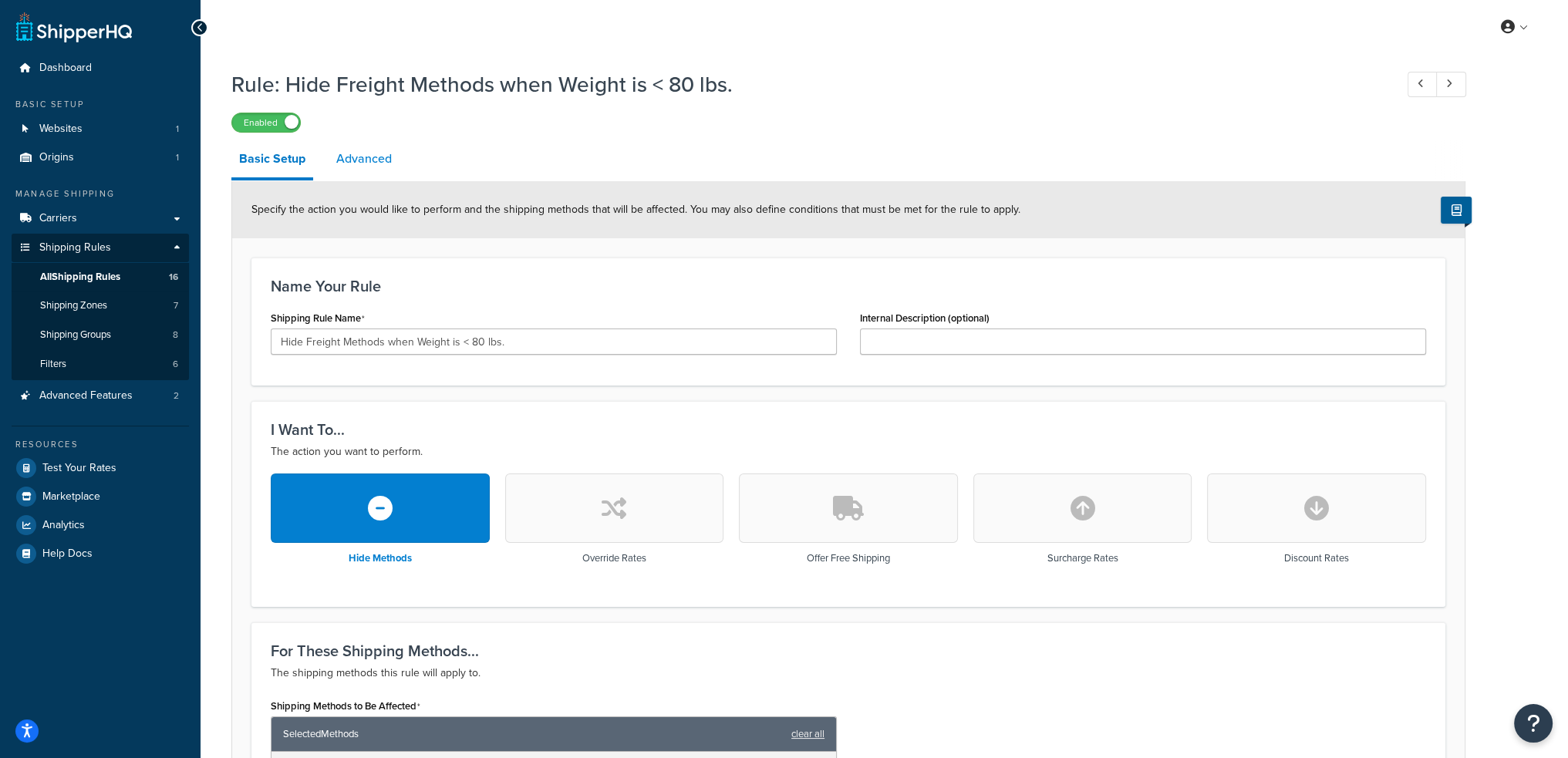
click at [362, 156] on link "Advanced" at bounding box center [364, 159] width 71 height 37
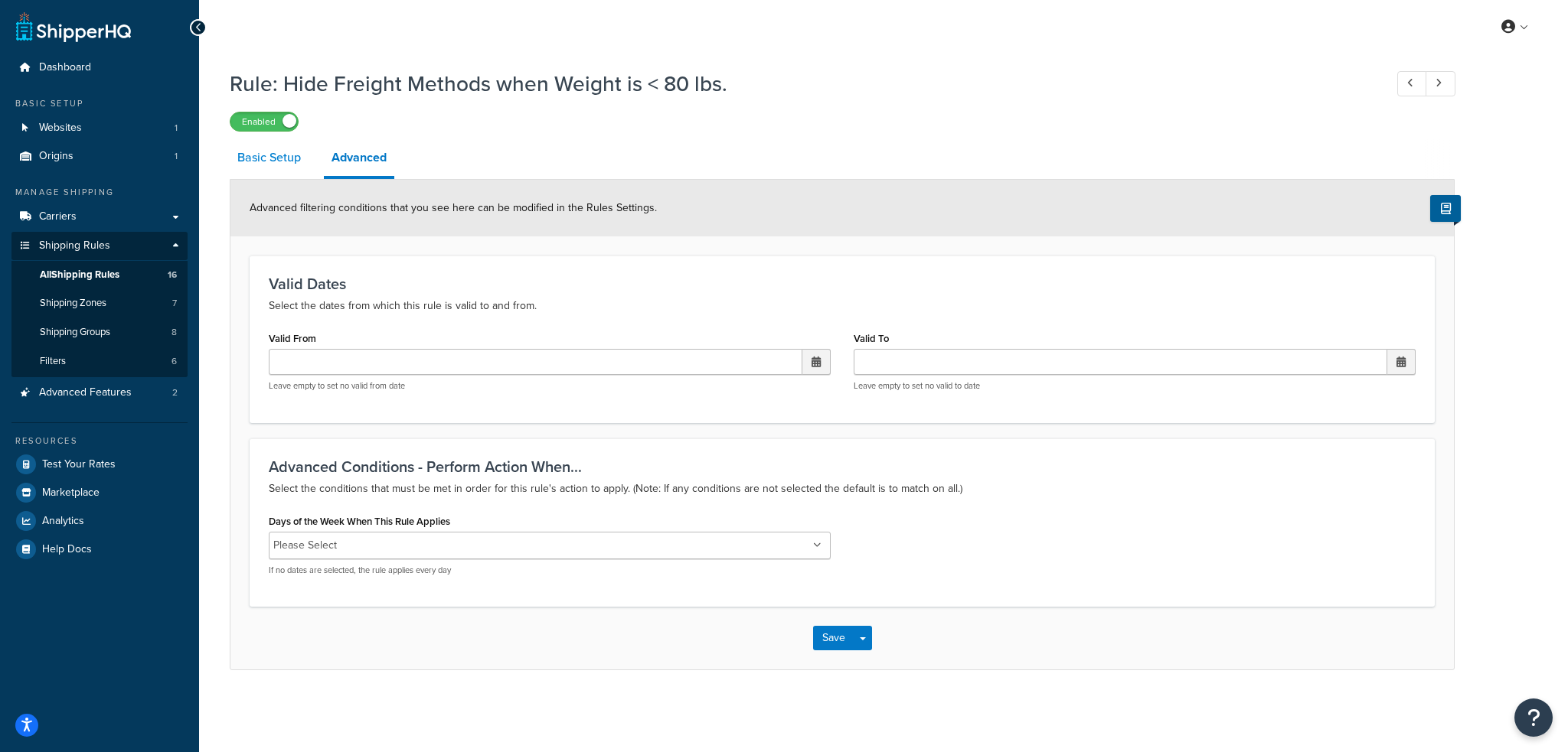
click at [249, 159] on link "Basic Setup" at bounding box center [269, 158] width 79 height 37
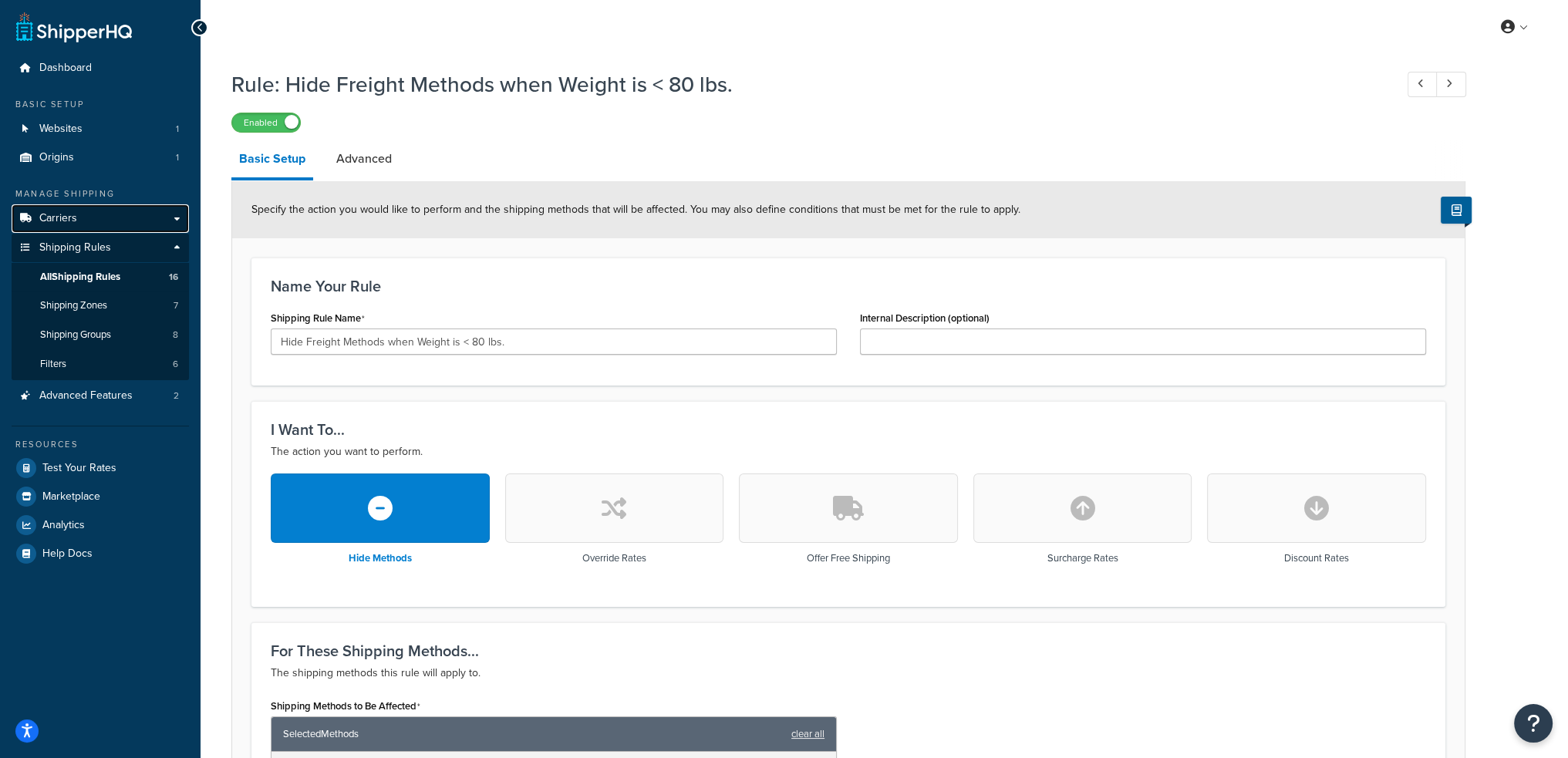
click at [86, 219] on link "Carriers" at bounding box center [101, 218] width 178 height 29
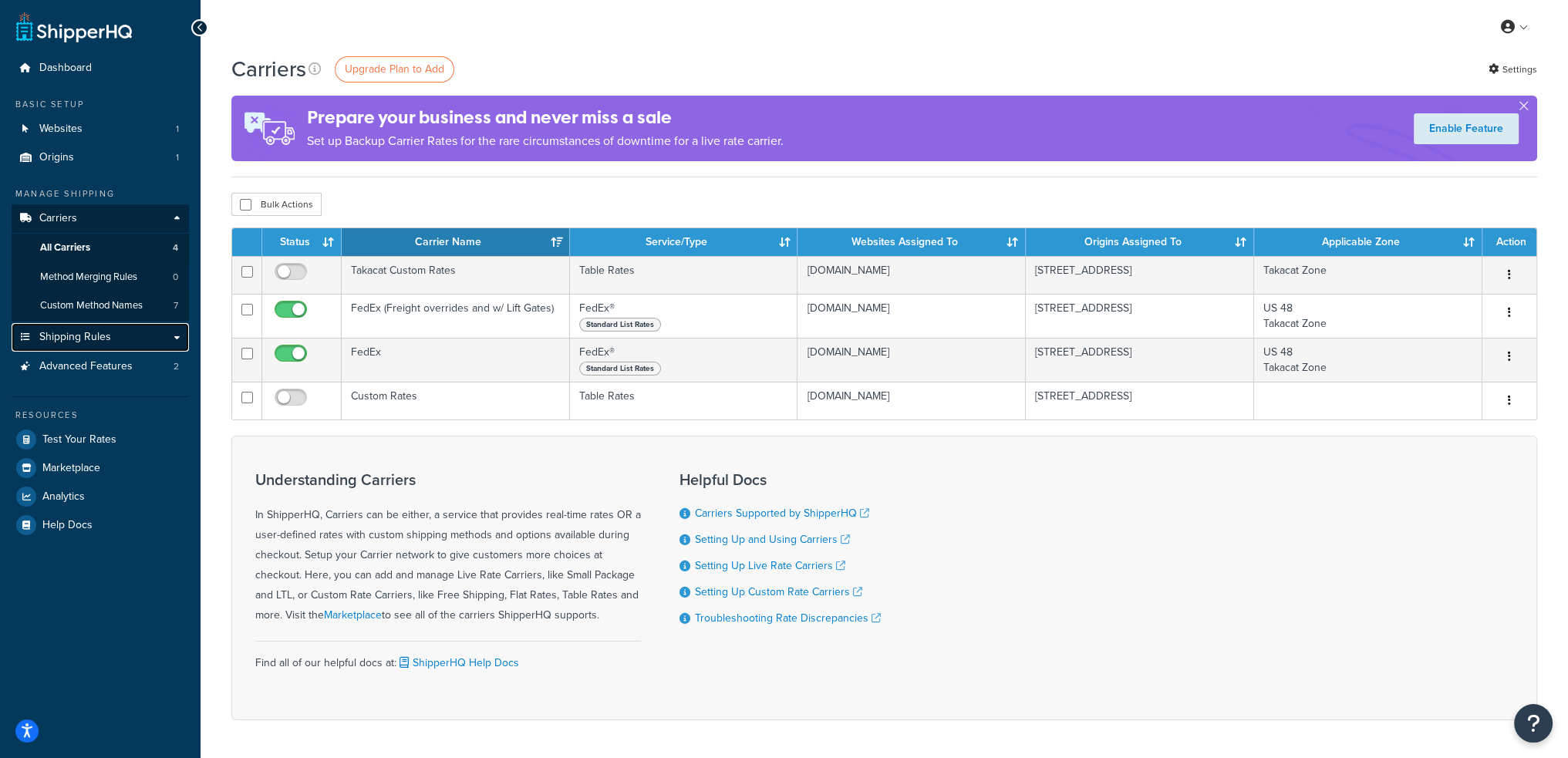
click at [91, 335] on span "Shipping Rules" at bounding box center [76, 338] width 72 height 13
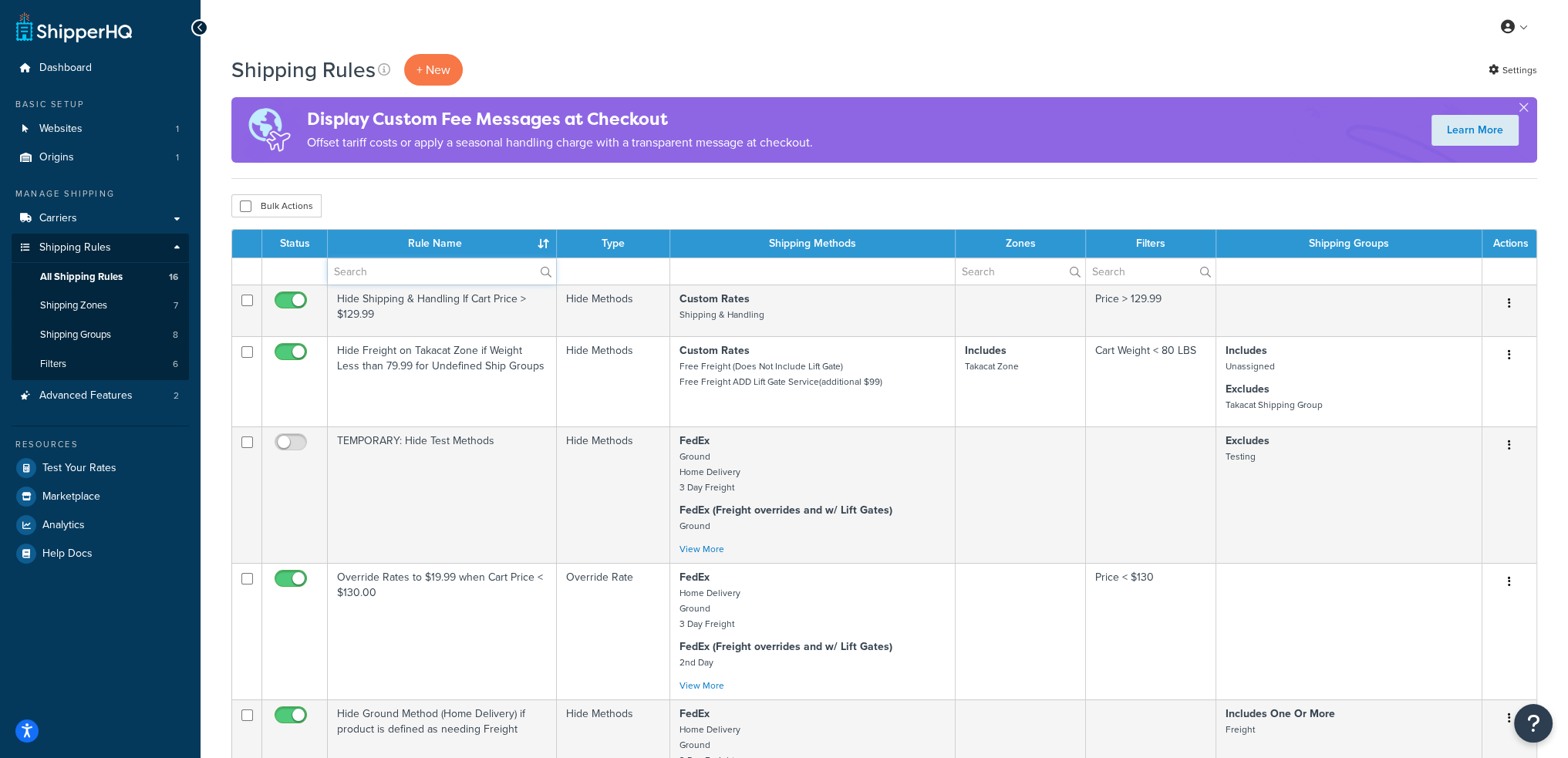
click at [406, 270] on input "text" at bounding box center [441, 271] width 228 height 26
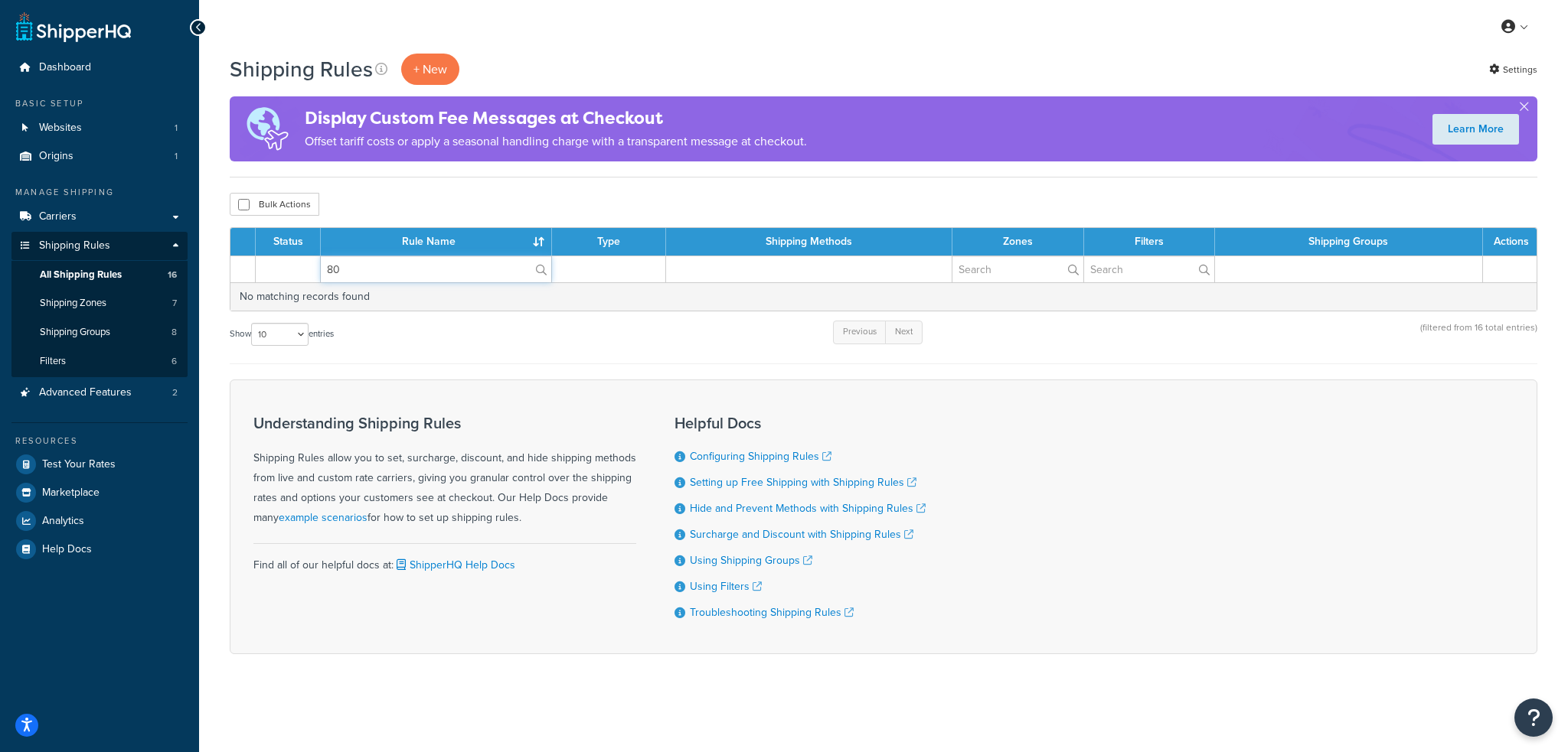
type input "8"
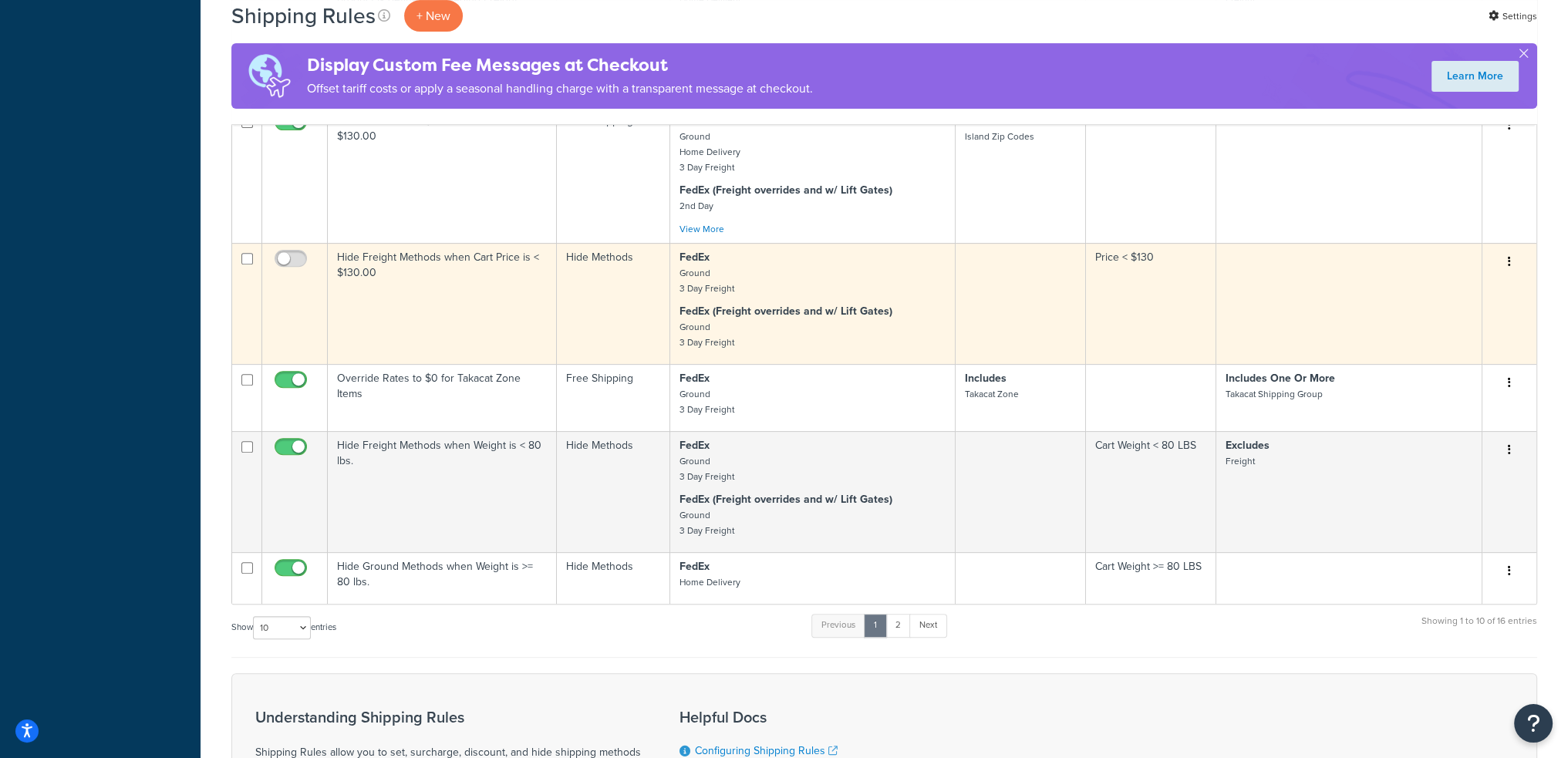
scroll to position [772, 0]
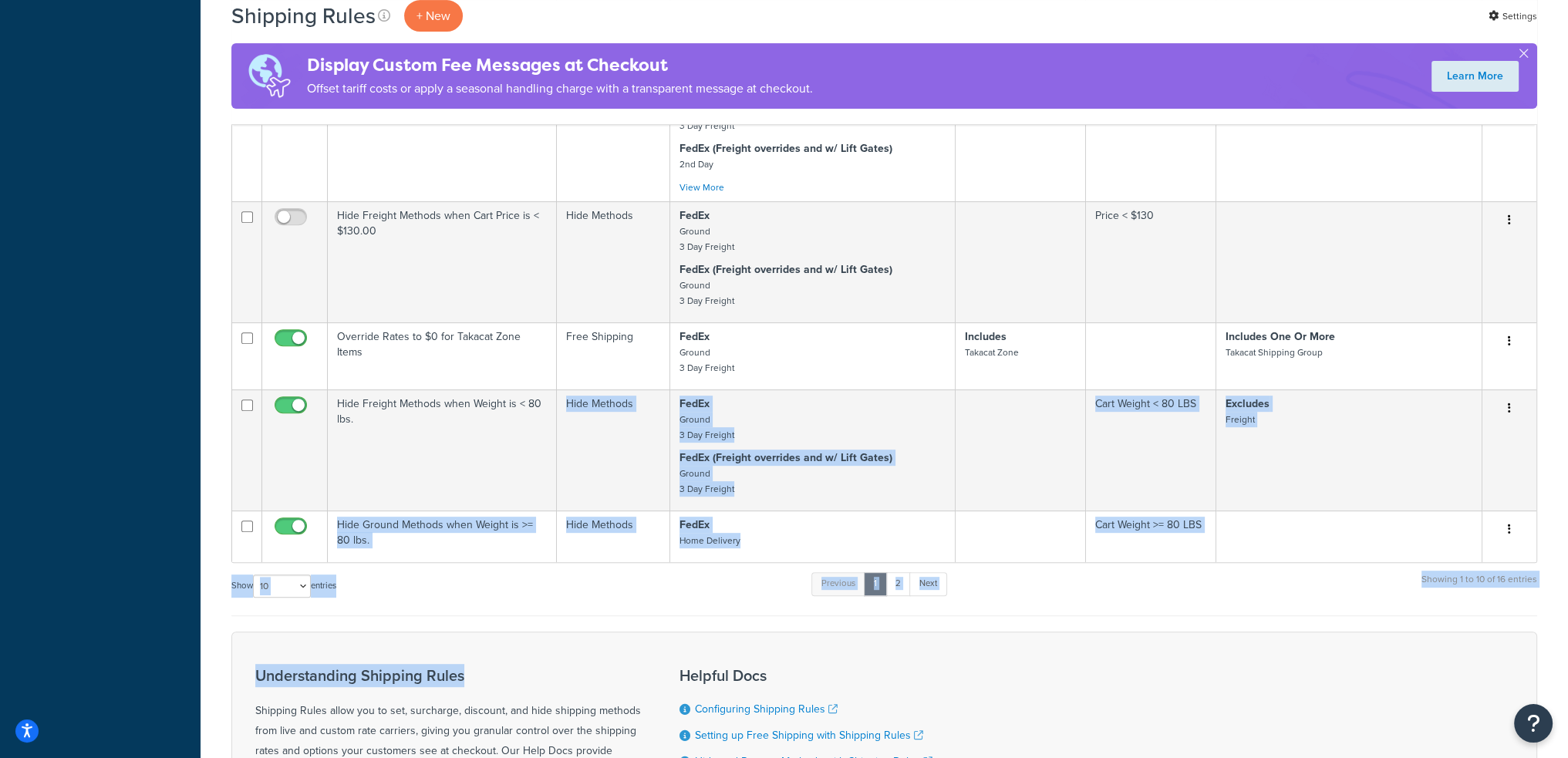
drag, startPoint x: 498, startPoint y: 429, endPoint x: 614, endPoint y: 623, distance: 226.0
click at [601, 651] on form "Status Rule Name Type Shipping Methods Zones Filters Shipping Groups Actions Hi…" at bounding box center [883, 183] width 1305 height 1451
click at [664, 590] on div "Show 10 15 25 50 100 1000 entries Previous 1 2 Next Showing 1 to 10 of 16 entri…" at bounding box center [883, 593] width 1305 height 45
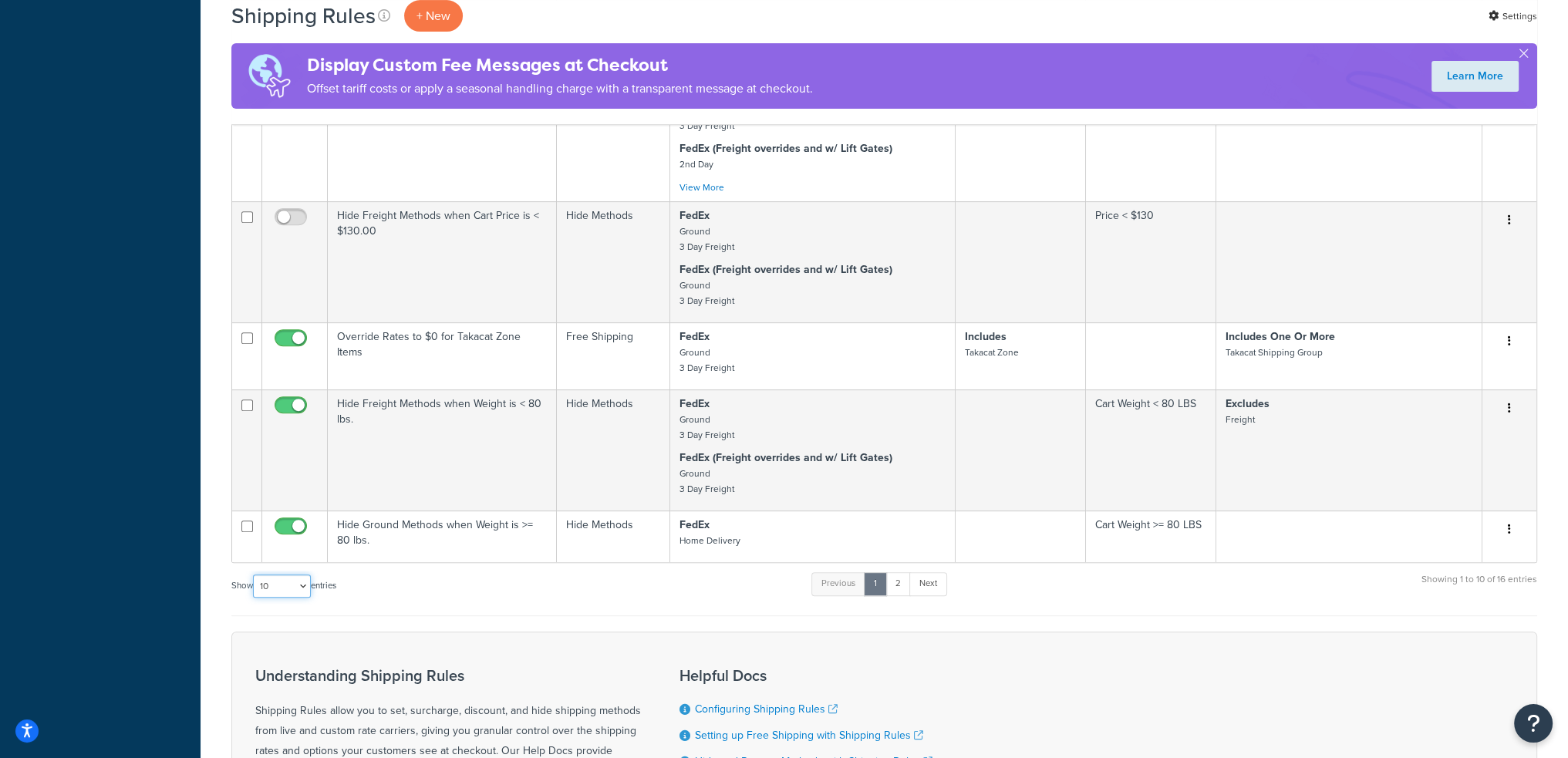
click at [302, 586] on select "10 15 25 50 100 1000" at bounding box center [281, 586] width 58 height 23
select select "25"
click at [254, 575] on select "10 15 25 50 100 1000" at bounding box center [281, 586] width 58 height 23
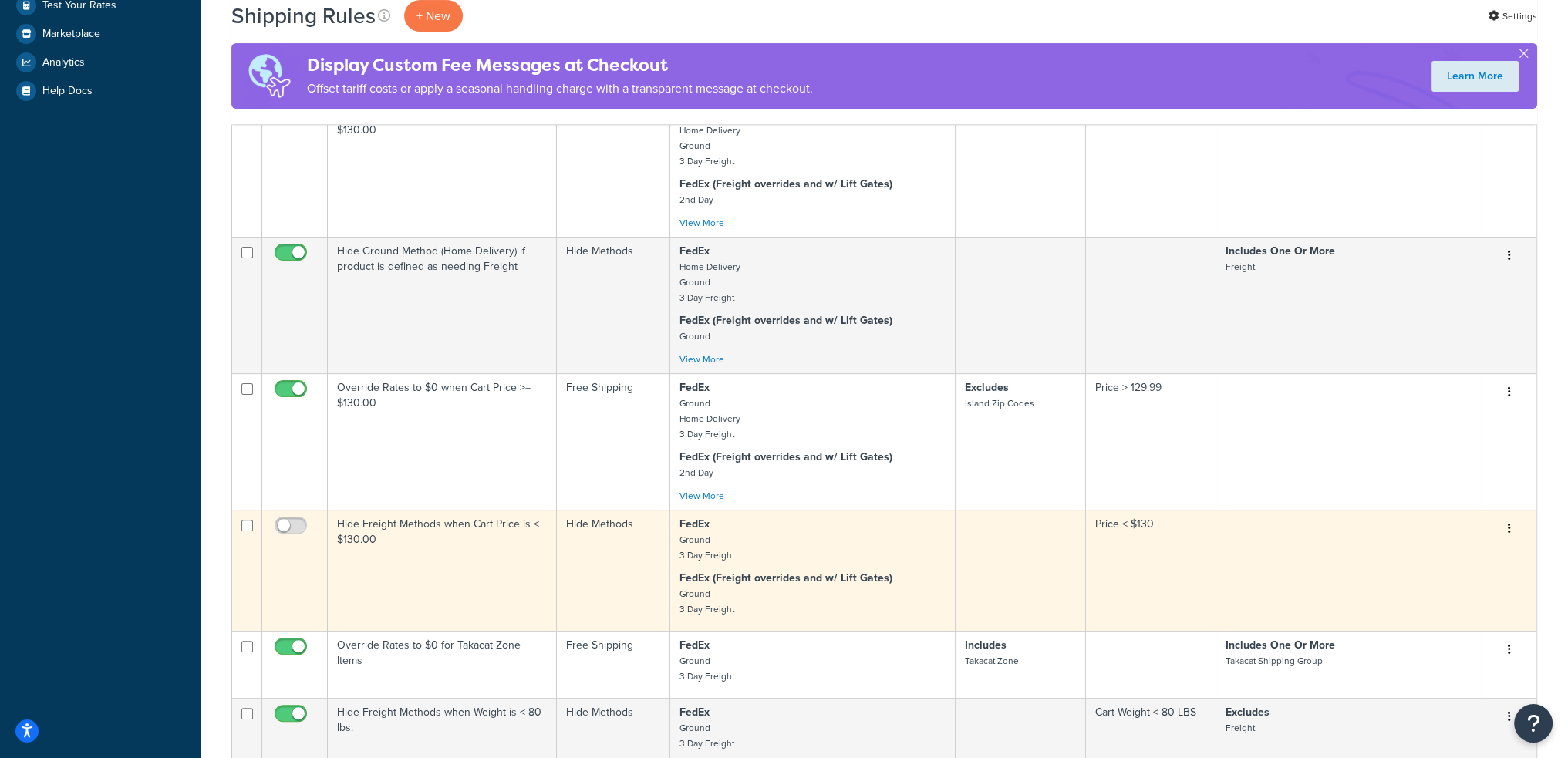
scroll to position [541, 0]
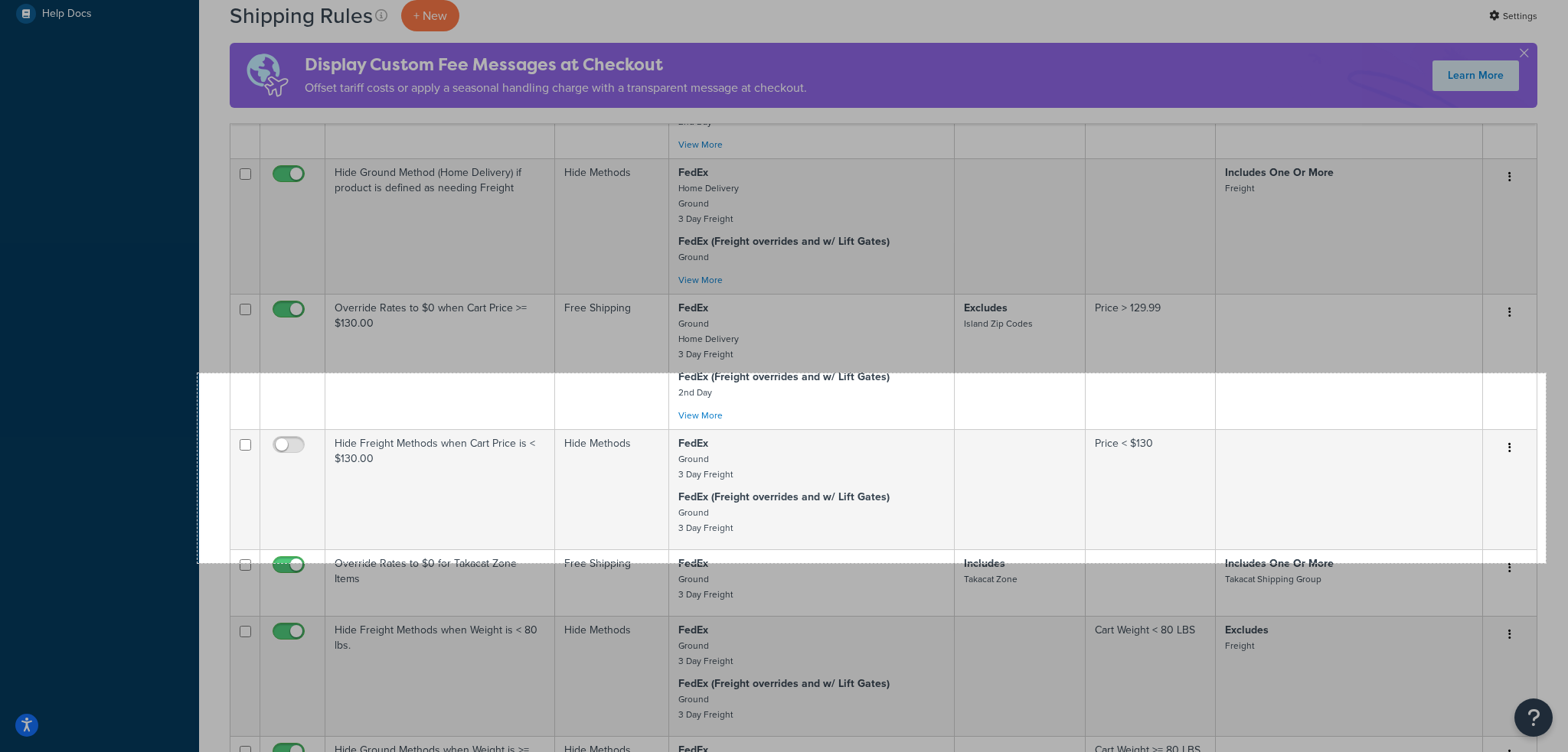
drag, startPoint x: 197, startPoint y: 374, endPoint x: 1547, endPoint y: 564, distance: 1363.3
click at [1547, 564] on div "1761 X 248" at bounding box center [784, 606] width 1568 height 2284
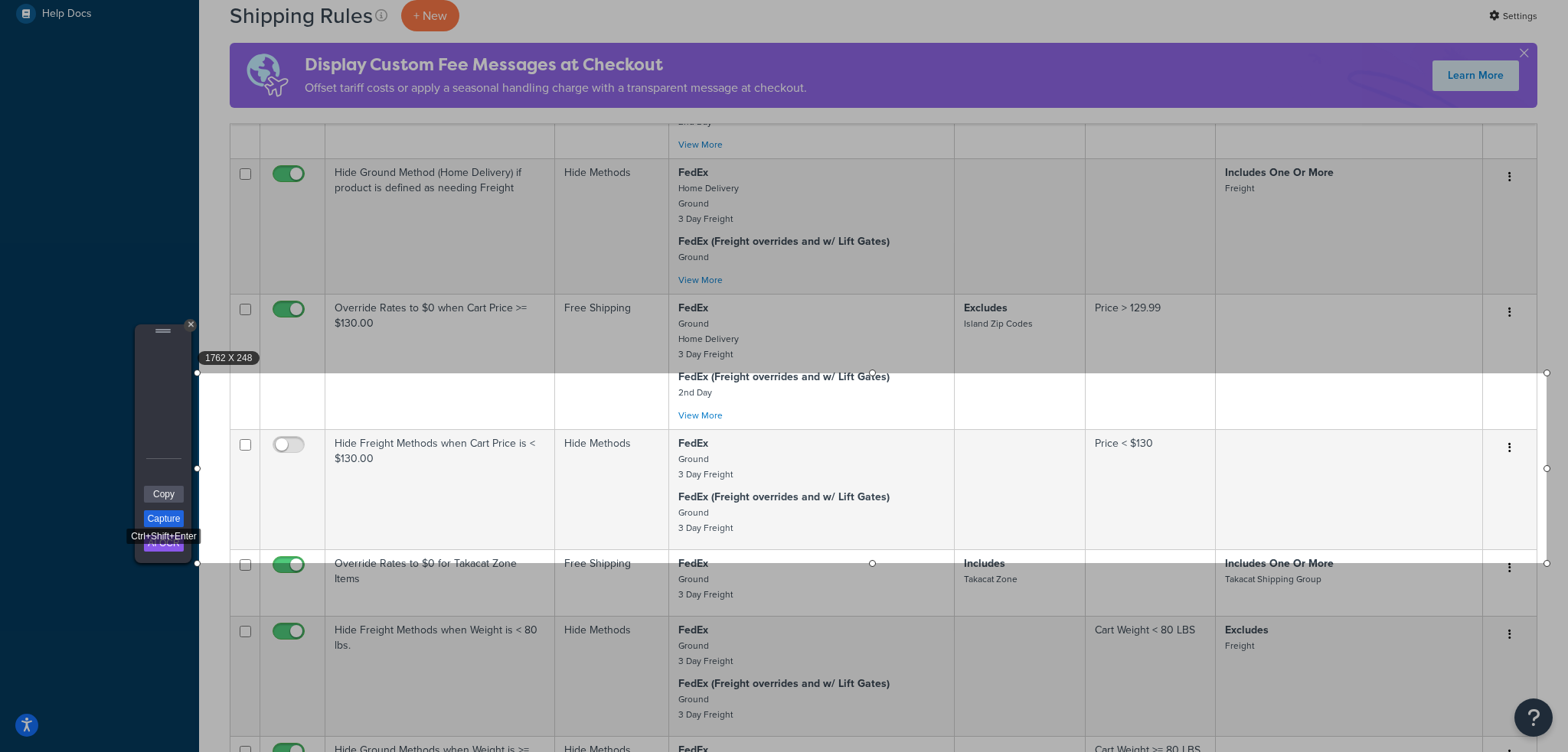
click at [170, 514] on link "Capture" at bounding box center [164, 519] width 39 height 17
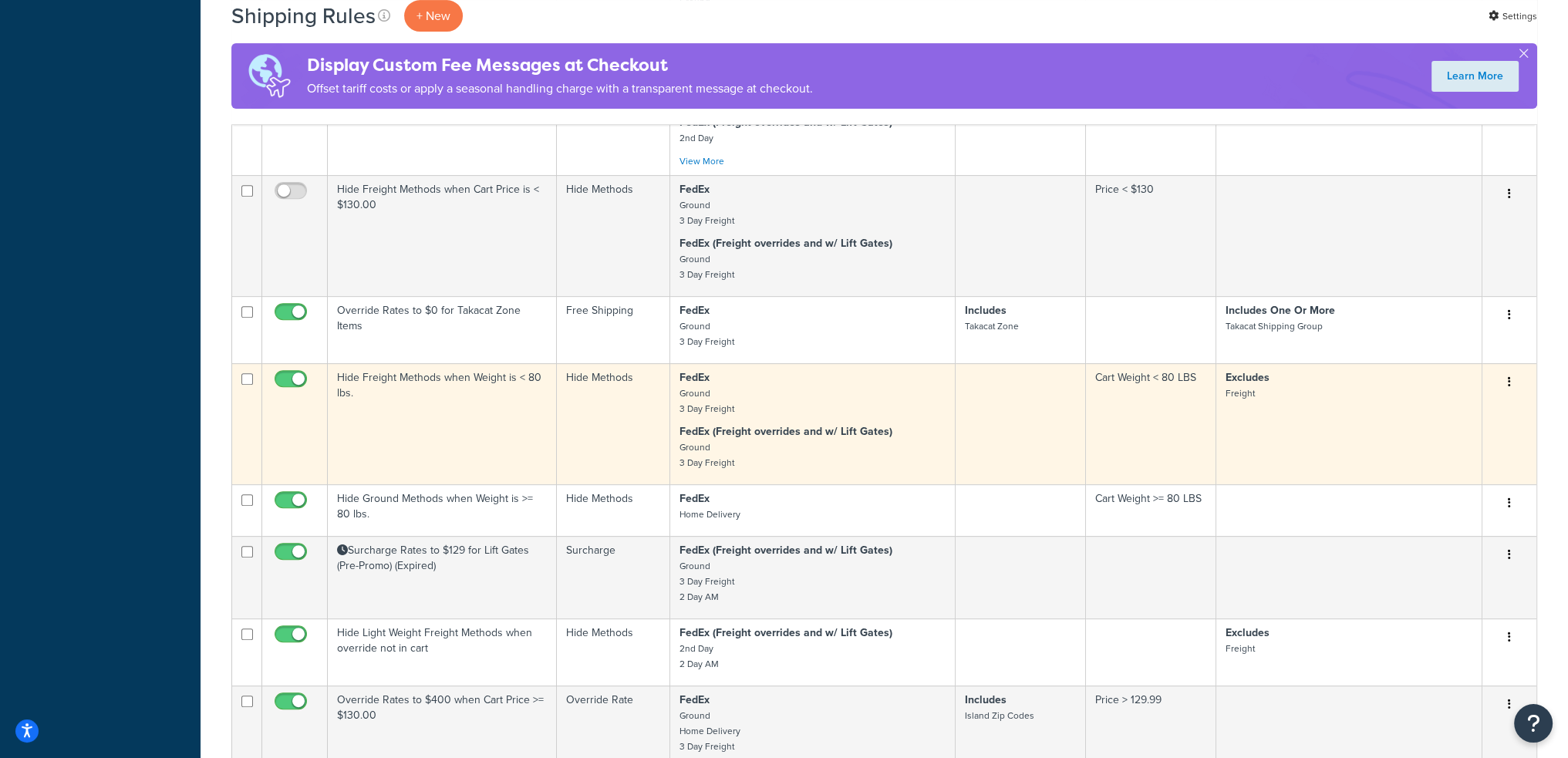
scroll to position [772, 0]
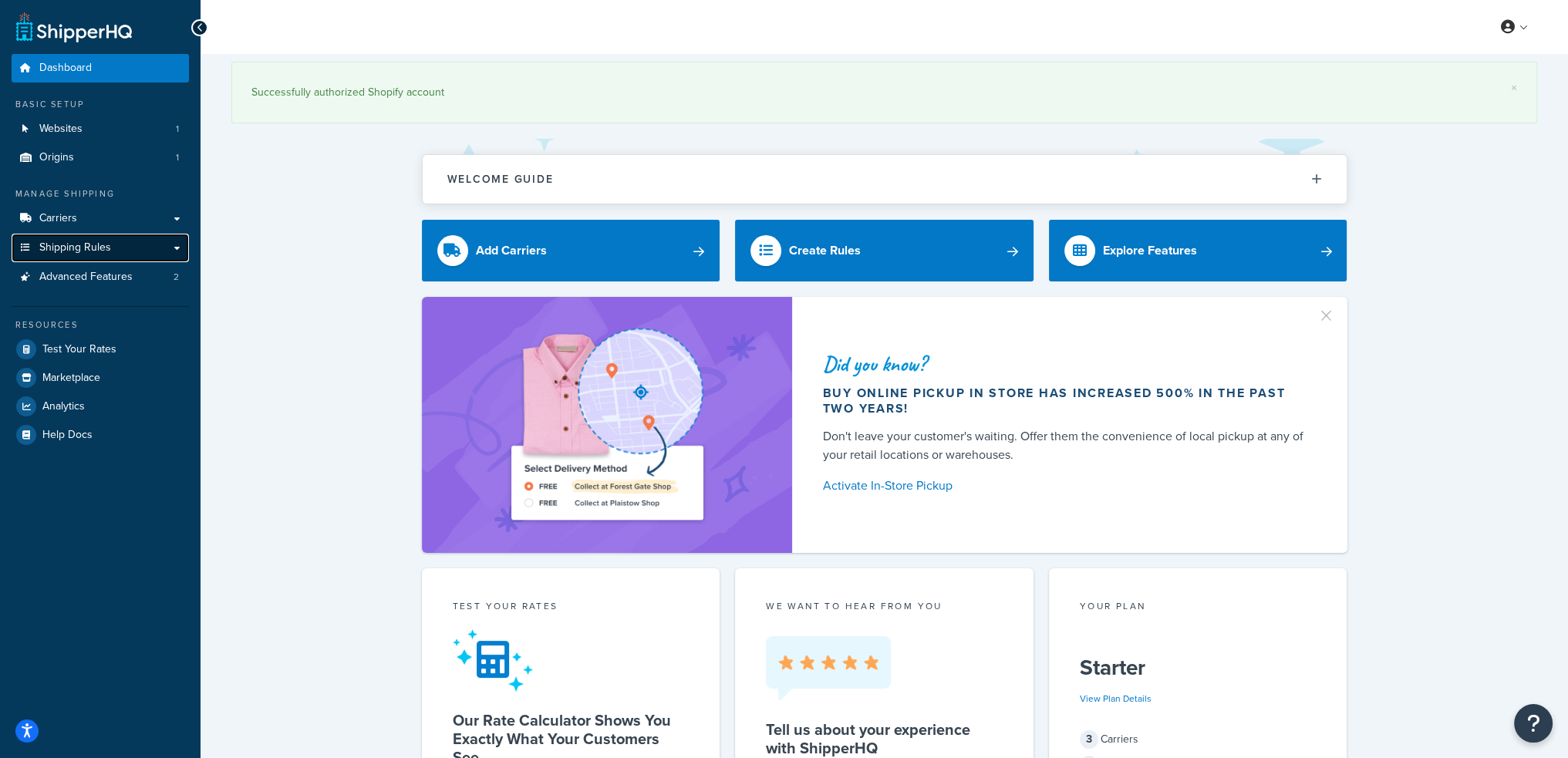
click at [127, 242] on link "Shipping Rules" at bounding box center [101, 248] width 178 height 29
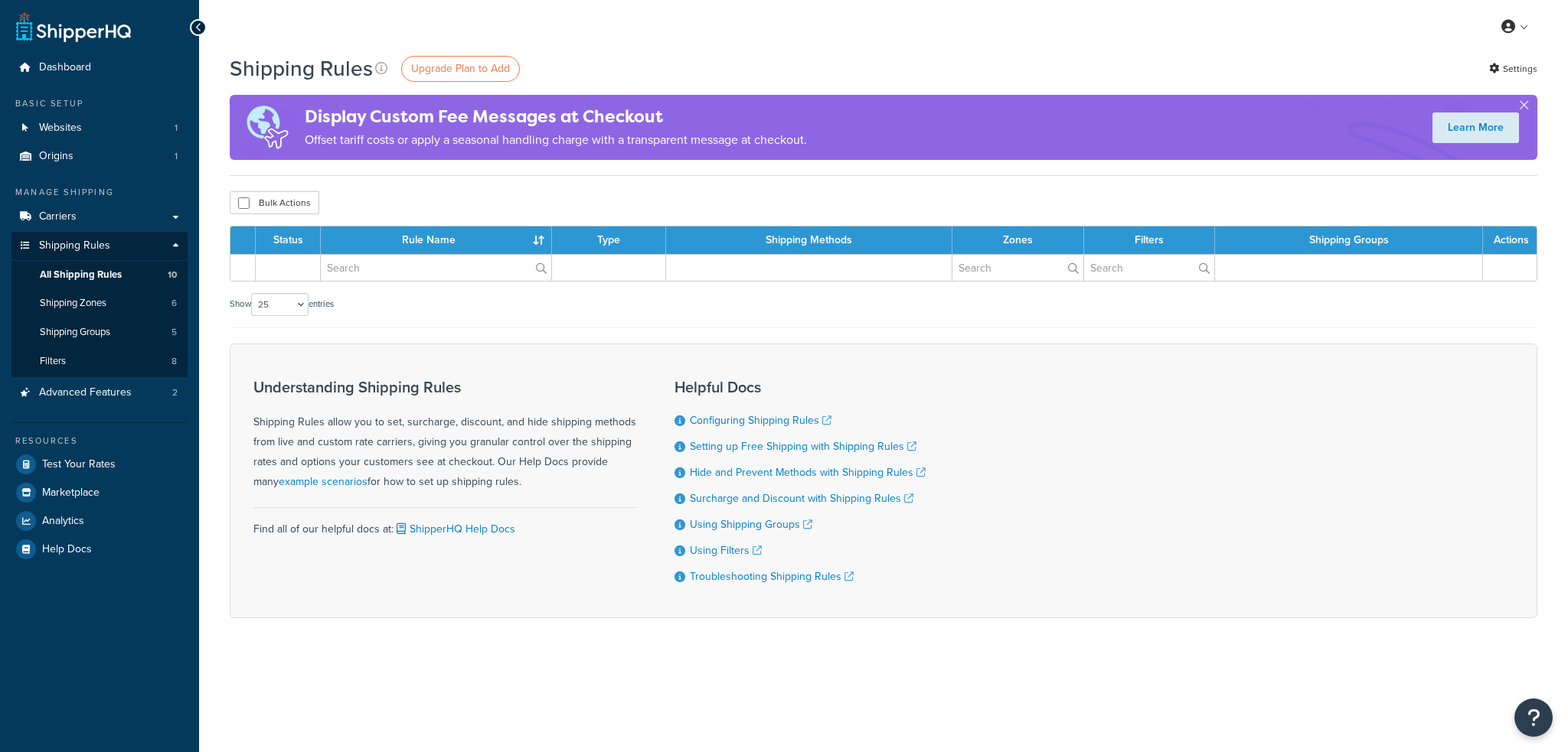
select select "25"
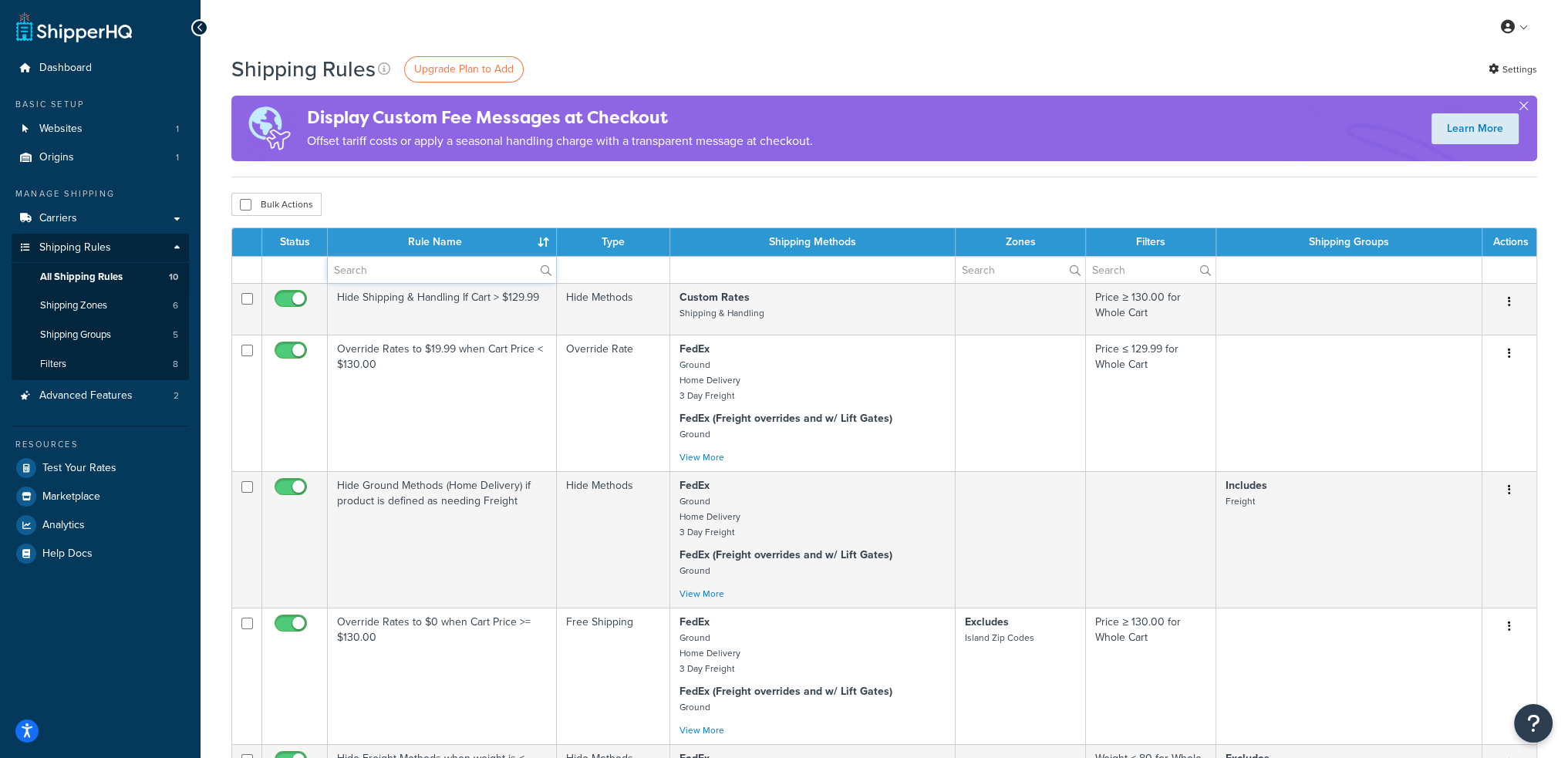
click at [421, 265] on input "text" at bounding box center [441, 270] width 228 height 26
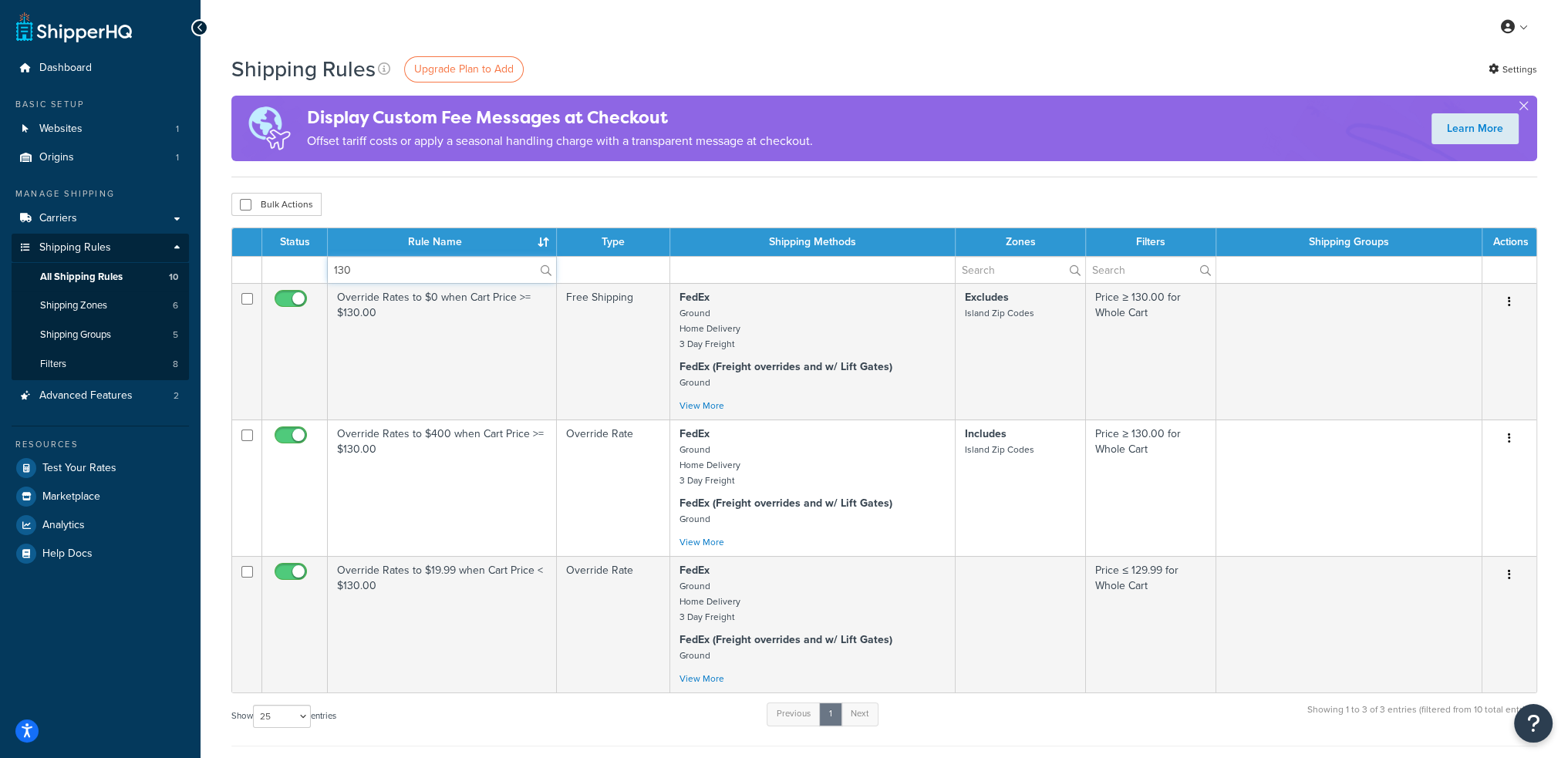
type input "130"
drag, startPoint x: 392, startPoint y: 272, endPoint x: 290, endPoint y: 266, distance: 102.2
click at [290, 266] on tr "130" at bounding box center [884, 269] width 1304 height 27
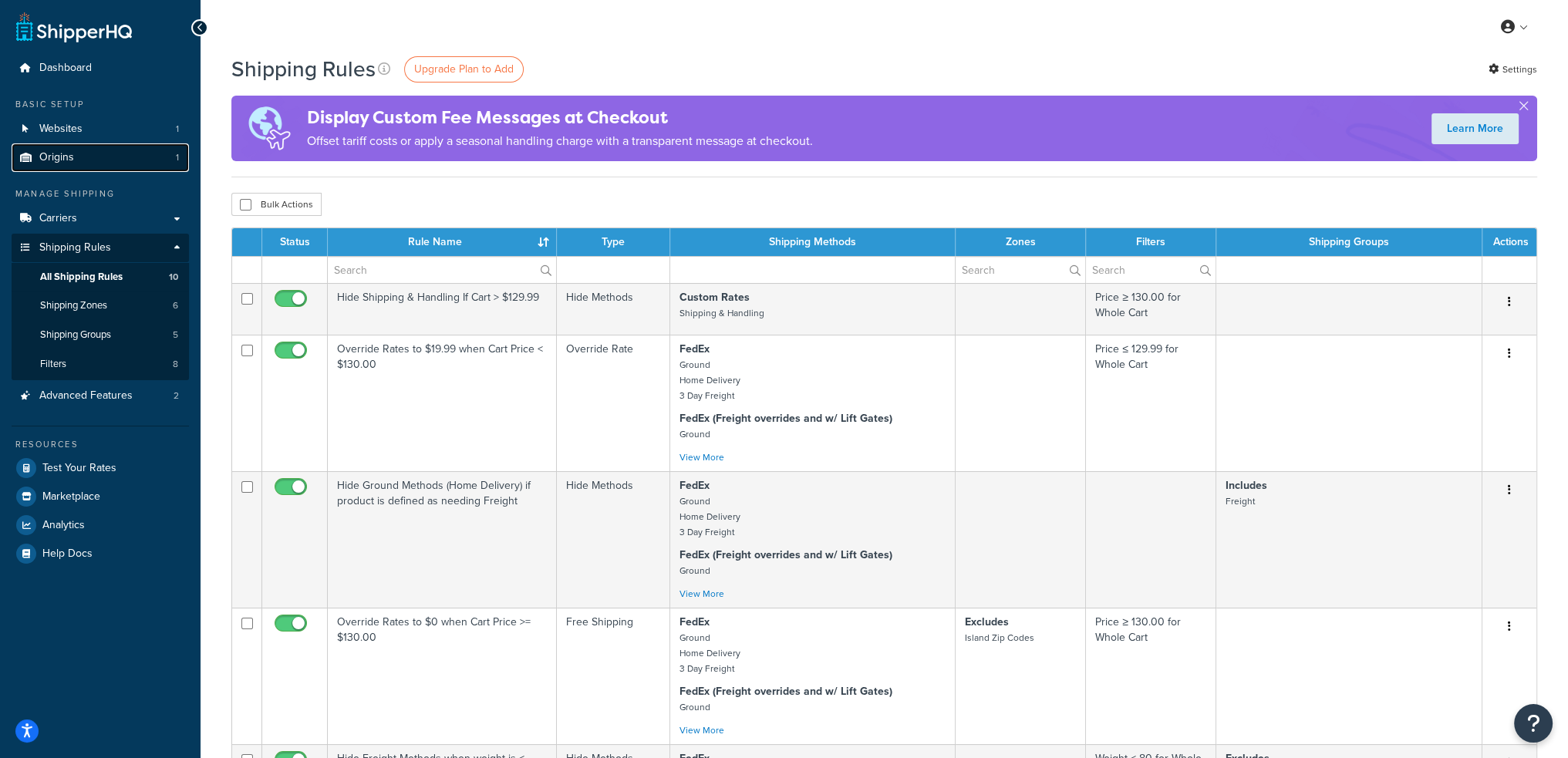
click at [93, 161] on link "Origins 1" at bounding box center [101, 157] width 178 height 29
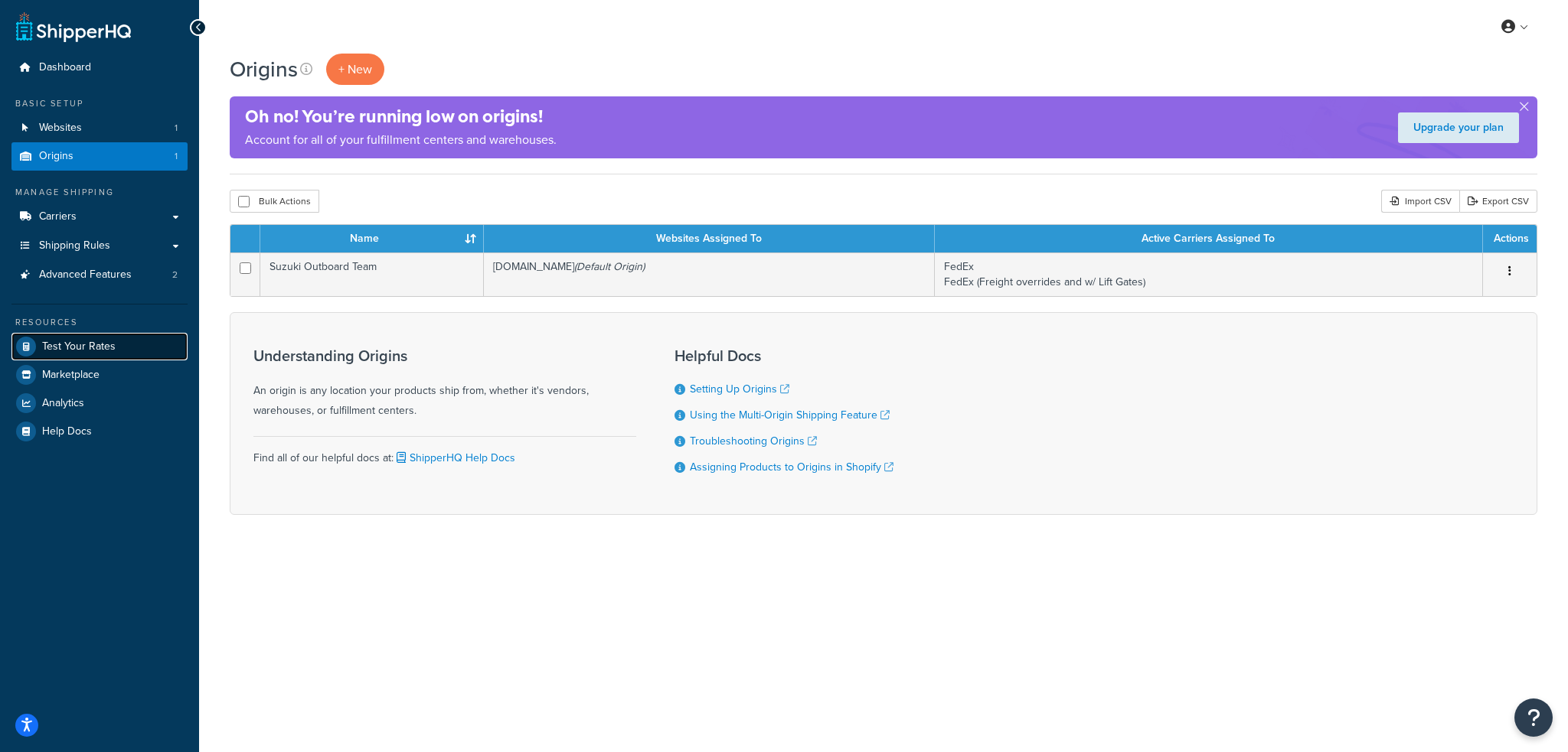
click at [83, 347] on span "Test Your Rates" at bounding box center [79, 347] width 73 height 13
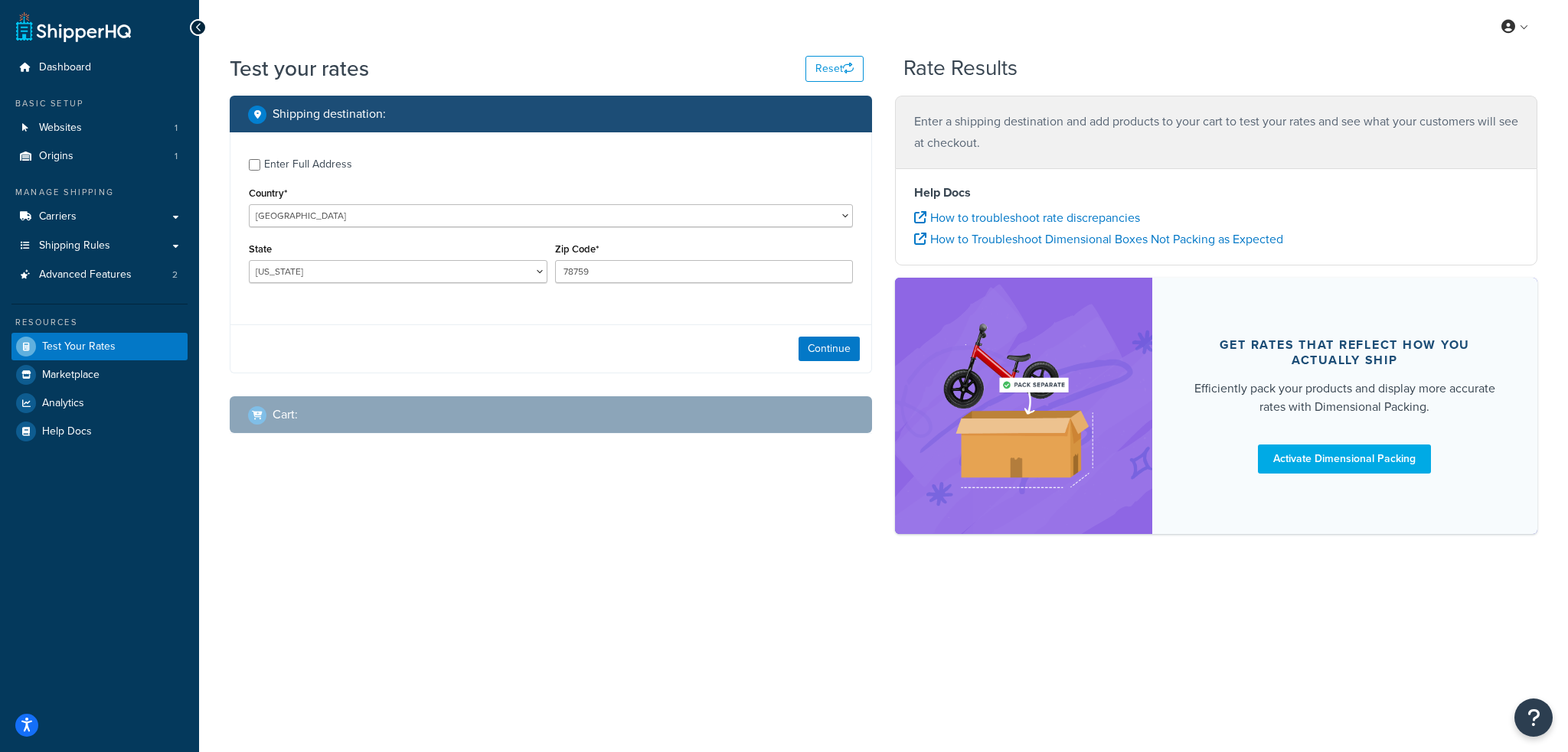
click at [555, 283] on div at bounding box center [555, 283] width 0 height 0
select select "PA"
type input "17777"
click at [815, 352] on button "Continue" at bounding box center [829, 349] width 62 height 25
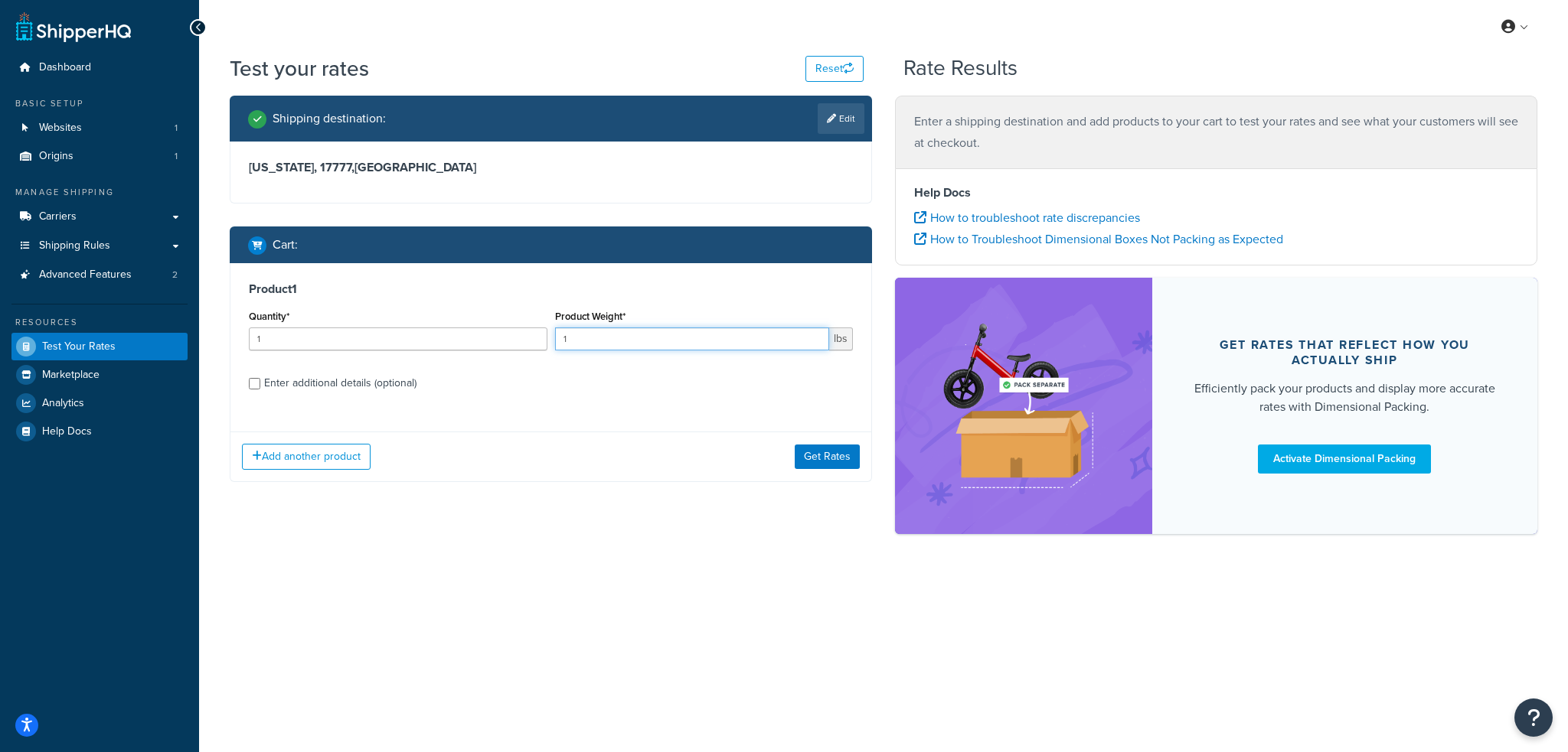
drag, startPoint x: 573, startPoint y: 342, endPoint x: 541, endPoint y: 335, distance: 32.8
click at [541, 335] on div "Quantity* 1 Product Weight* 1 lbs" at bounding box center [551, 333] width 612 height 56
type input "29"
click at [377, 379] on div "Enter additional details (optional)" at bounding box center [341, 383] width 152 height 21
click at [260, 379] on input "Enter additional details (optional)" at bounding box center [254, 384] width 12 height 12
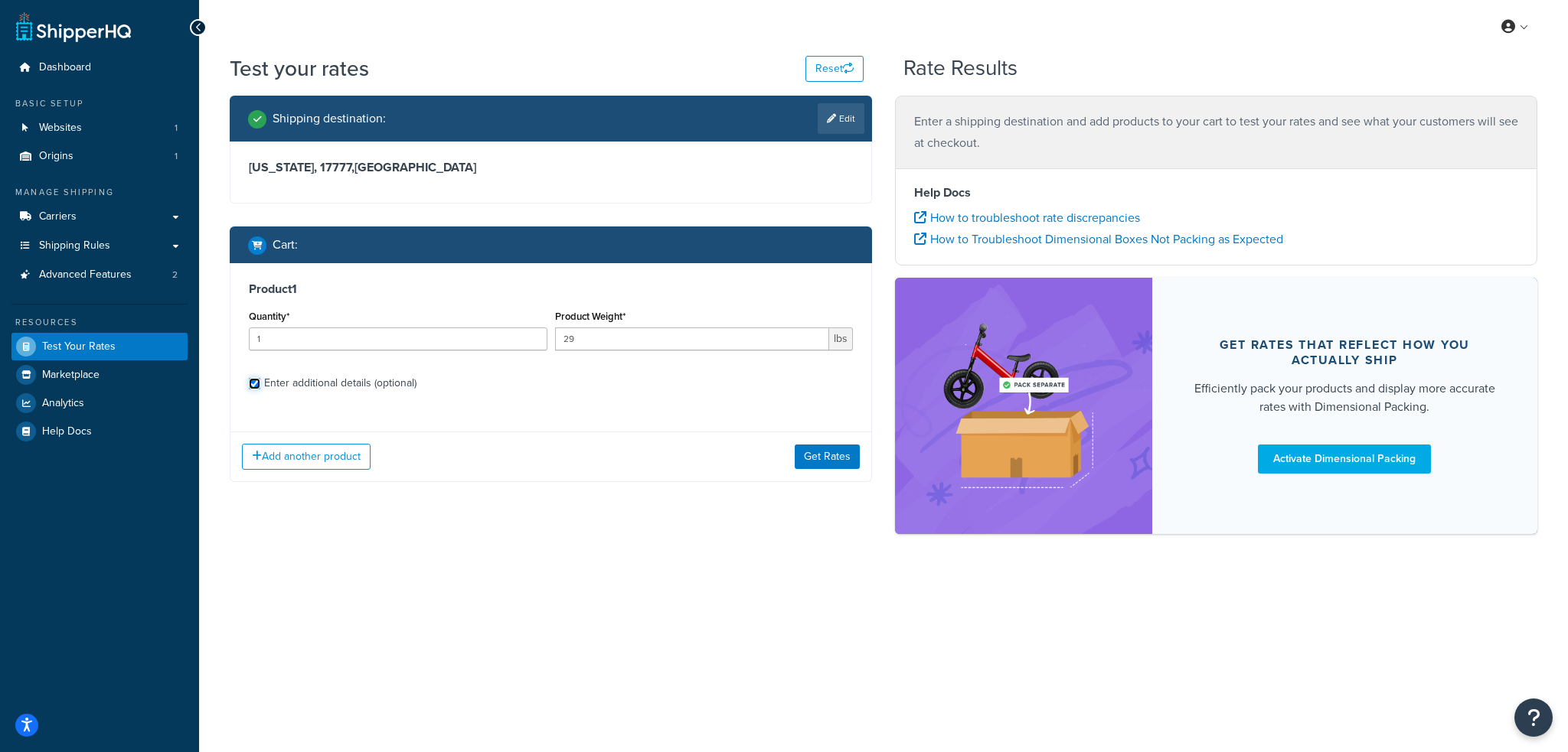
checkbox input "true"
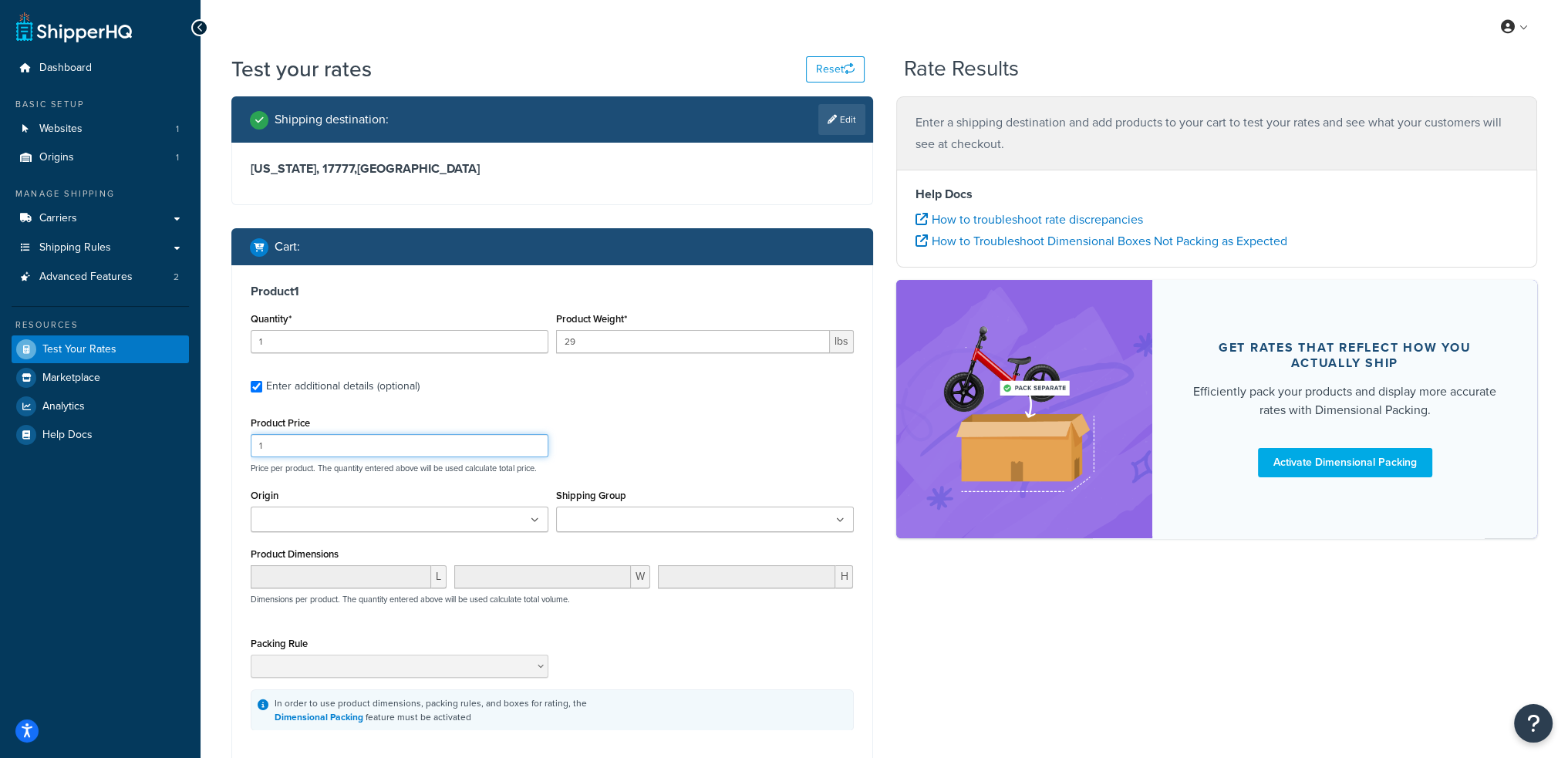
drag, startPoint x: 226, startPoint y: 452, endPoint x: 193, endPoint y: 447, distance: 33.4
click at [199, 447] on div "Dashboard Basic Setup Websites 1 Origins 1 Manage Shipping Carriers Carriers Al…" at bounding box center [784, 455] width 1568 height 912
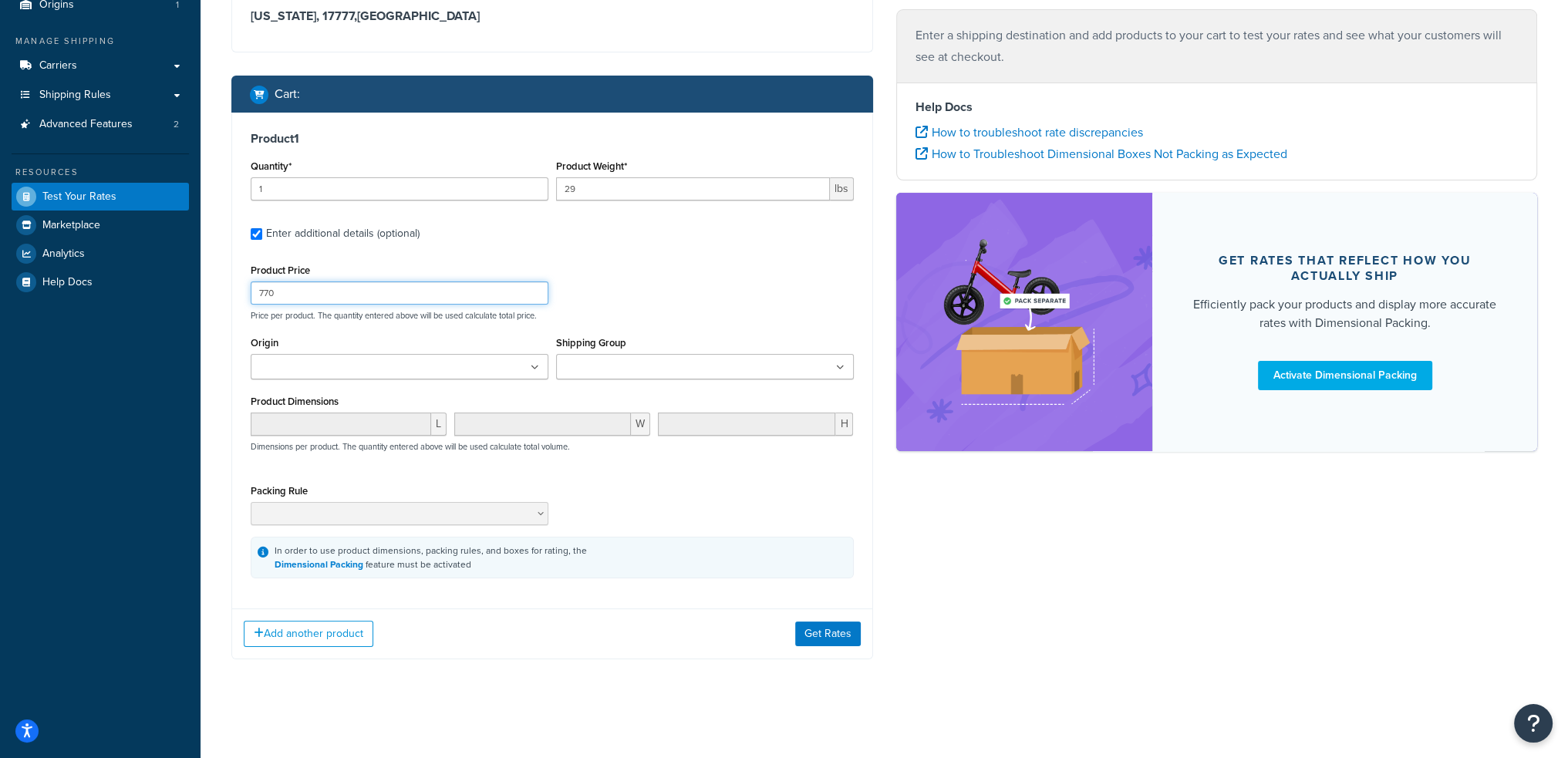
type input "770"
click at [821, 634] on button "Get Rates" at bounding box center [827, 634] width 66 height 25
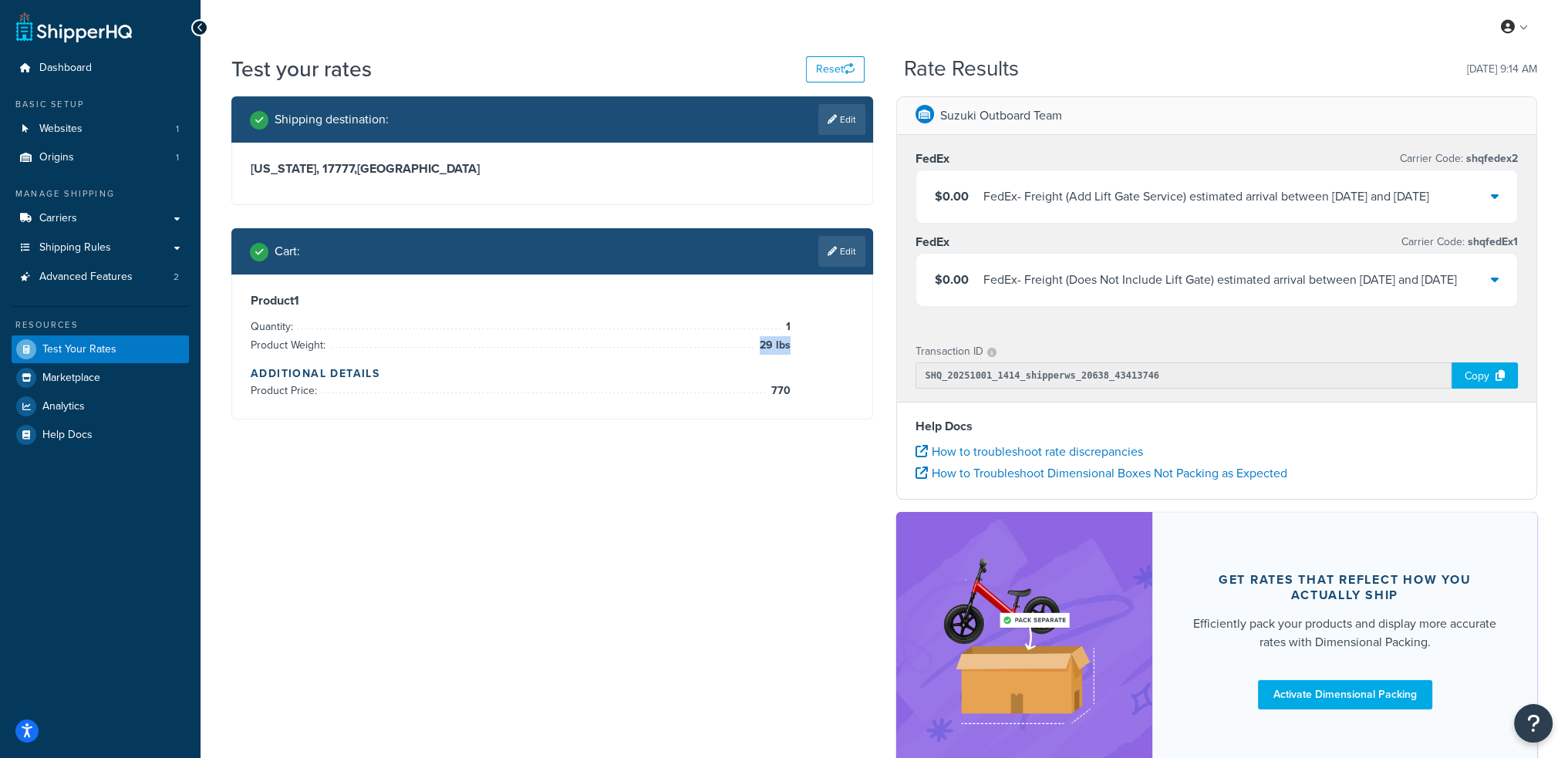
drag, startPoint x: 761, startPoint y: 342, endPoint x: 788, endPoint y: 343, distance: 27.0
click at [788, 343] on span "29 lbs" at bounding box center [773, 345] width 35 height 19
drag, startPoint x: 773, startPoint y: 389, endPoint x: 789, endPoint y: 388, distance: 16.0
click at [790, 389] on div "Product 1 Quantity: 1 Product Weight: 29 lbs Additional Details Product Price: …" at bounding box center [552, 347] width 603 height 107
drag, startPoint x: 1521, startPoint y: 239, endPoint x: 1468, endPoint y: 237, distance: 53.0
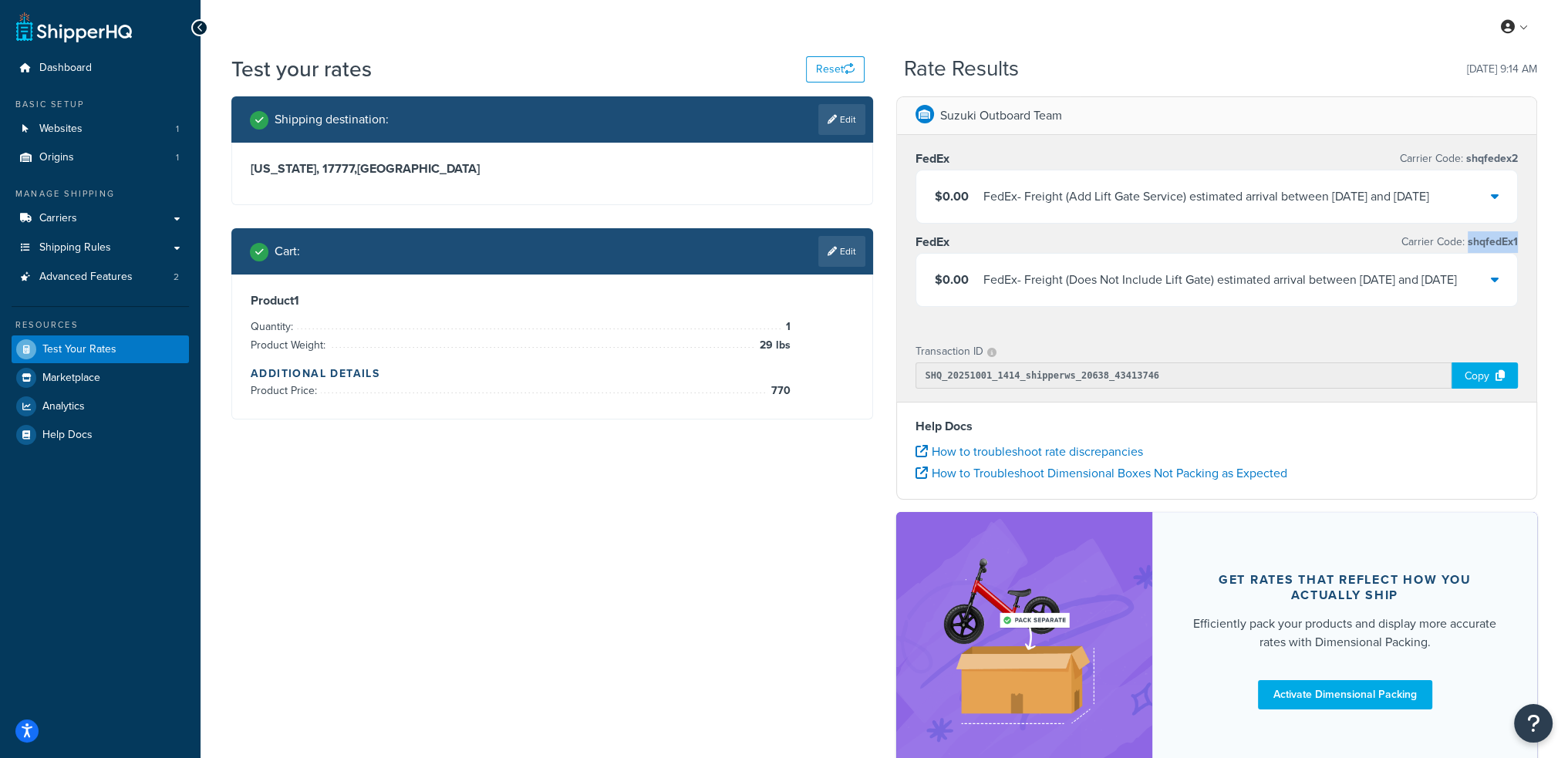
click at [1468, 238] on div "FedEx Carrier Code: shqfedex2 $0.00 FedEx - Freight (Add Lift Gate Service) est…" at bounding box center [1216, 231] width 640 height 193
drag, startPoint x: 1524, startPoint y: 154, endPoint x: 1467, endPoint y: 158, distance: 57.1
click at [1467, 158] on div "FedEx Carrier Code: shqfedex2 $0.00 FedEx - Freight (Add Lift Gate Service) est…" at bounding box center [1216, 231] width 640 height 193
click at [120, 217] on link "Carriers" at bounding box center [101, 218] width 178 height 29
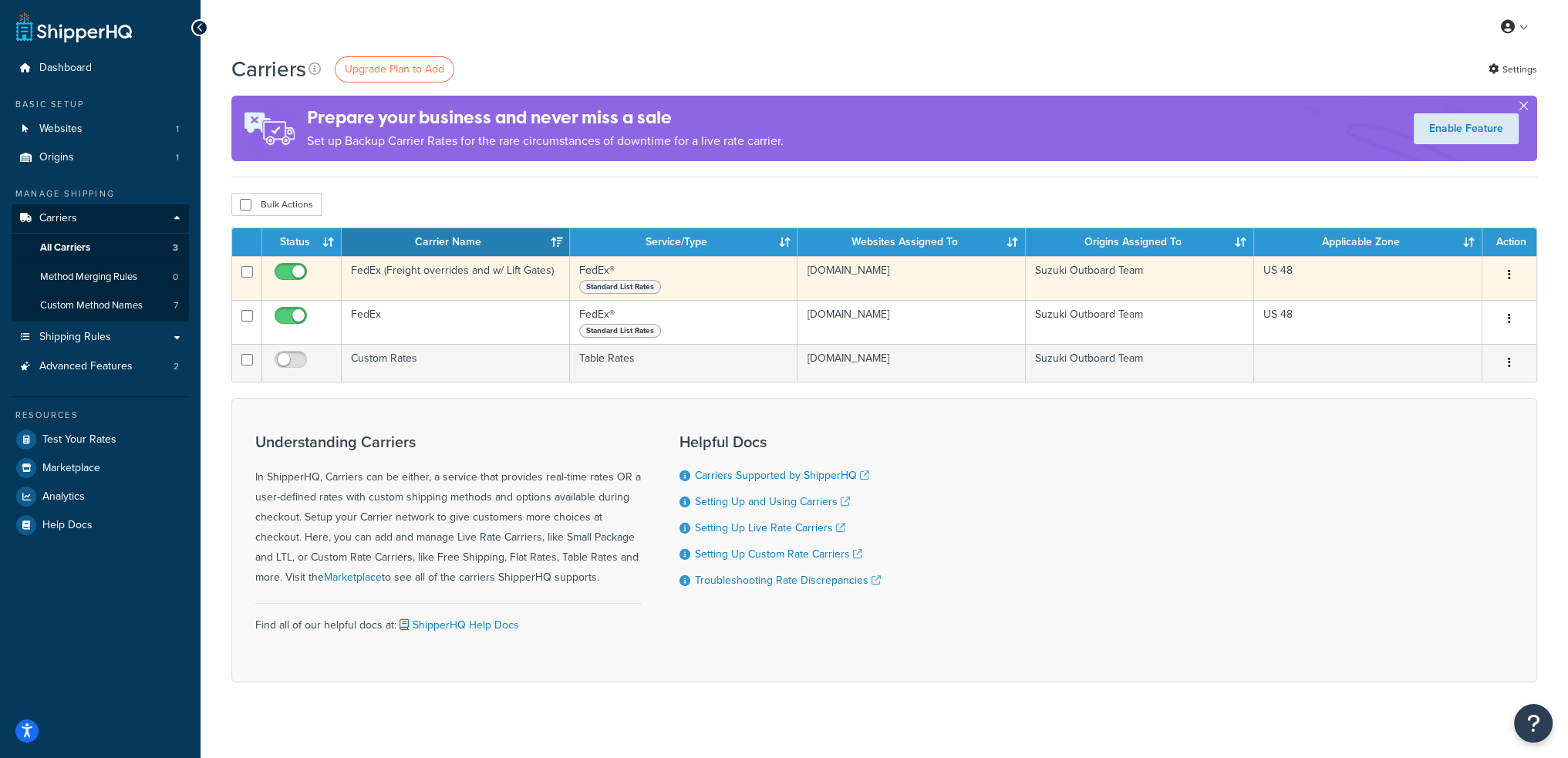
click at [484, 268] on td "FedEx (Freight overrides and w/ Lift Gates)" at bounding box center [455, 279] width 228 height 44
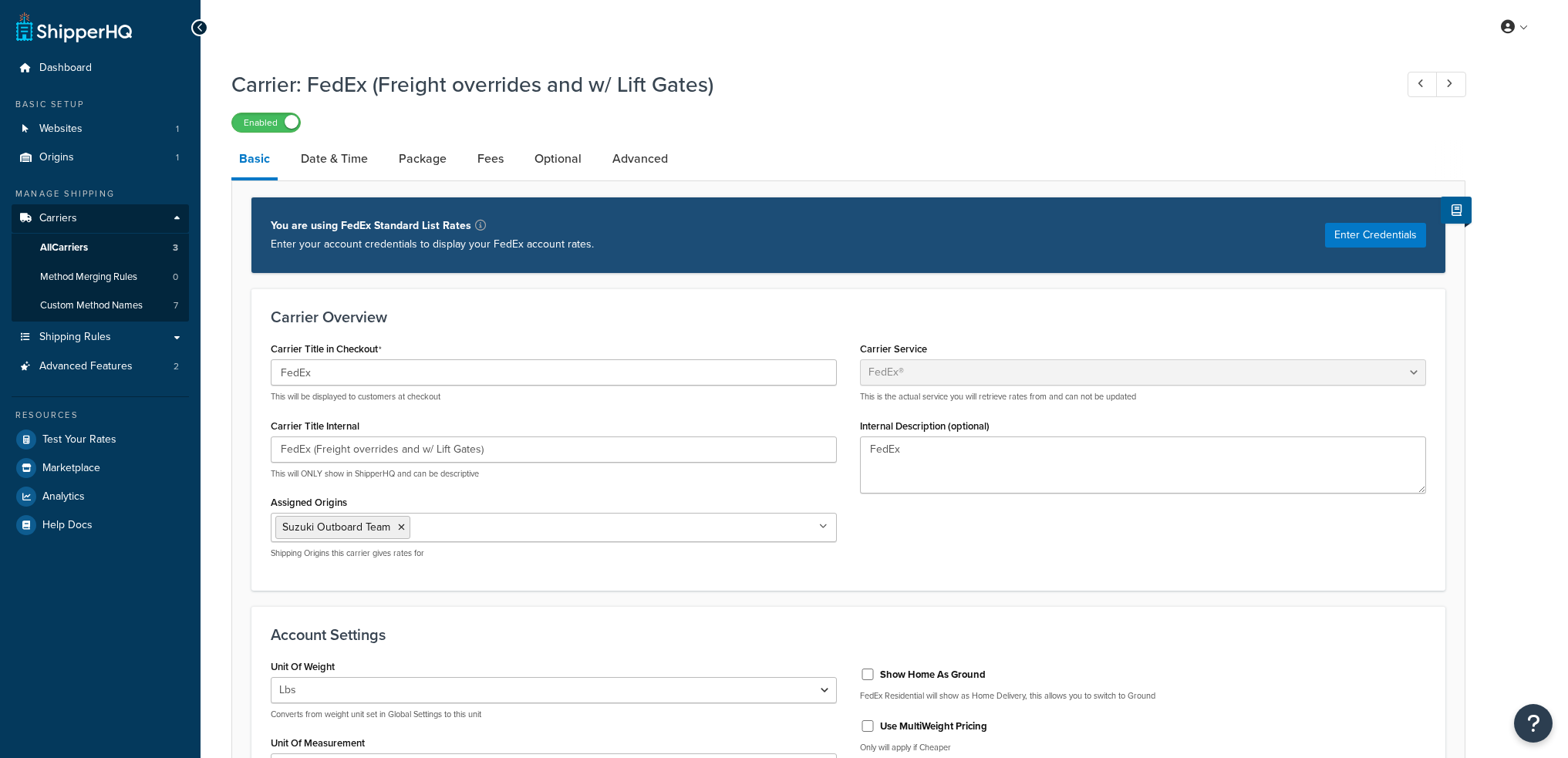
select select "fedEx"
select select "REGULAR_PICKUP"
select select "YOUR_PACKAGING"
click at [331, 159] on link "Date & Time" at bounding box center [334, 159] width 82 height 37
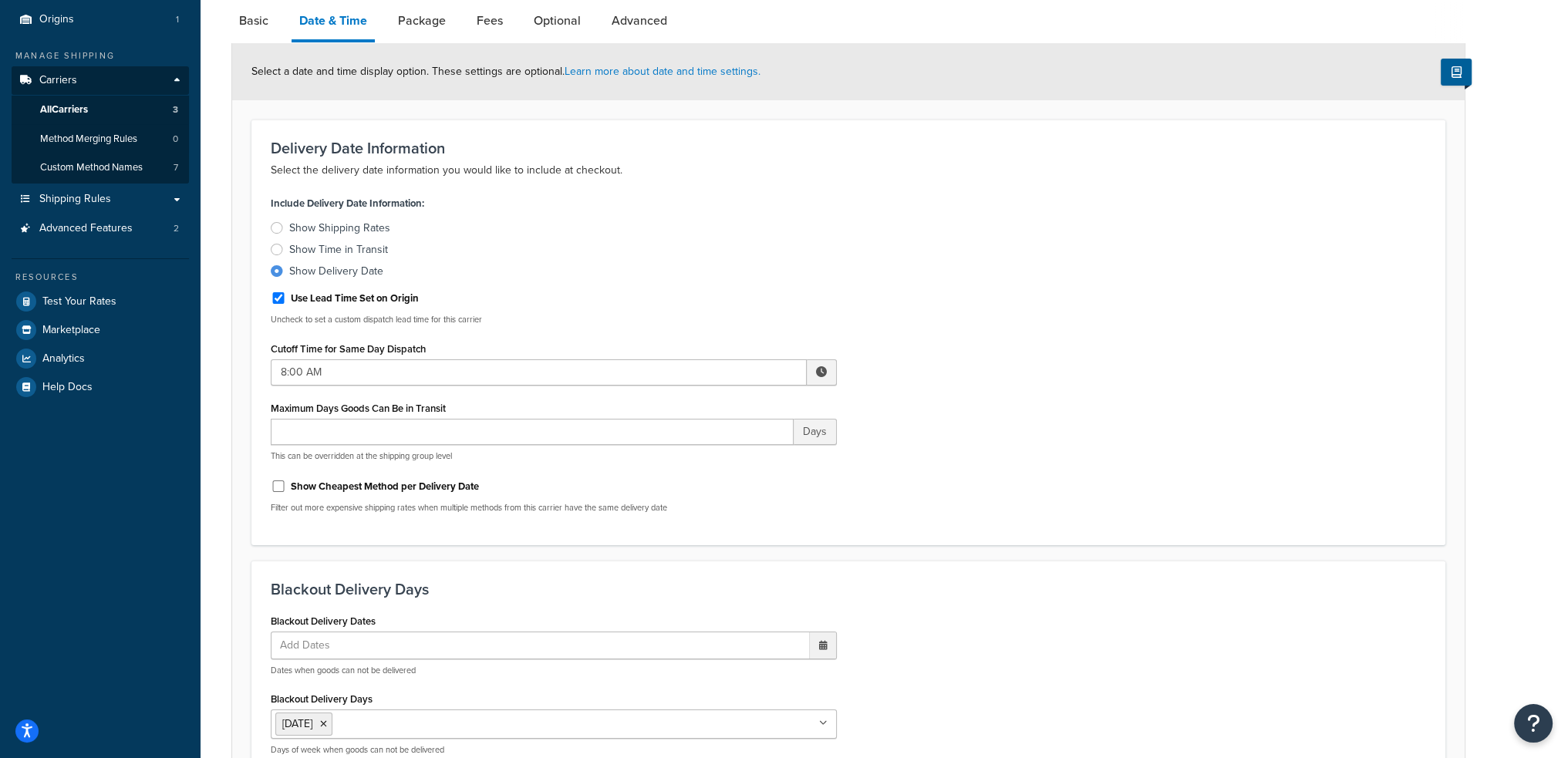
scroll to position [155, 0]
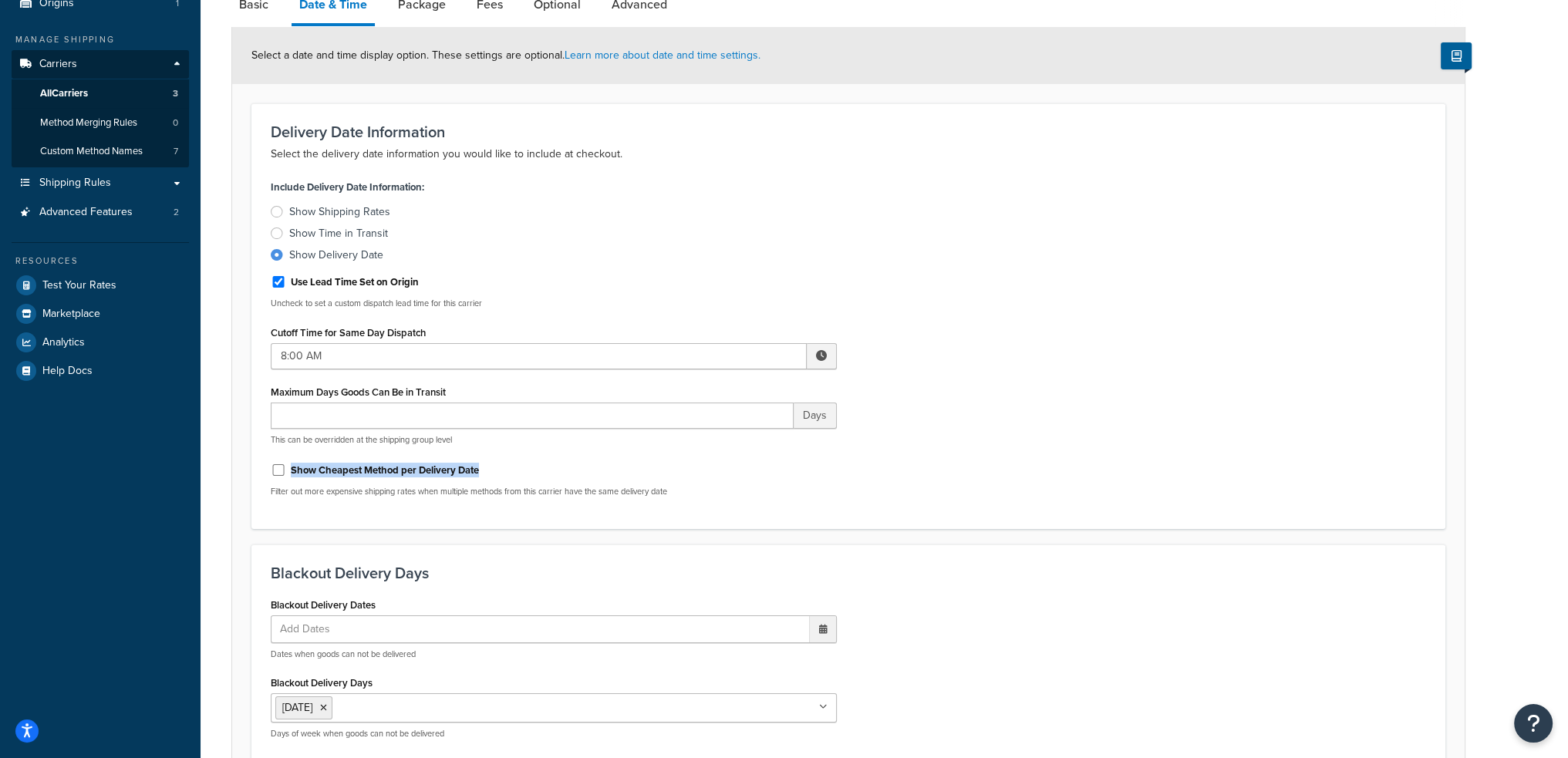
drag, startPoint x: 290, startPoint y: 466, endPoint x: 481, endPoint y: 476, distance: 191.3
click at [481, 476] on div "Show Cheapest Method per Delivery Date" at bounding box center [554, 468] width 566 height 23
click at [677, 491] on p "Filter out more expensive shipping rates when multiple methods from this carrie…" at bounding box center [554, 491] width 566 height 12
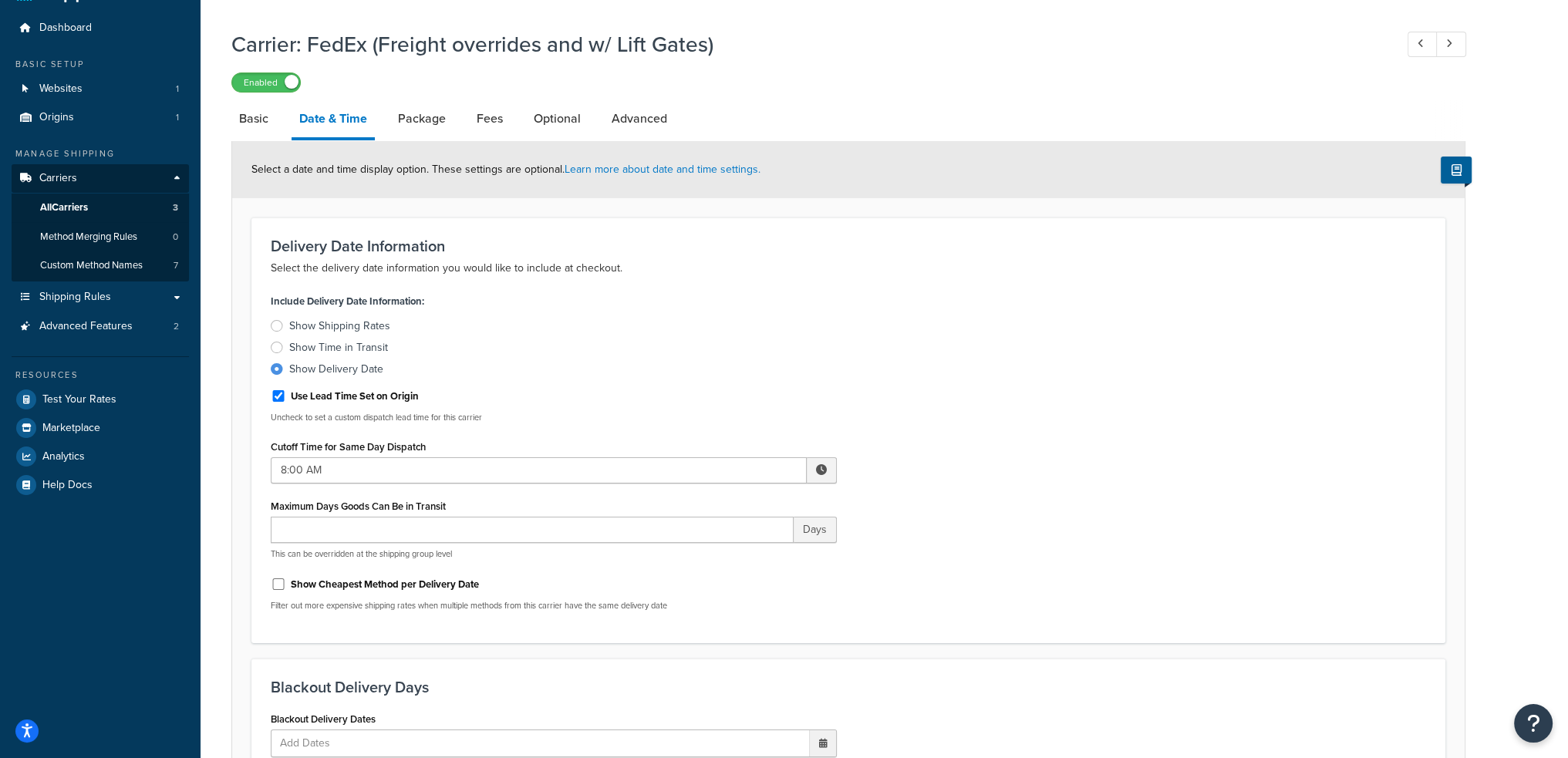
scroll to position [0, 0]
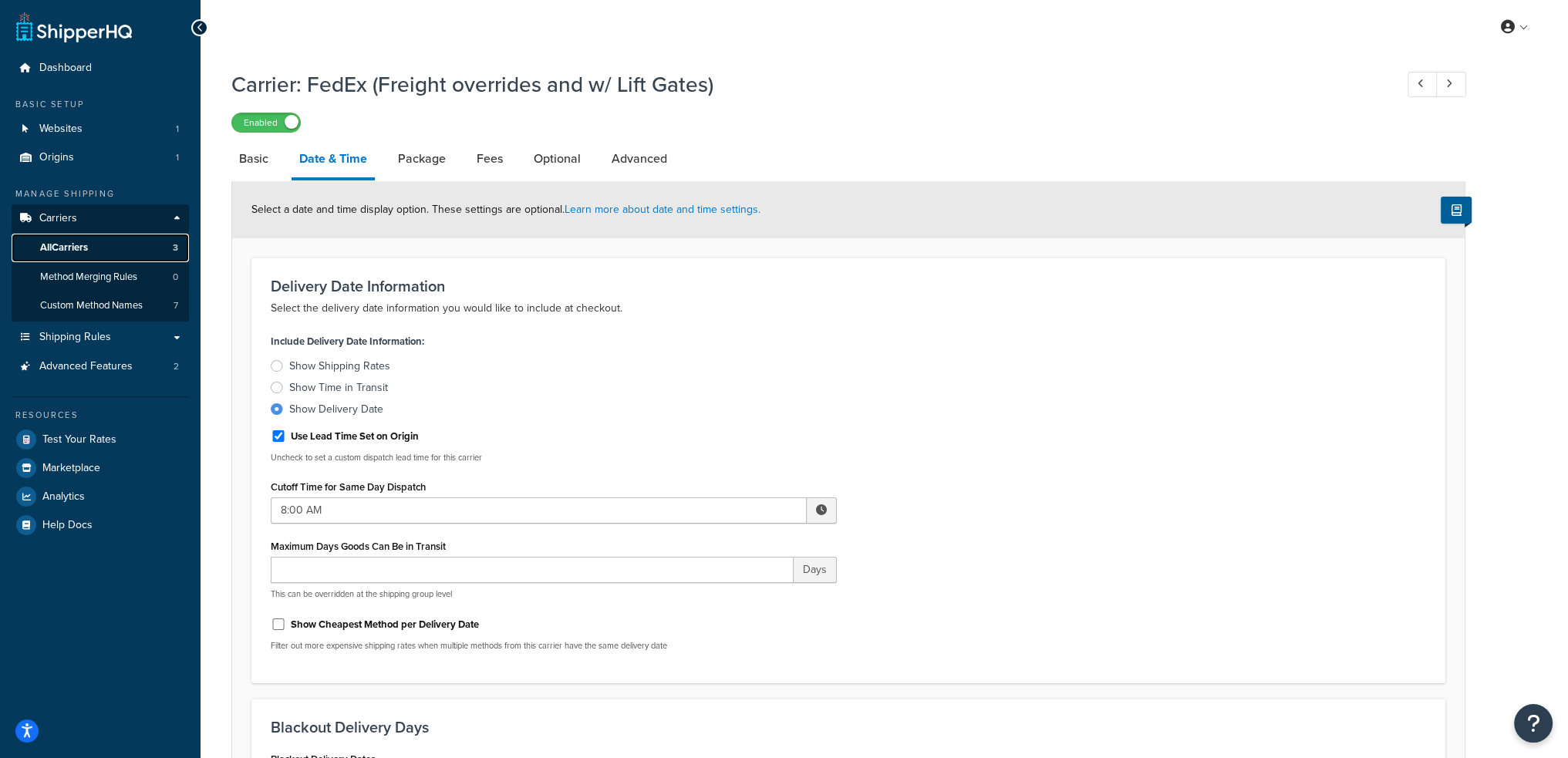
click at [100, 251] on link "All Carriers 3" at bounding box center [101, 248] width 178 height 29
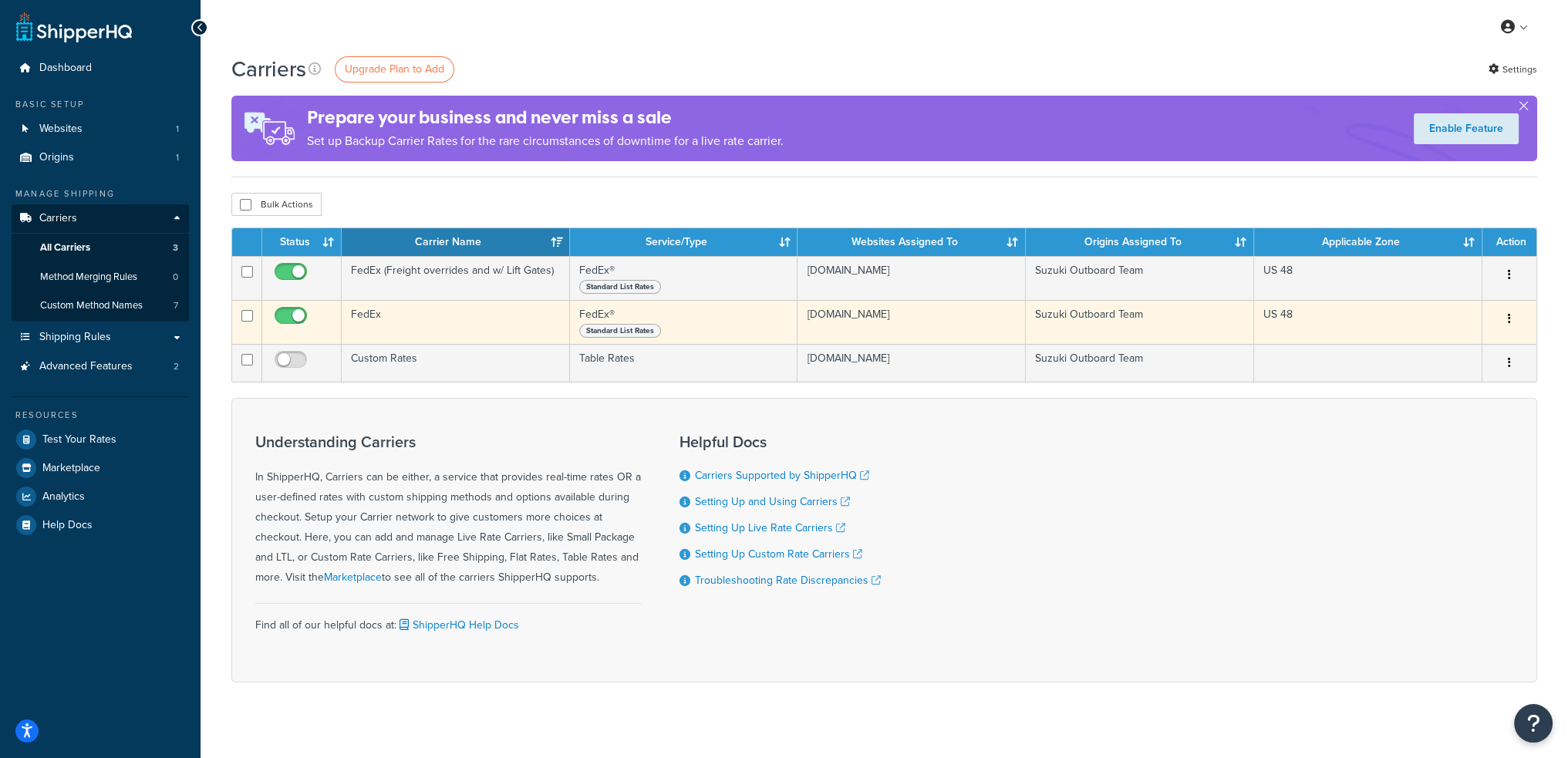
click at [414, 307] on td "FedEx" at bounding box center [455, 322] width 228 height 44
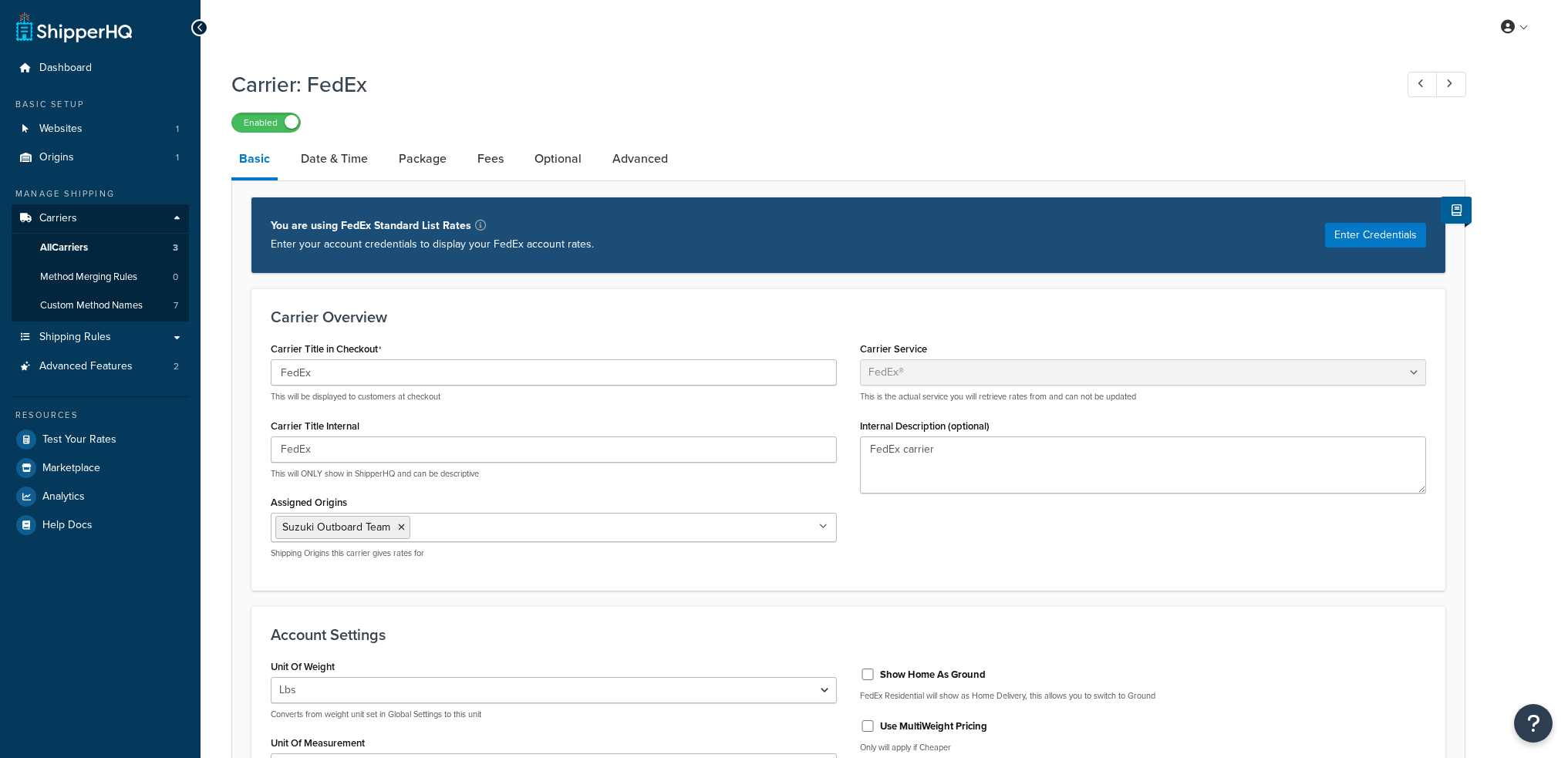
select select "fedEx"
select select "REGULAR_PICKUP"
select select "YOUR_PACKAGING"
click at [342, 164] on link "Date & Time" at bounding box center [334, 159] width 82 height 37
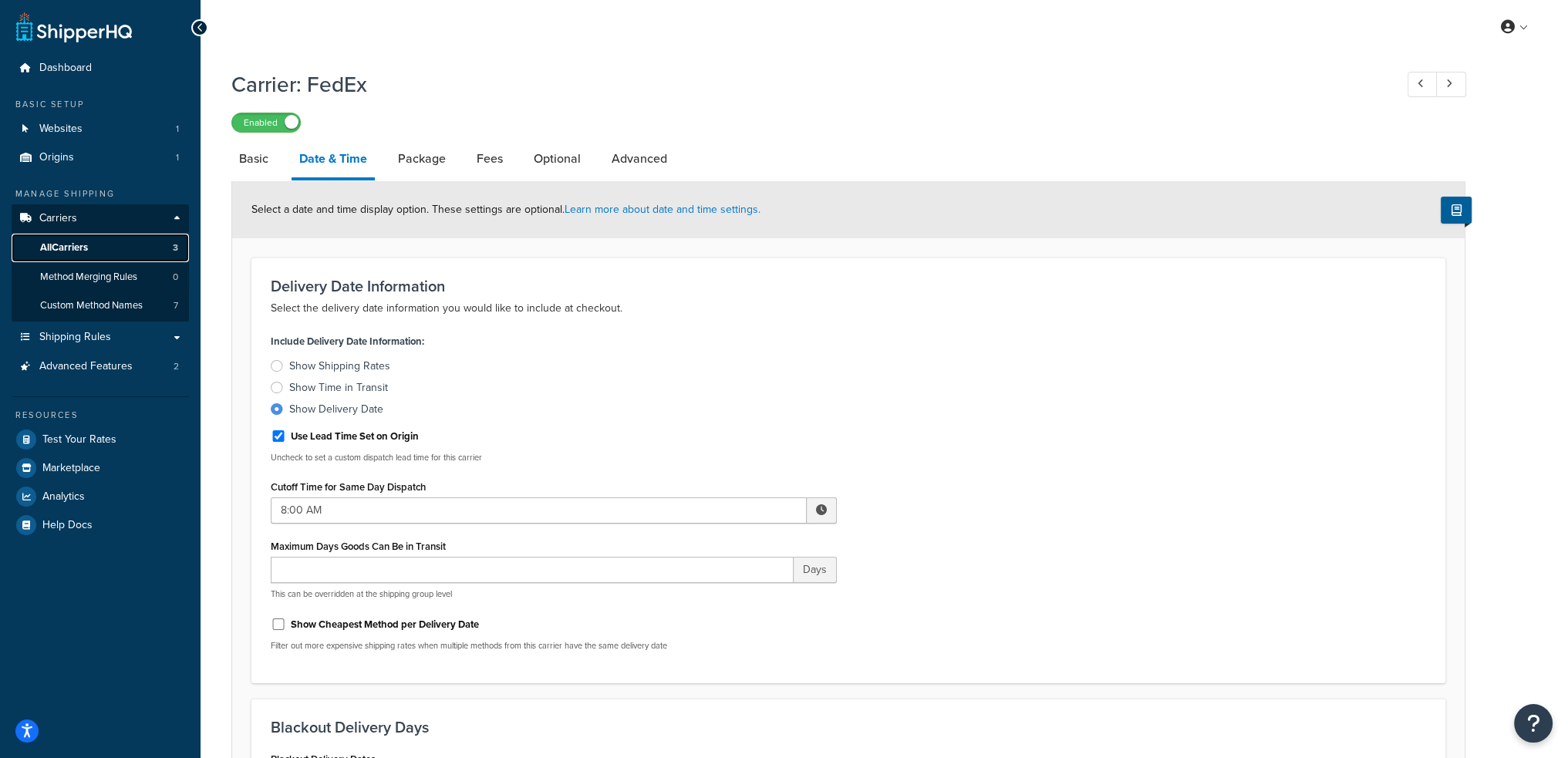
click at [70, 248] on span "All Carriers" at bounding box center [64, 248] width 48 height 13
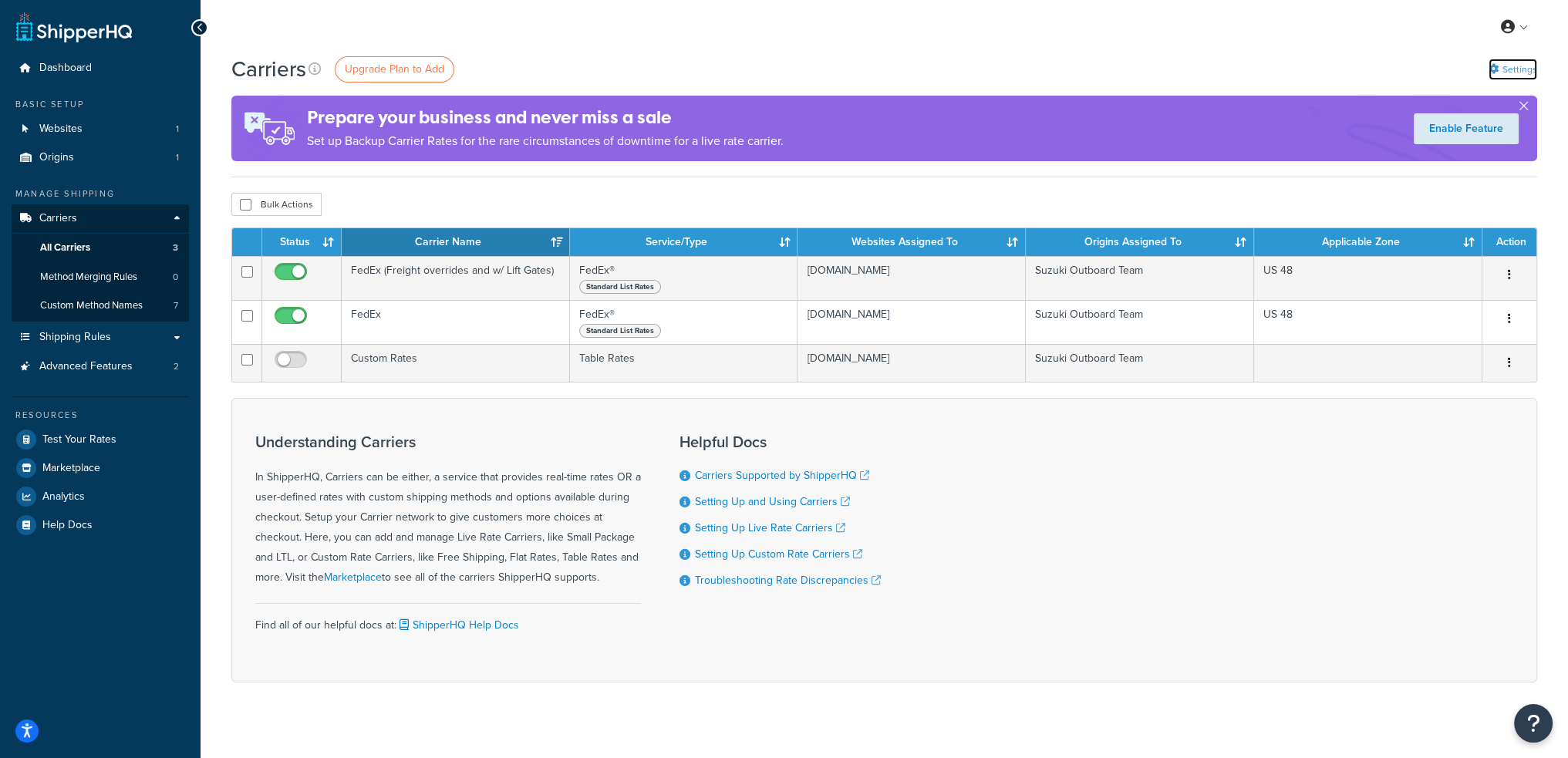
click at [1510, 68] on link "Settings" at bounding box center [1512, 68] width 49 height 21
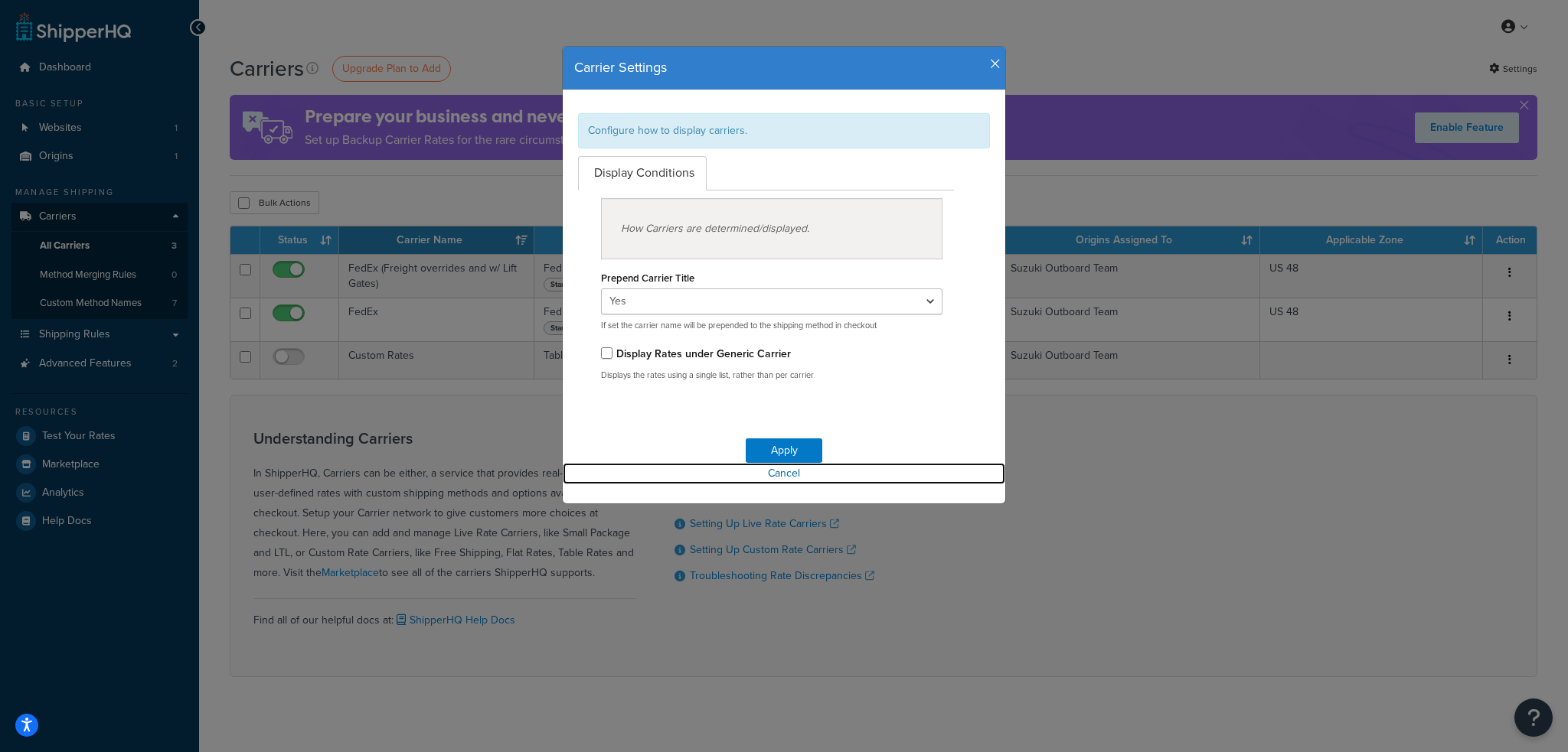
click at [781, 476] on link "Cancel" at bounding box center [784, 473] width 443 height 21
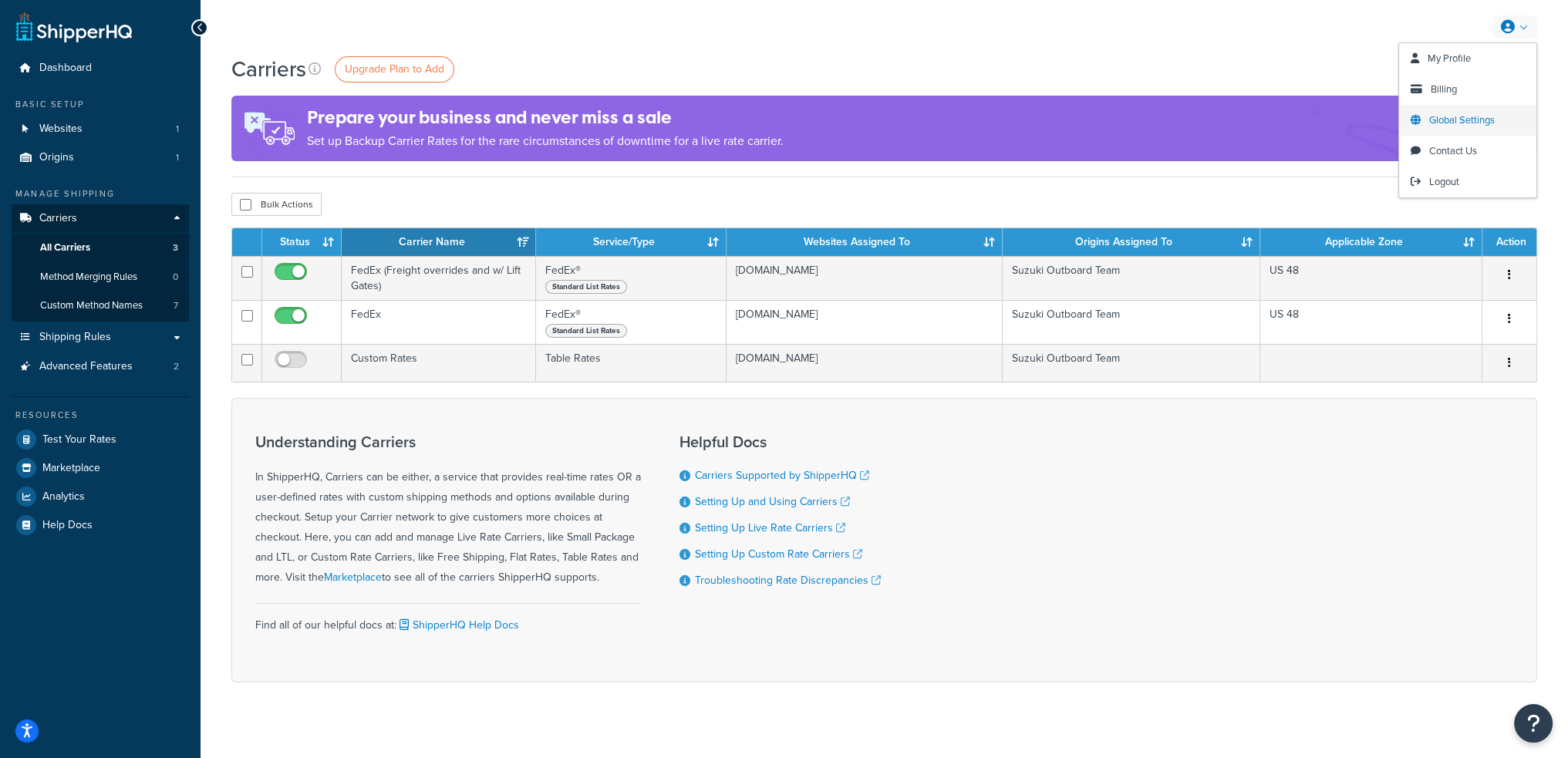
click at [1440, 119] on span "Global Settings" at bounding box center [1462, 120] width 66 height 15
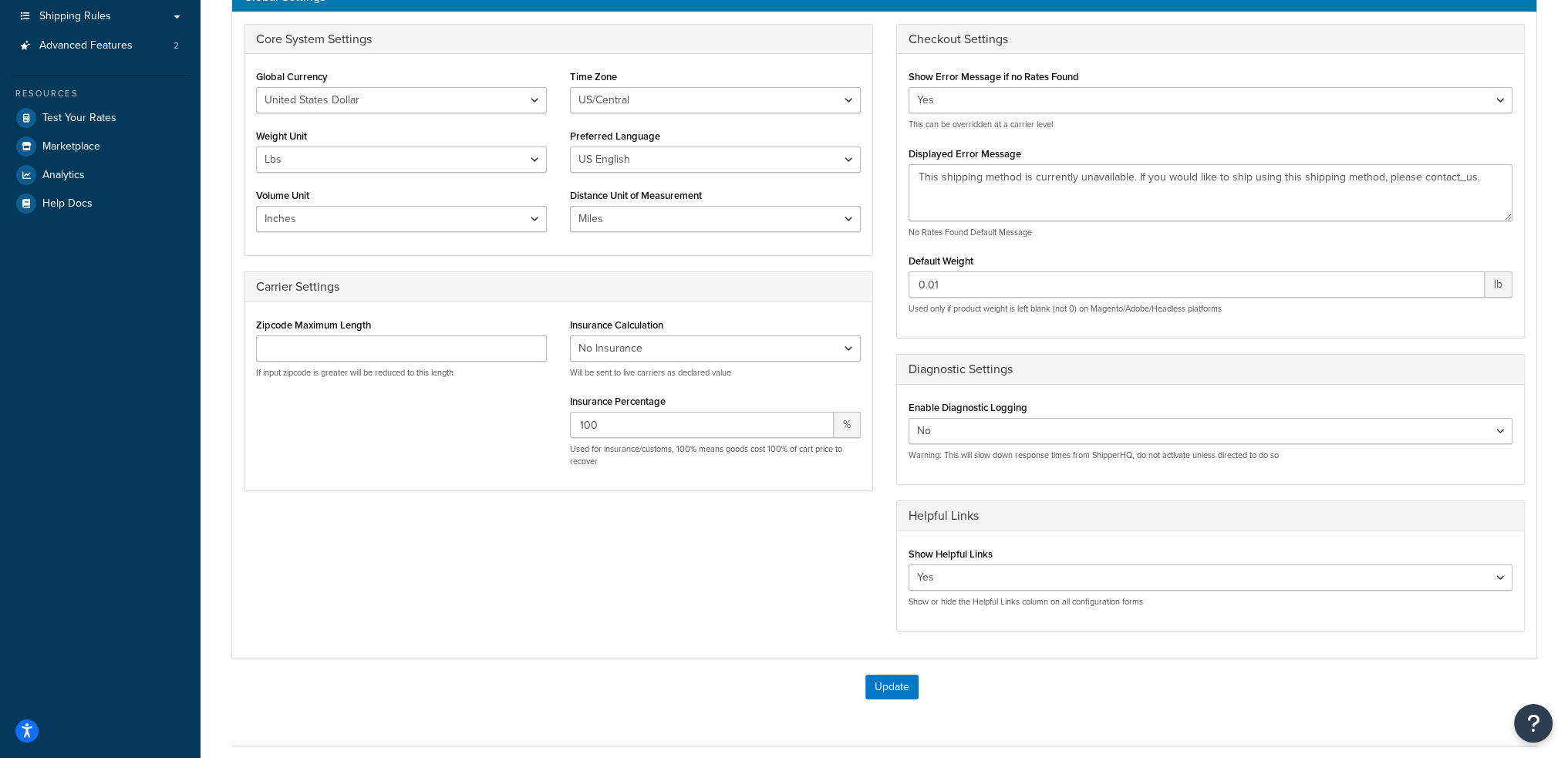
scroll to position [155, 0]
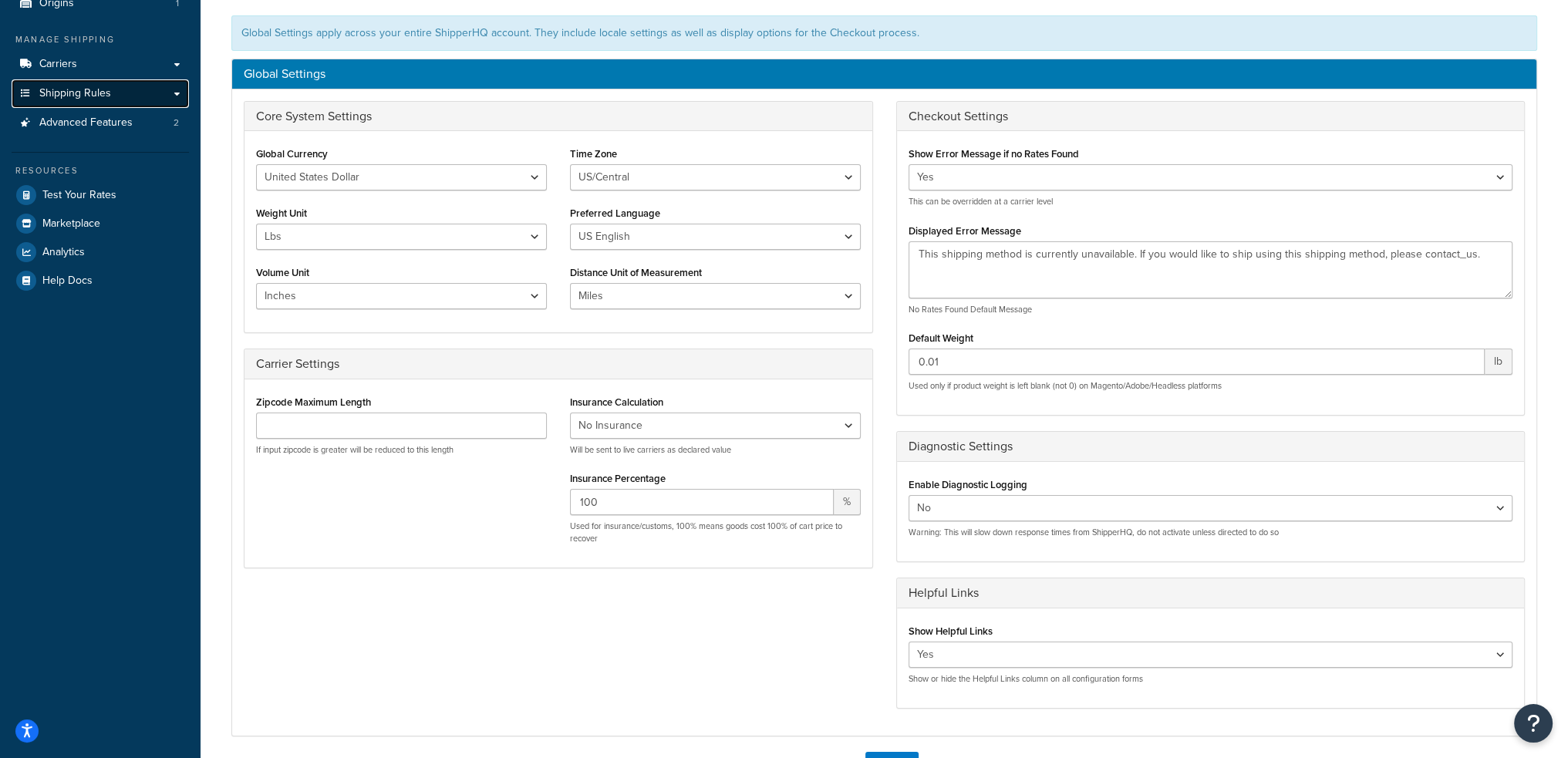
click at [100, 91] on span "Shipping Rules" at bounding box center [76, 93] width 72 height 13
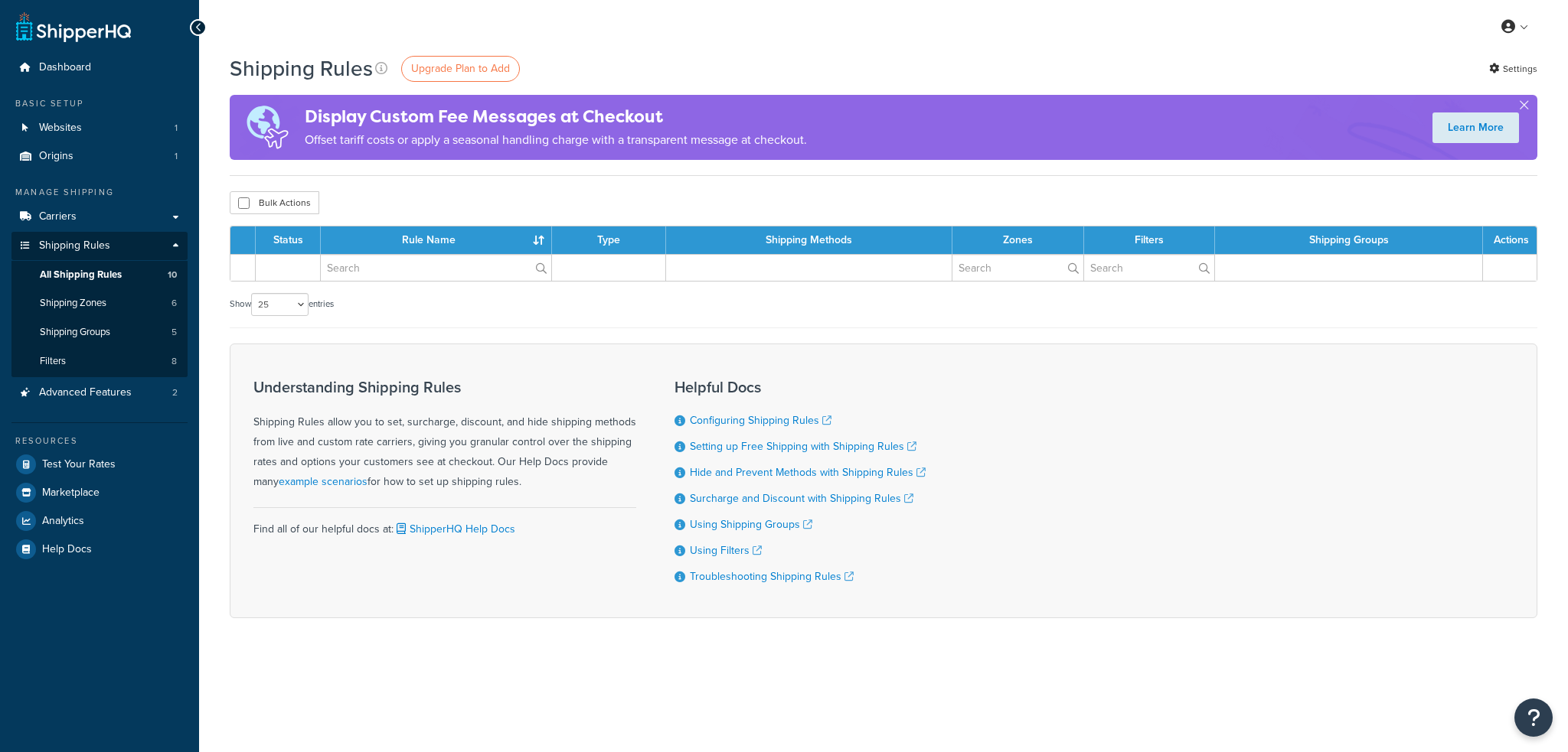
select select "25"
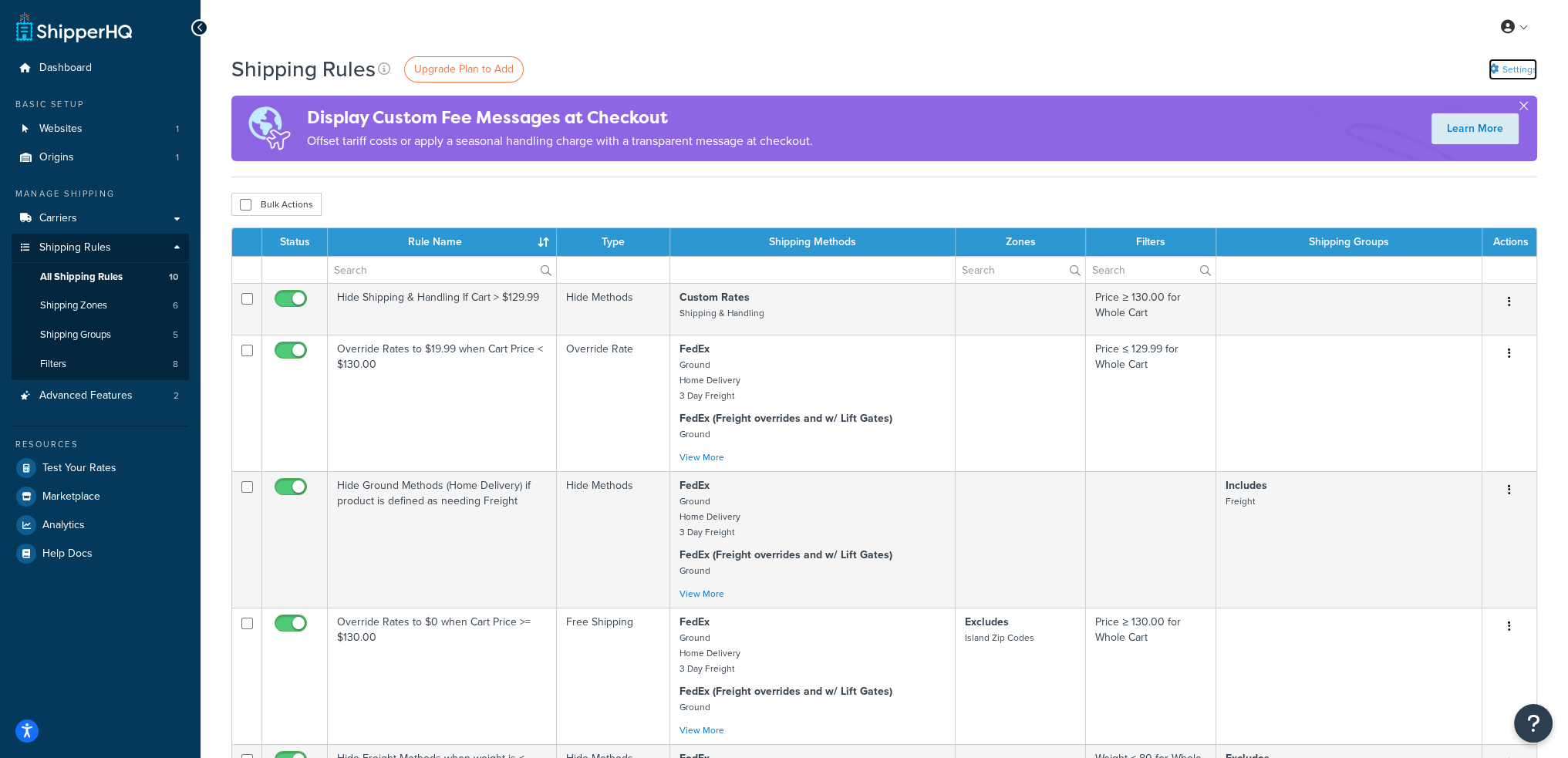
click at [1496, 67] on icon at bounding box center [1493, 68] width 10 height 10
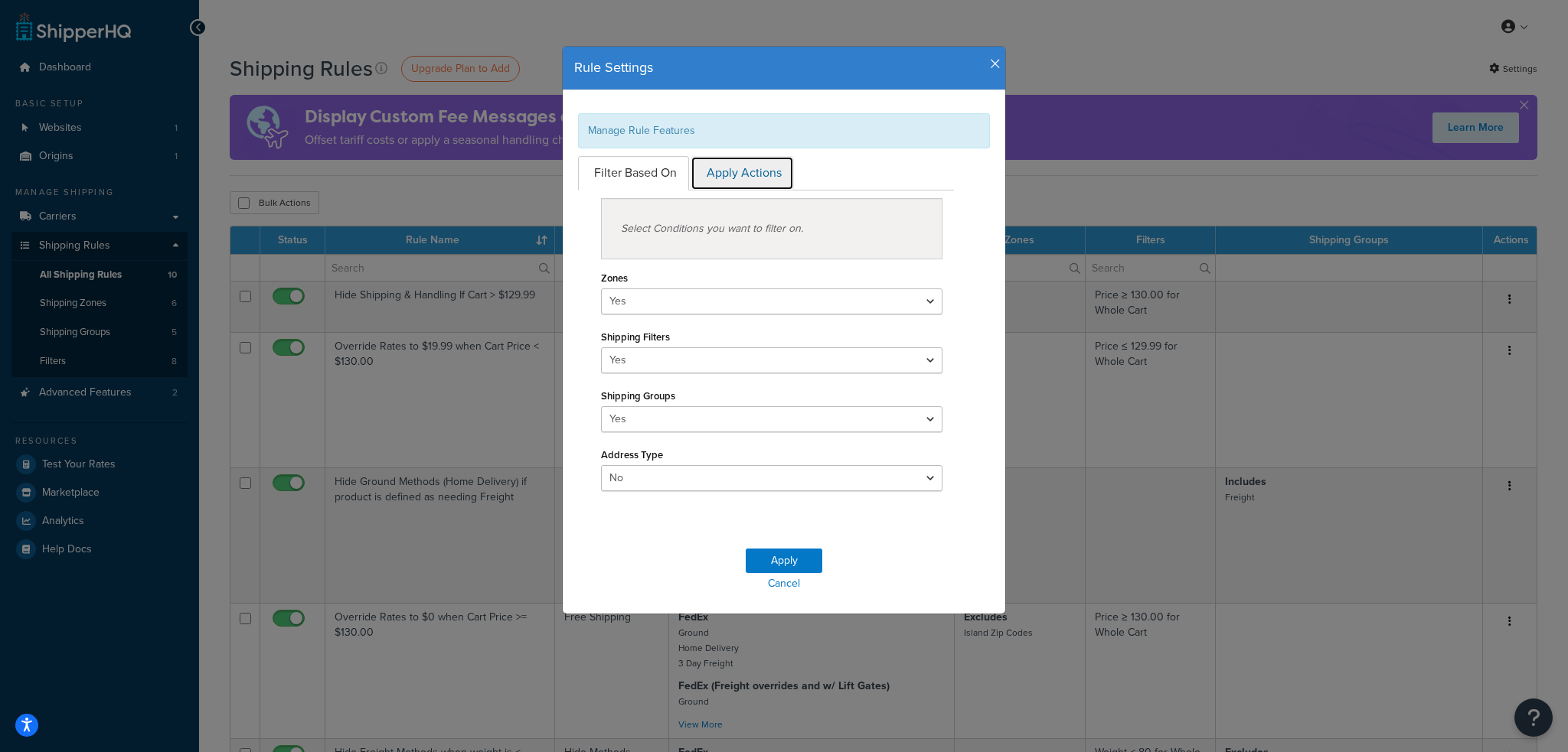
click at [739, 168] on link "Apply Actions" at bounding box center [742, 174] width 104 height 35
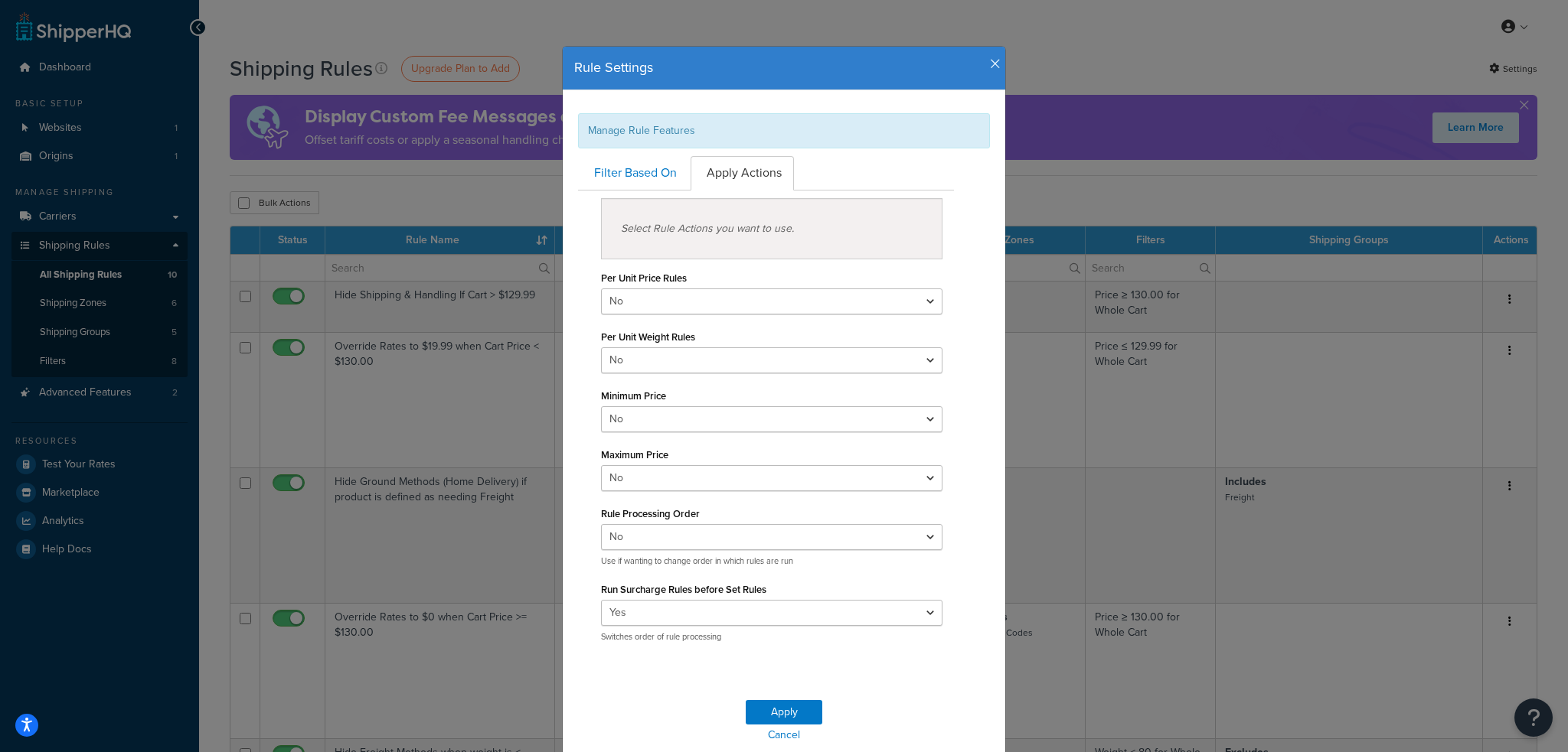
click at [990, 62] on icon "button" at bounding box center [996, 64] width 11 height 14
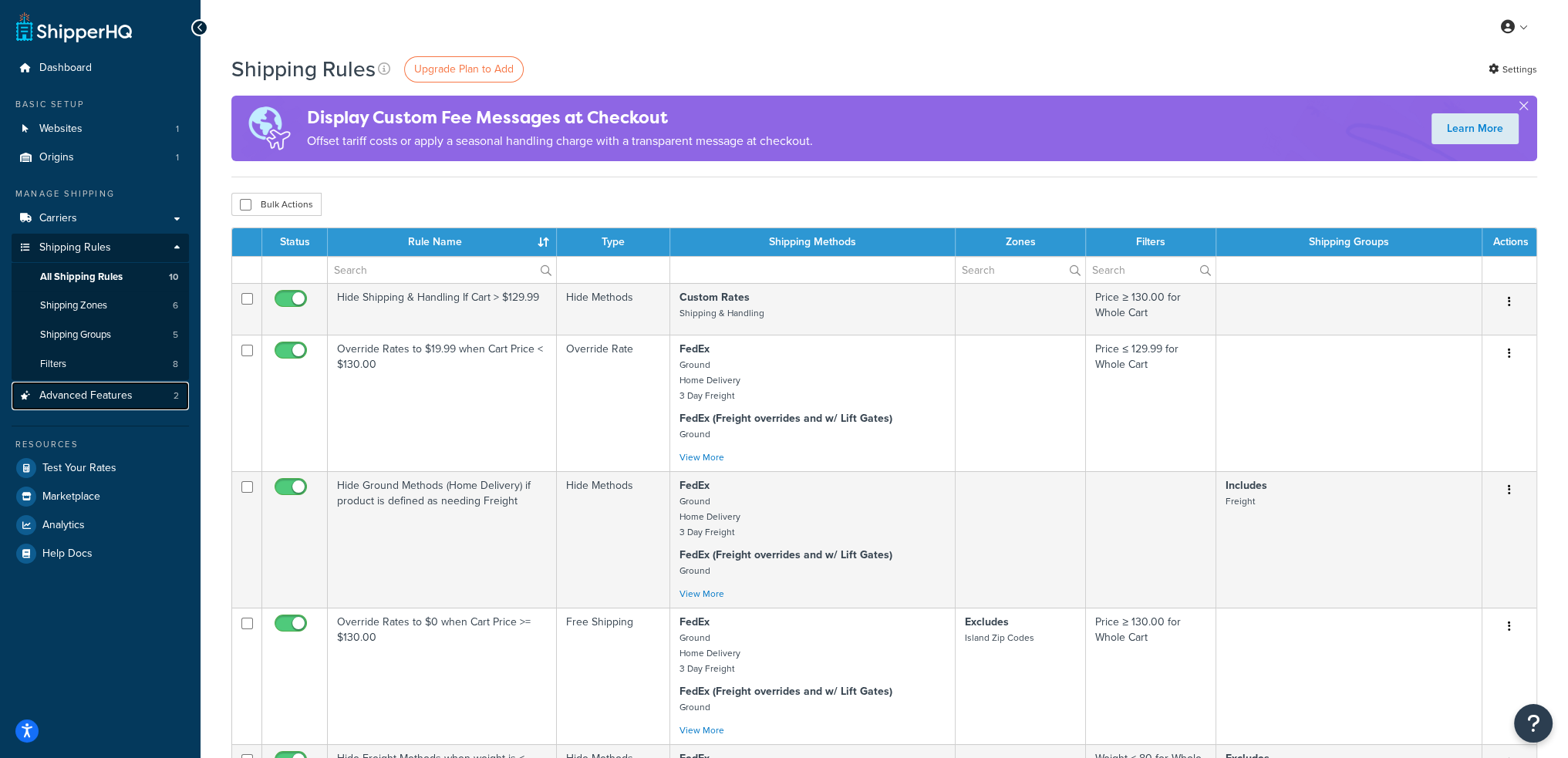
click at [141, 402] on link "Advanced Features 2" at bounding box center [101, 396] width 178 height 29
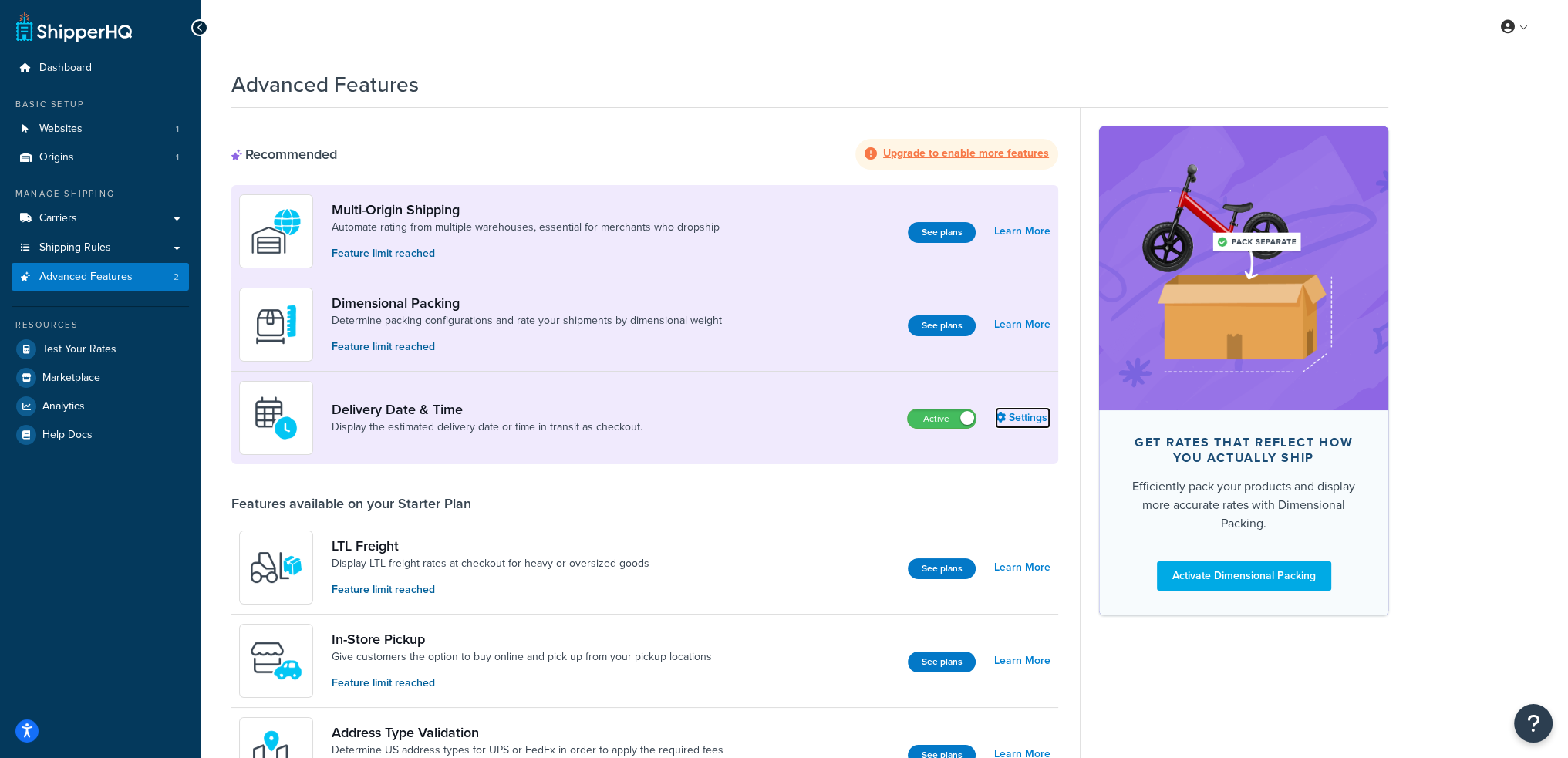
click at [1029, 417] on link "Settings" at bounding box center [1022, 417] width 56 height 21
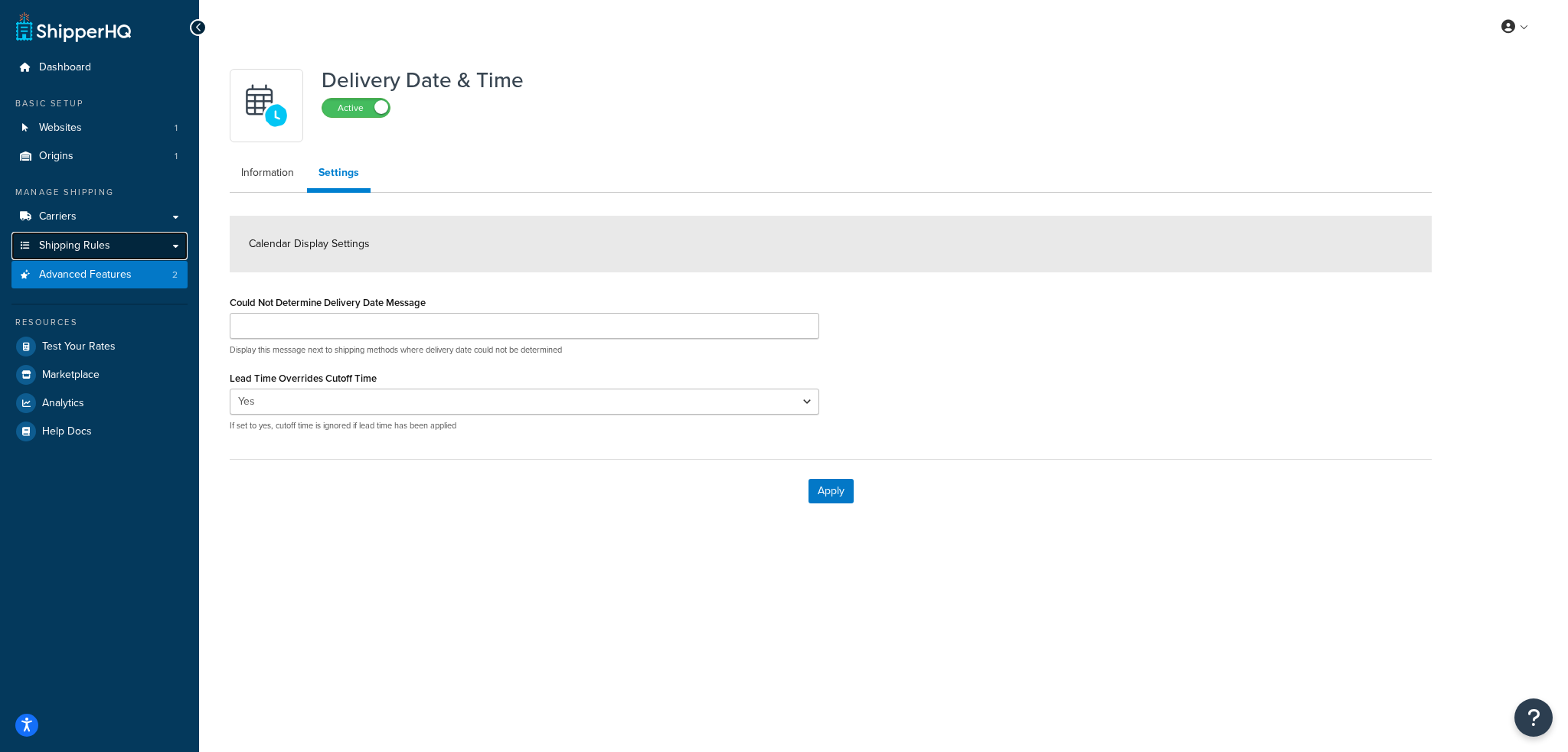
click at [92, 244] on span "Shipping Rules" at bounding box center [75, 246] width 72 height 13
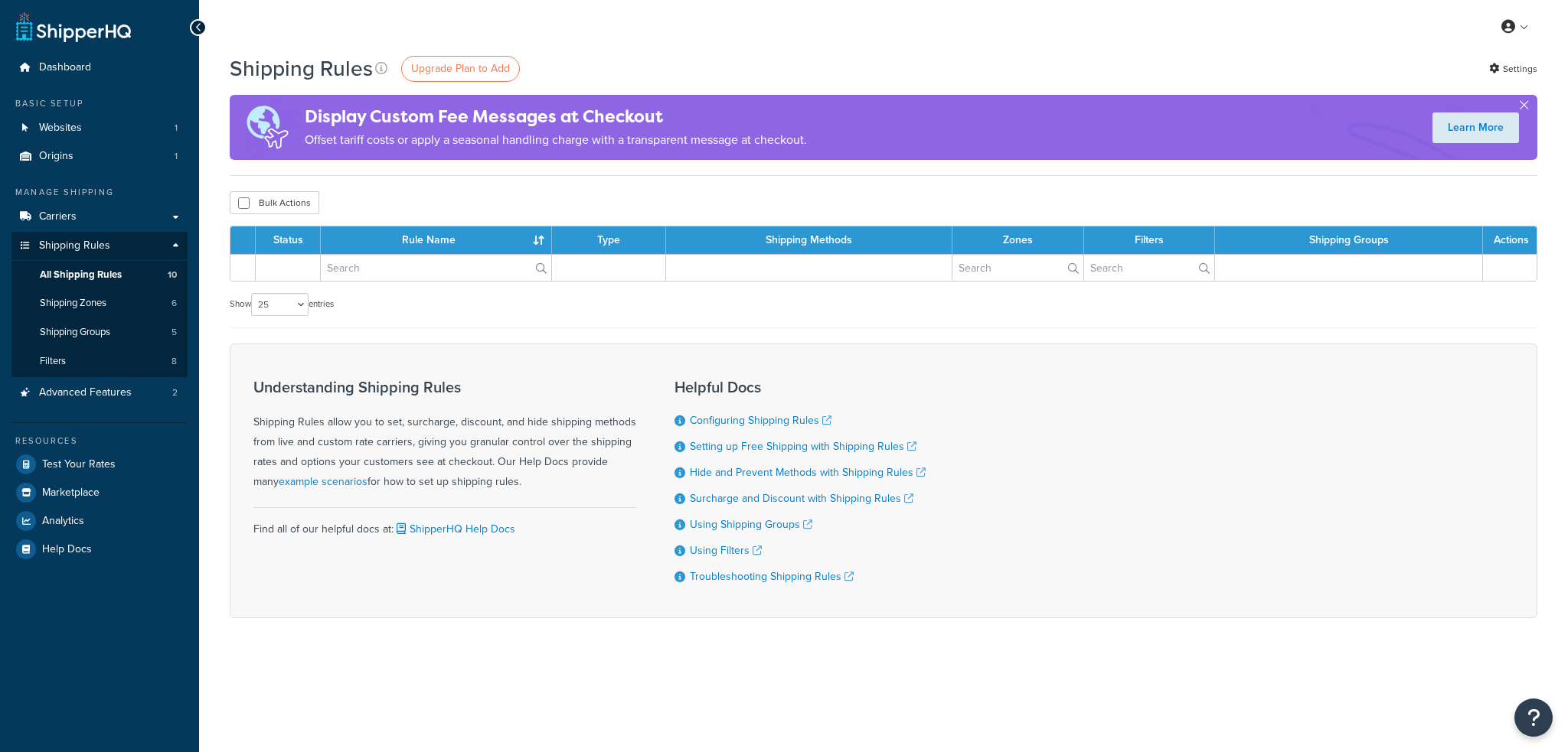
select select "25"
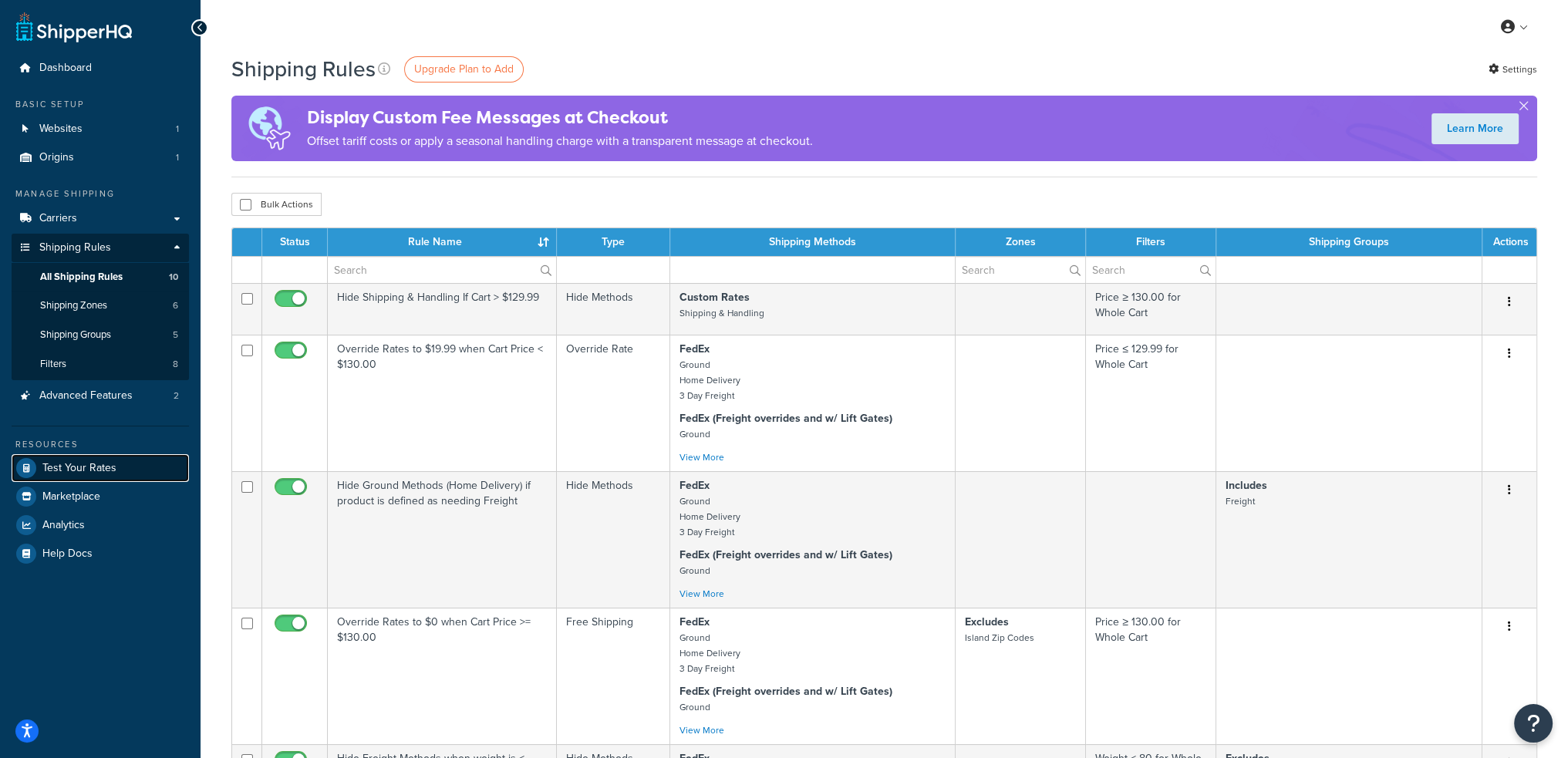
click at [107, 471] on span "Test Your Rates" at bounding box center [80, 468] width 74 height 13
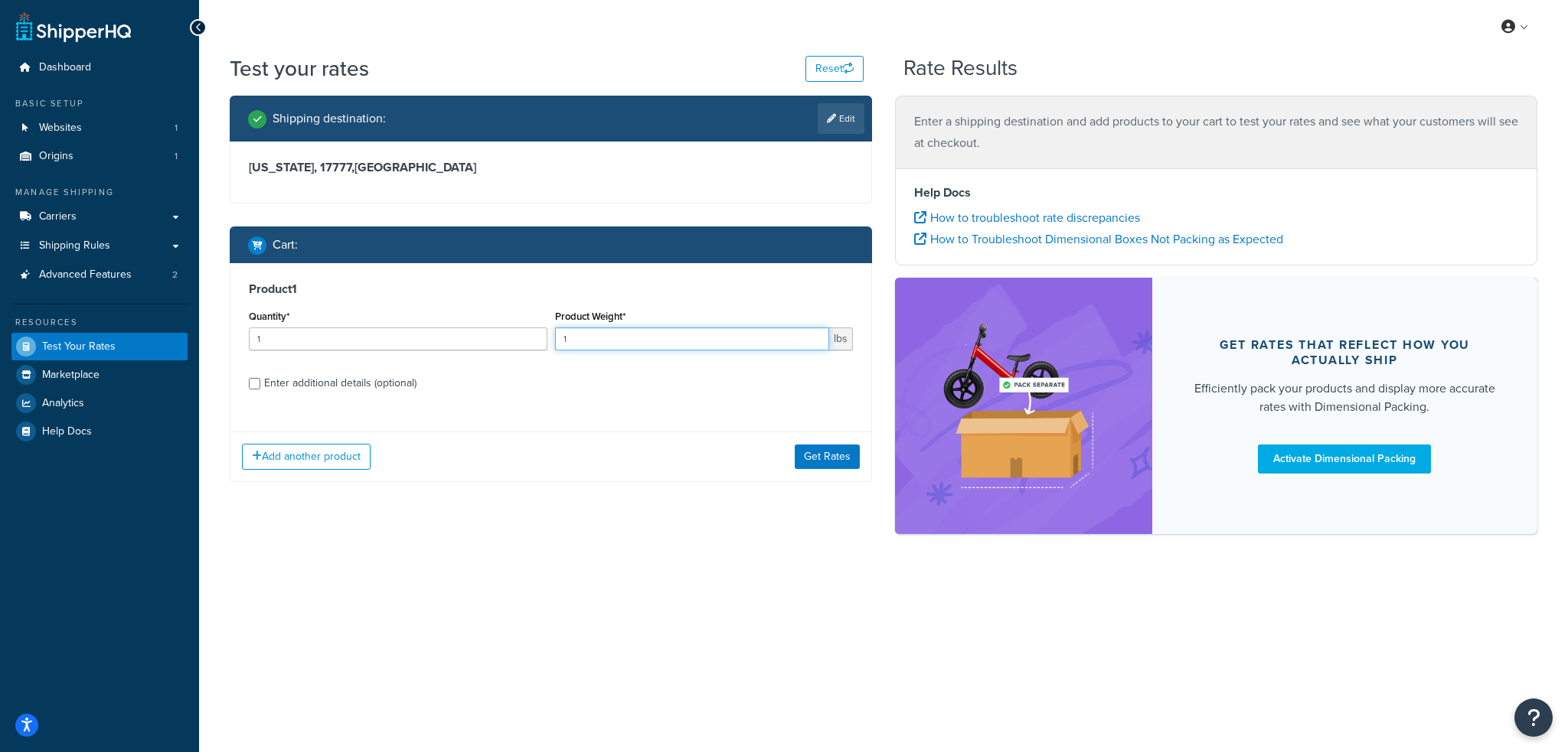
drag, startPoint x: 574, startPoint y: 336, endPoint x: 555, endPoint y: 332, distance: 19.4
click at [555, 332] on input "1" at bounding box center [692, 339] width 275 height 23
type input "29"
click at [316, 387] on div "Enter additional details (optional)" at bounding box center [341, 383] width 152 height 21
click at [260, 387] on input "Enter additional details (optional)" at bounding box center [254, 384] width 12 height 12
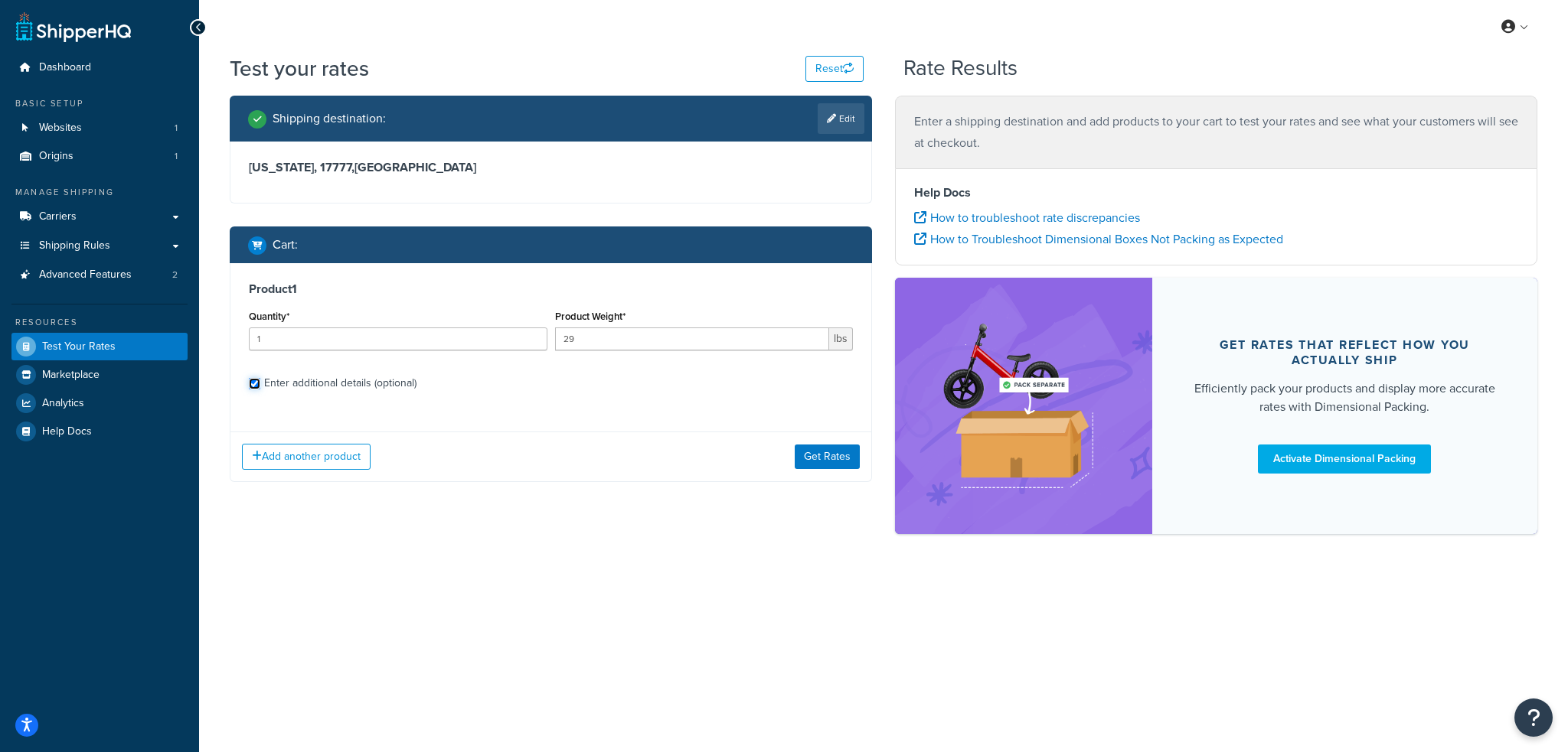
checkbox input "true"
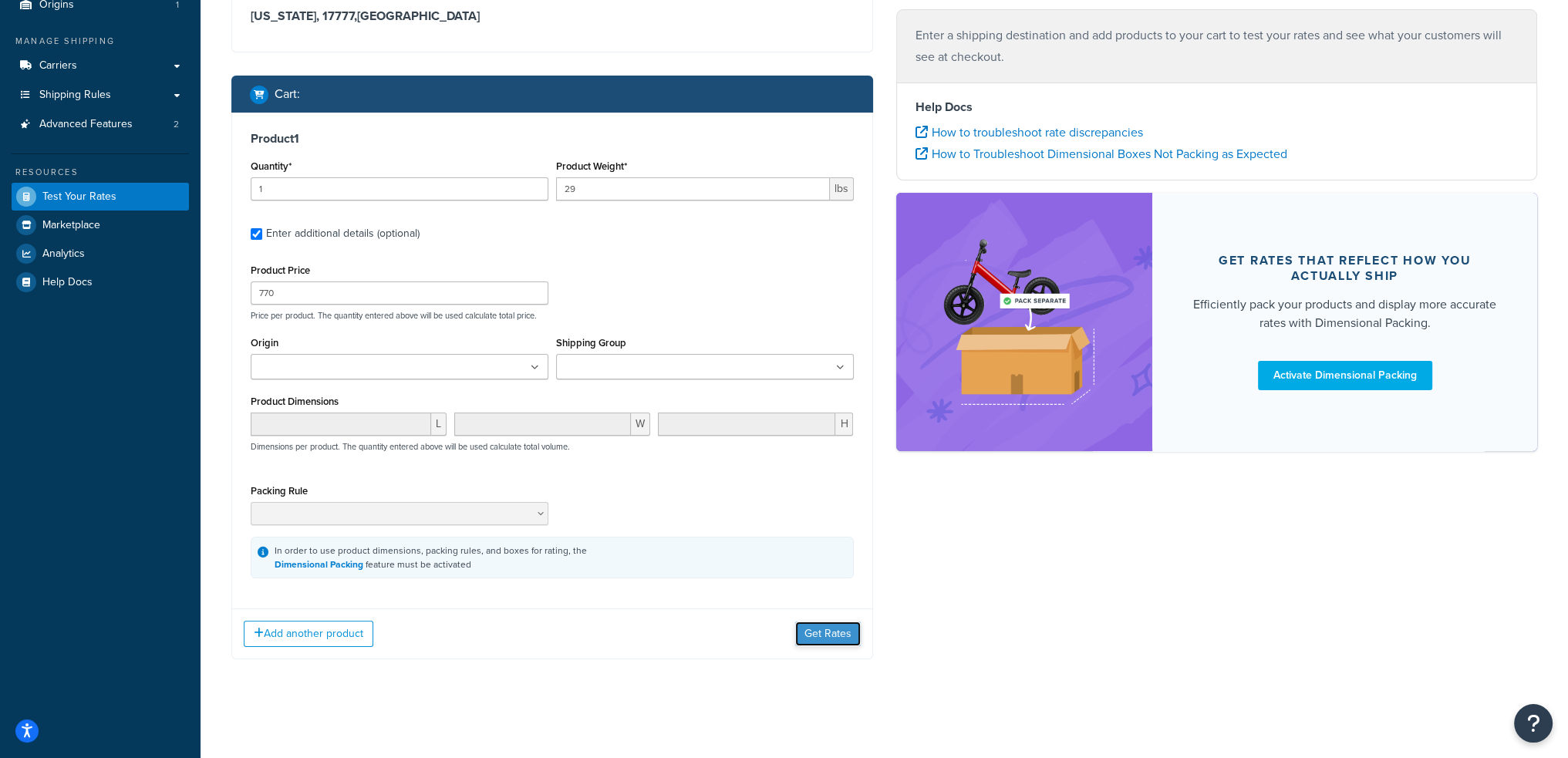
click at [824, 625] on button "Get Rates" at bounding box center [827, 634] width 66 height 25
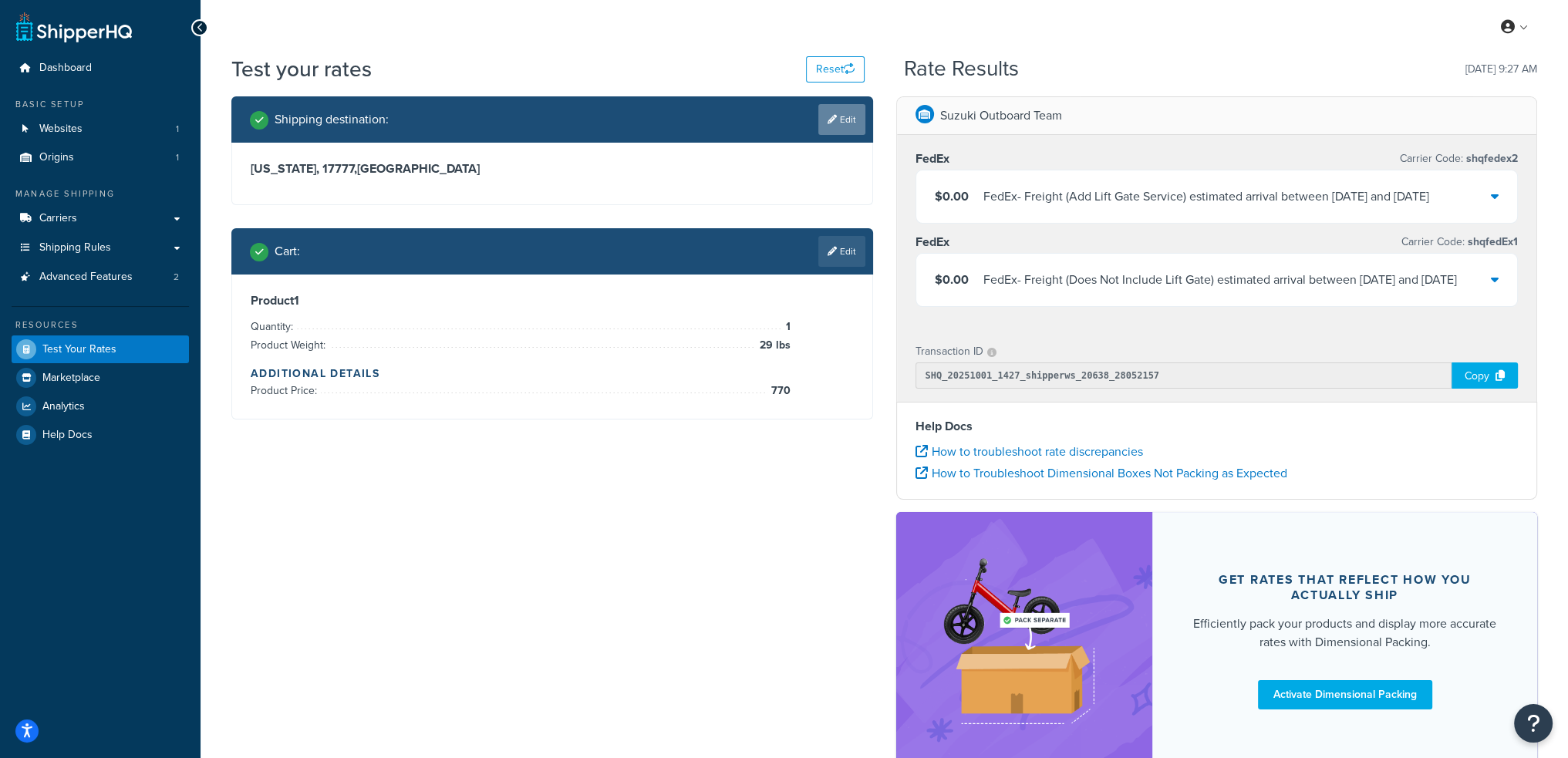
click at [847, 124] on link "Edit" at bounding box center [841, 119] width 47 height 31
select select "PA"
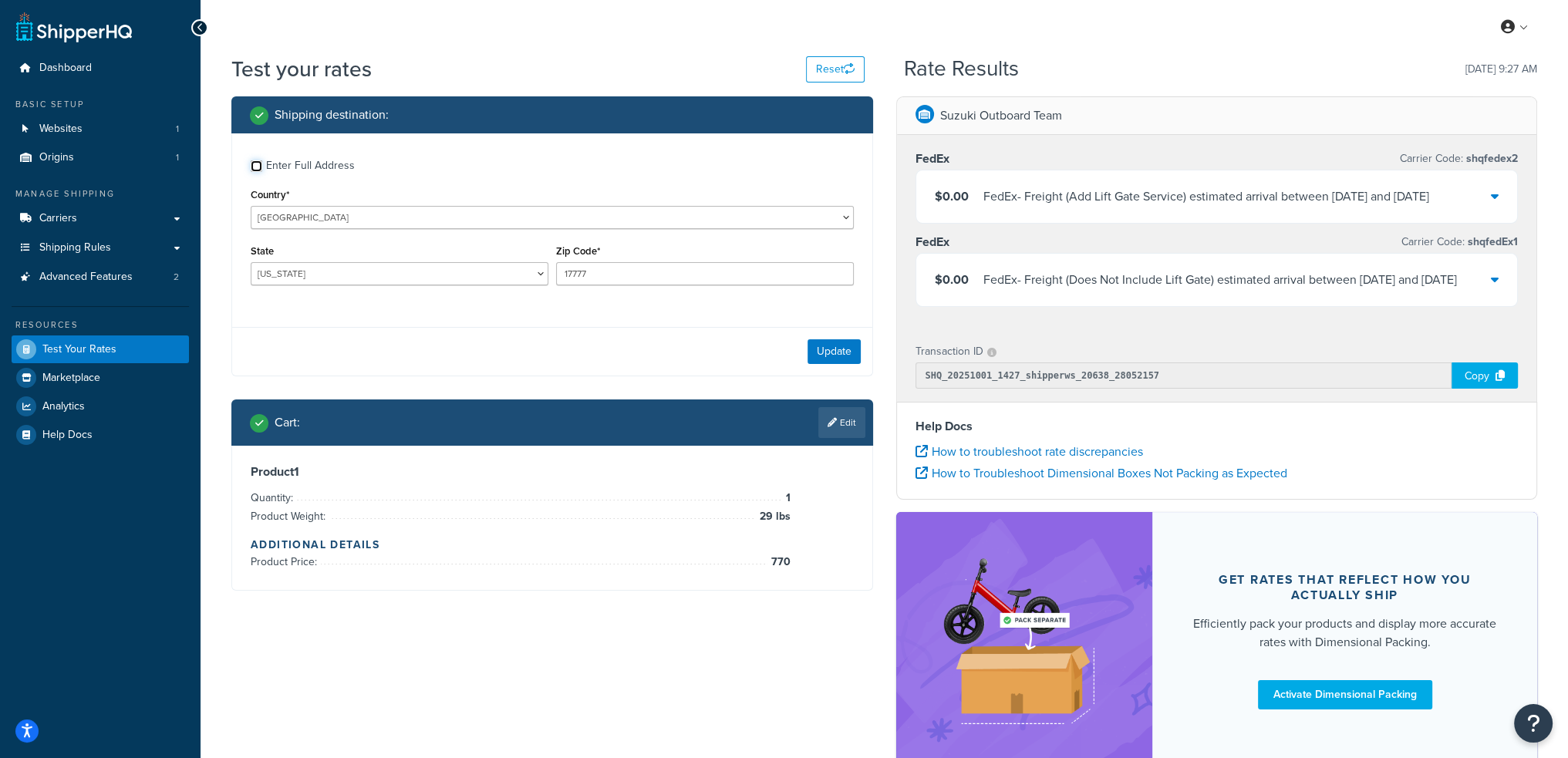
click at [256, 165] on input "Enter Full Address" at bounding box center [256, 166] width 12 height 12
checkbox input "true"
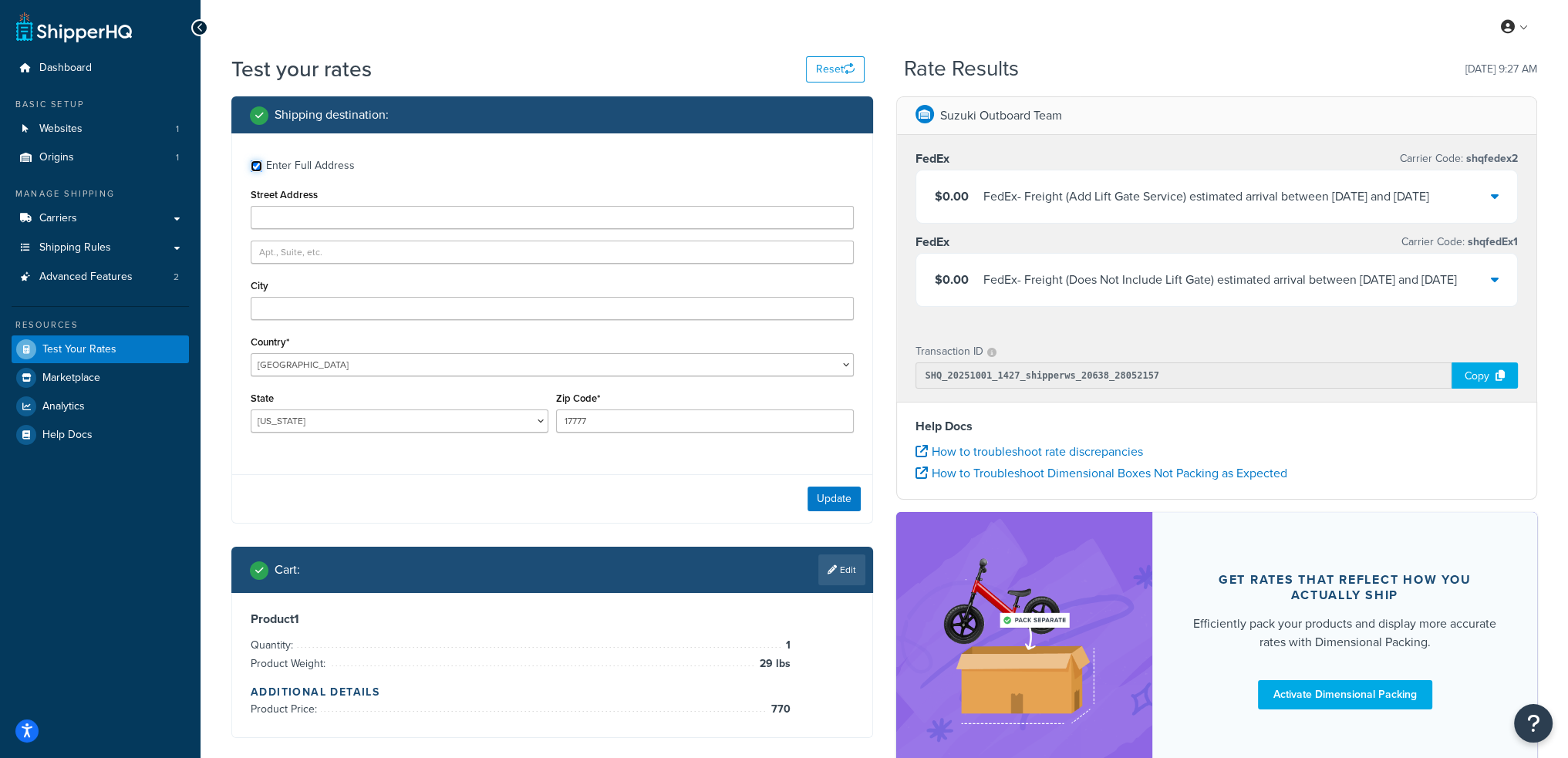
click at [251, 230] on div at bounding box center [251, 230] width 0 height 0
type input "116 Main Street"
type input "Watsontown"
click at [837, 499] on button "Update" at bounding box center [834, 499] width 54 height 25
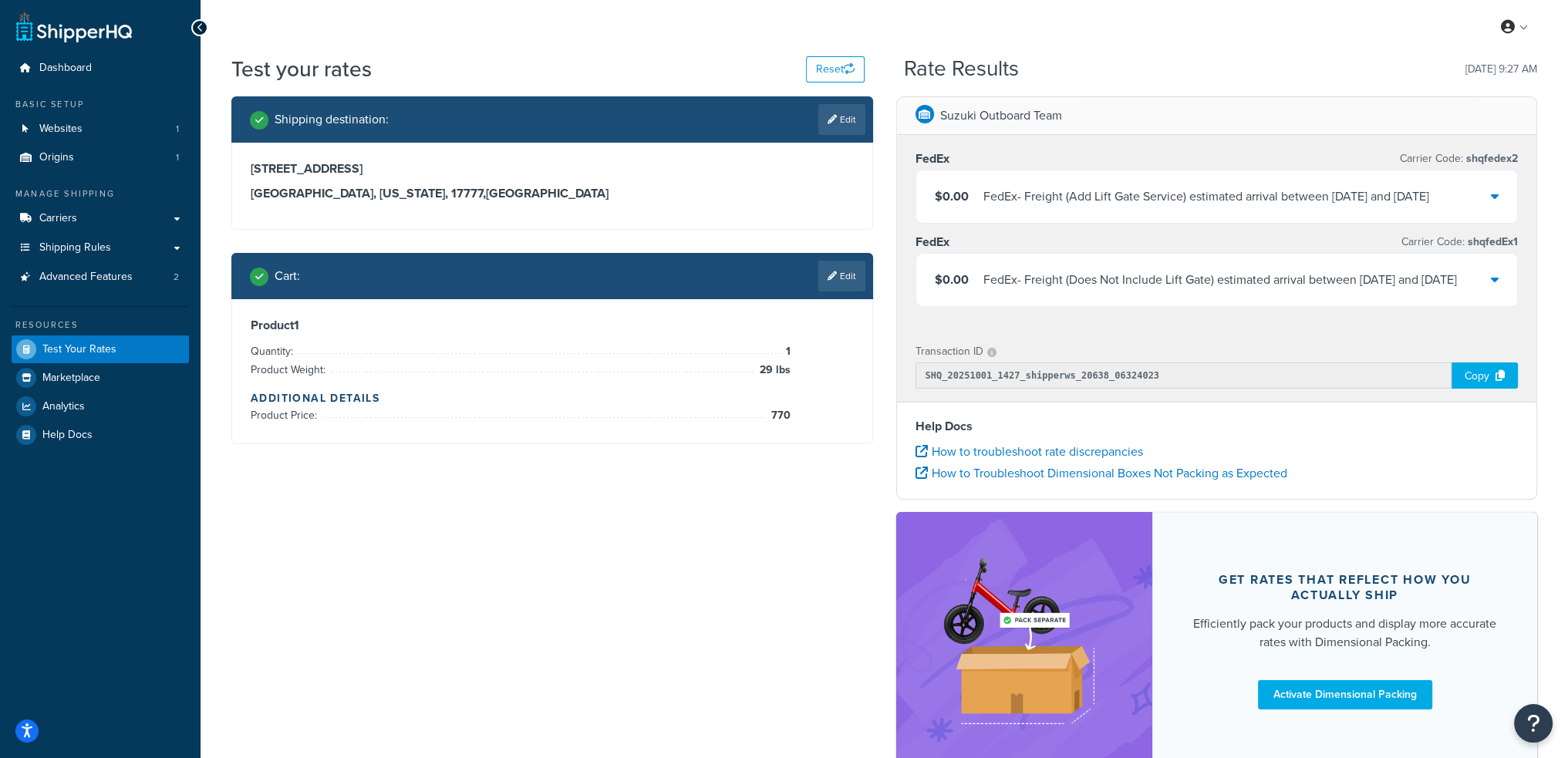
click at [1493, 196] on icon at bounding box center [1494, 195] width 7 height 12
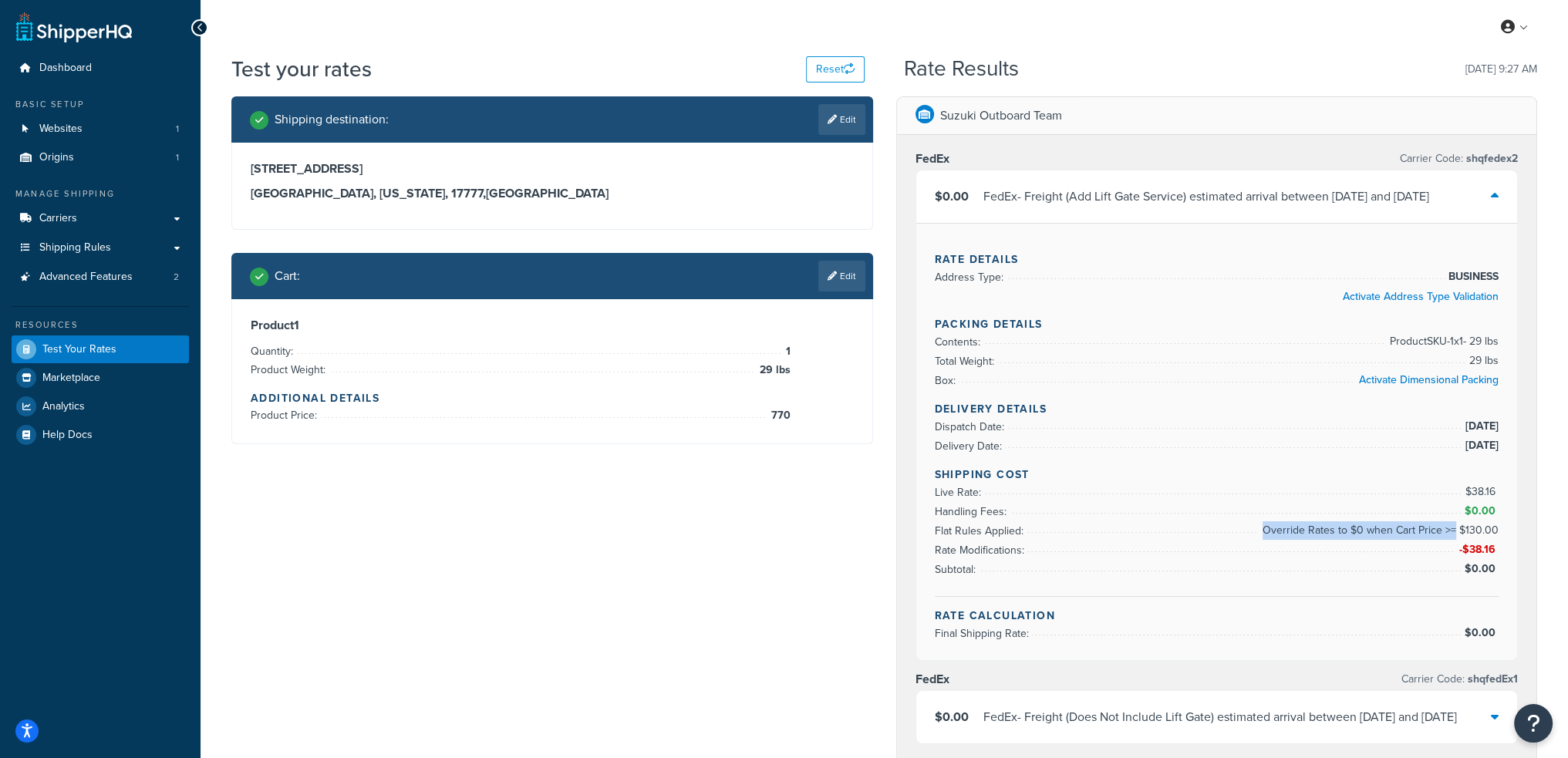
drag, startPoint x: 1269, startPoint y: 528, endPoint x: 1457, endPoint y: 524, distance: 188.0
click at [1457, 524] on span "Override Rates to $0 when Cart Price >= $130.00" at bounding box center [1377, 531] width 240 height 19
click at [1259, 527] on li "Flat Rules Applied: Override Rates to $0 when Cart Price >= $130.00" at bounding box center [1216, 531] width 564 height 19
click at [1493, 193] on icon at bounding box center [1494, 195] width 7 height 12
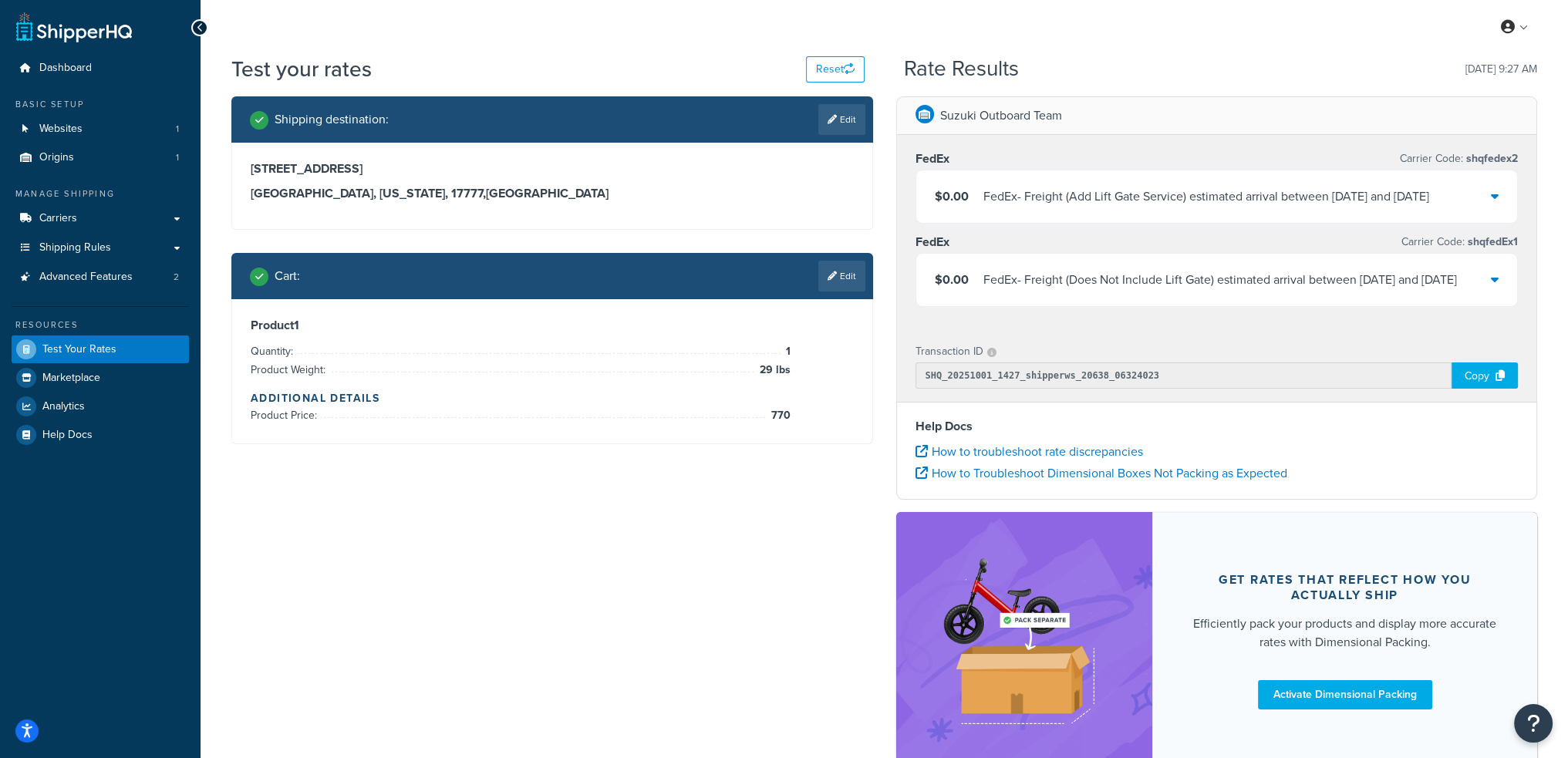
click at [1495, 278] on icon at bounding box center [1494, 279] width 7 height 12
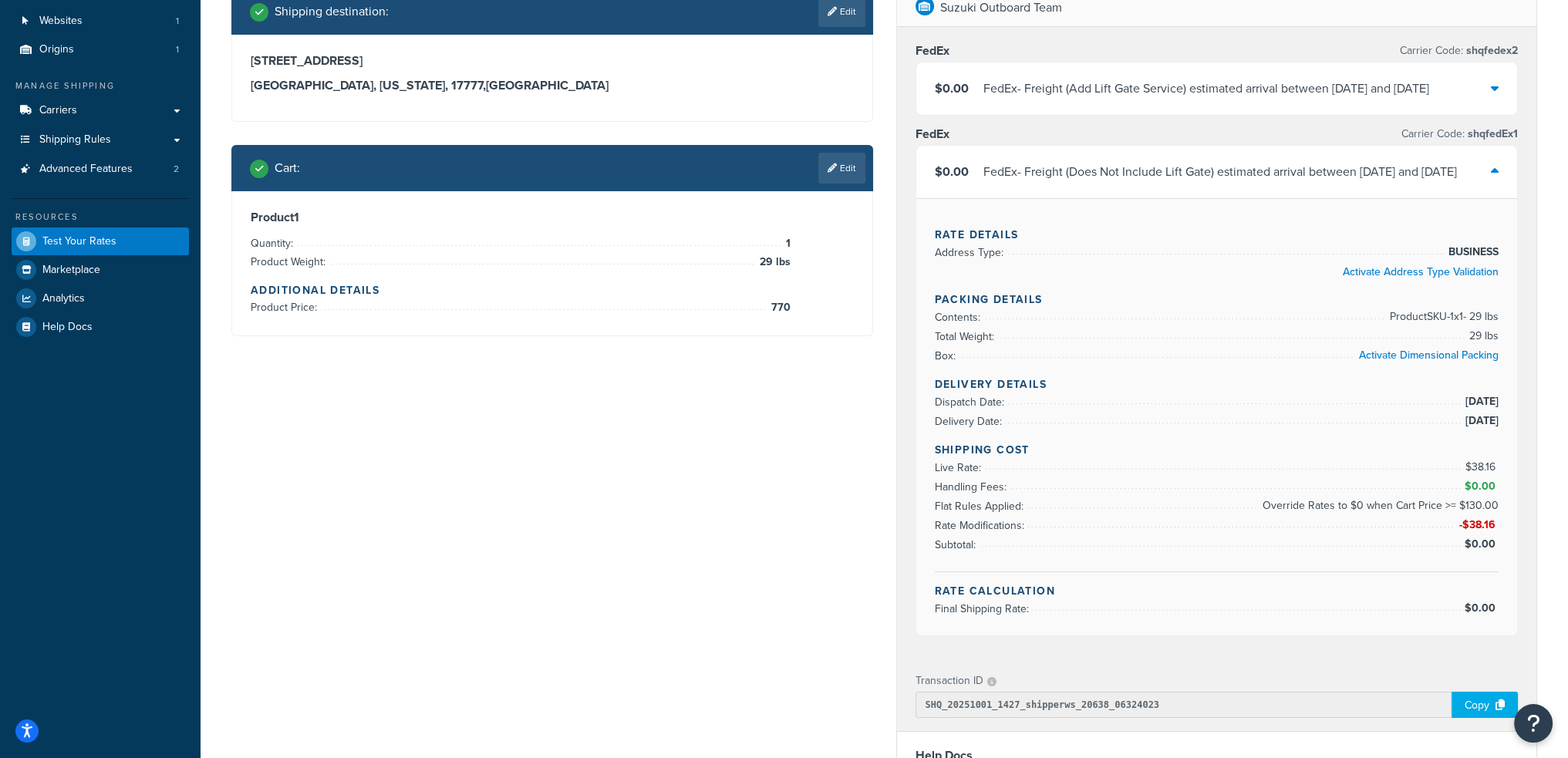
scroll to position [155, 0]
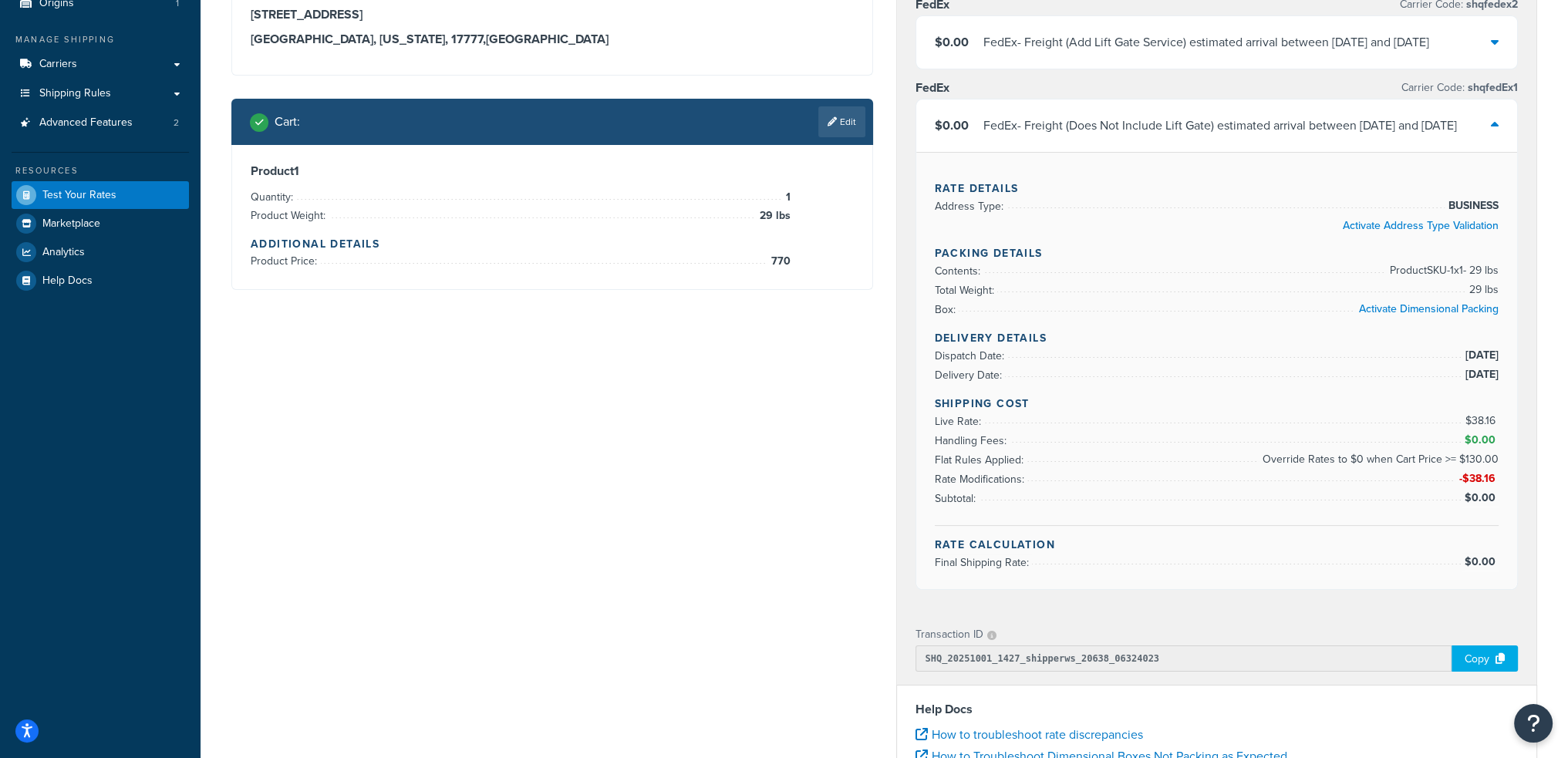
click at [1493, 125] on icon at bounding box center [1494, 124] width 7 height 12
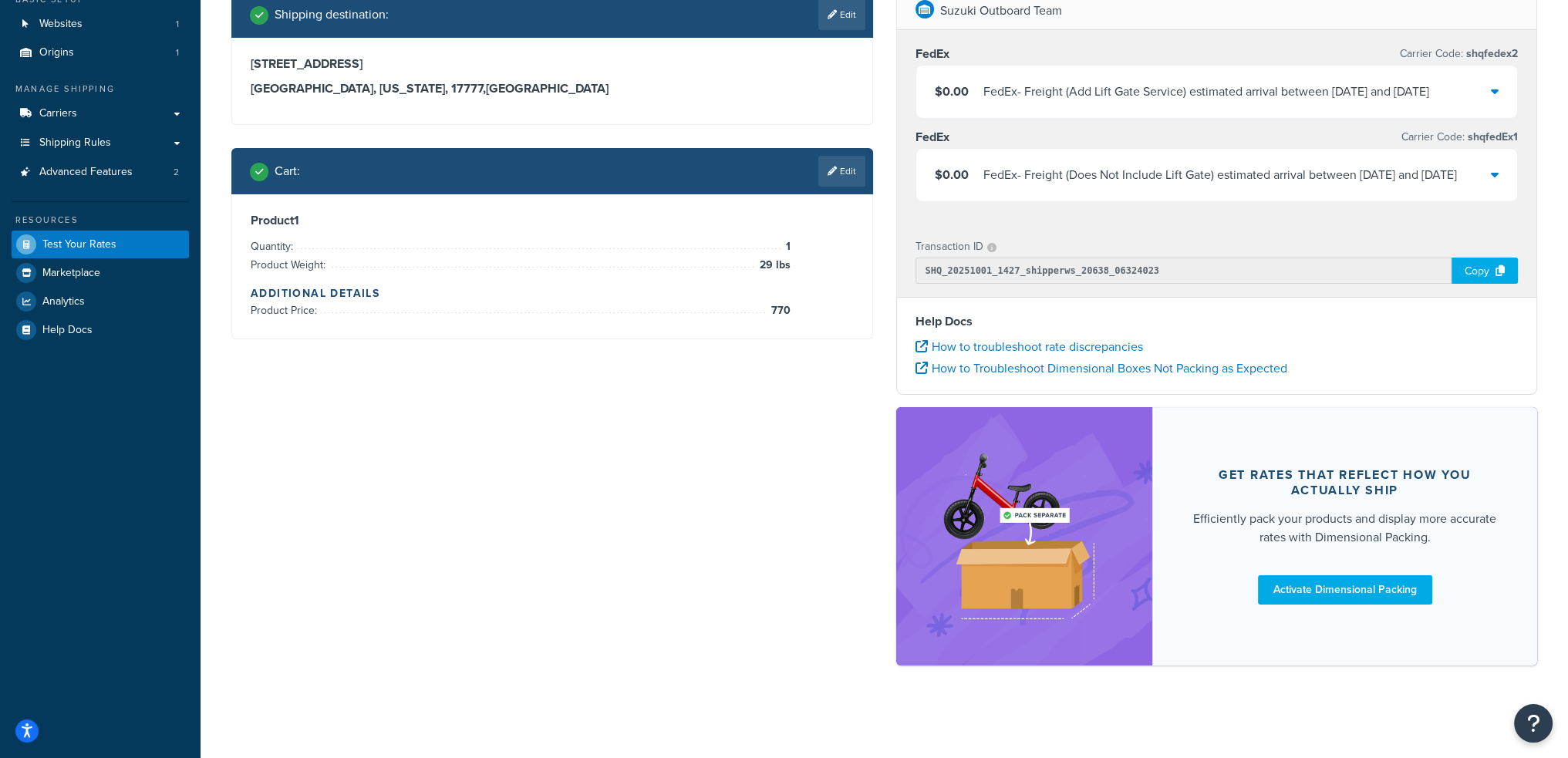
scroll to position [0, 0]
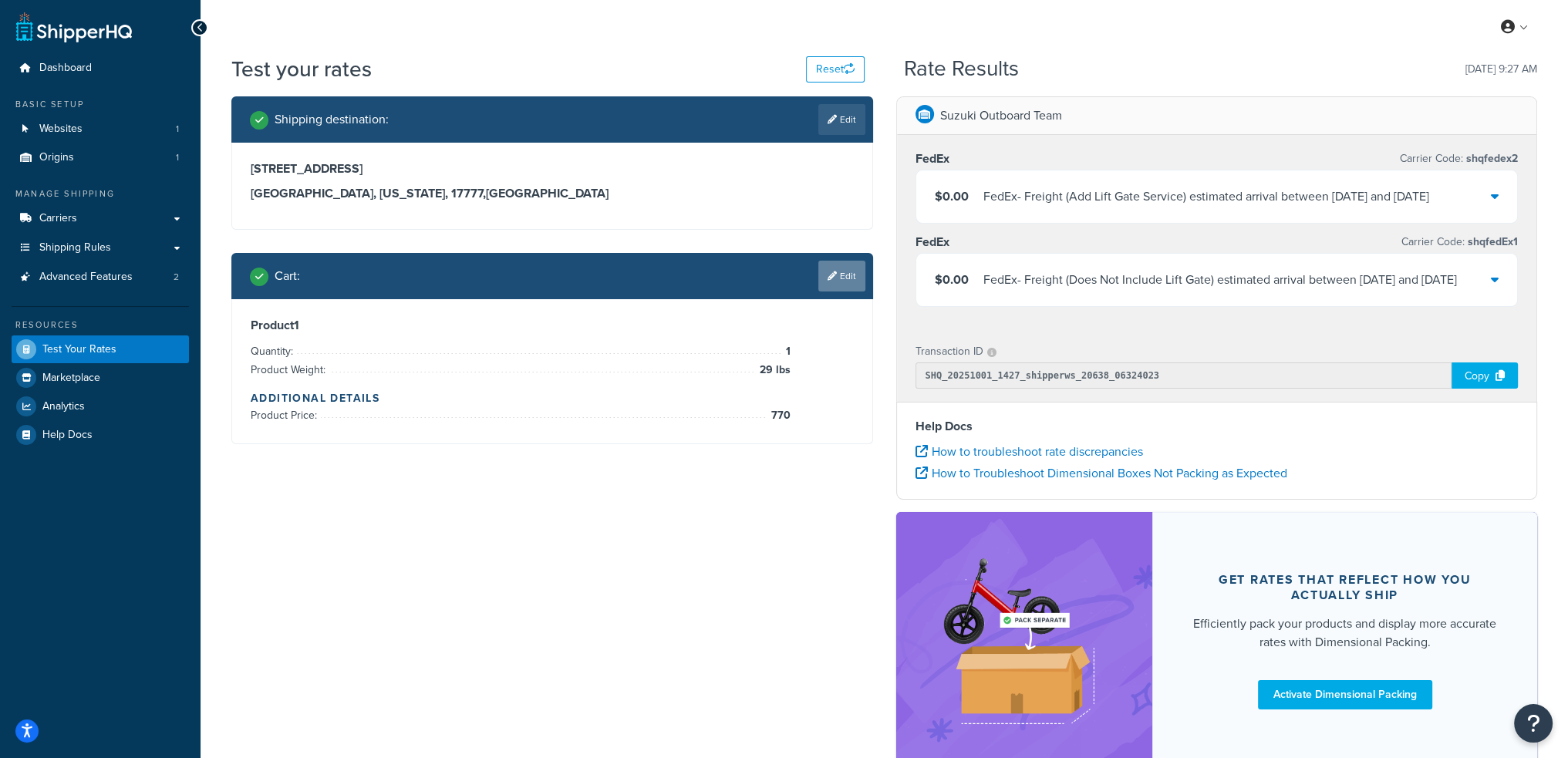
click at [843, 273] on link "Edit" at bounding box center [841, 276] width 47 height 31
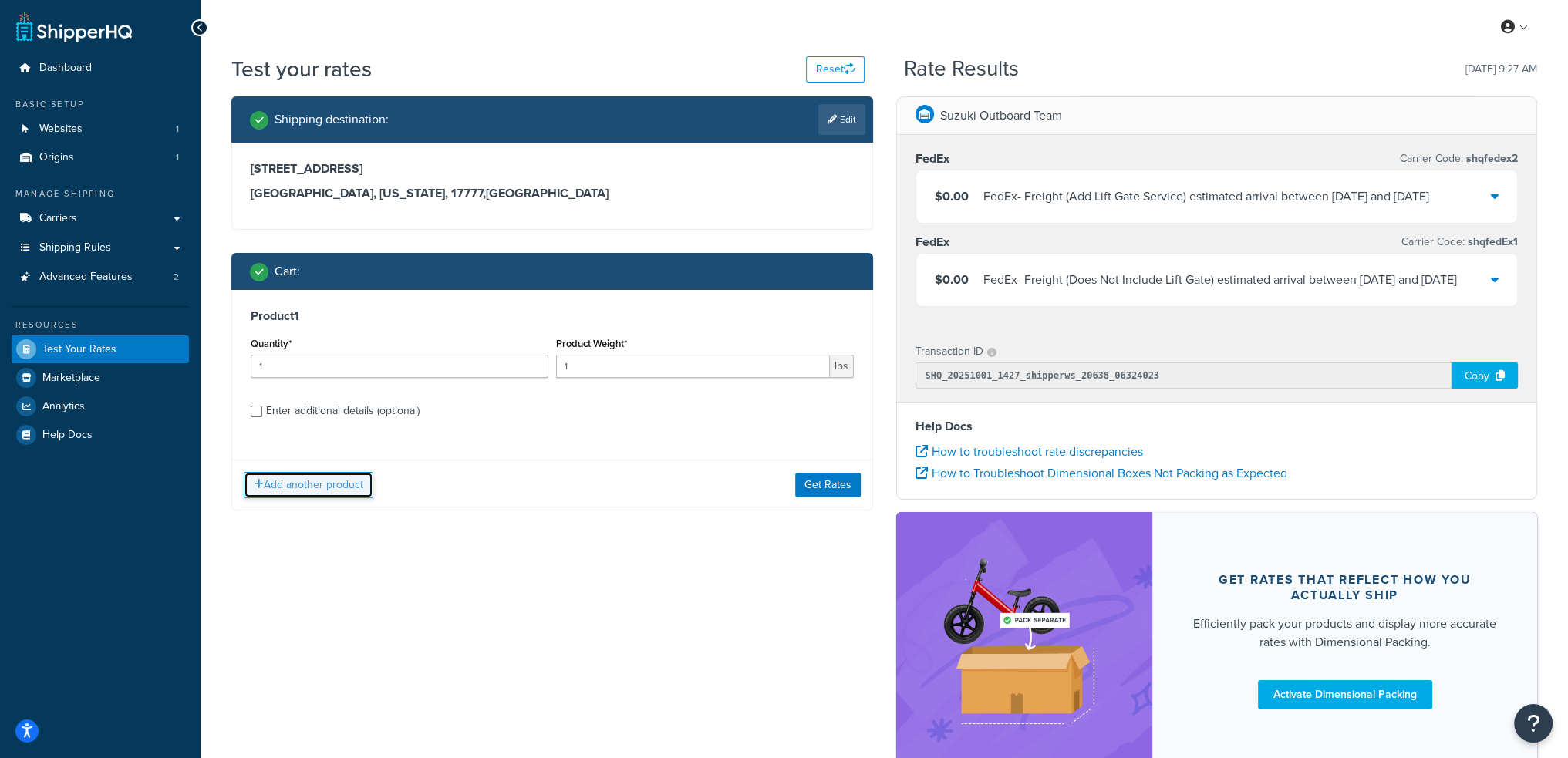
click at [334, 482] on button "Add another product" at bounding box center [308, 485] width 130 height 26
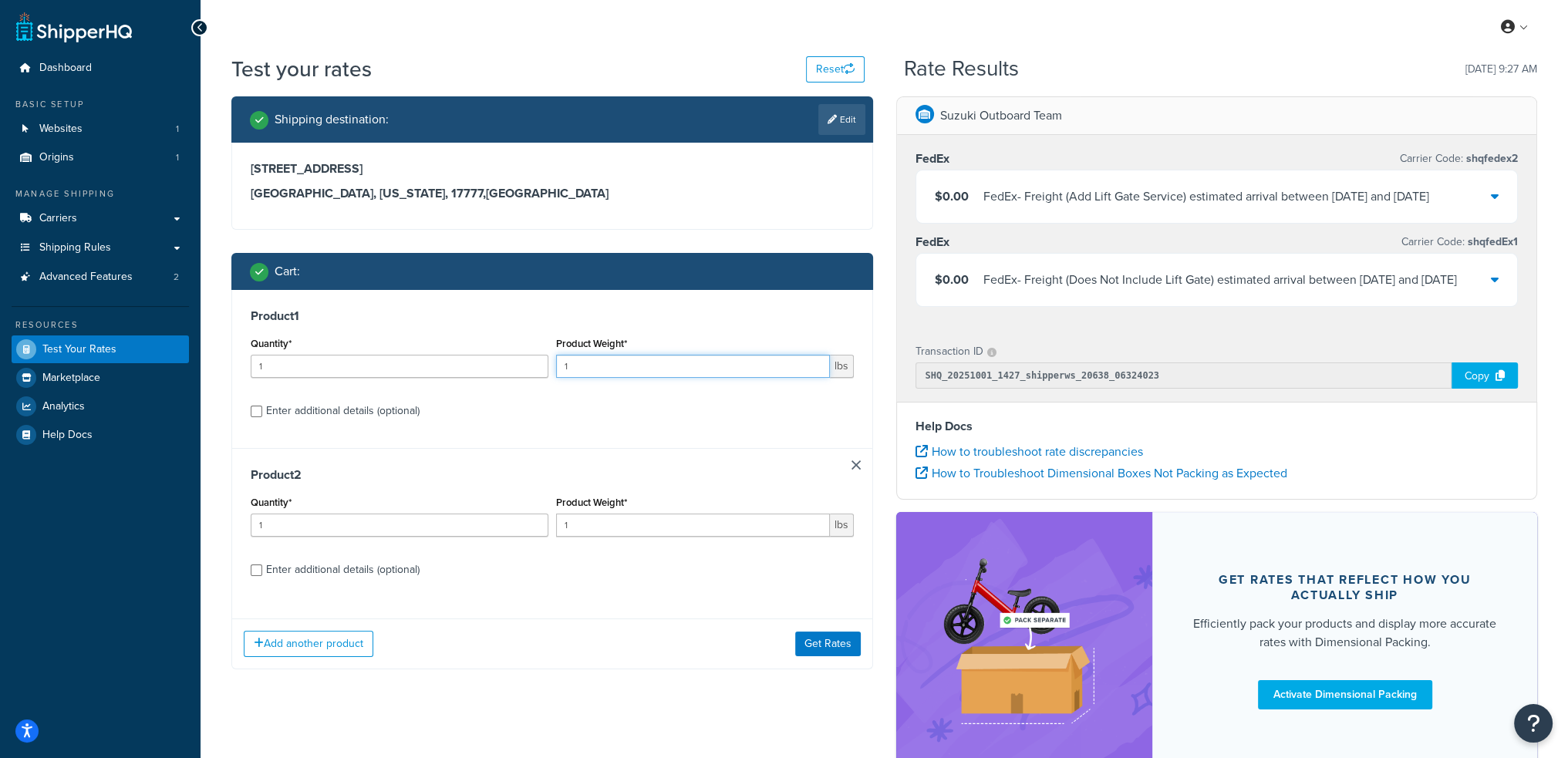
drag, startPoint x: 582, startPoint y: 360, endPoint x: 525, endPoint y: 356, distance: 57.1
click at [527, 357] on div "Quantity* 1 Product Weight* 1 lbs" at bounding box center [552, 361] width 611 height 56
type input "29"
drag, startPoint x: 585, startPoint y: 528, endPoint x: 551, endPoint y: 533, distance: 34.4
click at [552, 533] on div "Product Weight* 1 lbs" at bounding box center [705, 520] width 305 height 56
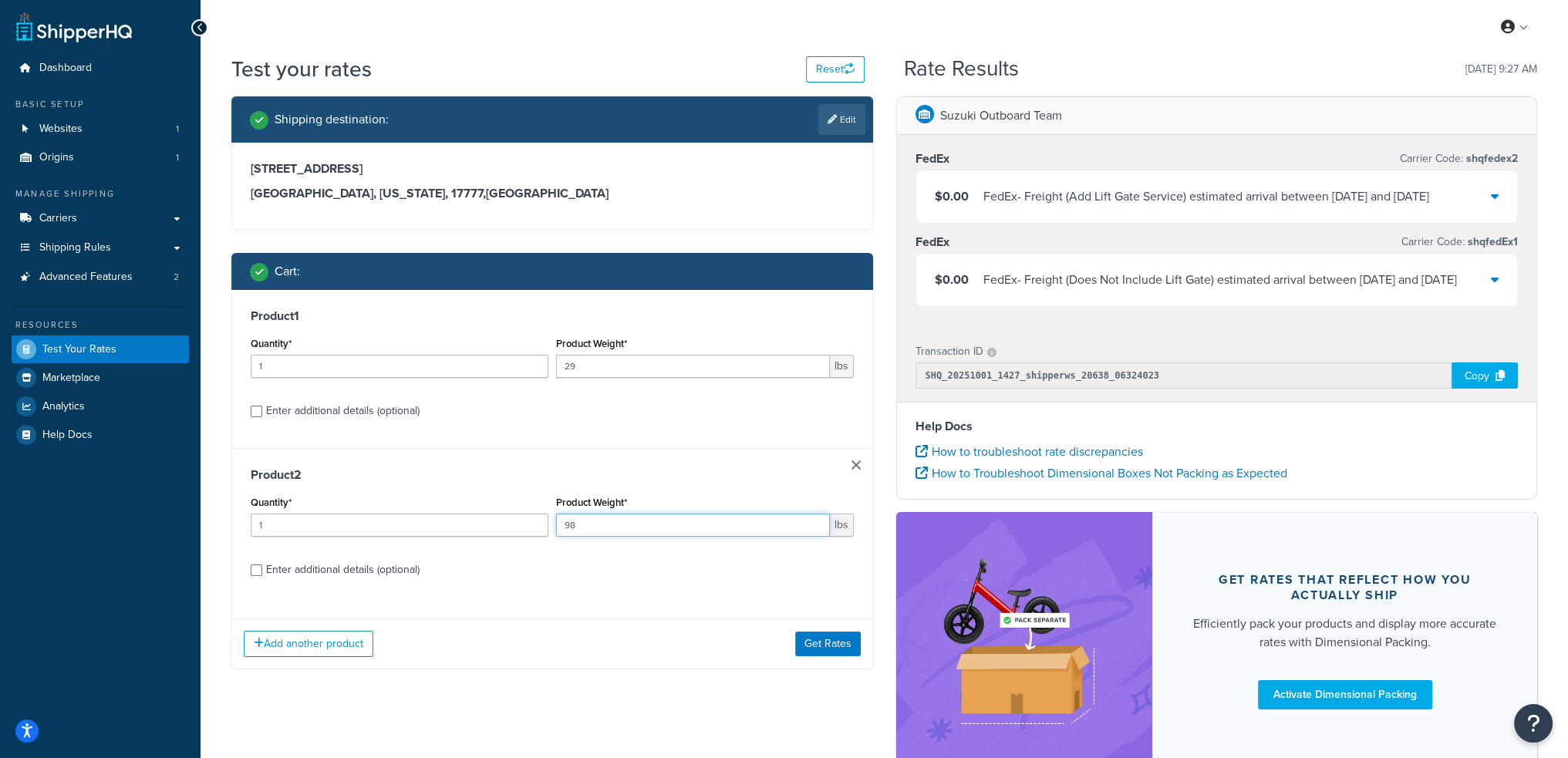
type input "98"
click at [372, 574] on div "Enter additional details (optional)" at bounding box center [343, 569] width 154 height 21
click at [262, 574] on input "Enter additional details (optional)" at bounding box center [256, 570] width 12 height 12
checkbox input "true"
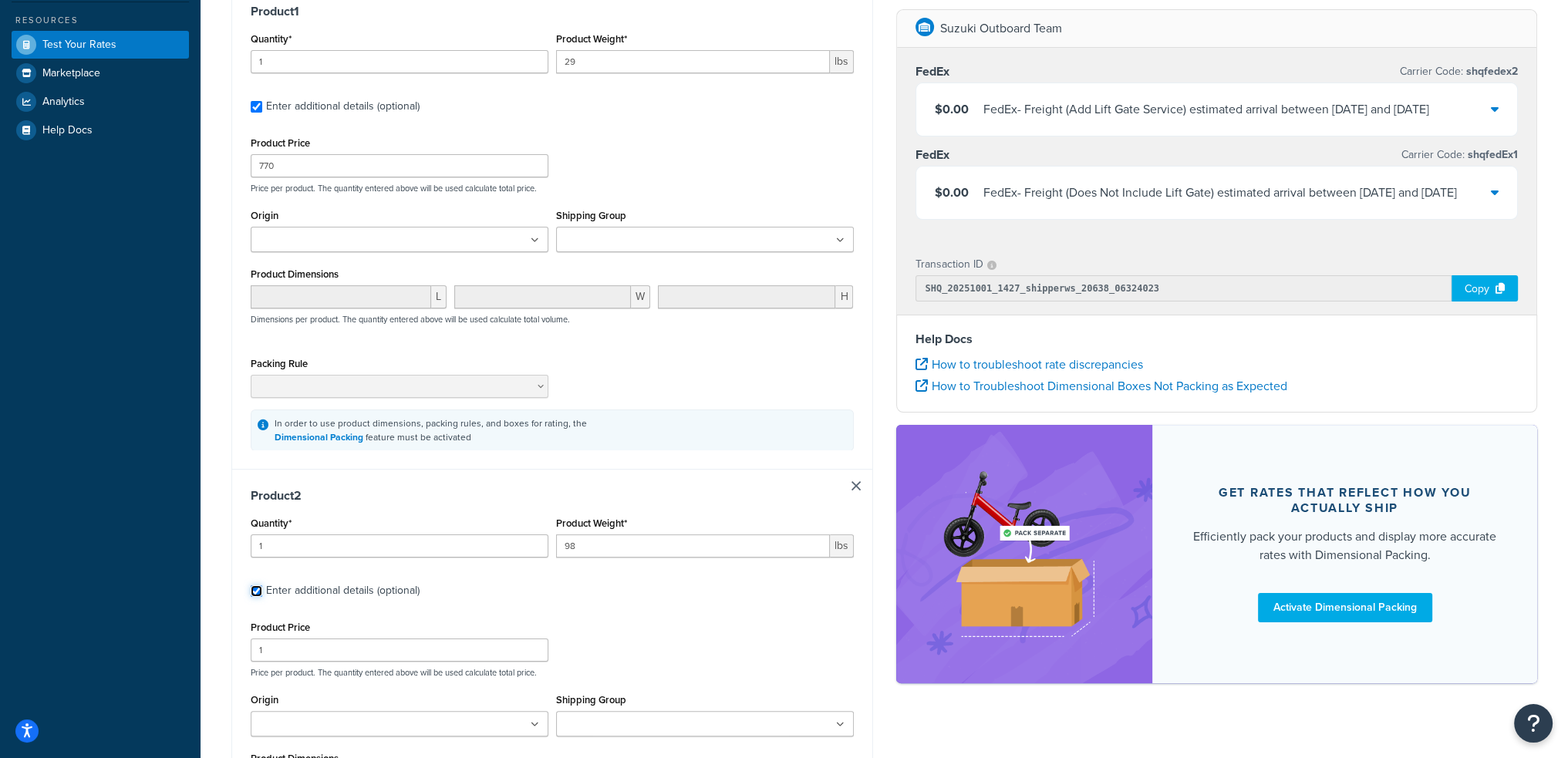
scroll to position [308, 0]
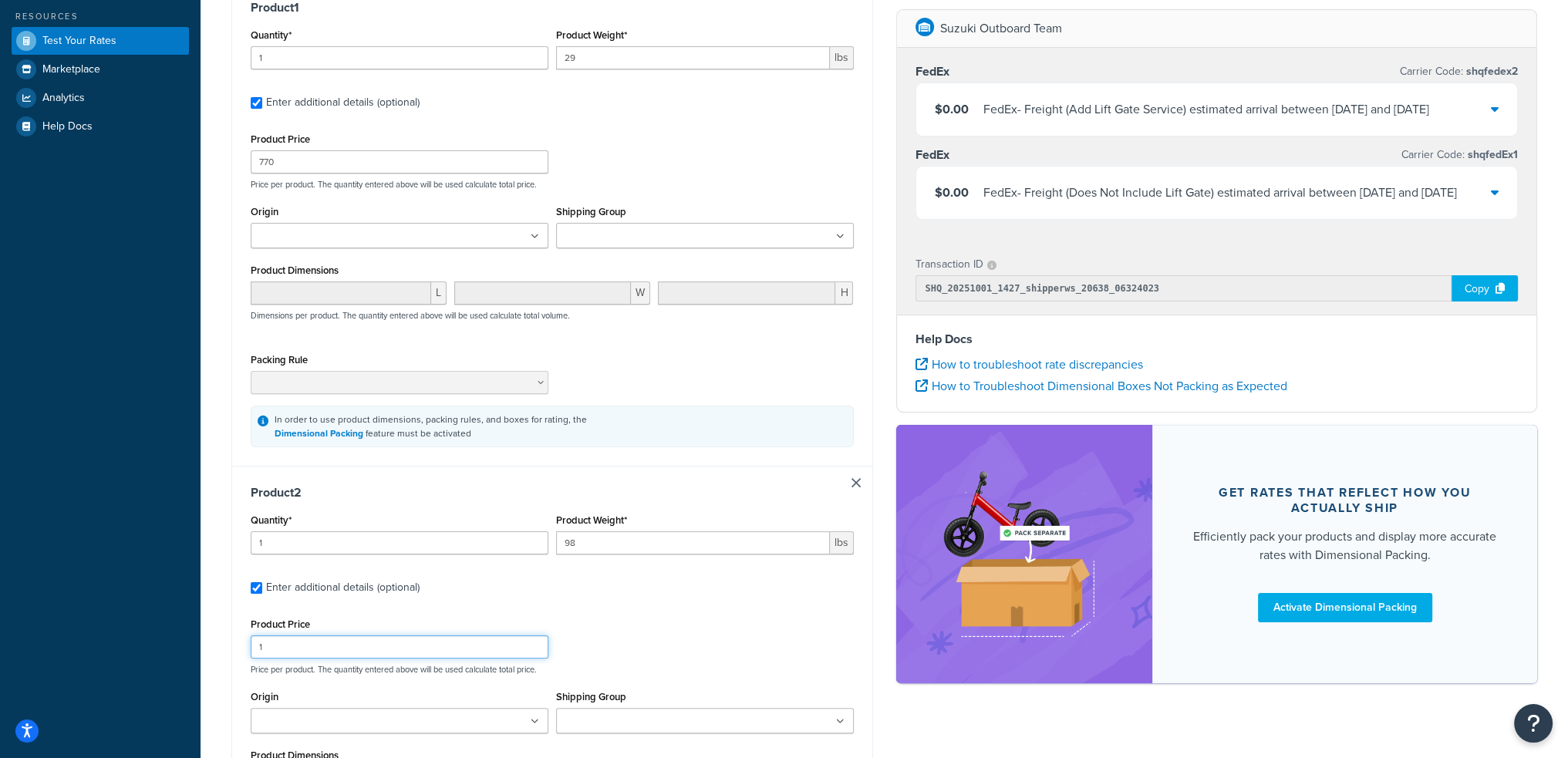
drag, startPoint x: 278, startPoint y: 647, endPoint x: 216, endPoint y: 638, distance: 62.6
click at [216, 638] on div "Test your rates Reset Rate Results 10/01/2025, 9:27 AM Shipping destination : E…" at bounding box center [884, 410] width 1367 height 1330
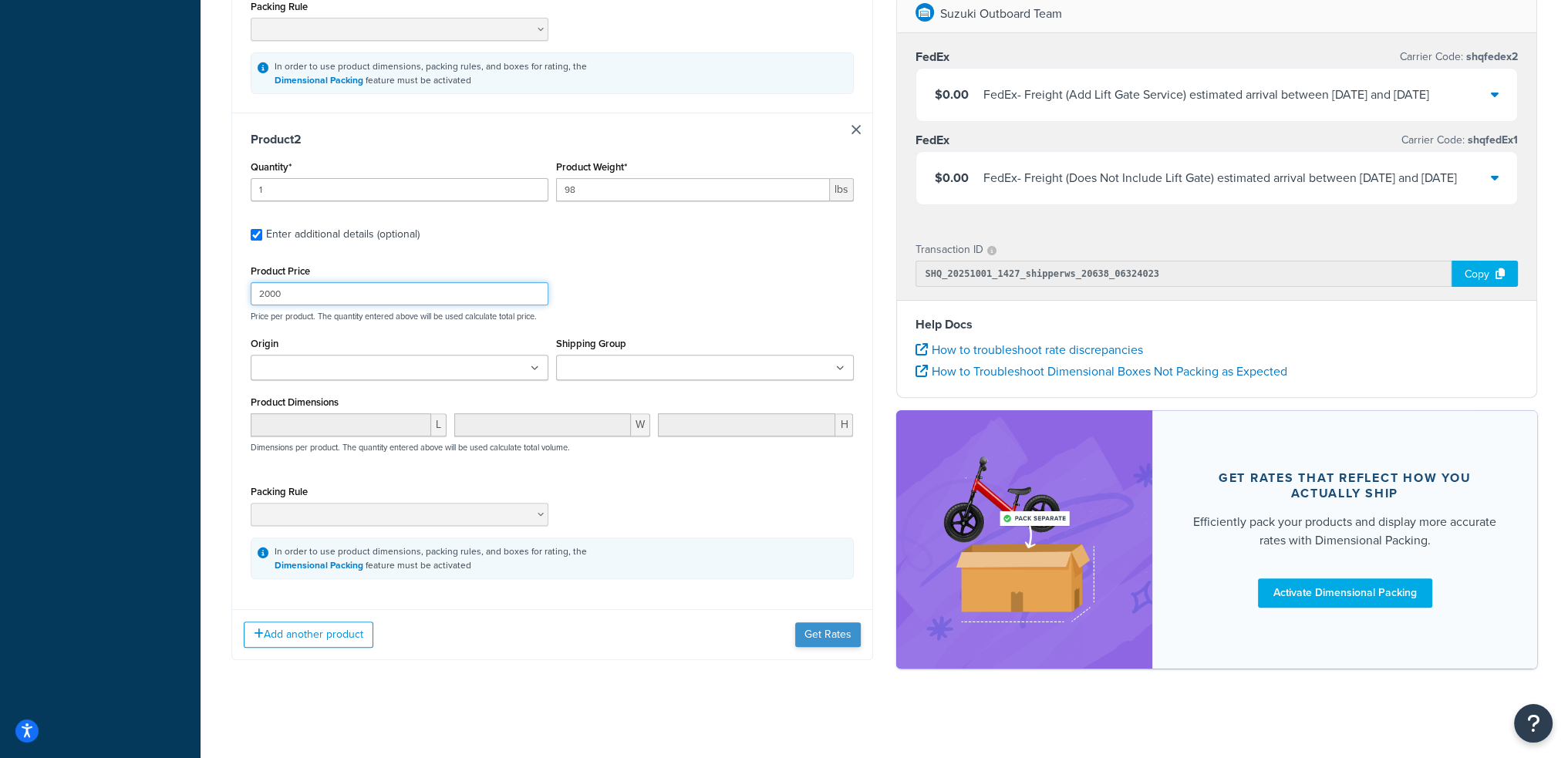
type input "2000"
click at [825, 633] on button "Get Rates" at bounding box center [827, 635] width 66 height 25
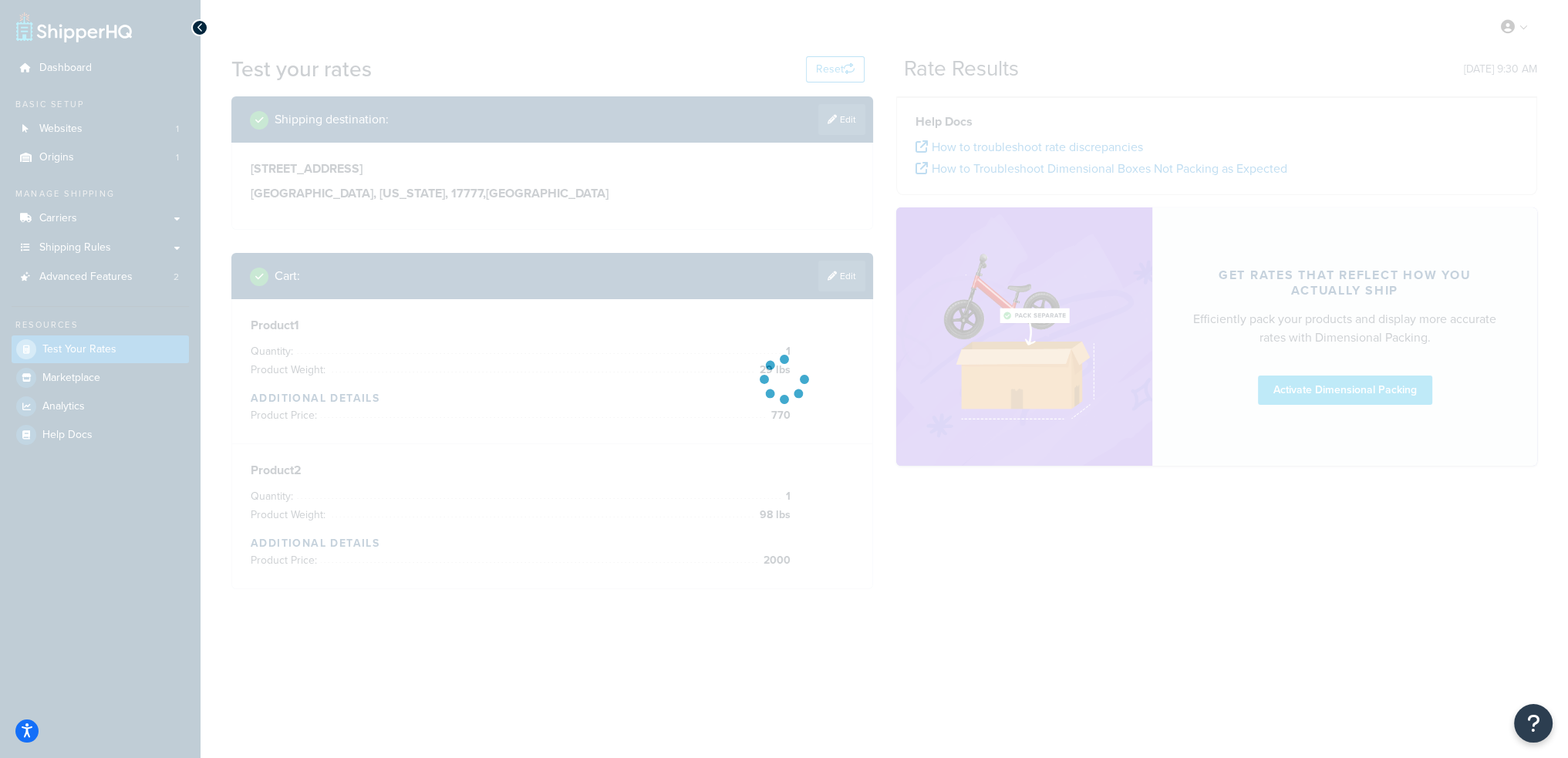
scroll to position [0, 0]
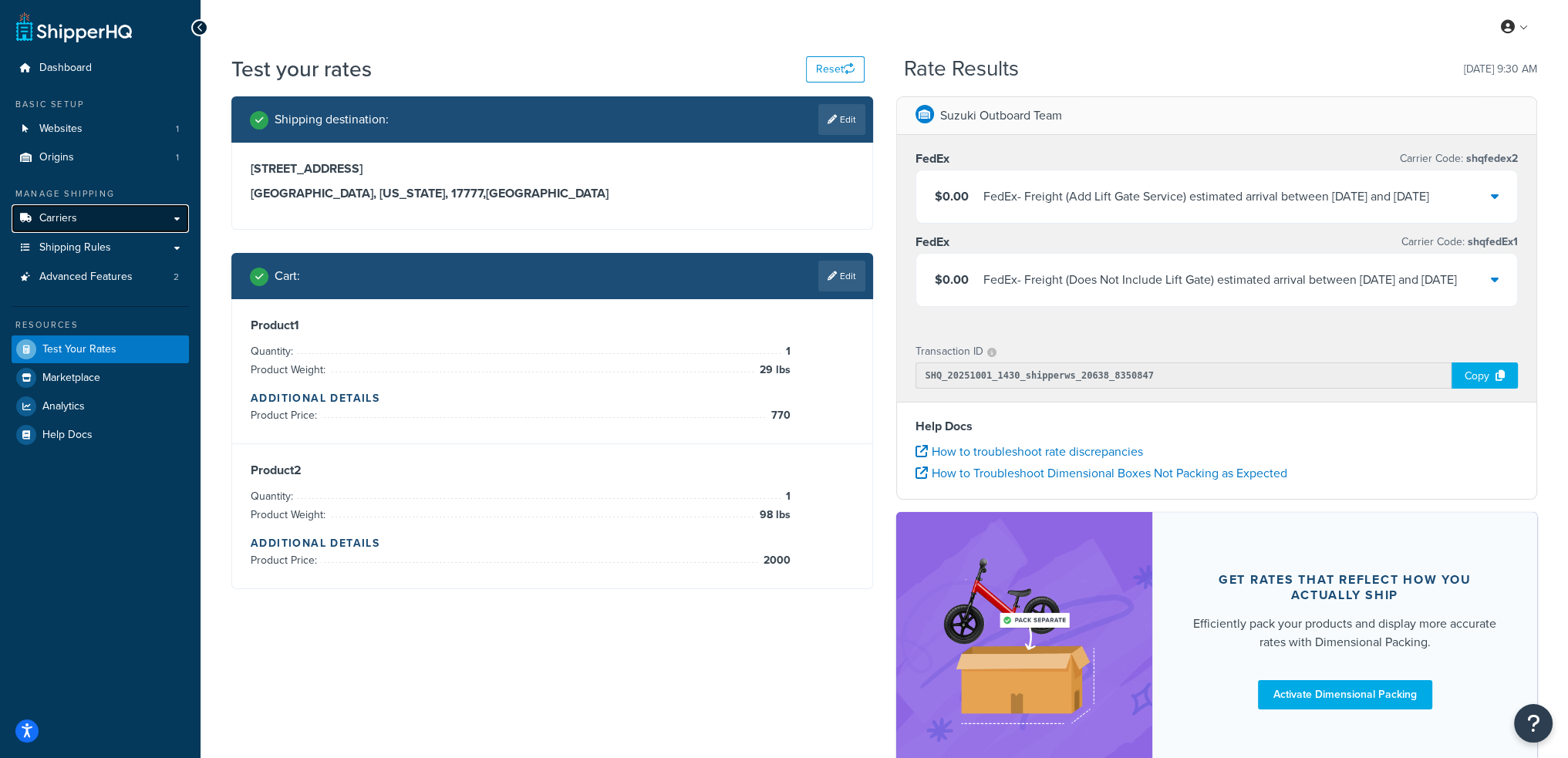
click at [103, 226] on link "Carriers" at bounding box center [101, 218] width 178 height 29
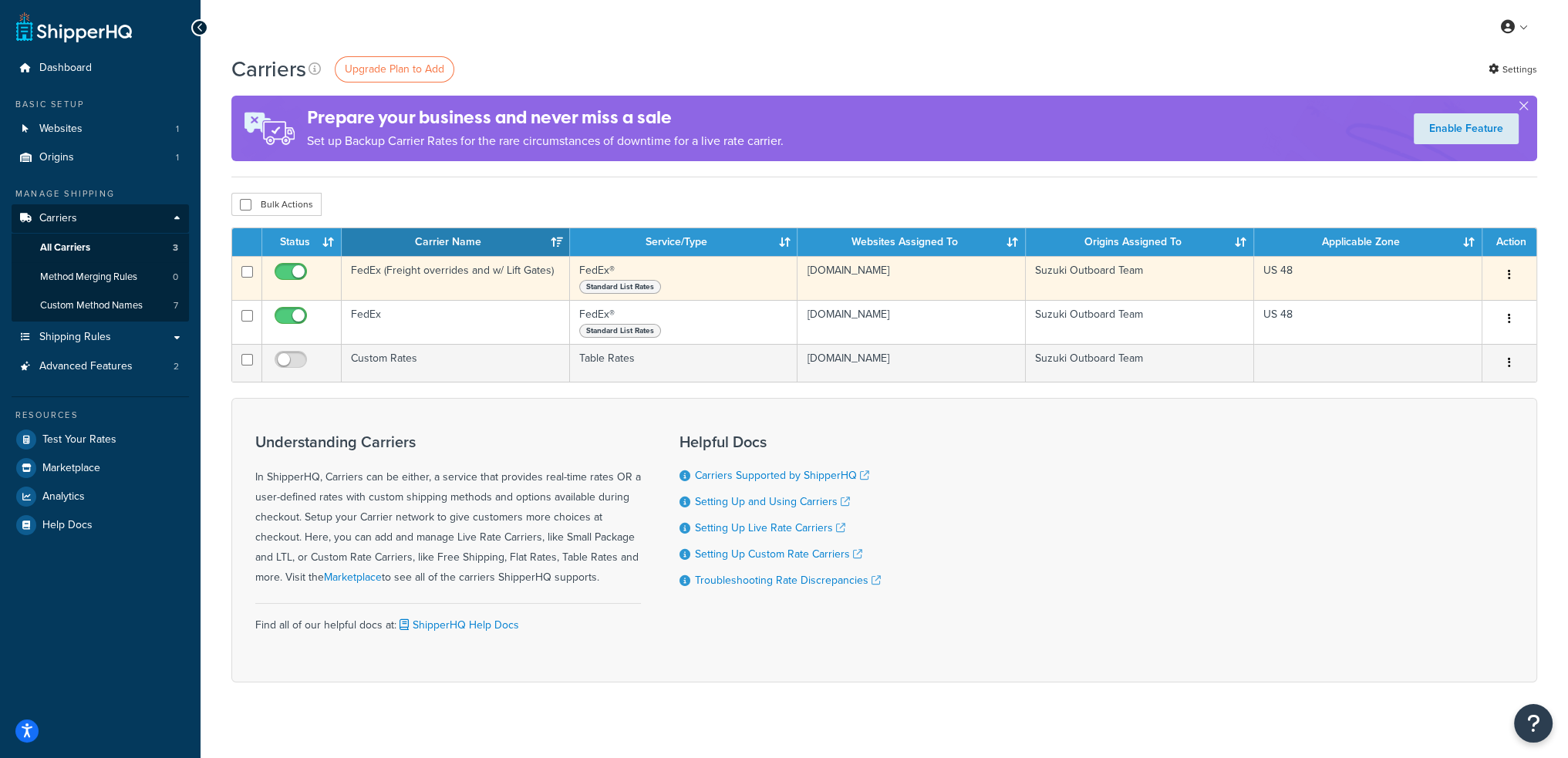
click at [439, 276] on td "FedEx (Freight overrides and w/ Lift Gates)" at bounding box center [455, 279] width 228 height 44
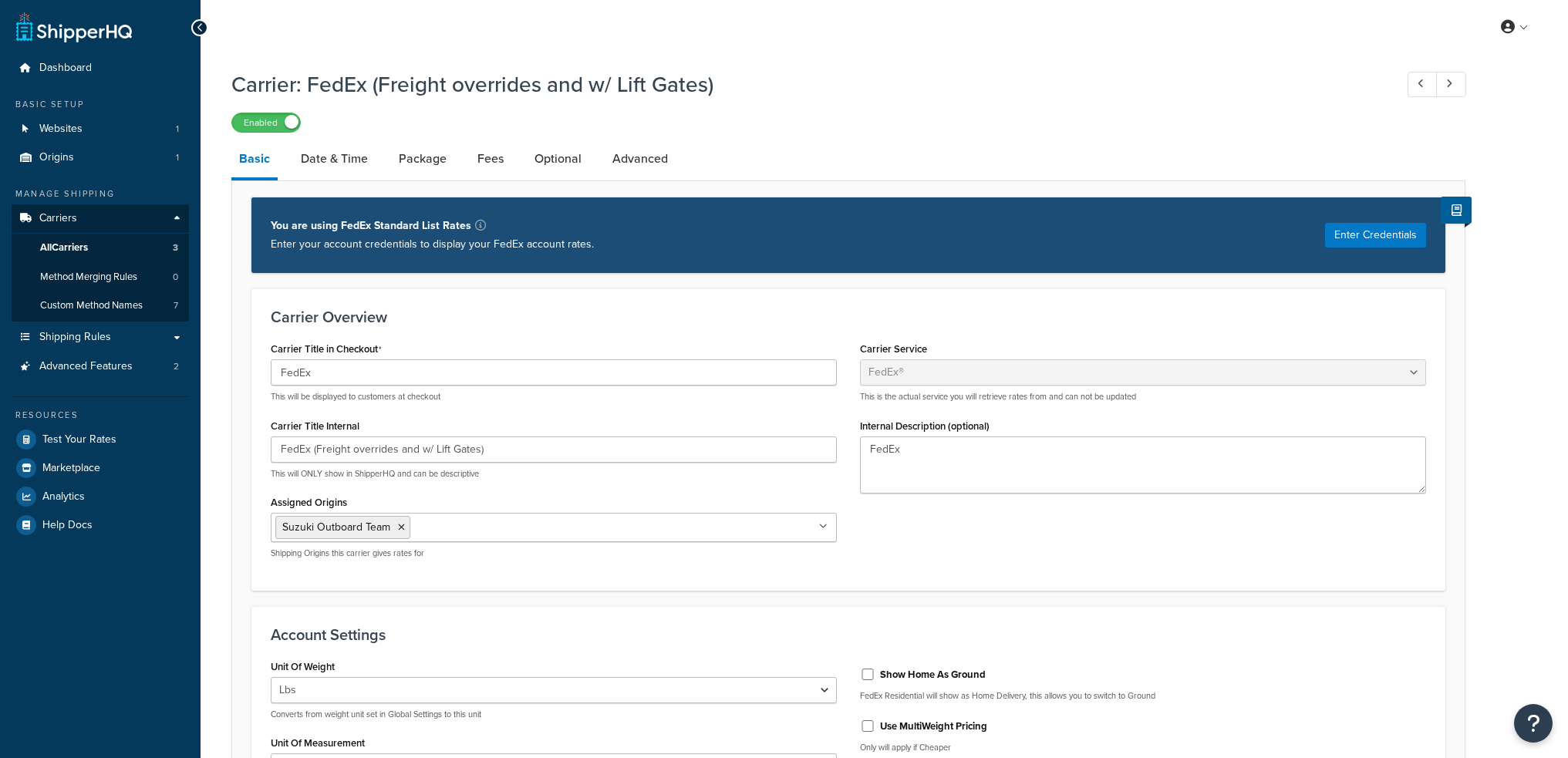
select select "fedEx"
select select "REGULAR_PICKUP"
select select "YOUR_PACKAGING"
click at [336, 152] on link "Date & Time" at bounding box center [334, 159] width 82 height 37
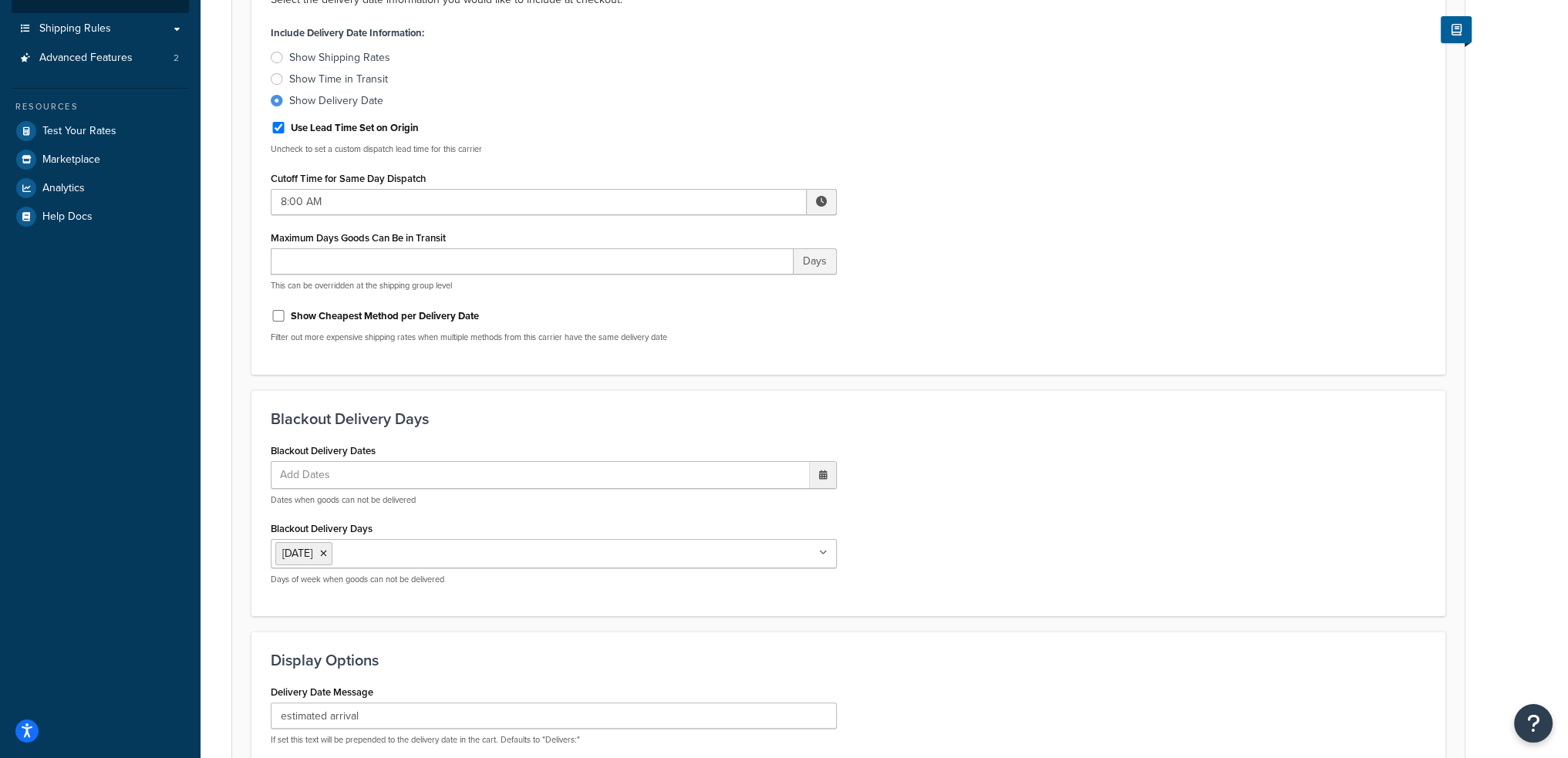
scroll to position [231, 0]
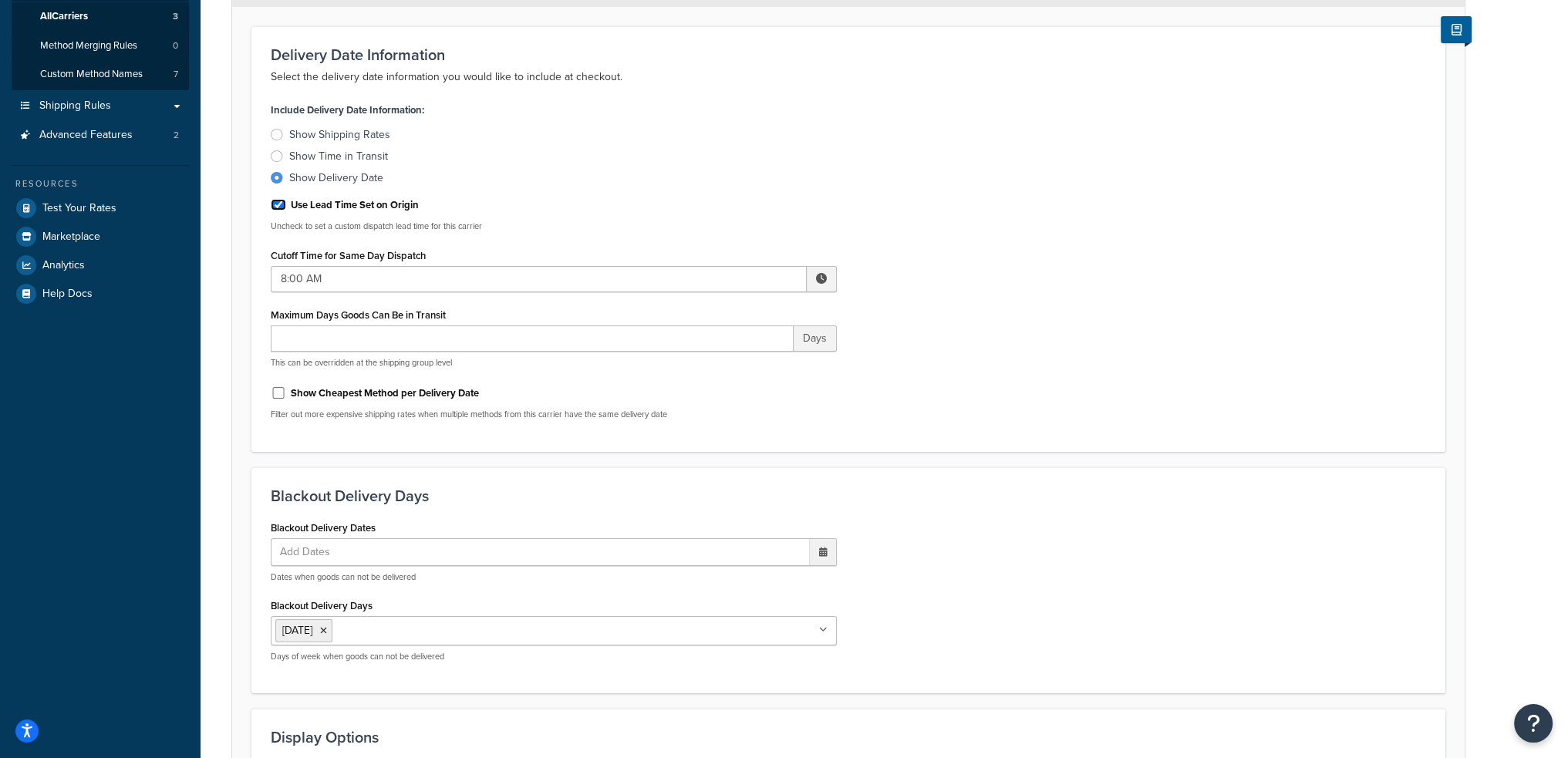
click at [278, 206] on input "Use Lead Time Set on Origin" at bounding box center [278, 205] width 16 height 12
checkbox input "false"
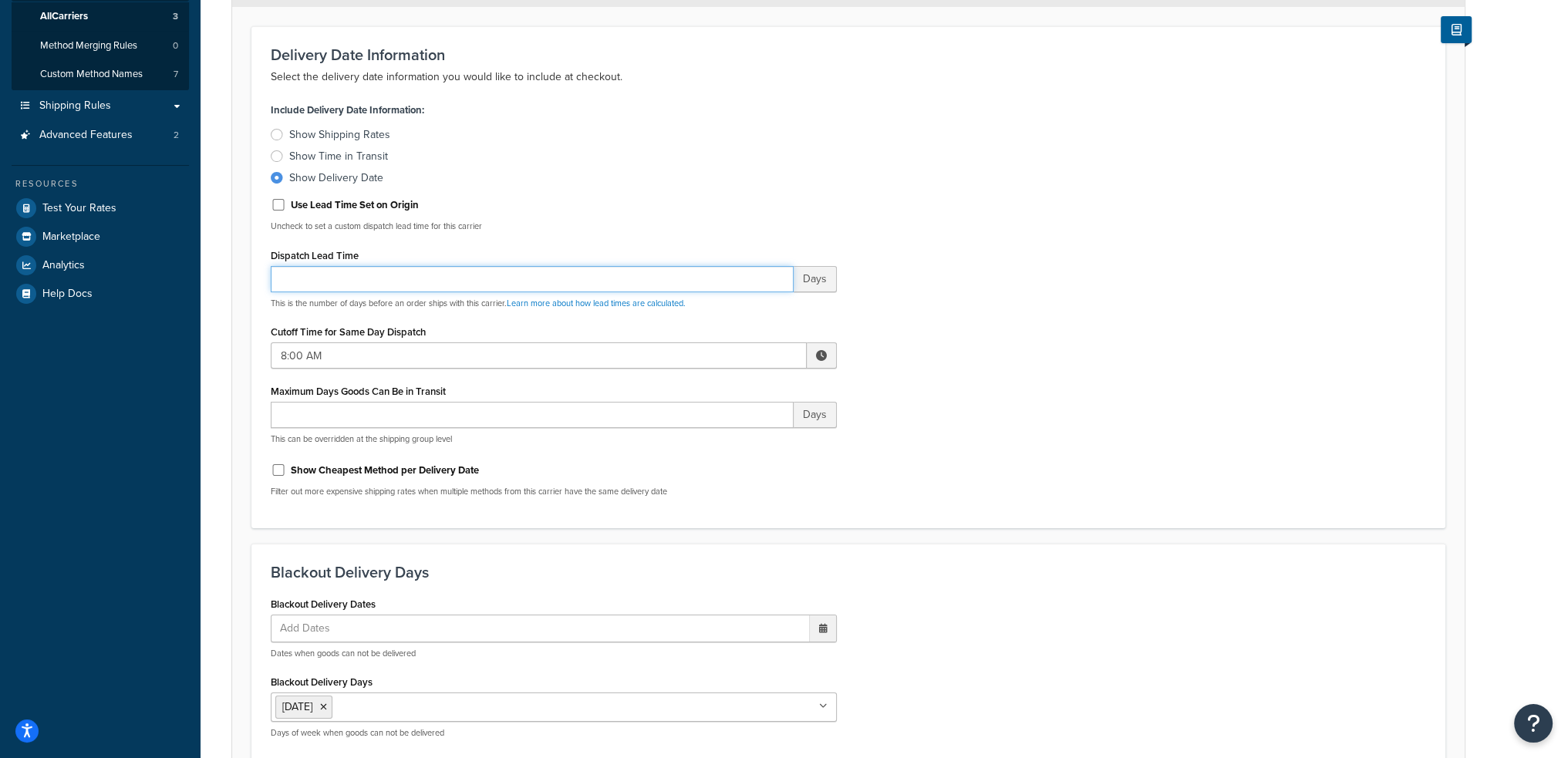
click at [298, 273] on input "Dispatch Lead Time" at bounding box center [532, 280] width 523 height 26
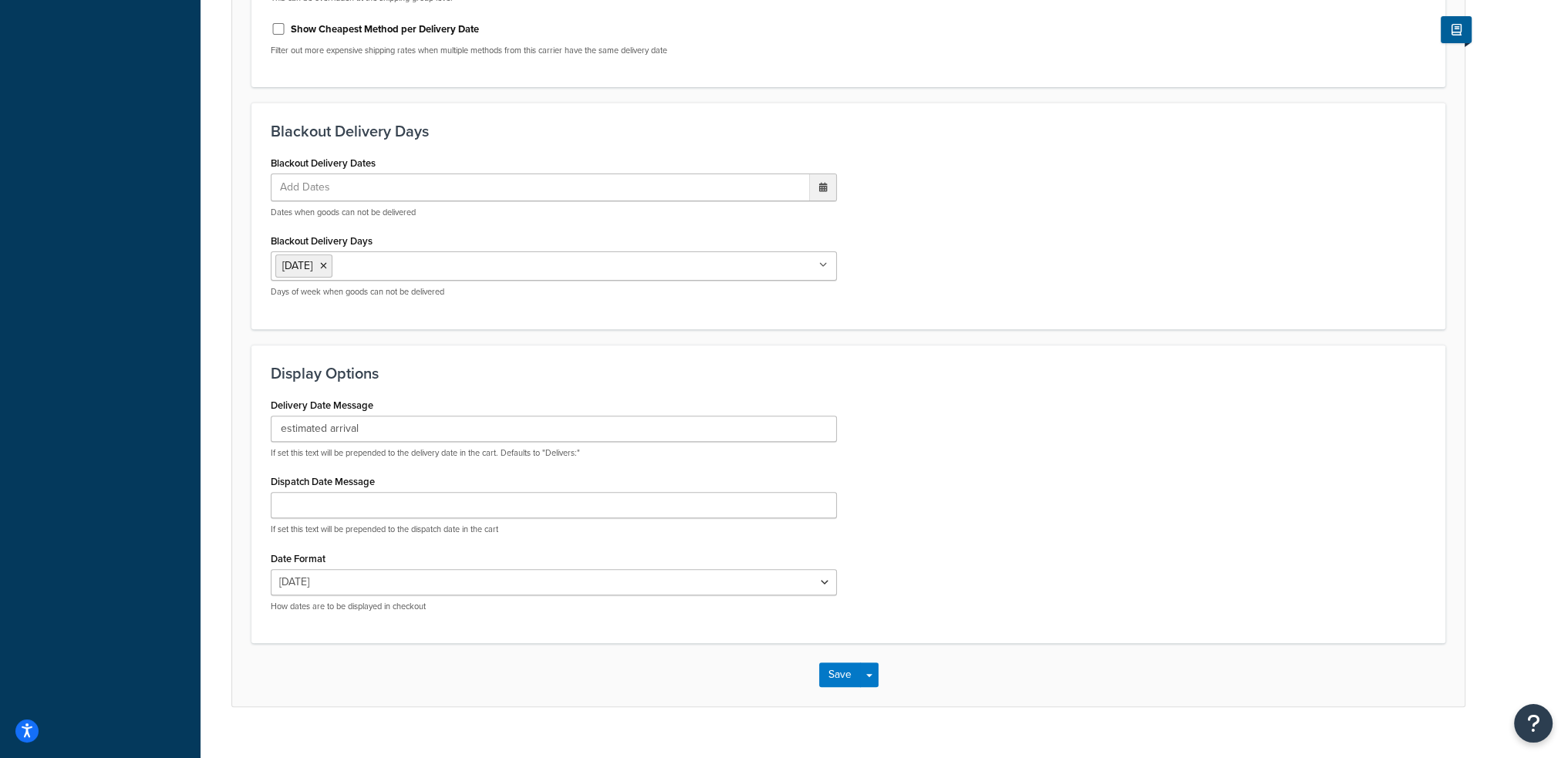
scroll to position [697, 0]
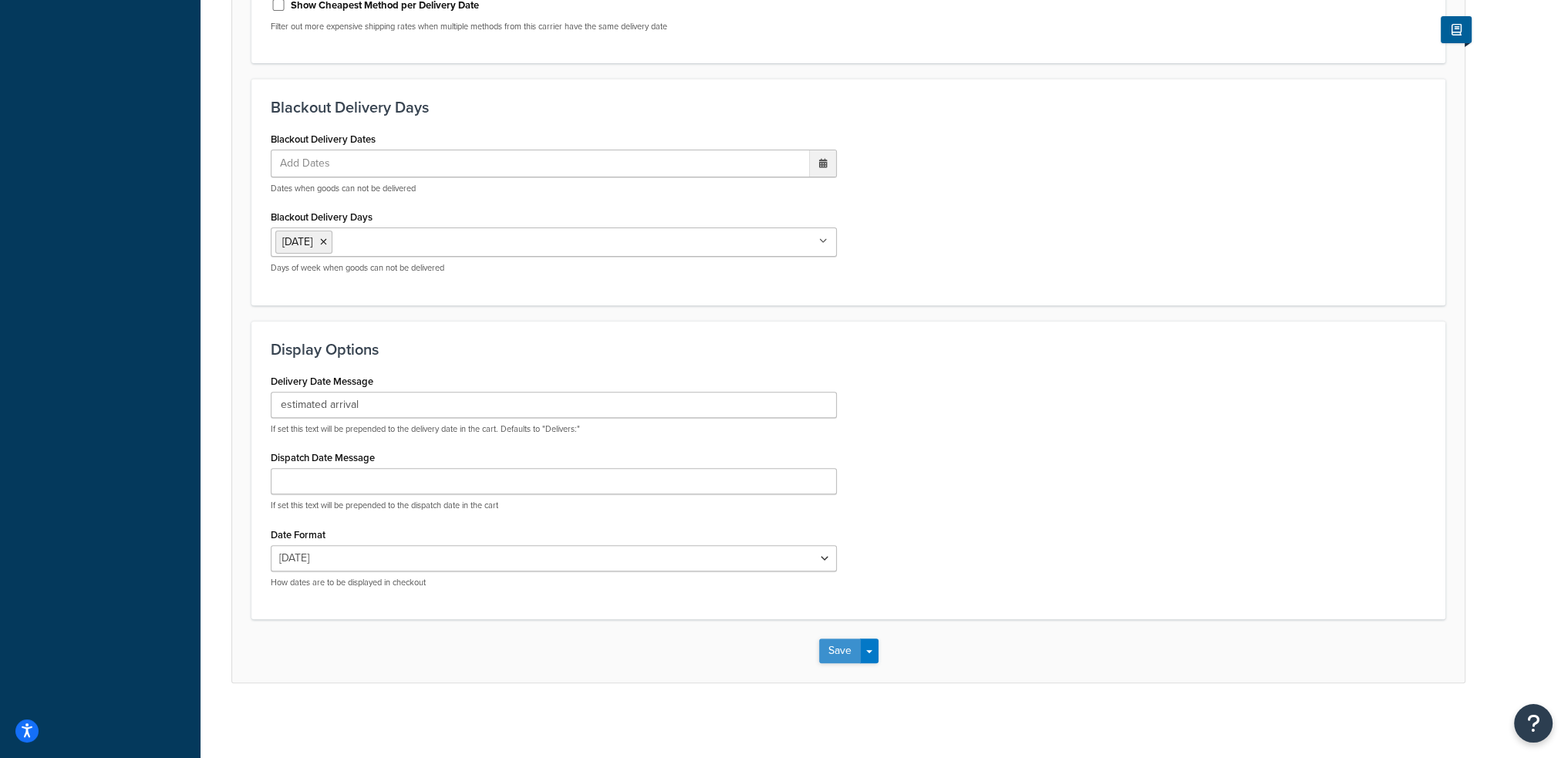
type input "3"
click at [834, 646] on button "Save" at bounding box center [839, 651] width 42 height 25
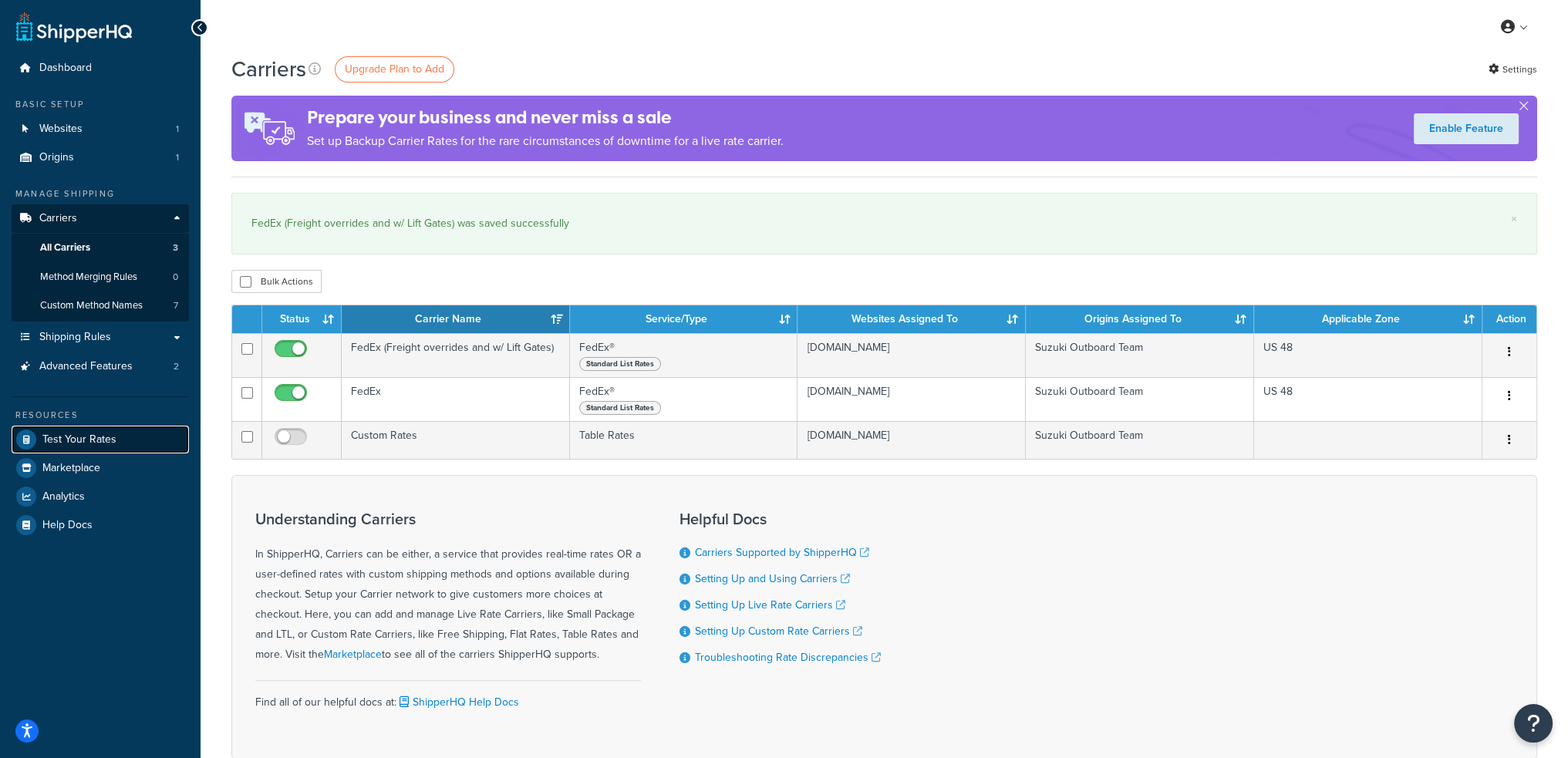
click at [102, 438] on span "Test Your Rates" at bounding box center [80, 440] width 74 height 13
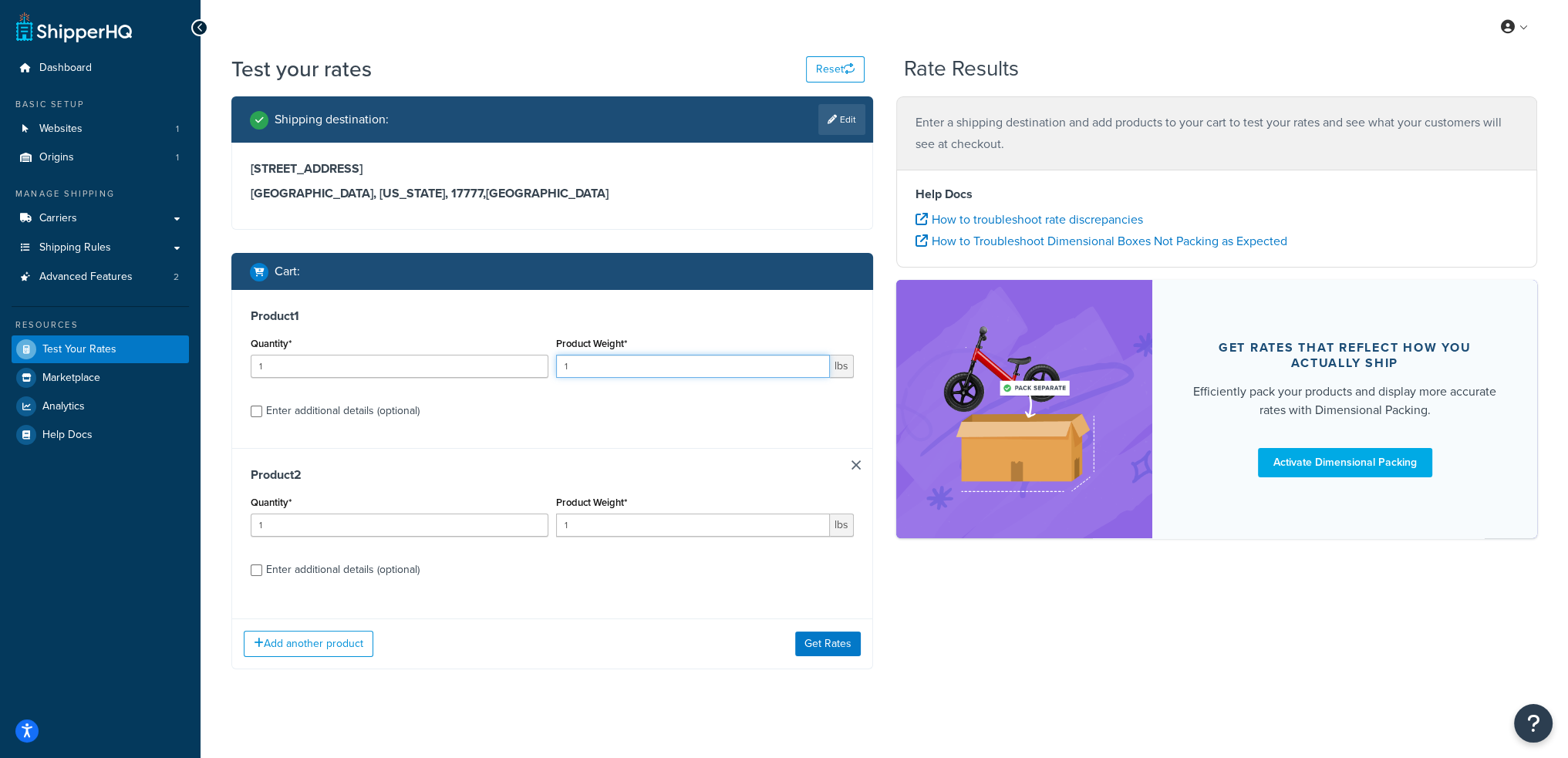
drag, startPoint x: 574, startPoint y: 361, endPoint x: 546, endPoint y: 359, distance: 28.1
click at [546, 359] on div "Quantity* 1 Product Weight* 1 lbs" at bounding box center [552, 361] width 611 height 56
type input "29"
drag, startPoint x: 586, startPoint y: 527, endPoint x: 541, endPoint y: 521, distance: 45.4
click at [544, 521] on div "Quantity* 1 Product Weight* 1 lbs" at bounding box center [552, 520] width 611 height 56
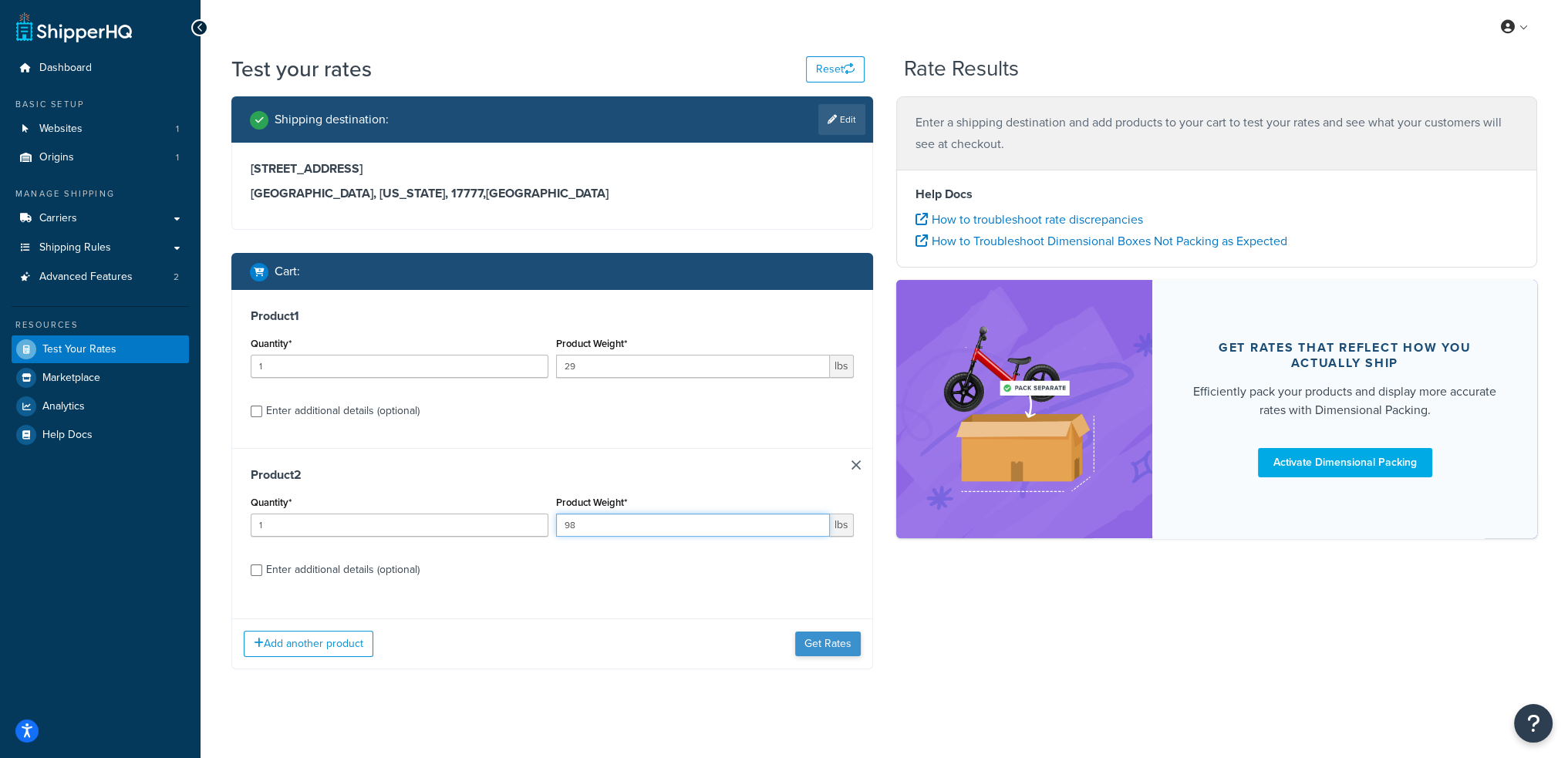
type input "98"
click at [811, 644] on button "Get Rates" at bounding box center [827, 644] width 66 height 25
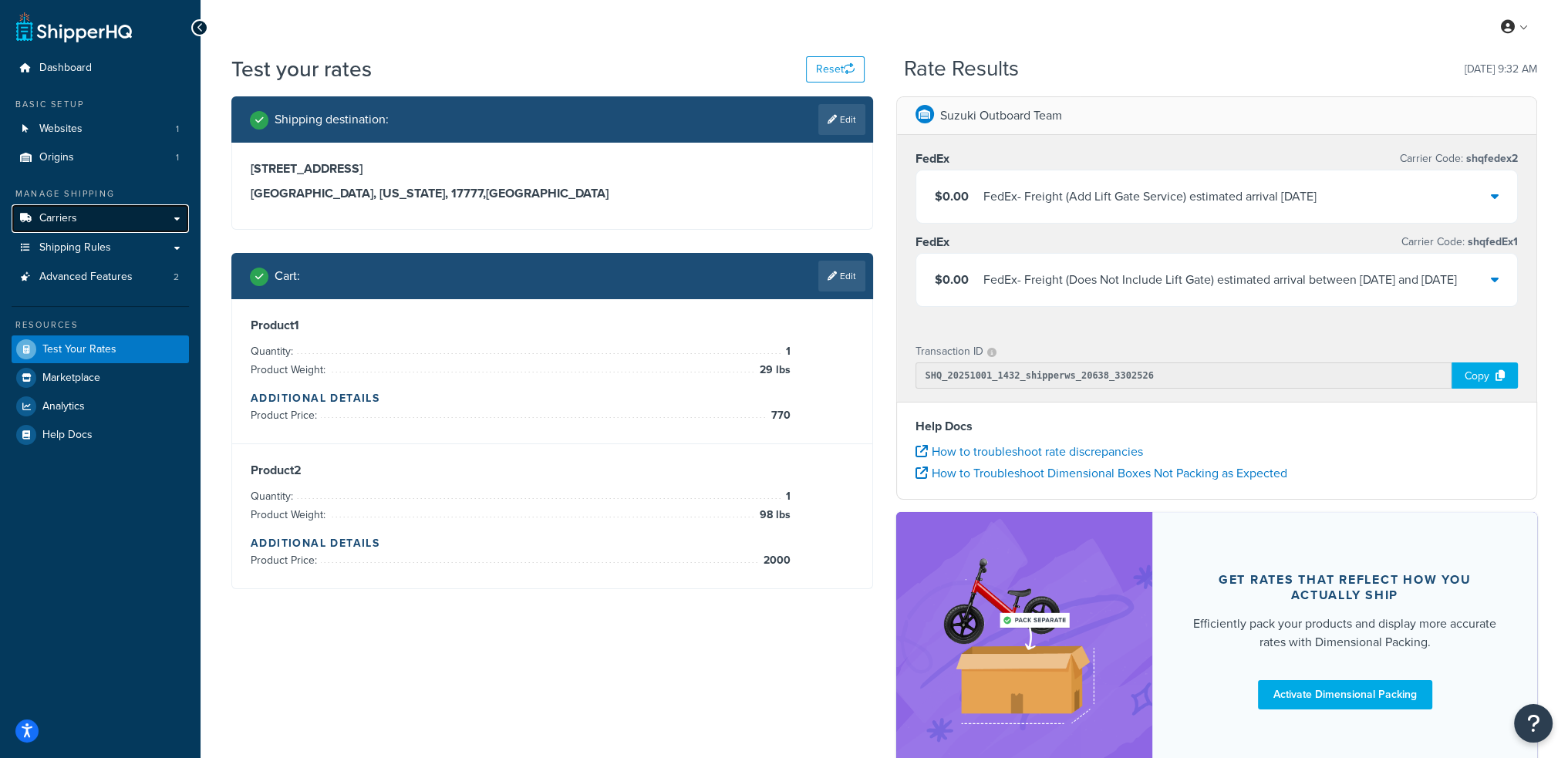
click at [74, 218] on span "Carriers" at bounding box center [58, 218] width 38 height 13
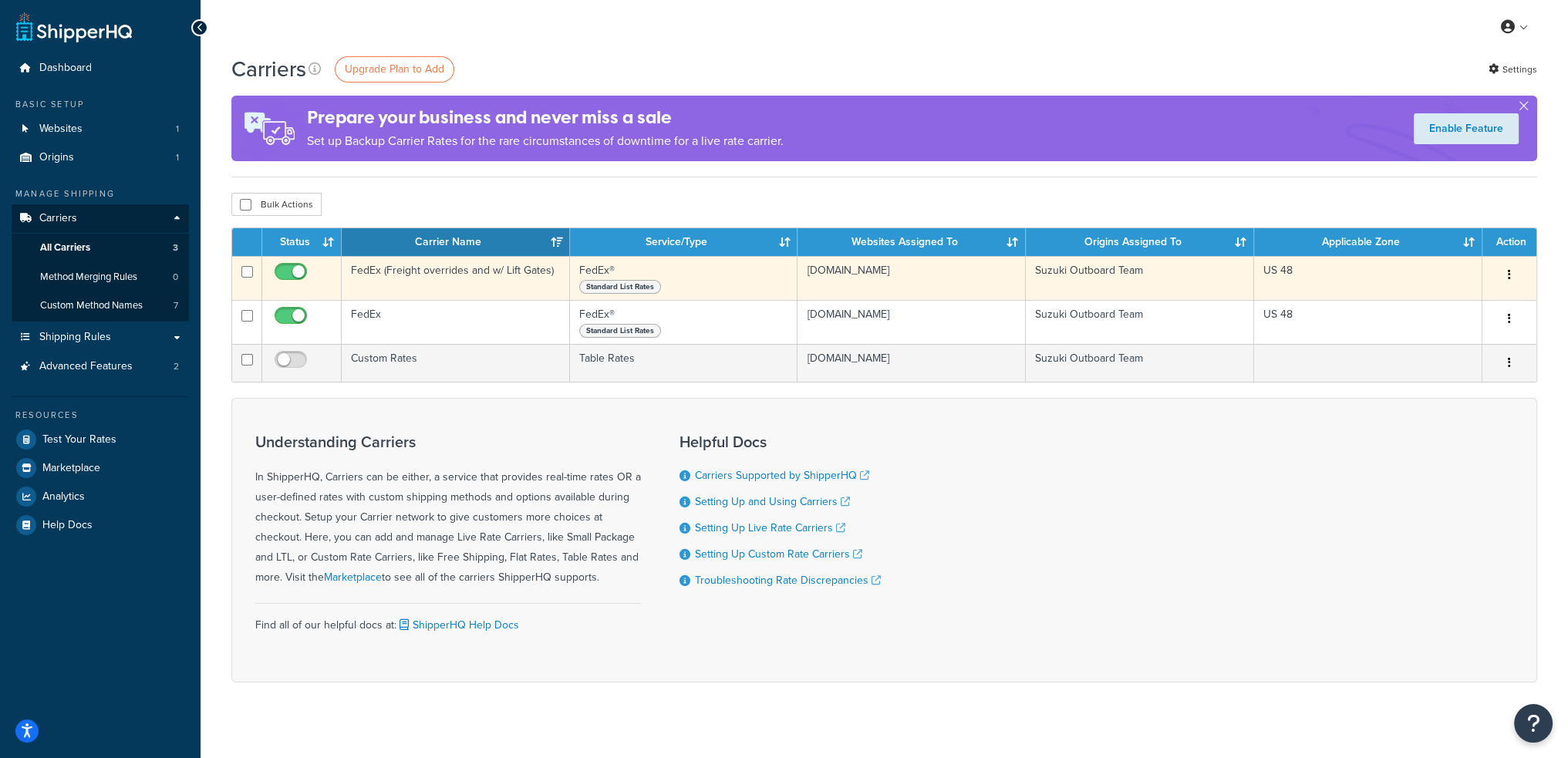
click at [419, 277] on td "FedEx (Freight overrides and w/ Lift Gates)" at bounding box center [455, 279] width 228 height 44
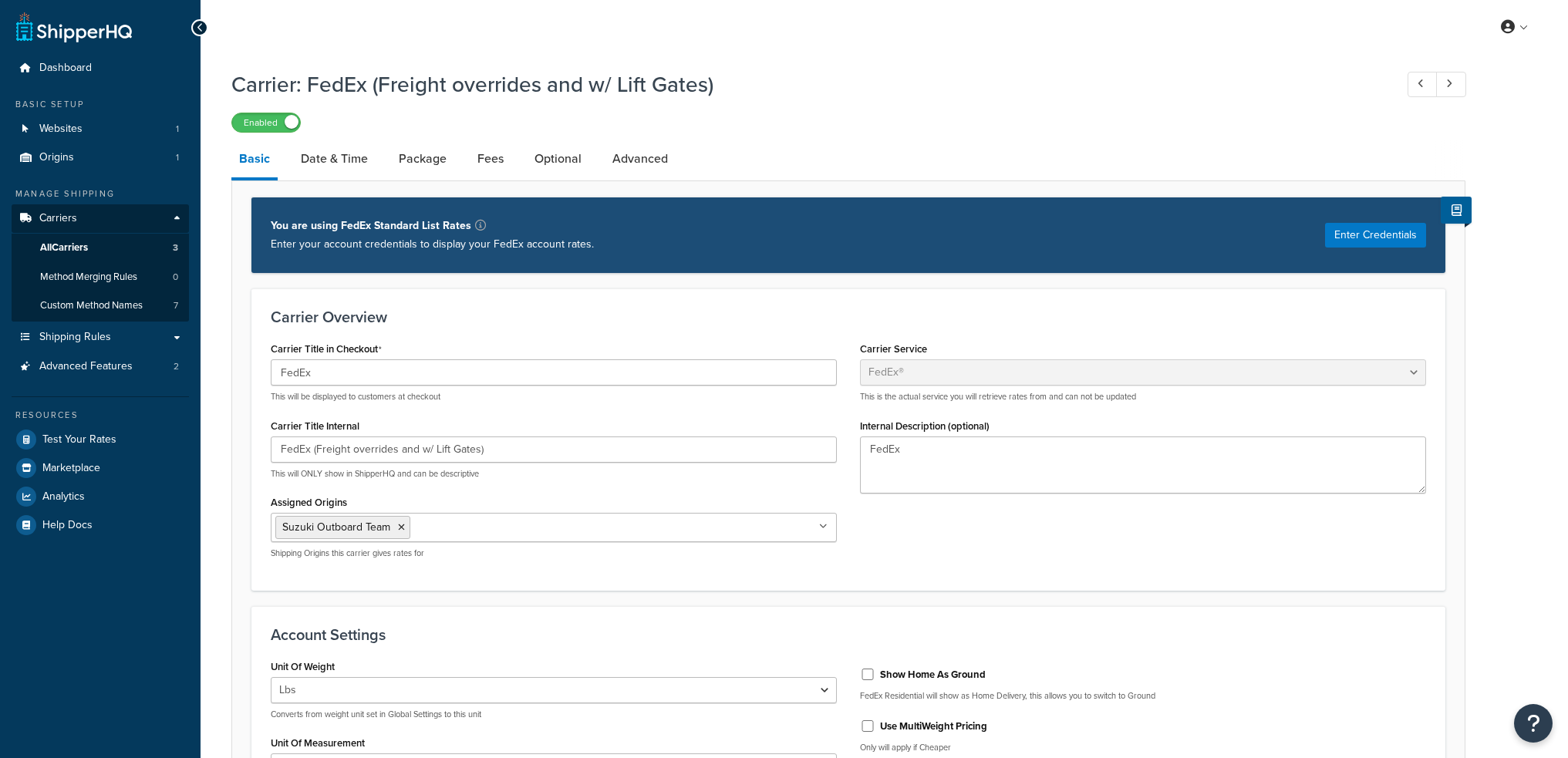
select select "fedEx"
select select "REGULAR_PICKUP"
select select "YOUR_PACKAGING"
click at [331, 145] on link "Date & Time" at bounding box center [334, 159] width 82 height 37
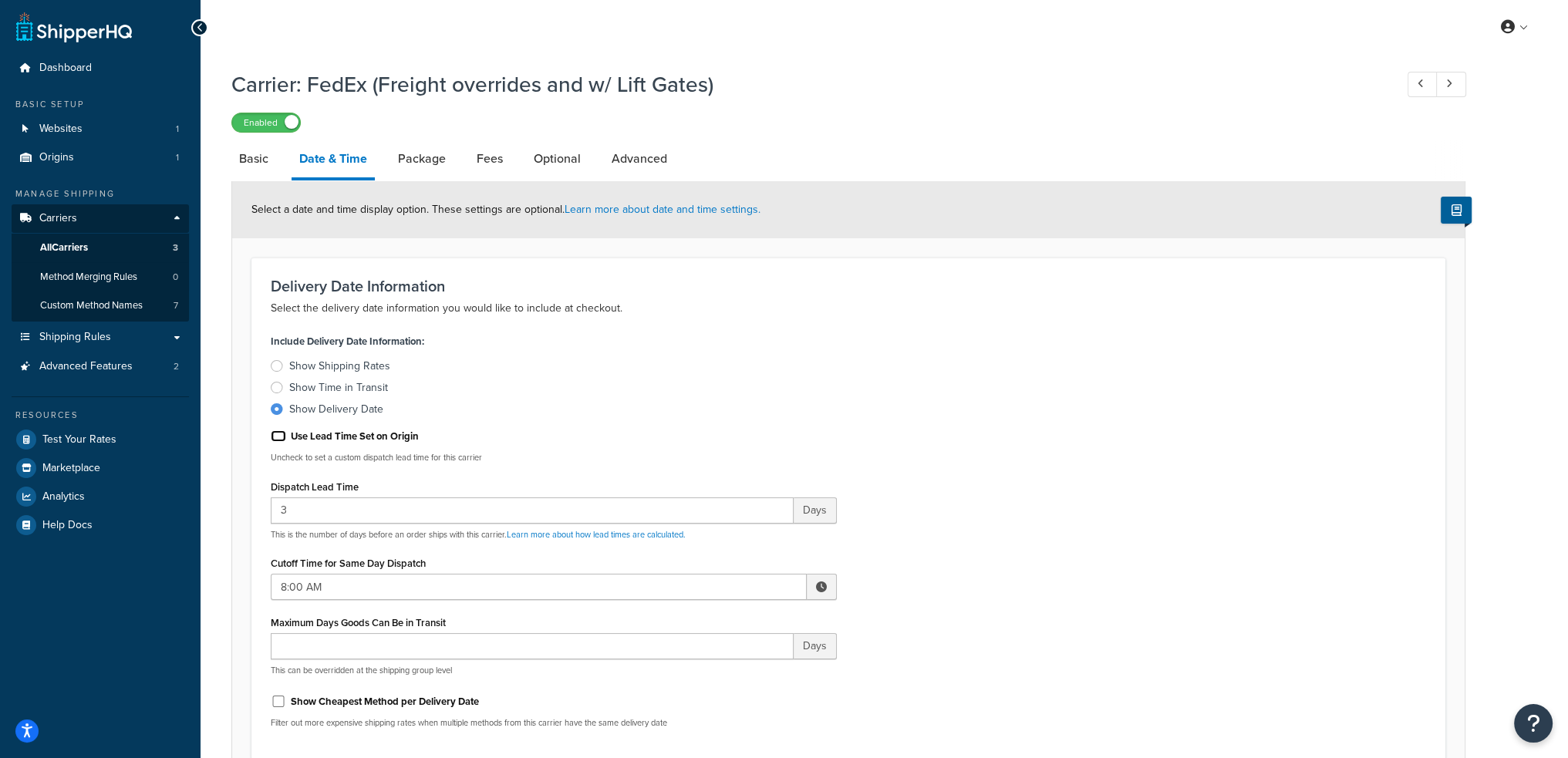
click at [279, 435] on input "Use Lead Time Set on Origin" at bounding box center [278, 436] width 16 height 12
checkbox input "true"
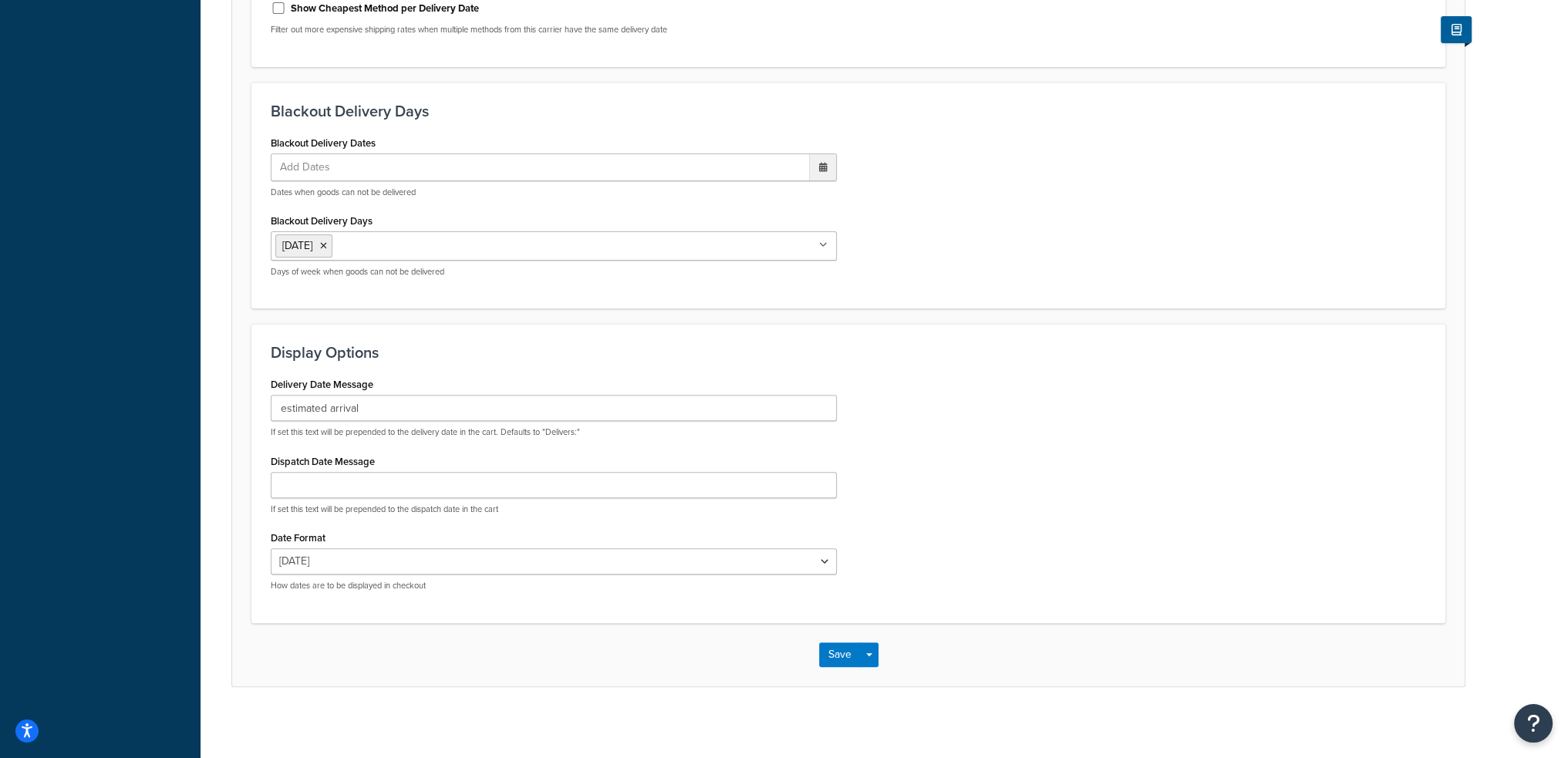
scroll to position [617, 0]
click at [829, 645] on button "Save" at bounding box center [839, 654] width 42 height 25
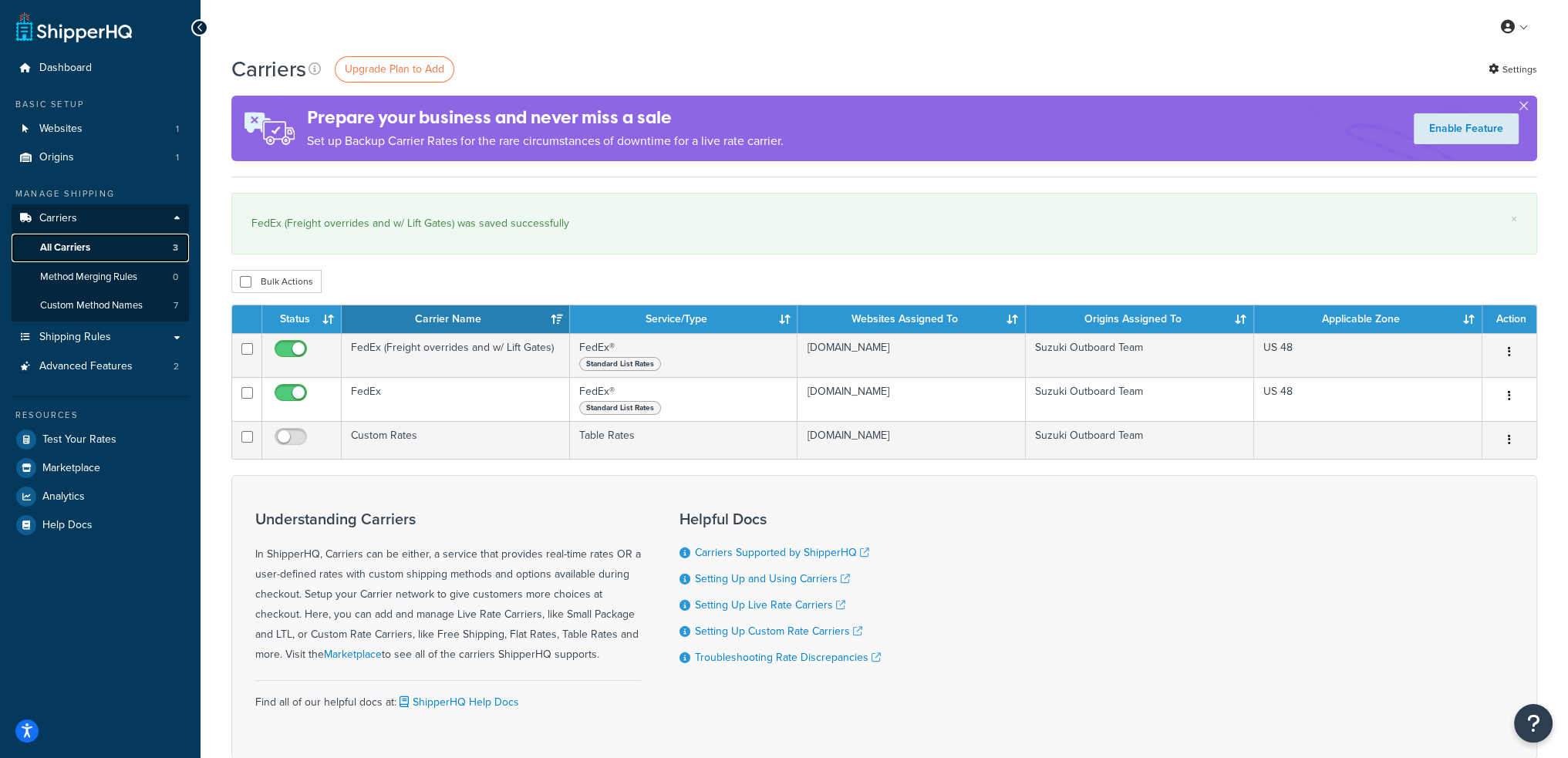
click at [71, 247] on span "All Carriers" at bounding box center [65, 248] width 50 height 13
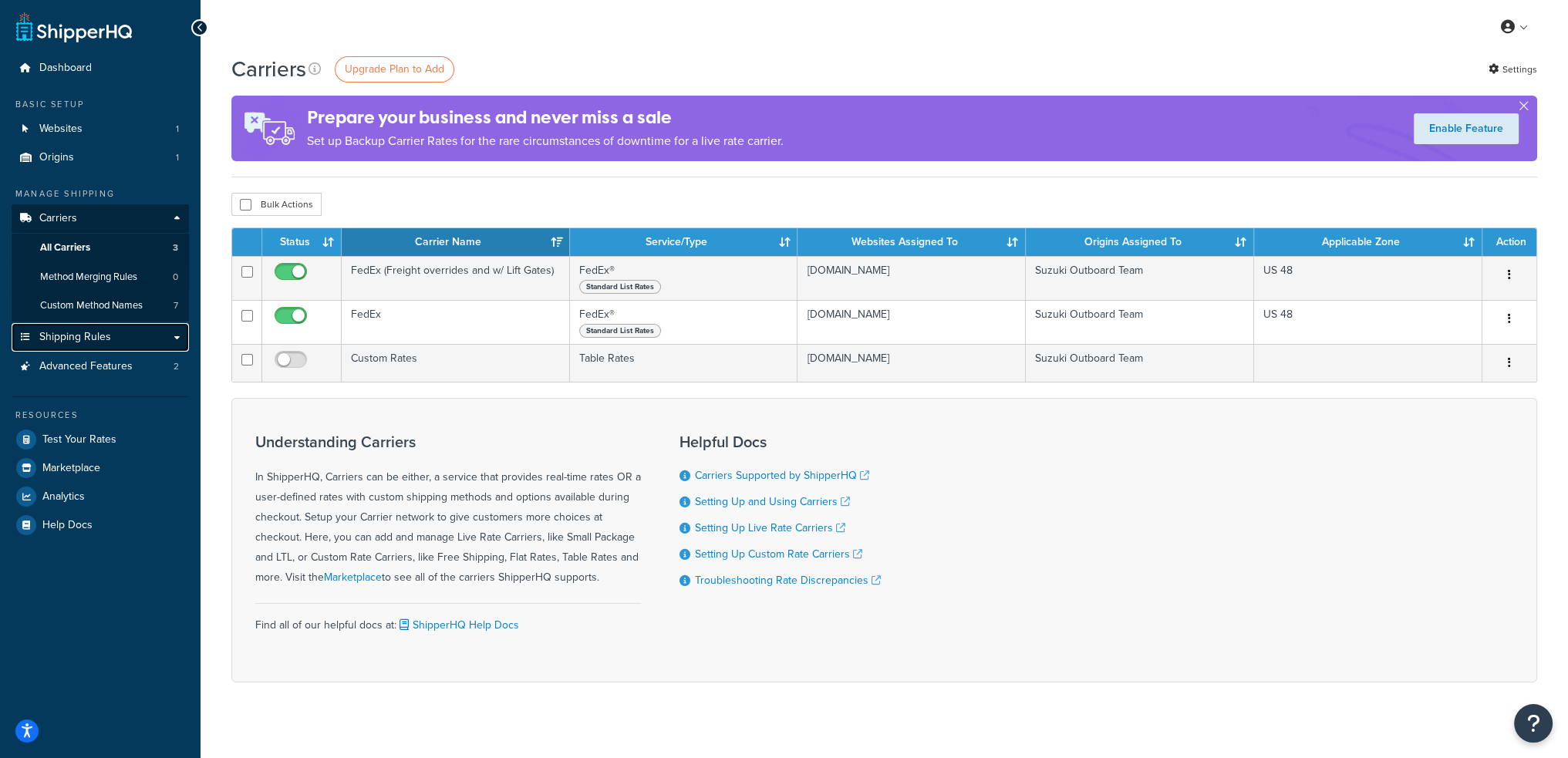
click at [103, 336] on span "Shipping Rules" at bounding box center [76, 338] width 72 height 13
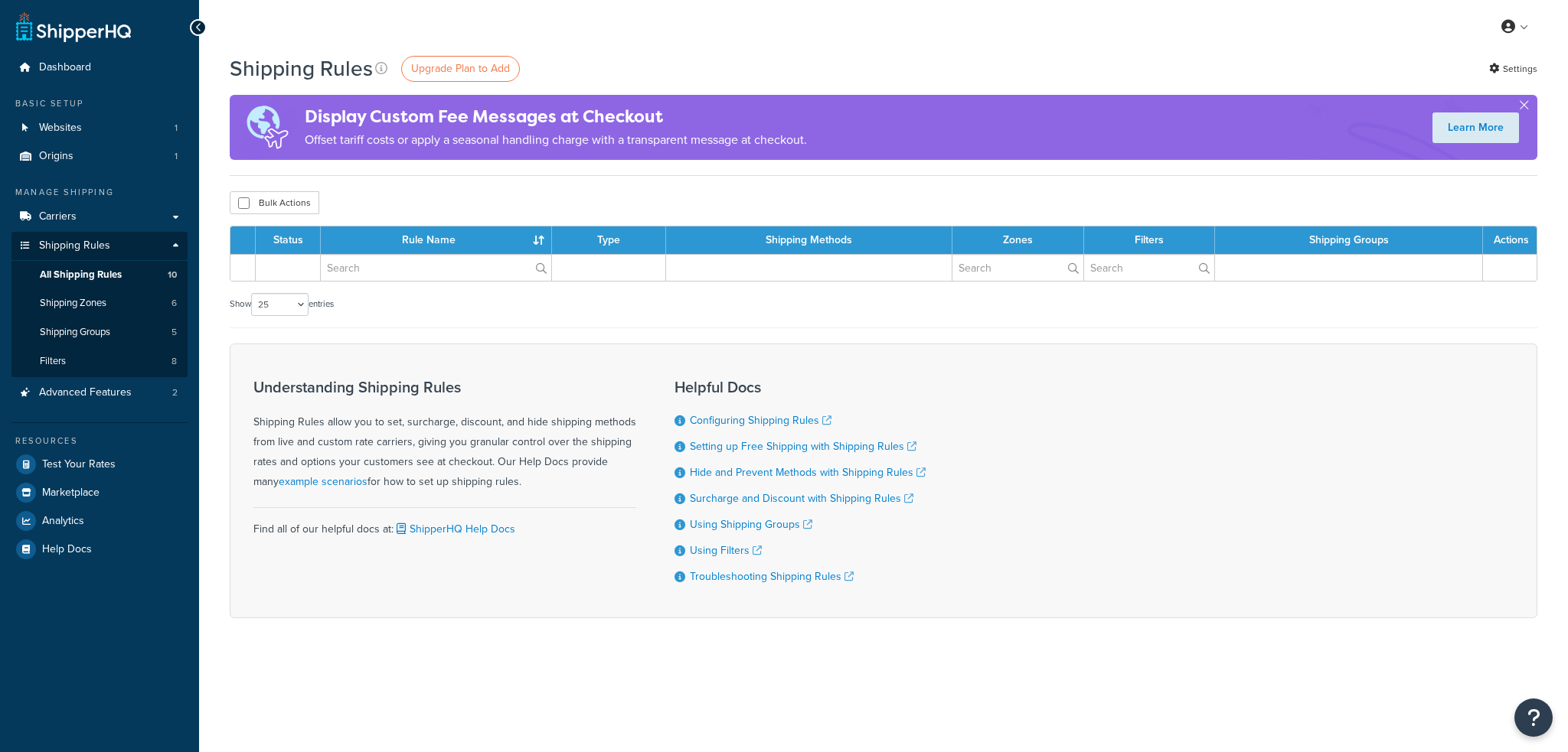
select select "25"
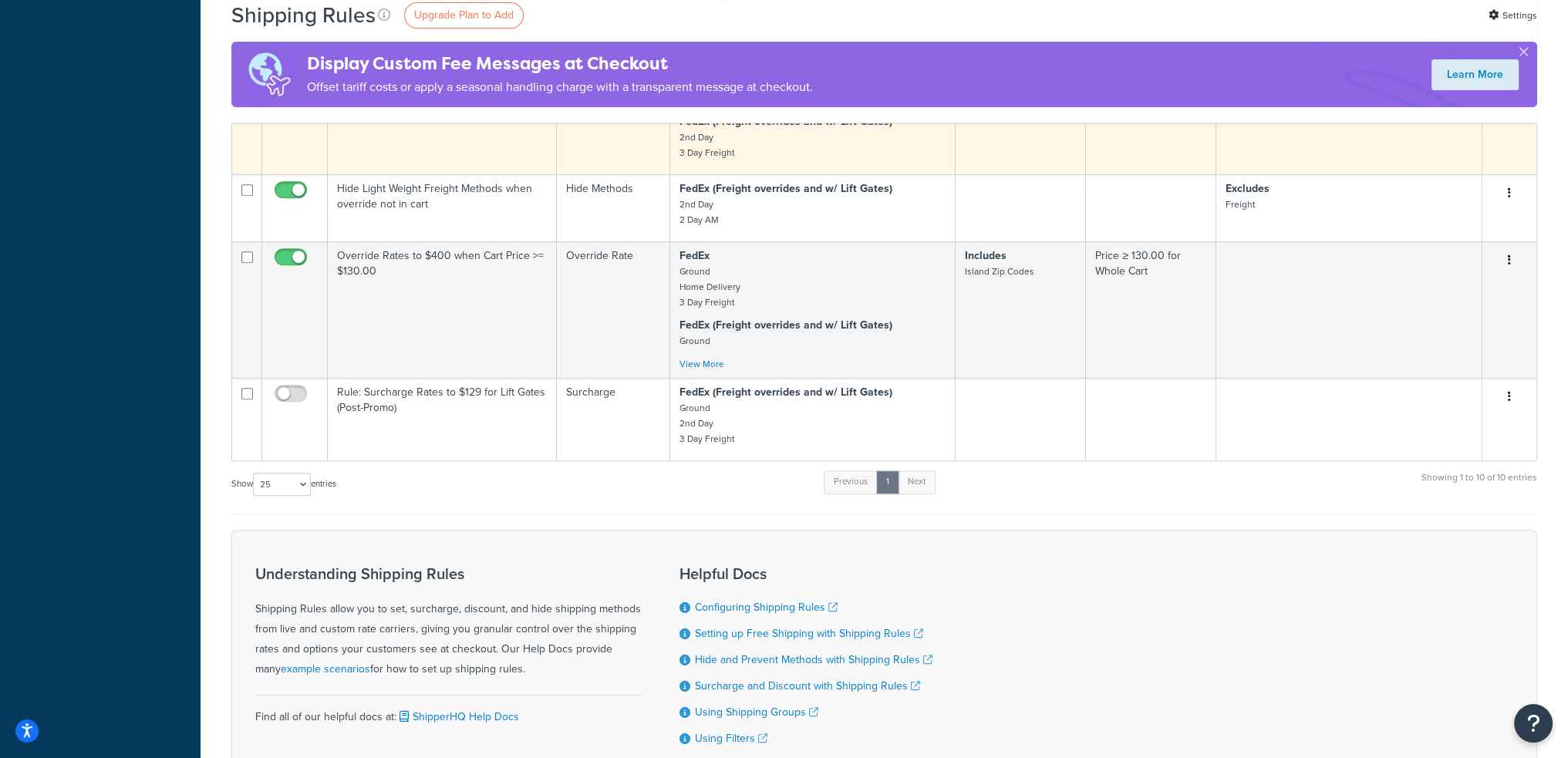
scroll to position [772, 0]
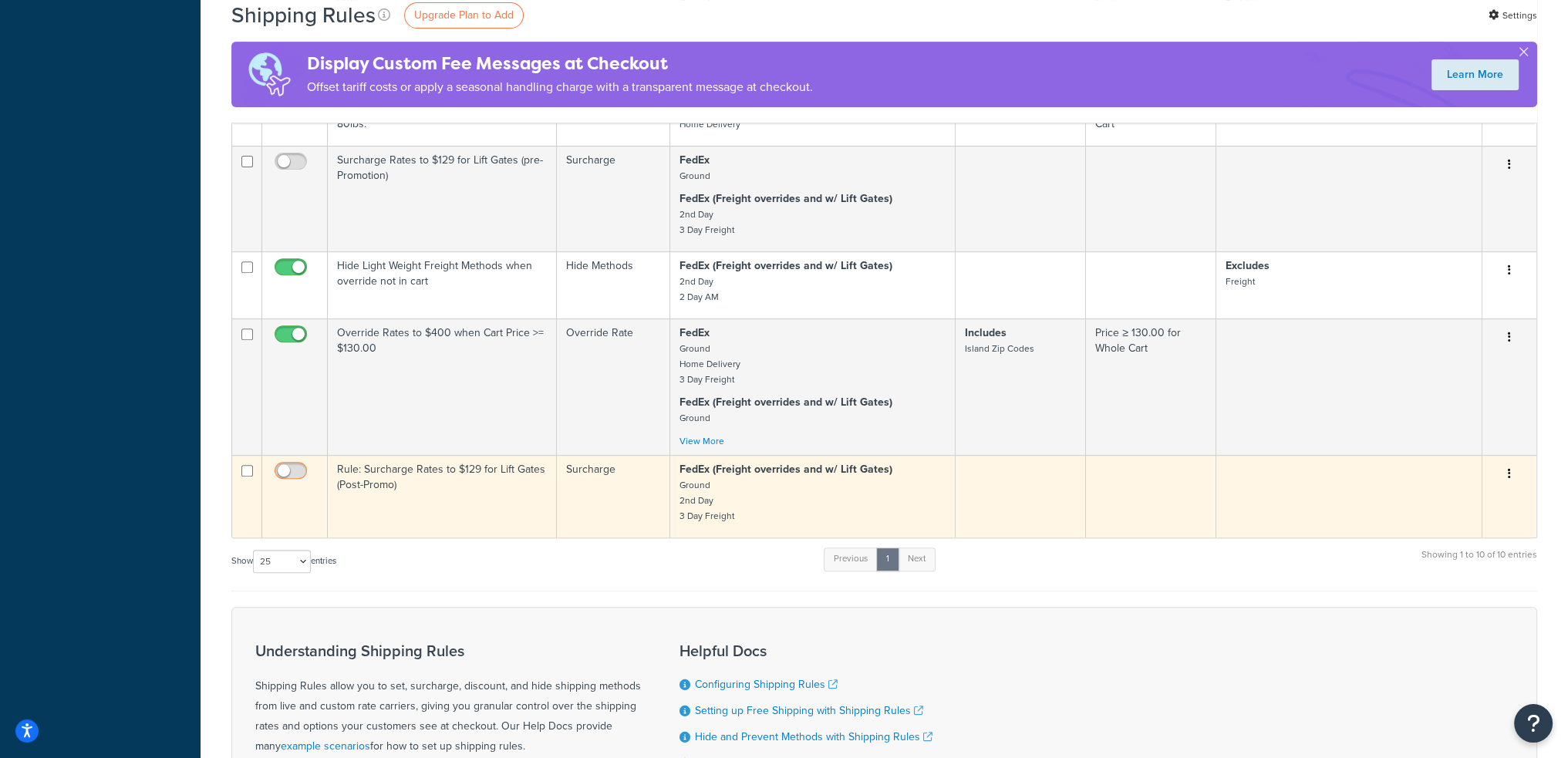
click at [299, 468] on input "checkbox" at bounding box center [292, 475] width 43 height 19
checkbox input "true"
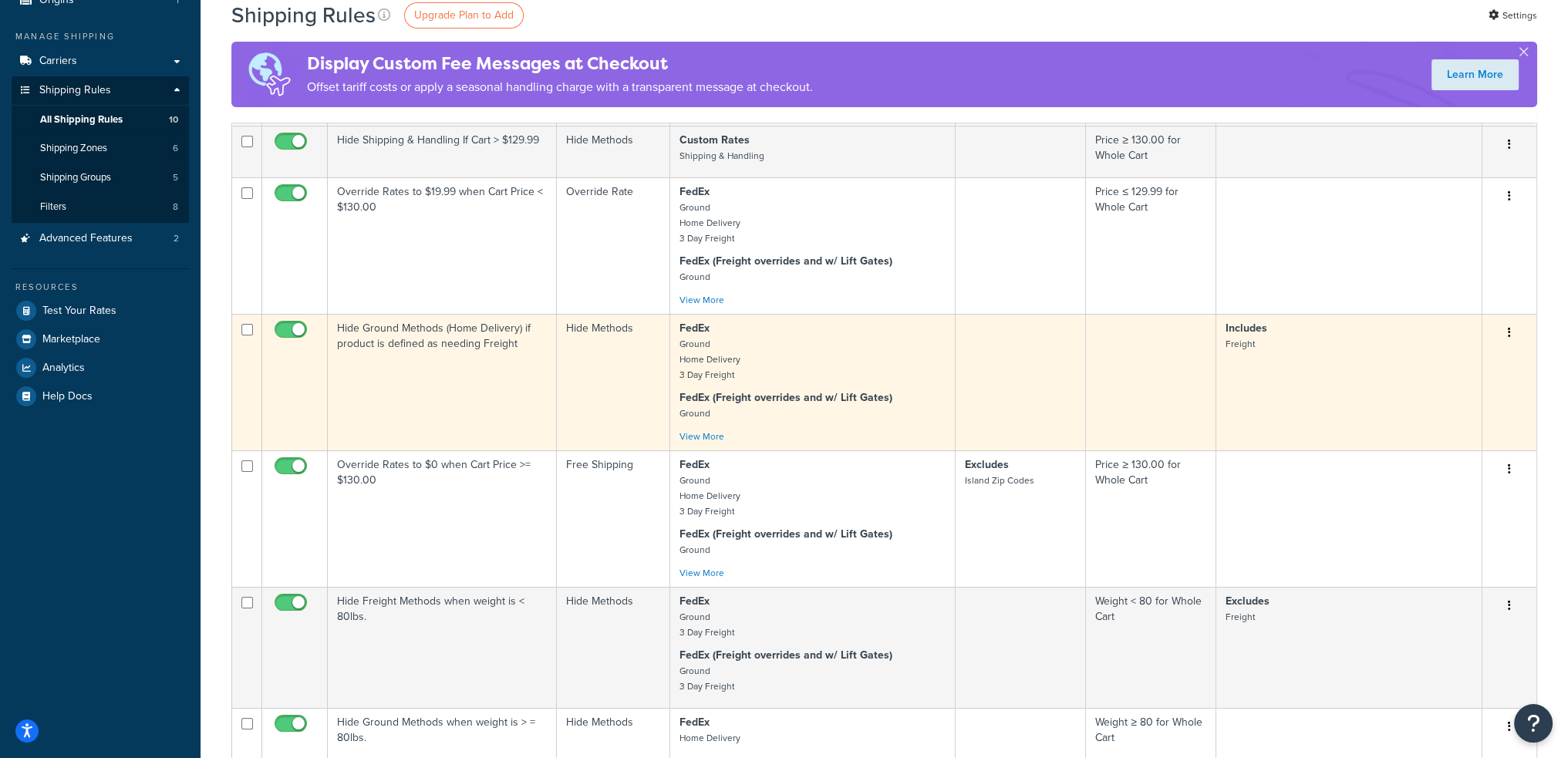
scroll to position [155, 0]
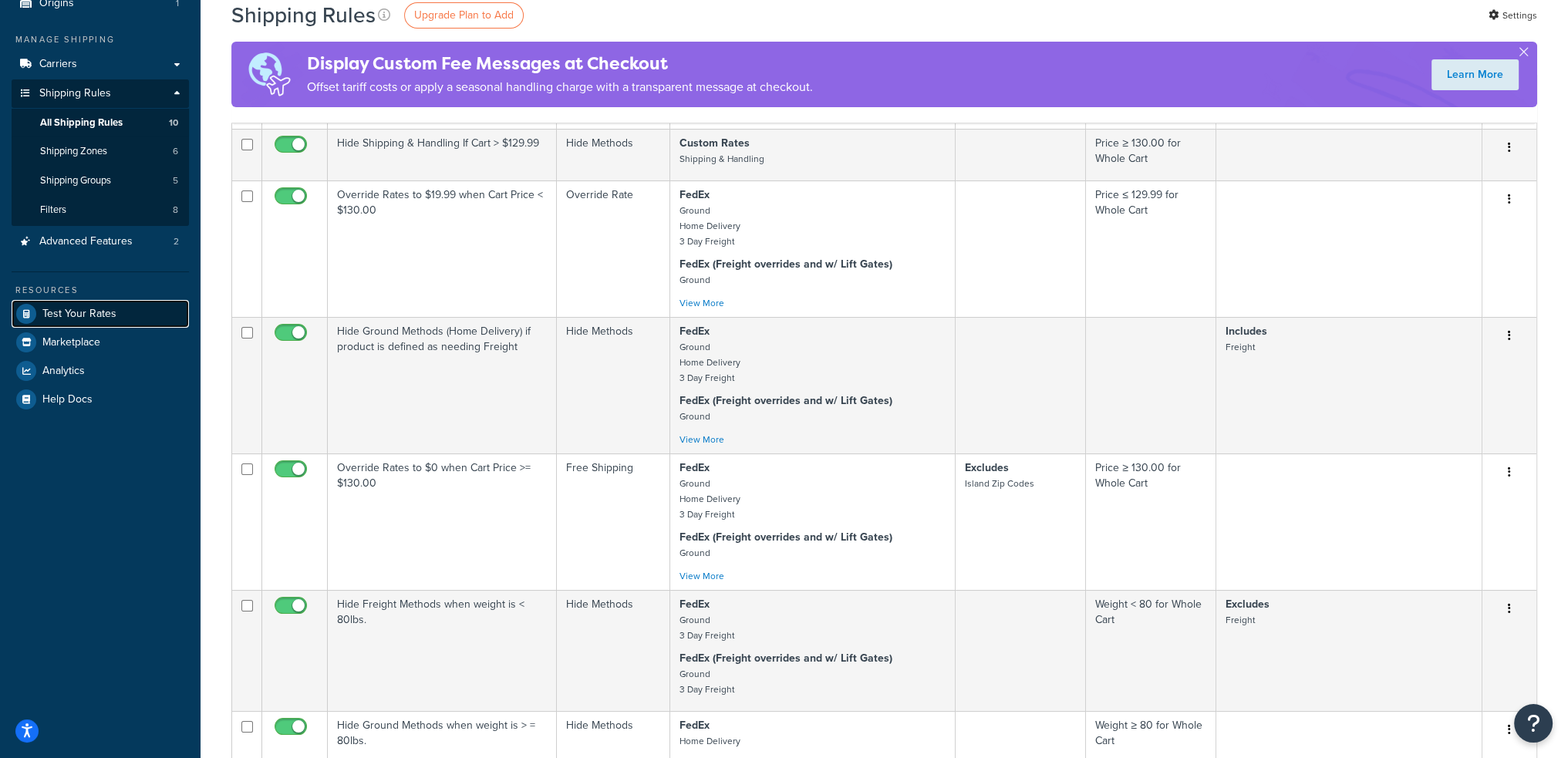
click at [112, 303] on link "Test Your Rates" at bounding box center [101, 314] width 178 height 28
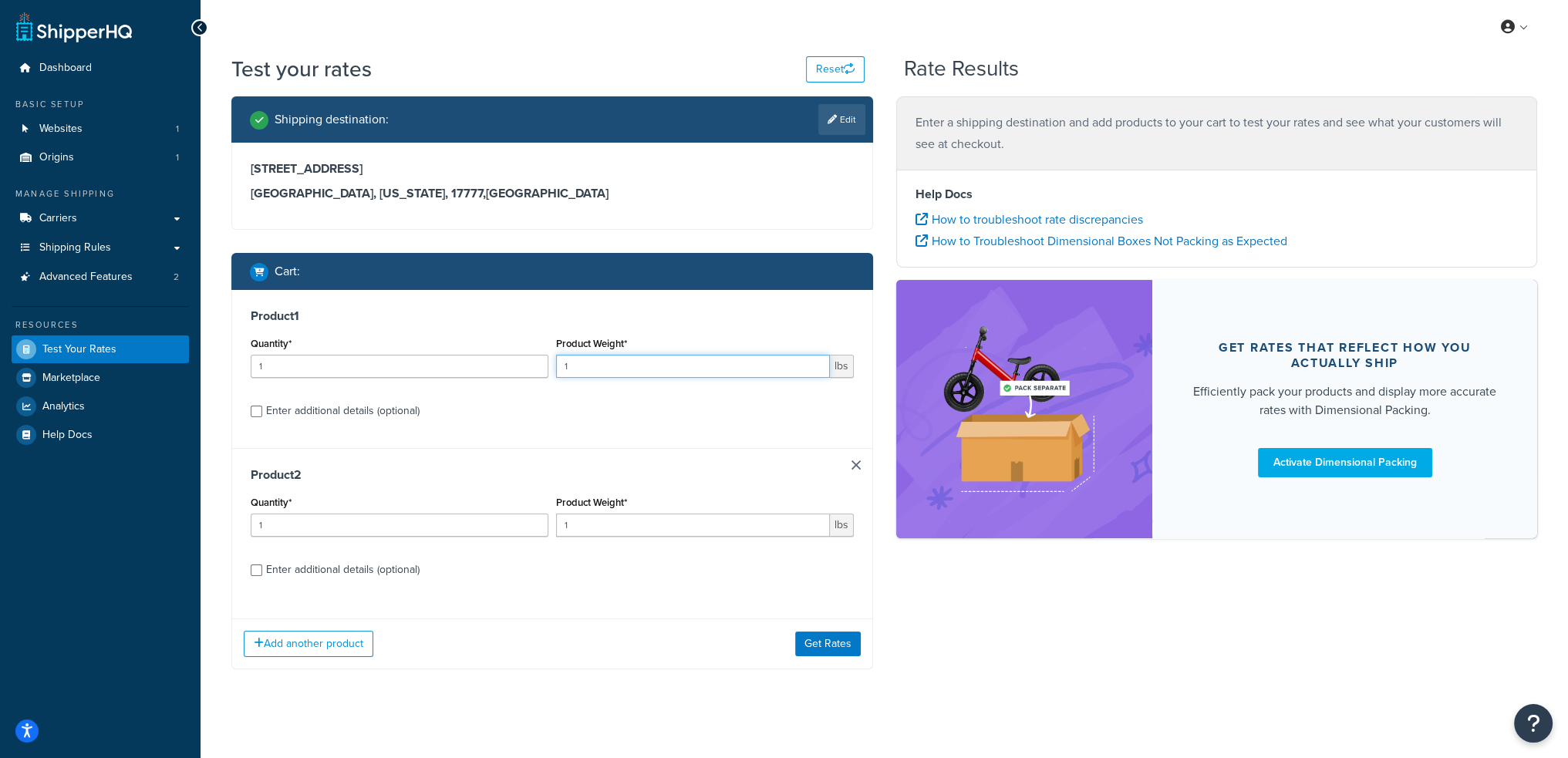
drag, startPoint x: 579, startPoint y: 367, endPoint x: 553, endPoint y: 361, distance: 26.7
click at [553, 361] on div "Product Weight* 1 lbs" at bounding box center [705, 361] width 305 height 56
type input "29"
drag, startPoint x: 582, startPoint y: 525, endPoint x: 534, endPoint y: 524, distance: 48.0
click at [540, 526] on div "Quantity* 1 Product Weight* 1 lbs" at bounding box center [552, 520] width 611 height 56
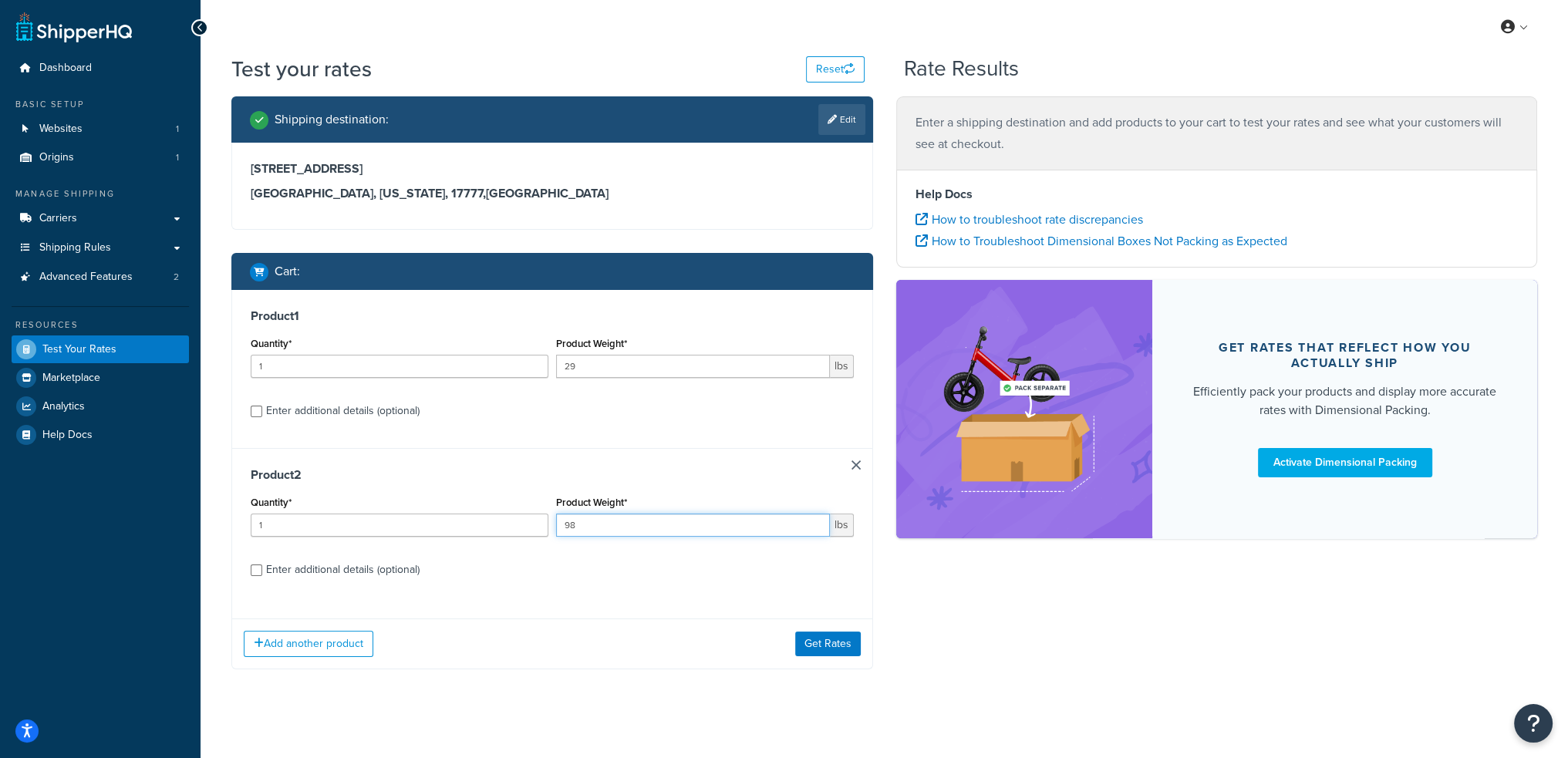
type input "98"
click at [810, 625] on div "Add another product Get Rates" at bounding box center [552, 644] width 640 height 50
click at [816, 644] on button "Get Rates" at bounding box center [827, 644] width 66 height 25
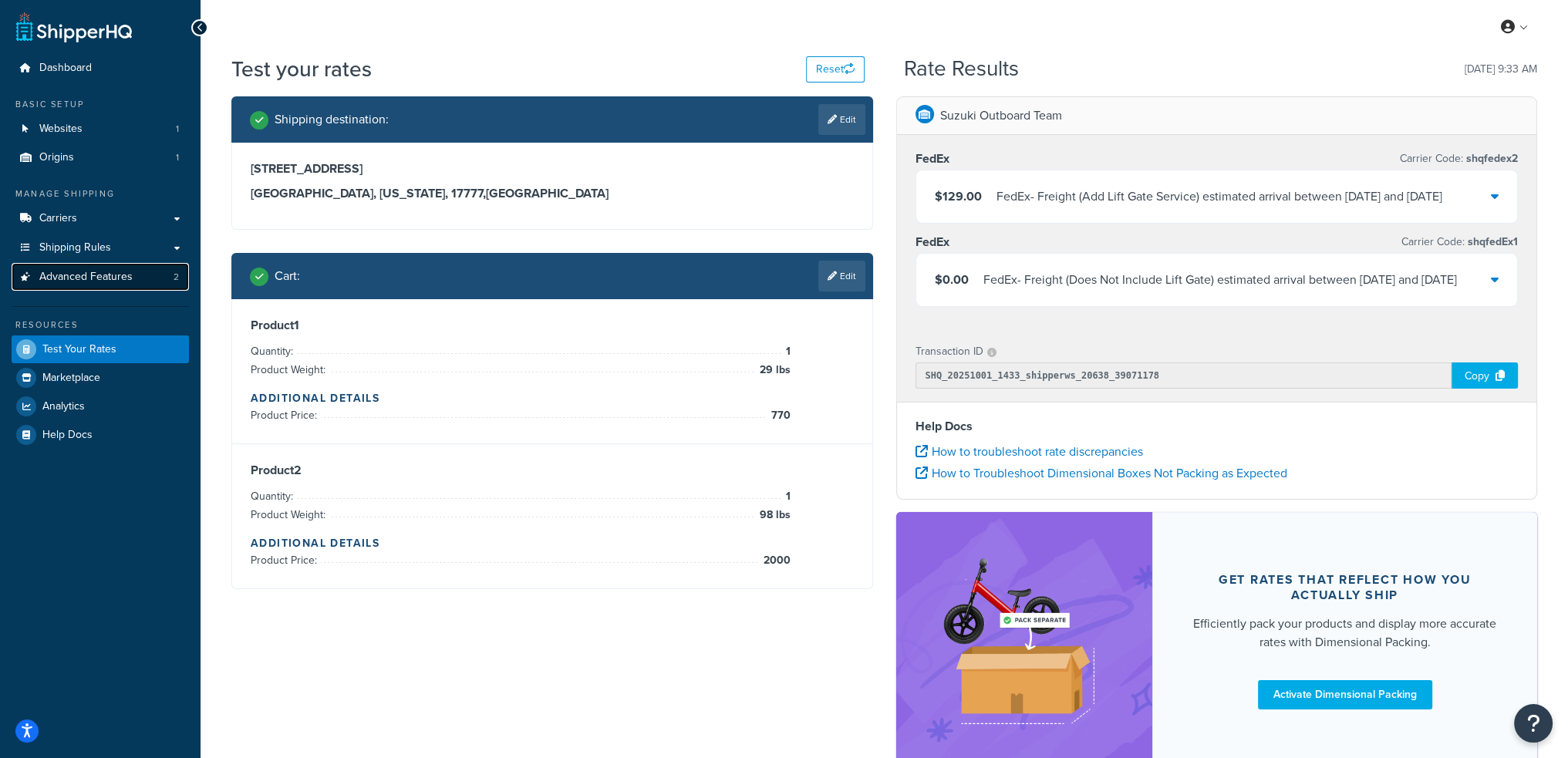
click at [74, 278] on span "Advanced Features" at bounding box center [86, 278] width 93 height 13
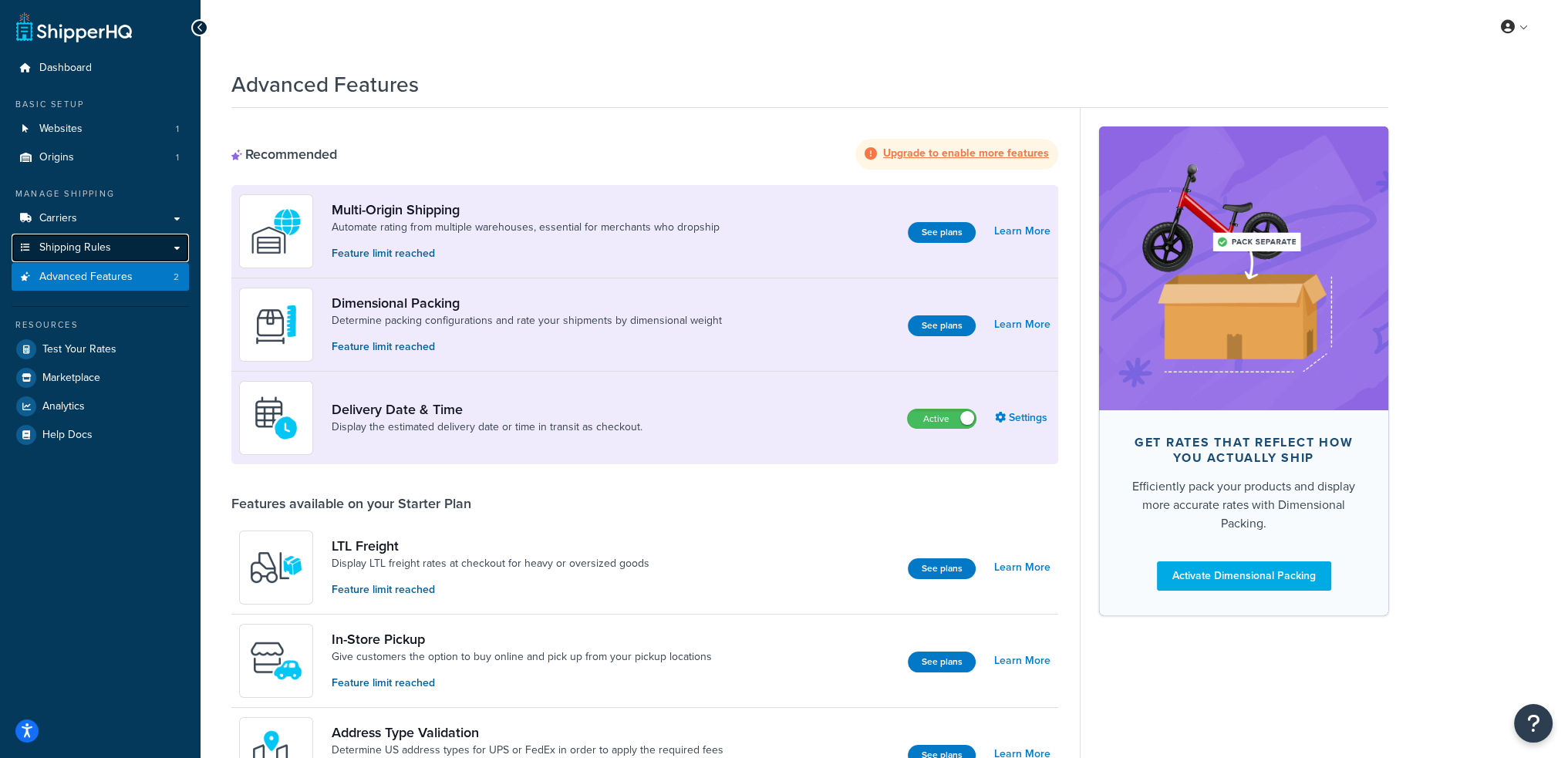
click at [96, 254] on span "Shipping Rules" at bounding box center [76, 248] width 72 height 13
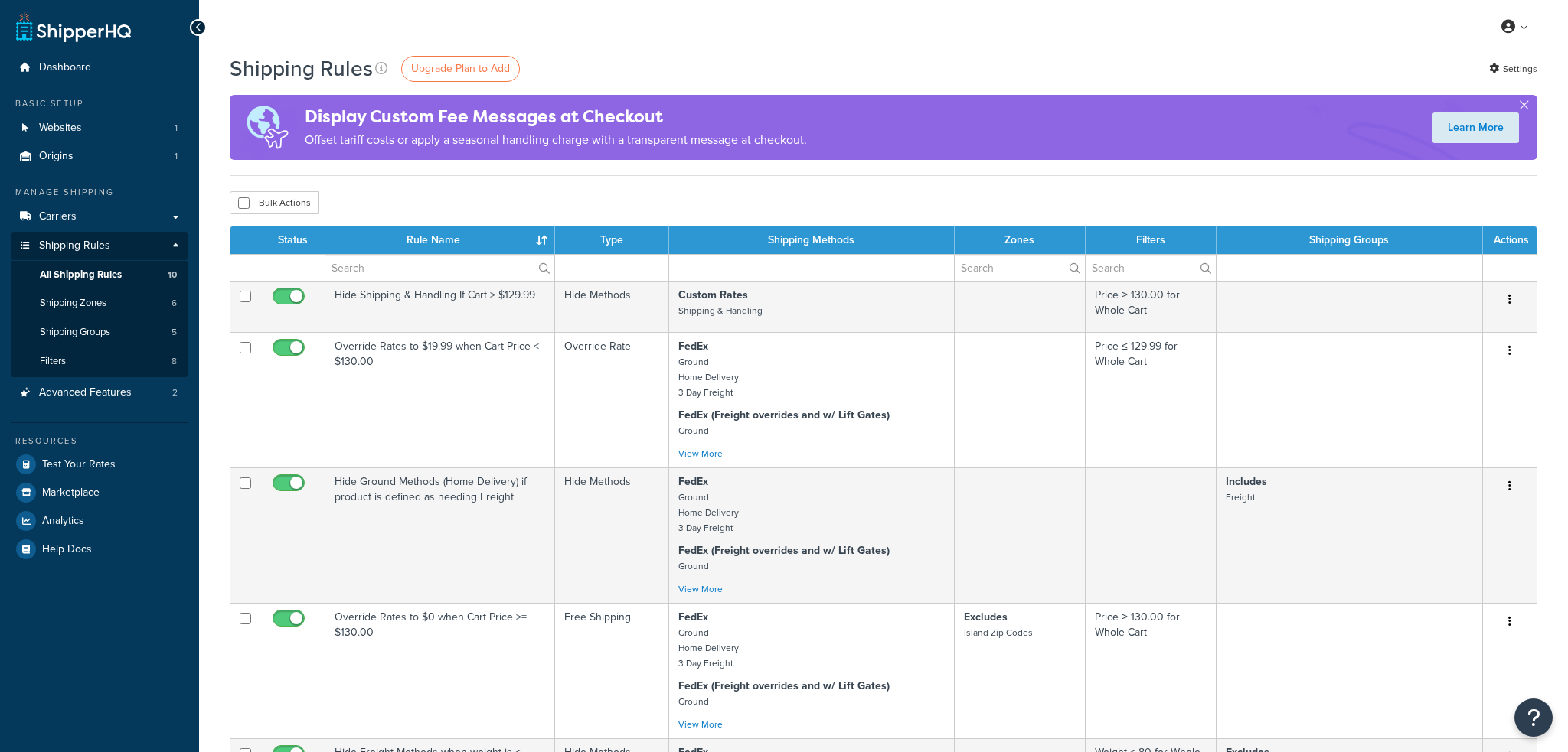
select select "25"
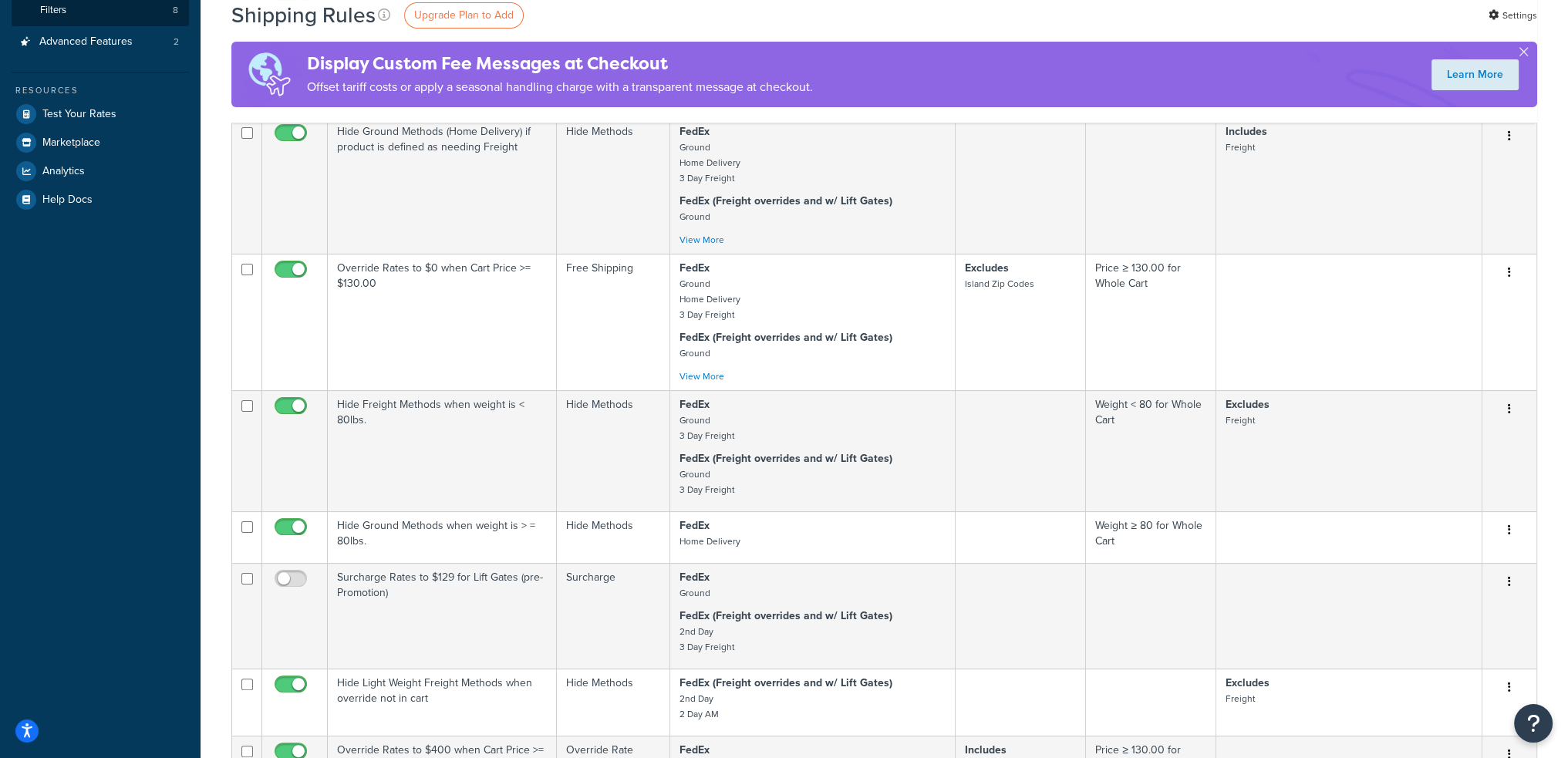
scroll to position [986, 0]
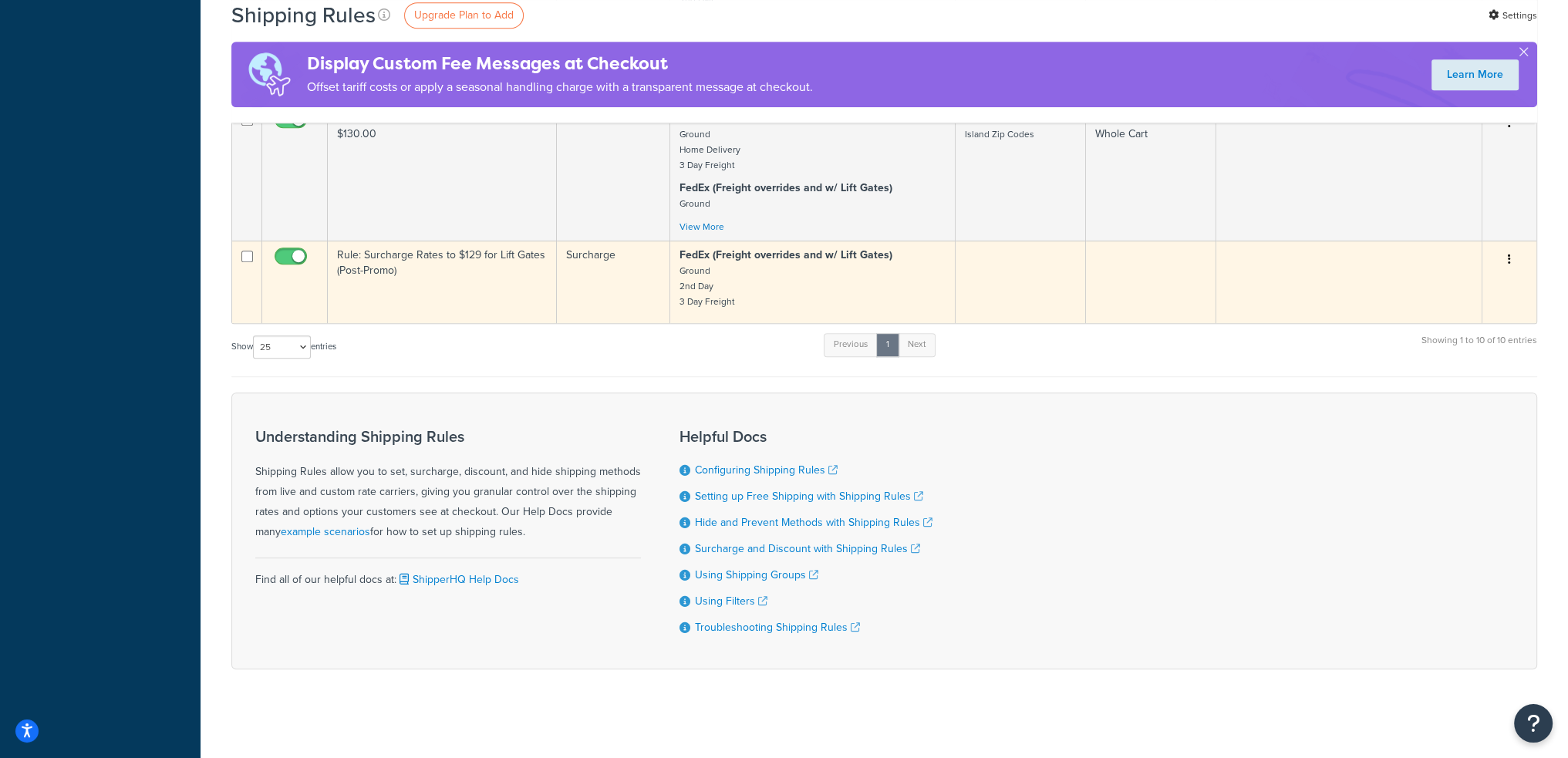
click at [293, 251] on input "checkbox" at bounding box center [292, 260] width 43 height 19
checkbox input "false"
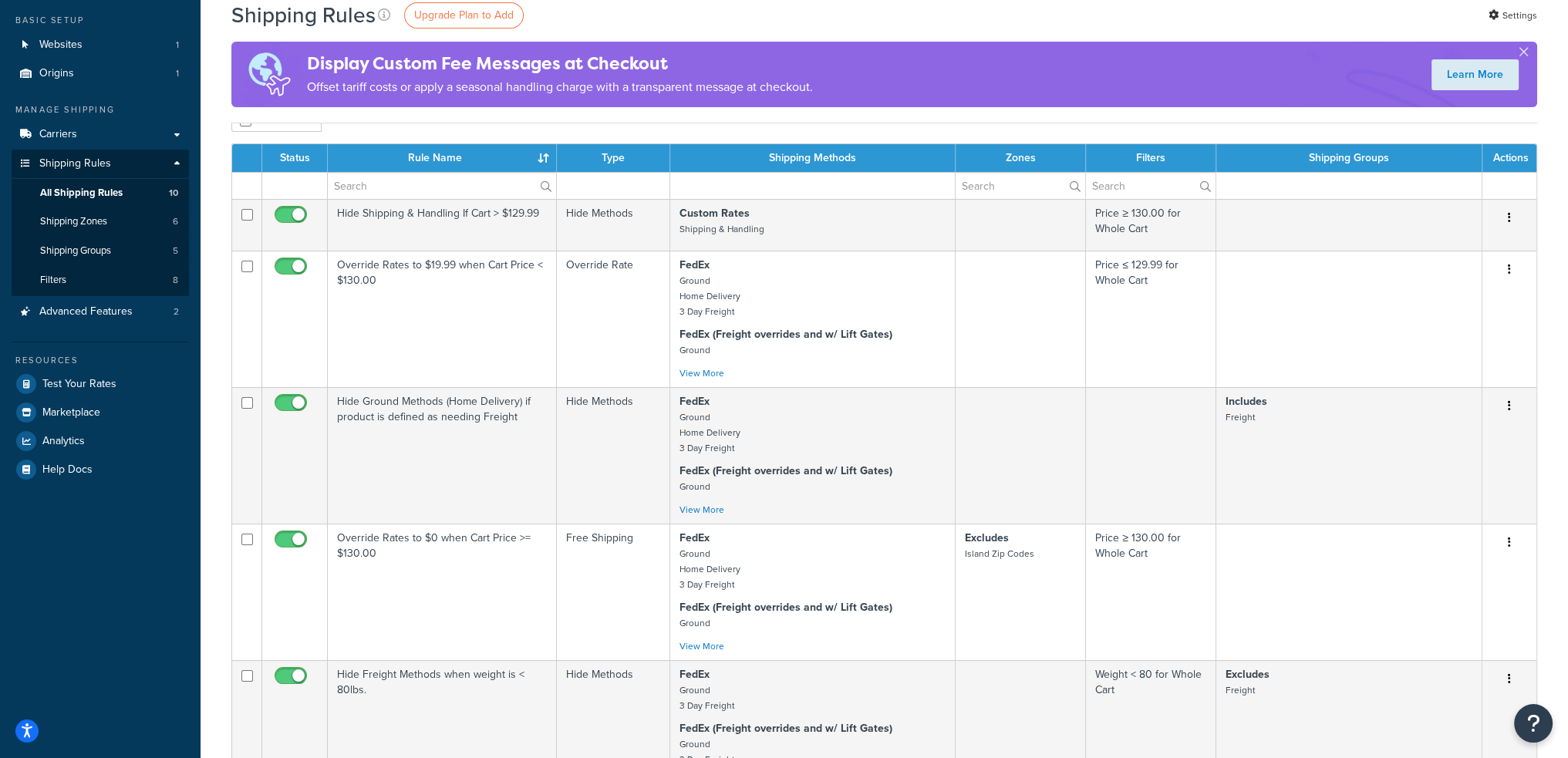
scroll to position [0, 0]
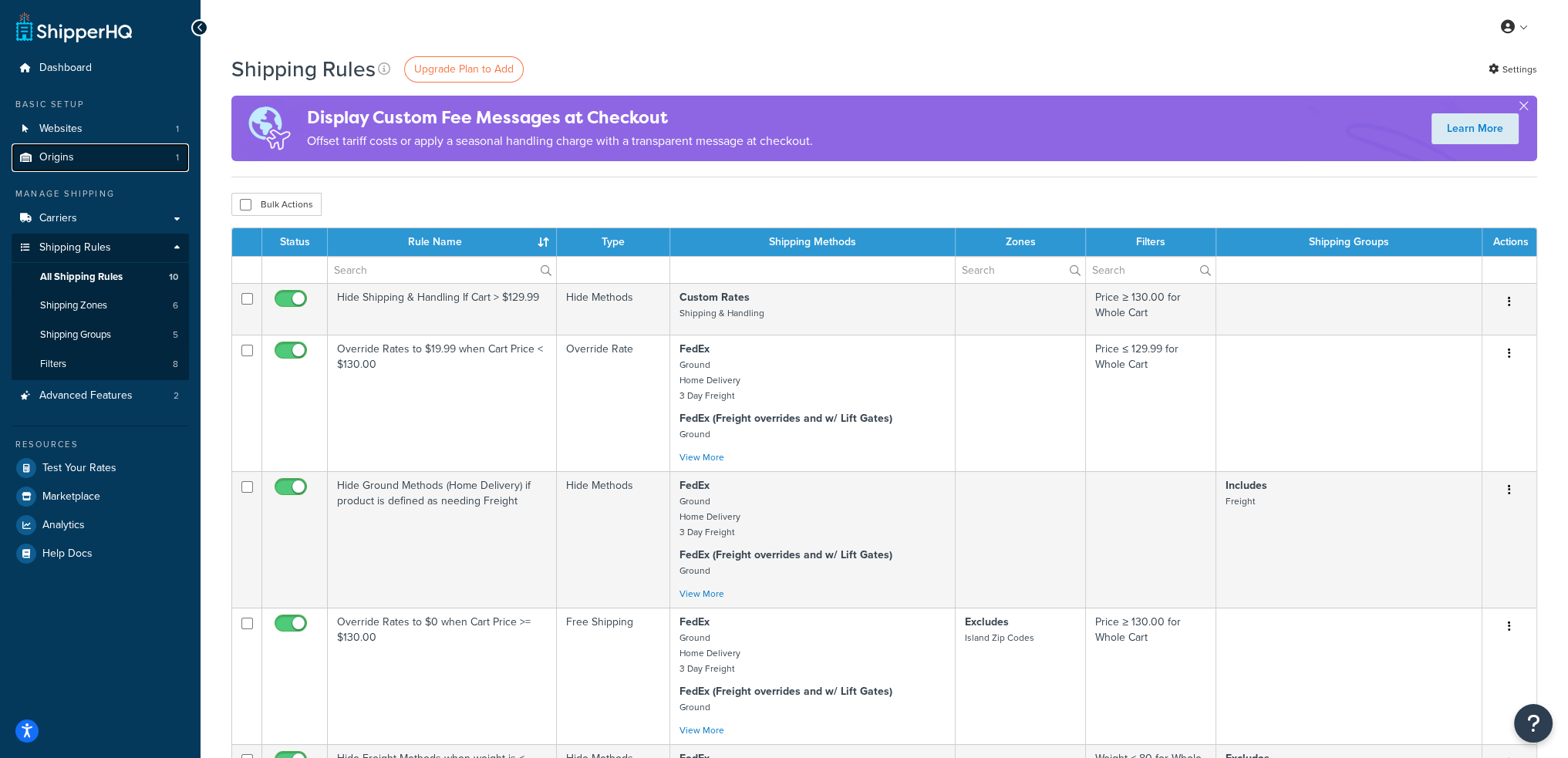
click at [107, 158] on link "Origins 1" at bounding box center [101, 157] width 178 height 29
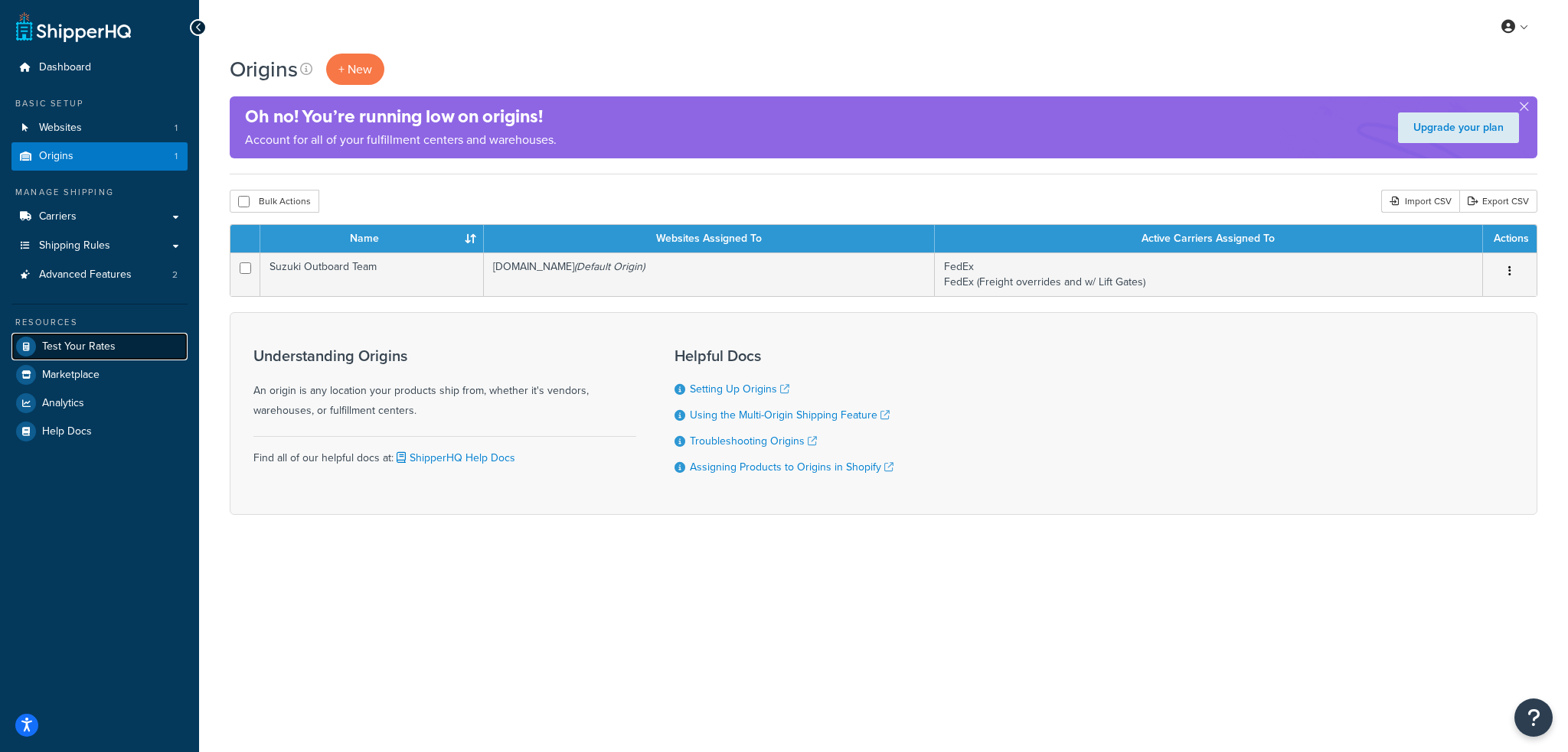
click at [105, 347] on span "Test Your Rates" at bounding box center [79, 347] width 73 height 13
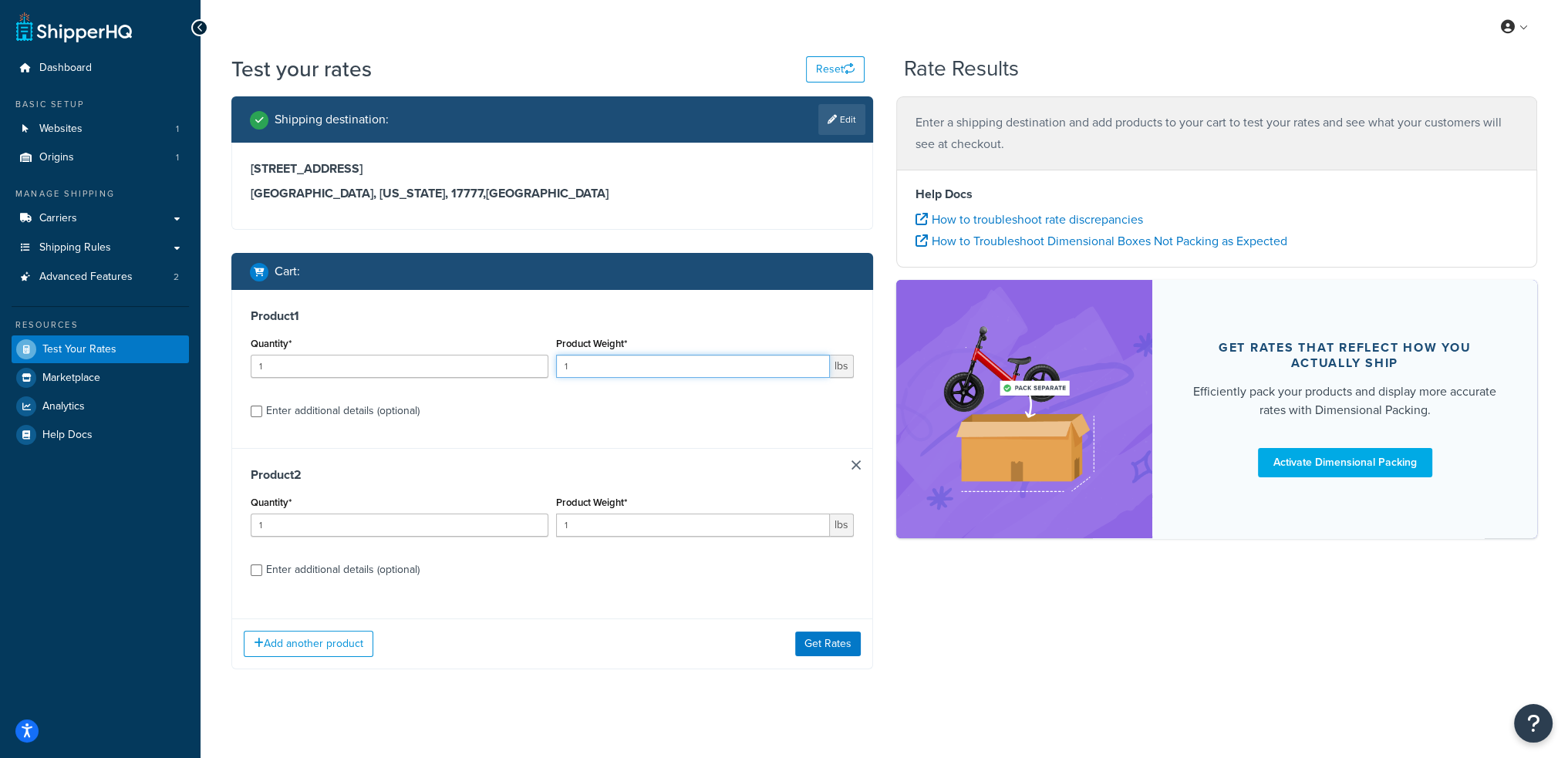
drag, startPoint x: 586, startPoint y: 369, endPoint x: 555, endPoint y: 370, distance: 31.0
click at [556, 370] on input "1" at bounding box center [693, 366] width 274 height 23
type input "29"
drag, startPoint x: 568, startPoint y: 531, endPoint x: 550, endPoint y: 526, distance: 18.7
click at [550, 526] on div "Quantity* 1 Product Weight* 1 lbs" at bounding box center [552, 520] width 611 height 56
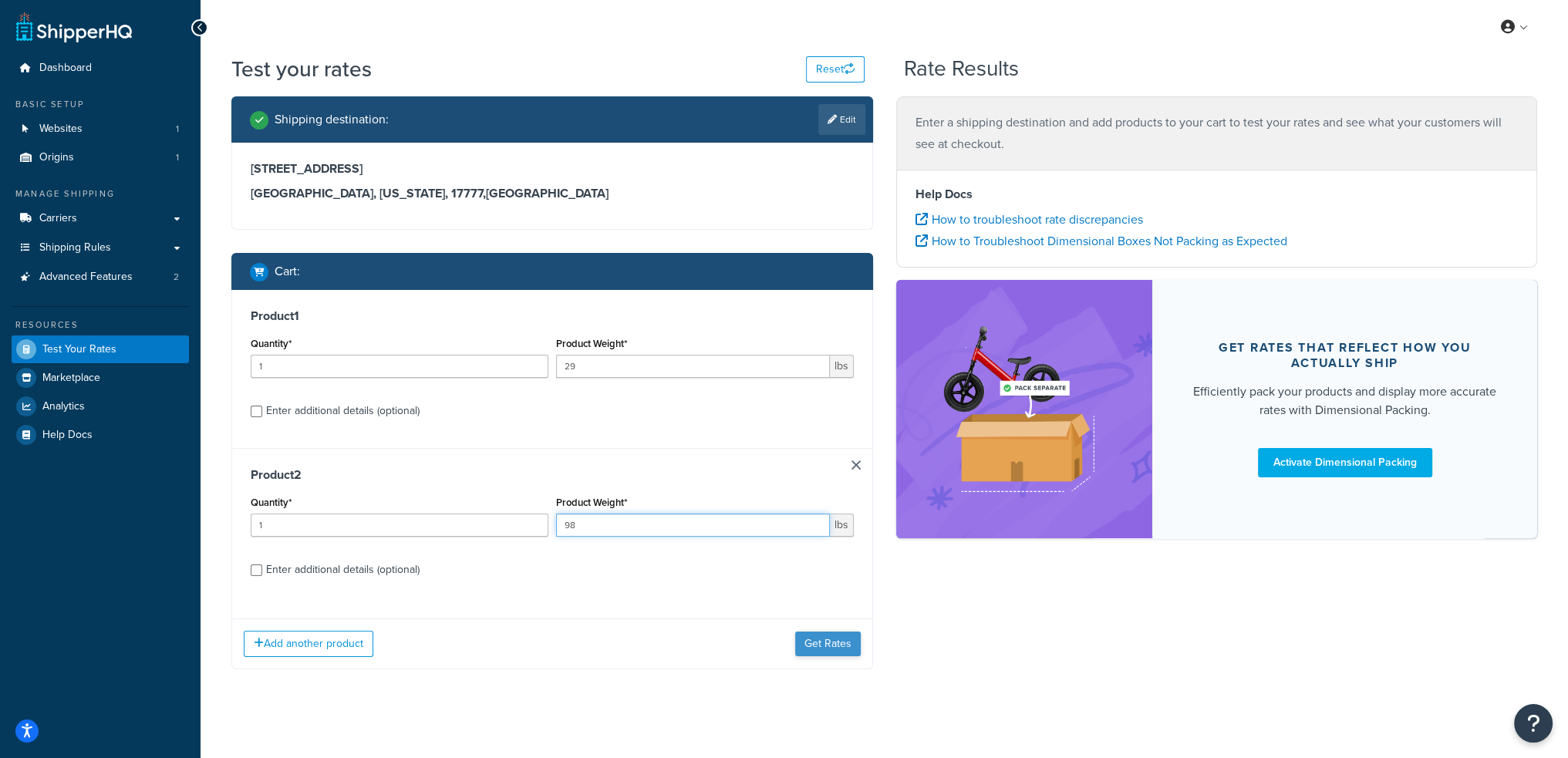
type input "98"
click at [841, 644] on button "Get Rates" at bounding box center [827, 644] width 66 height 25
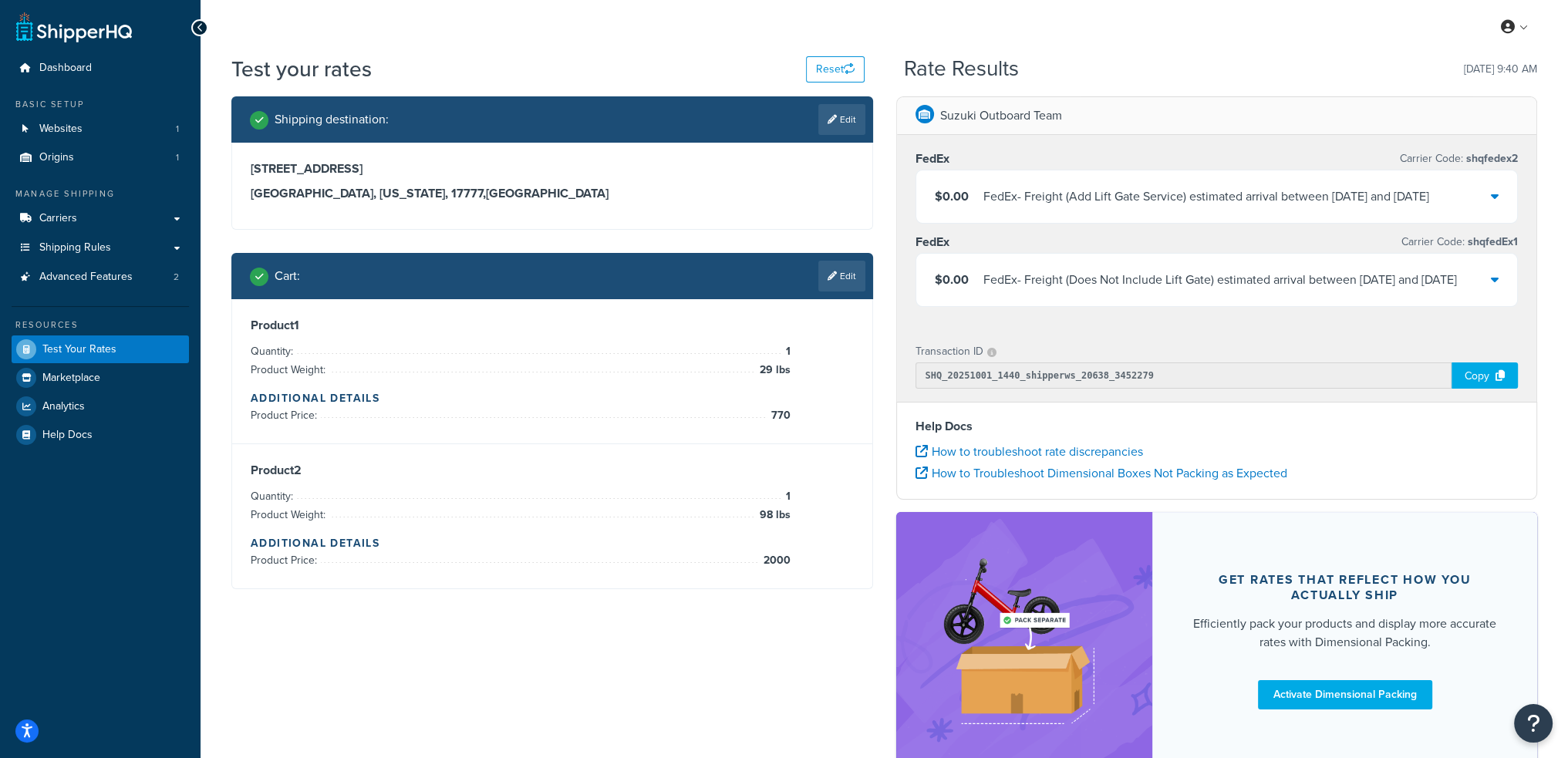
drag, startPoint x: 1473, startPoint y: 395, endPoint x: 1461, endPoint y: 394, distance: 12.0
click at [1473, 389] on div "Copy" at bounding box center [1485, 376] width 67 height 26
click at [104, 216] on link "Carriers" at bounding box center [101, 218] width 178 height 29
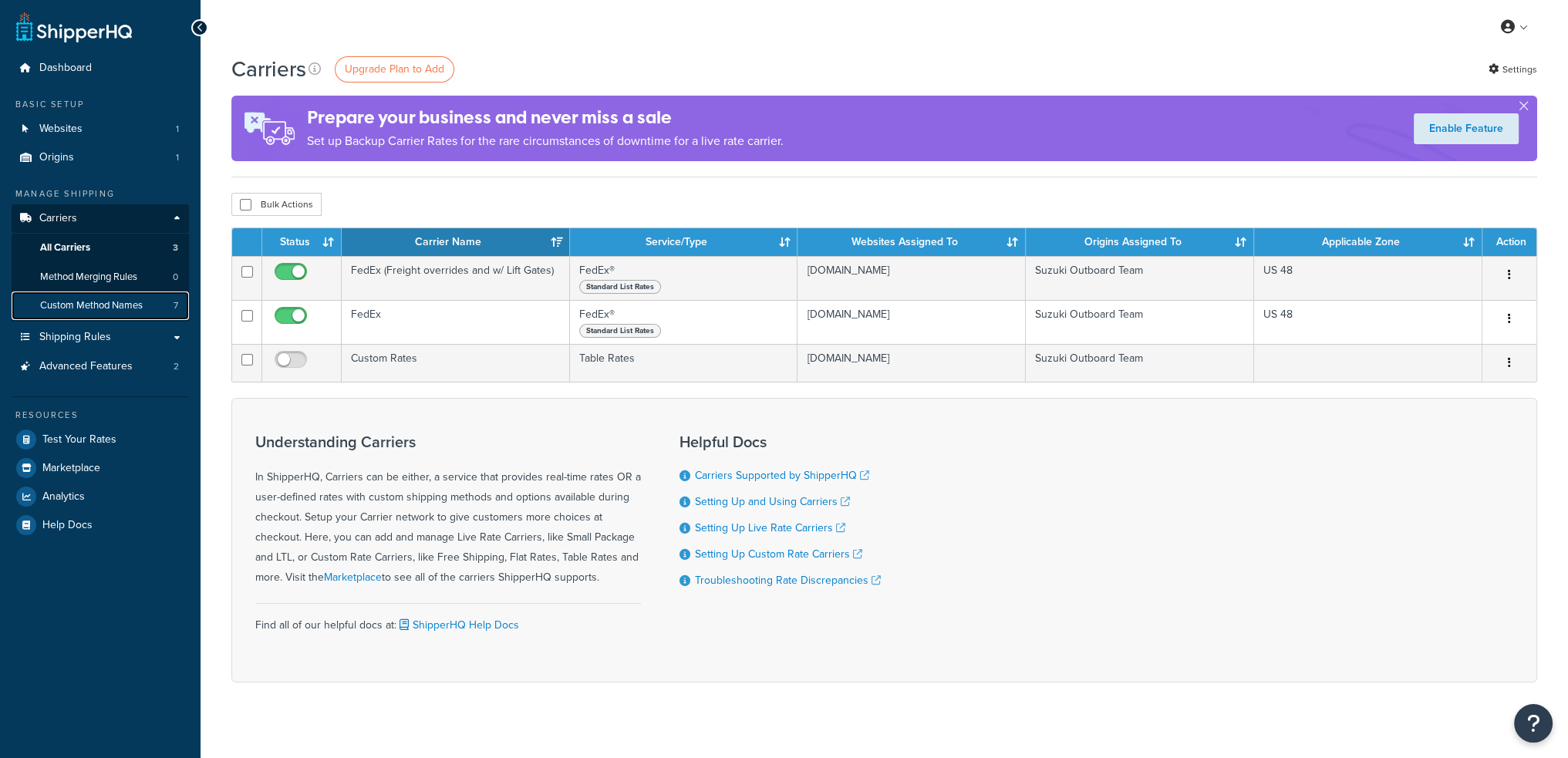
click at [93, 301] on span "Custom Method Names" at bounding box center [91, 305] width 103 height 13
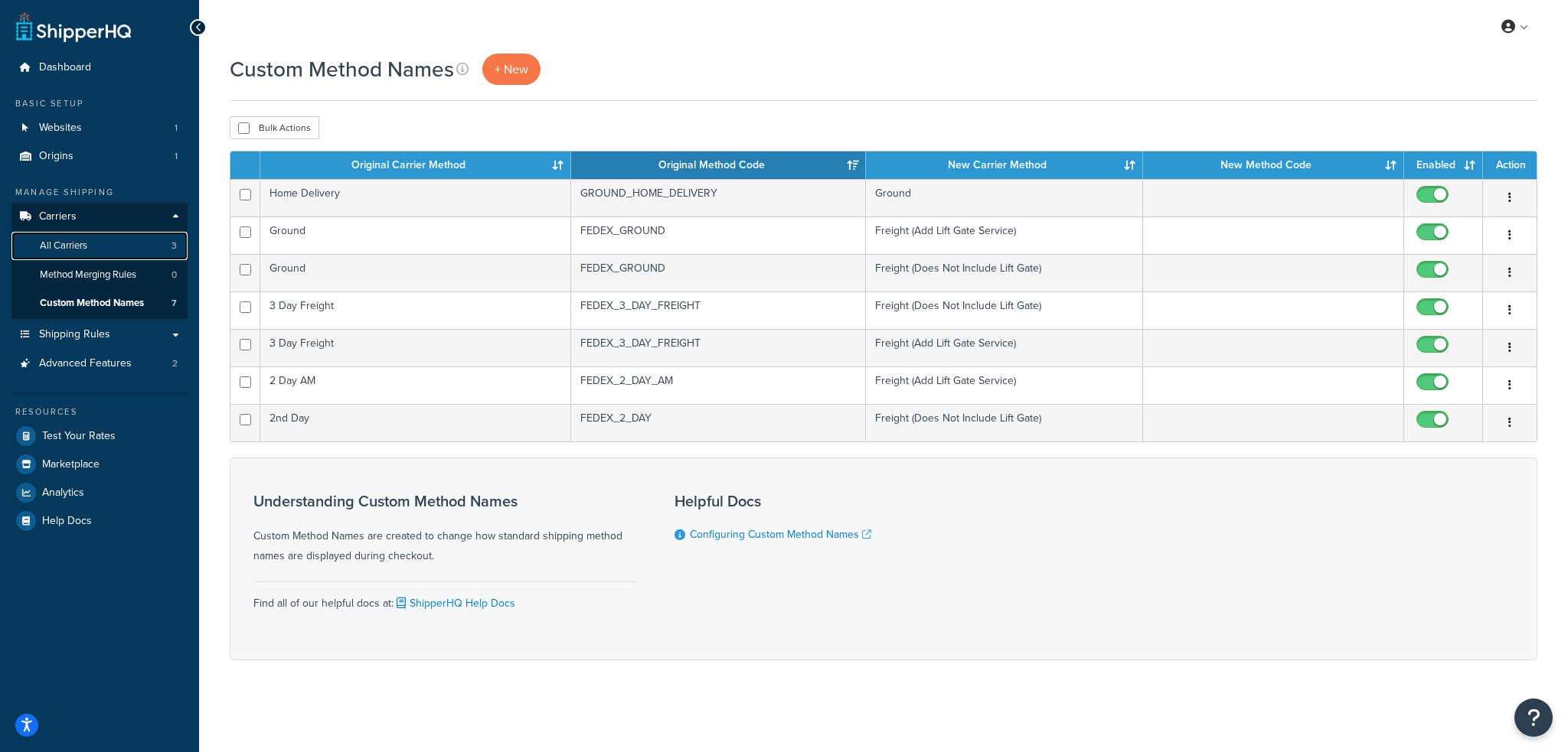
click at [130, 241] on link "All Carriers 3" at bounding box center [100, 246] width 176 height 28
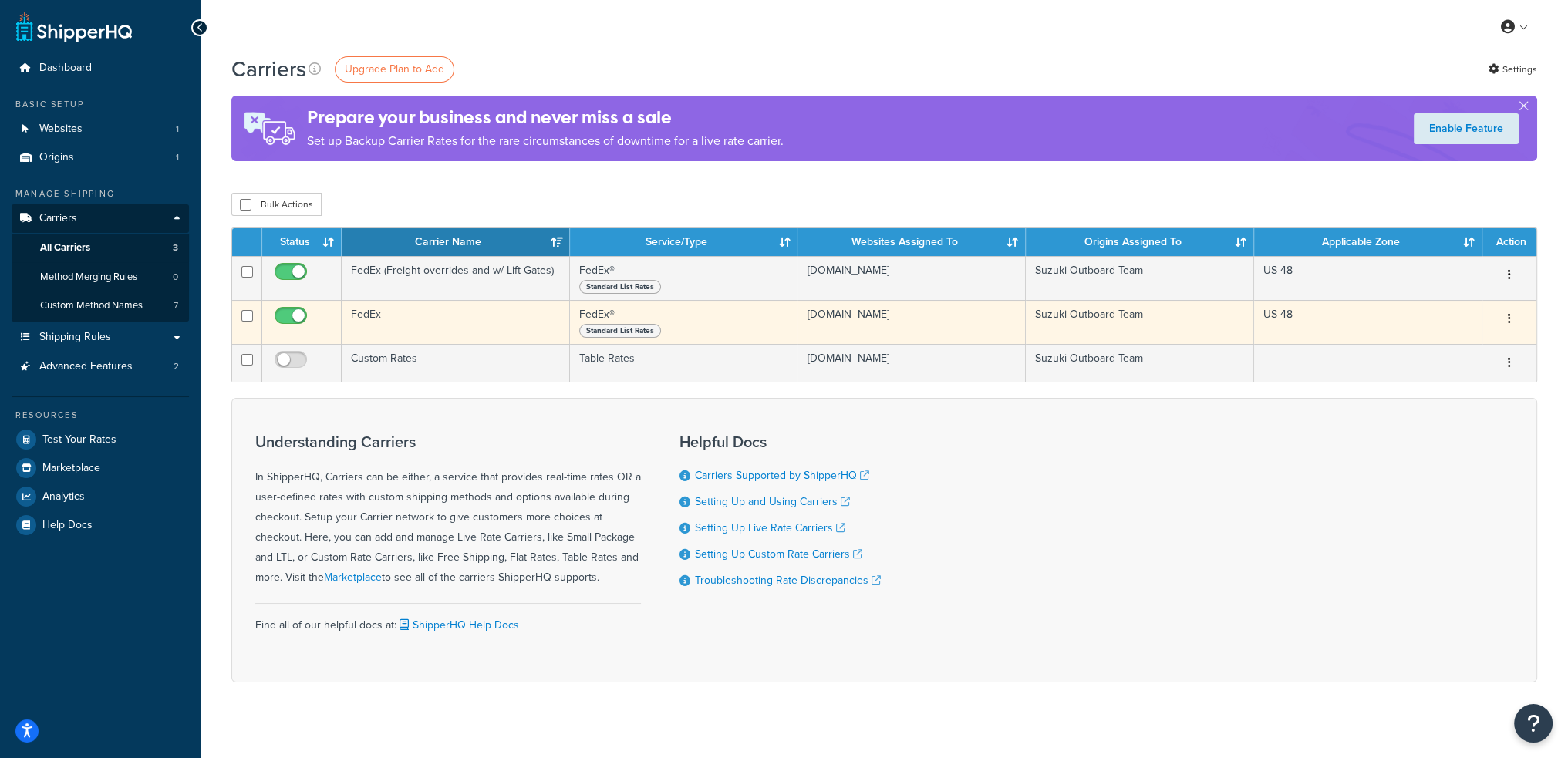
click at [407, 320] on td "FedEx" at bounding box center [455, 322] width 228 height 44
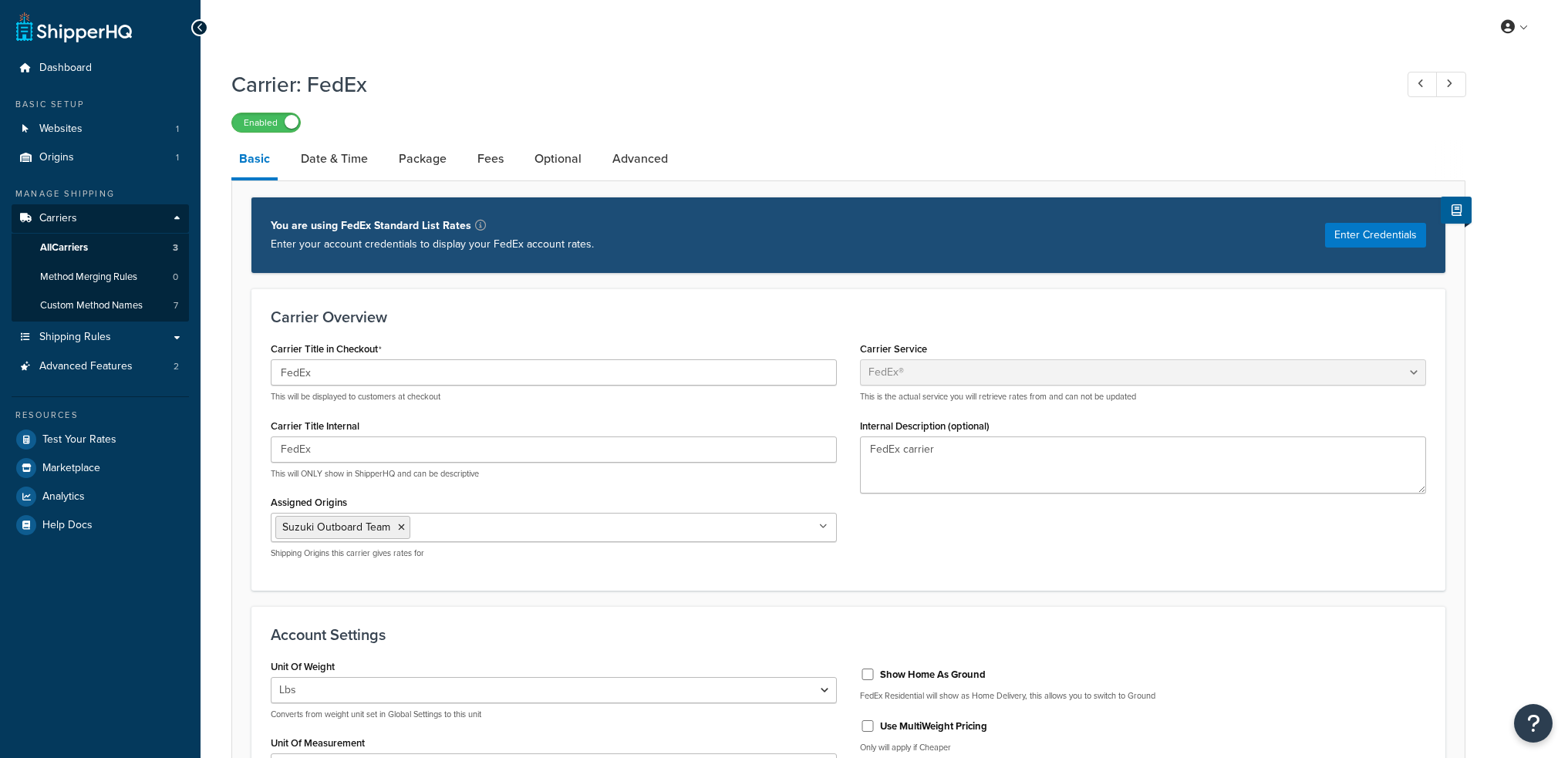
select select "fedEx"
select select "REGULAR_PICKUP"
select select "YOUR_PACKAGING"
click at [324, 160] on link "Date & Time" at bounding box center [334, 159] width 82 height 37
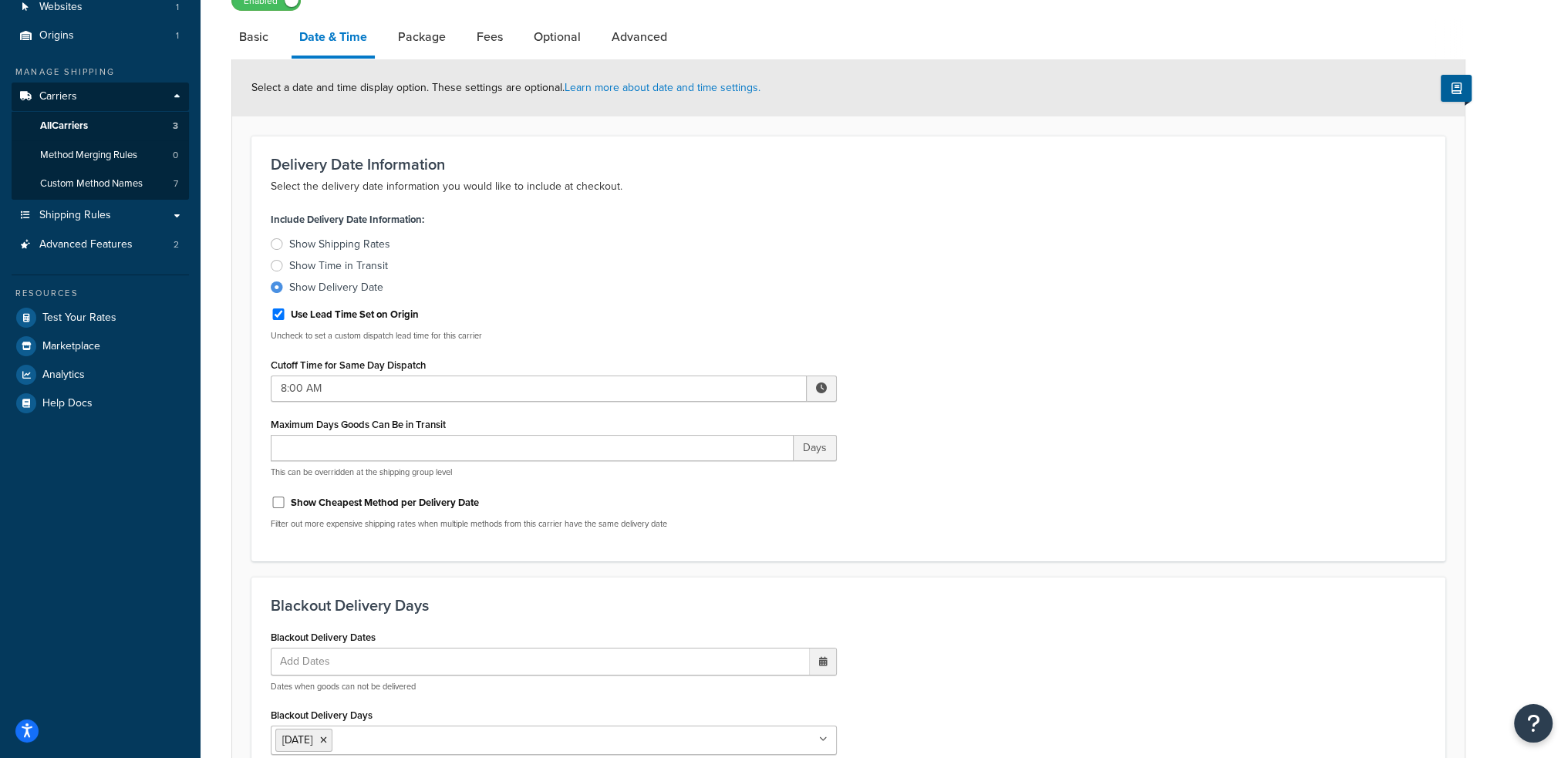
scroll to position [81, 0]
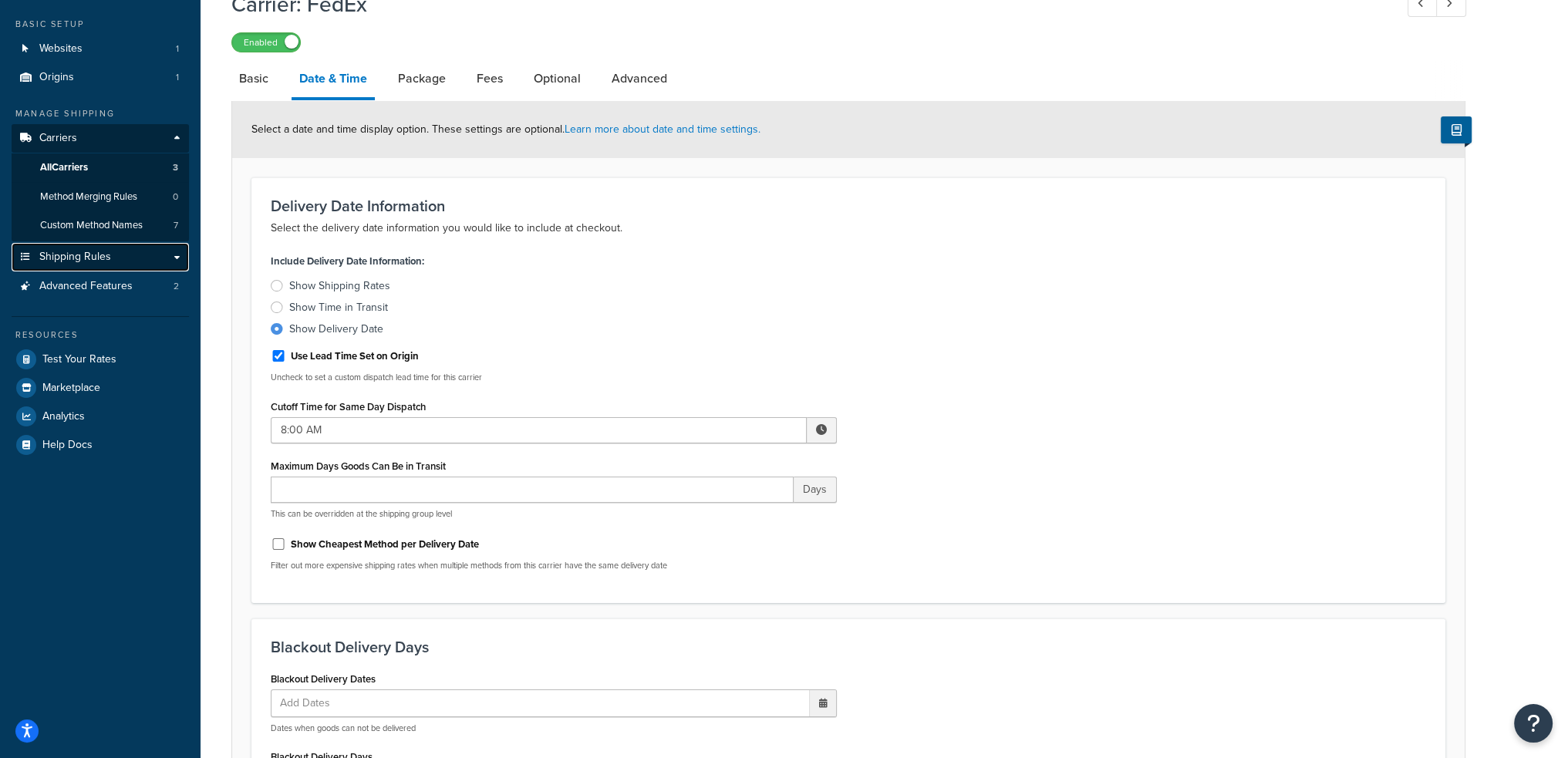
click at [108, 257] on span "Shipping Rules" at bounding box center [76, 257] width 72 height 13
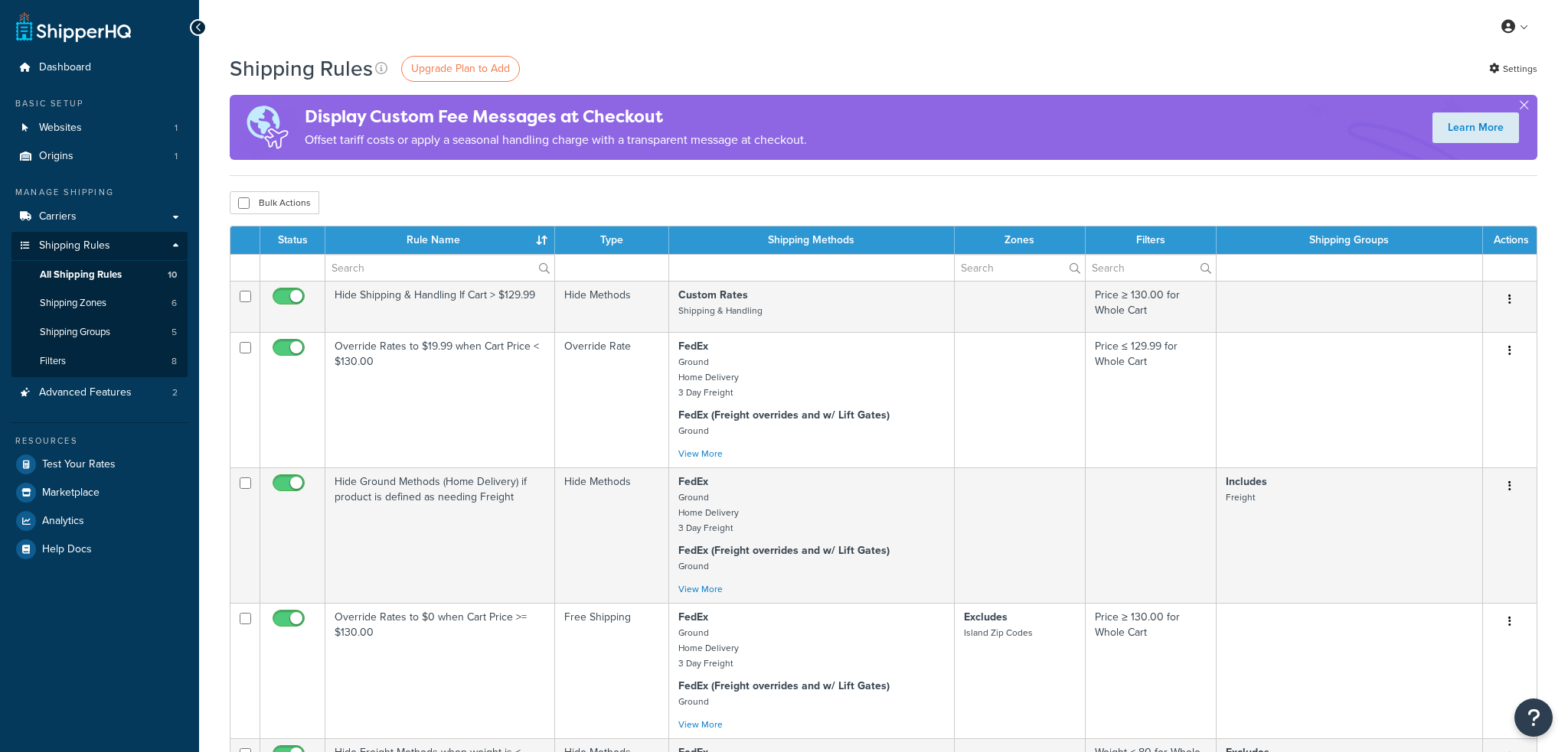
select select "25"
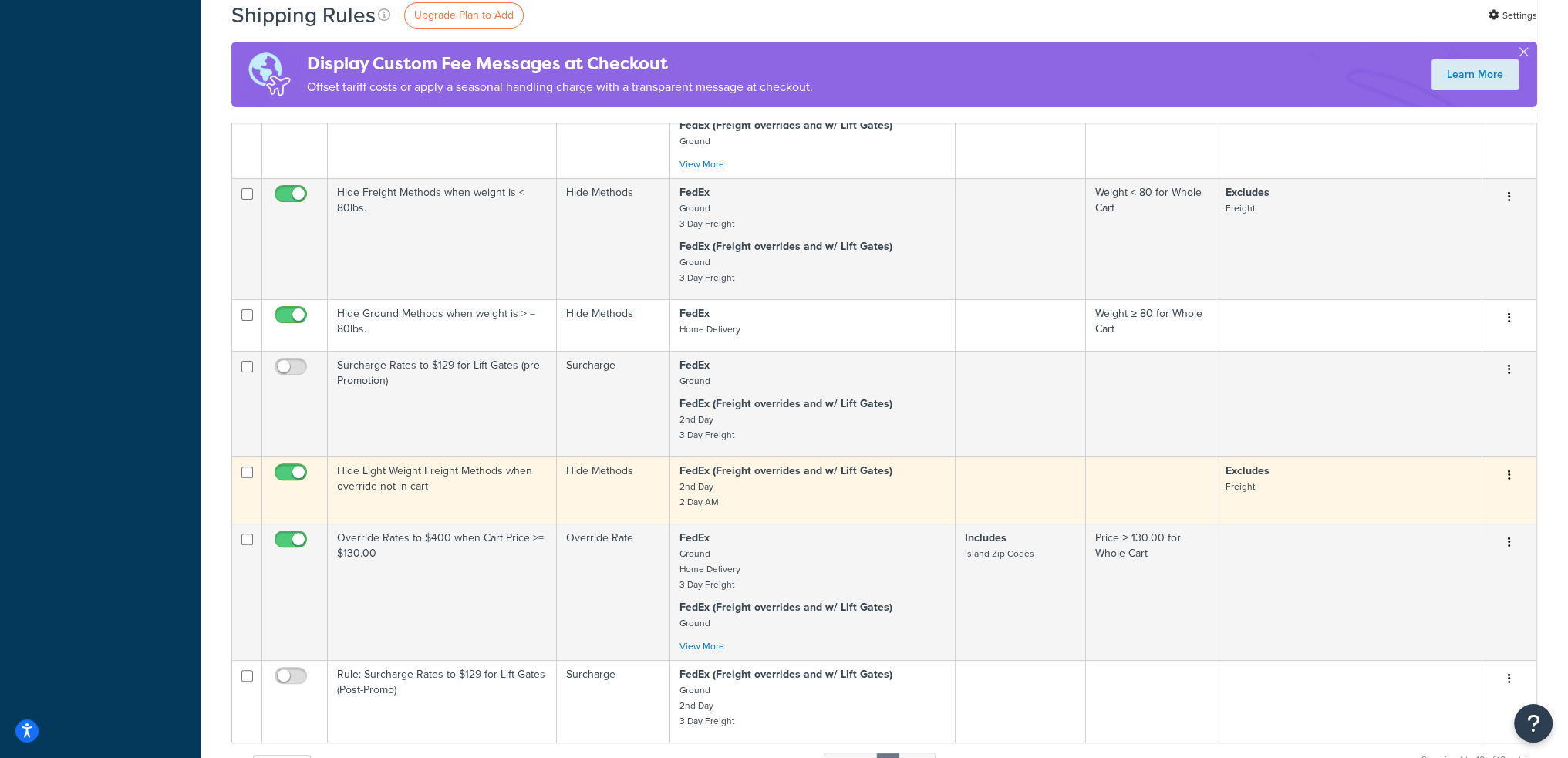
scroll to position [541, 0]
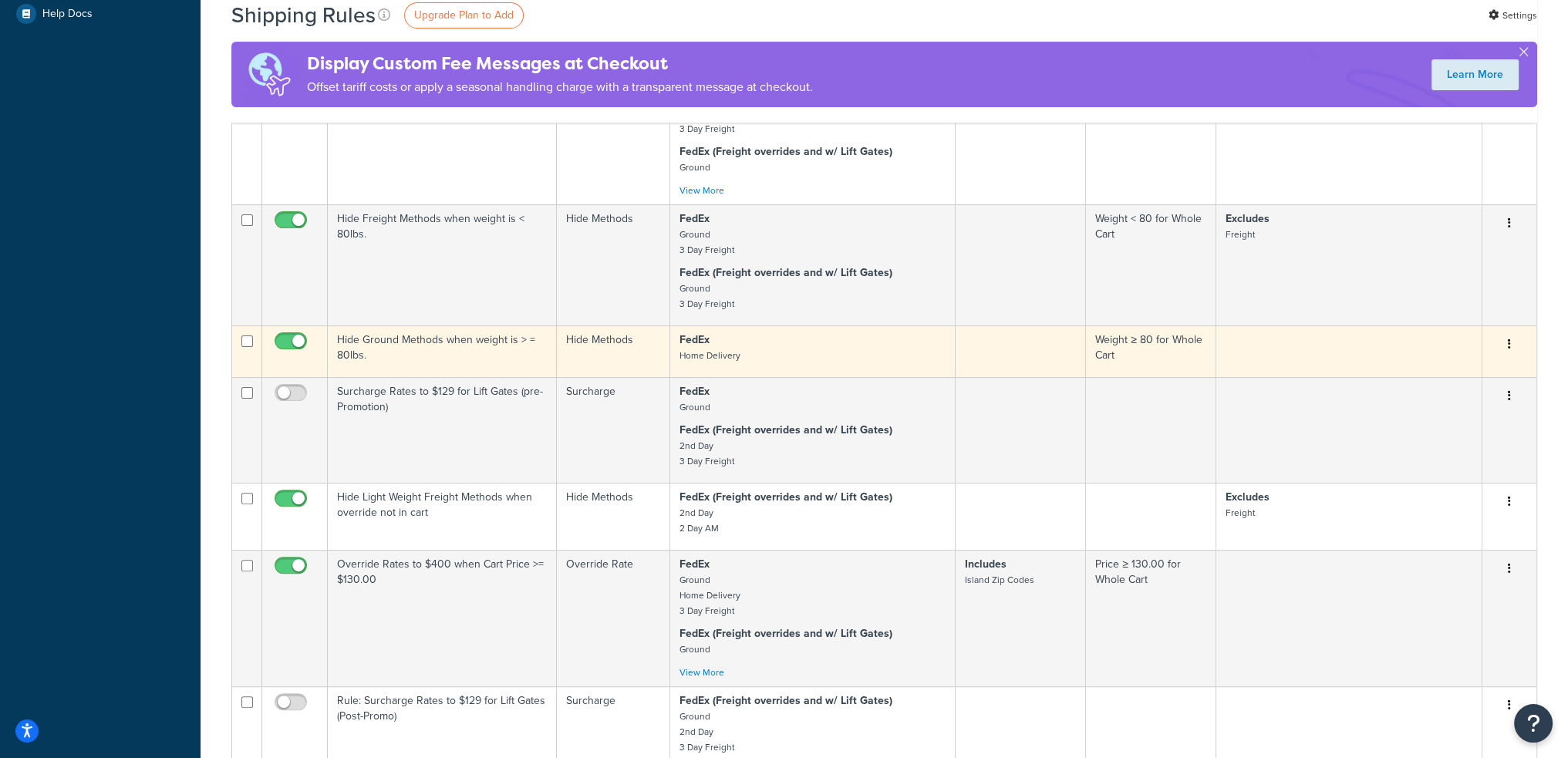
click at [462, 348] on td "Hide Ground Methods when weight is > = 80lbs." at bounding box center [442, 352] width 229 height 52
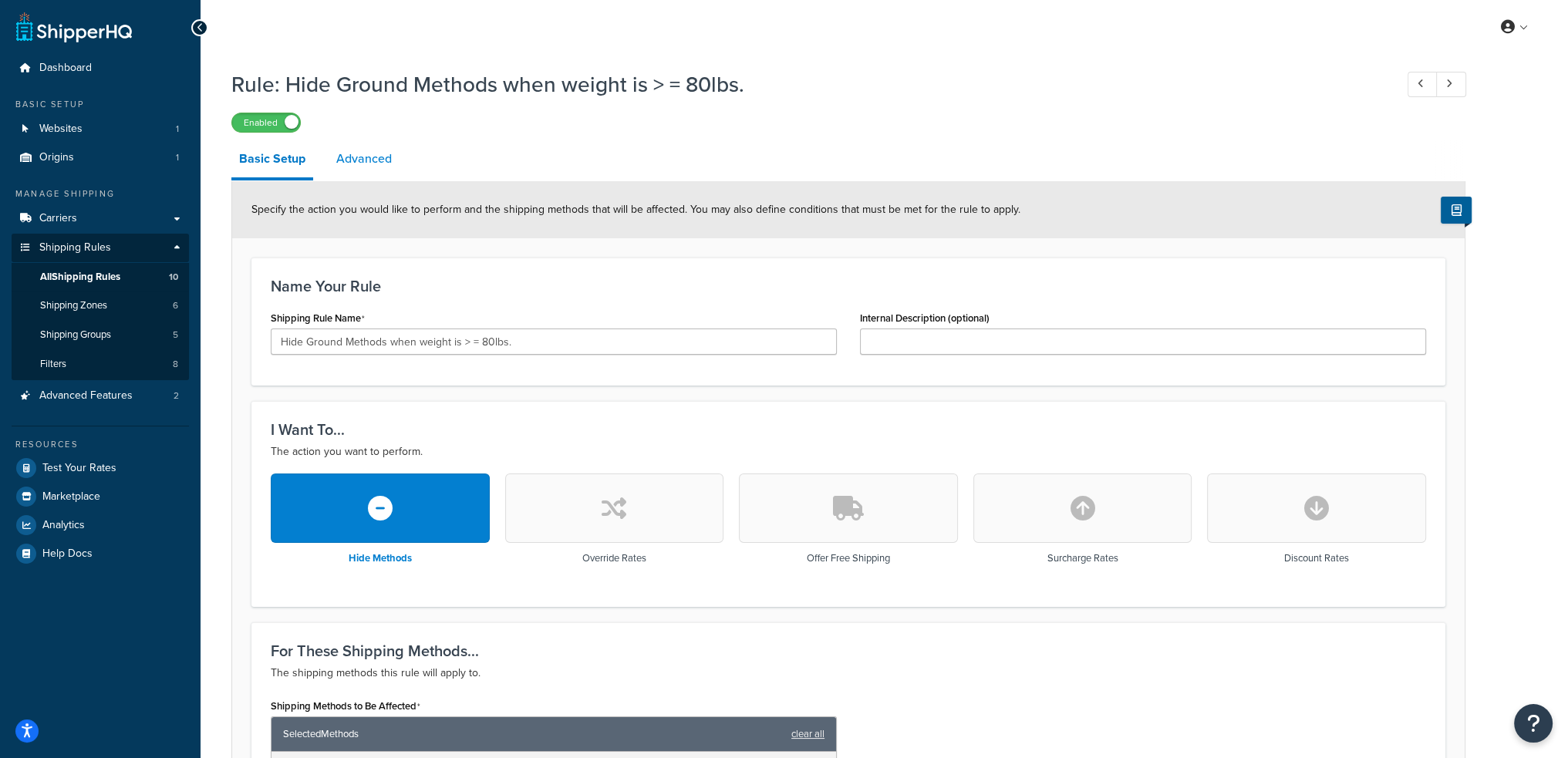
click at [384, 167] on link "Advanced" at bounding box center [364, 159] width 71 height 37
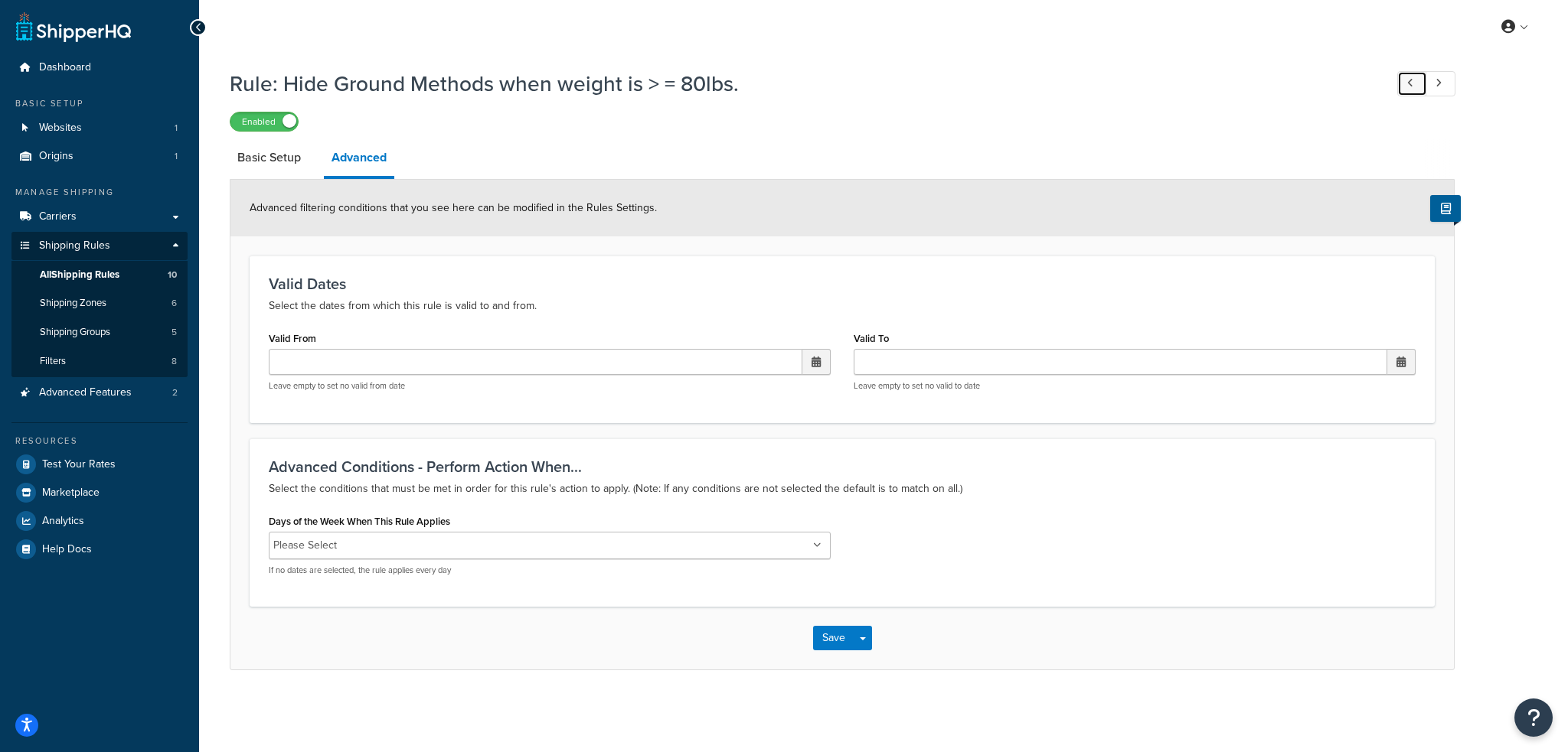
click at [1411, 76] on link at bounding box center [1412, 84] width 30 height 26
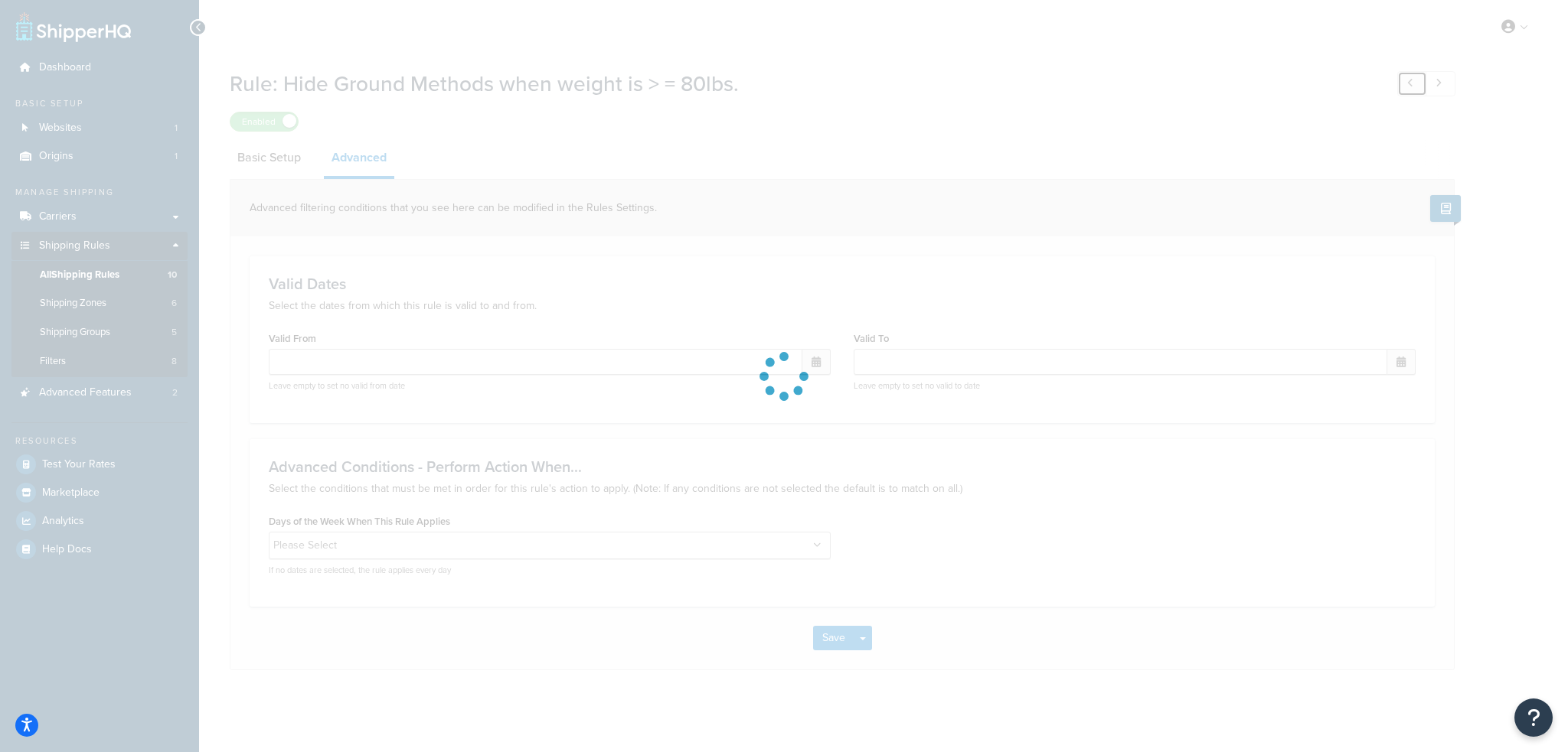
type input "[DATE] 12:00 AM"
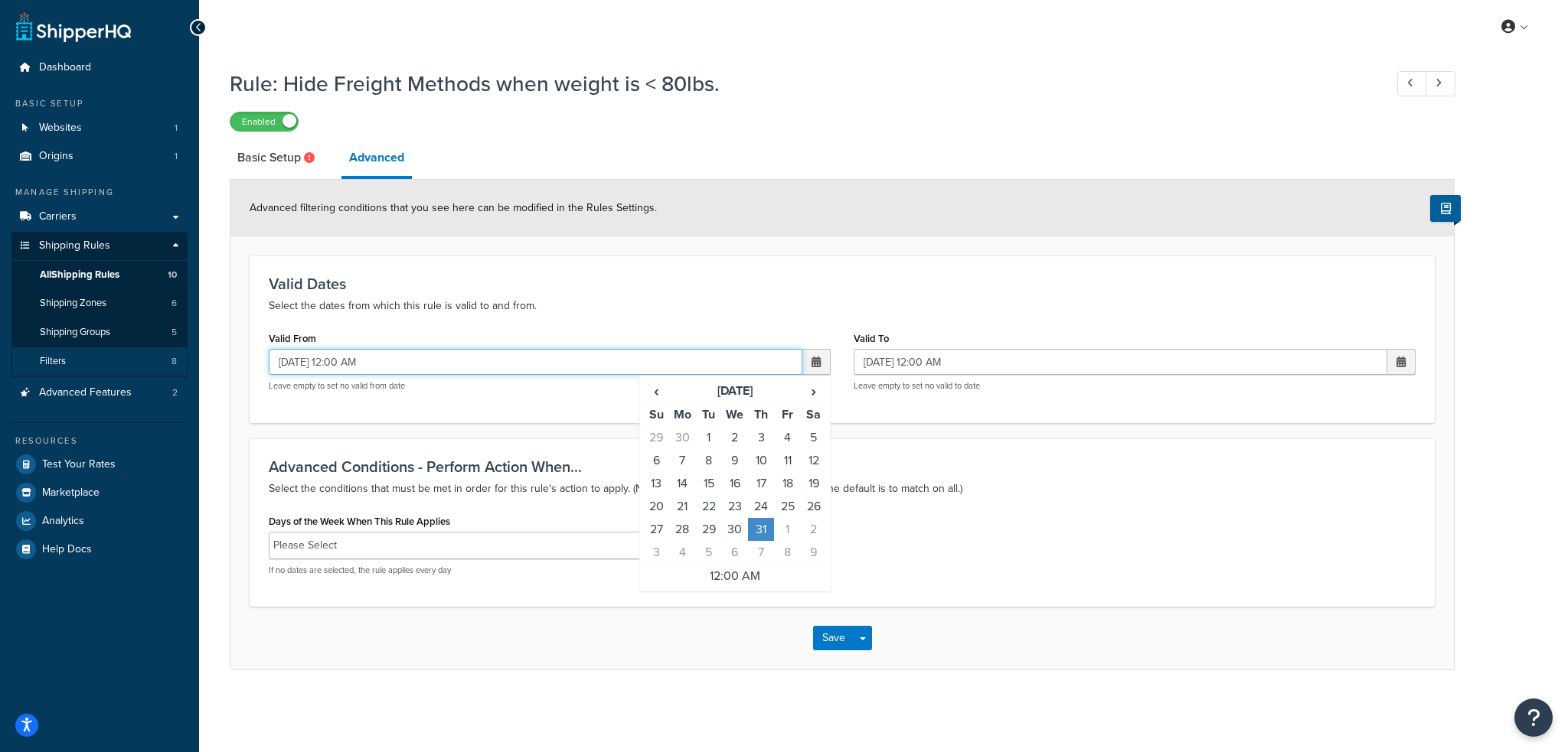
drag, startPoint x: 400, startPoint y: 361, endPoint x: 159, endPoint y: 353, distance: 241.1
click at [159, 353] on div "Dashboard Basic Setup Websites 1 Origins 1 Manage Shipping Carriers Carriers Al…" at bounding box center [784, 376] width 1568 height 752
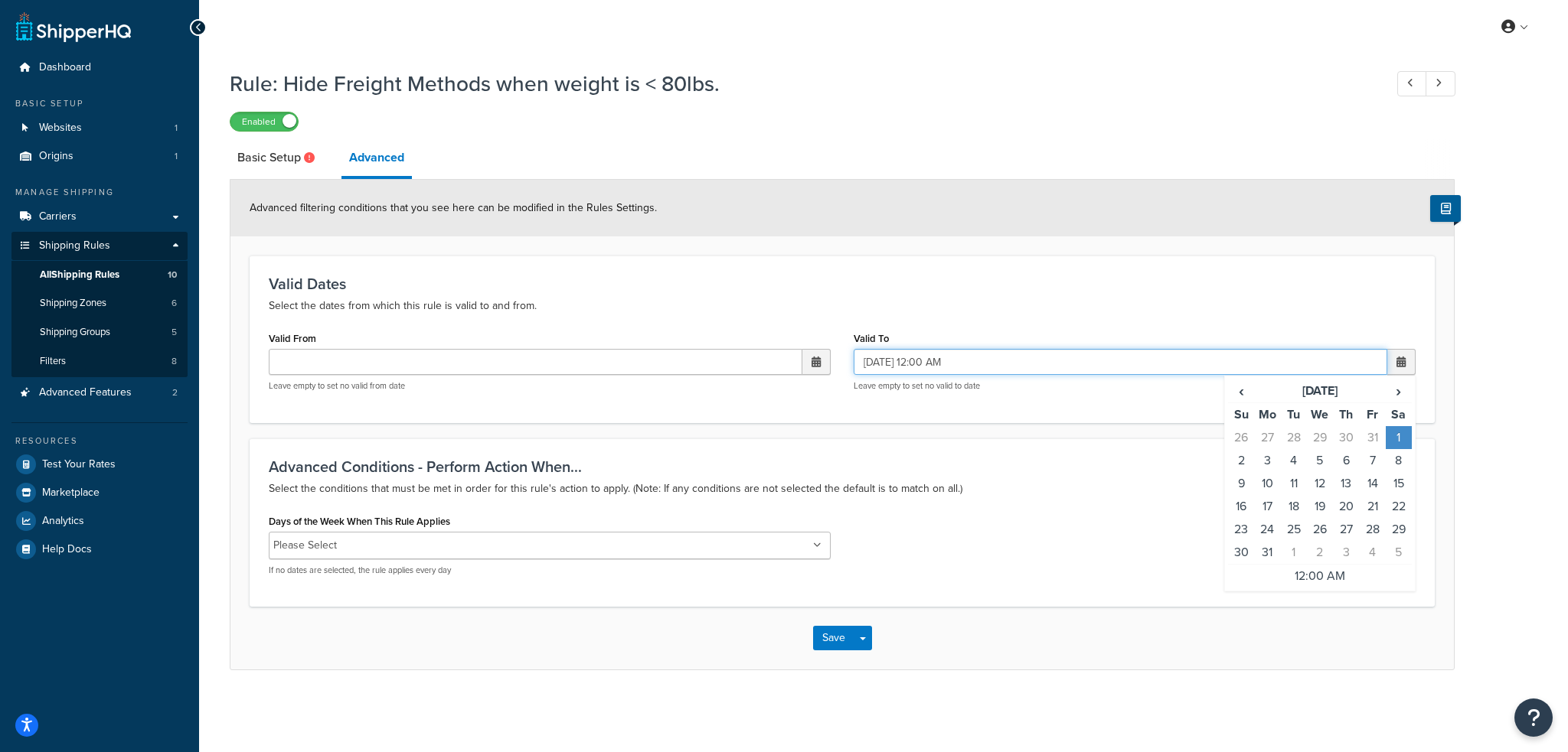
drag, startPoint x: 967, startPoint y: 359, endPoint x: 854, endPoint y: 364, distance: 113.1
click at [854, 364] on input "01/01/2225 12:00 AM" at bounding box center [1120, 362] width 534 height 26
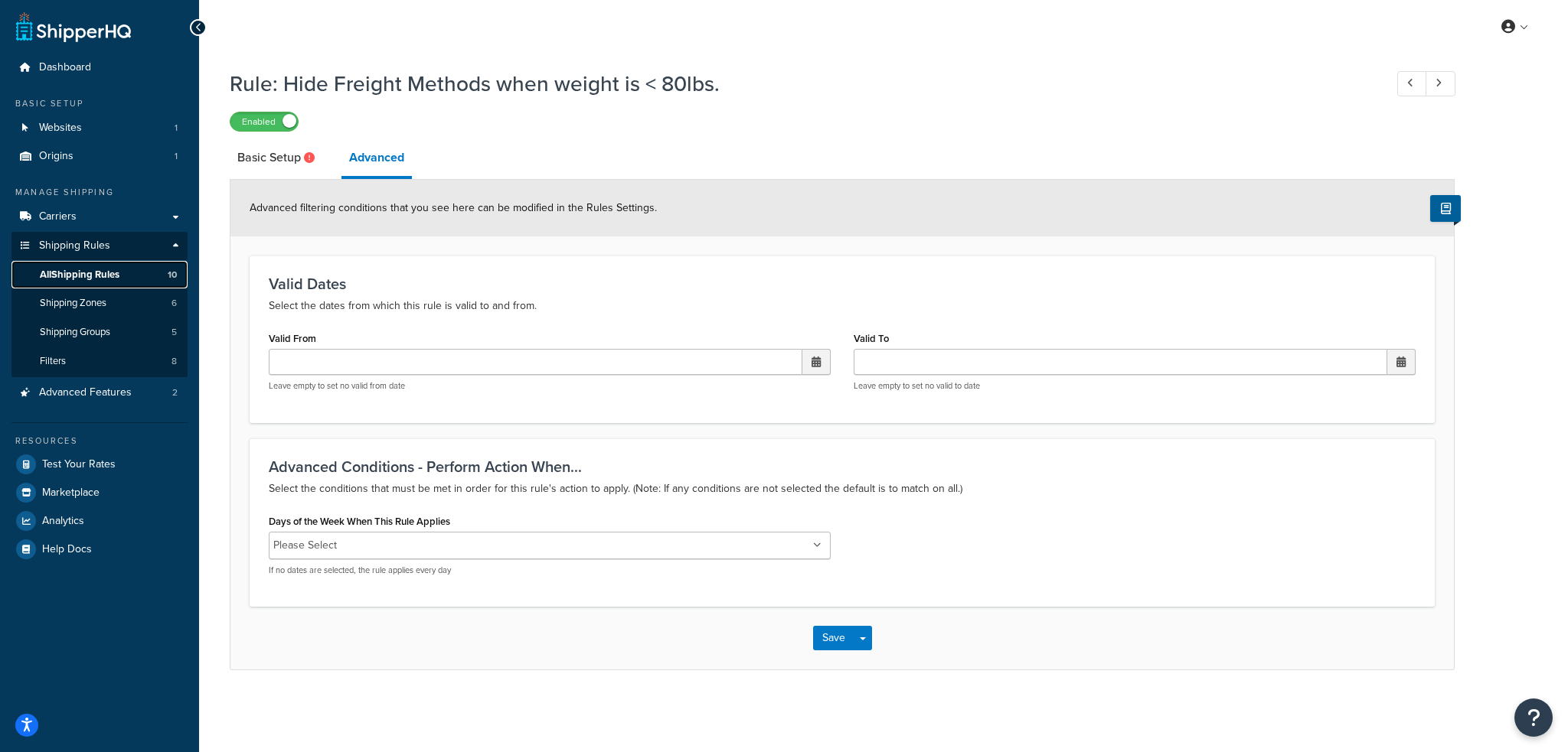
click at [87, 275] on span "All Shipping Rules" at bounding box center [79, 275] width 80 height 13
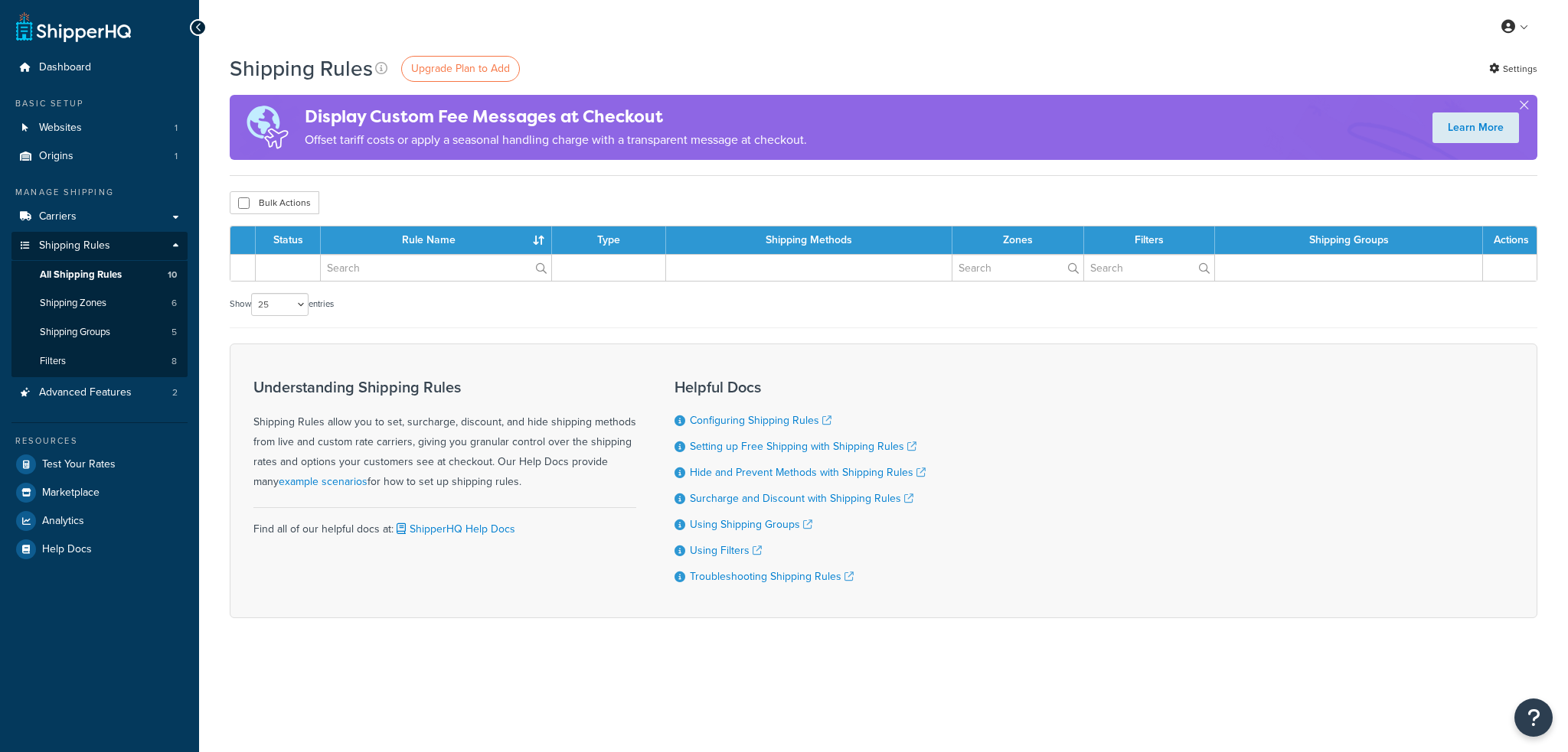
select select "25"
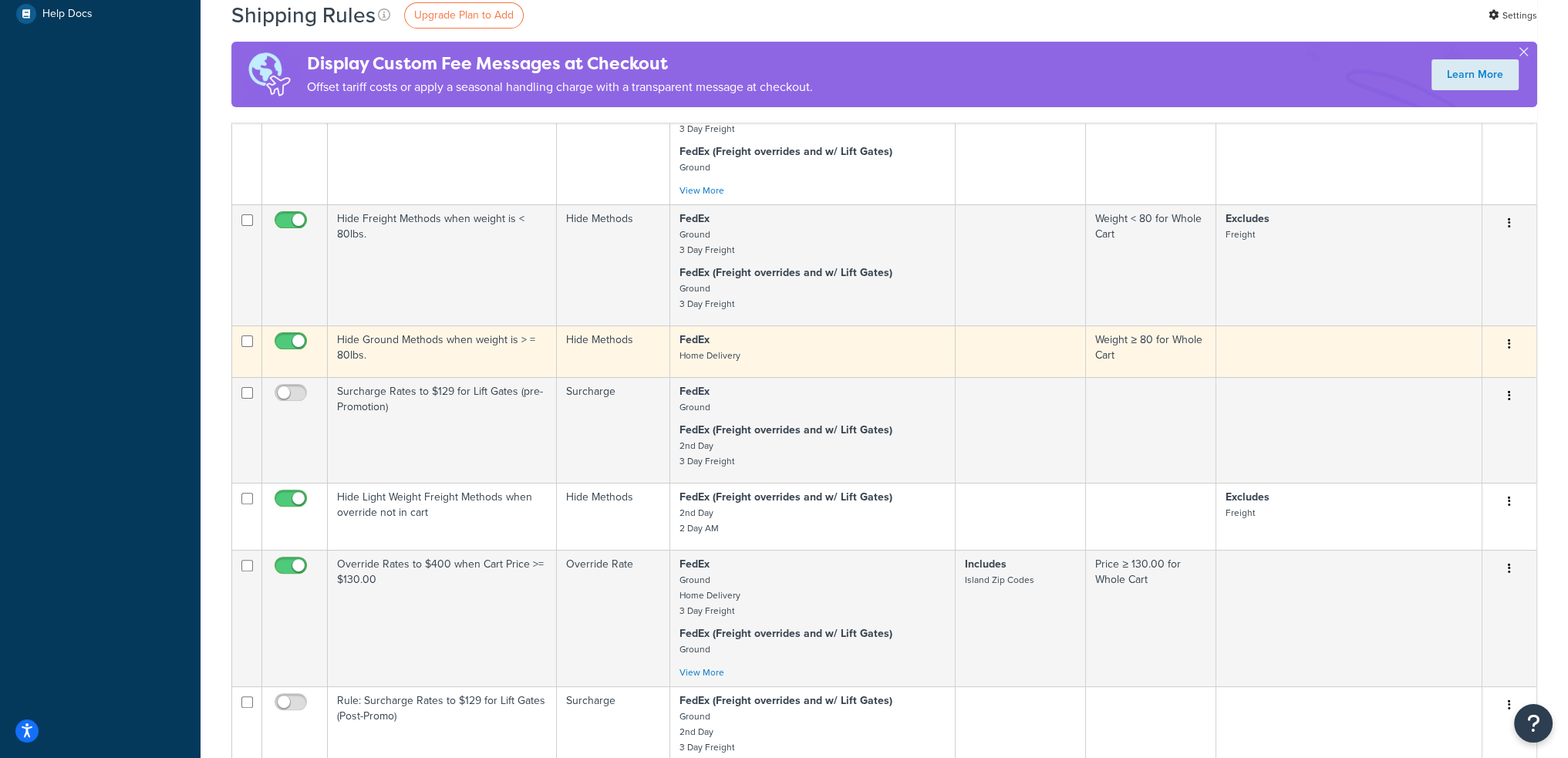
scroll to position [463, 0]
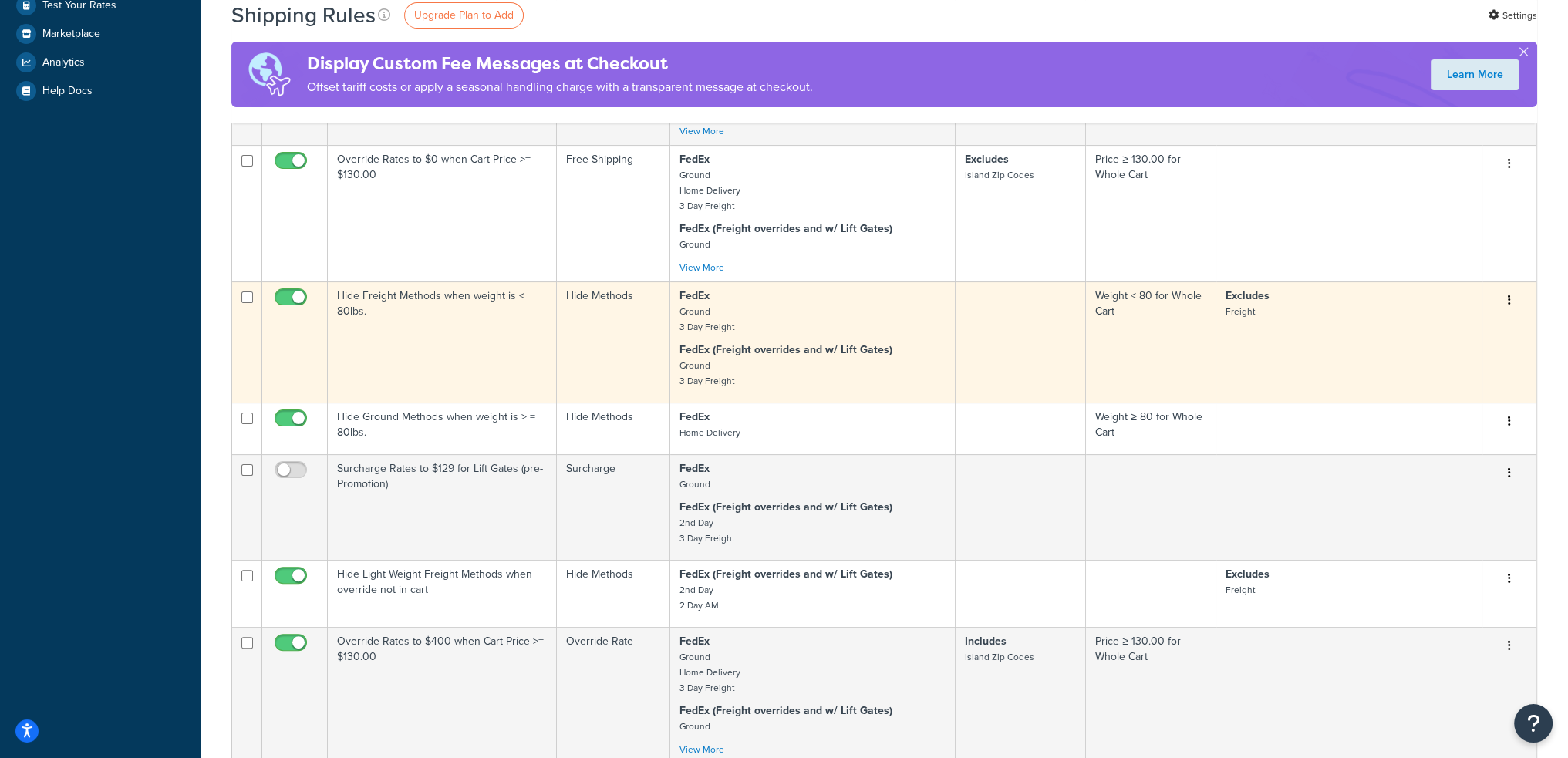
click at [475, 317] on td "Hide Freight Methods when weight is < 80lbs." at bounding box center [442, 342] width 229 height 121
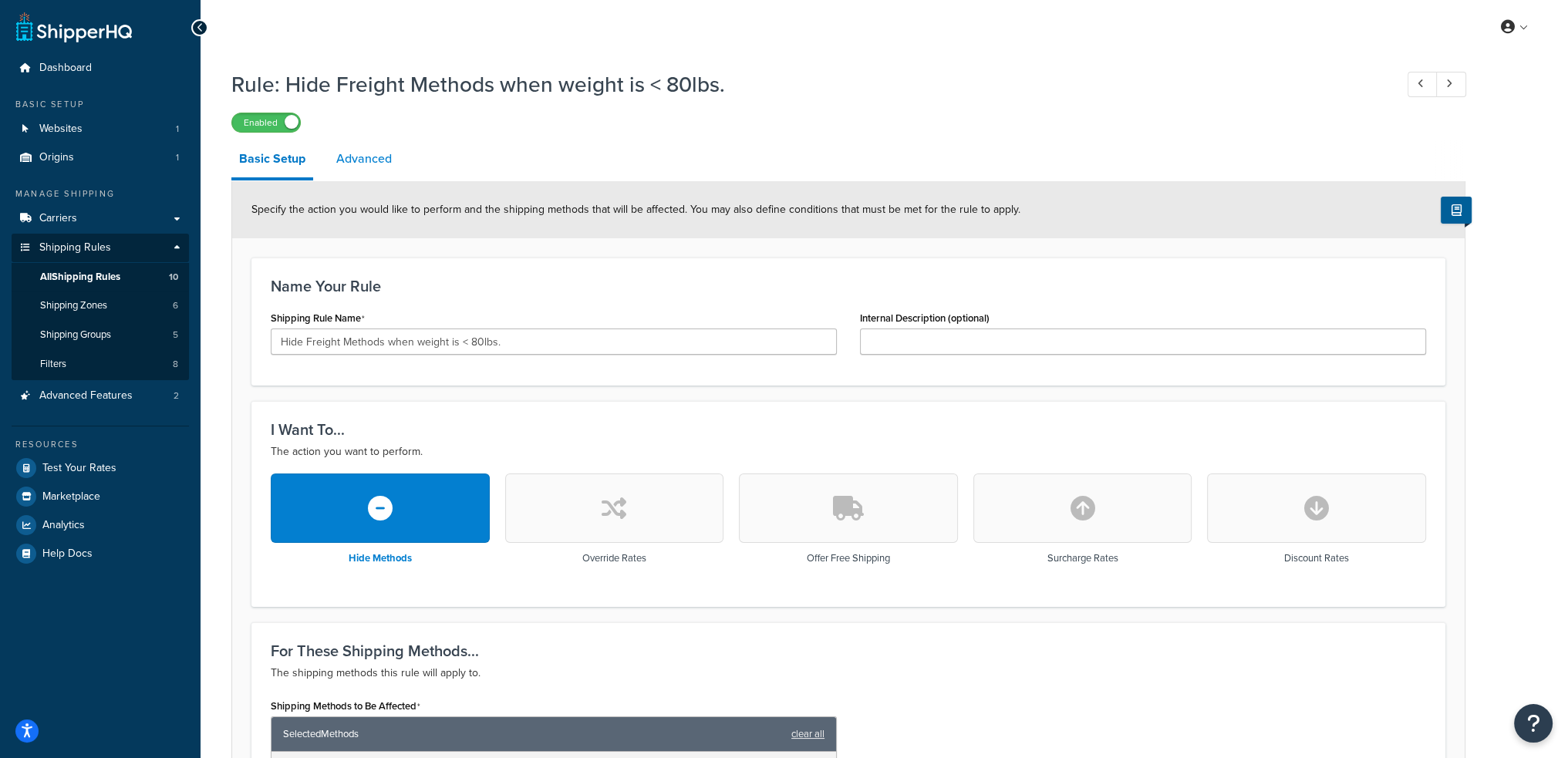
click at [371, 155] on link "Advanced" at bounding box center [364, 159] width 71 height 37
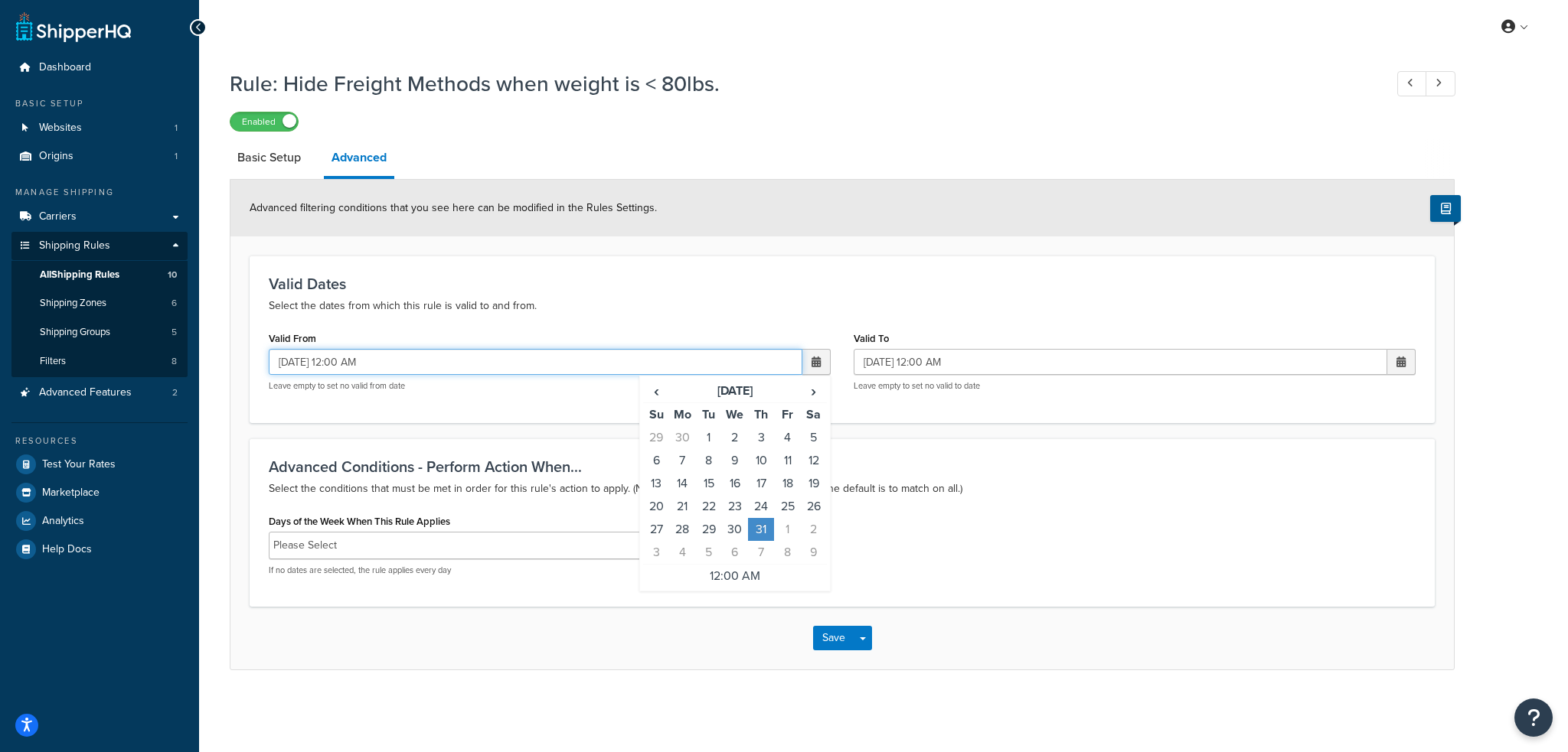
drag, startPoint x: 394, startPoint y: 362, endPoint x: 241, endPoint y: 376, distance: 153.6
click at [241, 376] on form "Advanced filtering conditions that you see here can be modified in the Rules Se…" at bounding box center [842, 425] width 1224 height 490
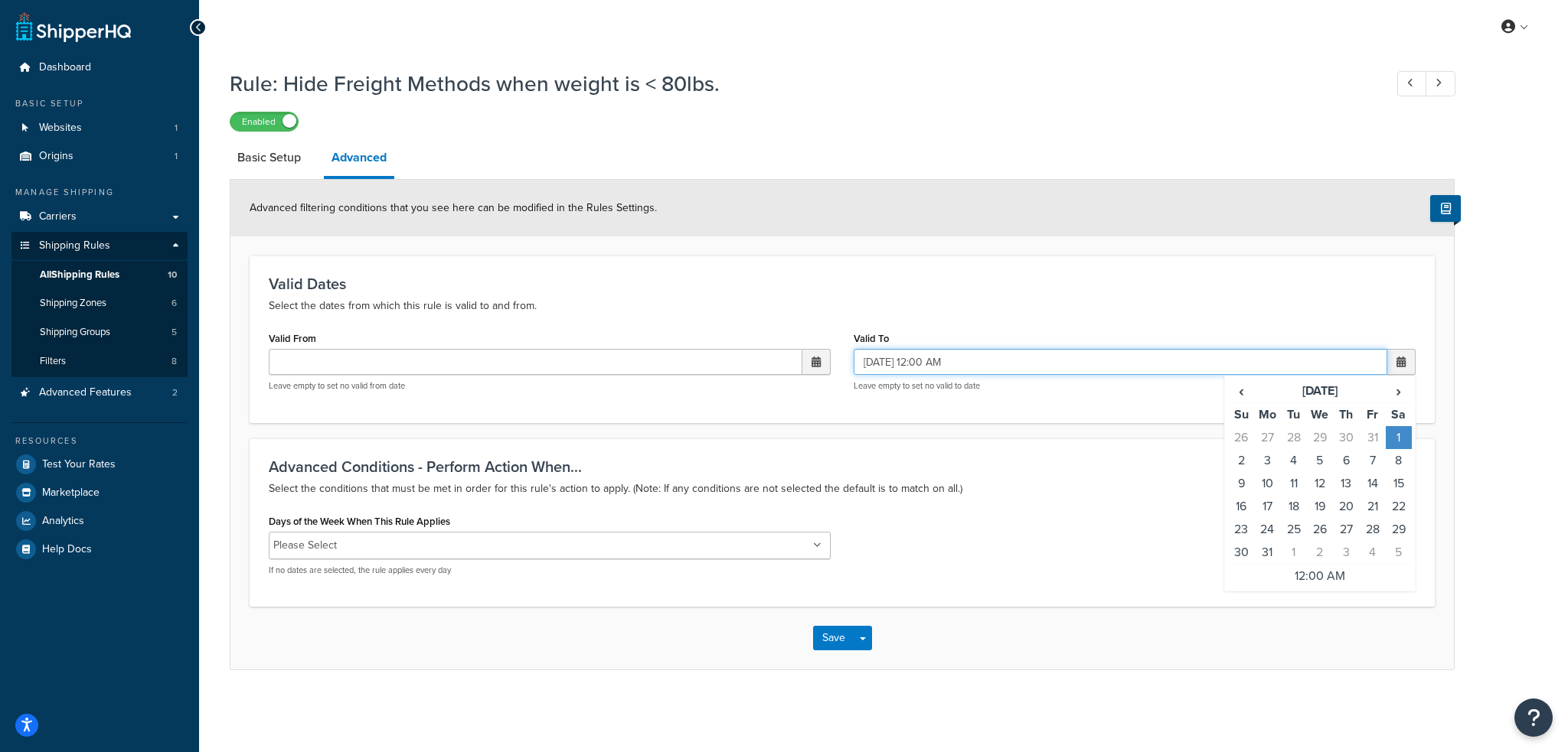
drag, startPoint x: 915, startPoint y: 355, endPoint x: 794, endPoint y: 338, distance: 122.2
click at [794, 338] on div "Valid From ‹ [DATE] › Su Mo Tu We Th Fr Sa 29 30 1 2 3 4 5 6 7 8 9 10 11 12 13 …" at bounding box center [842, 365] width 1170 height 76
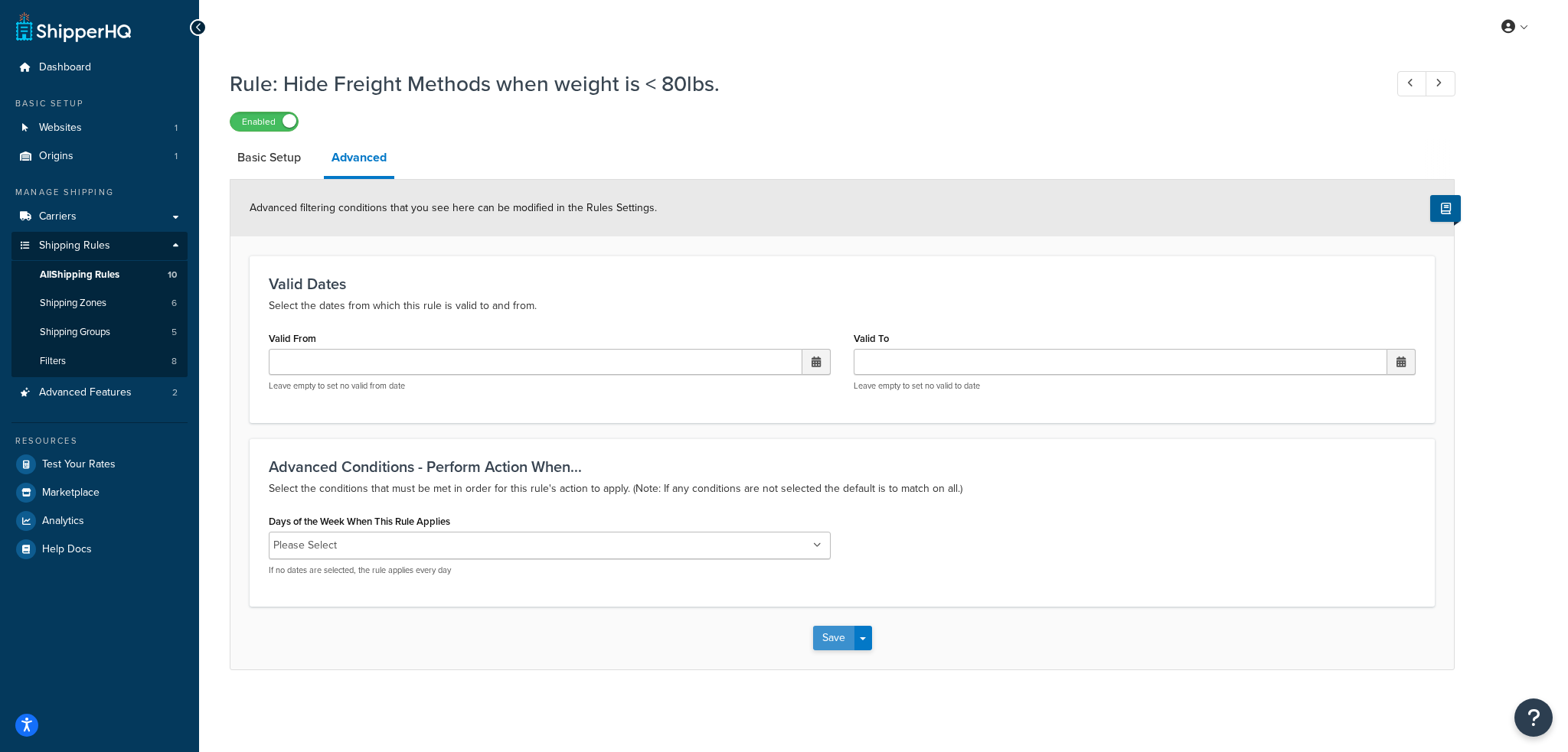
click at [833, 634] on button "Save" at bounding box center [833, 638] width 41 height 25
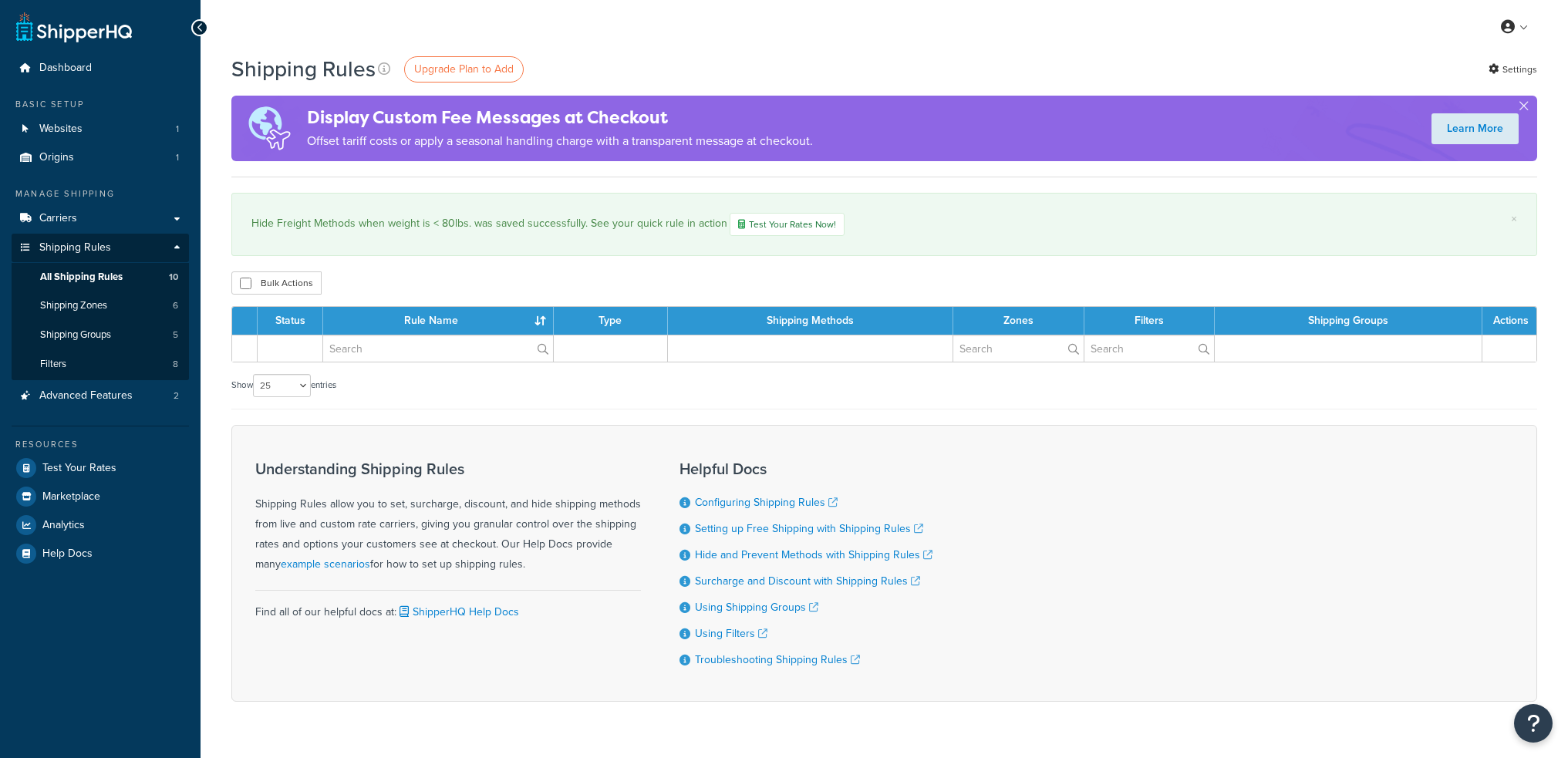
select select "25"
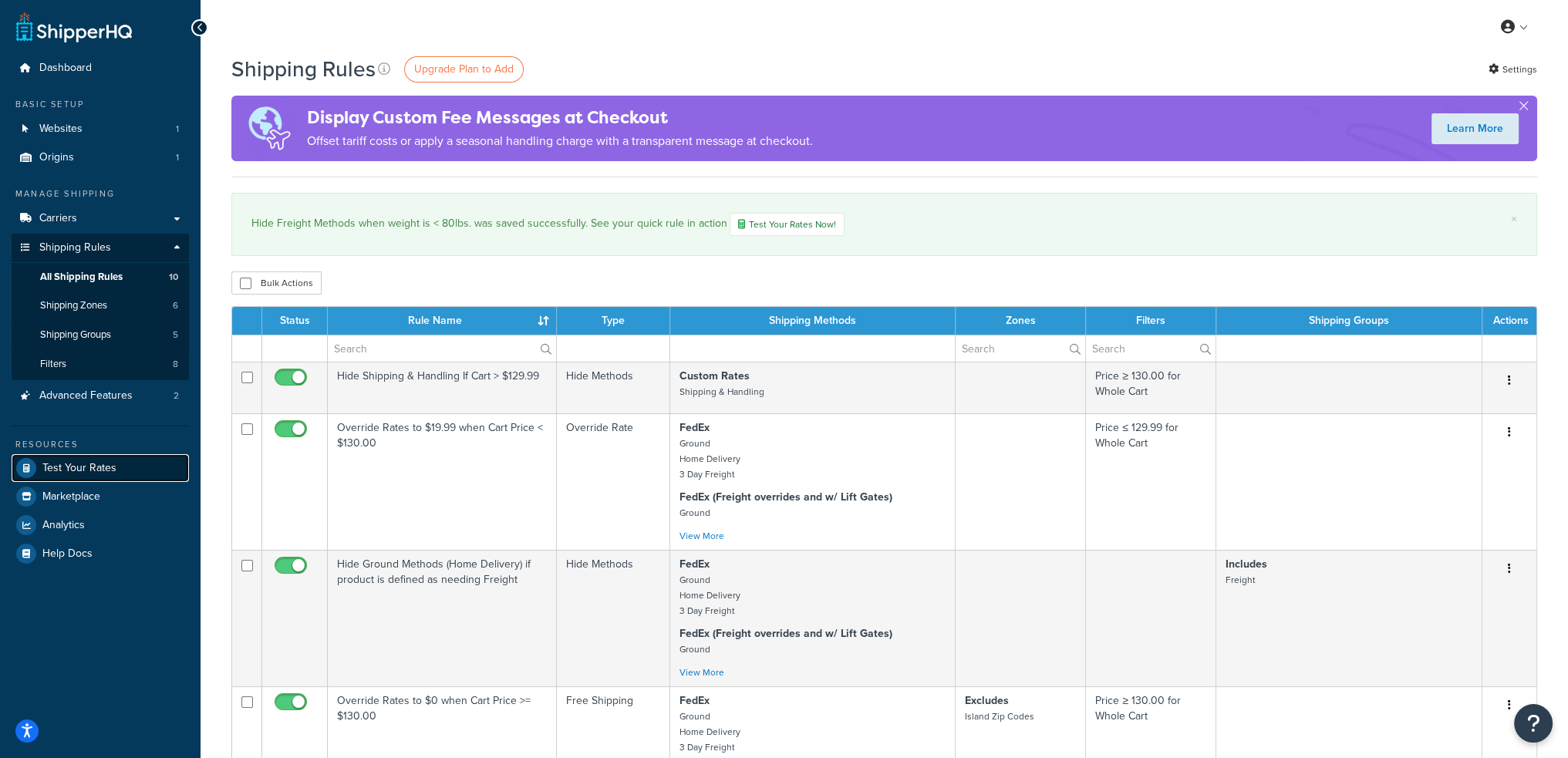
click at [90, 465] on span "Test Your Rates" at bounding box center [80, 468] width 74 height 13
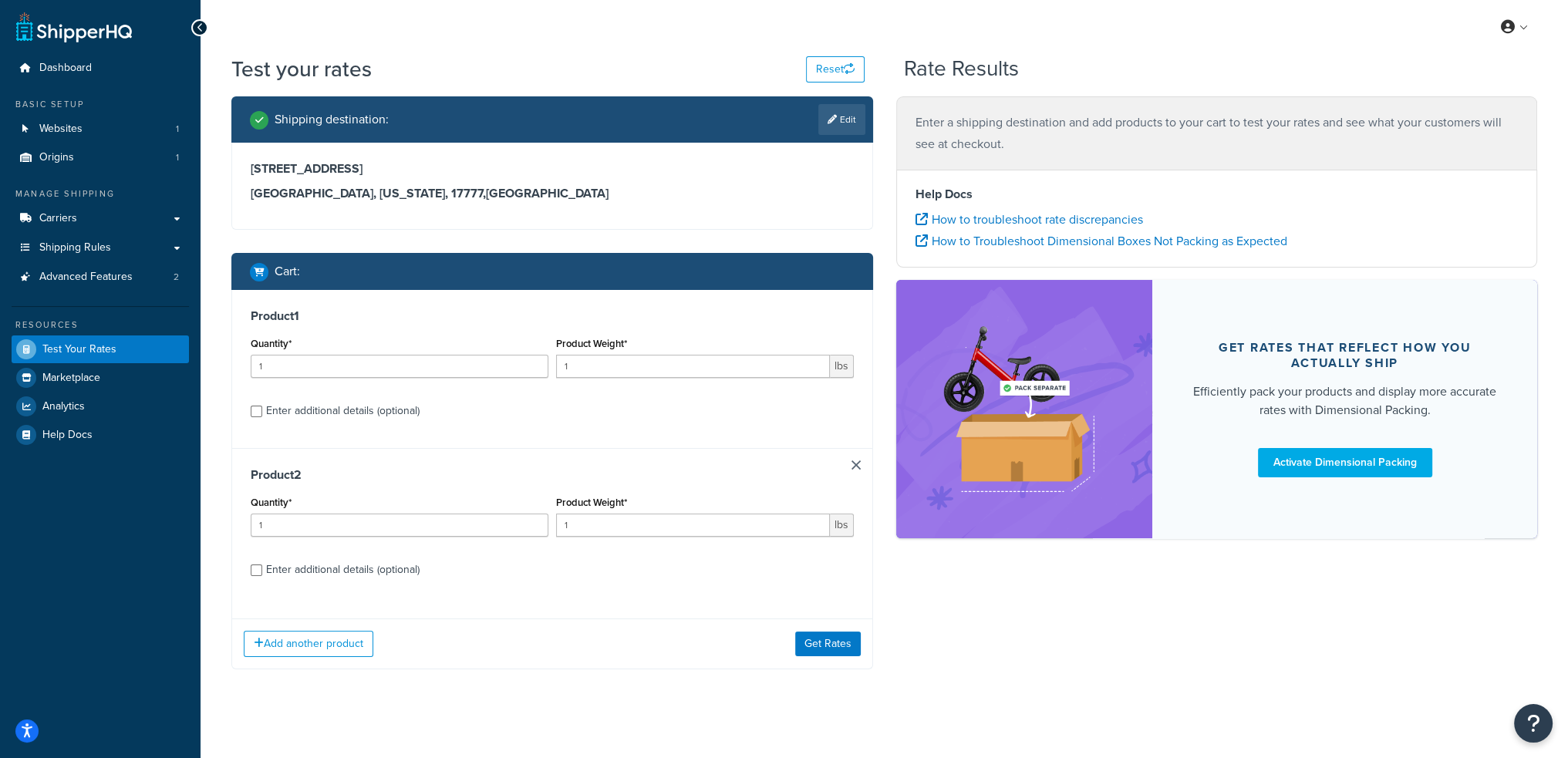
click at [852, 466] on link at bounding box center [856, 466] width 9 height 9
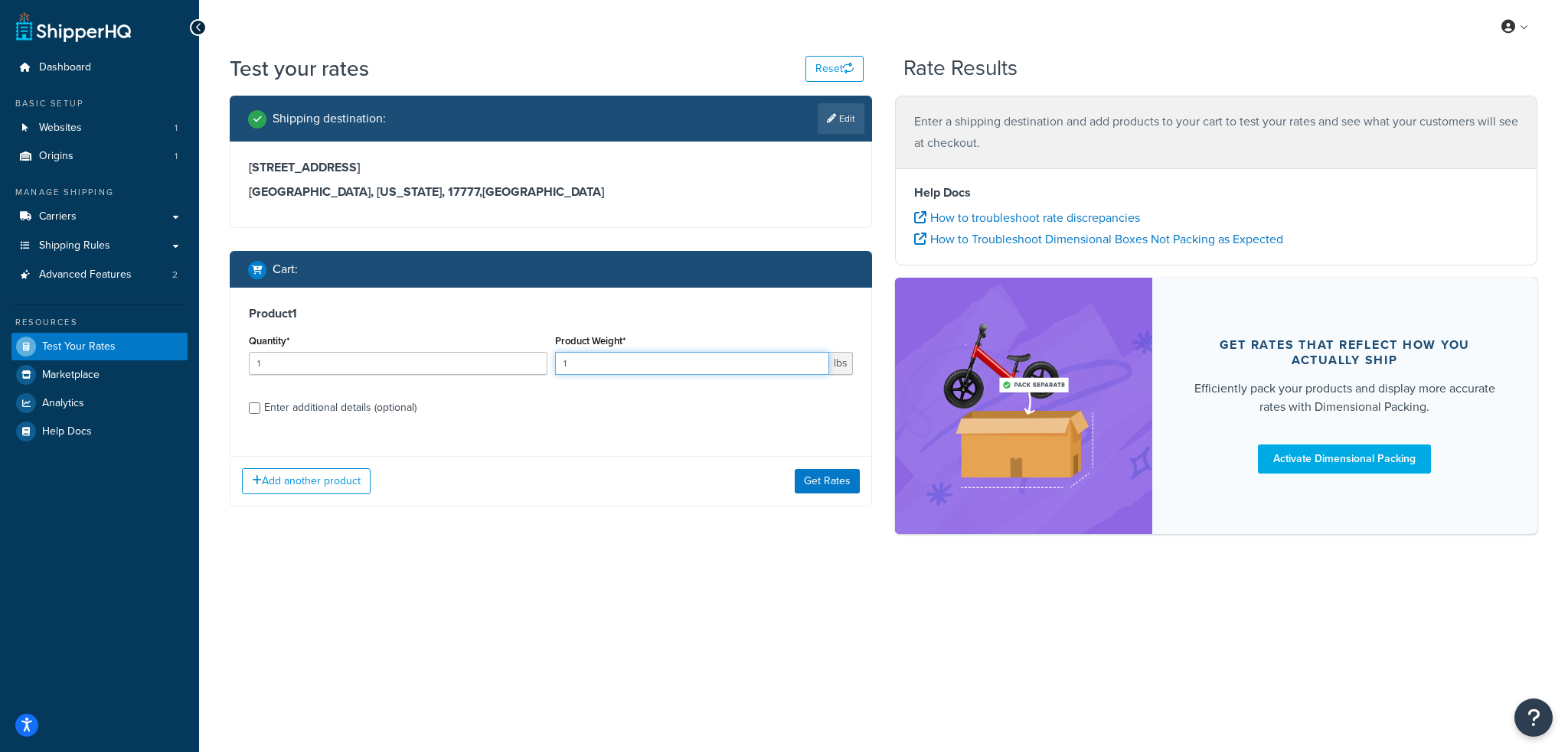
drag, startPoint x: 573, startPoint y: 365, endPoint x: 552, endPoint y: 361, distance: 21.4
click at [552, 361] on div "Product Weight* 1 lbs" at bounding box center [704, 358] width 306 height 56
type input "29"
click at [807, 476] on button "Get Rates" at bounding box center [827, 481] width 65 height 25
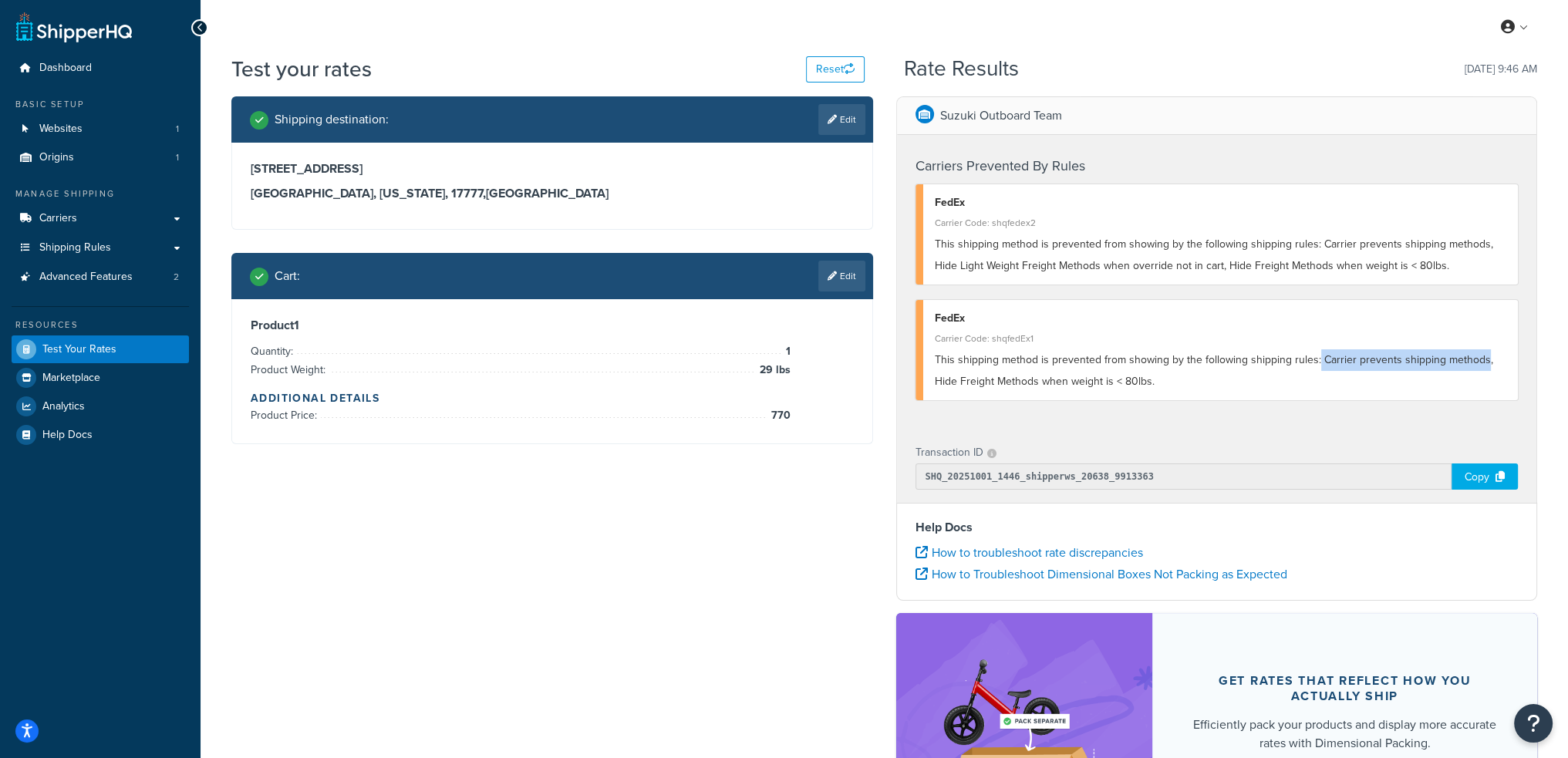
drag, startPoint x: 1314, startPoint y: 360, endPoint x: 1477, endPoint y: 363, distance: 163.0
click at [1477, 363] on span "This shipping method is prevented from showing by the following shipping rules:…" at bounding box center [1214, 370] width 559 height 38
click at [89, 225] on link "Carriers" at bounding box center [101, 218] width 178 height 29
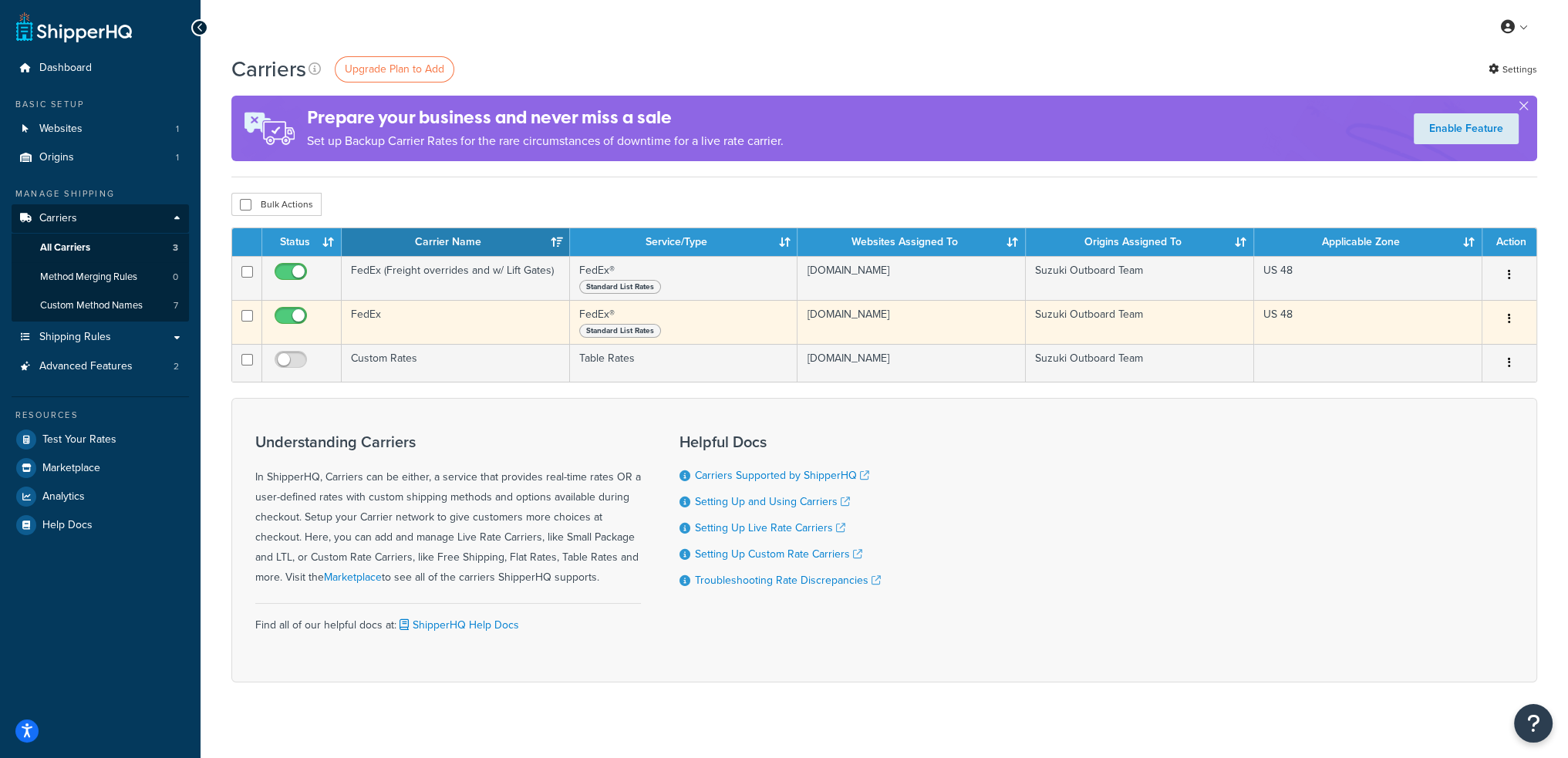
click at [414, 320] on td "FedEx" at bounding box center [455, 322] width 228 height 44
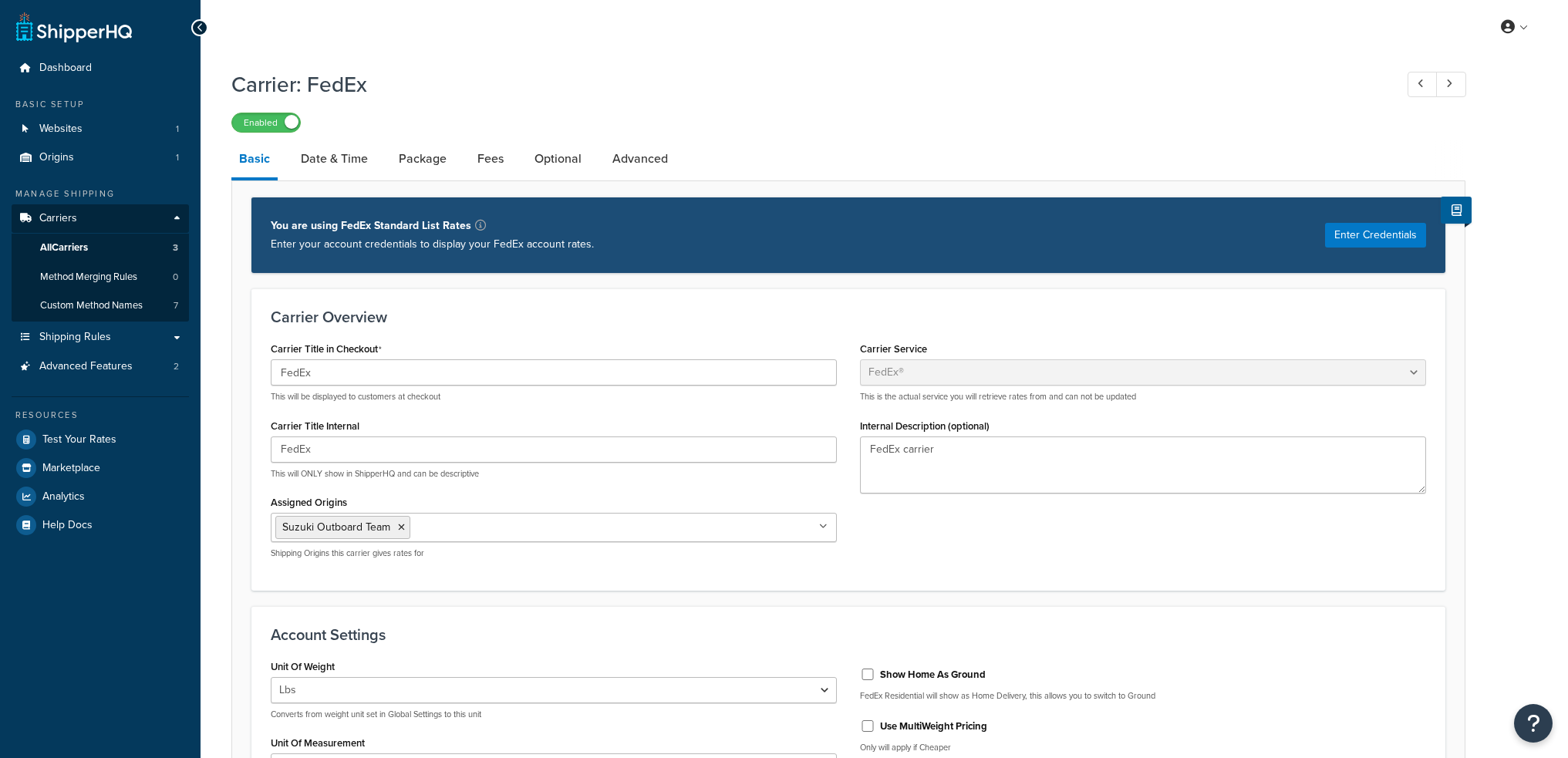
select select "fedEx"
select select "REGULAR_PICKUP"
select select "YOUR_PACKAGING"
click at [426, 162] on link "Package" at bounding box center [423, 159] width 63 height 37
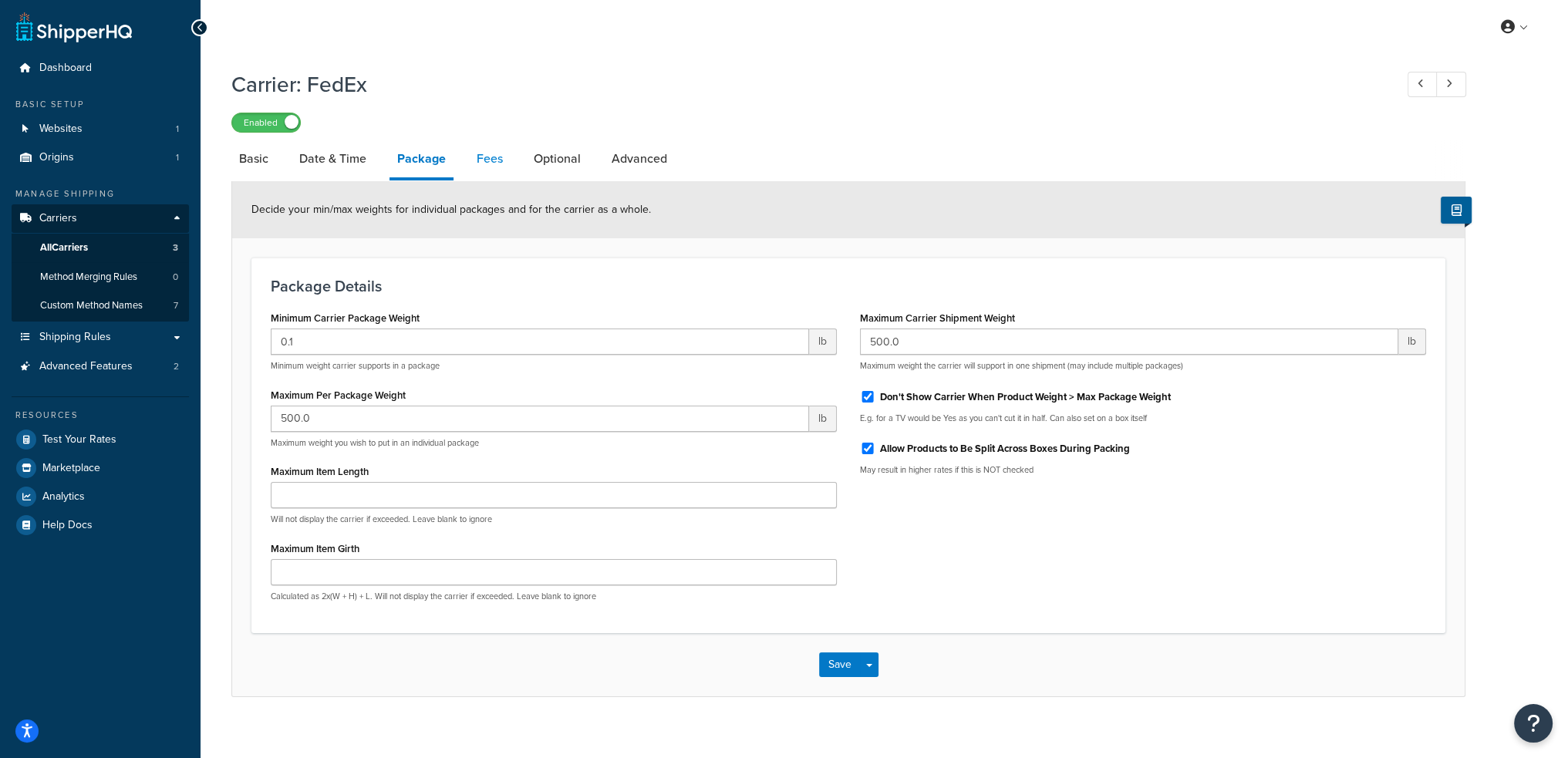
click at [489, 165] on link "Fees" at bounding box center [489, 159] width 42 height 37
select select "AFTER"
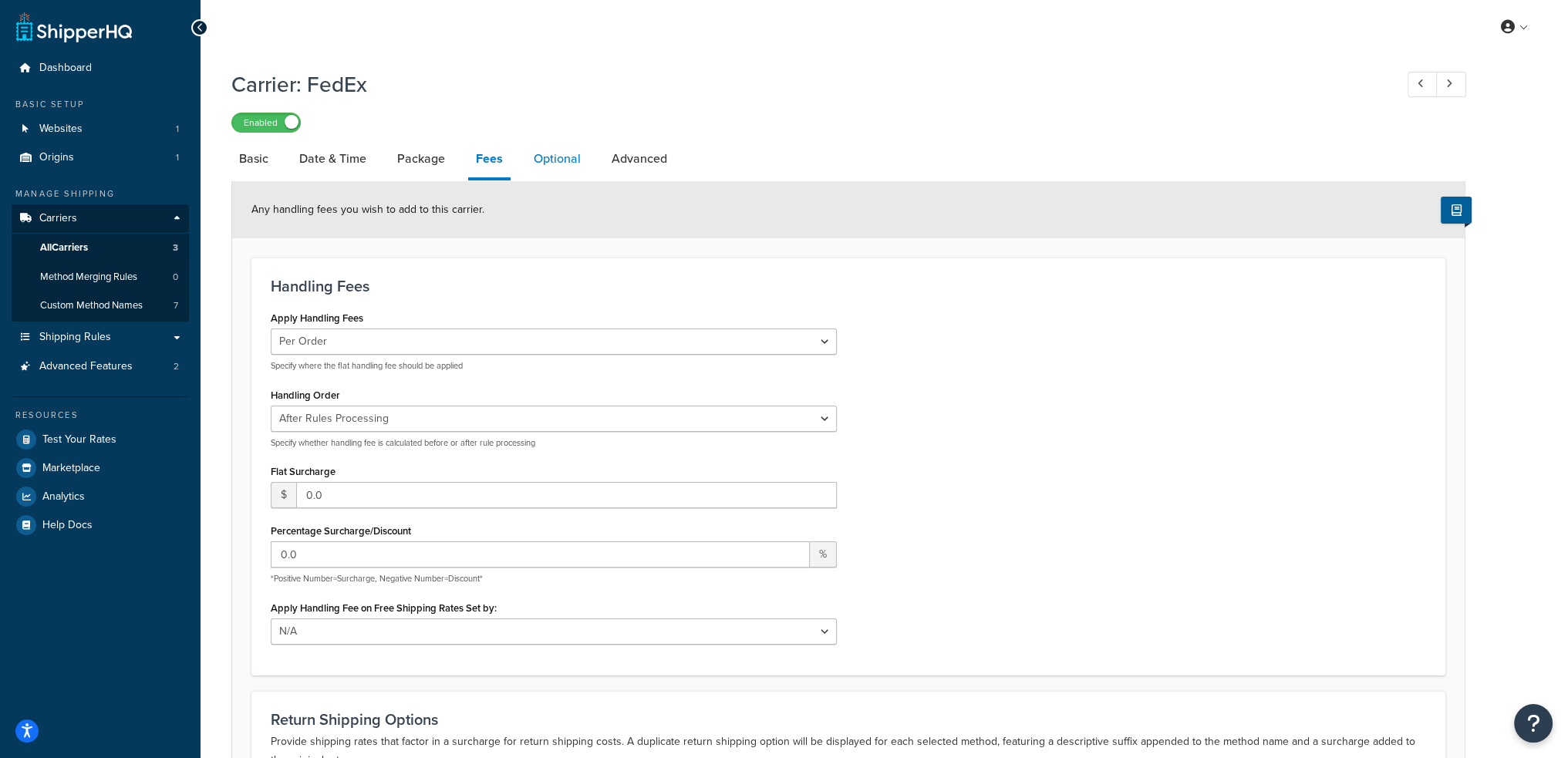
click at [568, 151] on link "Optional" at bounding box center [558, 159] width 63 height 37
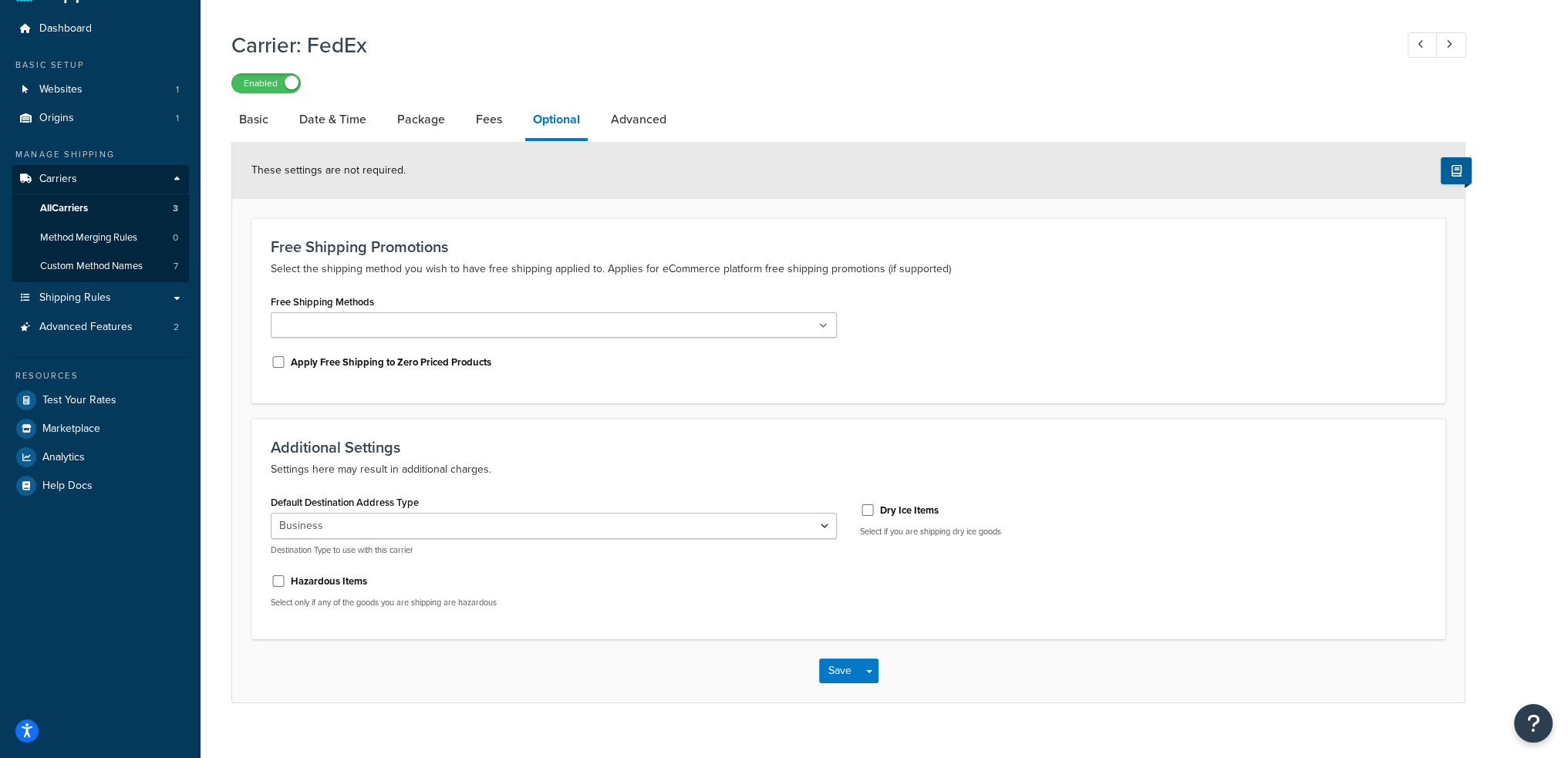
scroll to position [61, 0]
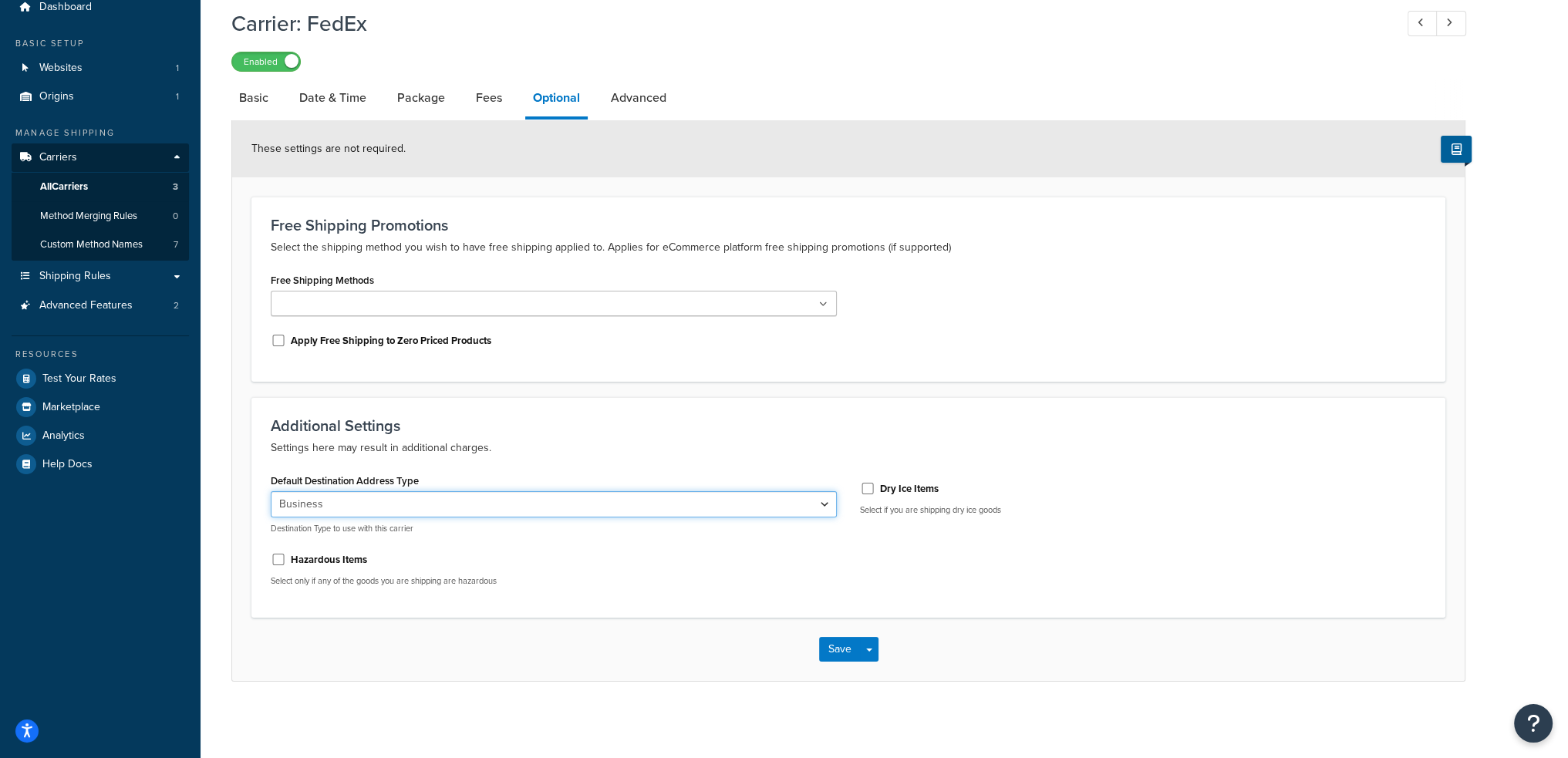
click at [553, 505] on select "Residential Business" at bounding box center [554, 504] width 566 height 26
select select "residential"
click at [271, 491] on select "Residential Business" at bounding box center [554, 504] width 566 height 26
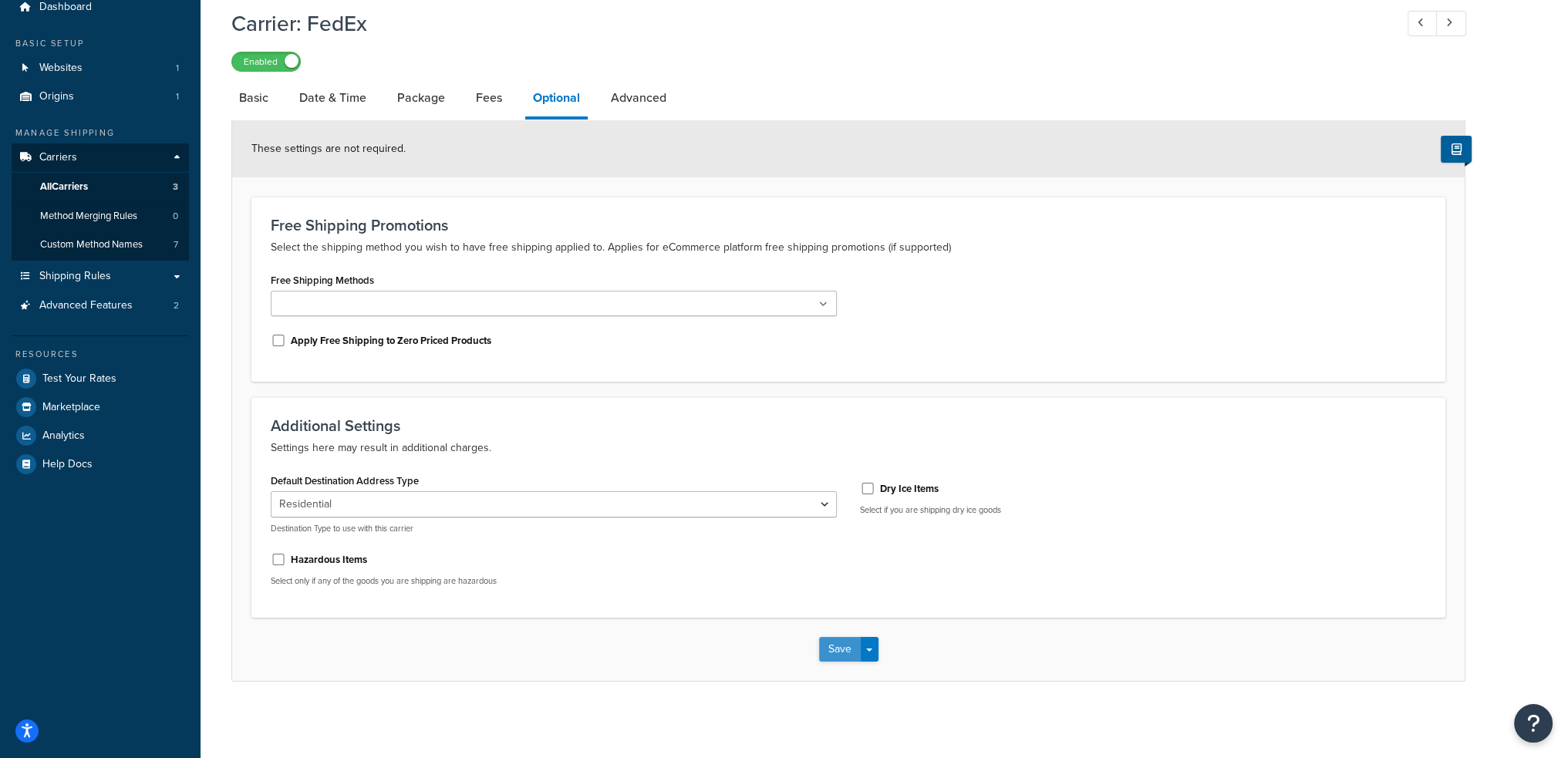
click at [833, 641] on button "Save" at bounding box center [839, 650] width 42 height 25
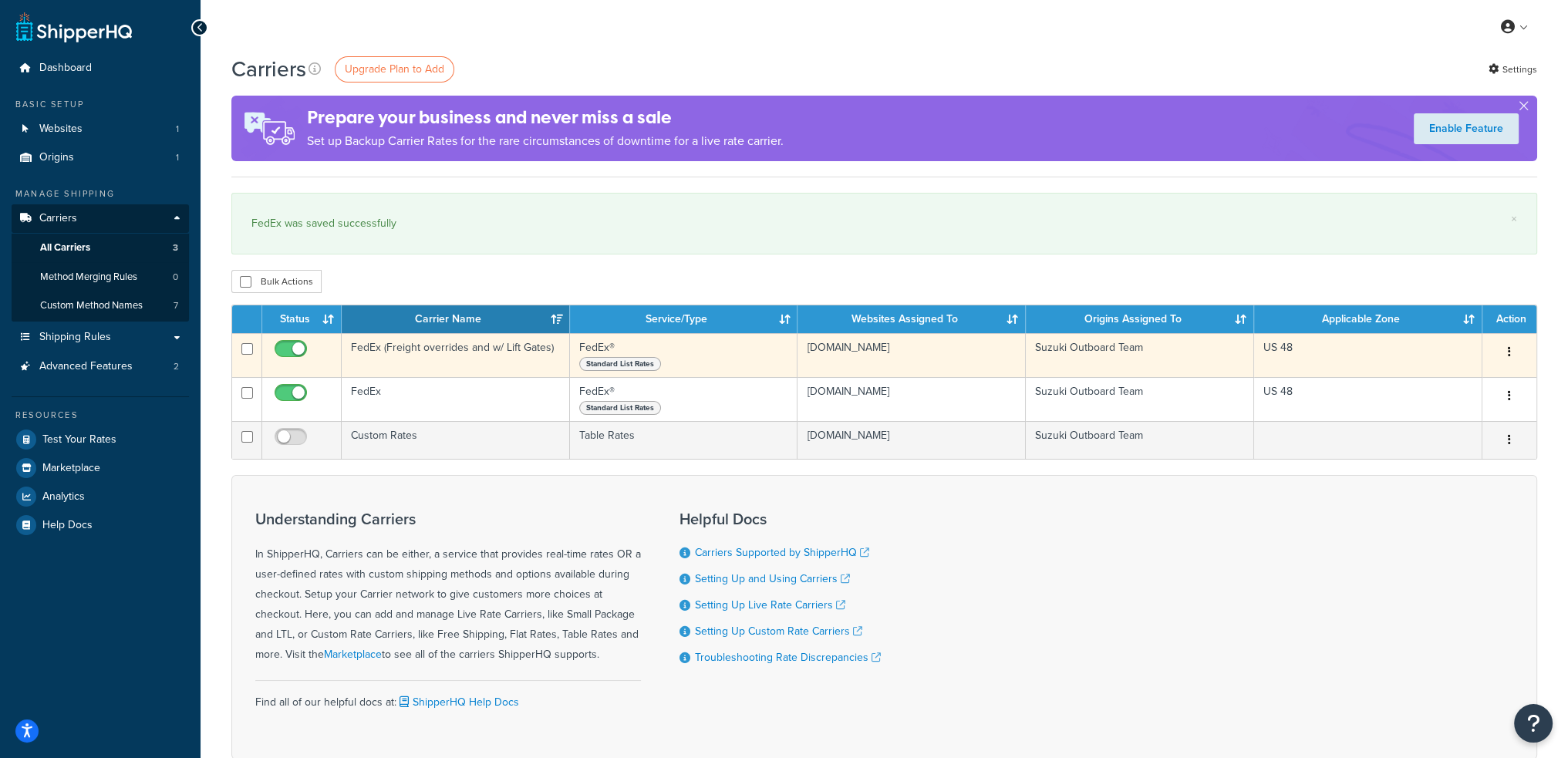
click at [414, 353] on td "FedEx (Freight overrides and w/ Lift Gates)" at bounding box center [455, 355] width 228 height 44
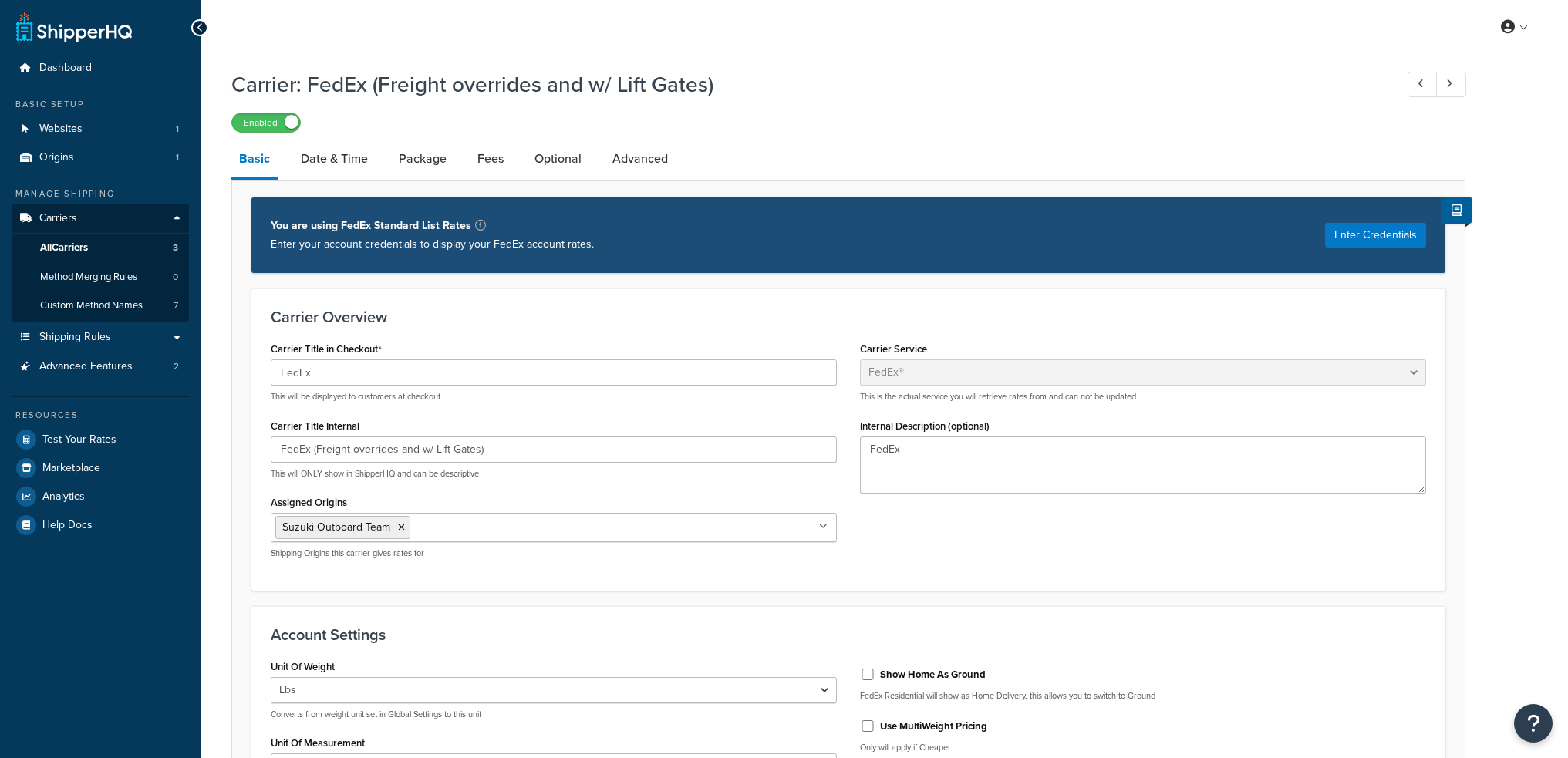
select select "fedEx"
select select "REGULAR_PICKUP"
select select "YOUR_PACKAGING"
click at [549, 153] on link "Optional" at bounding box center [558, 159] width 63 height 37
select select "business"
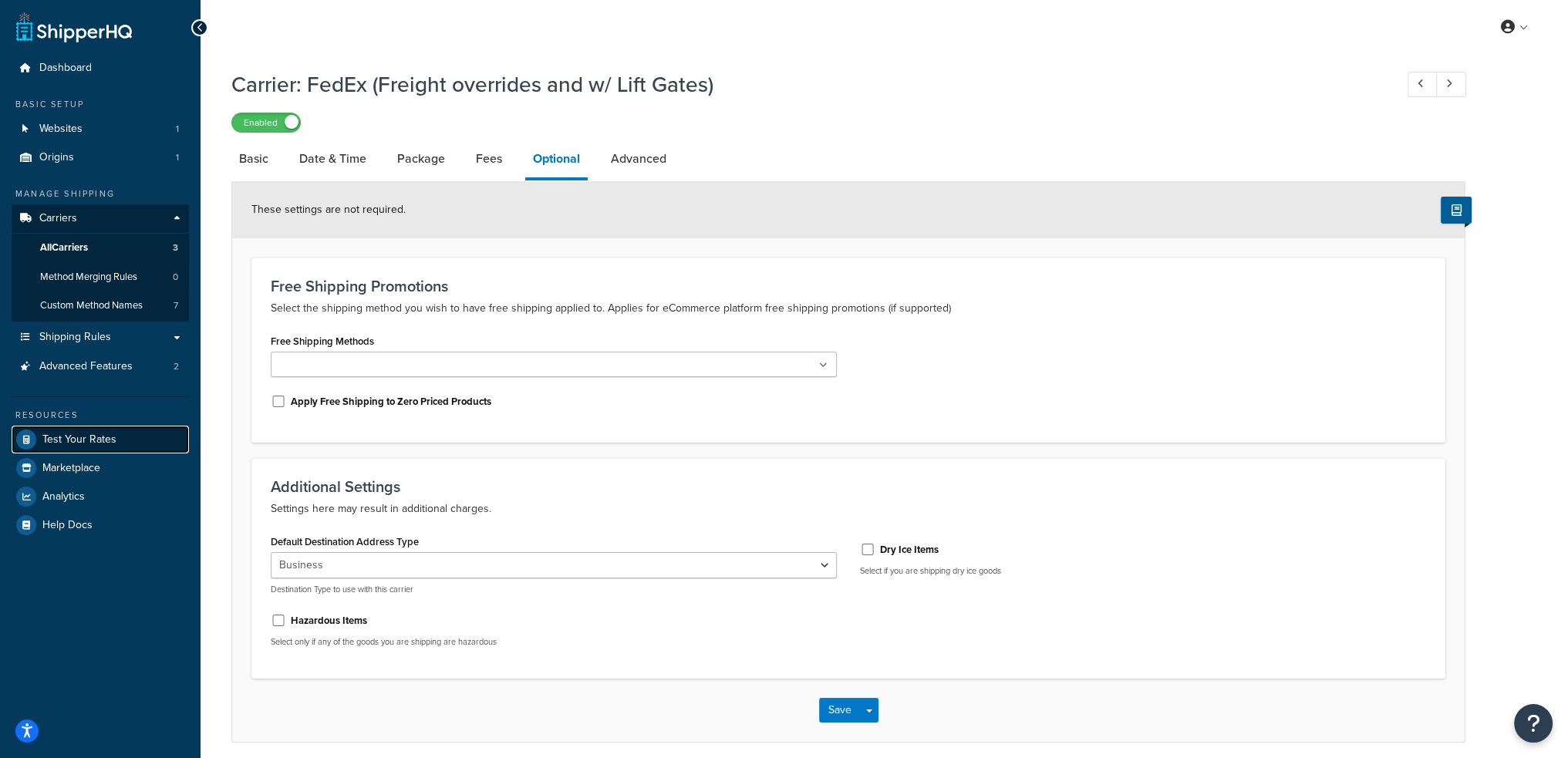
click at [77, 435] on span "Test Your Rates" at bounding box center [80, 440] width 74 height 13
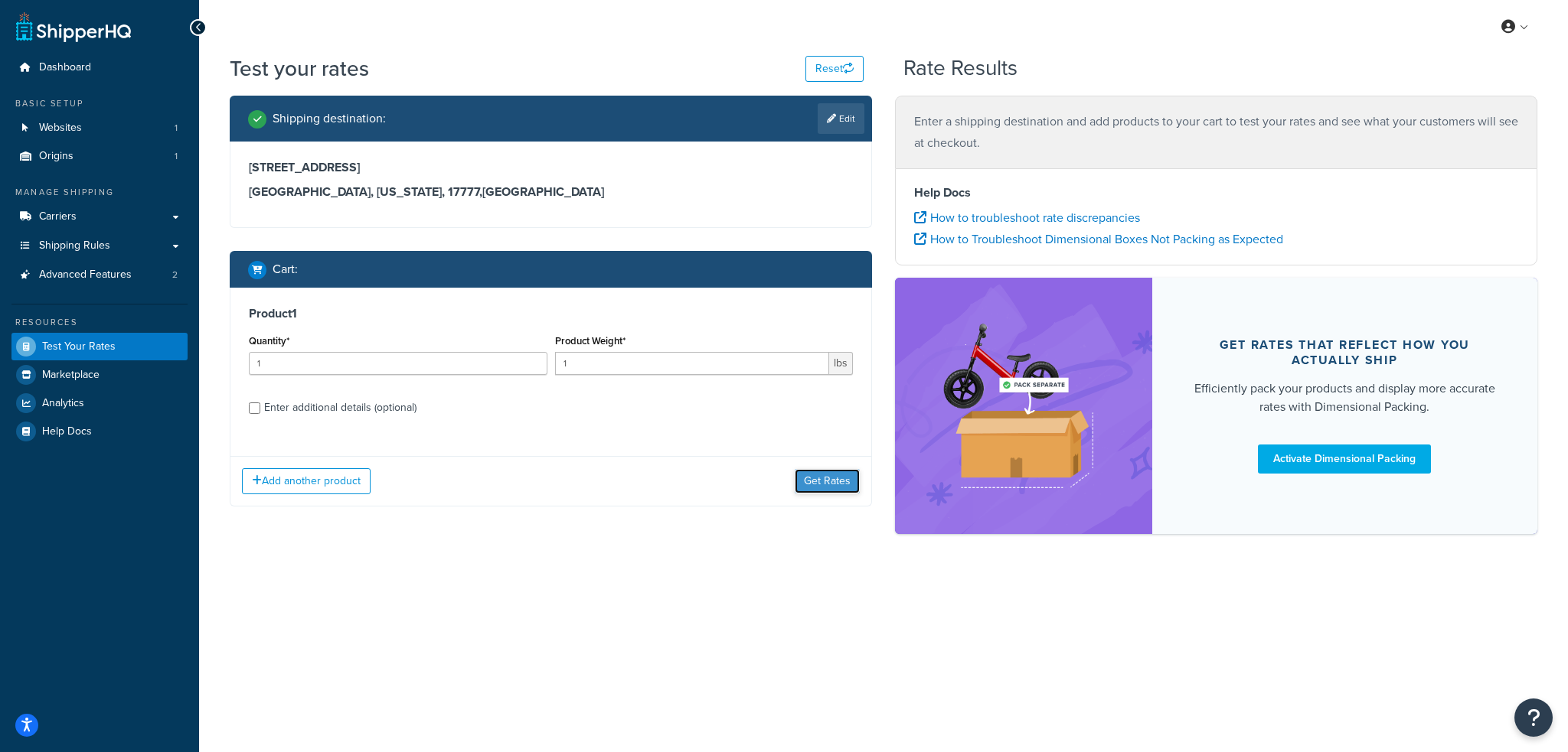
click at [817, 480] on button "Get Rates" at bounding box center [827, 481] width 65 height 25
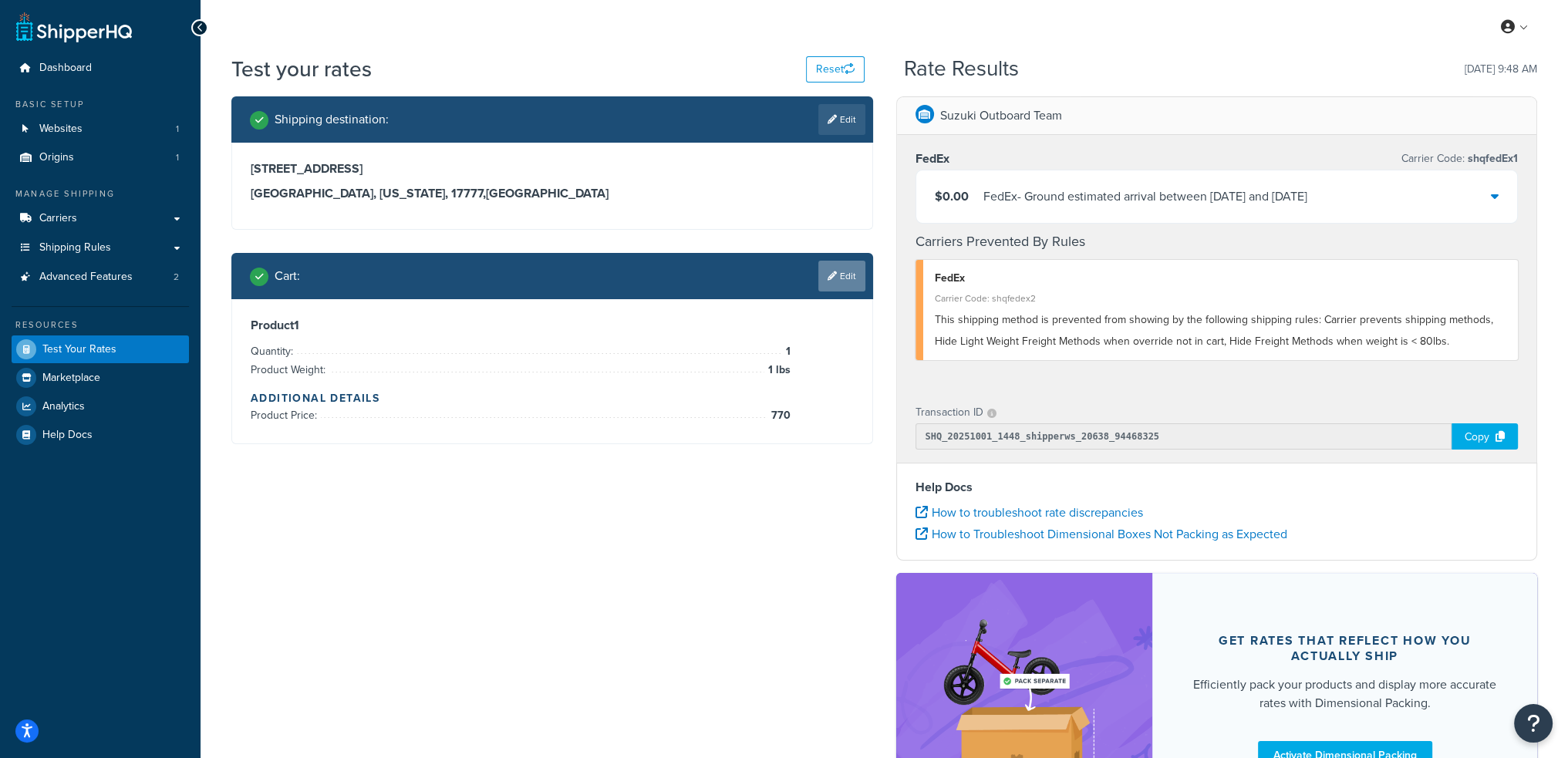
click at [839, 279] on link "Edit" at bounding box center [841, 276] width 47 height 31
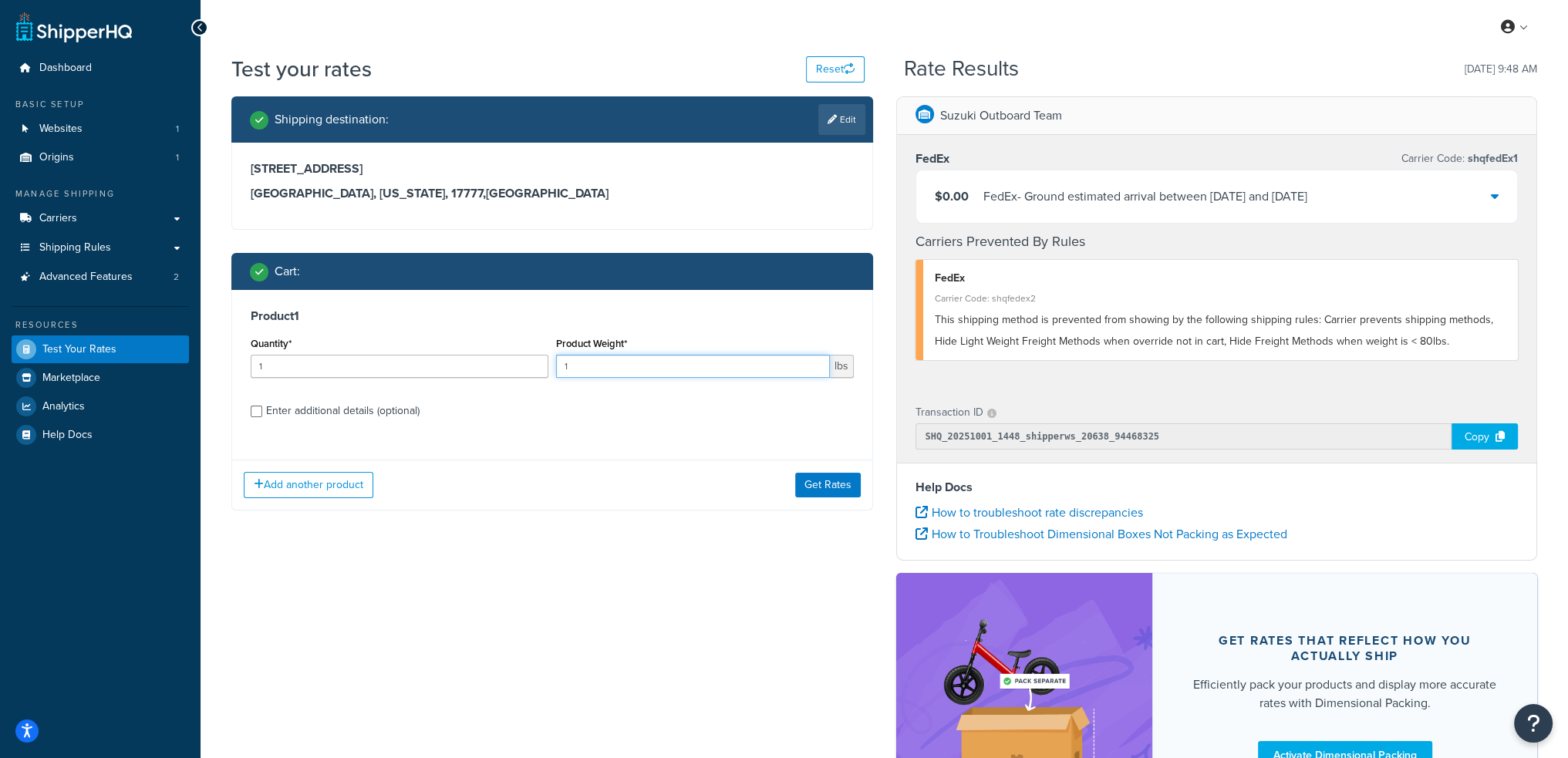
drag, startPoint x: 568, startPoint y: 367, endPoint x: 534, endPoint y: 367, distance: 34.0
click at [536, 367] on div "Quantity* 1 Product Weight* 1 lbs" at bounding box center [552, 361] width 611 height 56
type input "29"
click at [832, 490] on button "Get Rates" at bounding box center [827, 485] width 66 height 25
